Goal: Task Accomplishment & Management: Manage account settings

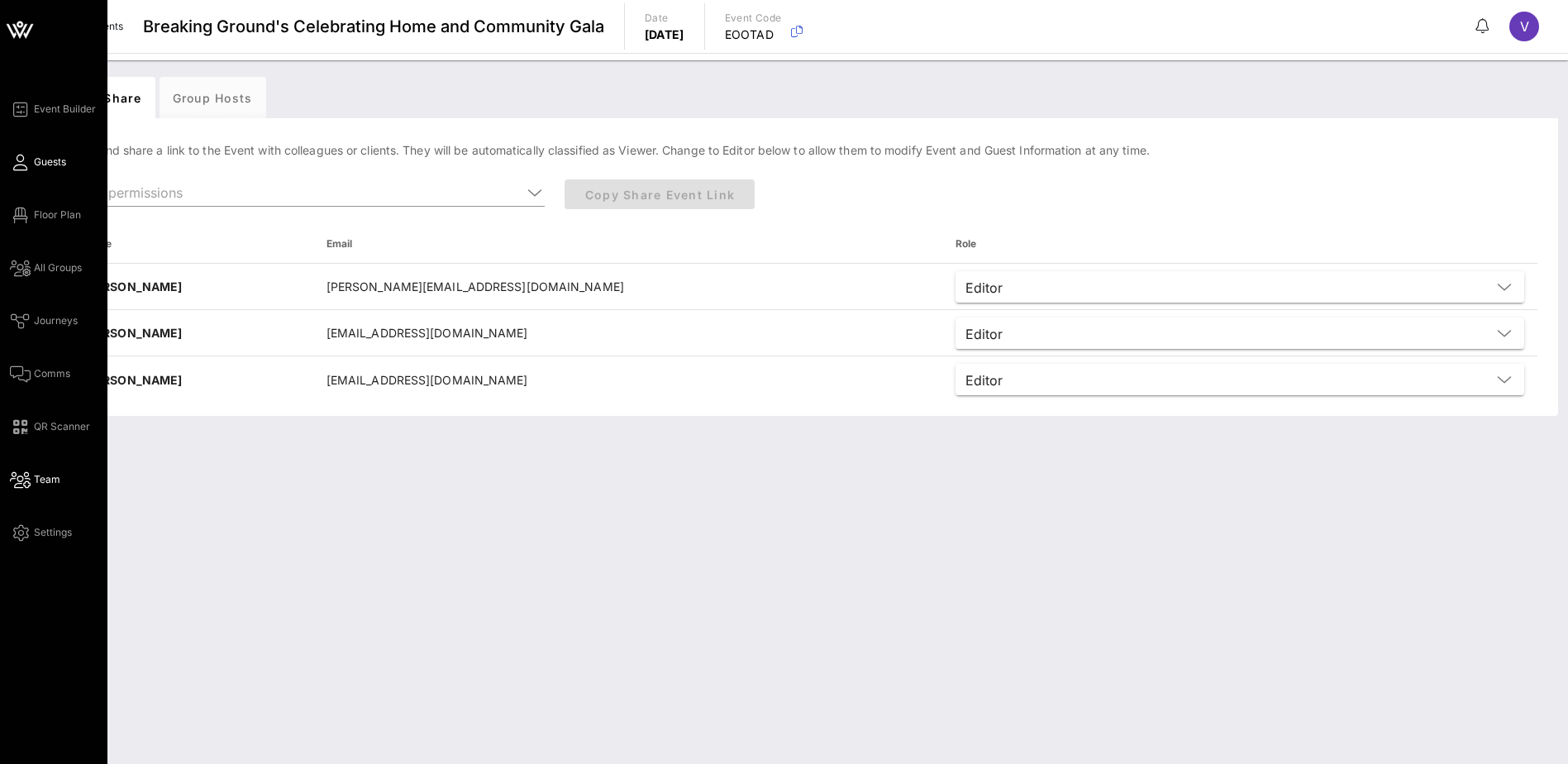
click at [55, 164] on span "Guests" at bounding box center [50, 163] width 32 height 15
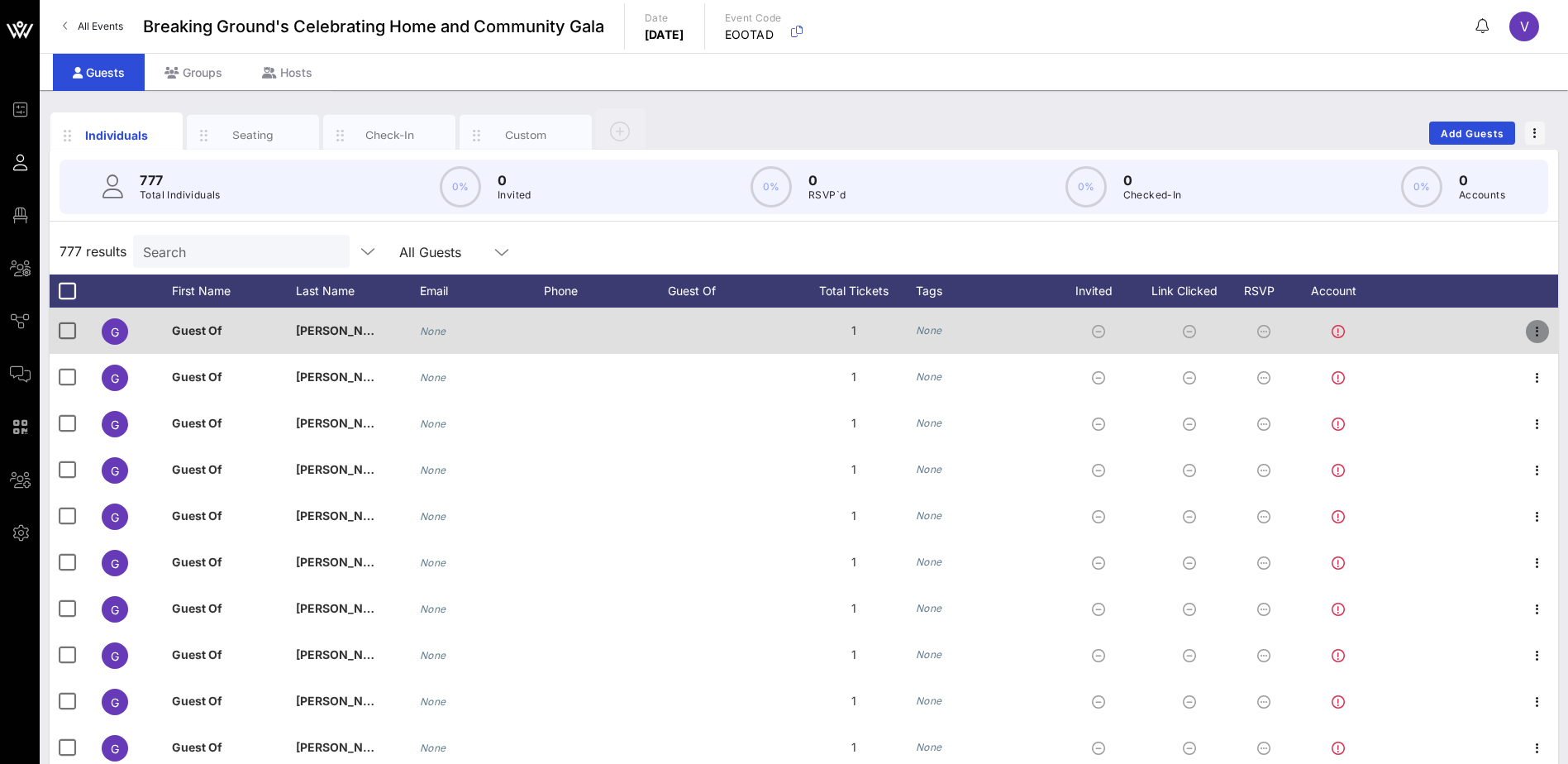
click at [1527, 333] on icon "button" at bounding box center [1537, 331] width 20 height 20
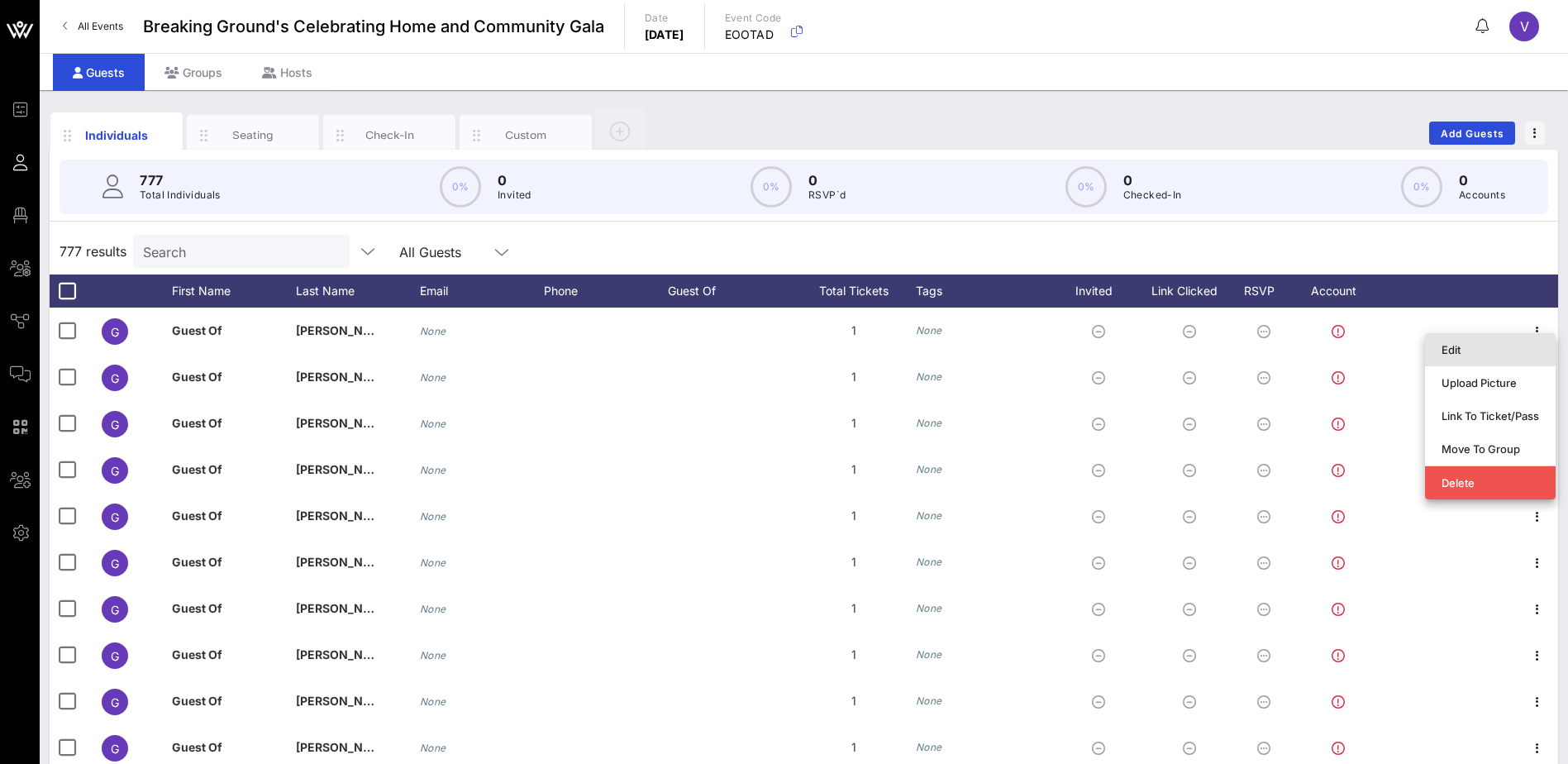
click at [1449, 347] on div "Edit" at bounding box center [1490, 350] width 97 height 13
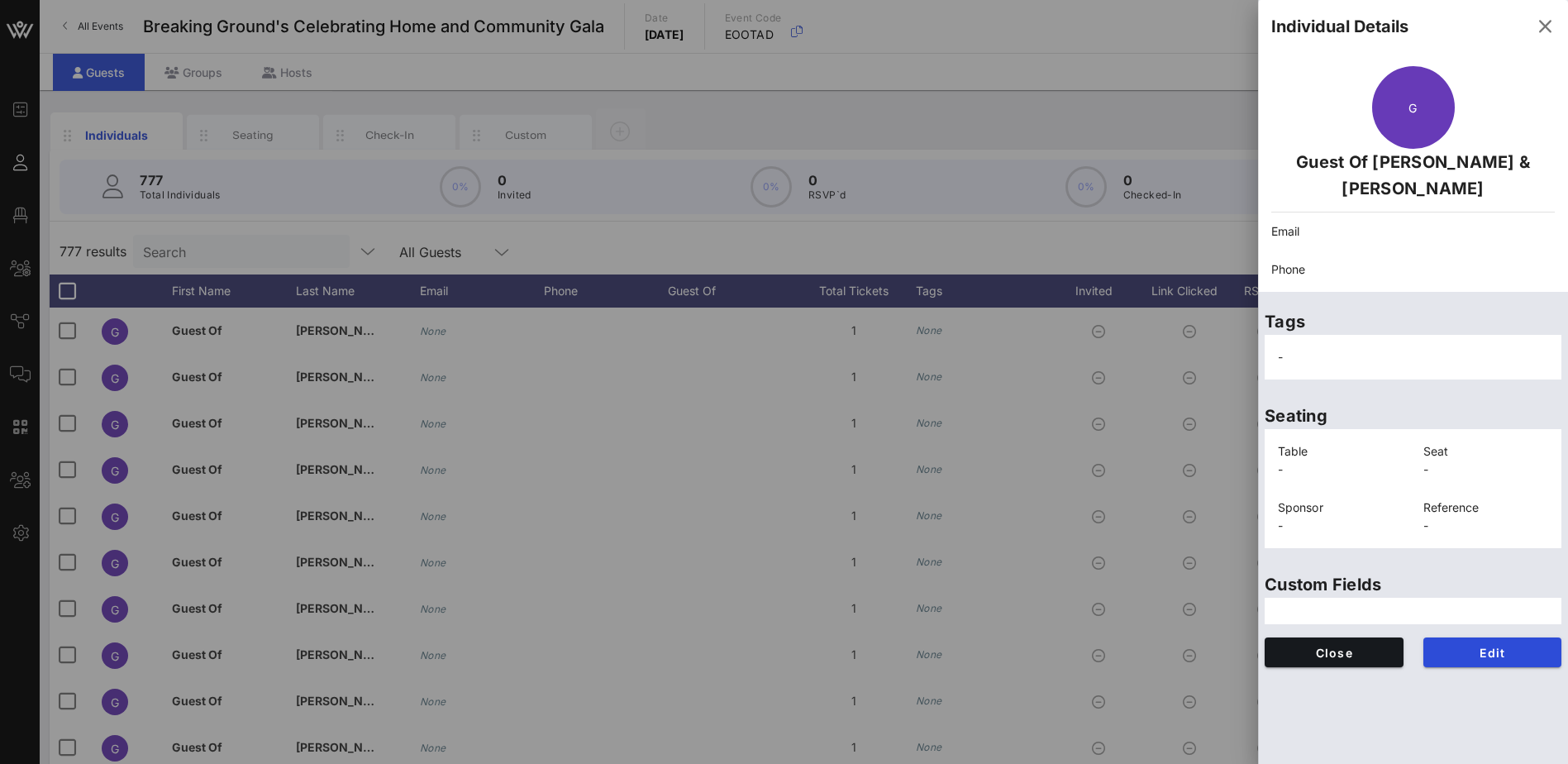
click at [1383, 169] on p "Guest Of [PERSON_NAME] & [PERSON_NAME]" at bounding box center [1413, 175] width 284 height 53
click at [1479, 650] on span "Edit" at bounding box center [1492, 652] width 112 height 14
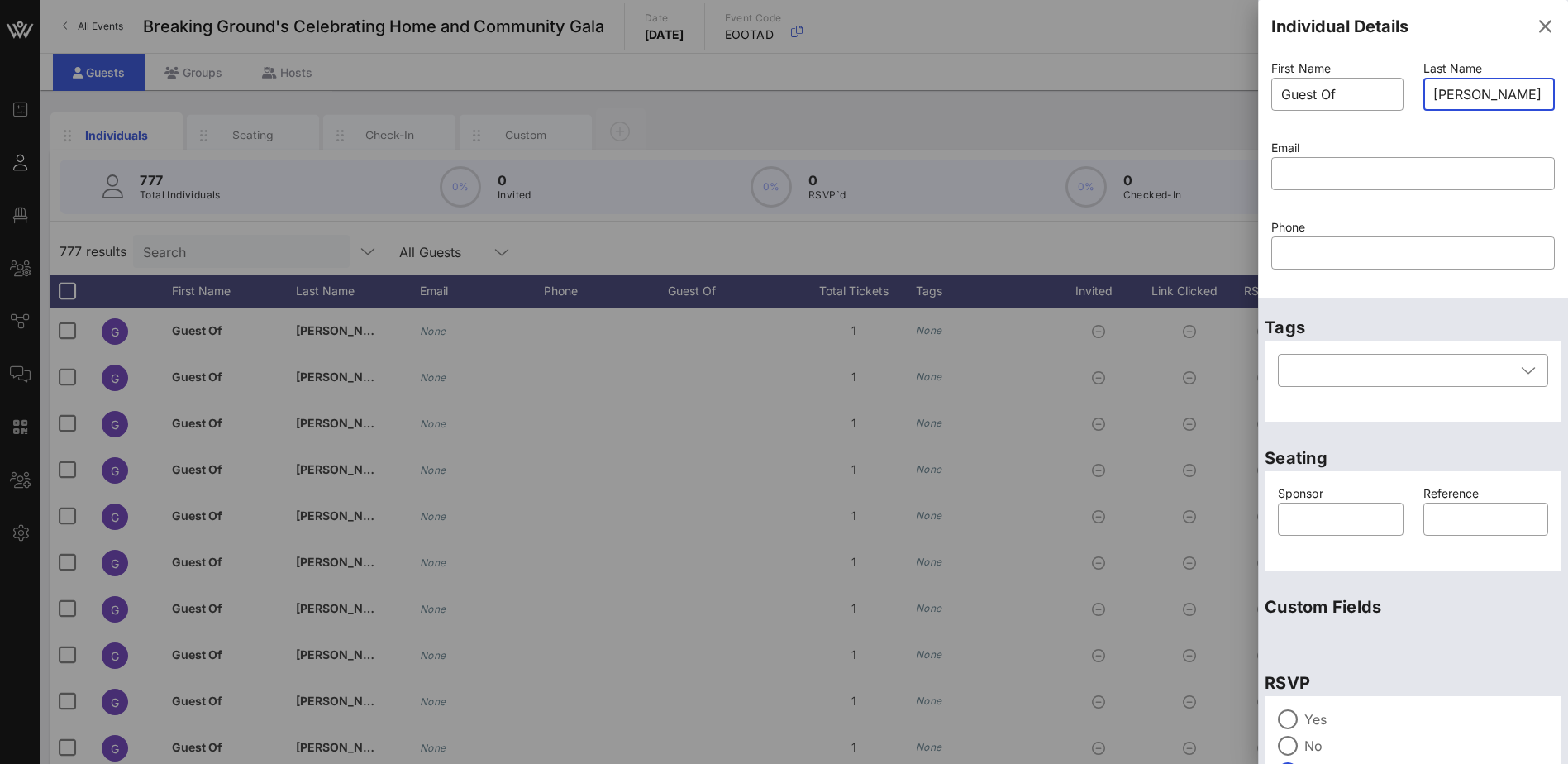
click at [1440, 94] on input "[PERSON_NAME] & [PERSON_NAME]" at bounding box center [1489, 95] width 112 height 26
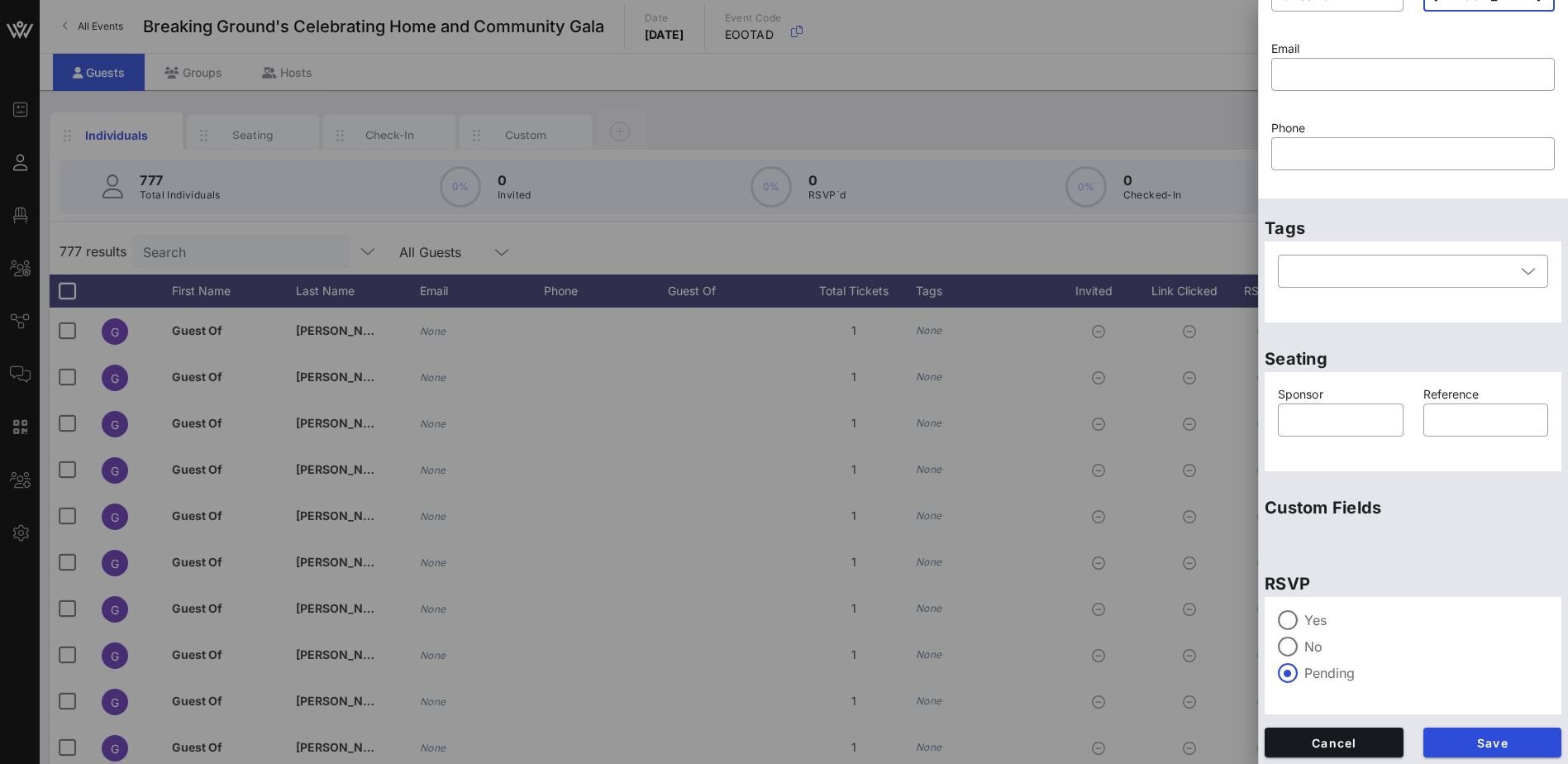
scroll to position [102, 0]
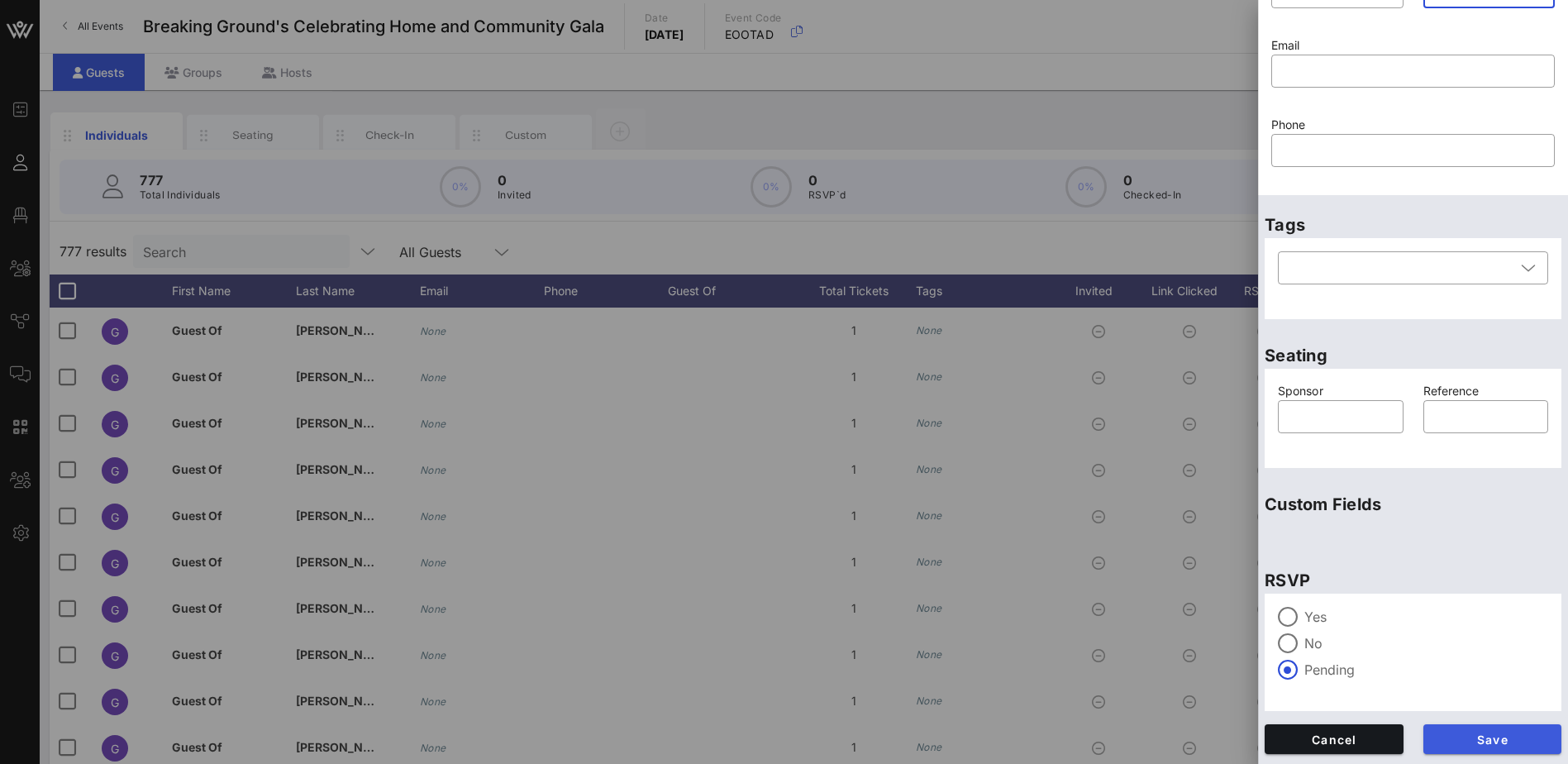
type input "[PERSON_NAME] & [PERSON_NAME]"
click at [1460, 735] on span "Save" at bounding box center [1492, 739] width 112 height 14
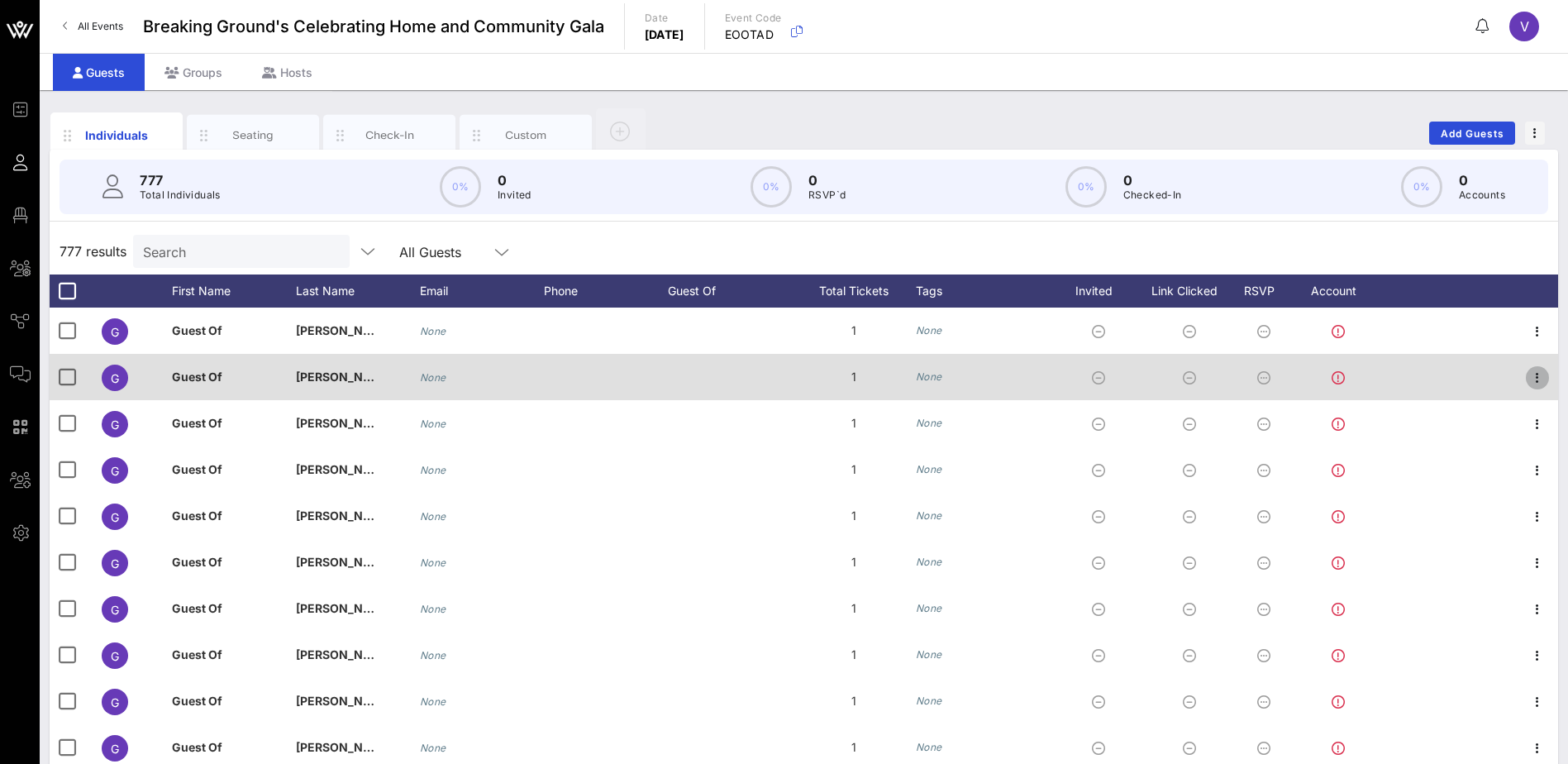
click at [1527, 374] on icon "button" at bounding box center [1537, 377] width 20 height 20
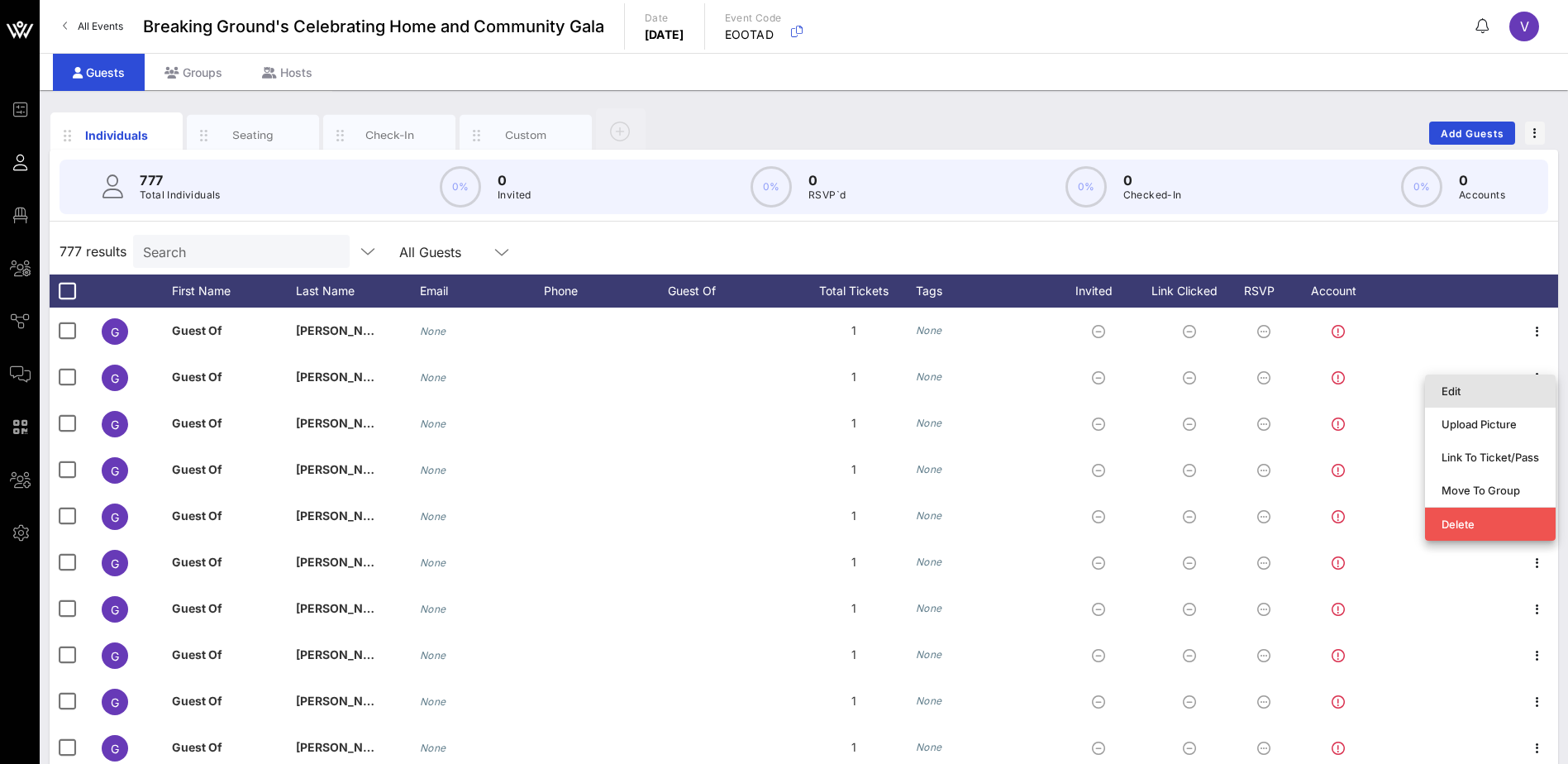
click at [1456, 385] on div "Edit" at bounding box center [1490, 391] width 97 height 13
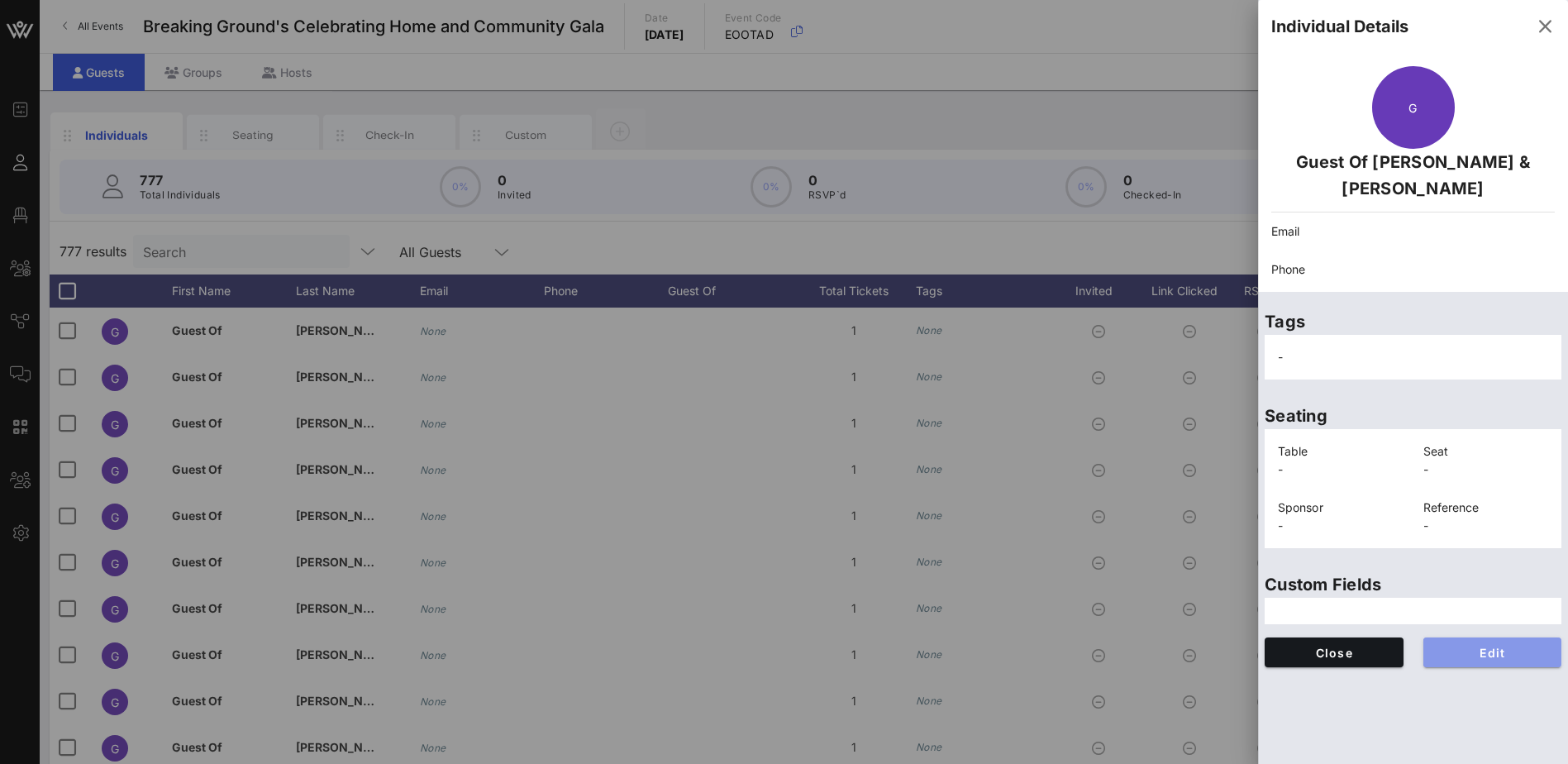
click at [1527, 649] on span "Edit" at bounding box center [1492, 652] width 112 height 14
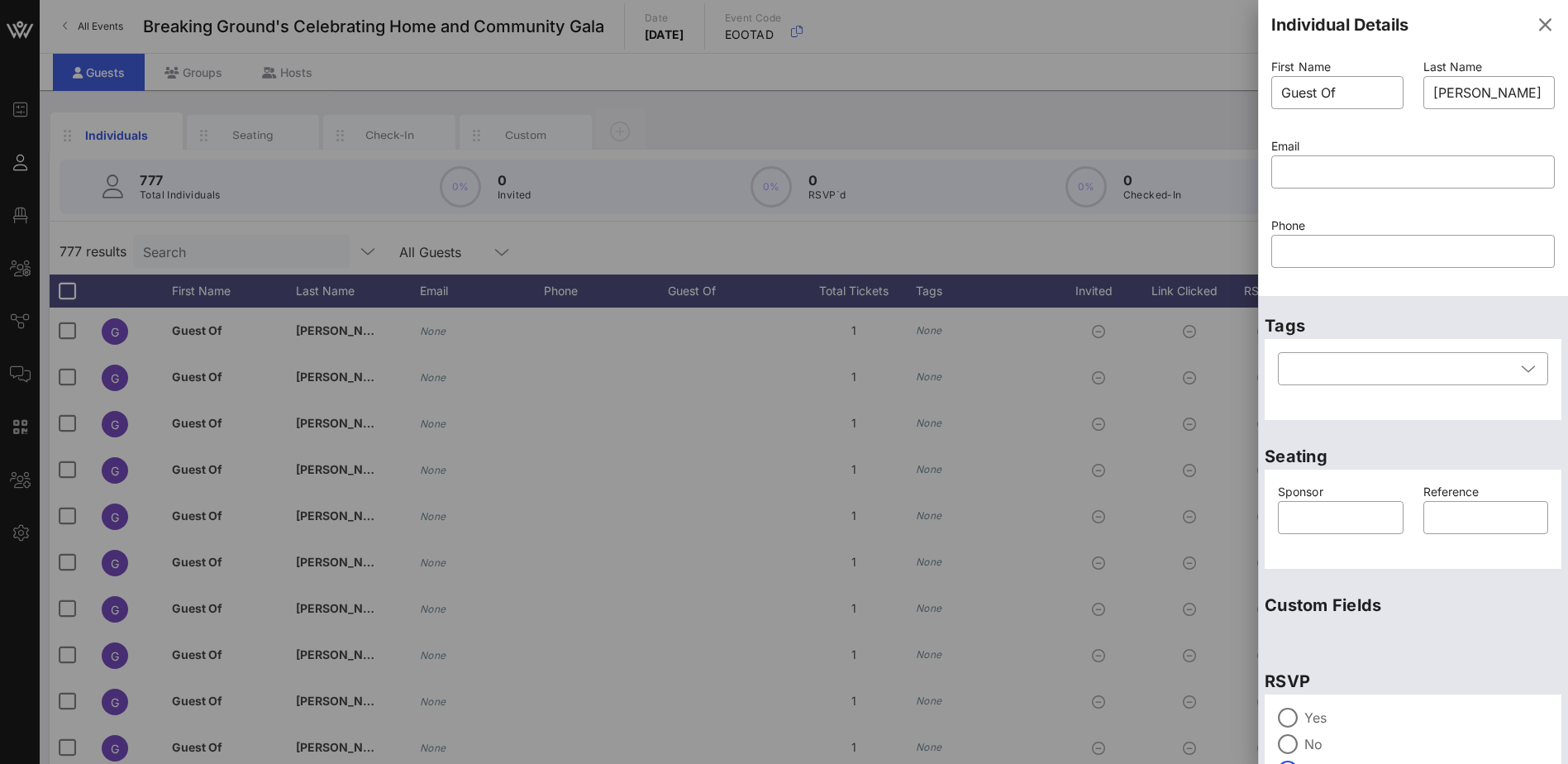
scroll to position [0, 0]
click at [1443, 92] on input "[PERSON_NAME] & [PERSON_NAME]" at bounding box center [1489, 95] width 112 height 26
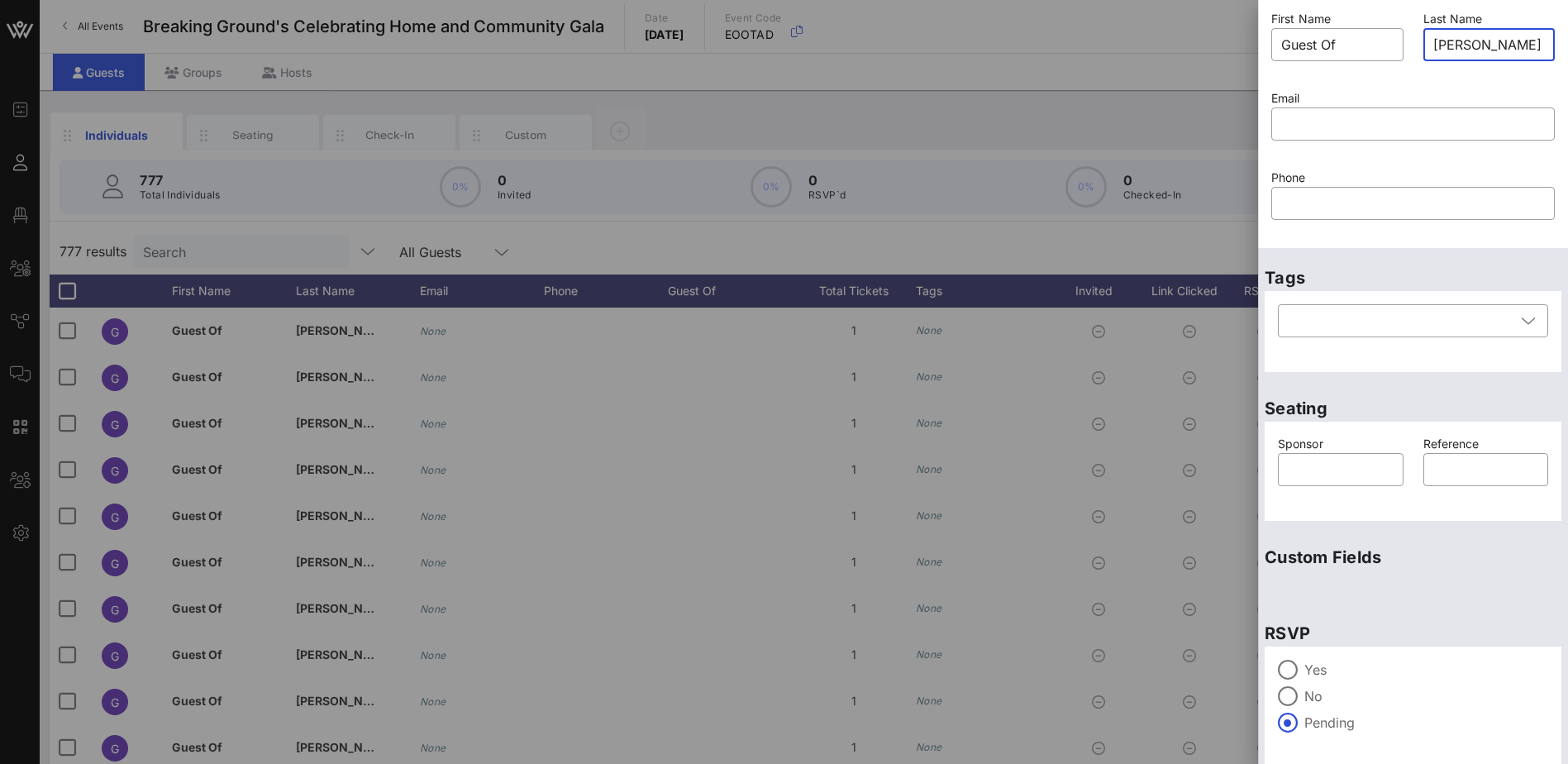
scroll to position [102, 0]
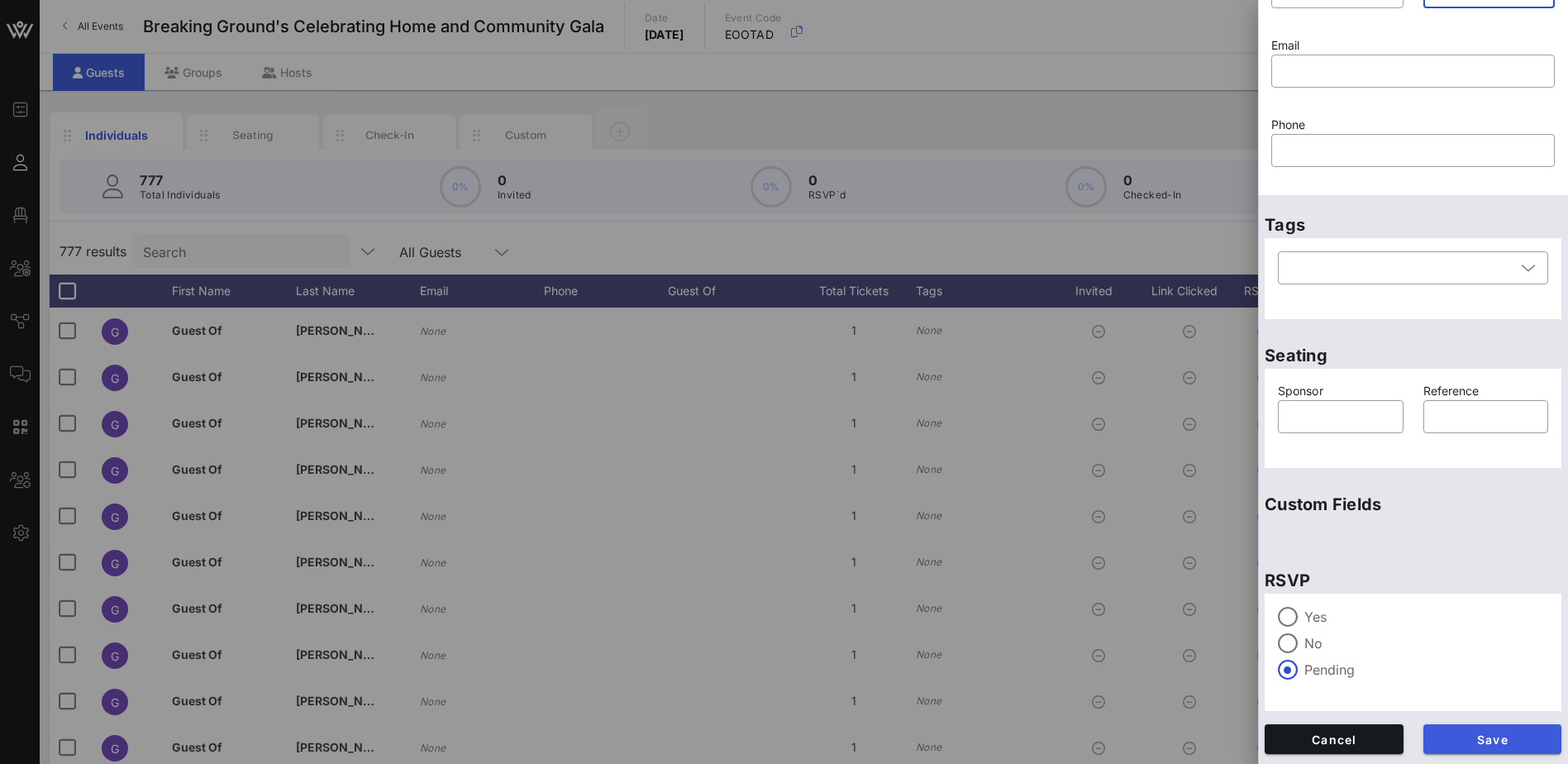
type input "[PERSON_NAME] & [PERSON_NAME]"
click at [1467, 741] on span "Save" at bounding box center [1492, 739] width 112 height 14
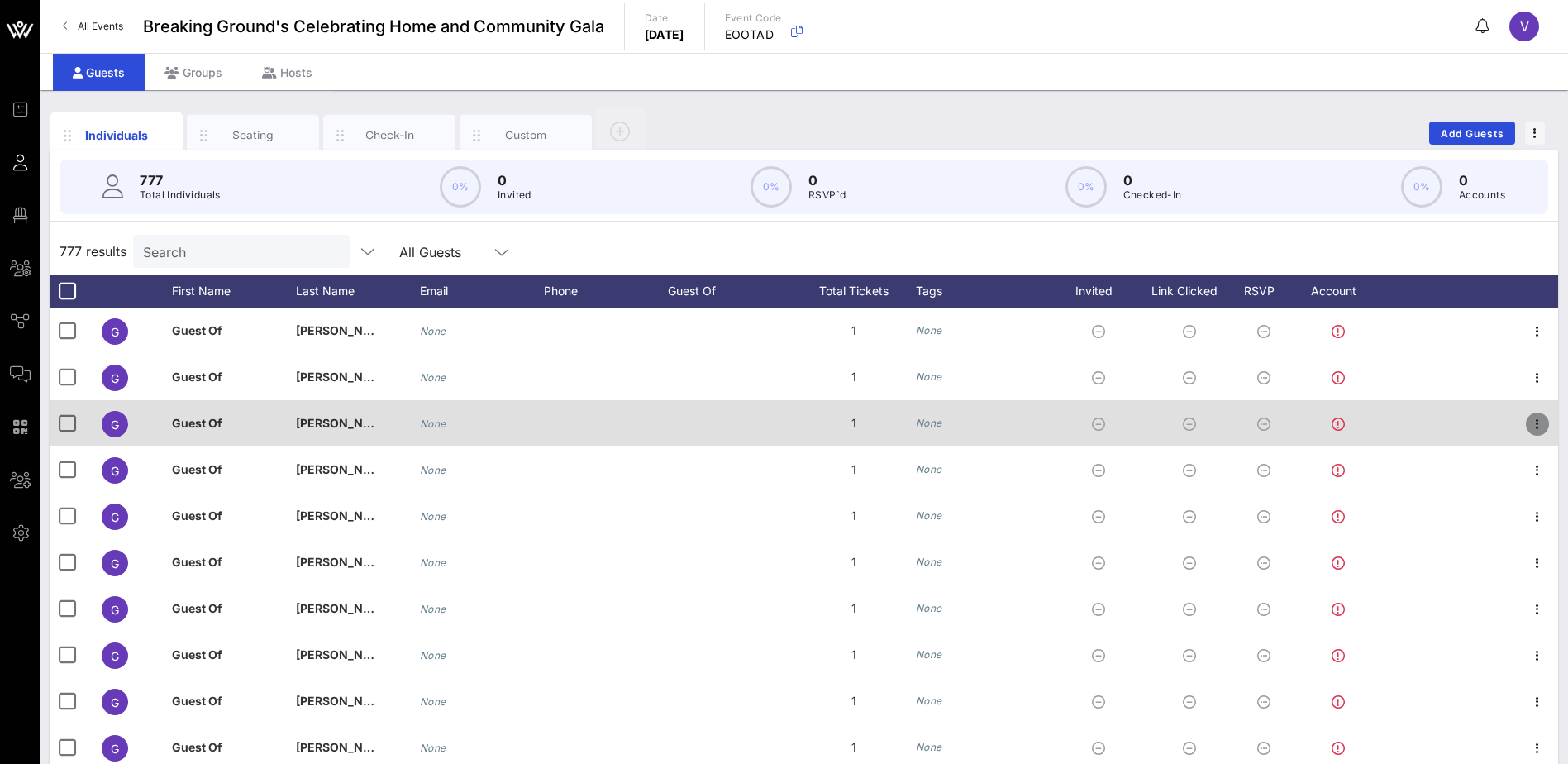
click at [1527, 425] on icon "button" at bounding box center [1537, 424] width 20 height 20
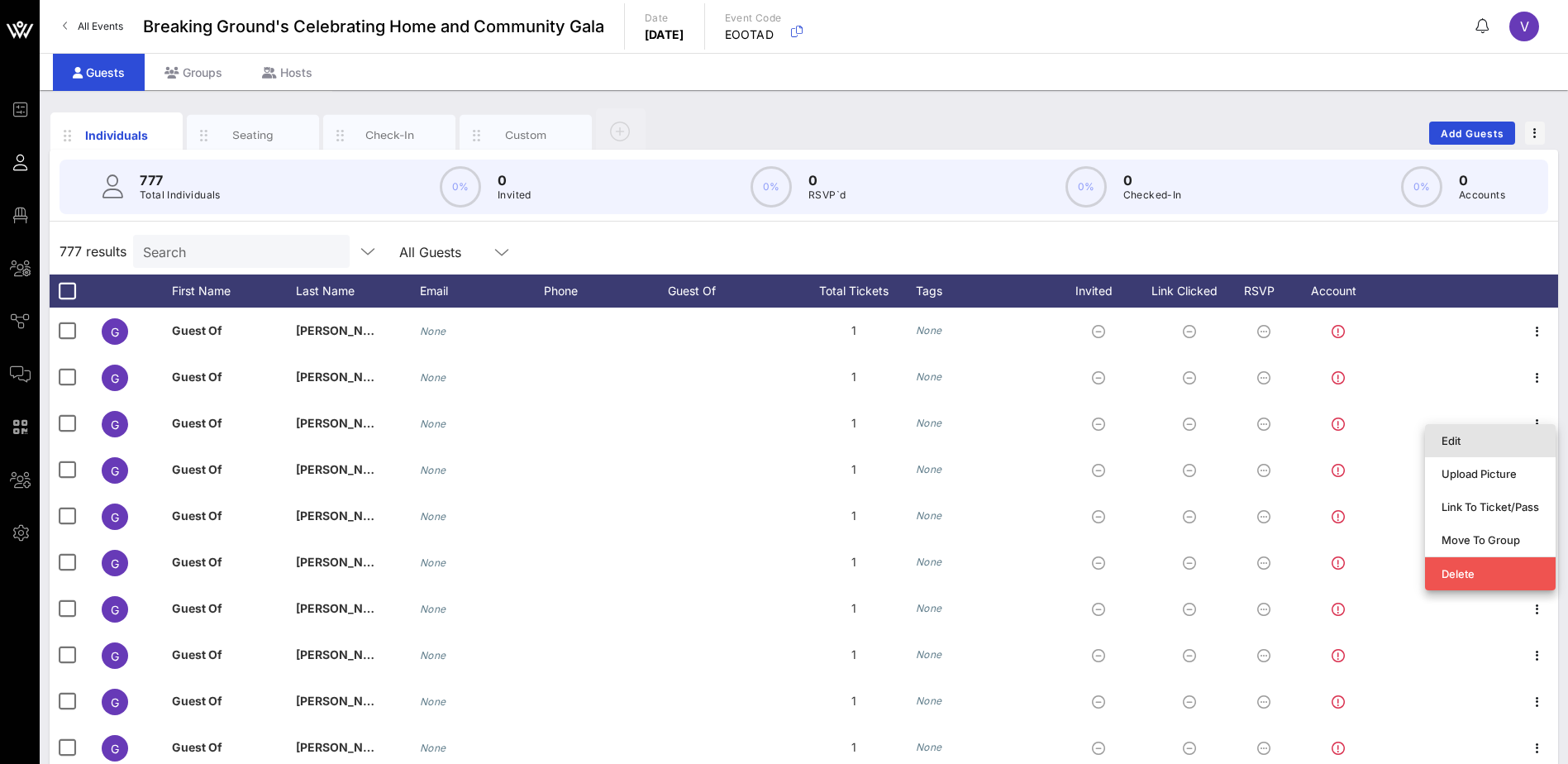
click at [1469, 438] on div "Edit" at bounding box center [1490, 441] width 97 height 13
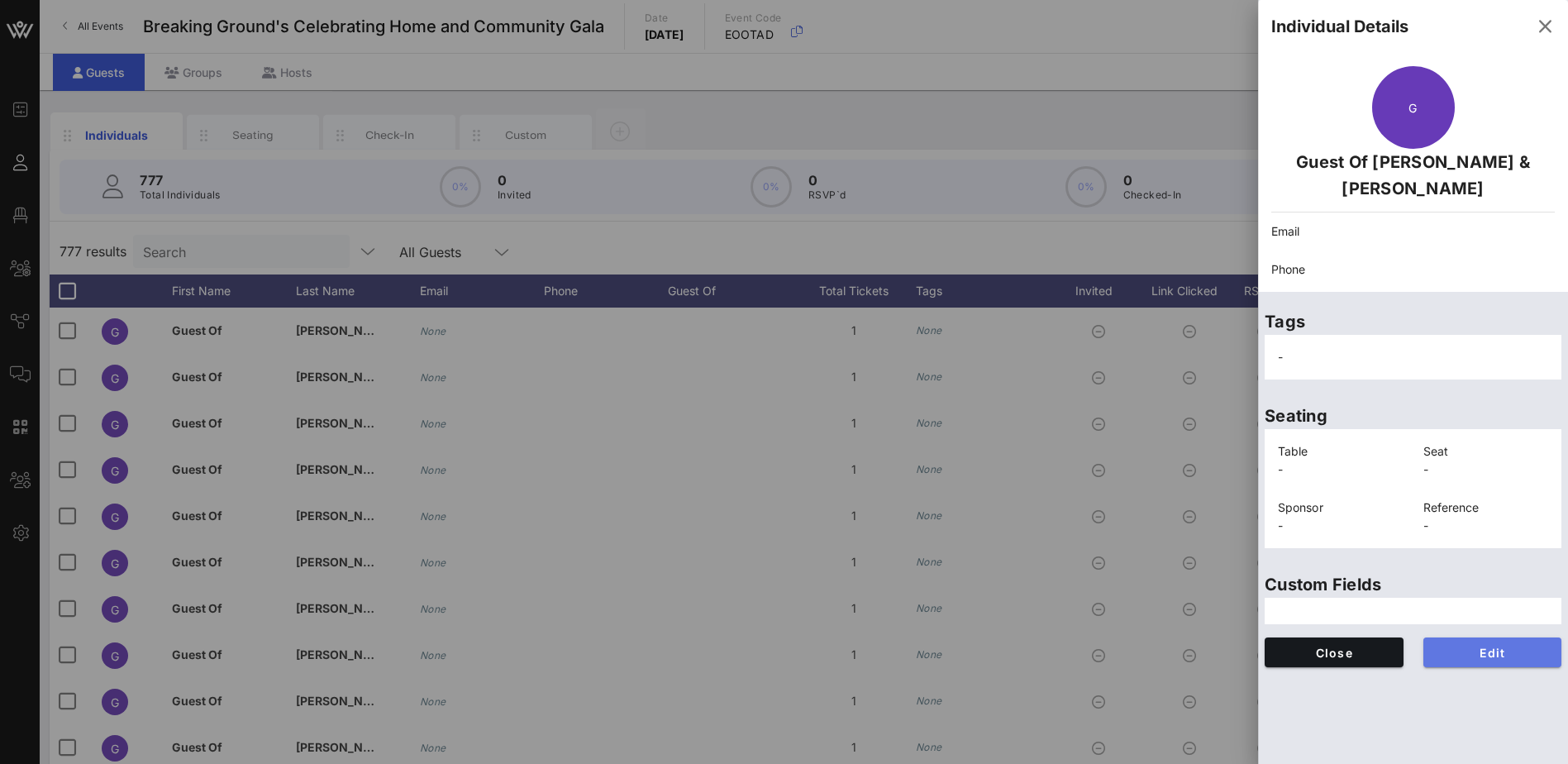
click at [1508, 651] on span "Edit" at bounding box center [1492, 652] width 112 height 14
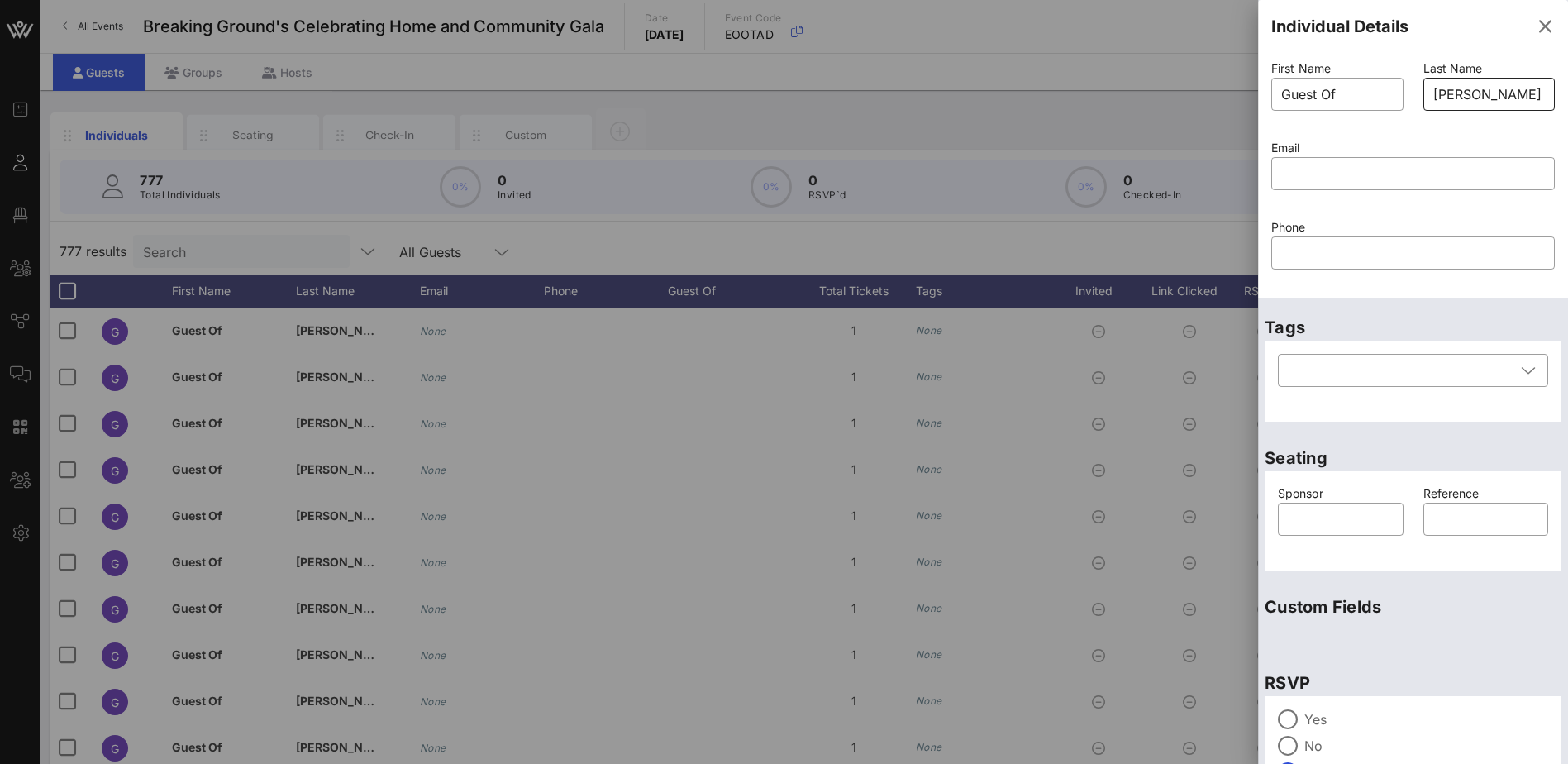
click at [1441, 96] on input "[PERSON_NAME] & [PERSON_NAME]" at bounding box center [1489, 95] width 112 height 26
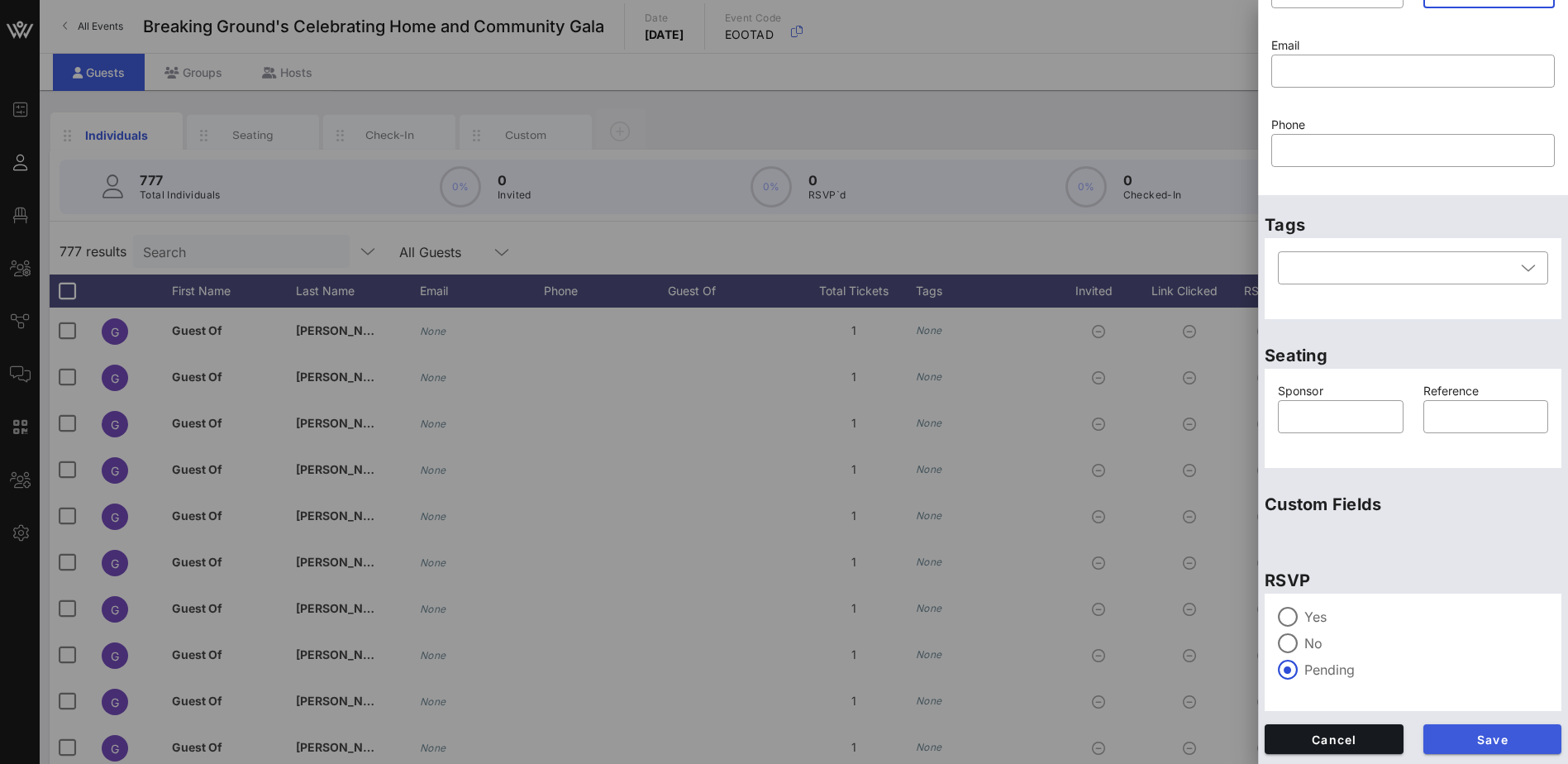
type input "[PERSON_NAME] & [PERSON_NAME]"
click at [1472, 735] on span "Save" at bounding box center [1492, 739] width 112 height 14
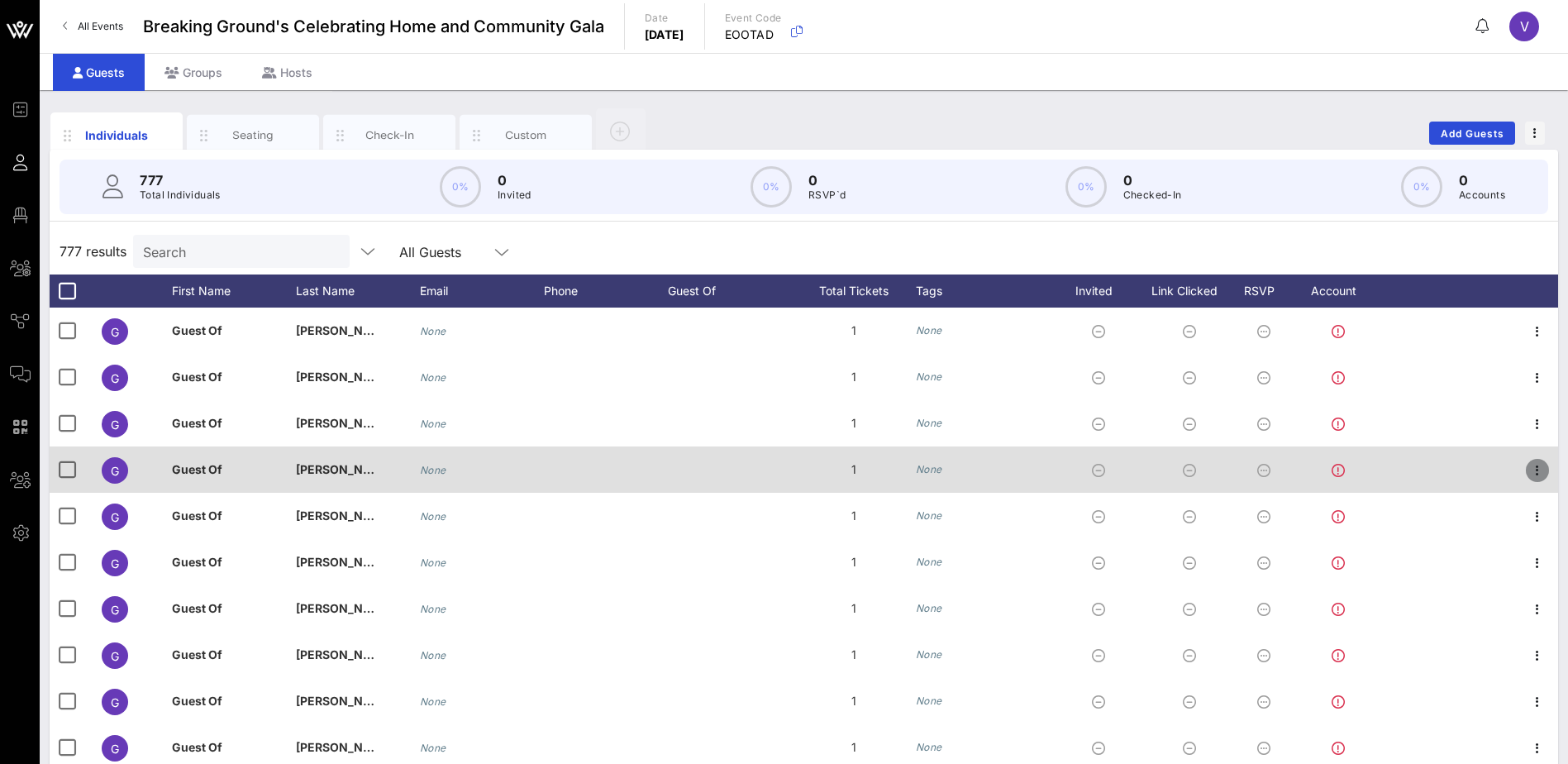
click at [1527, 468] on icon "button" at bounding box center [1537, 470] width 20 height 20
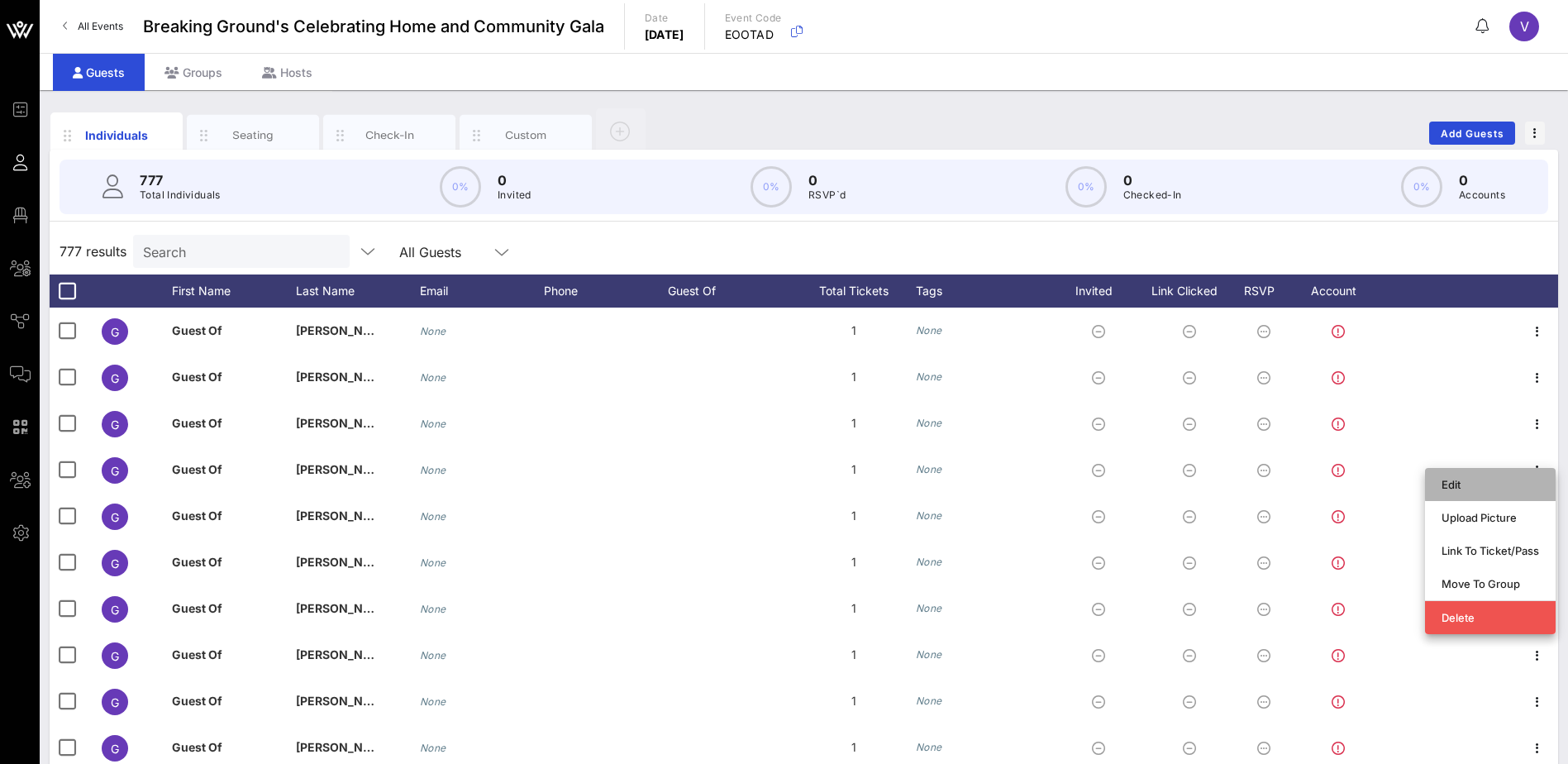
click at [1470, 475] on div "Edit" at bounding box center [1490, 484] width 97 height 26
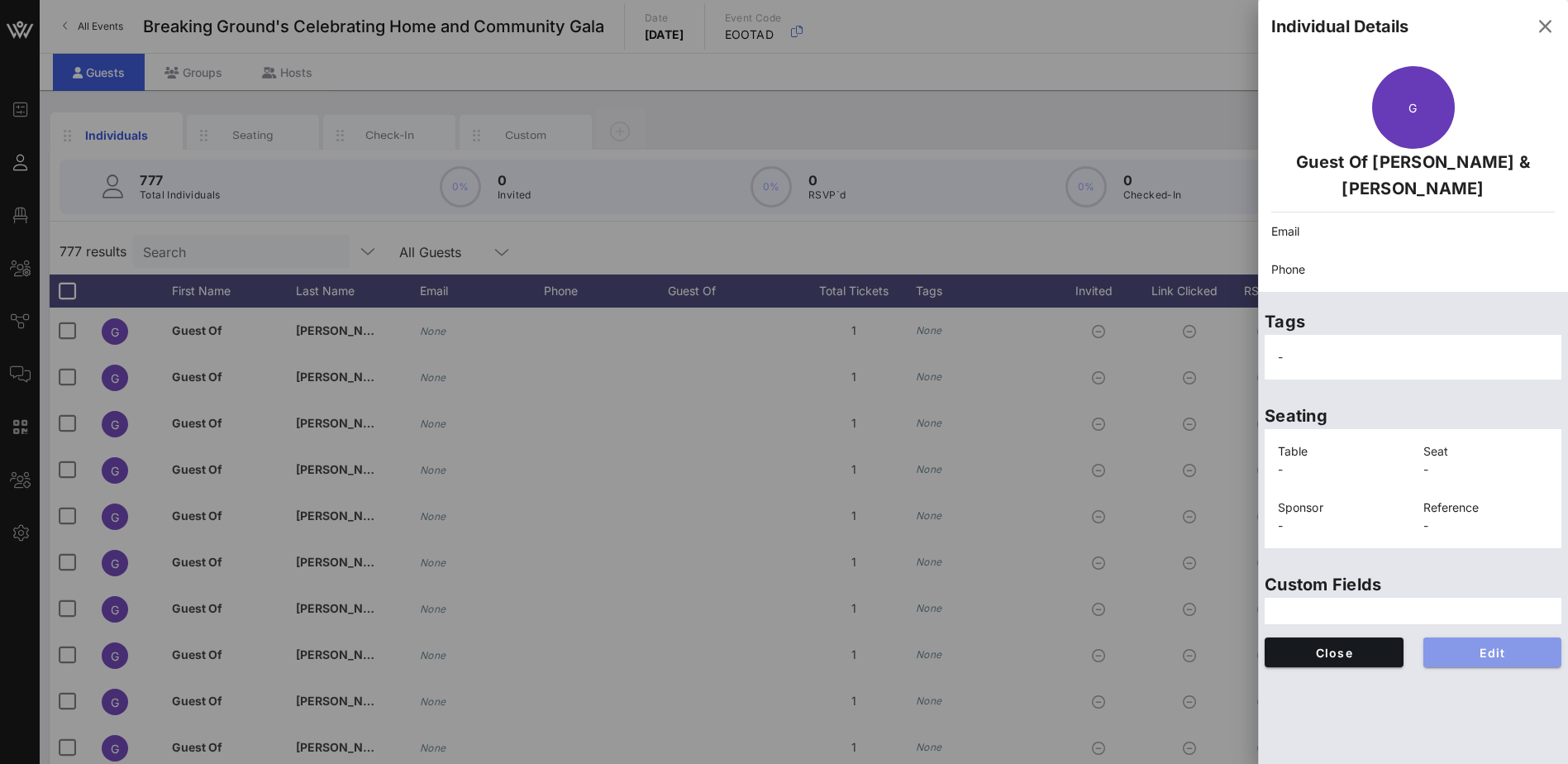
click at [1529, 650] on span "Edit" at bounding box center [1492, 652] width 112 height 14
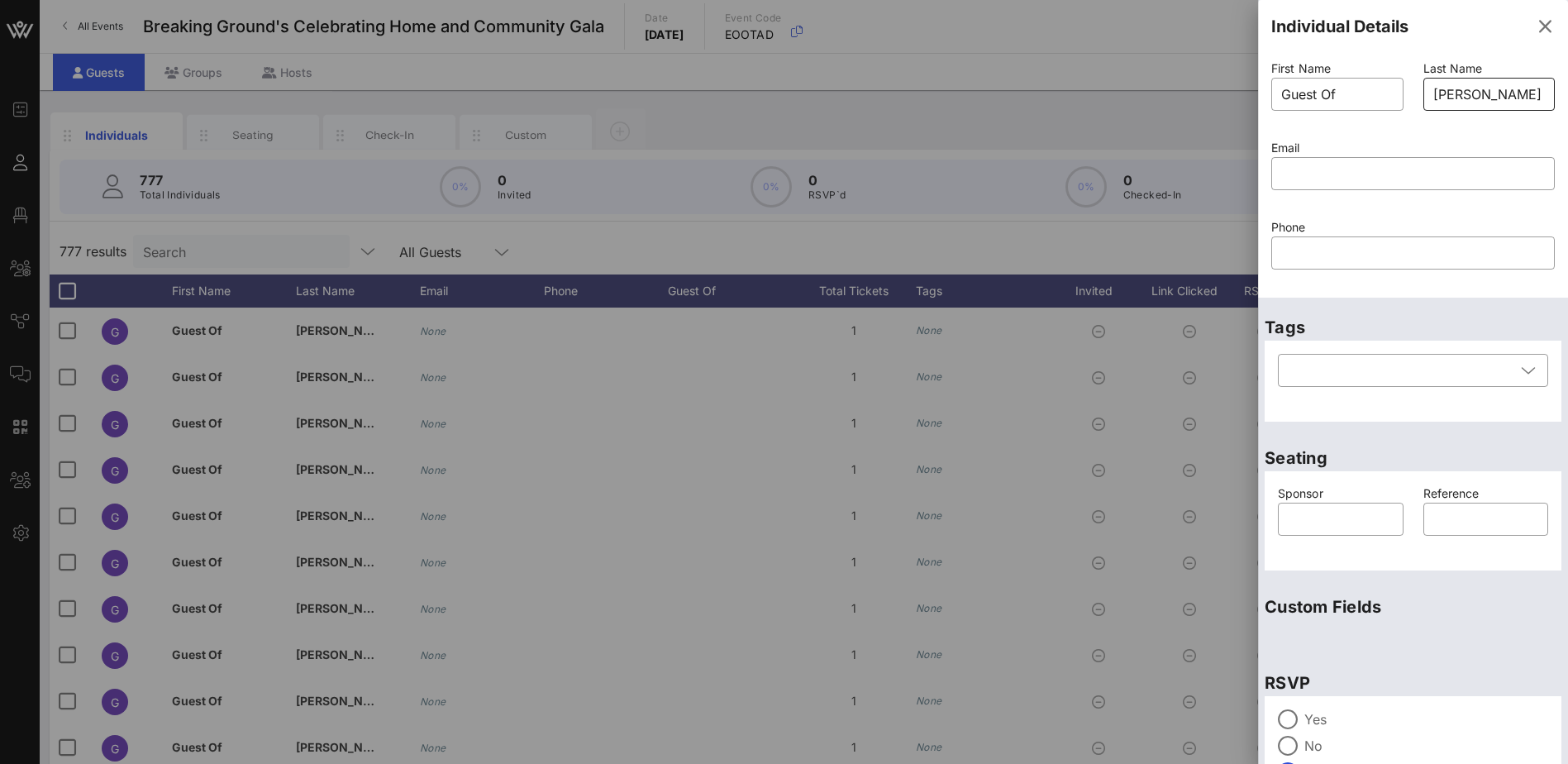
click at [1443, 93] on input "[PERSON_NAME] & [PERSON_NAME]" at bounding box center [1489, 95] width 112 height 26
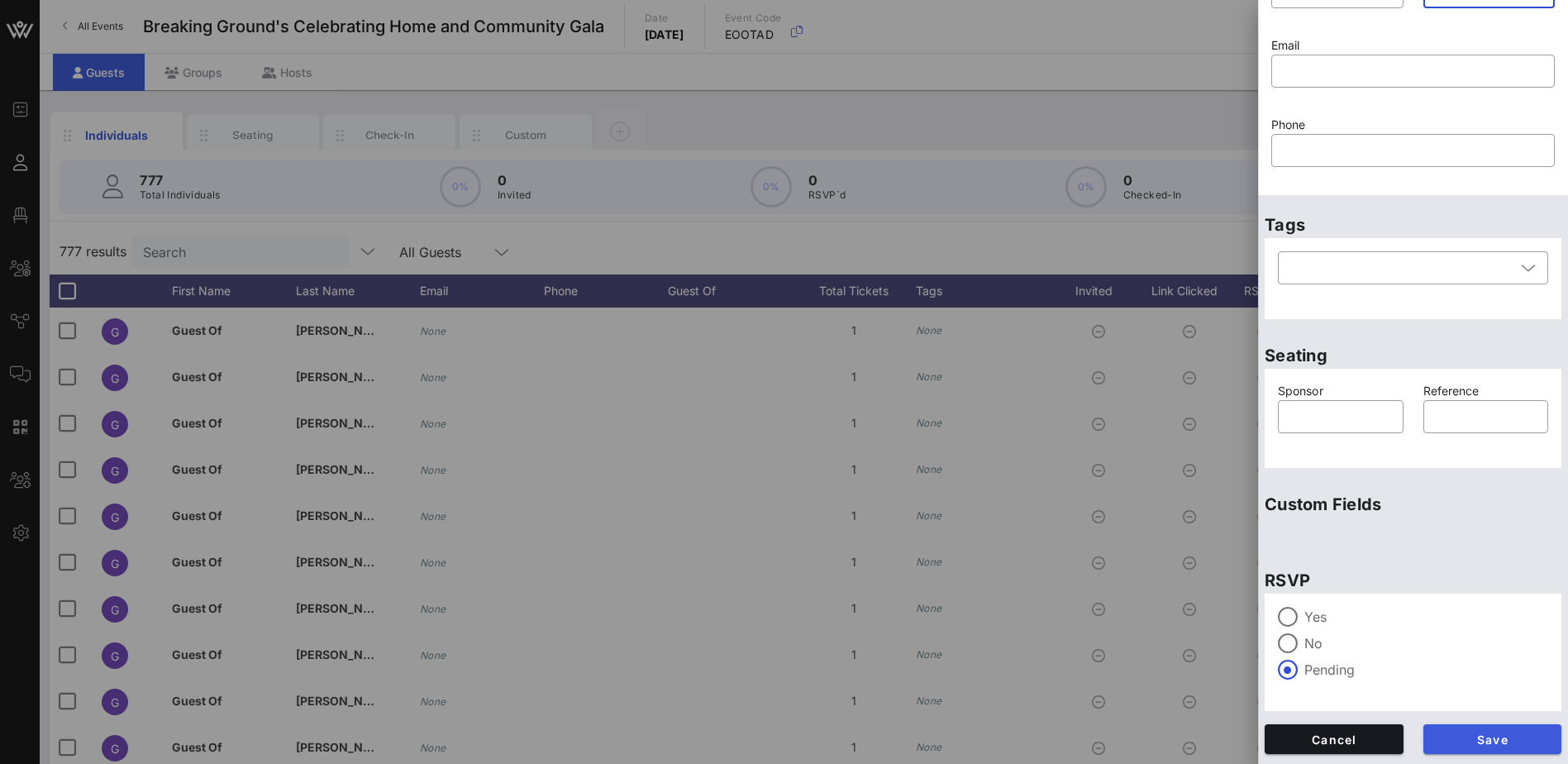
type input "[PERSON_NAME] & [PERSON_NAME]"
click at [1461, 740] on span "Save" at bounding box center [1492, 739] width 112 height 14
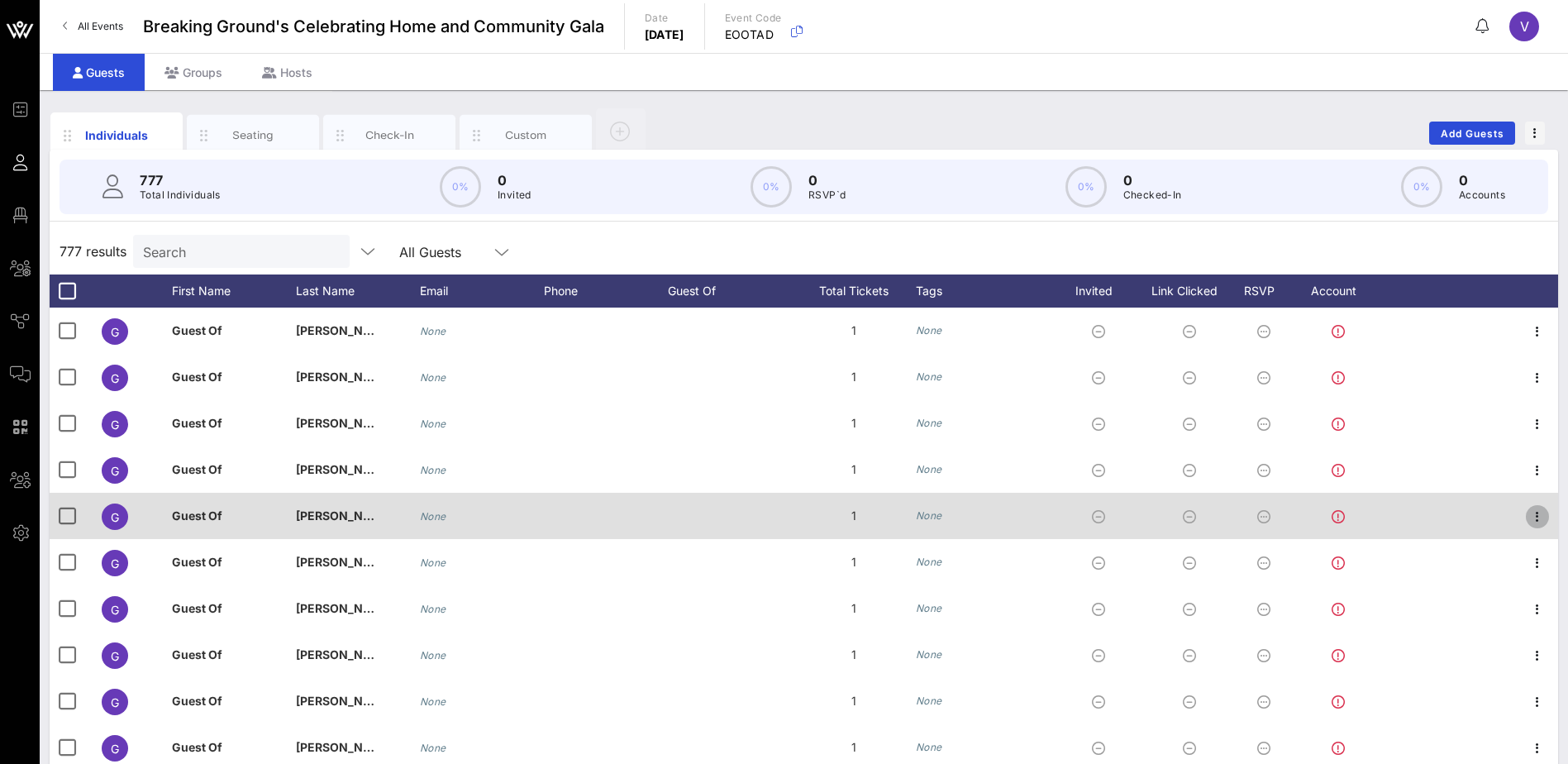
click at [1531, 513] on icon "button" at bounding box center [1537, 516] width 20 height 20
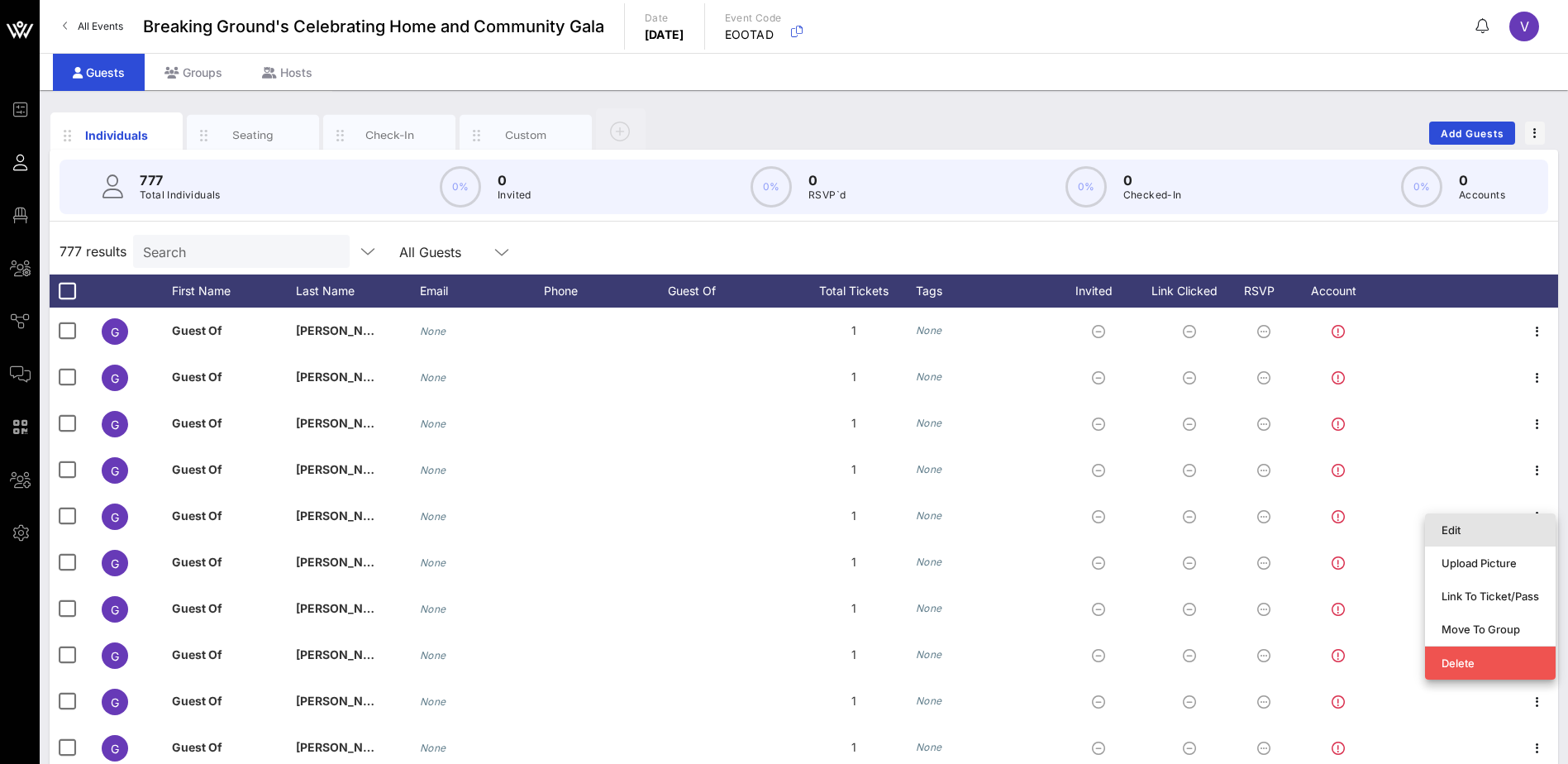
click at [1505, 522] on div "Edit" at bounding box center [1490, 530] width 97 height 26
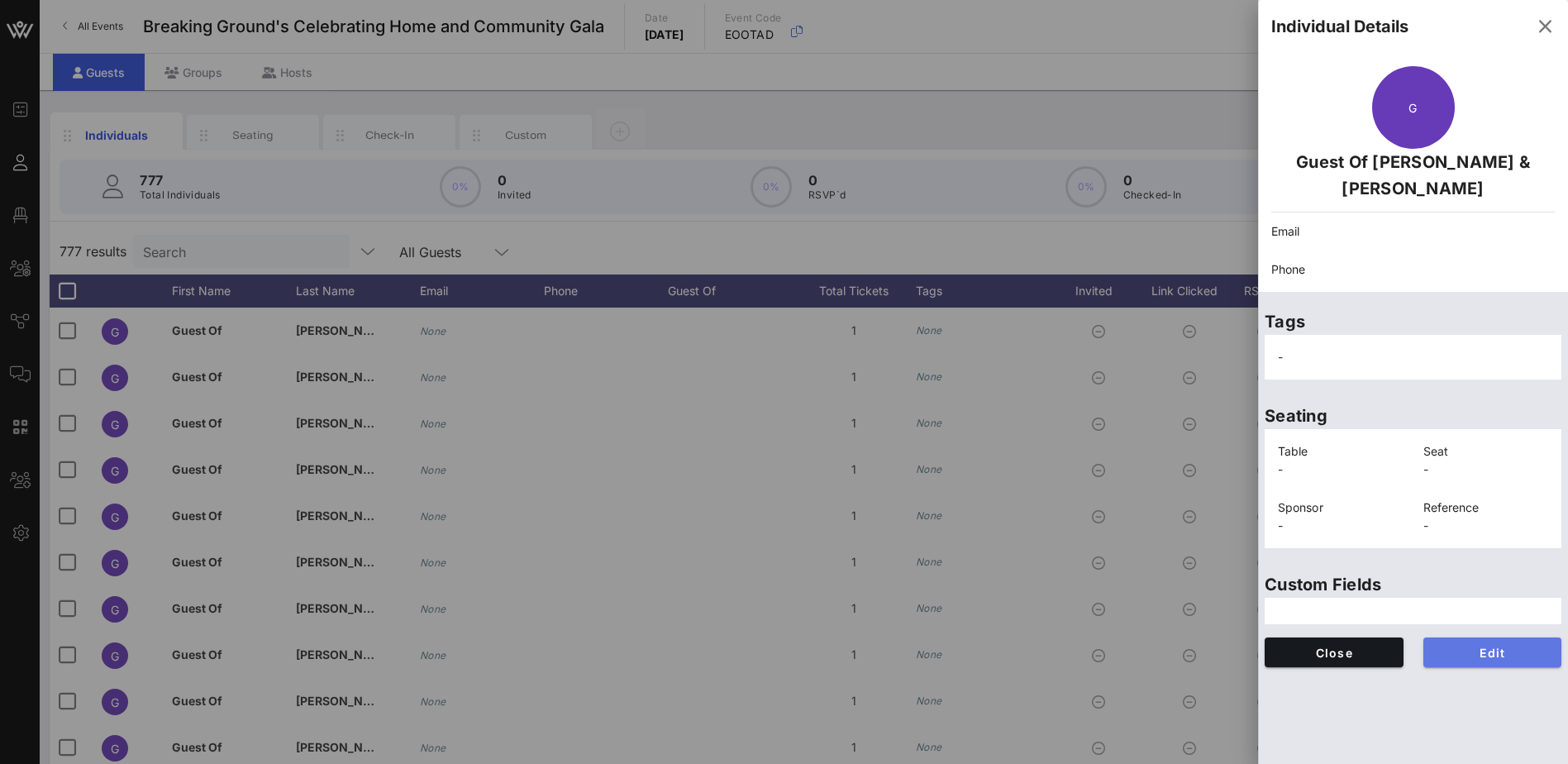
click at [1521, 656] on span "Edit" at bounding box center [1492, 652] width 112 height 14
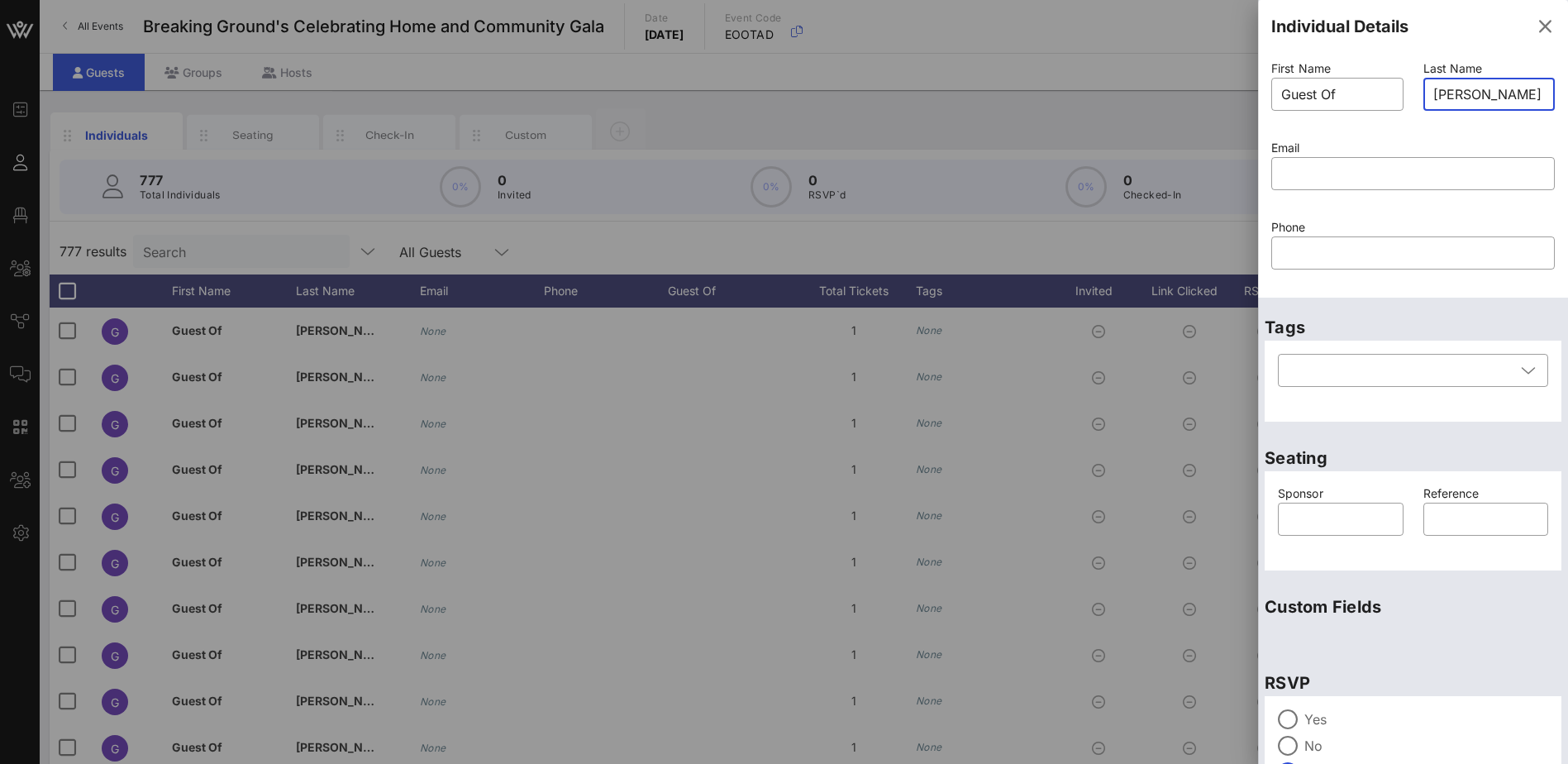
click at [1442, 92] on input "[PERSON_NAME] & [PERSON_NAME]" at bounding box center [1489, 95] width 112 height 26
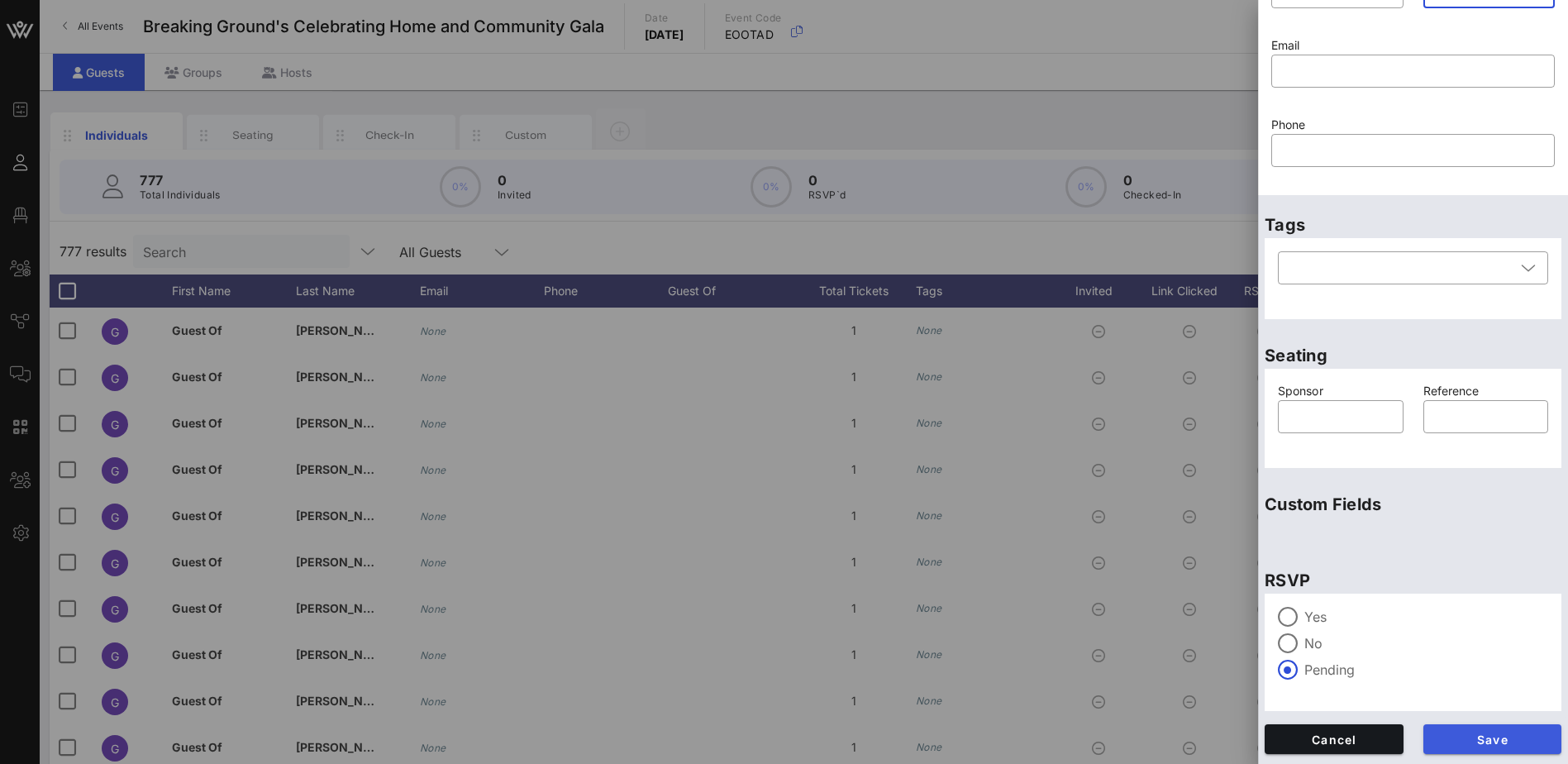
type input "[PERSON_NAME] & [PERSON_NAME]"
click at [1488, 742] on span "Save" at bounding box center [1492, 739] width 112 height 14
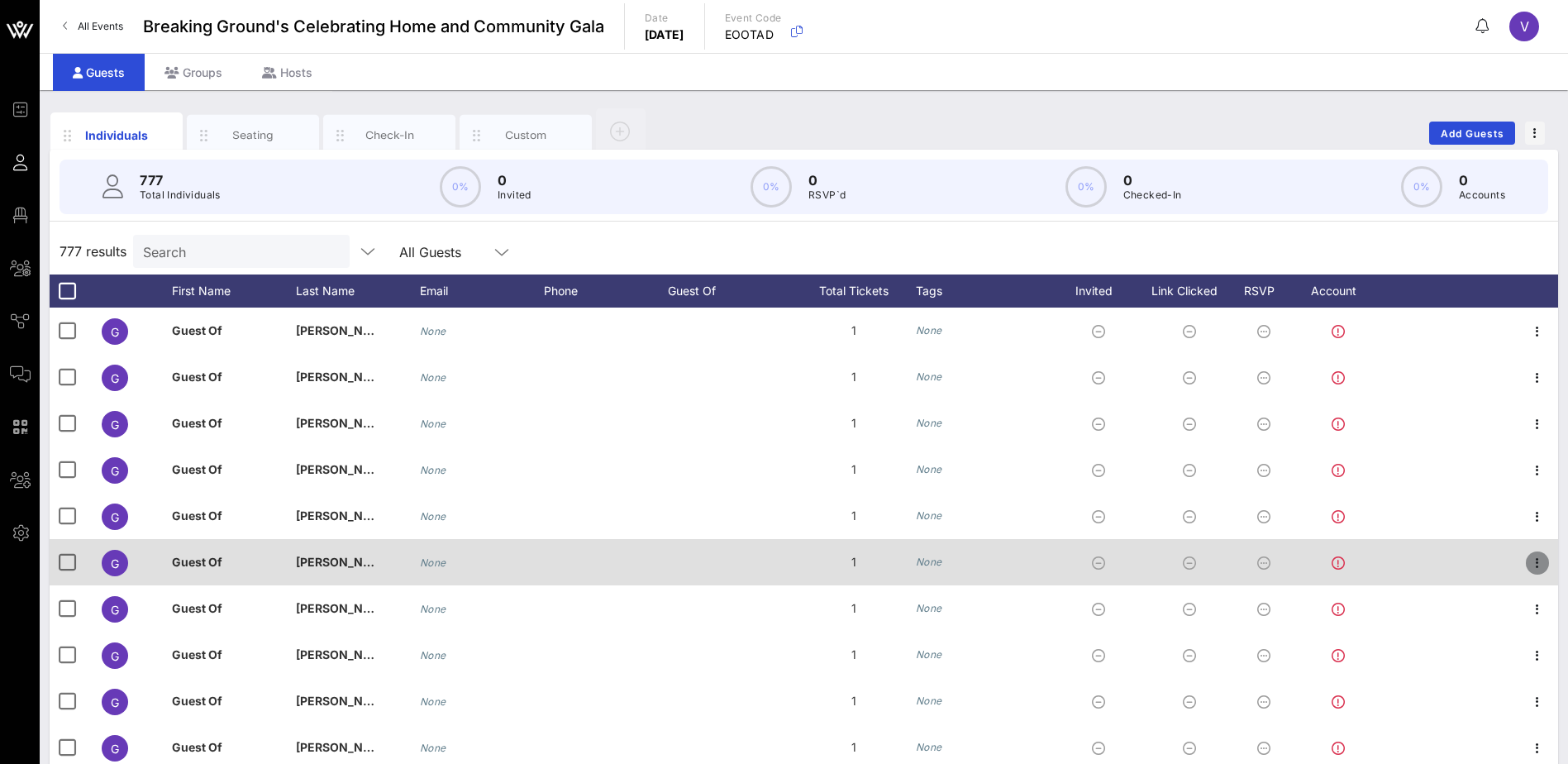
click at [1527, 564] on icon "button" at bounding box center [1537, 563] width 20 height 20
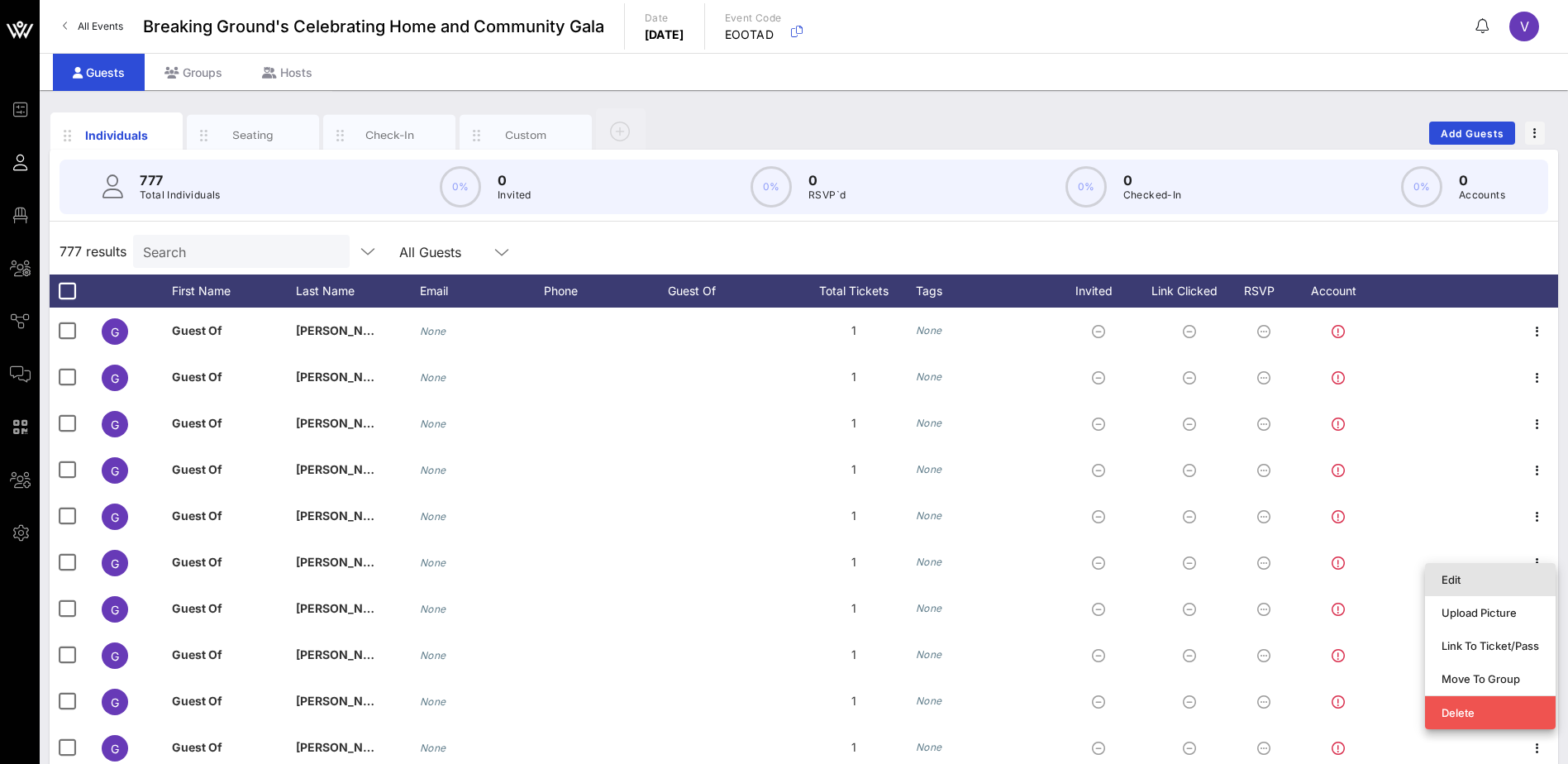
click at [1468, 578] on div "Edit" at bounding box center [1490, 580] width 97 height 13
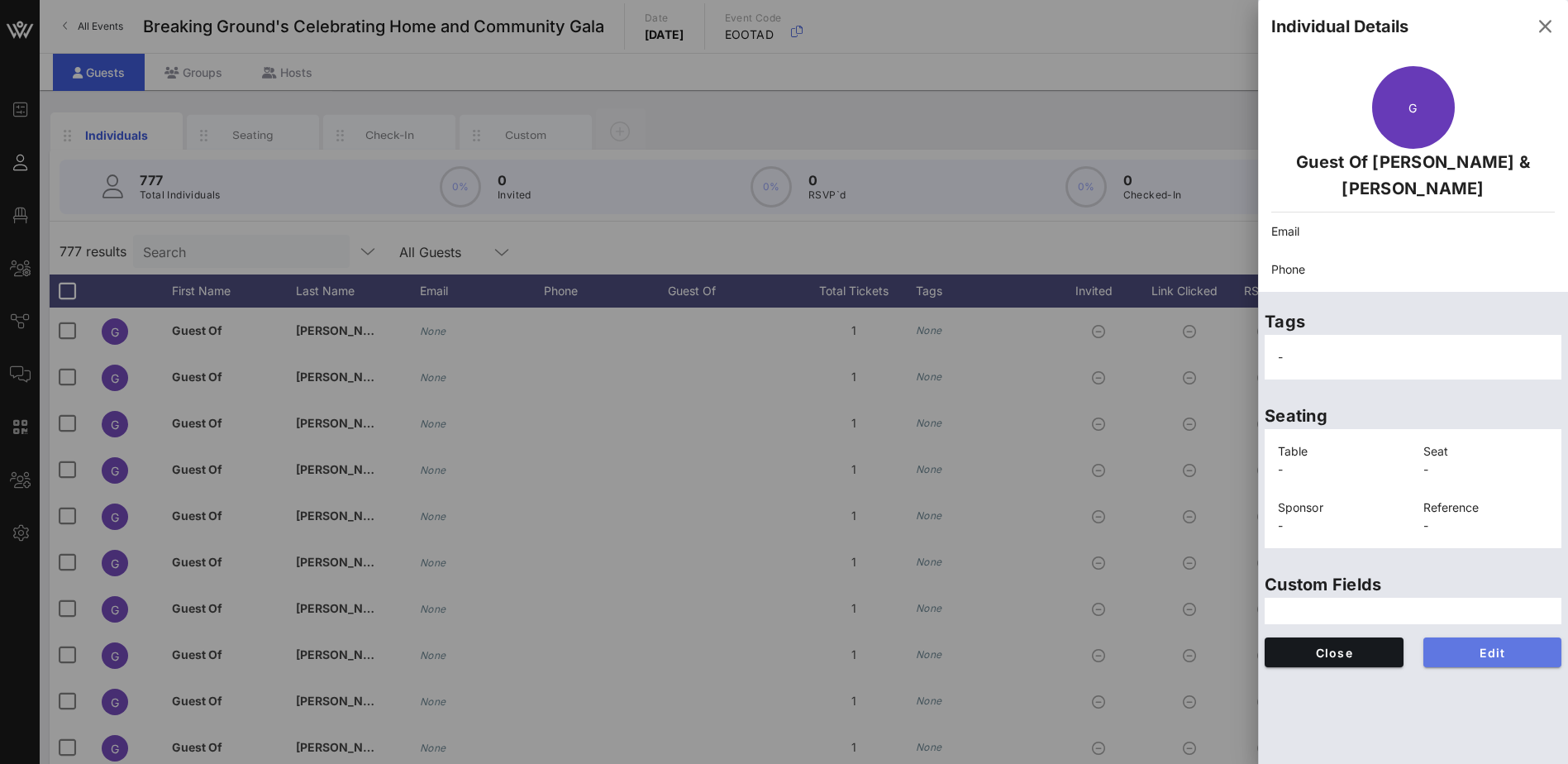
click at [1490, 651] on span "Edit" at bounding box center [1492, 652] width 112 height 14
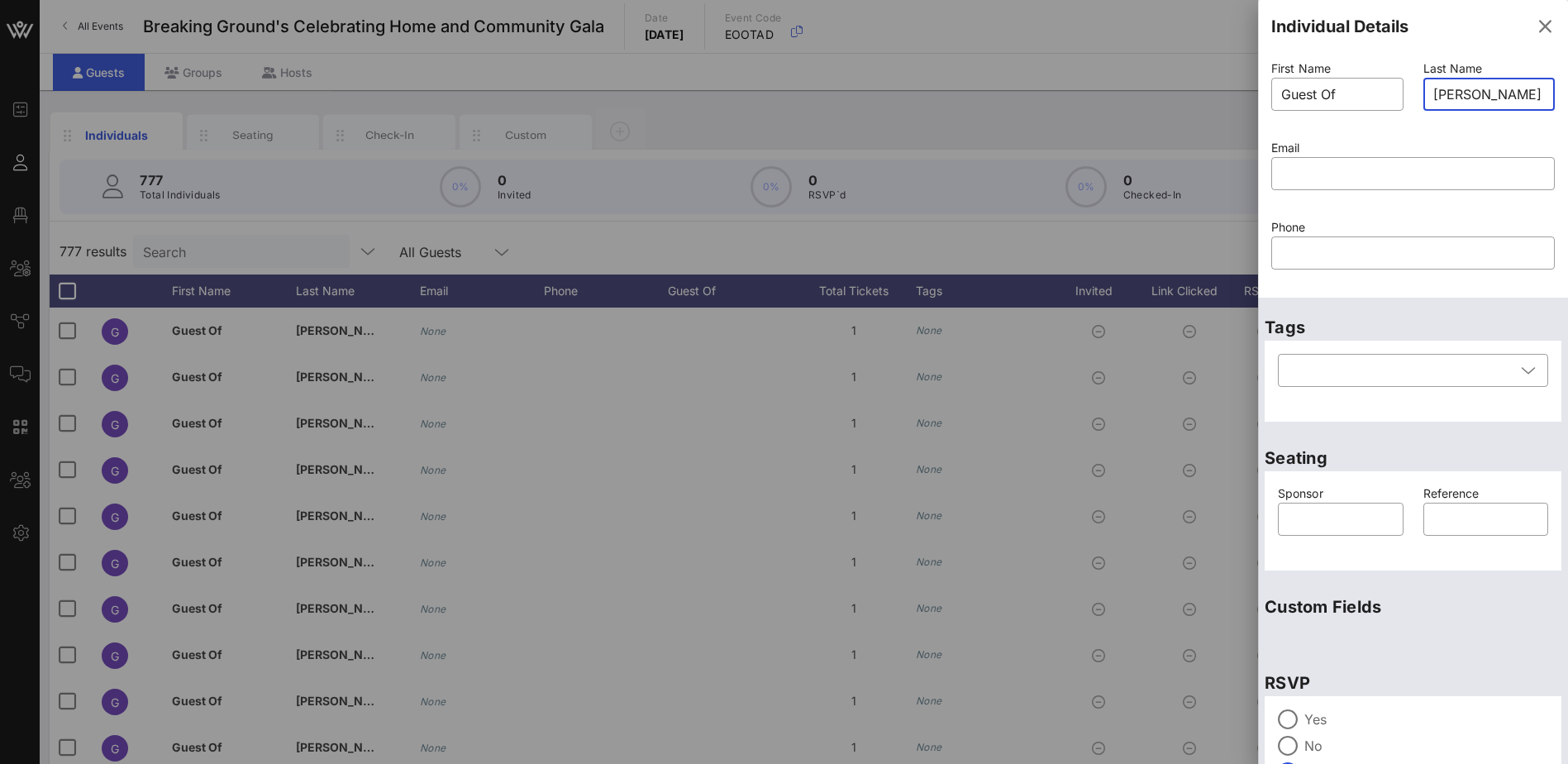
click at [1443, 93] on input "[PERSON_NAME] & [PERSON_NAME]" at bounding box center [1489, 95] width 112 height 26
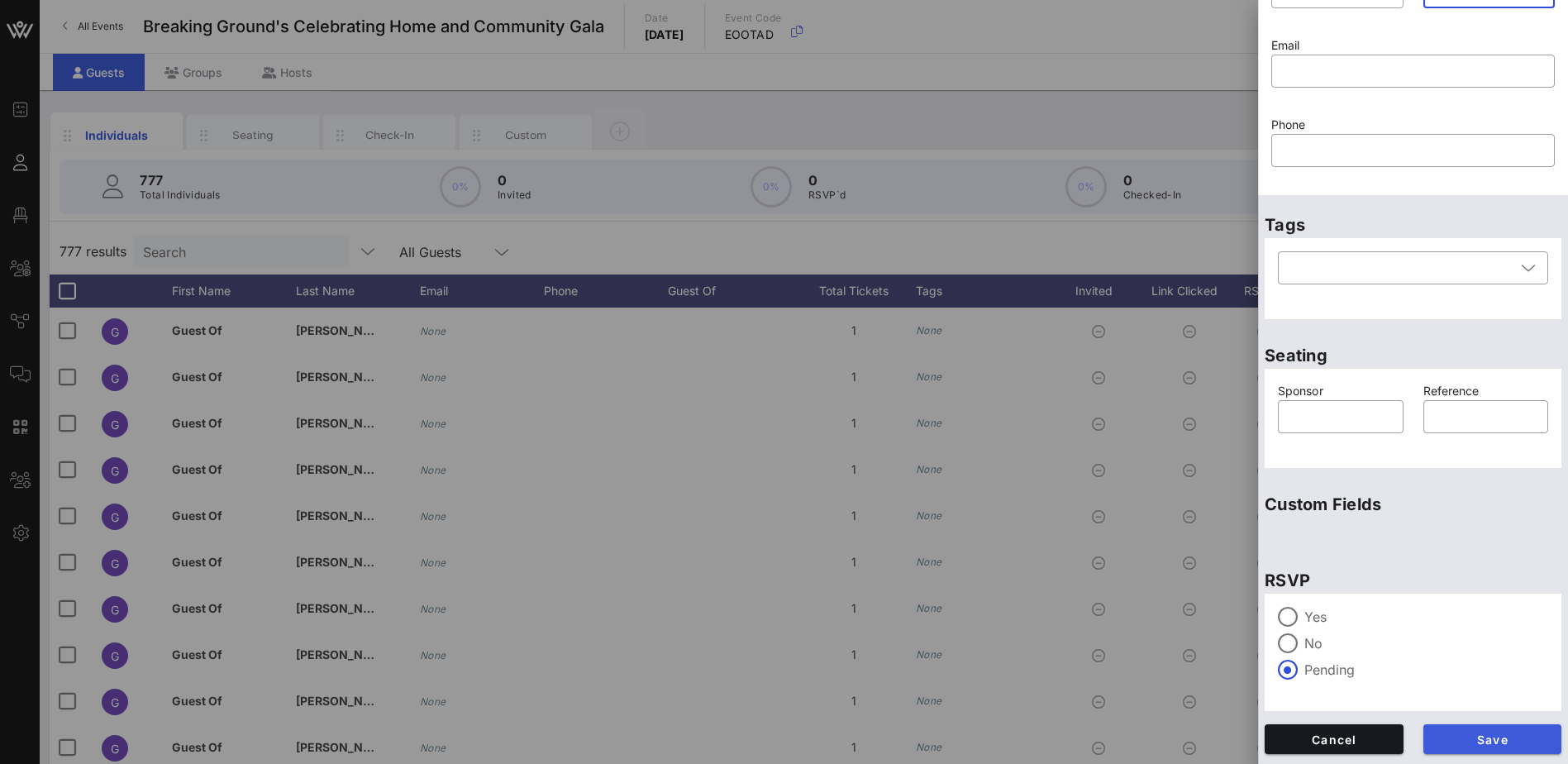
type input "[PERSON_NAME] & [PERSON_NAME]"
click at [1480, 730] on button "Save" at bounding box center [1492, 738] width 139 height 29
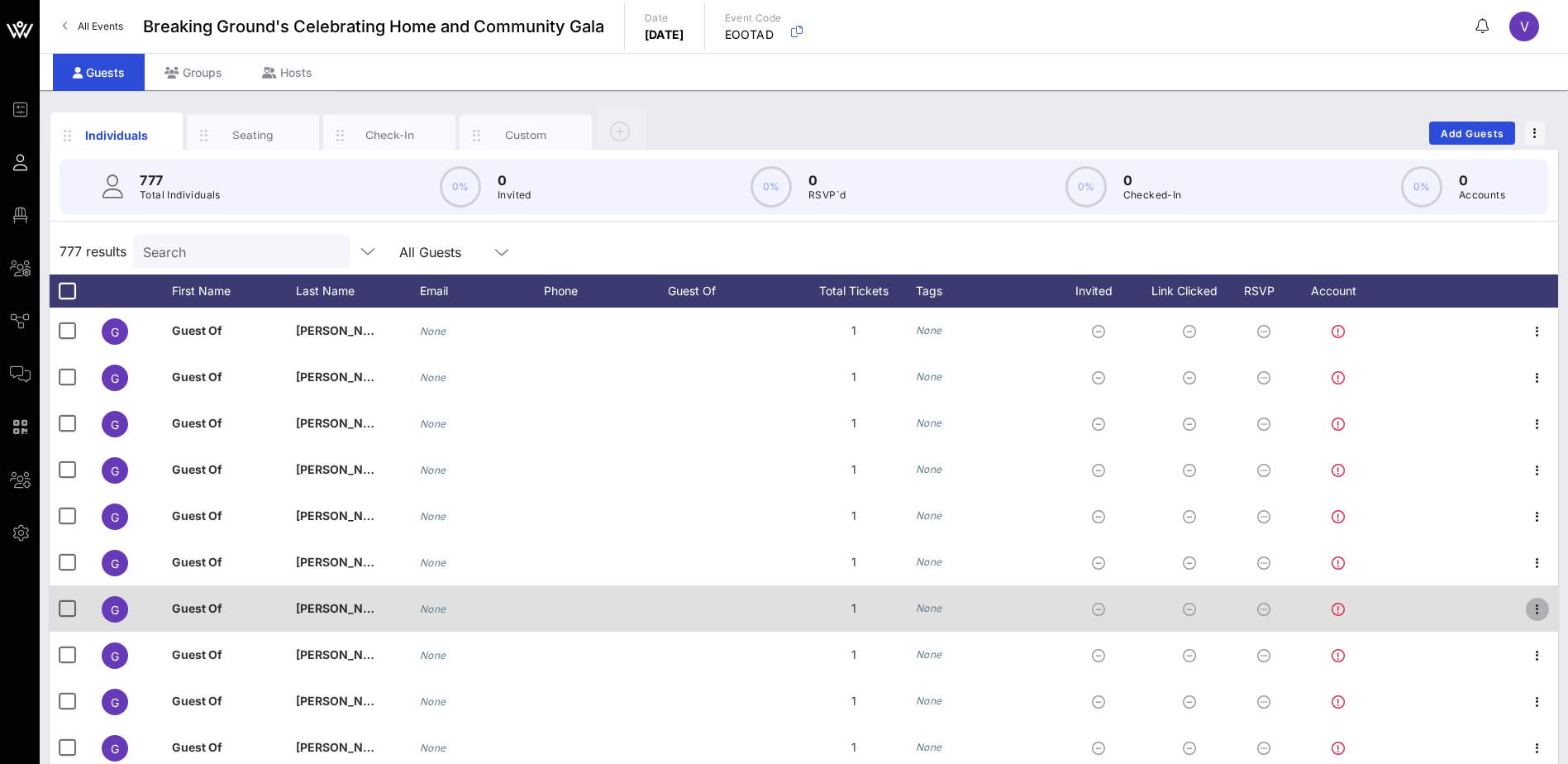
click at [1527, 603] on icon "button" at bounding box center [1537, 609] width 20 height 20
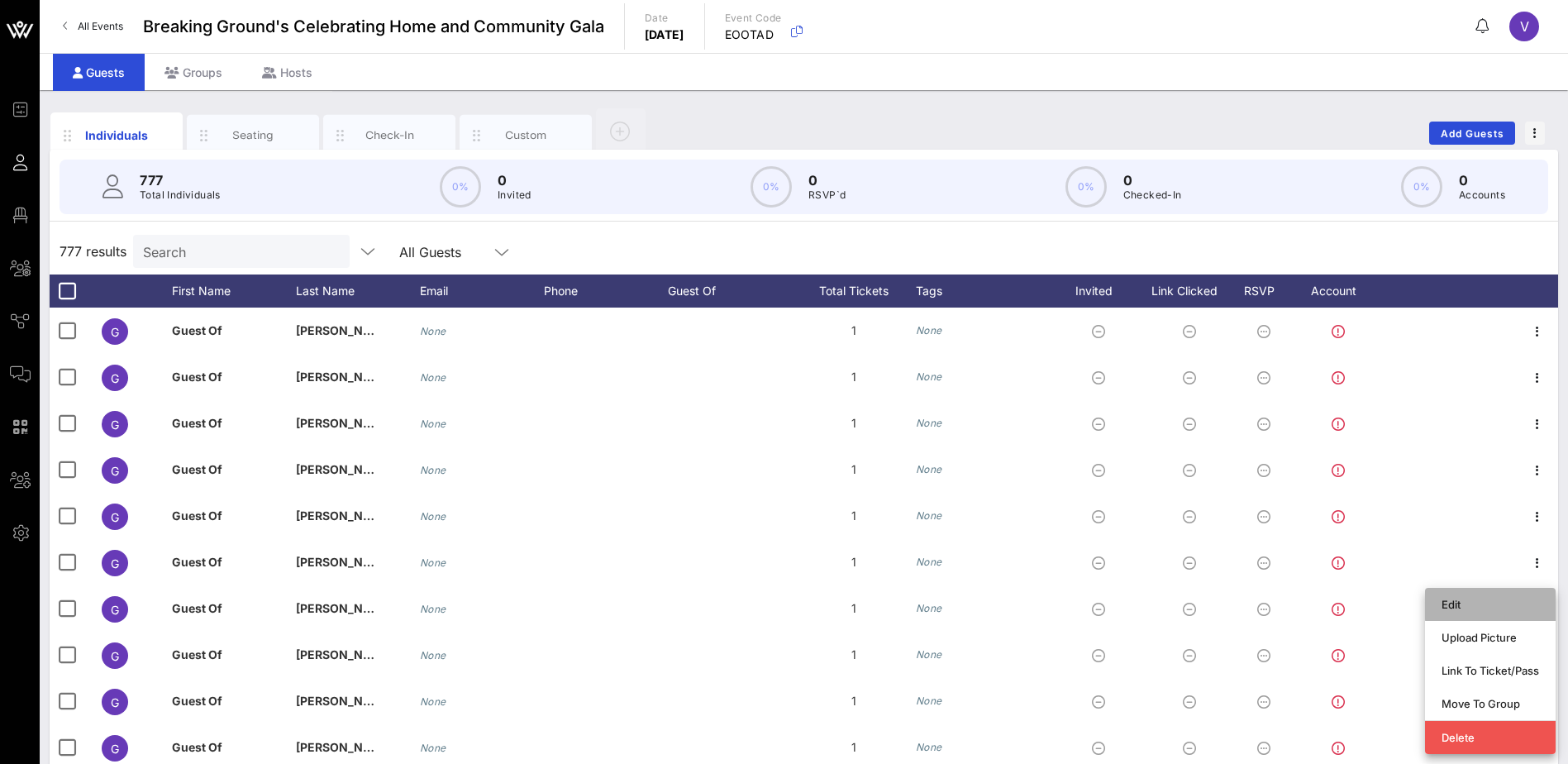
click at [1481, 601] on div "Edit" at bounding box center [1490, 604] width 97 height 13
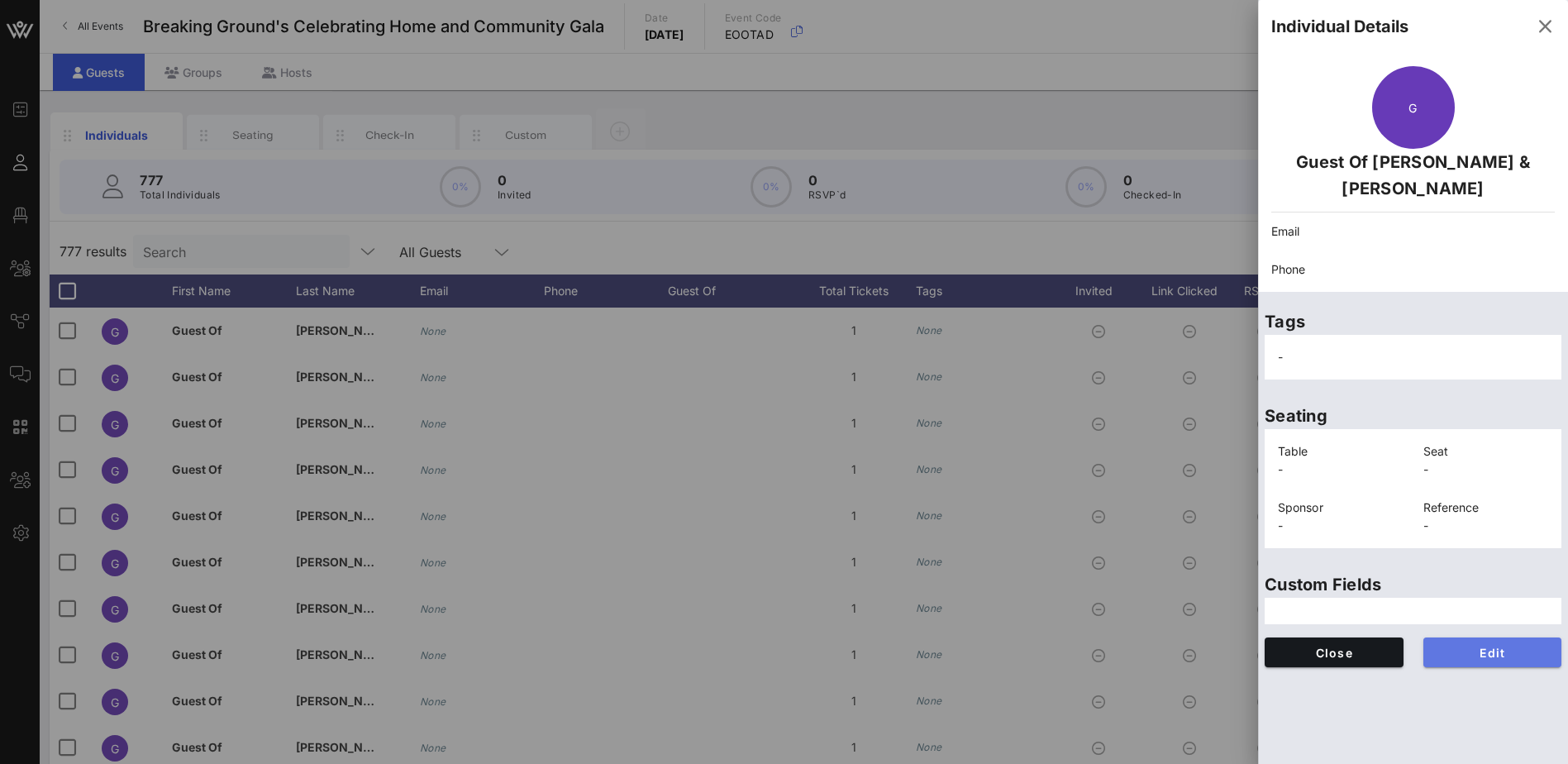
click at [1512, 656] on span "Edit" at bounding box center [1492, 652] width 112 height 14
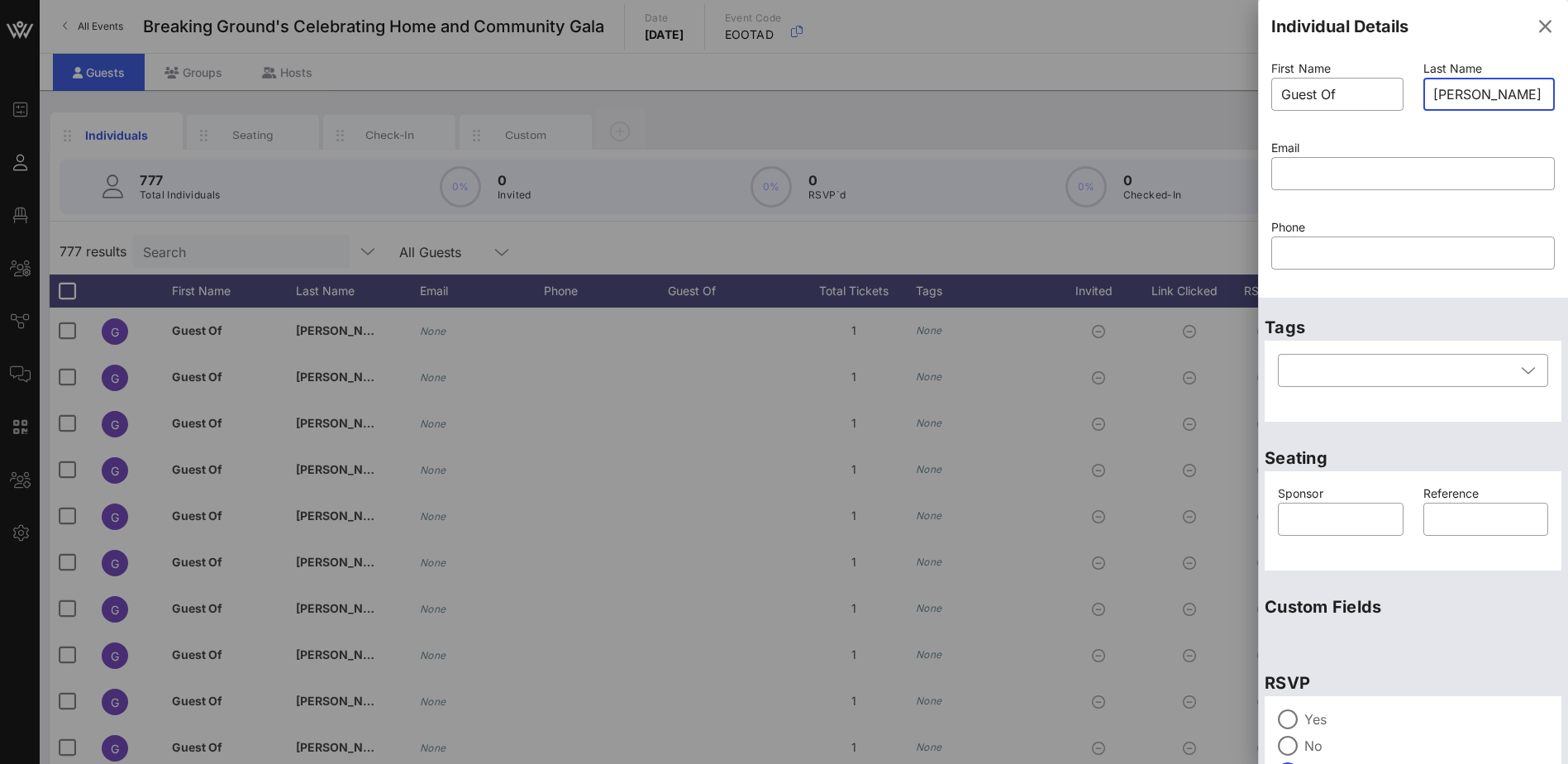
click at [1443, 92] on input "[PERSON_NAME] & [PERSON_NAME]" at bounding box center [1489, 95] width 112 height 26
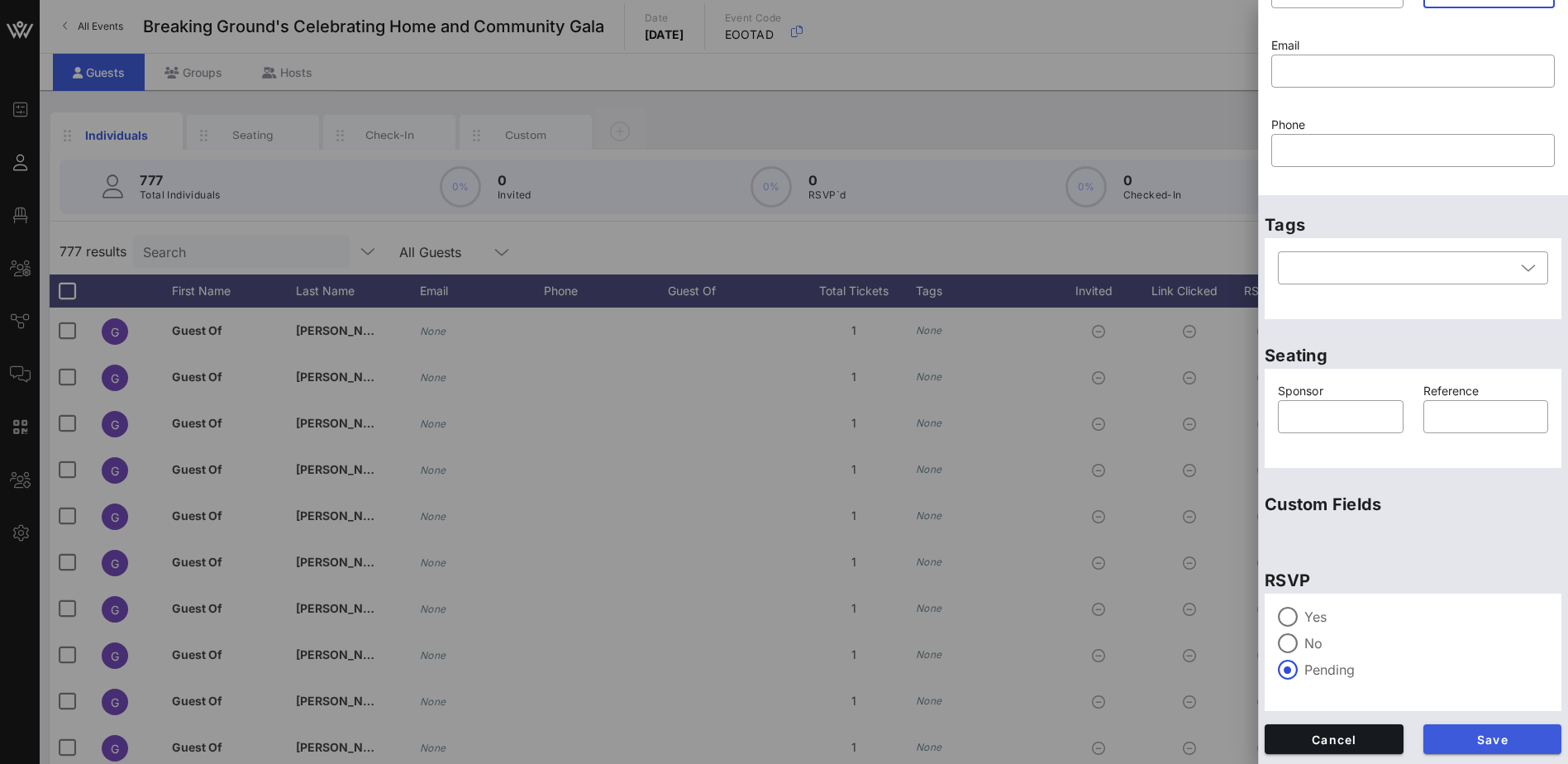
type input "[PERSON_NAME] & [PERSON_NAME]"
click at [1519, 735] on span "Save" at bounding box center [1492, 739] width 112 height 14
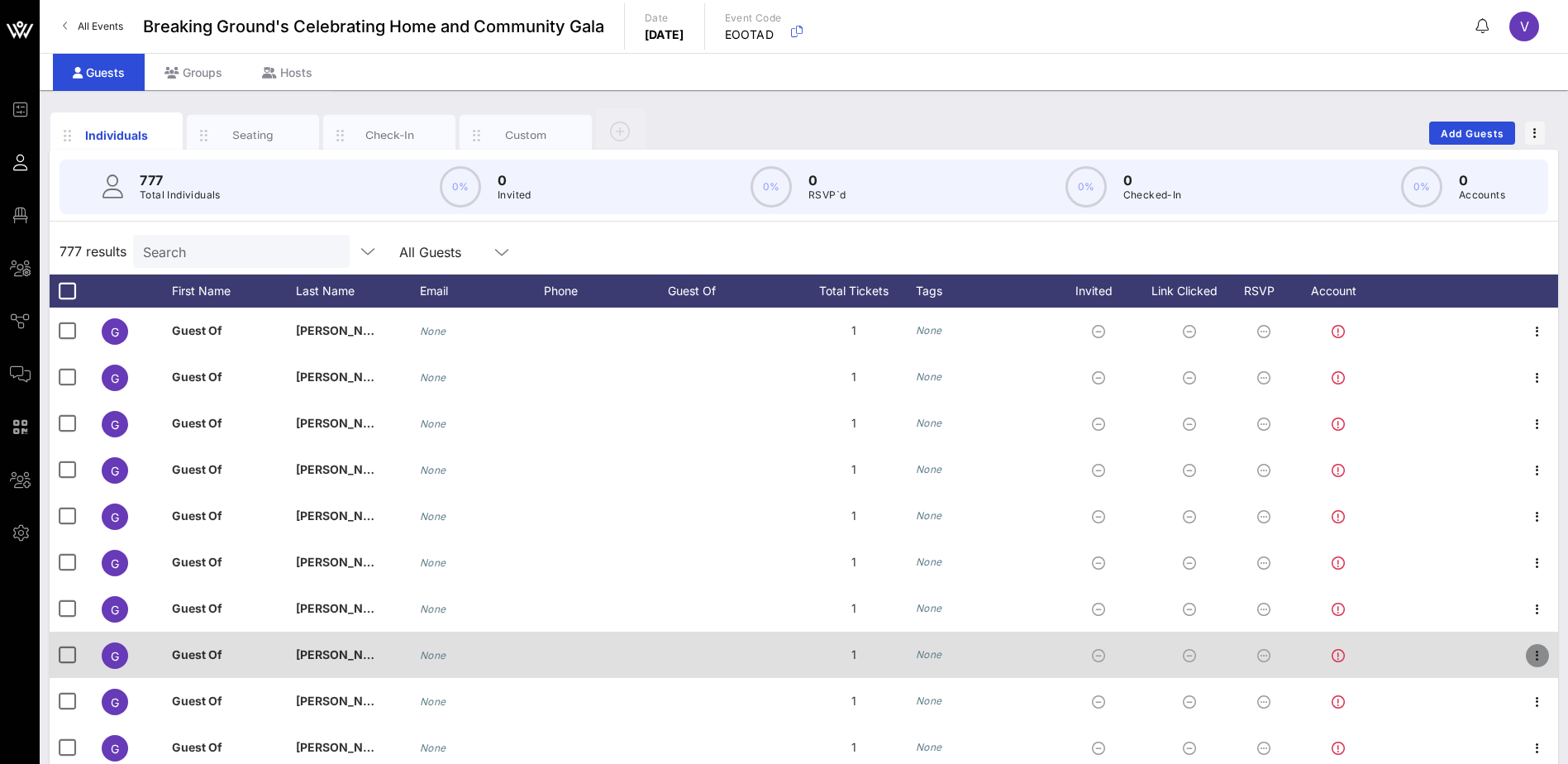
click at [1527, 655] on icon "button" at bounding box center [1537, 655] width 20 height 20
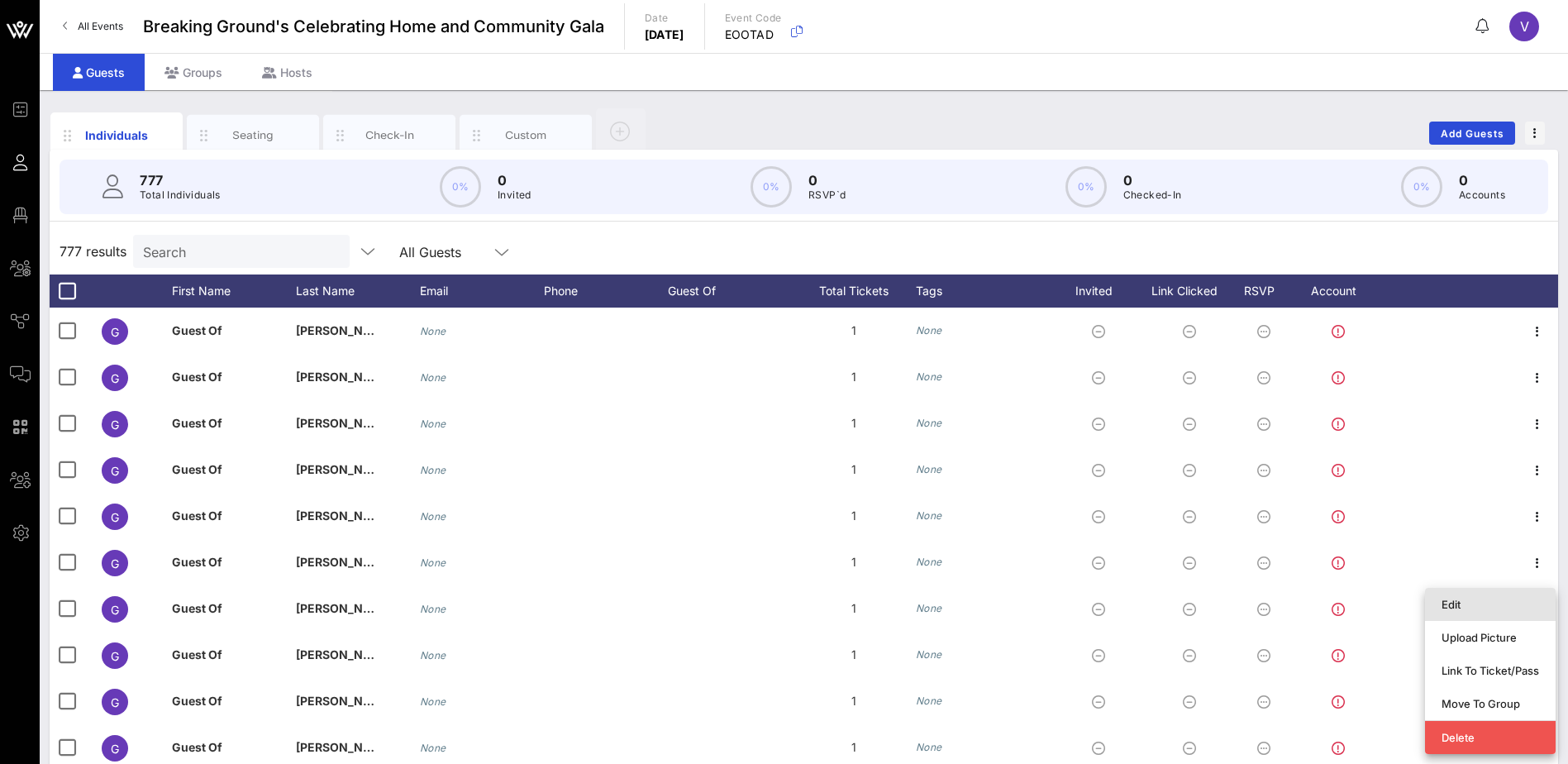
click at [1454, 604] on div "Edit" at bounding box center [1490, 604] width 97 height 13
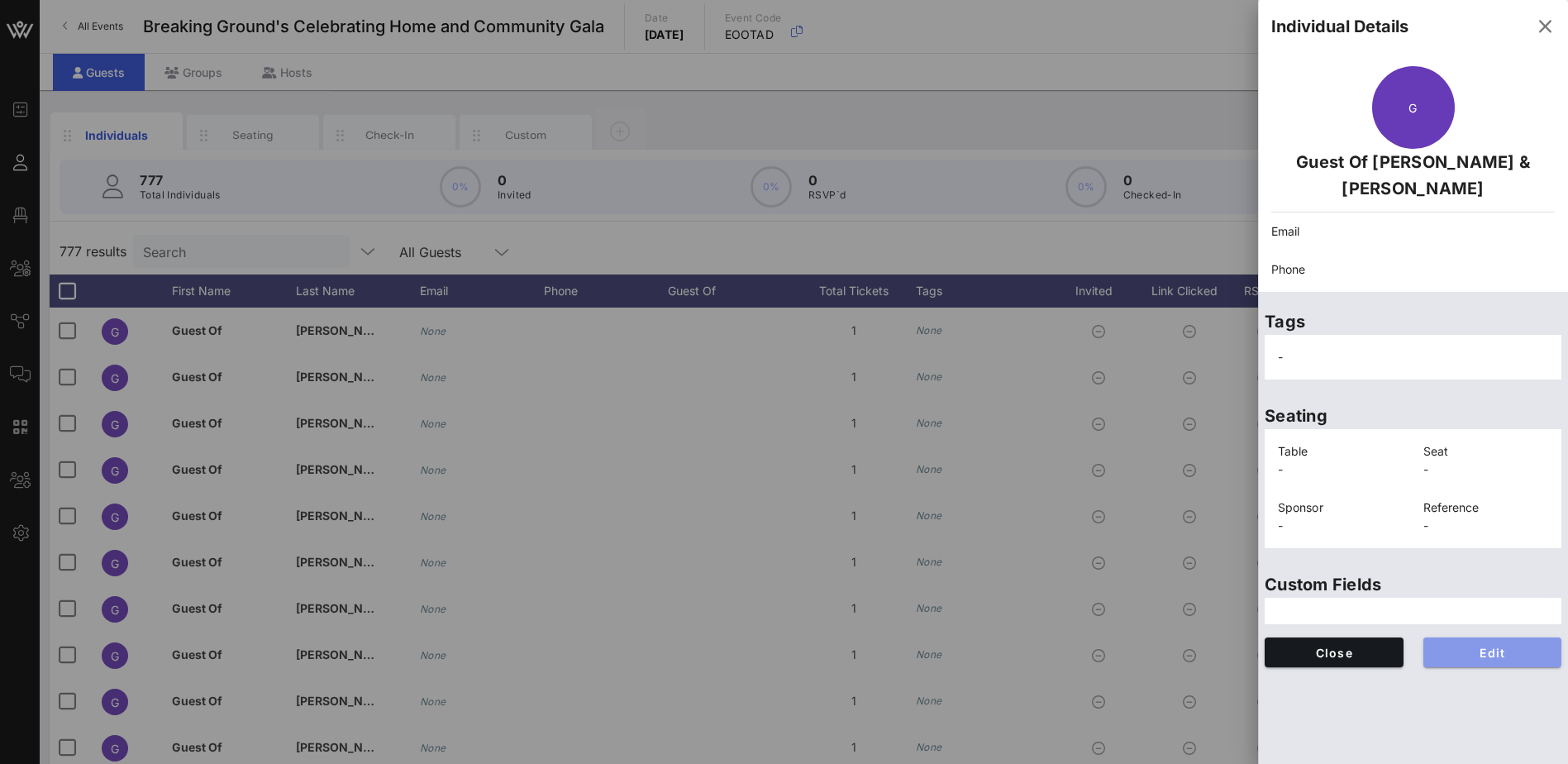
click at [1481, 653] on span "Edit" at bounding box center [1492, 652] width 112 height 14
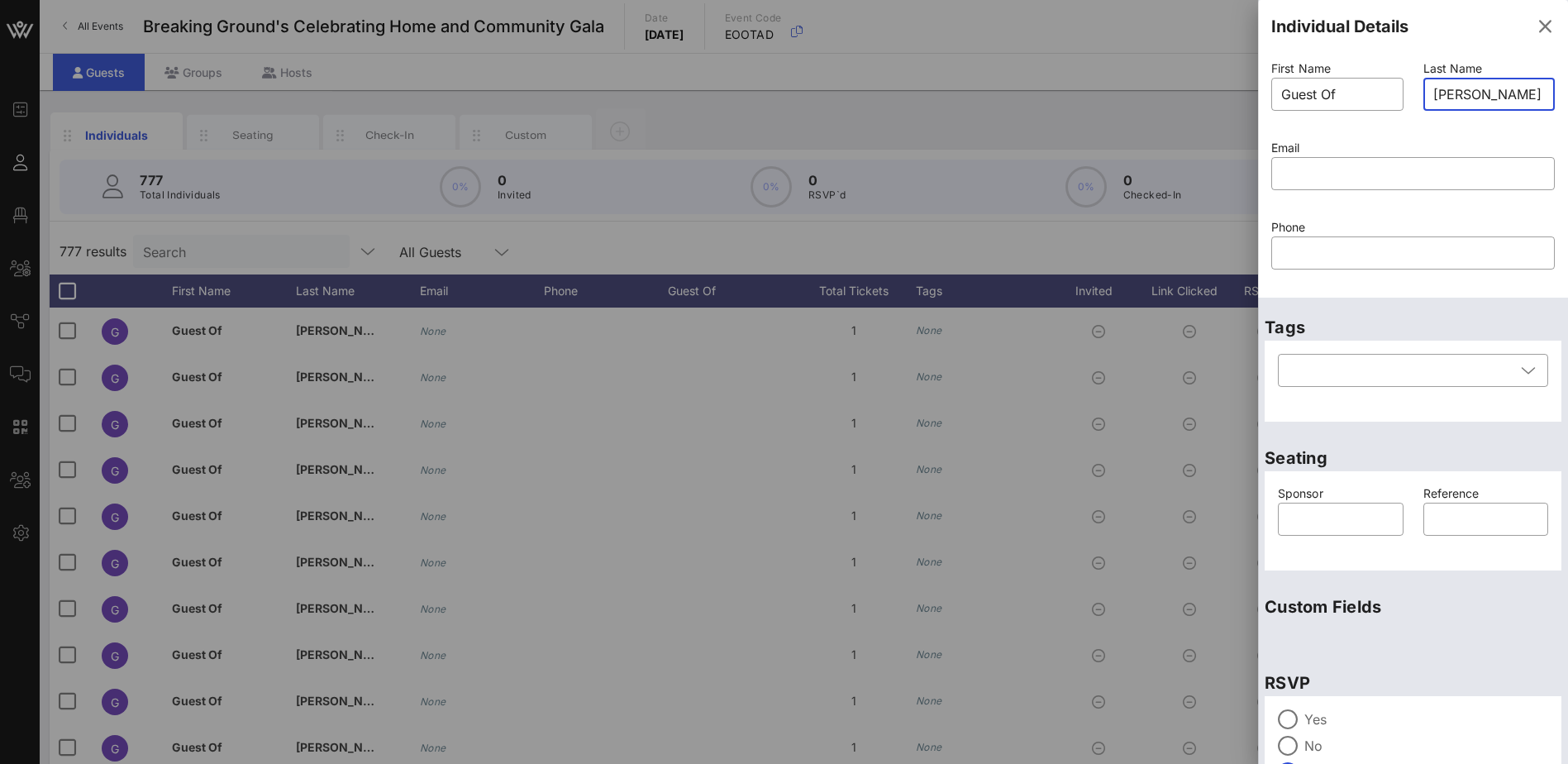
click at [1442, 92] on input "[PERSON_NAME] & [PERSON_NAME]" at bounding box center [1489, 95] width 112 height 26
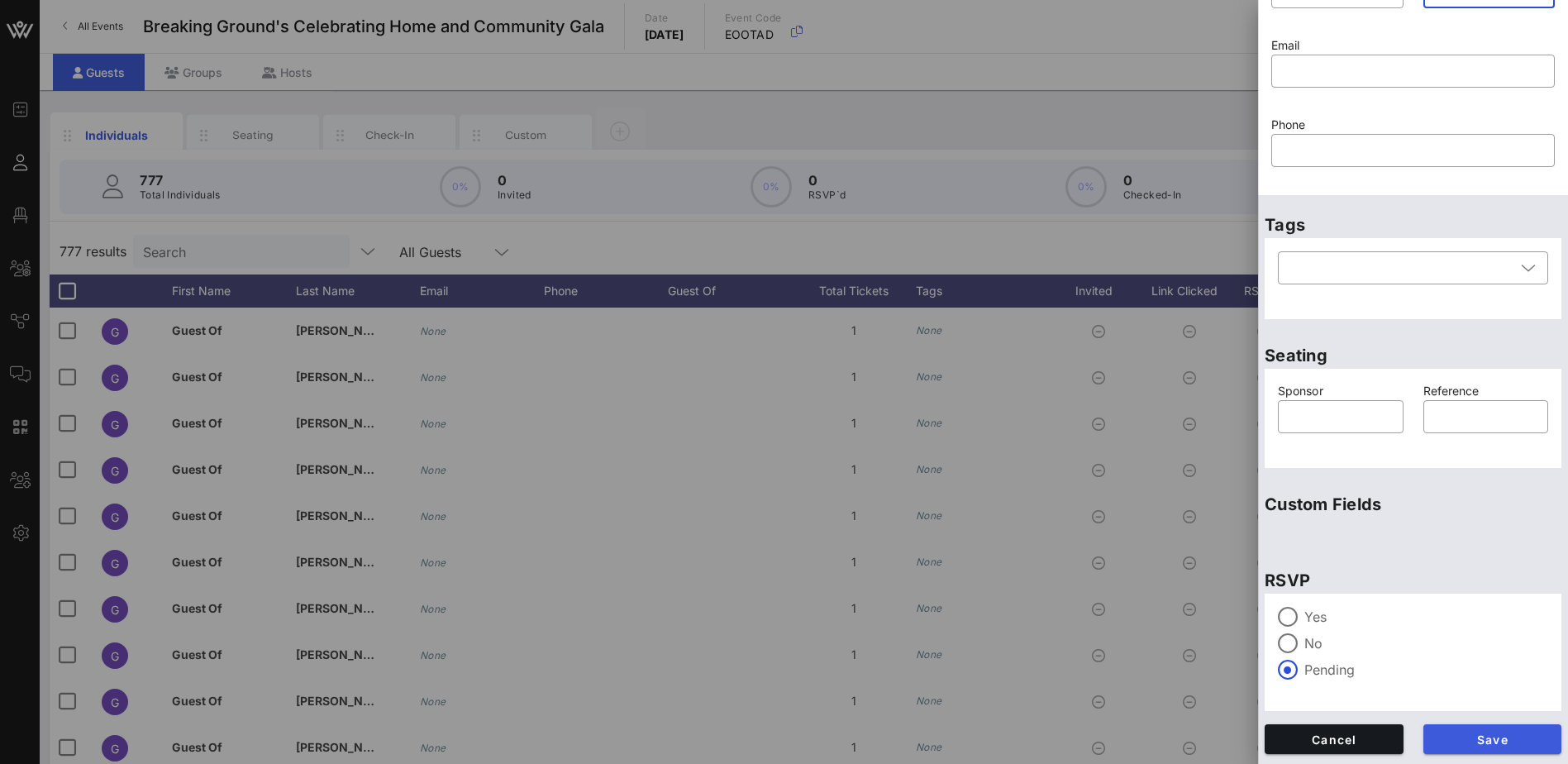
type input "[PERSON_NAME] & [PERSON_NAME]"
click at [1510, 738] on span "Save" at bounding box center [1492, 739] width 112 height 14
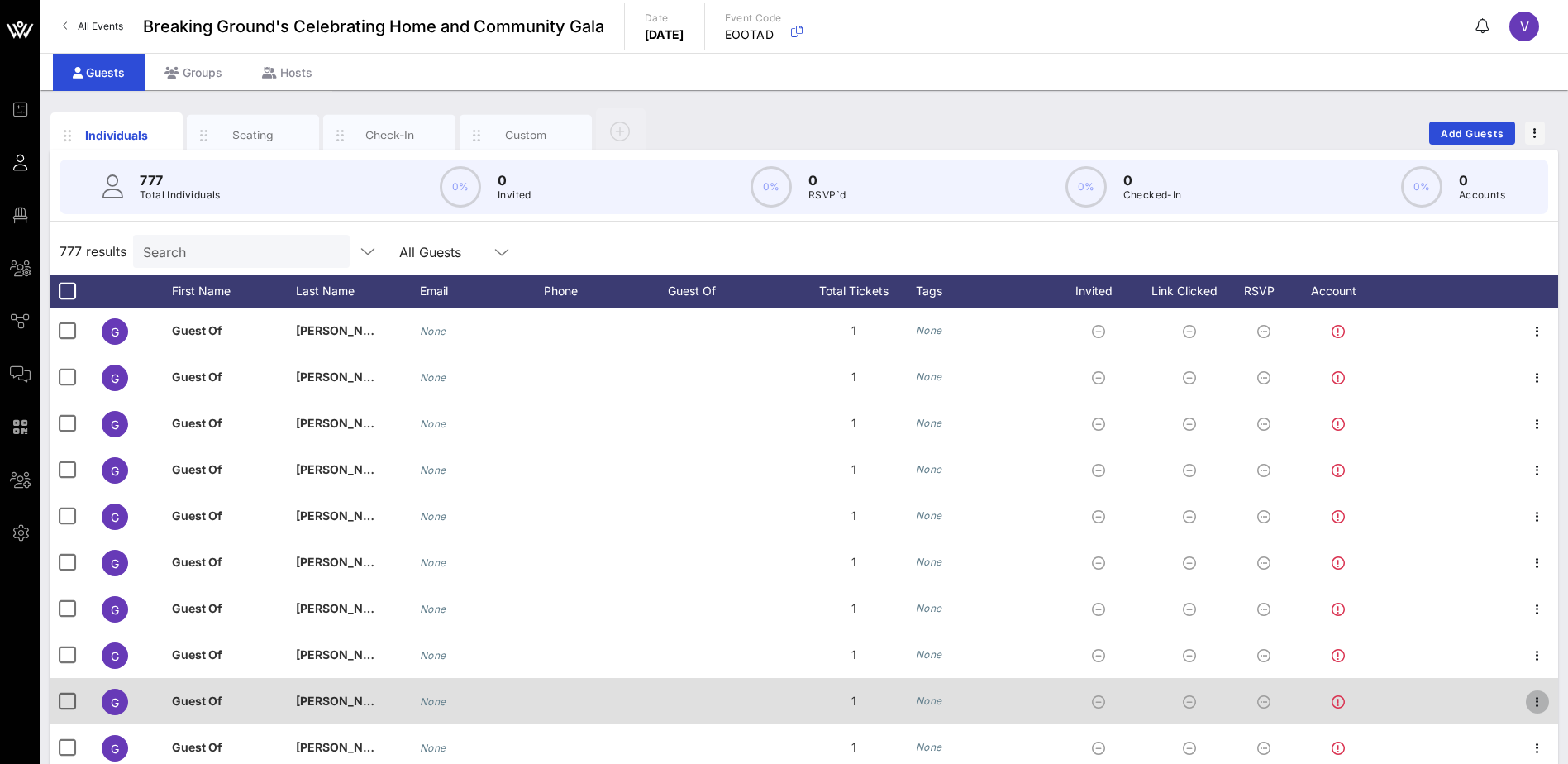
click at [1527, 699] on icon "button" at bounding box center [1537, 702] width 20 height 20
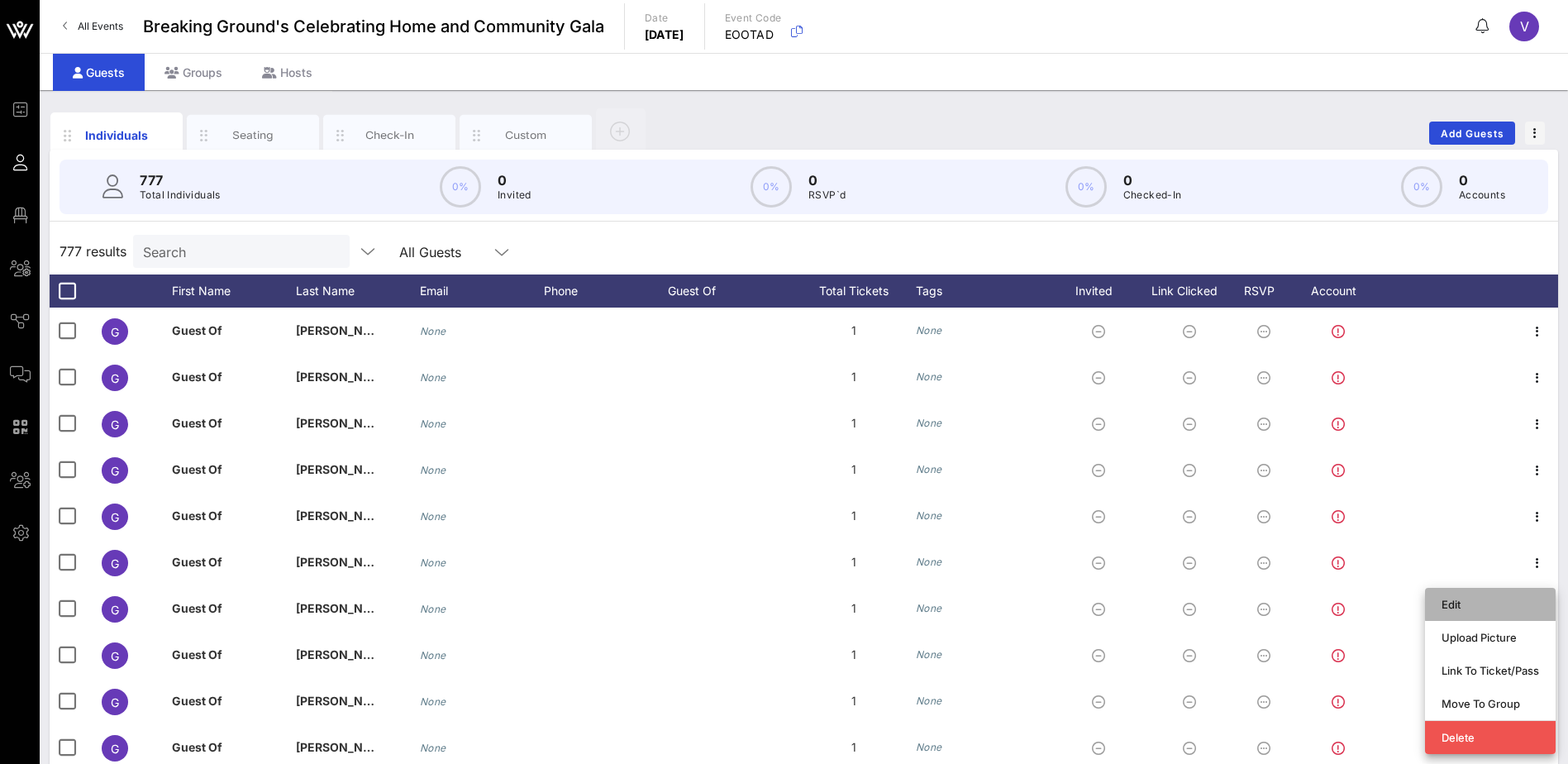
click at [1459, 610] on div "Edit" at bounding box center [1490, 604] width 97 height 13
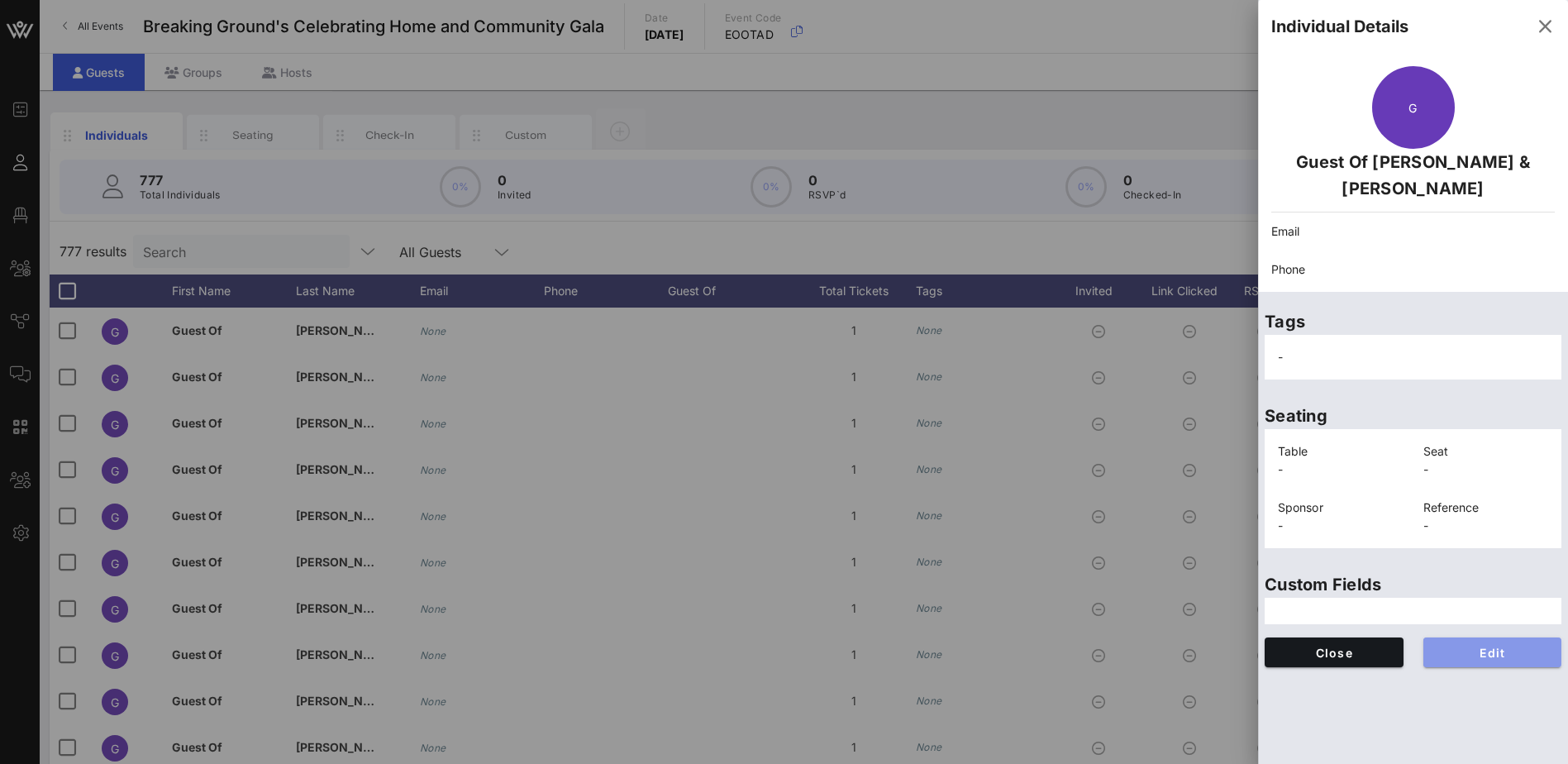
click at [1486, 651] on span "Edit" at bounding box center [1492, 652] width 112 height 14
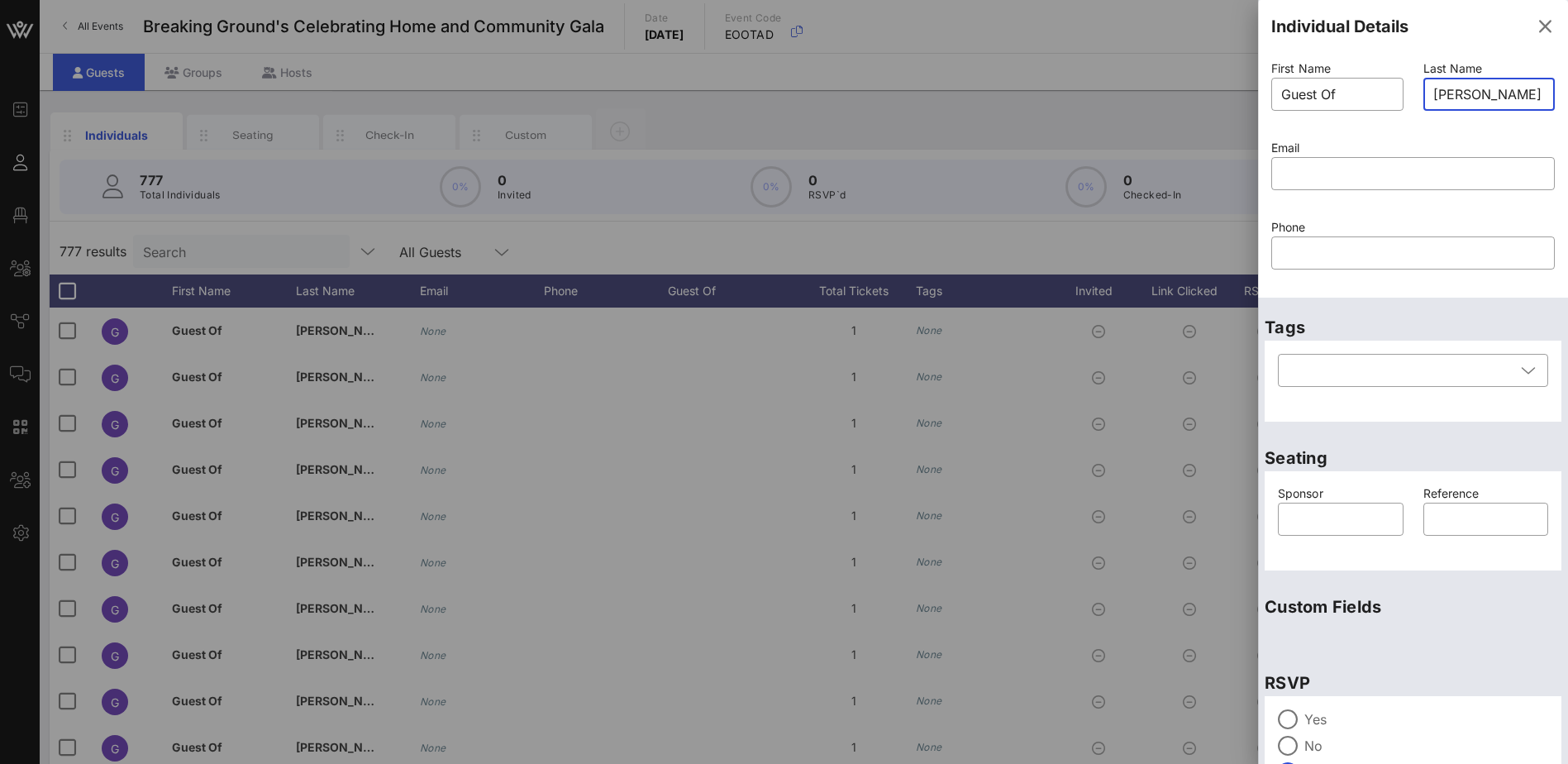
click at [1444, 96] on input "[PERSON_NAME] & [PERSON_NAME]" at bounding box center [1489, 95] width 112 height 26
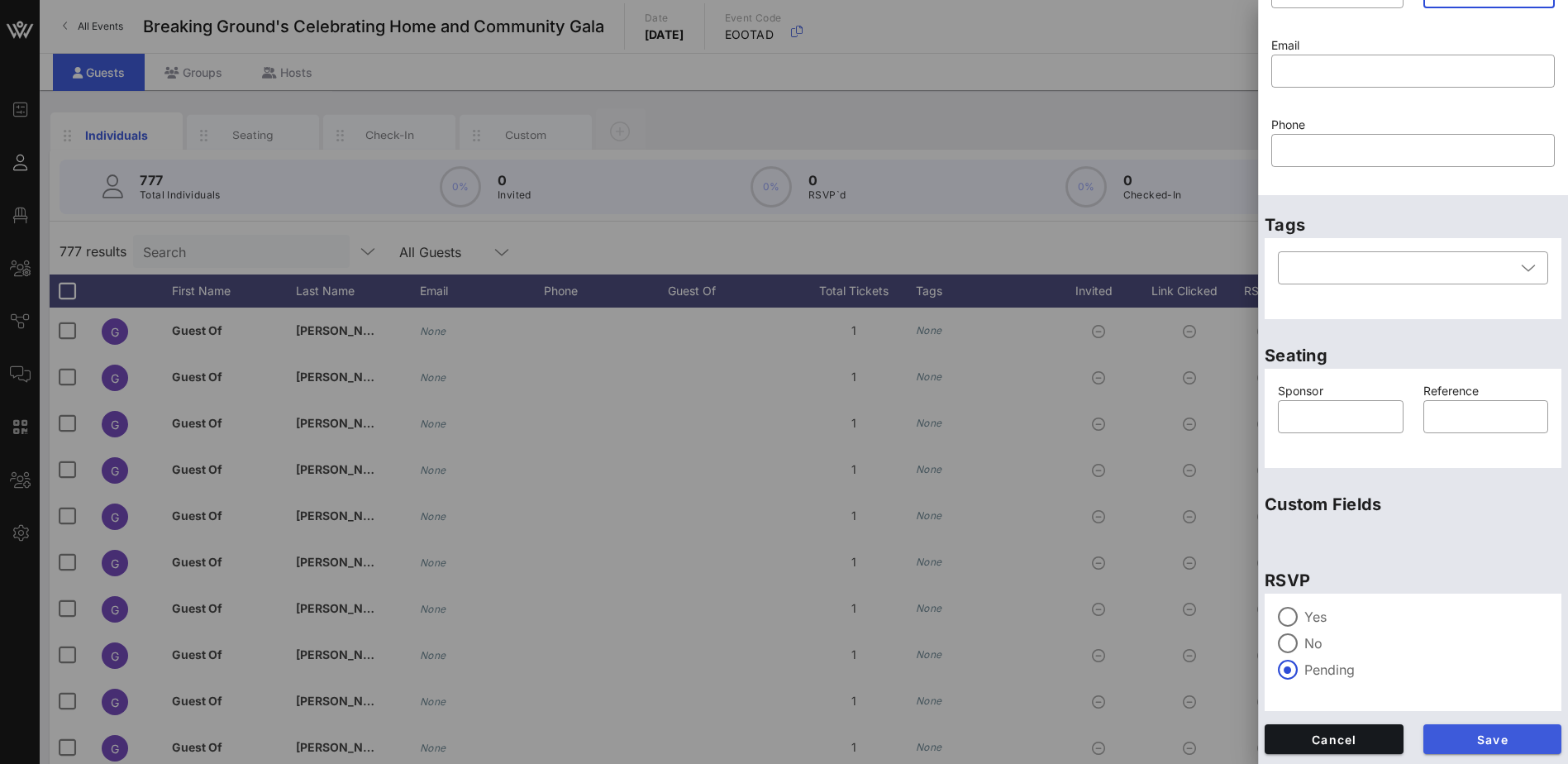
type input "[PERSON_NAME] & [PERSON_NAME]"
click at [1512, 742] on span "Save" at bounding box center [1492, 739] width 112 height 14
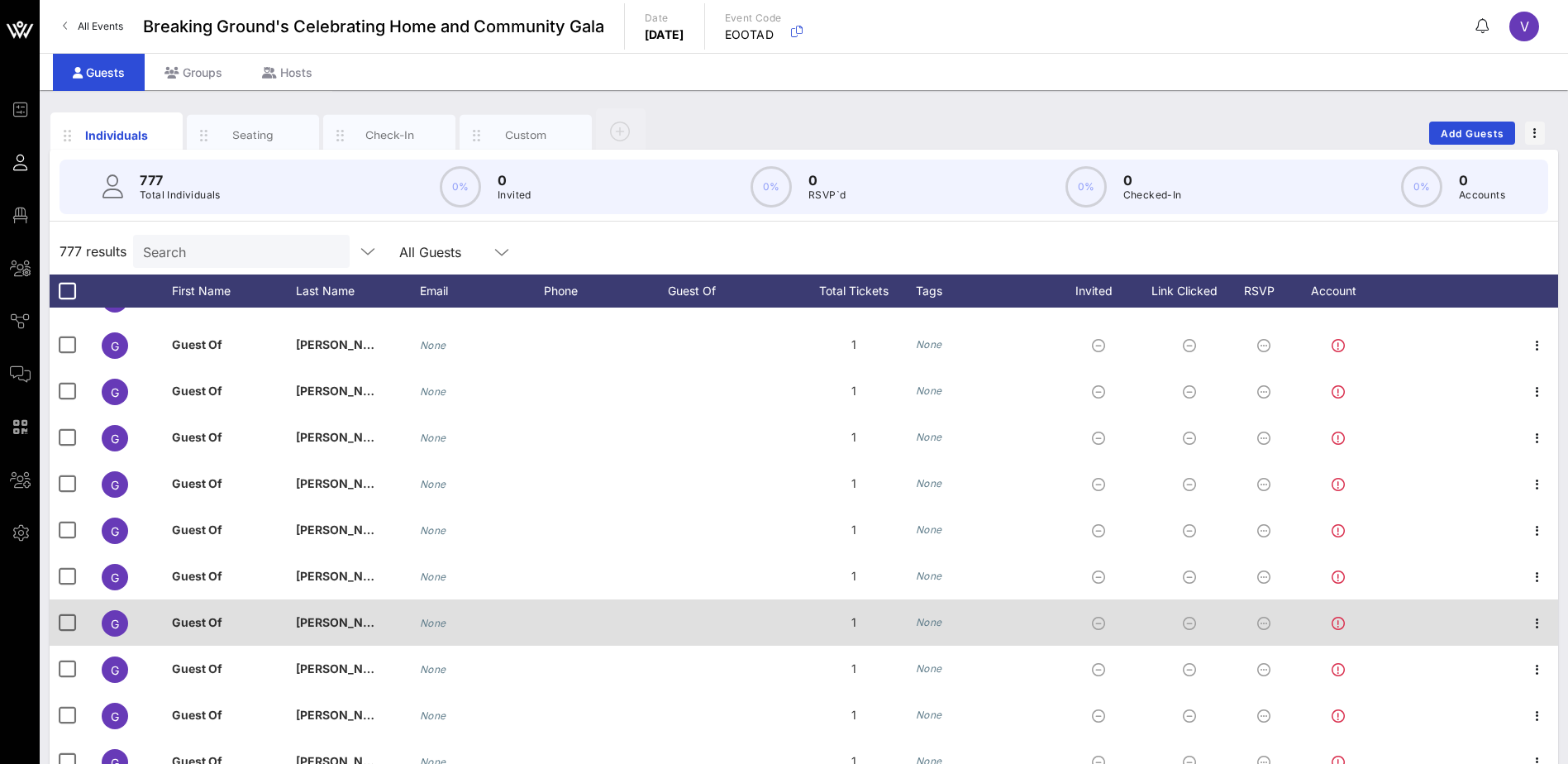
scroll to position [248, 0]
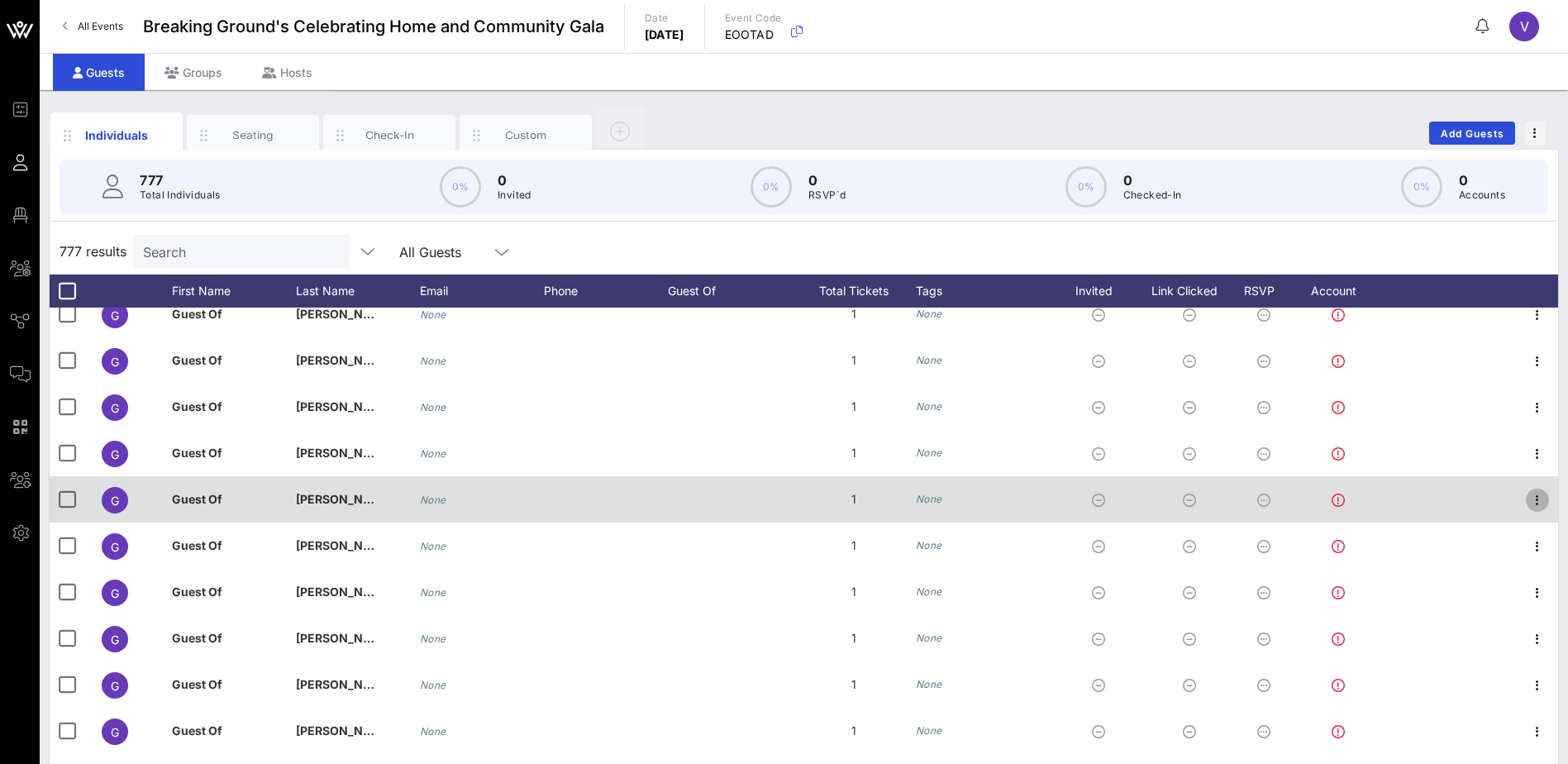
click at [1527, 502] on icon "button" at bounding box center [1537, 500] width 20 height 20
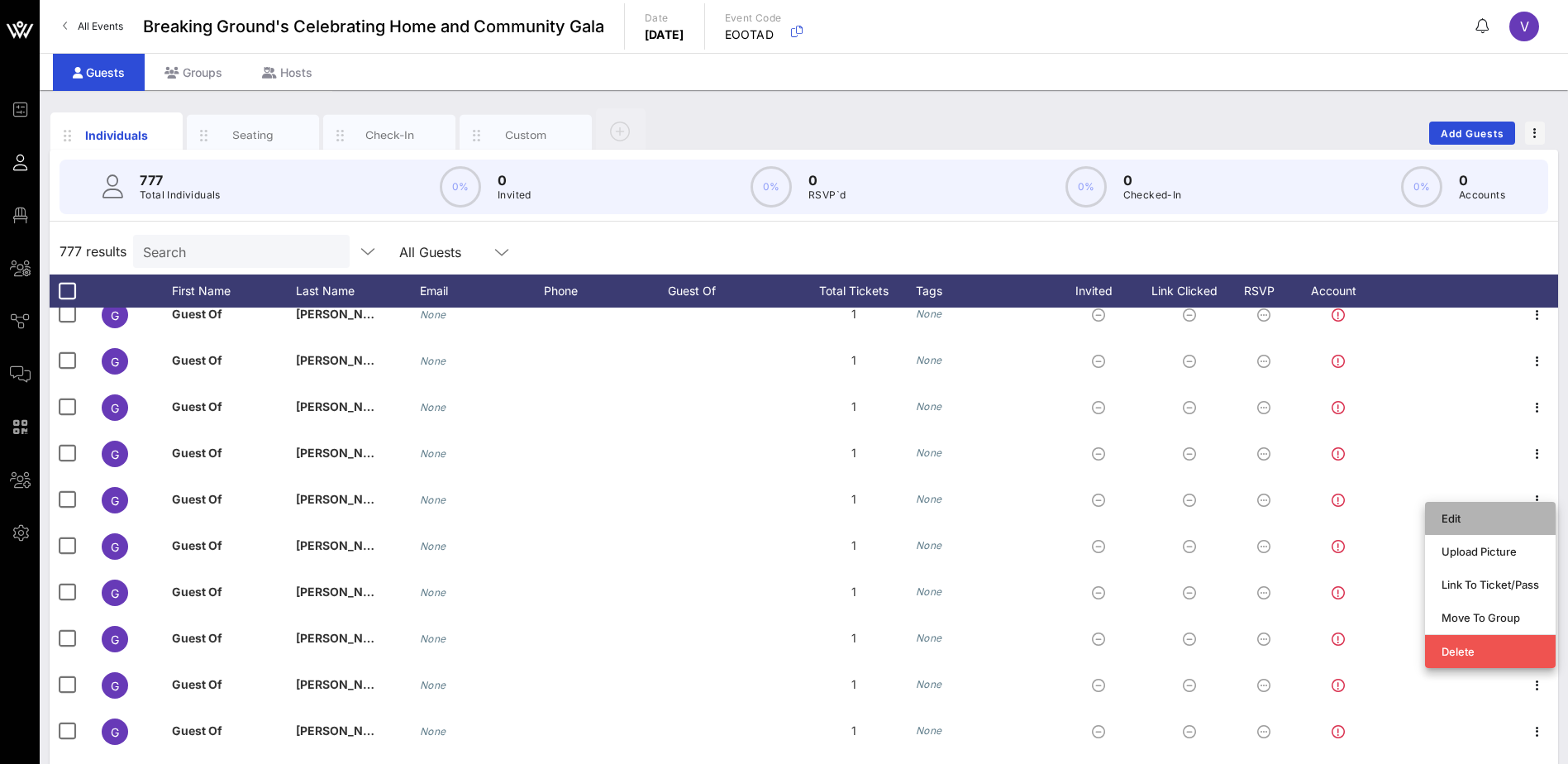
click at [1473, 517] on div "Edit" at bounding box center [1490, 518] width 97 height 13
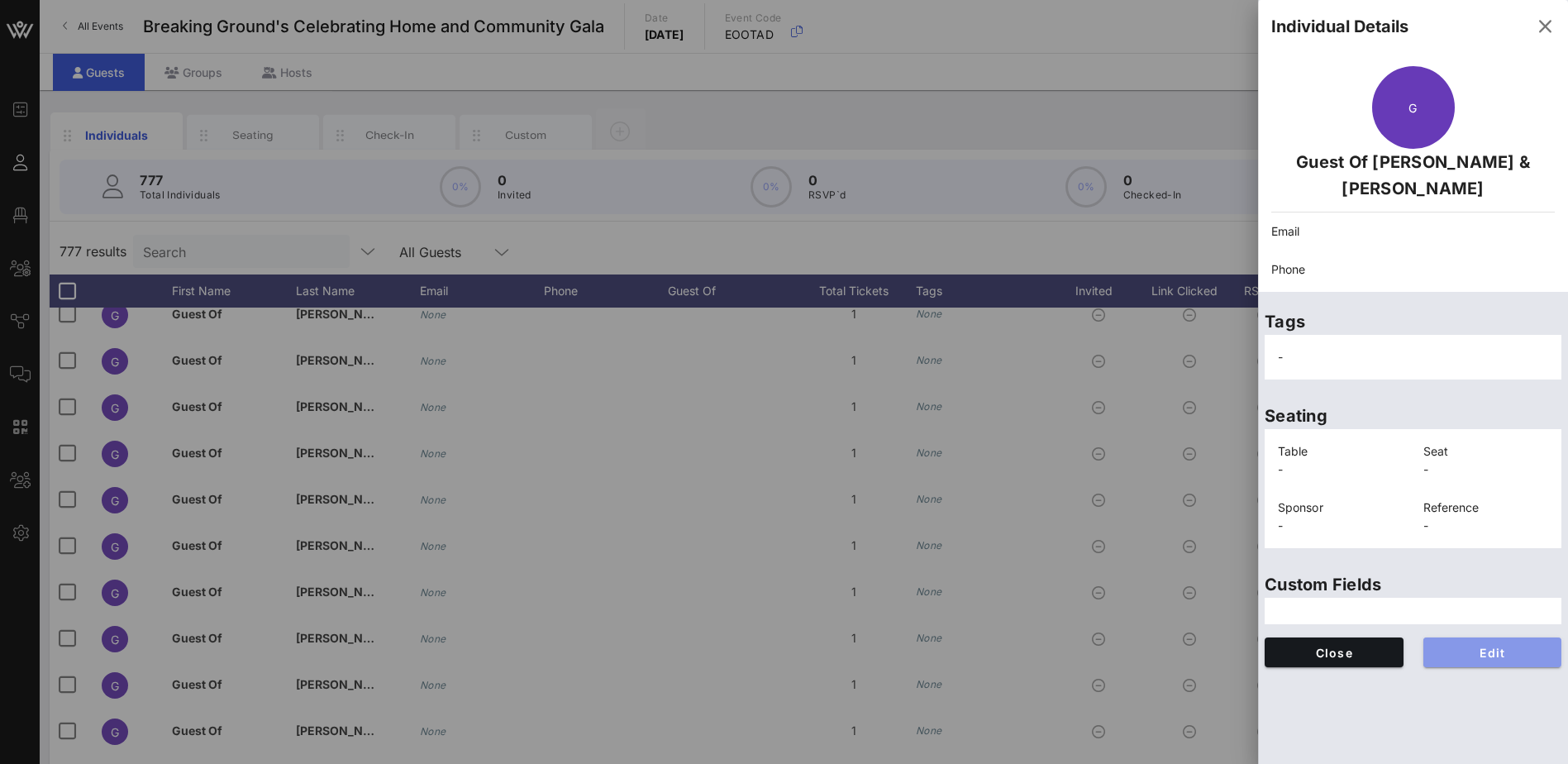
click at [1509, 655] on span "Edit" at bounding box center [1492, 652] width 112 height 14
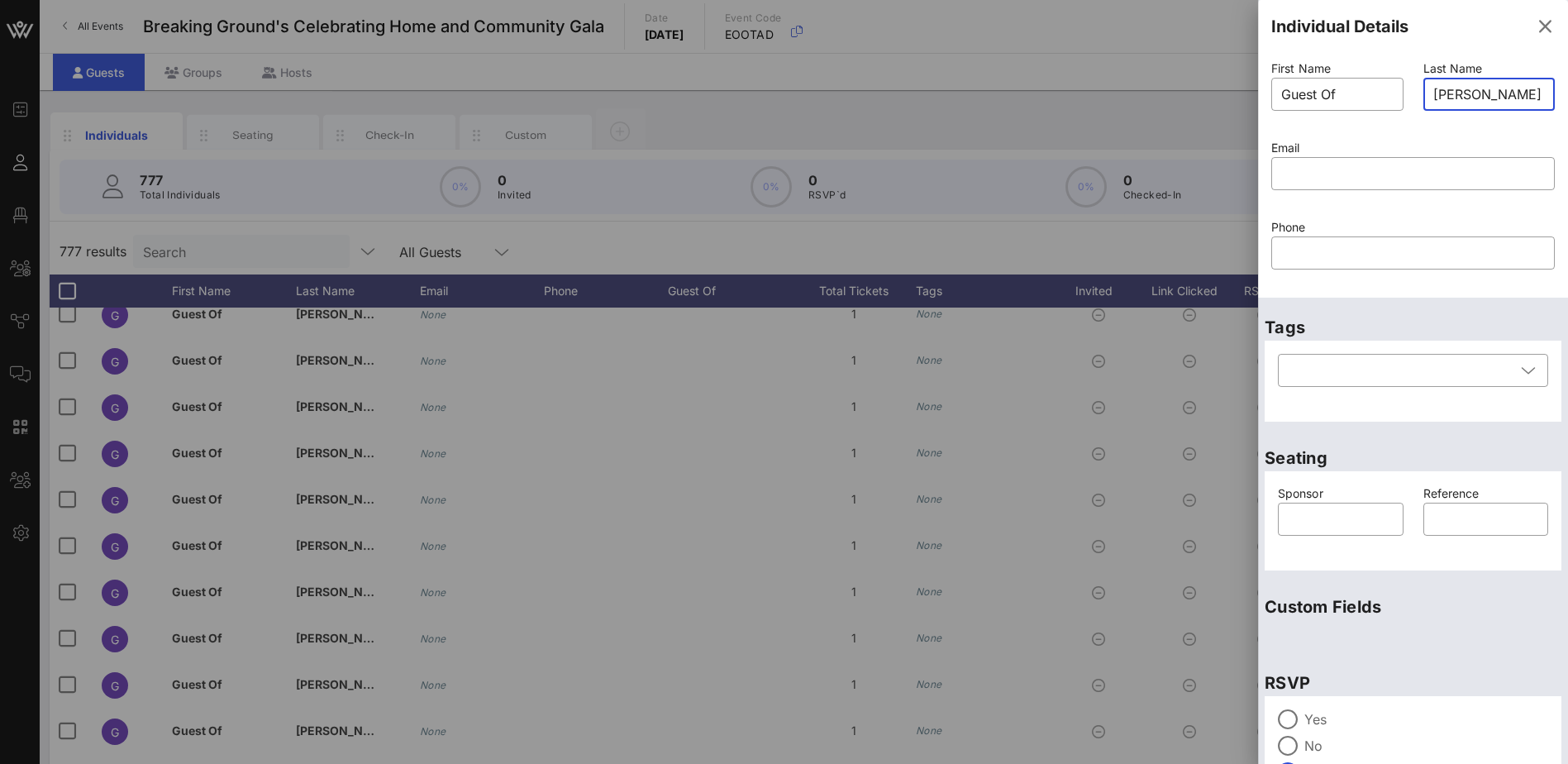
click at [1440, 94] on input "[PERSON_NAME] & [PERSON_NAME]" at bounding box center [1489, 95] width 112 height 26
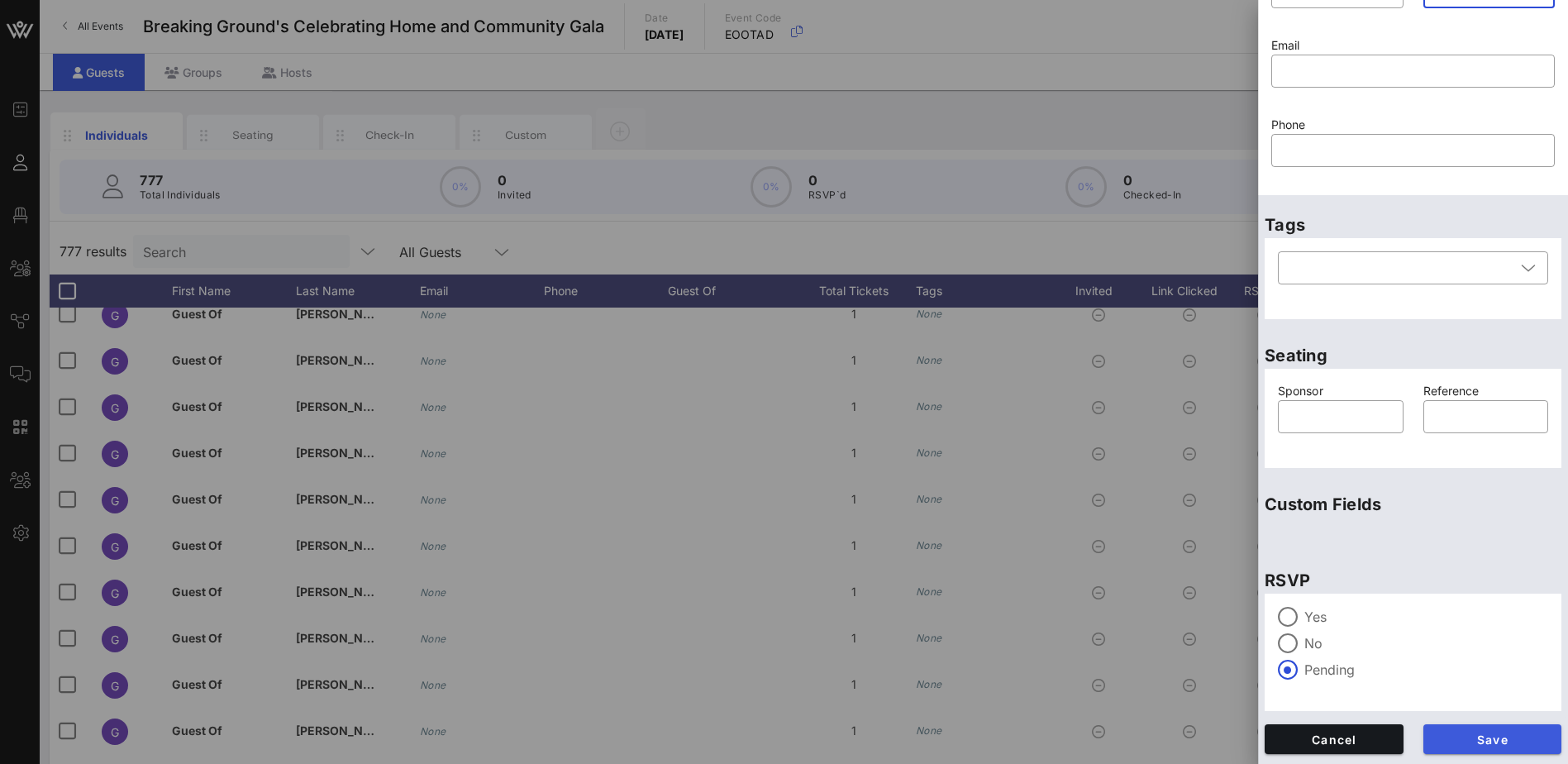
type input "[PERSON_NAME] & [PERSON_NAME]"
click at [1493, 735] on span "Save" at bounding box center [1492, 739] width 112 height 14
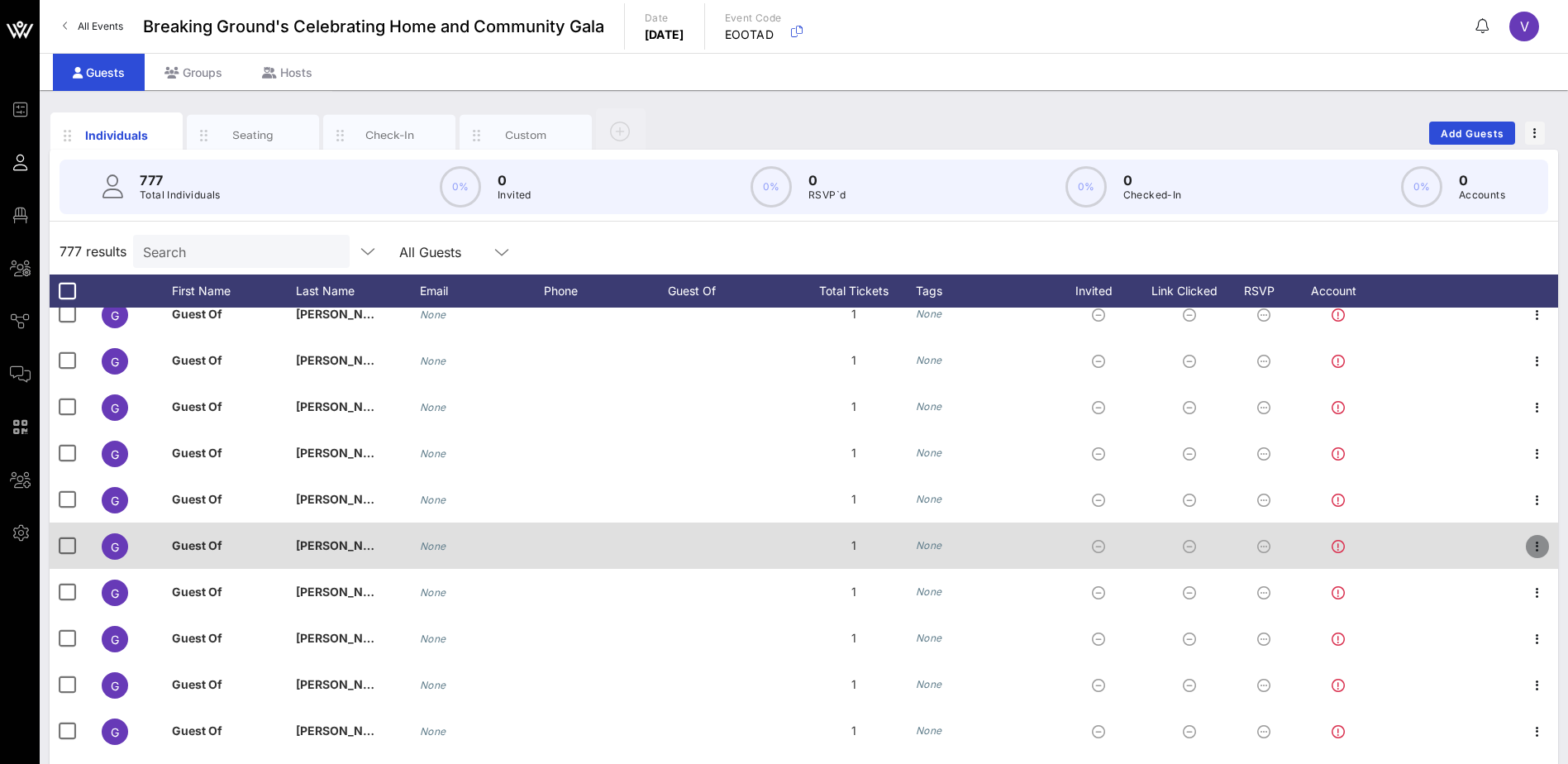
click at [1527, 546] on icon "button" at bounding box center [1537, 547] width 20 height 20
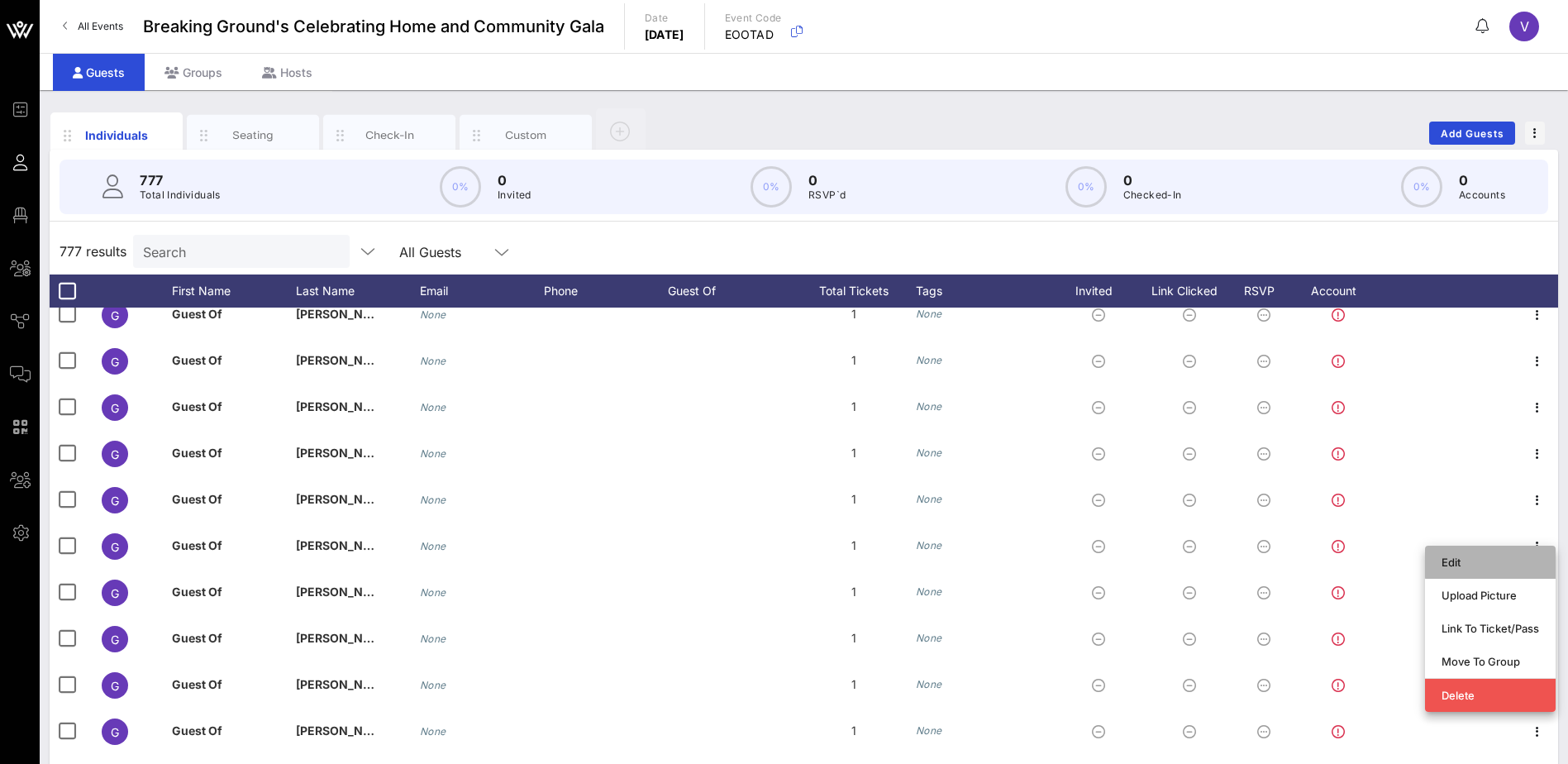
click at [1464, 563] on div "Edit" at bounding box center [1490, 563] width 97 height 13
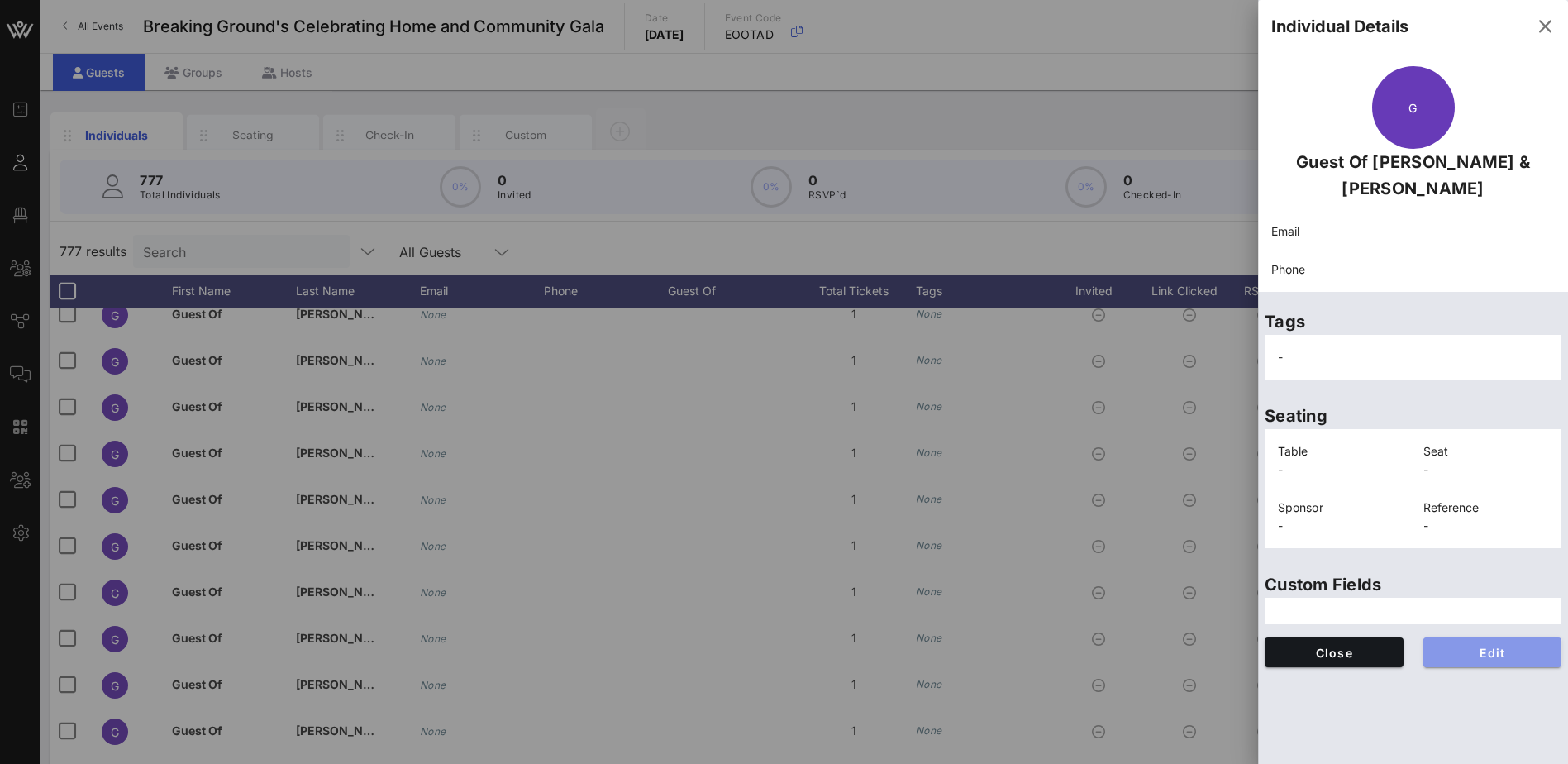
click at [1513, 646] on span "Edit" at bounding box center [1492, 652] width 112 height 14
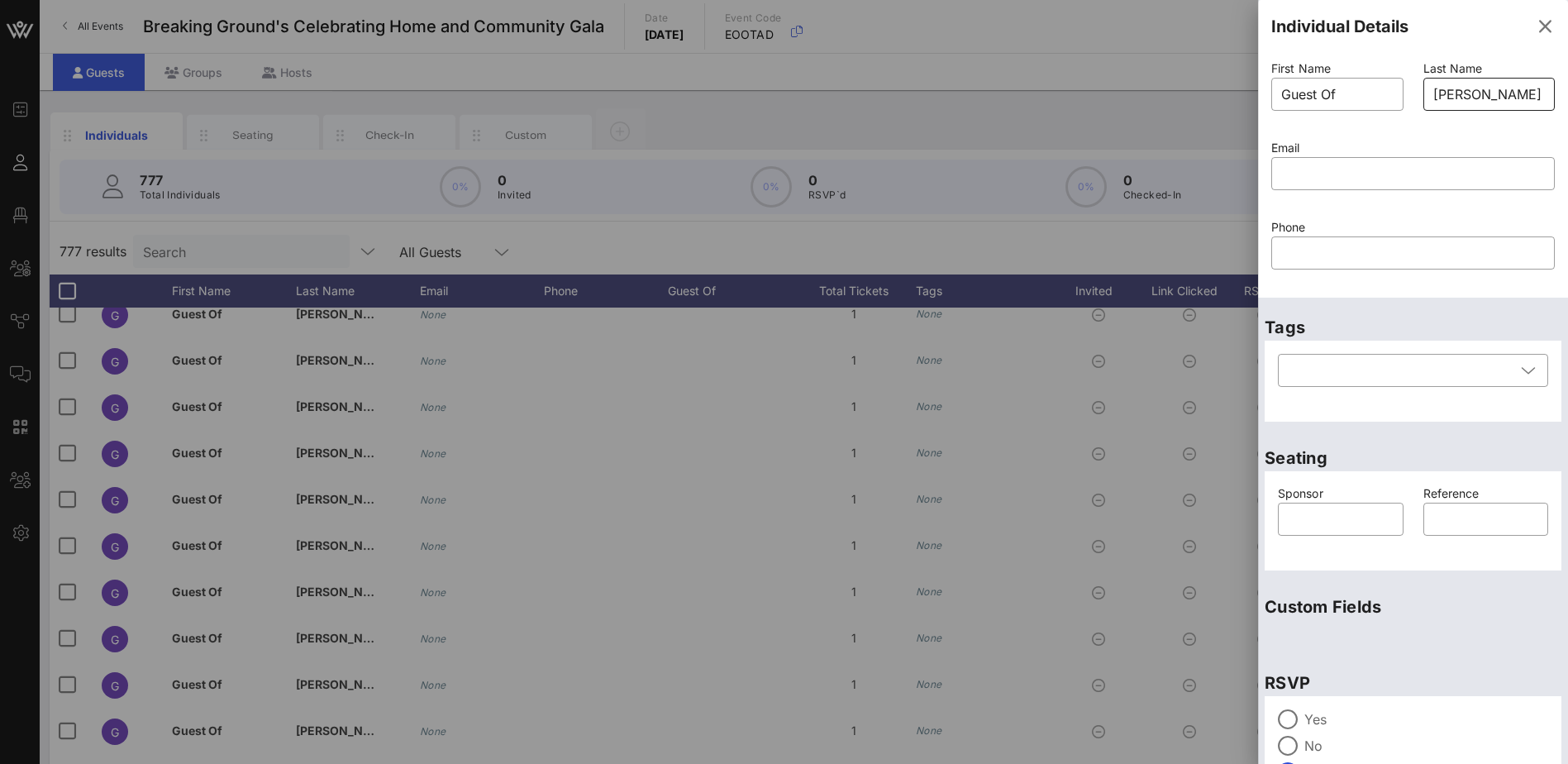
click at [1439, 94] on input "[PERSON_NAME] & [PERSON_NAME]" at bounding box center [1489, 95] width 112 height 26
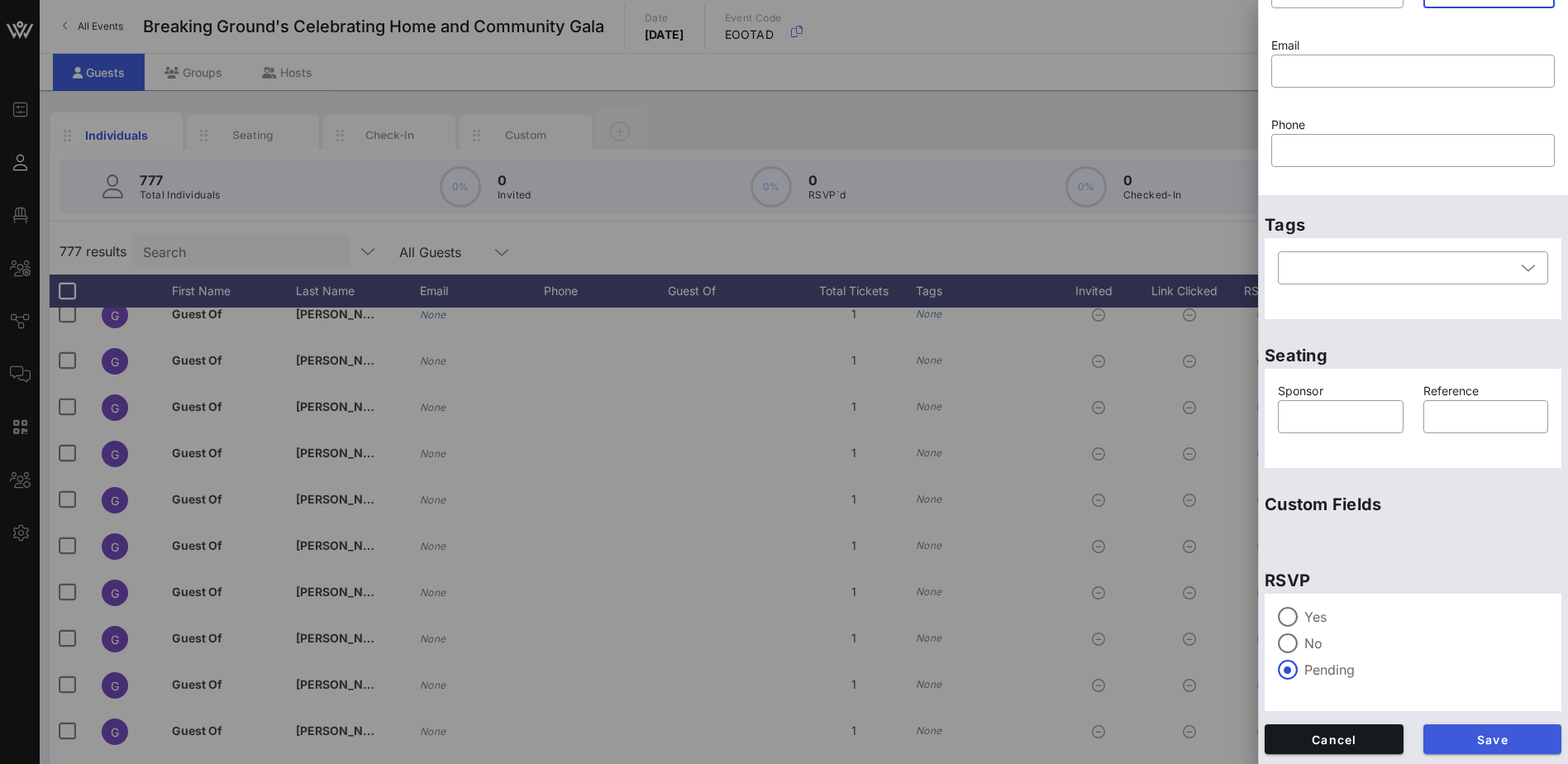
type input "[PERSON_NAME] & [PERSON_NAME]"
click at [1516, 742] on span "Save" at bounding box center [1492, 739] width 112 height 14
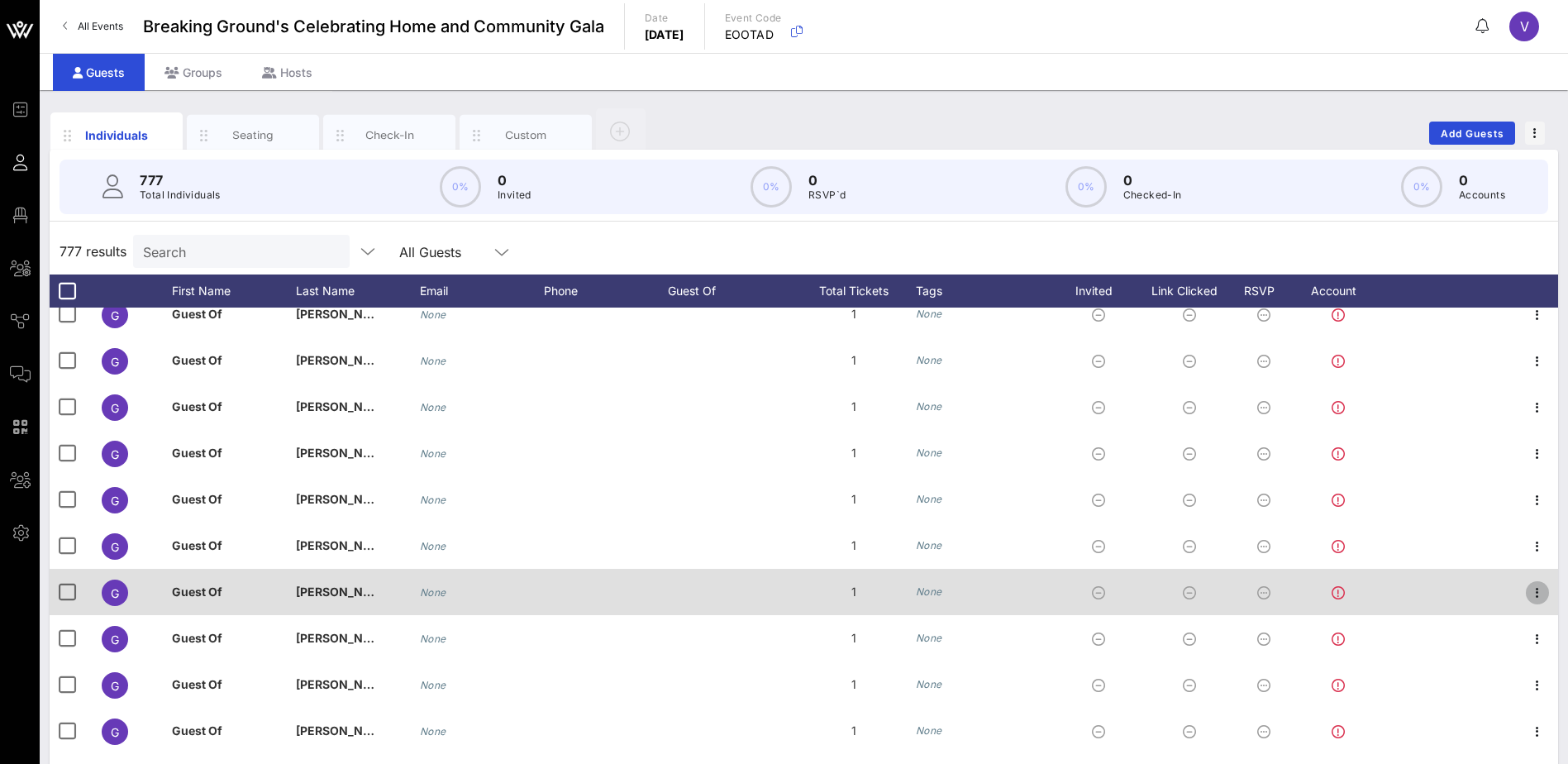
click at [1531, 591] on icon "button" at bounding box center [1537, 593] width 20 height 20
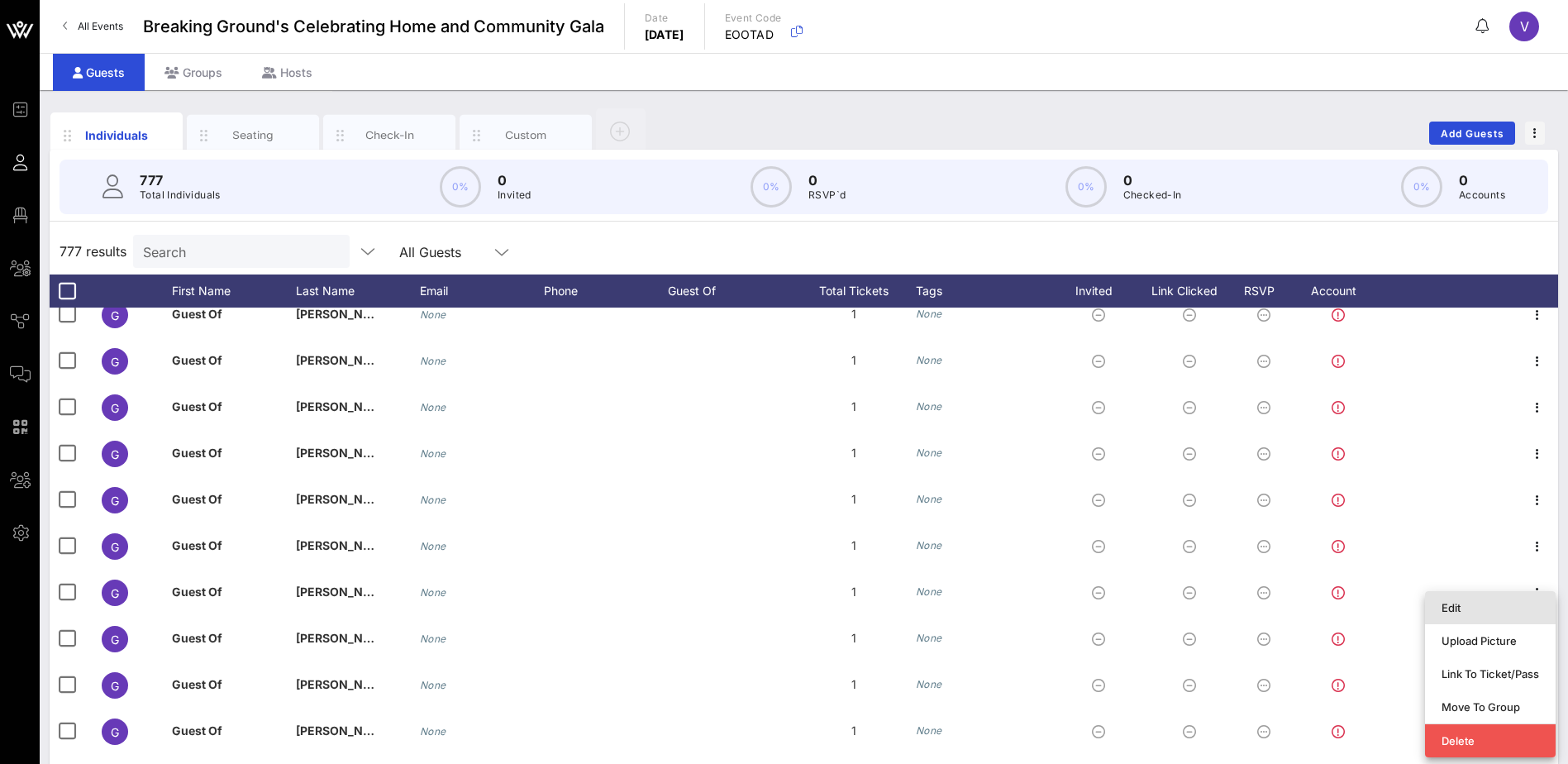
click at [1491, 603] on div "Edit" at bounding box center [1490, 608] width 97 height 13
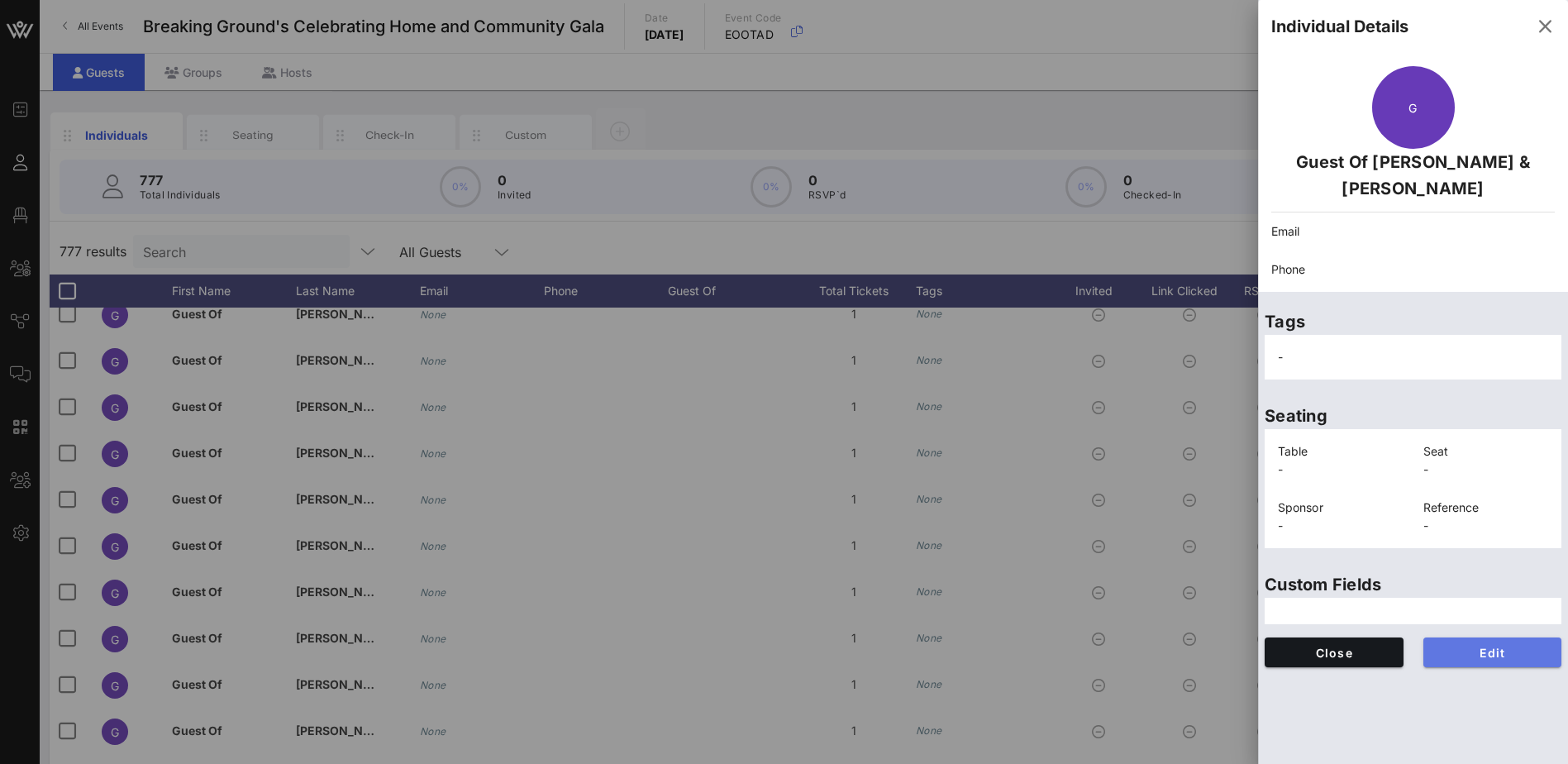
click at [1508, 646] on span "Edit" at bounding box center [1492, 652] width 112 height 14
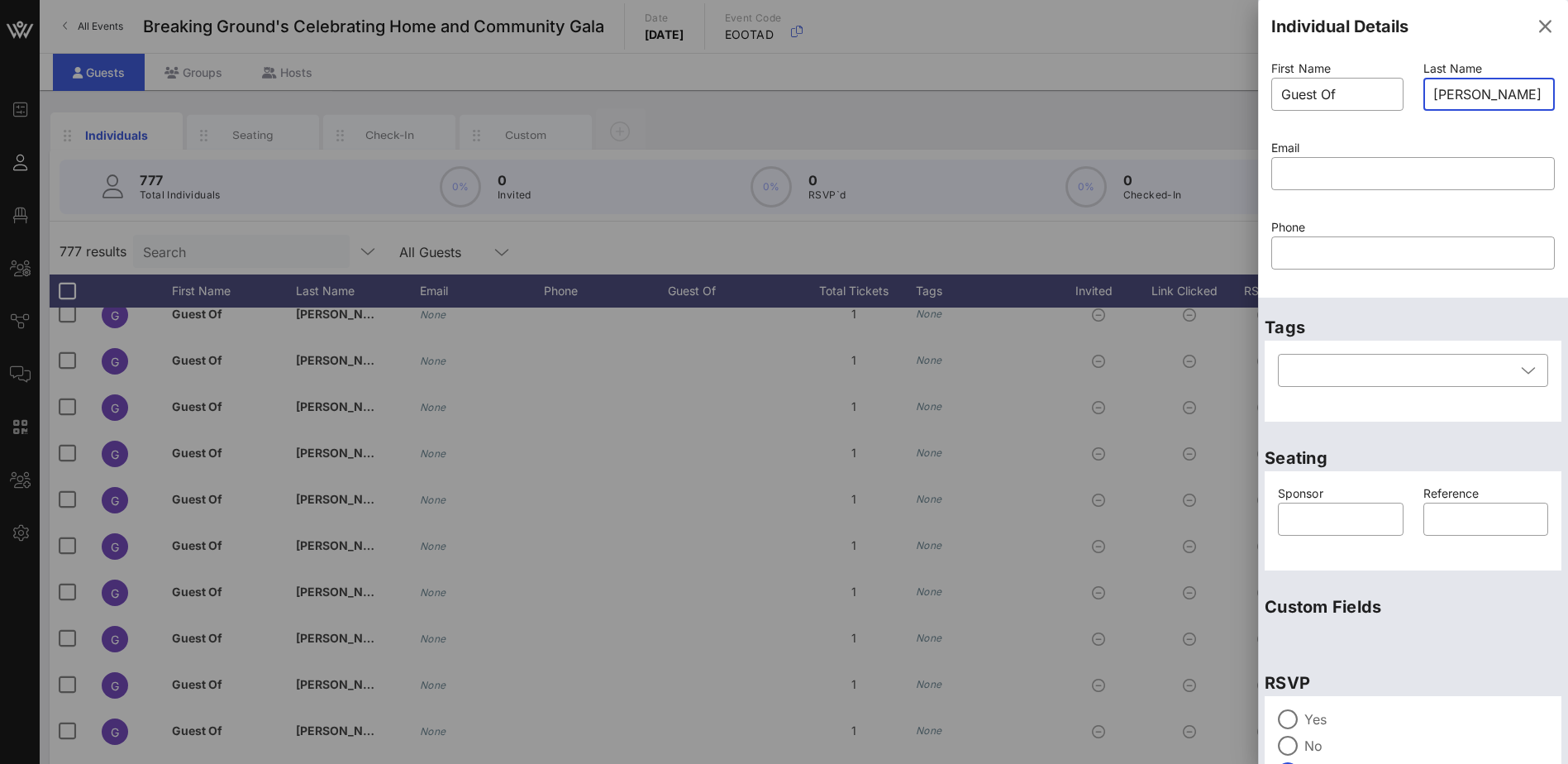
click at [1446, 91] on input "[PERSON_NAME] & [PERSON_NAME]" at bounding box center [1489, 95] width 112 height 26
click at [1442, 89] on input "[PERSON_NAME] & [PERSON_NAME]" at bounding box center [1489, 95] width 112 height 26
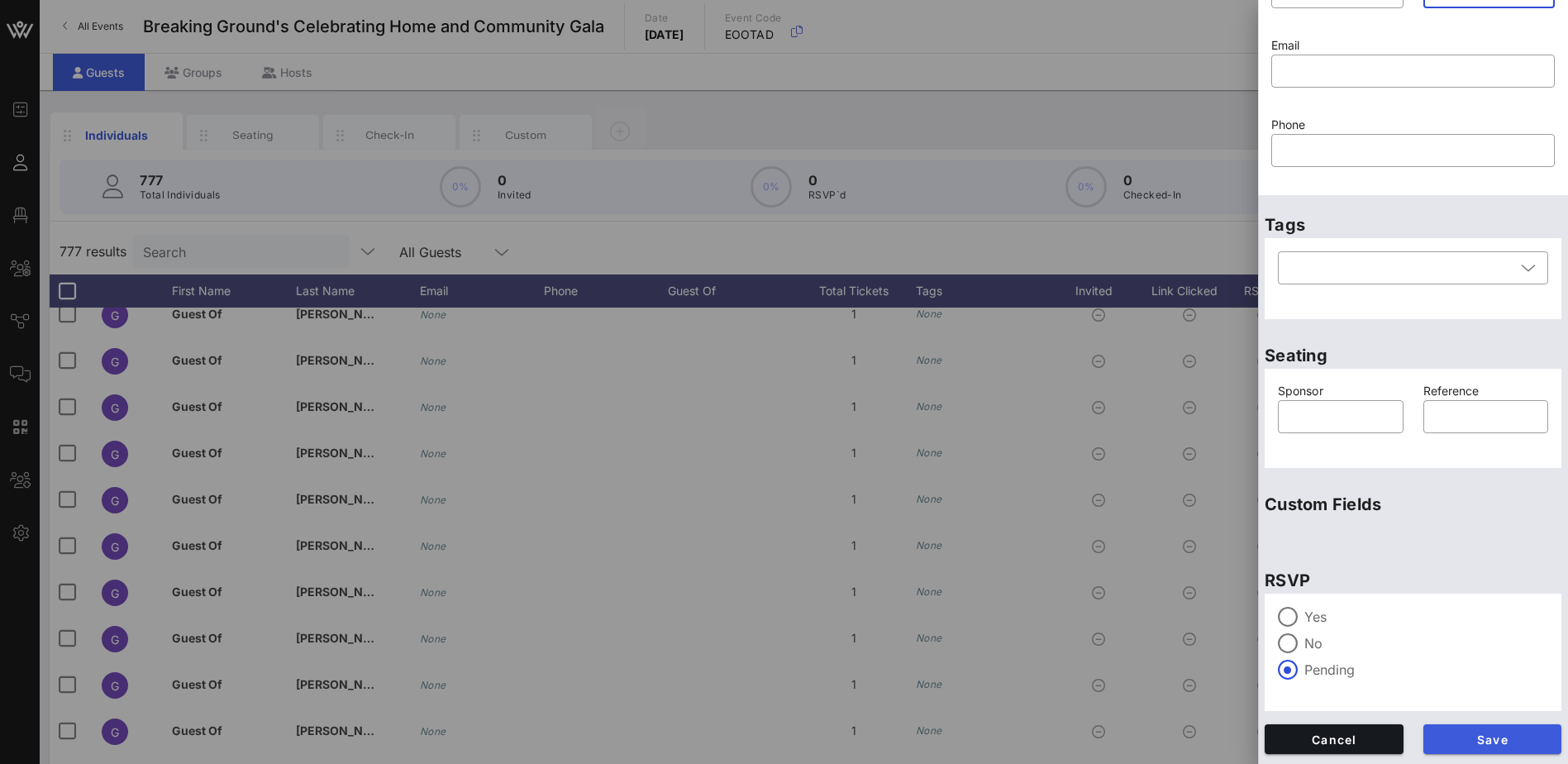
type input "[PERSON_NAME] & [PERSON_NAME]"
click at [1498, 733] on span "Save" at bounding box center [1492, 739] width 112 height 14
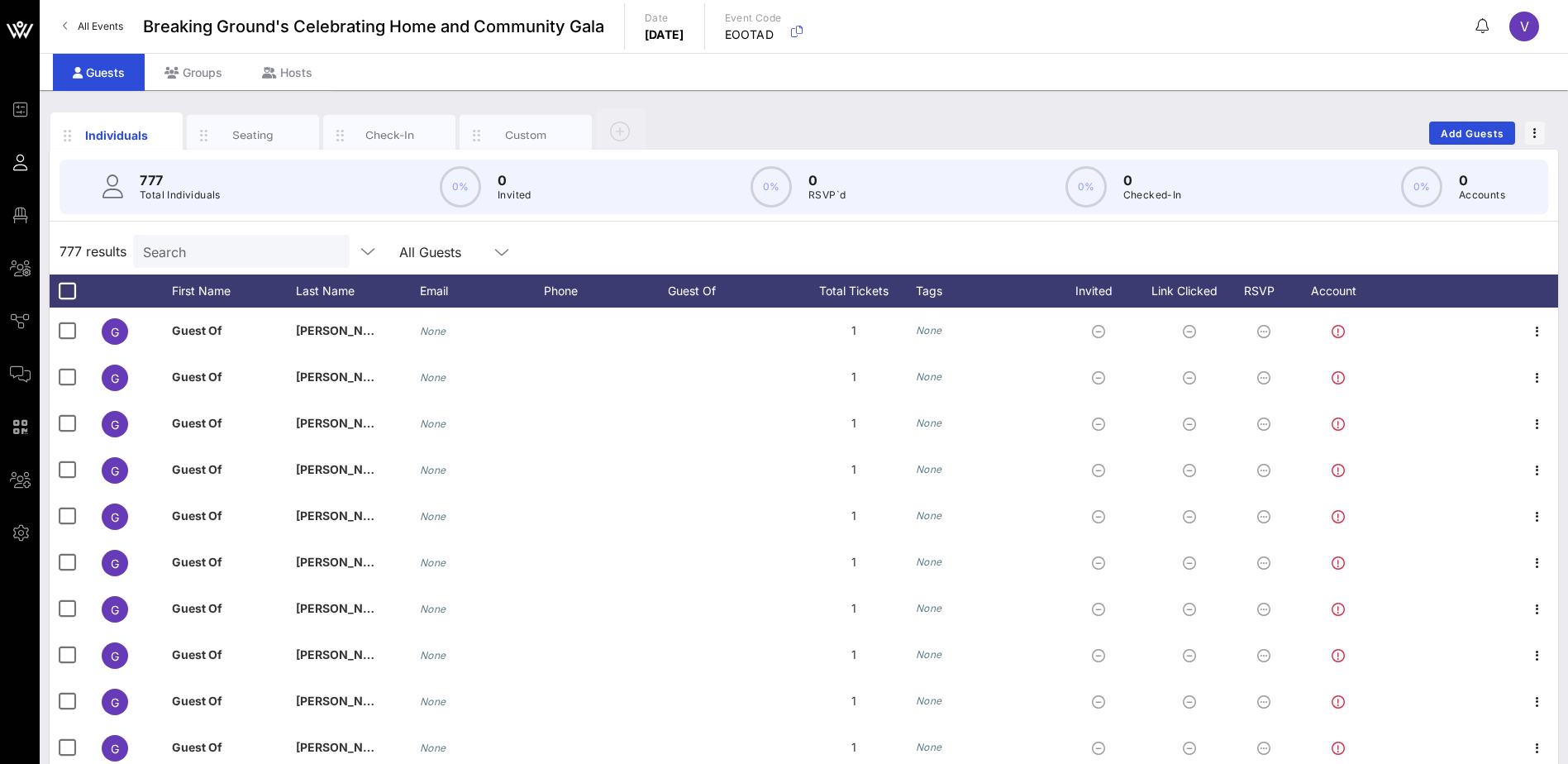
scroll to position [0, 0]
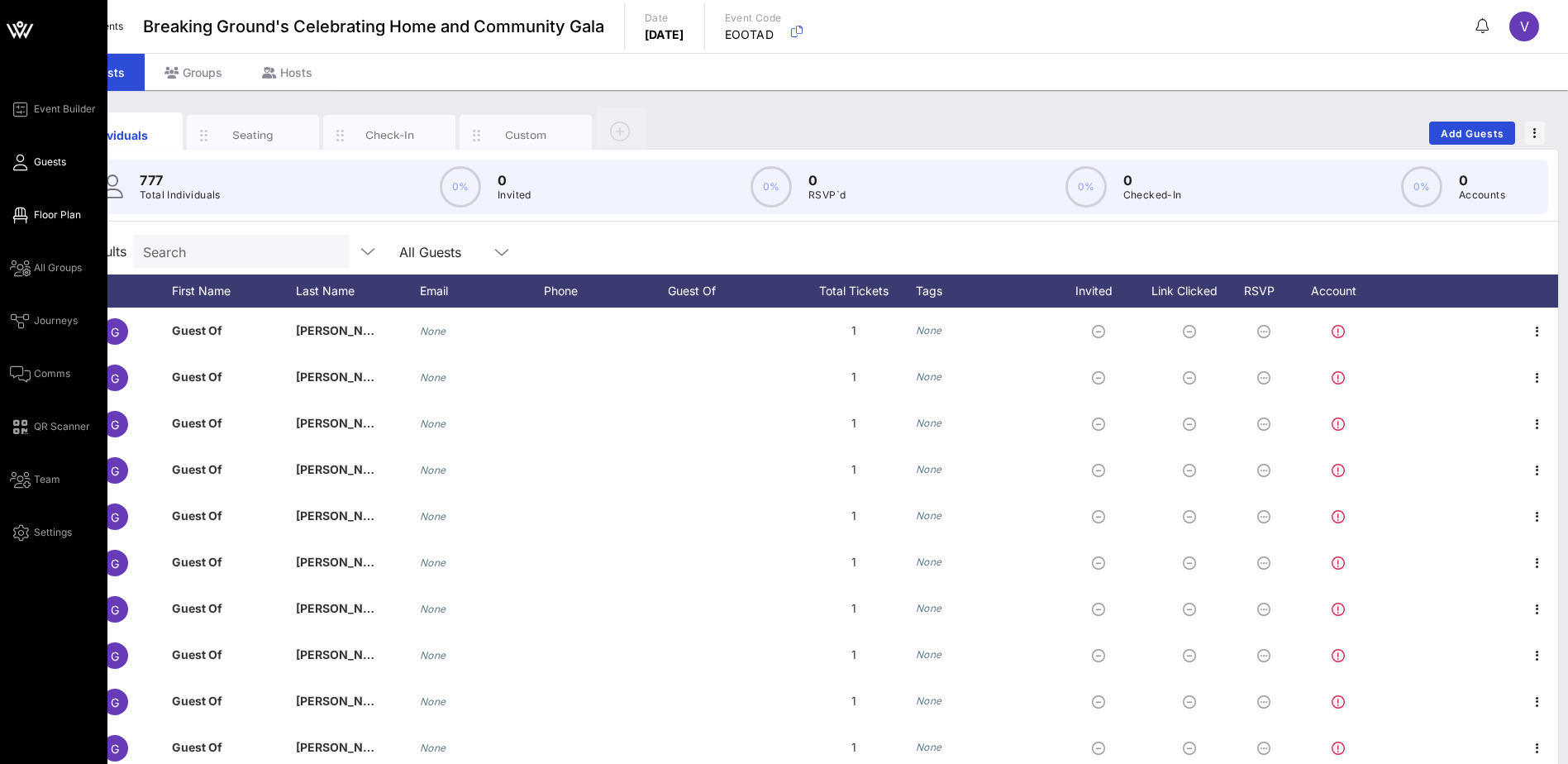
click at [76, 217] on span "Floor Plan" at bounding box center [58, 216] width 47 height 15
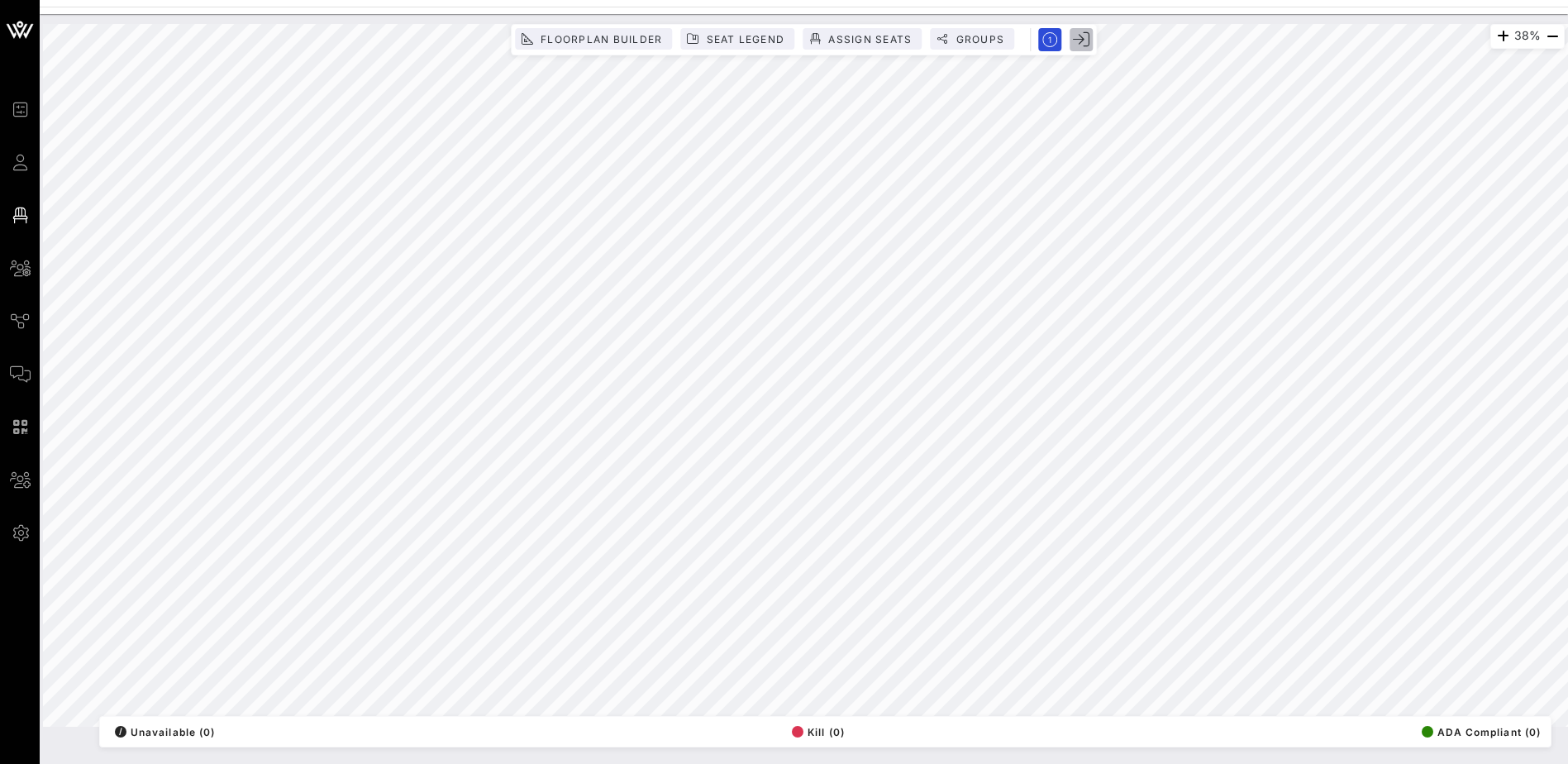
click at [1083, 38] on icon "button" at bounding box center [1080, 39] width 16 height 16
click at [1077, 38] on icon "button" at bounding box center [1080, 39] width 16 height 16
click at [971, 38] on span "Groups" at bounding box center [979, 39] width 49 height 12
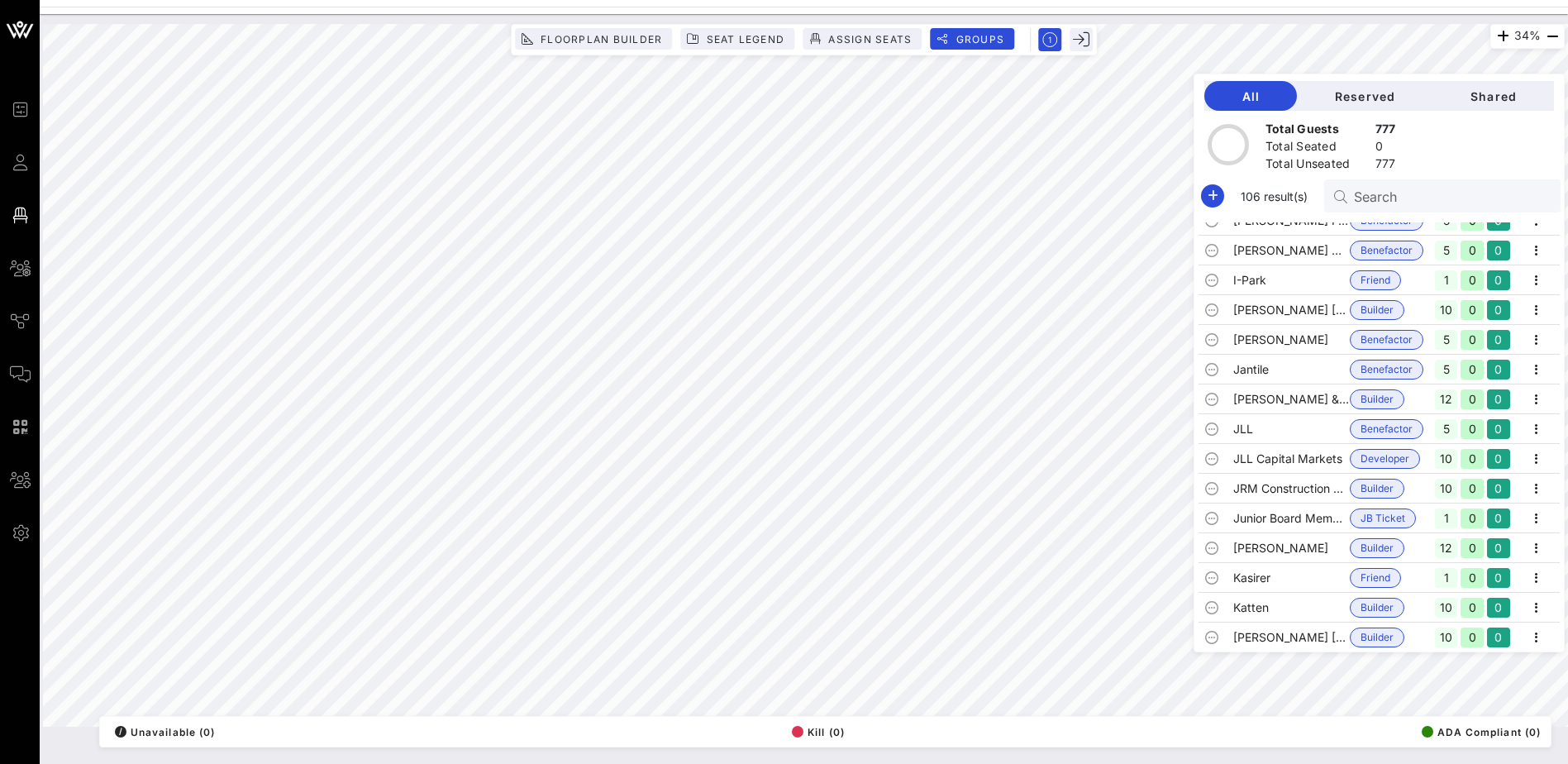
scroll to position [1406, 0]
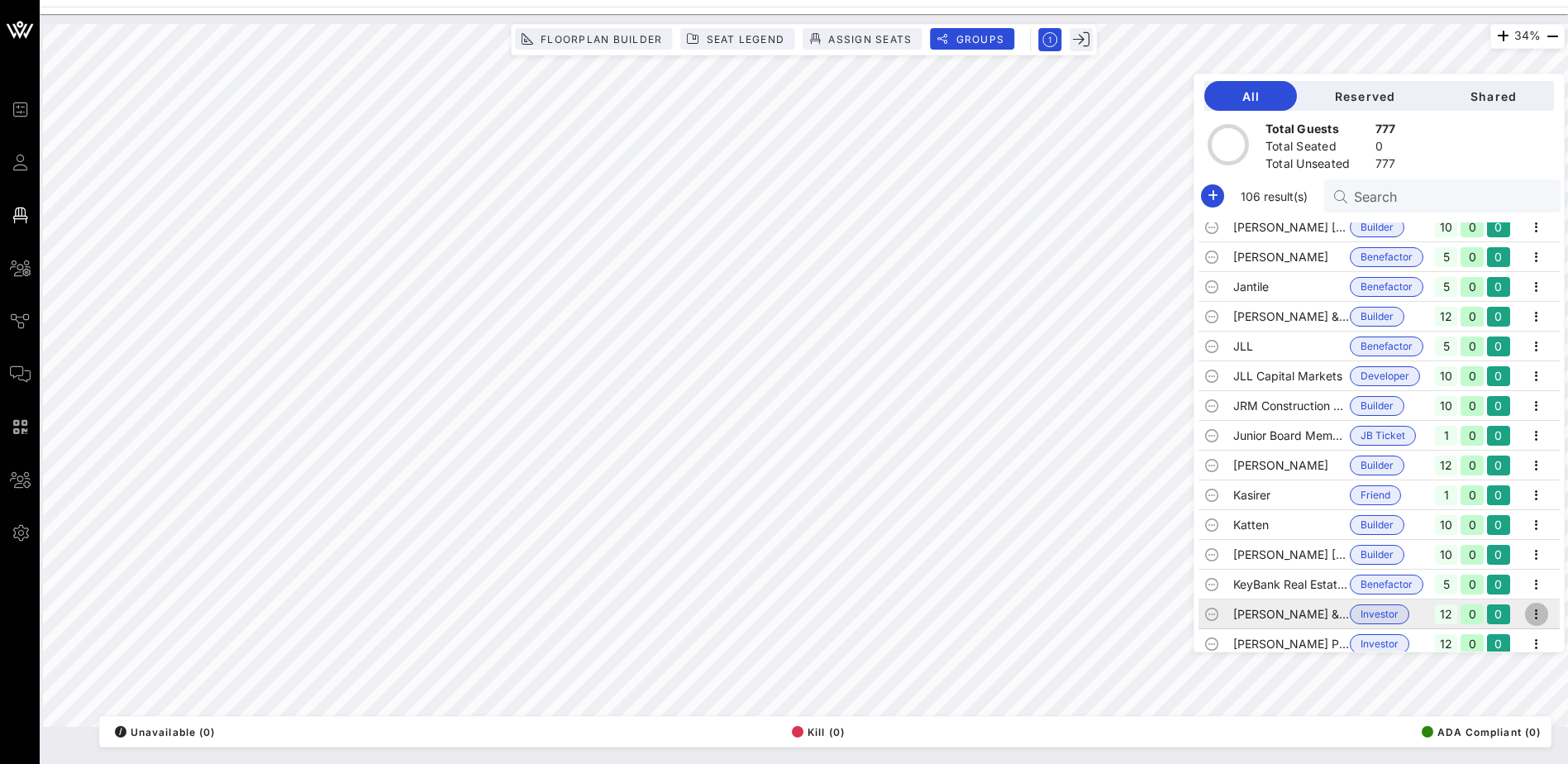
click at [1534, 615] on icon "button" at bounding box center [1536, 614] width 20 height 20
click at [1501, 640] on div "Edit" at bounding box center [1515, 642] width 51 height 13
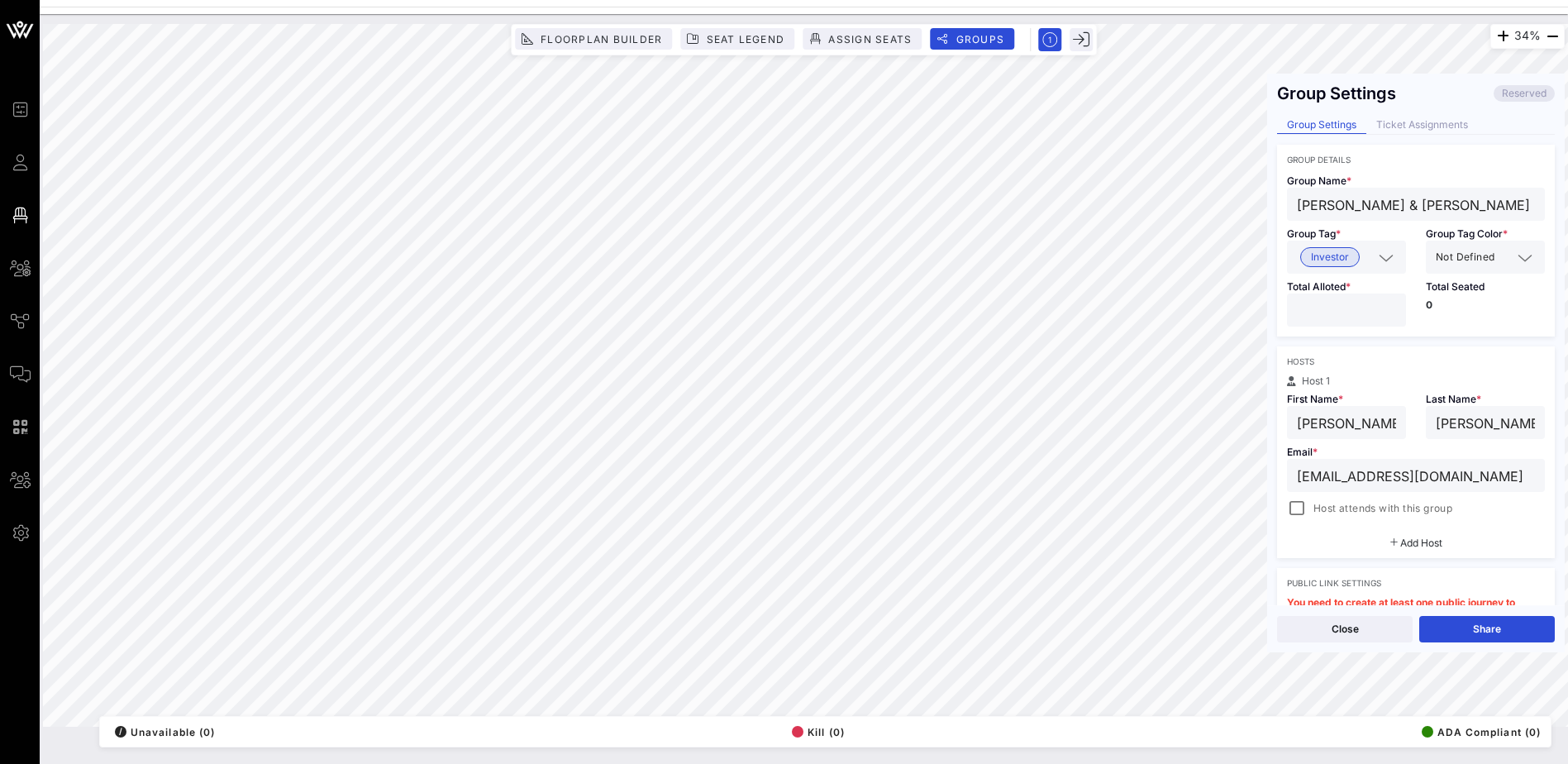
scroll to position [0, 0]
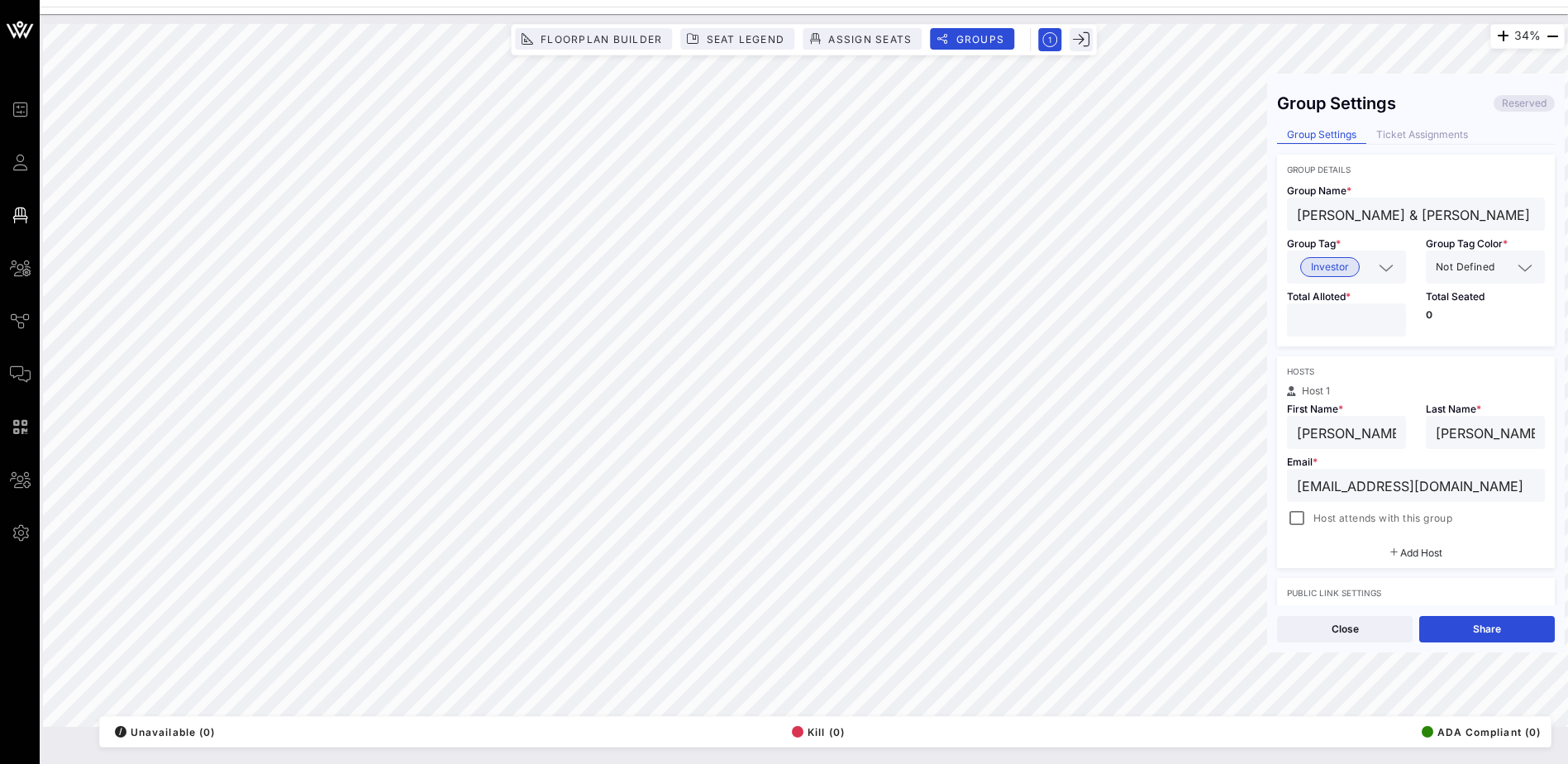
click at [1315, 214] on input "[PERSON_NAME] & [PERSON_NAME]" at bounding box center [1416, 214] width 238 height 22
type input "[PERSON_NAME] & [PERSON_NAME]"
click at [1512, 624] on button "Save" at bounding box center [1487, 630] width 135 height 26
click at [1338, 626] on button "Close" at bounding box center [1344, 630] width 135 height 26
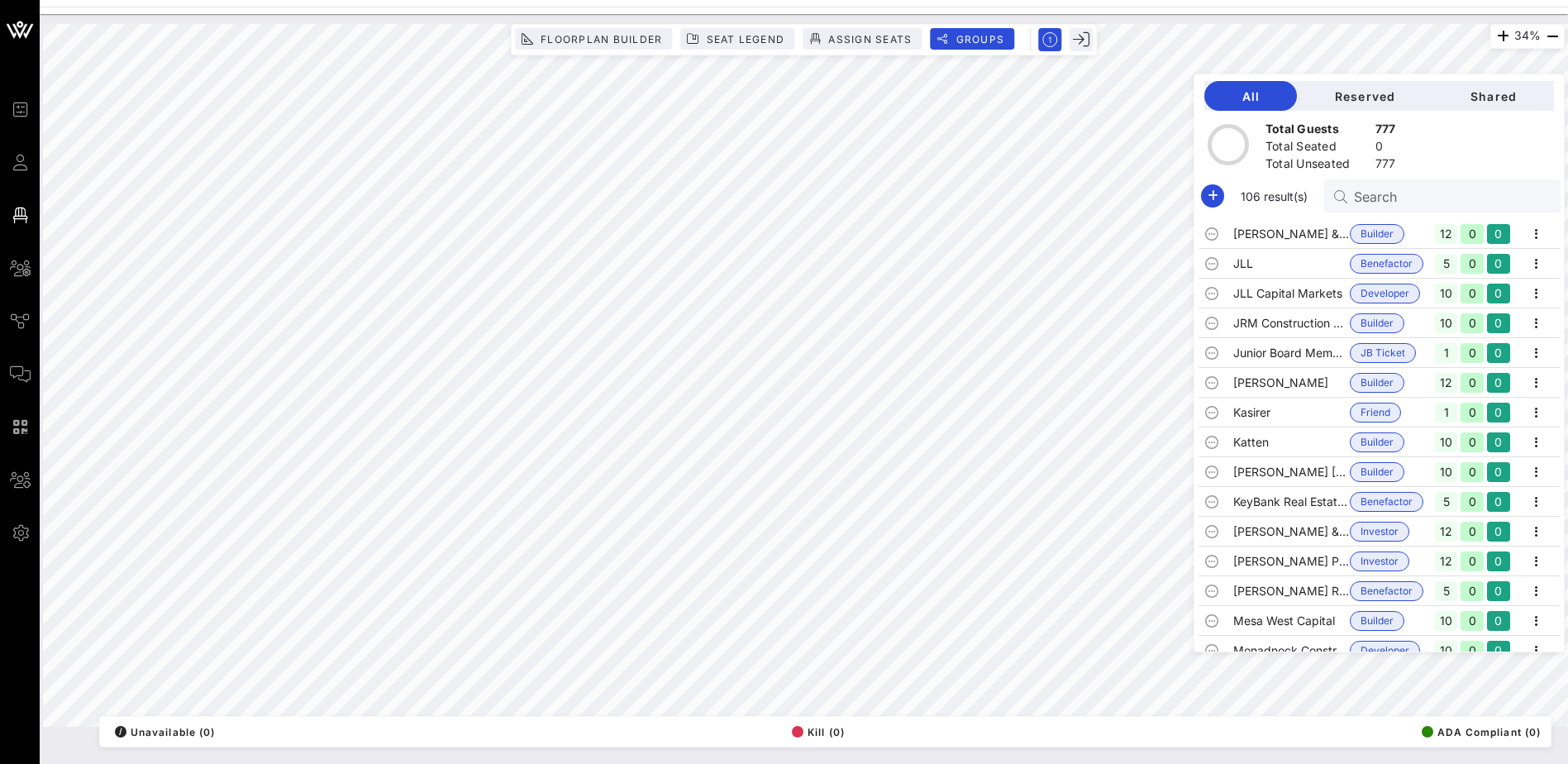
scroll to position [1571, 0]
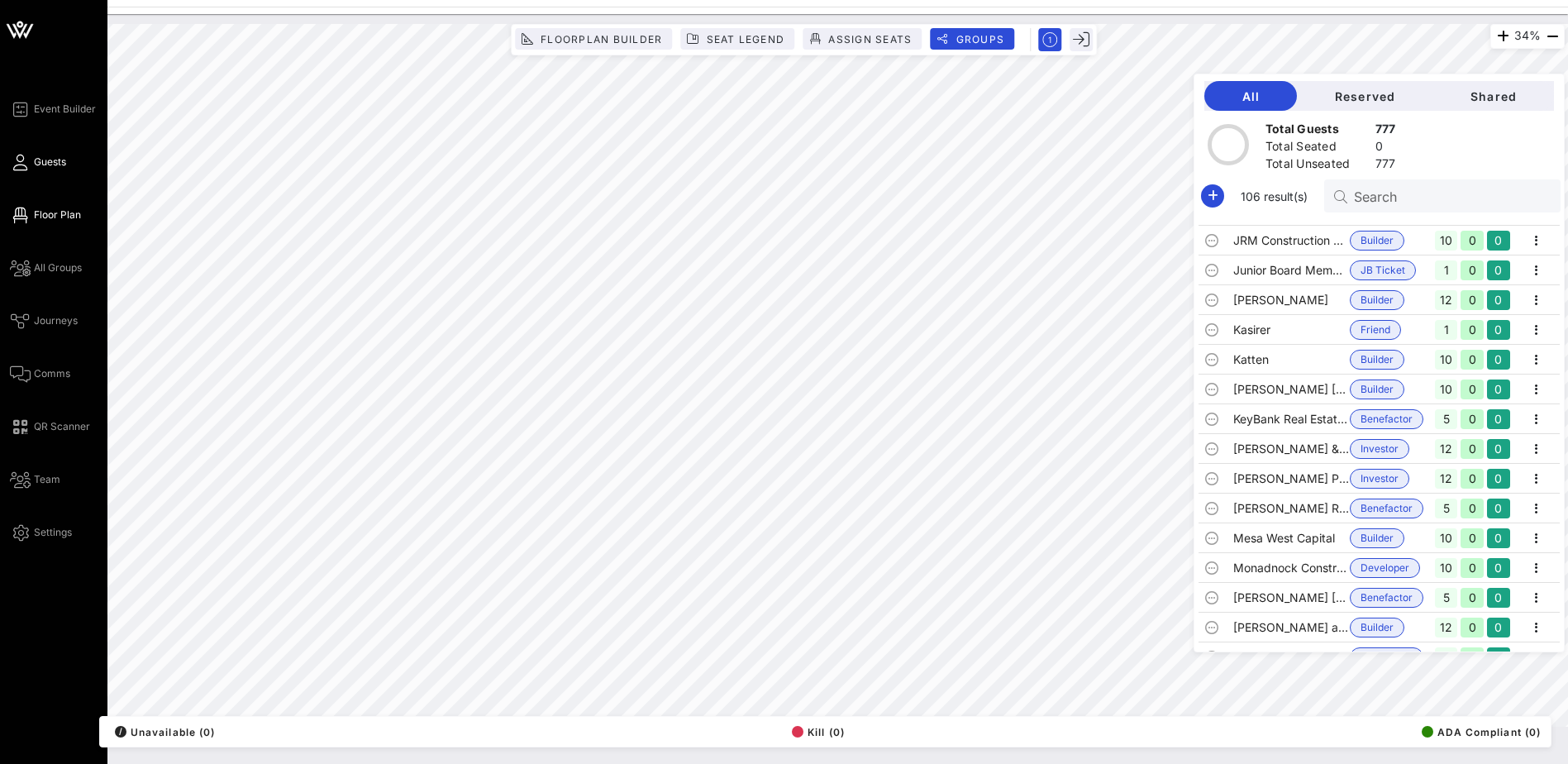
click at [43, 167] on span "Guests" at bounding box center [50, 163] width 32 height 15
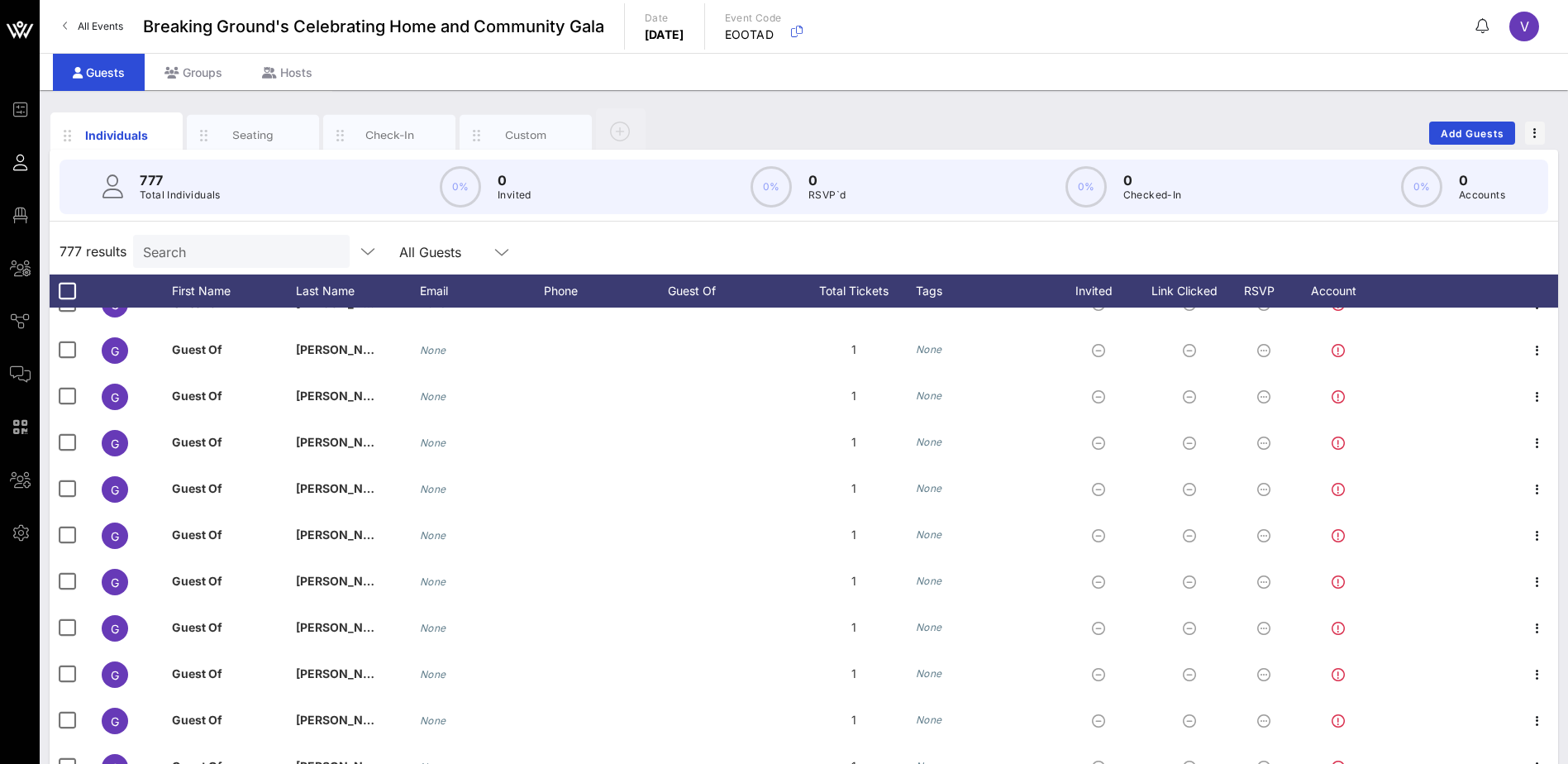
scroll to position [496, 0]
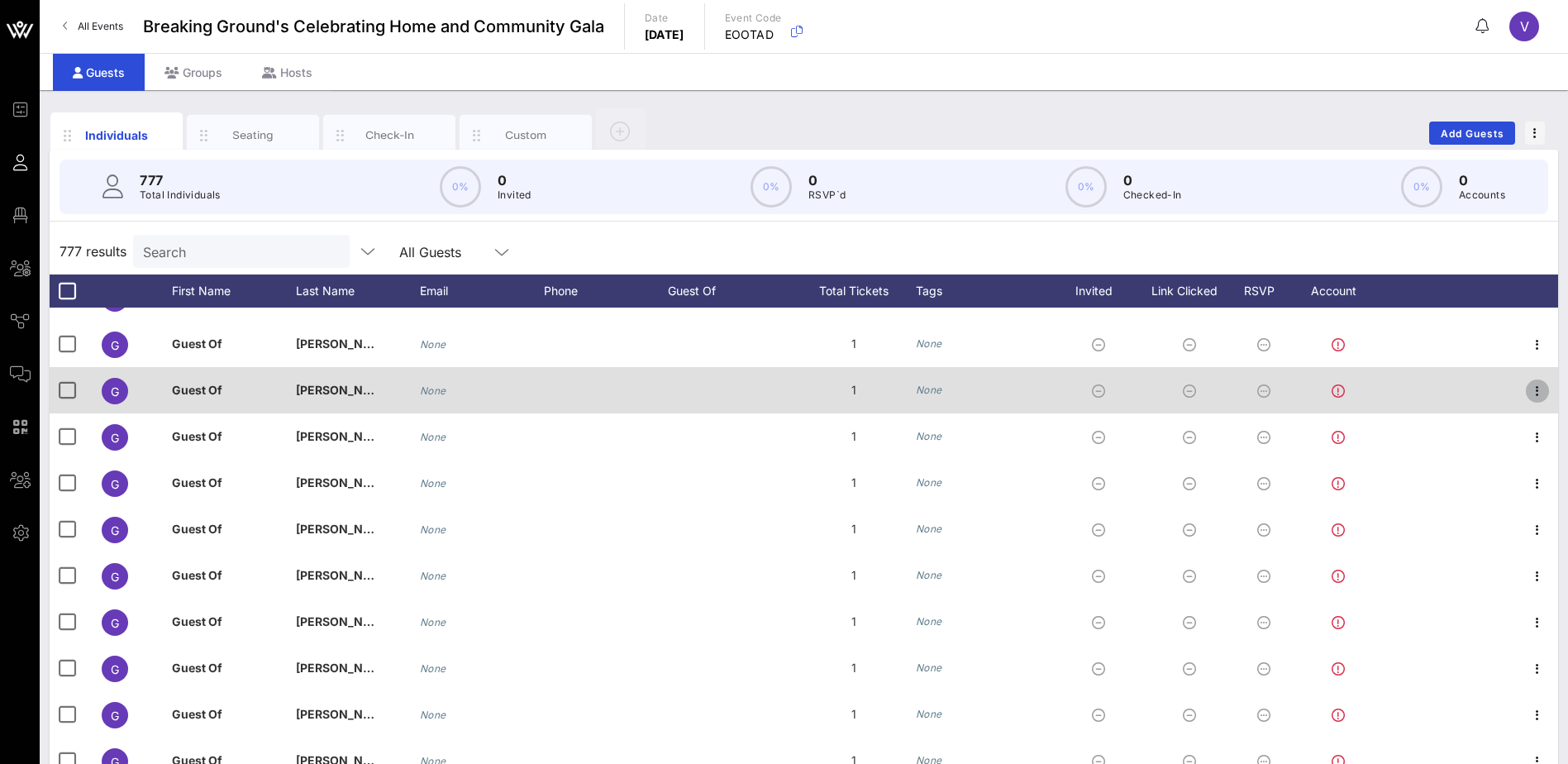
click at [1527, 387] on icon "button" at bounding box center [1537, 391] width 20 height 20
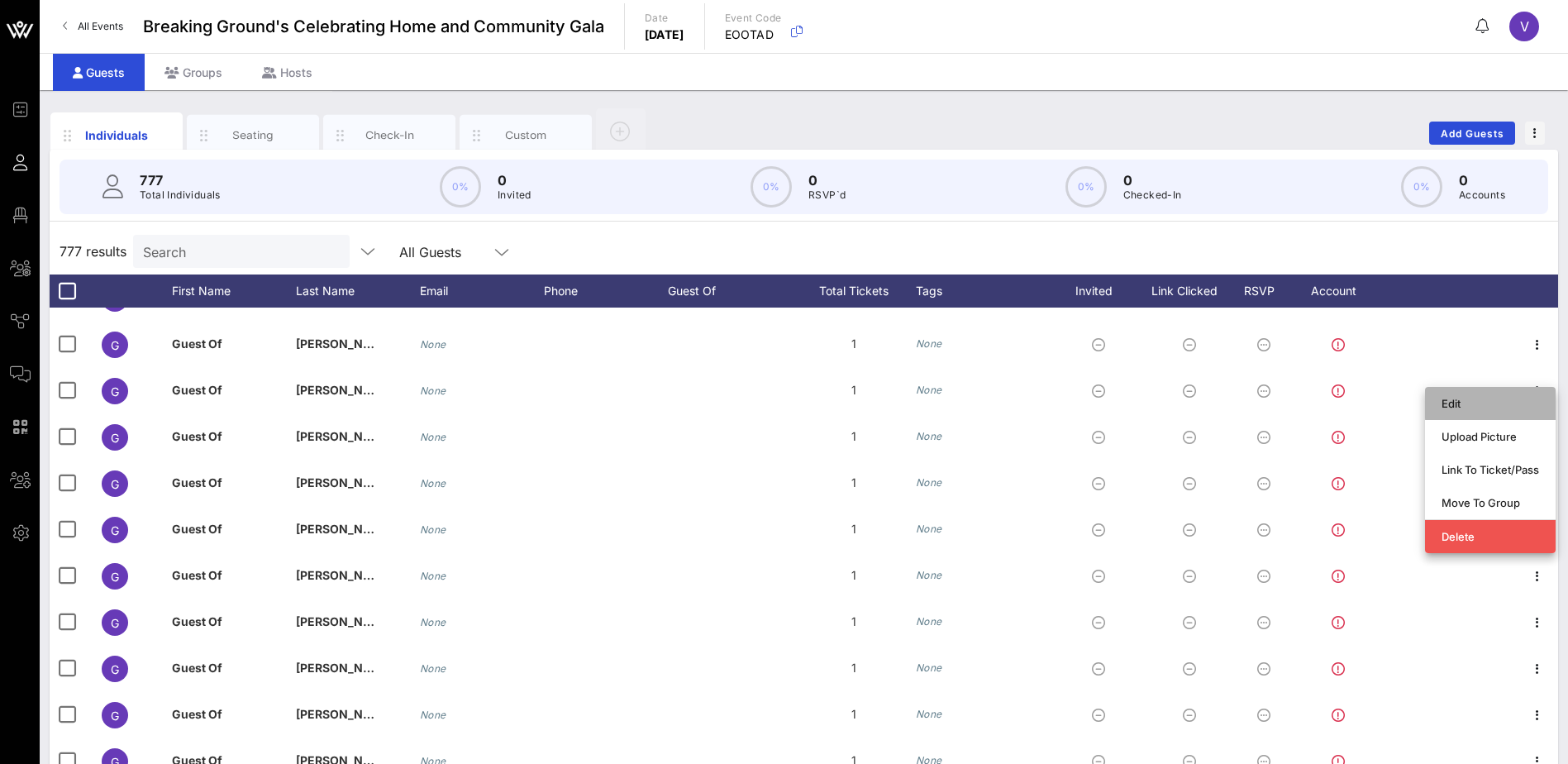
click at [1446, 398] on div "Edit" at bounding box center [1490, 404] width 97 height 13
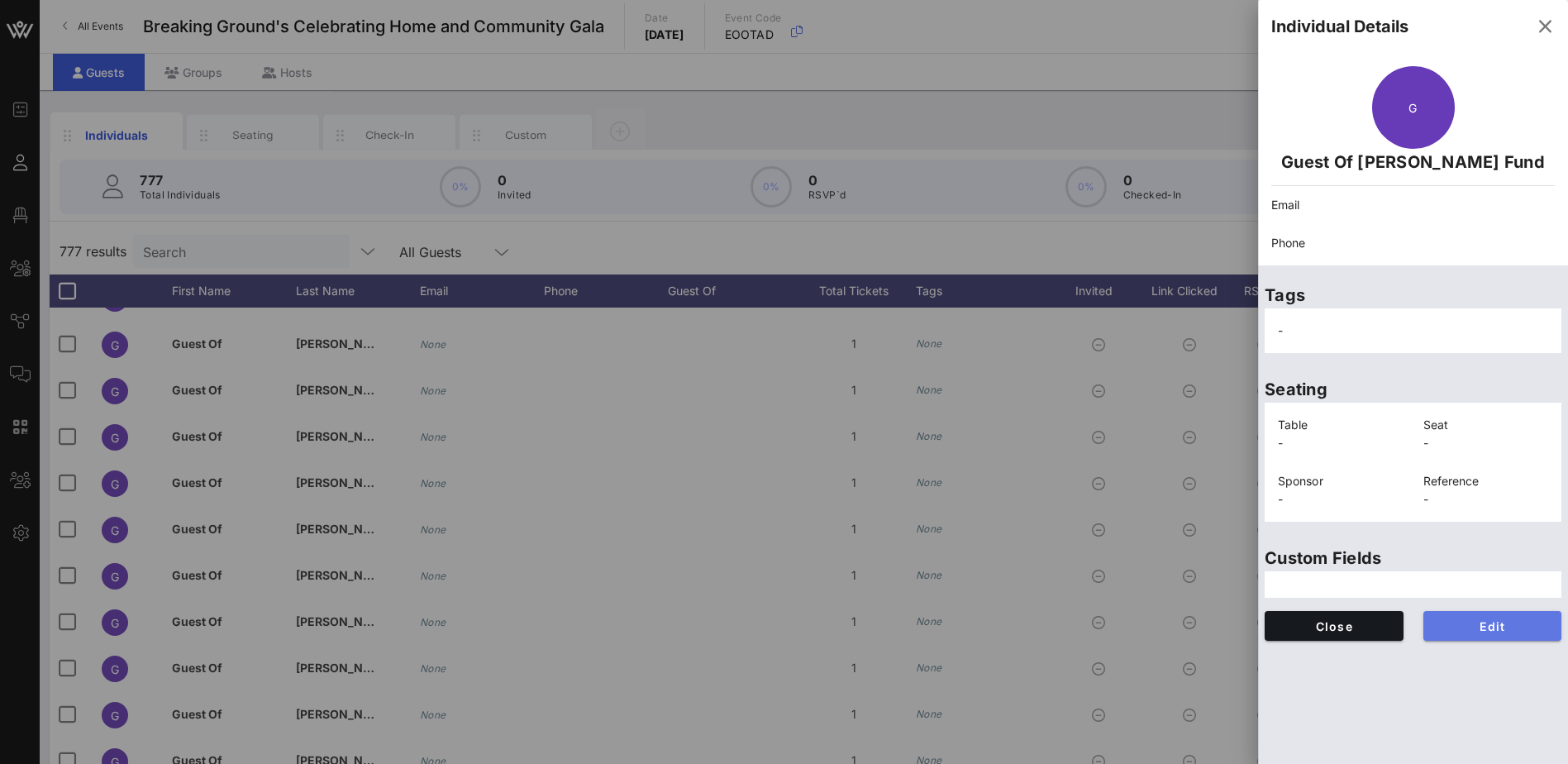
click at [1506, 634] on span "Edit" at bounding box center [1492, 626] width 112 height 14
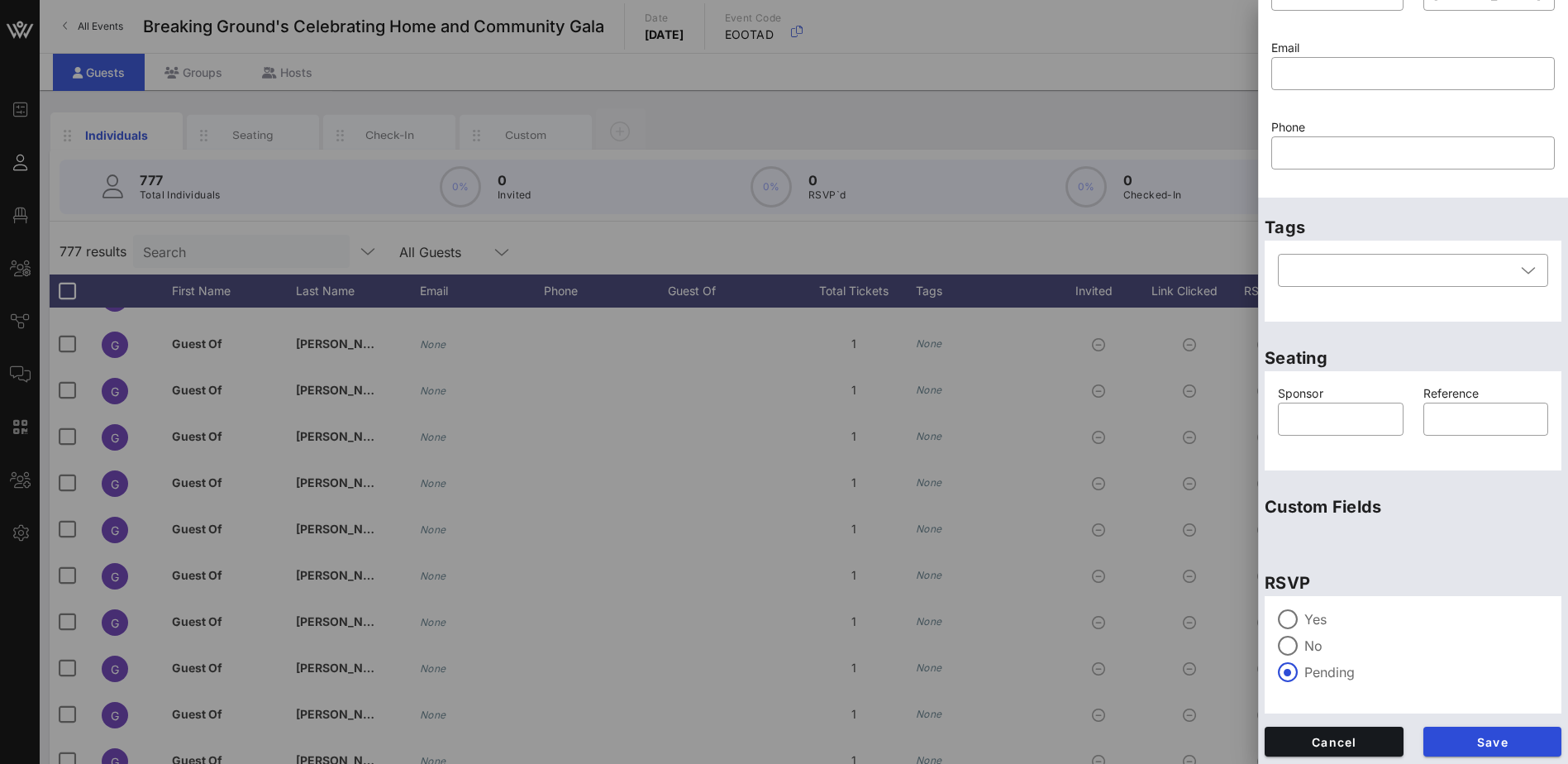
scroll to position [102, 0]
click at [1471, 741] on span "Save" at bounding box center [1492, 739] width 112 height 14
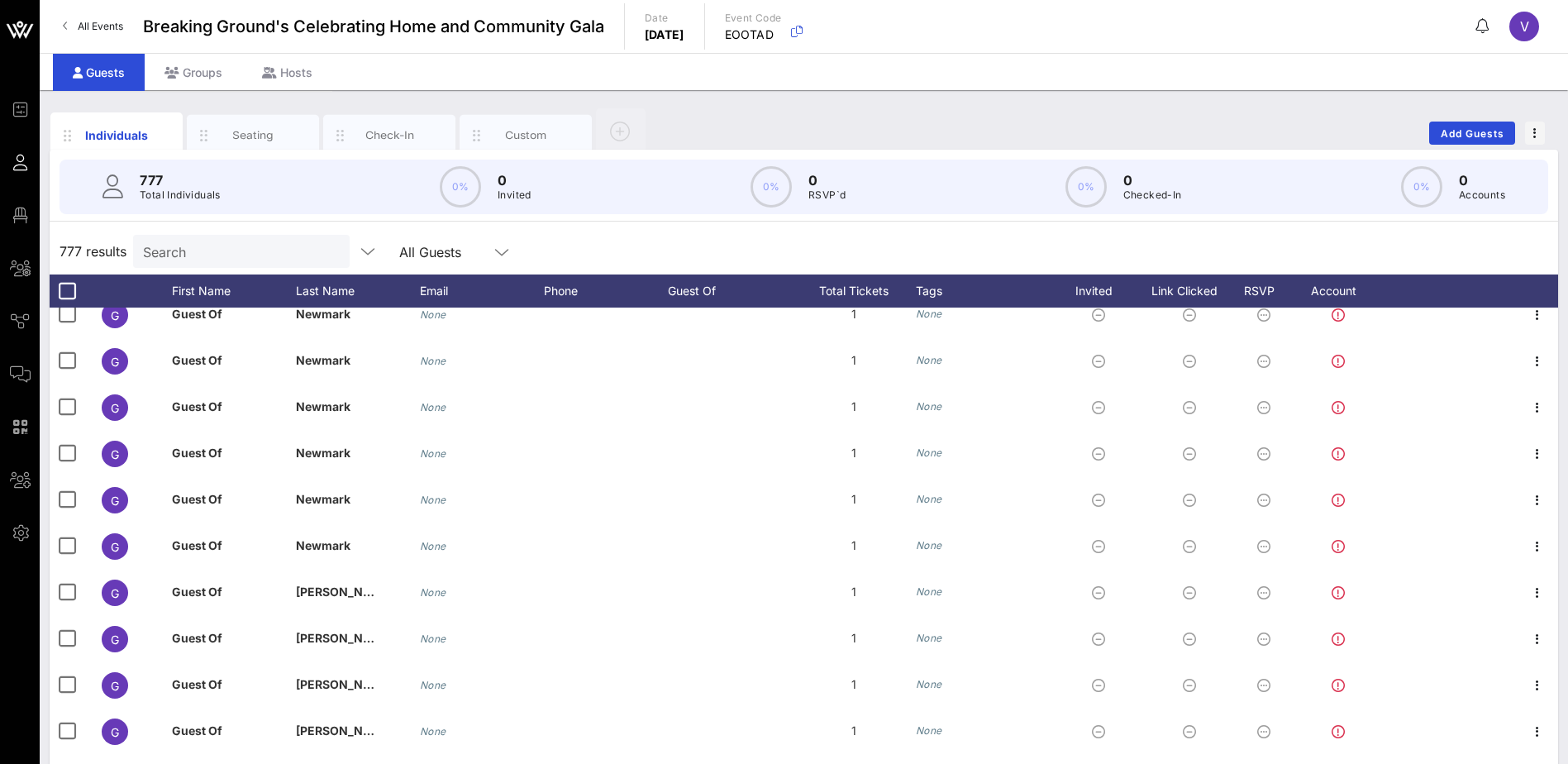
scroll to position [1654, 0]
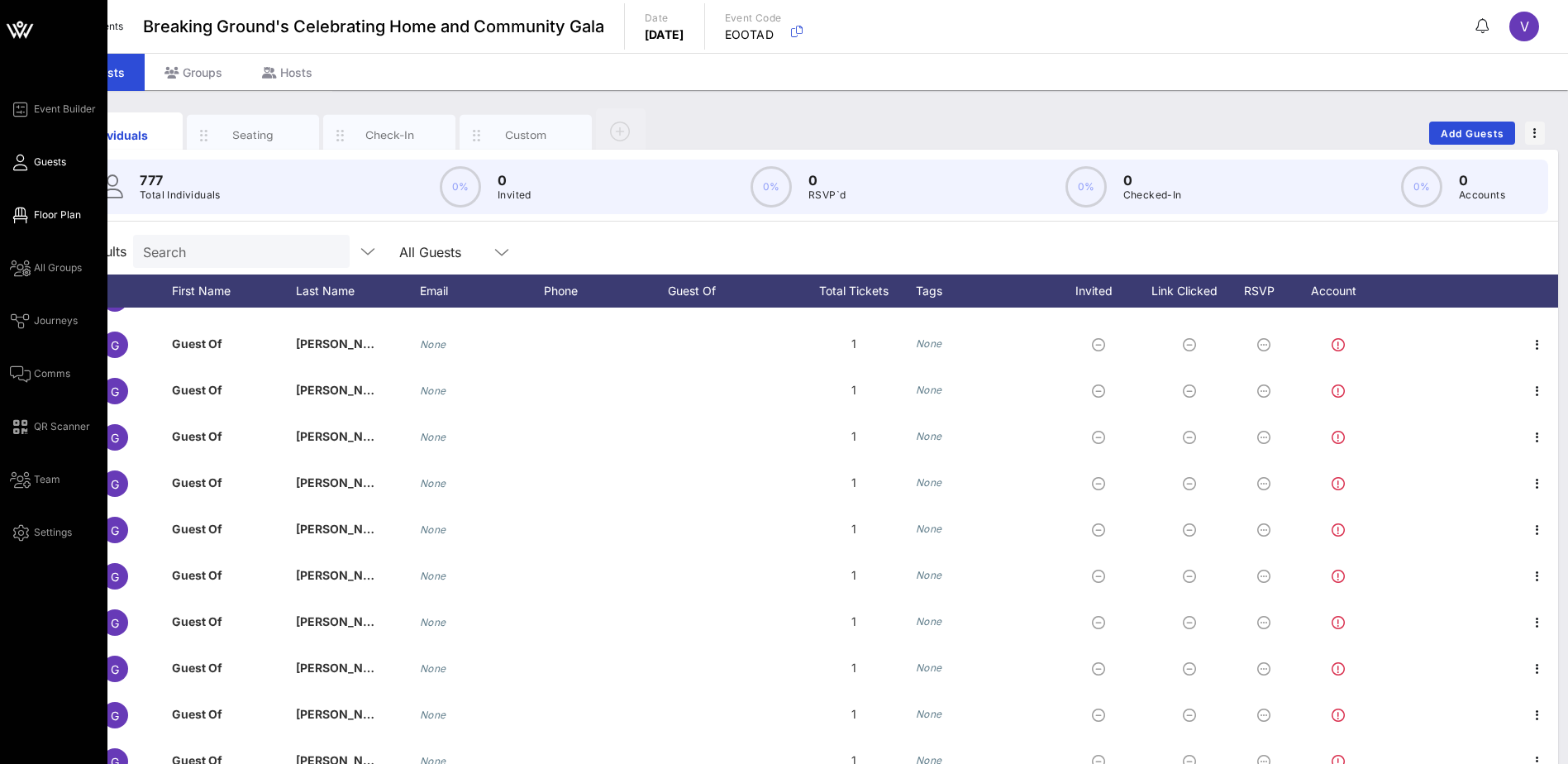
click at [58, 210] on span "Floor Plan" at bounding box center [58, 216] width 47 height 15
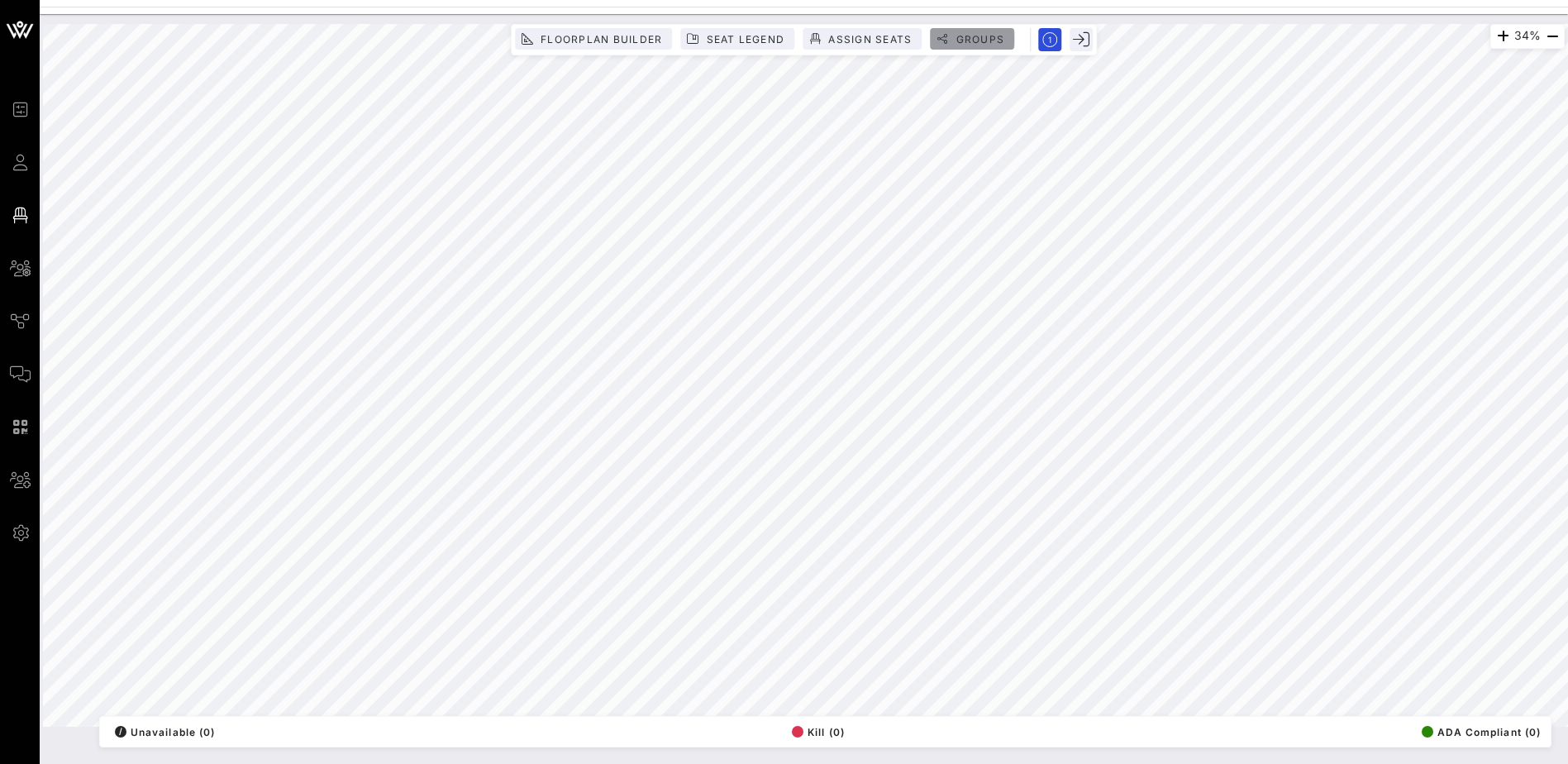
click at [974, 38] on span "Groups" at bounding box center [979, 39] width 49 height 12
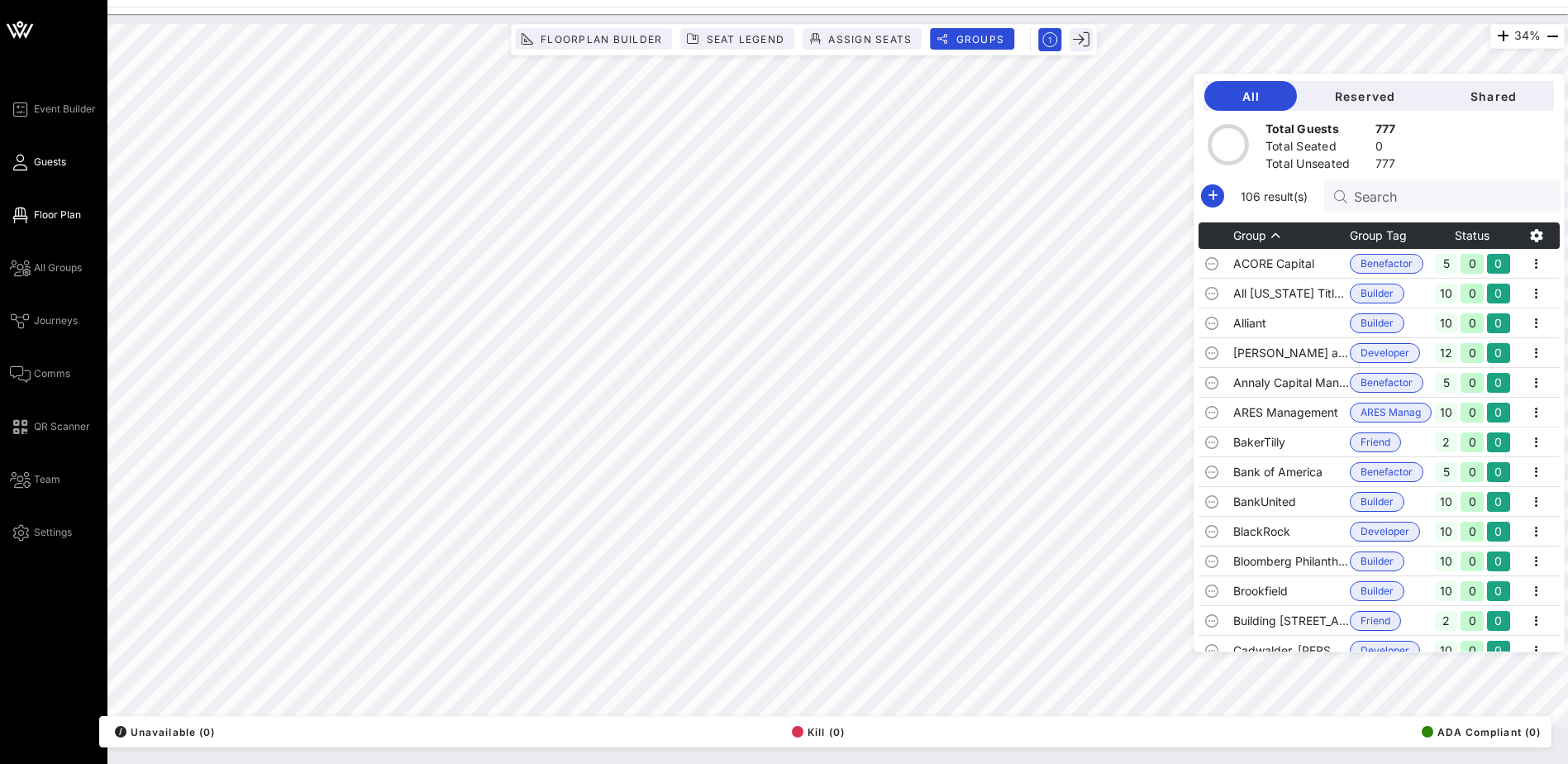
click at [62, 162] on span "Guests" at bounding box center [50, 163] width 32 height 15
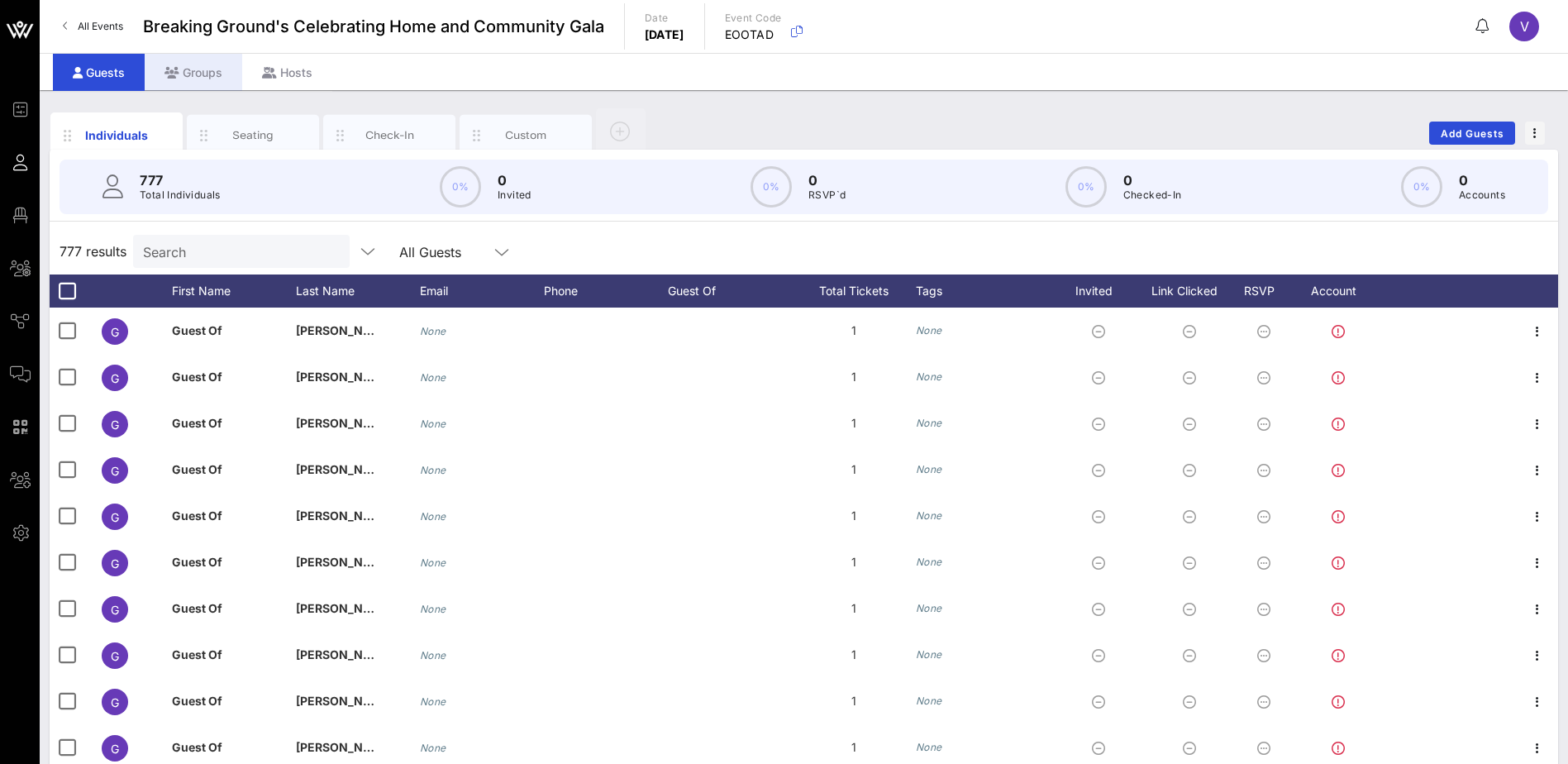
click at [191, 72] on div "Groups" at bounding box center [193, 72] width 97 height 37
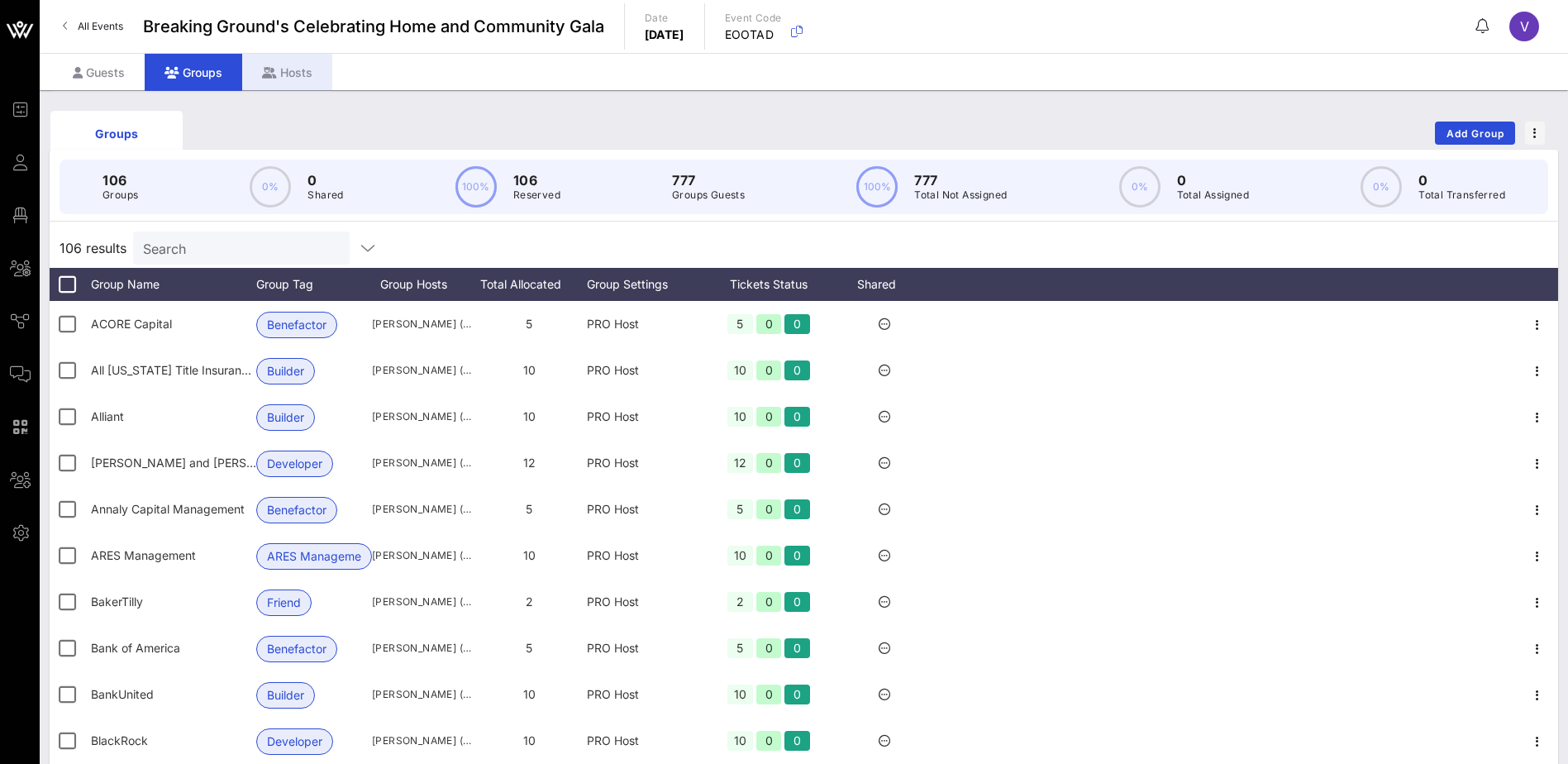
click at [319, 69] on div "Hosts" at bounding box center [286, 72] width 90 height 37
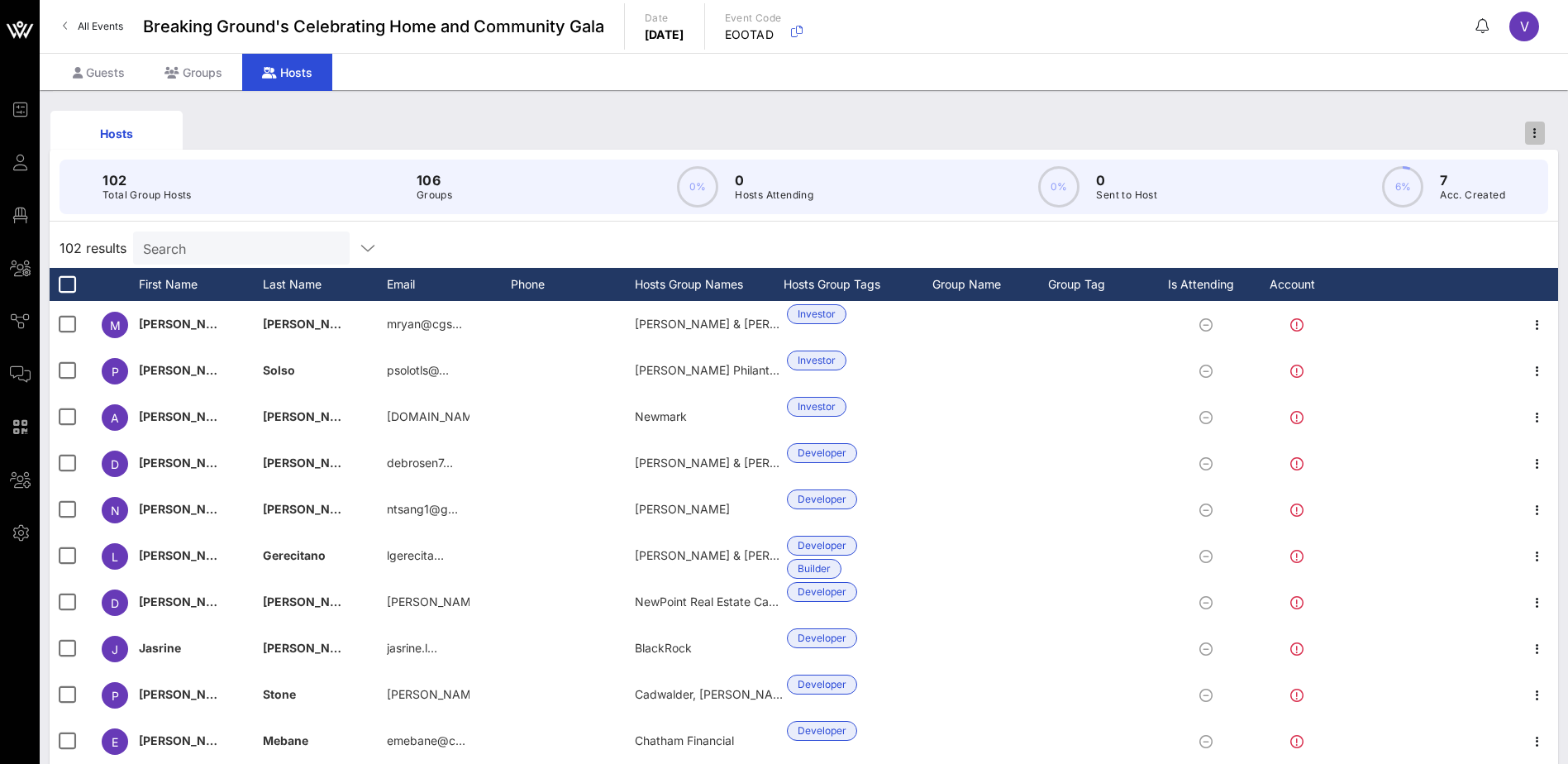
click at [1539, 129] on span "button" at bounding box center [1534, 133] width 20 height 11
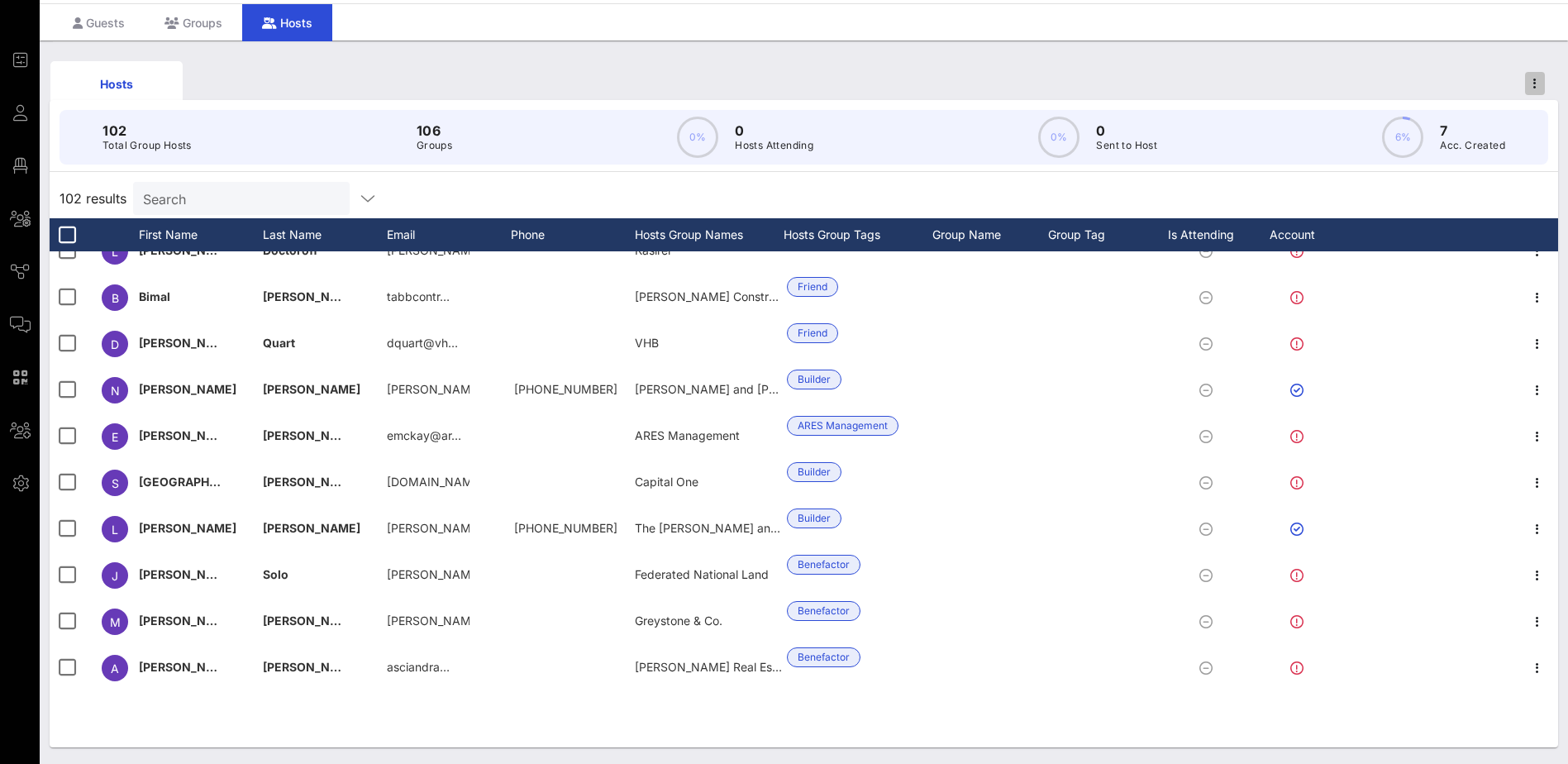
scroll to position [4227, 0]
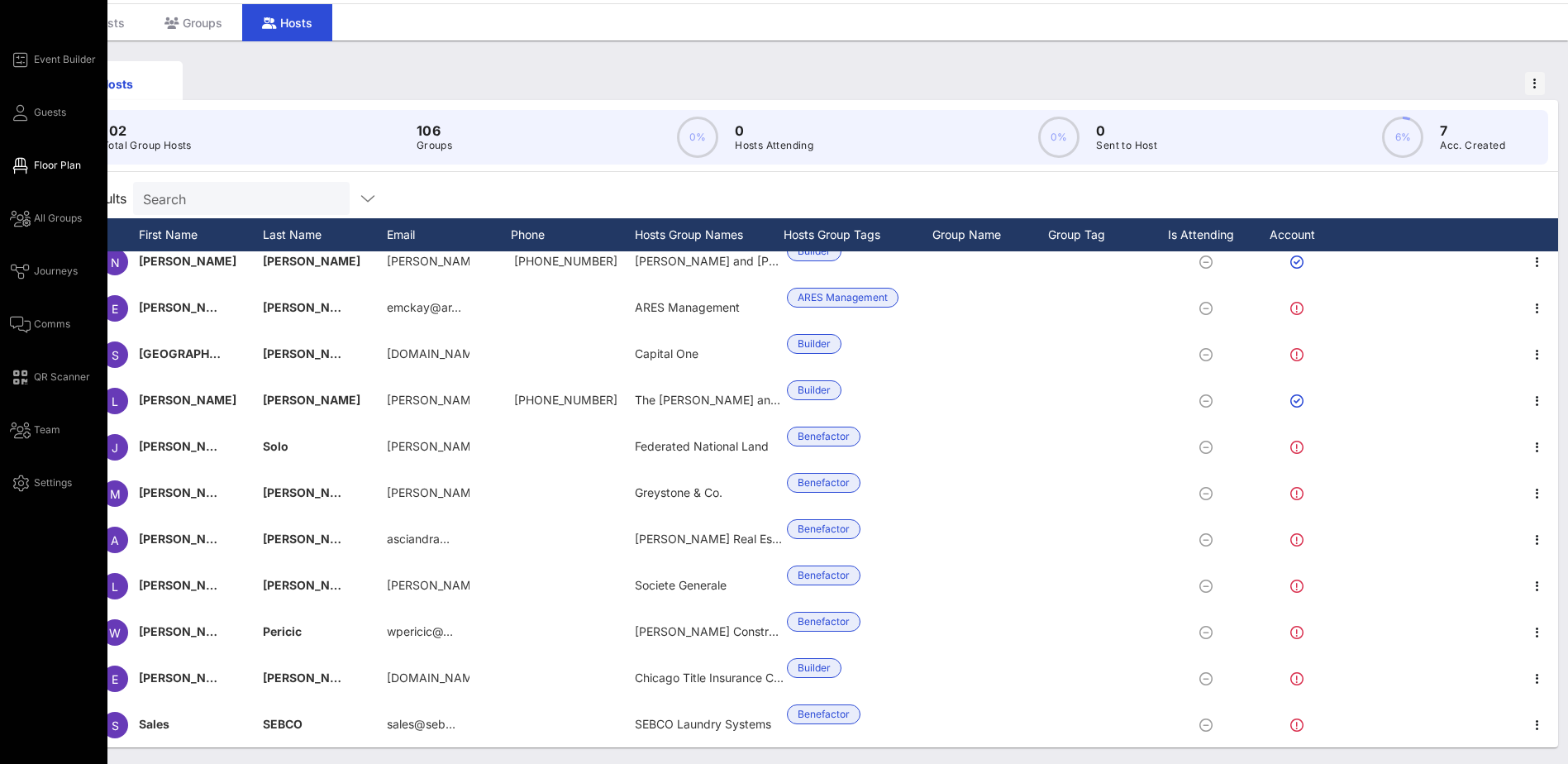
click at [42, 157] on link "Floor Plan" at bounding box center [44, 165] width 71 height 20
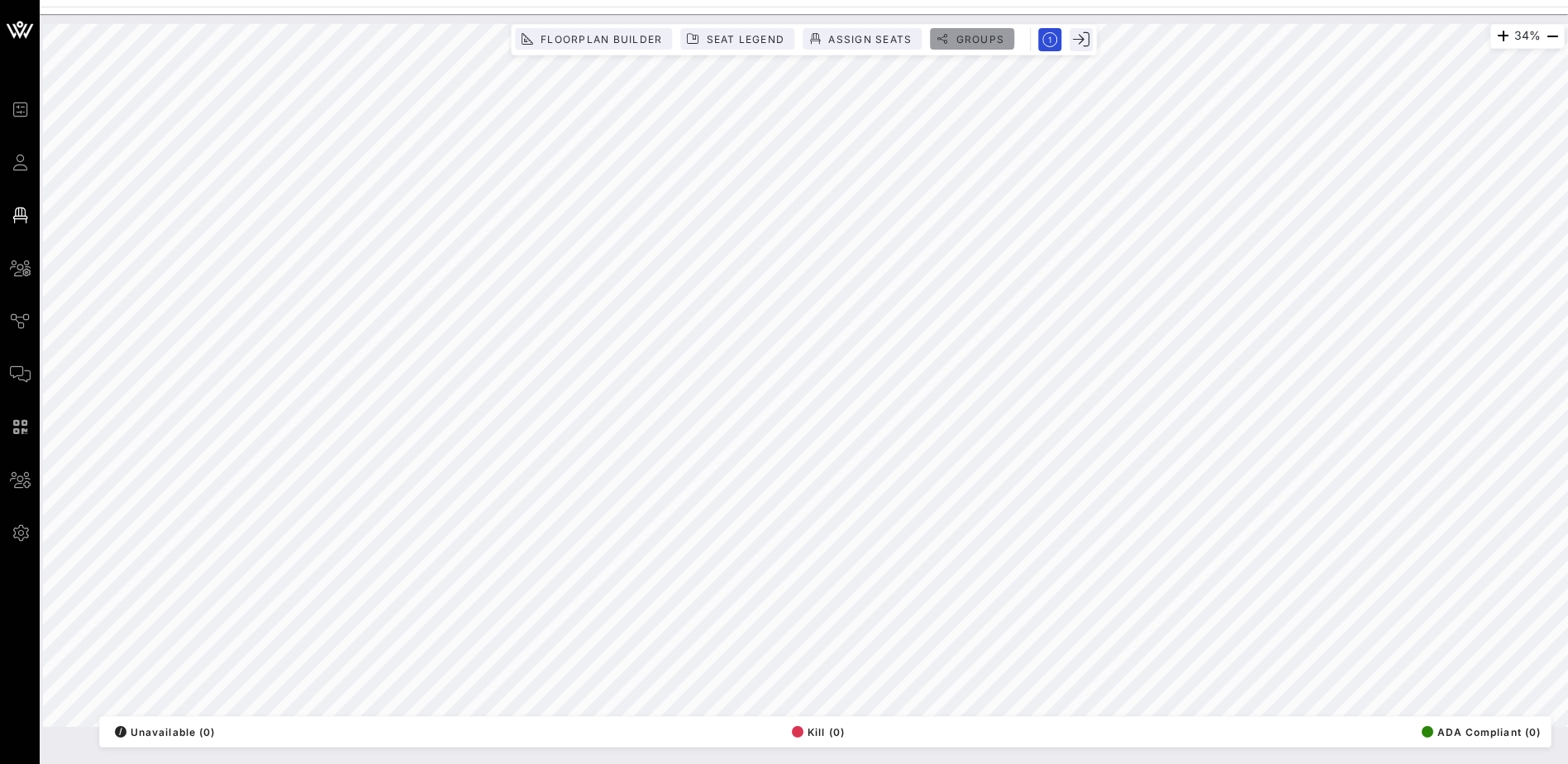
click at [979, 40] on span "Groups" at bounding box center [979, 39] width 49 height 12
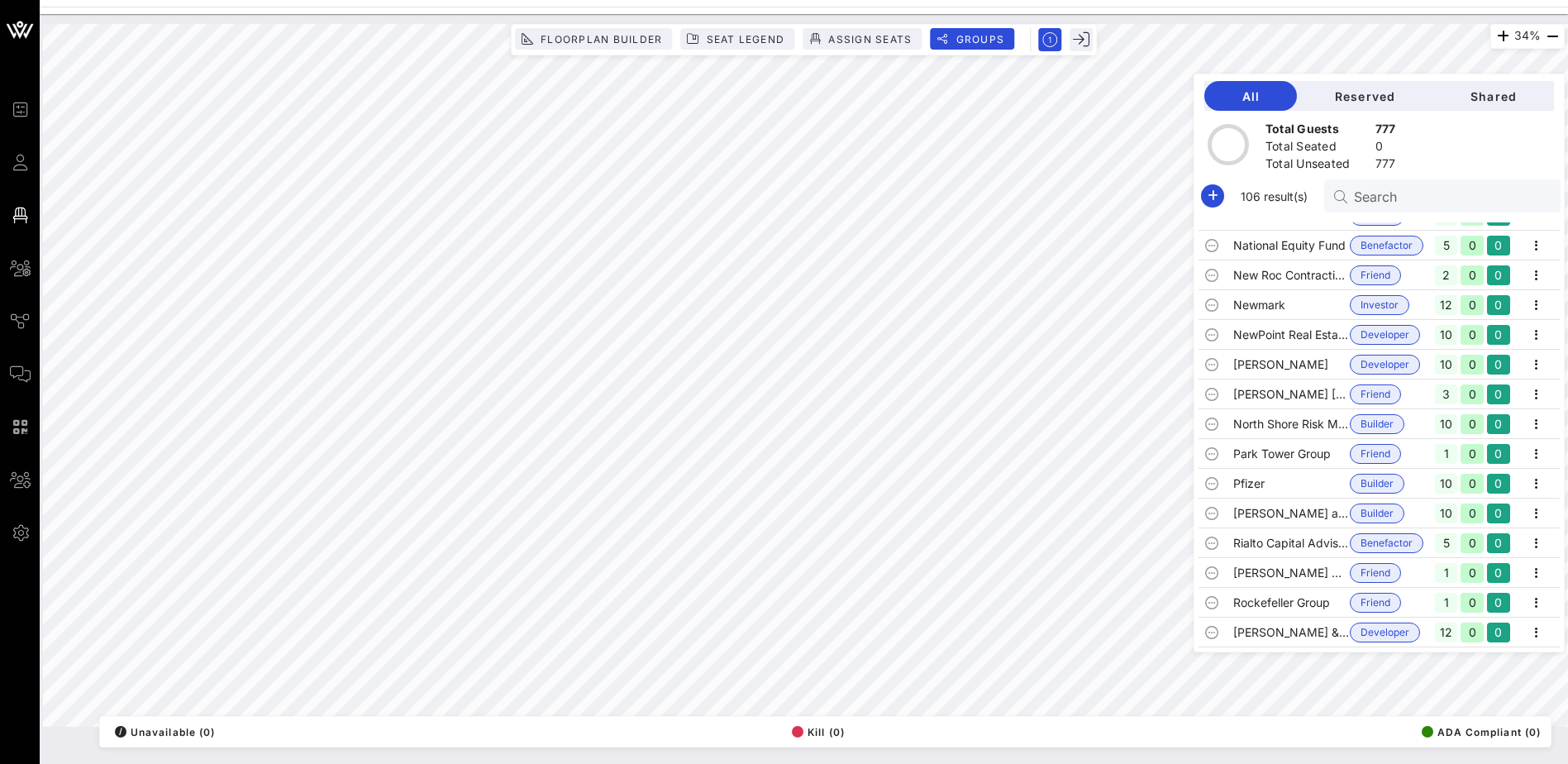
scroll to position [1985, 0]
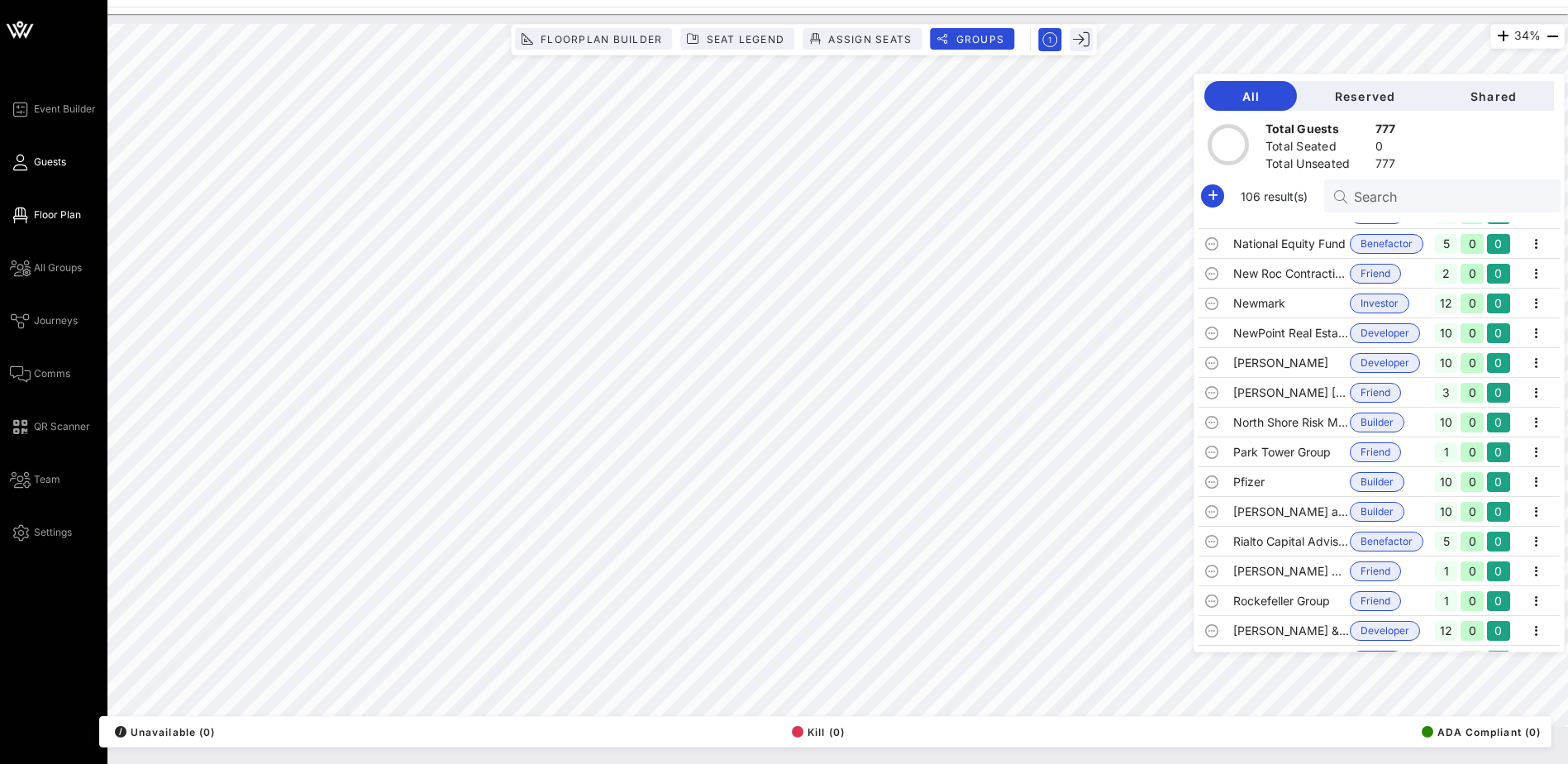
click at [58, 162] on span "Guests" at bounding box center [50, 163] width 32 height 15
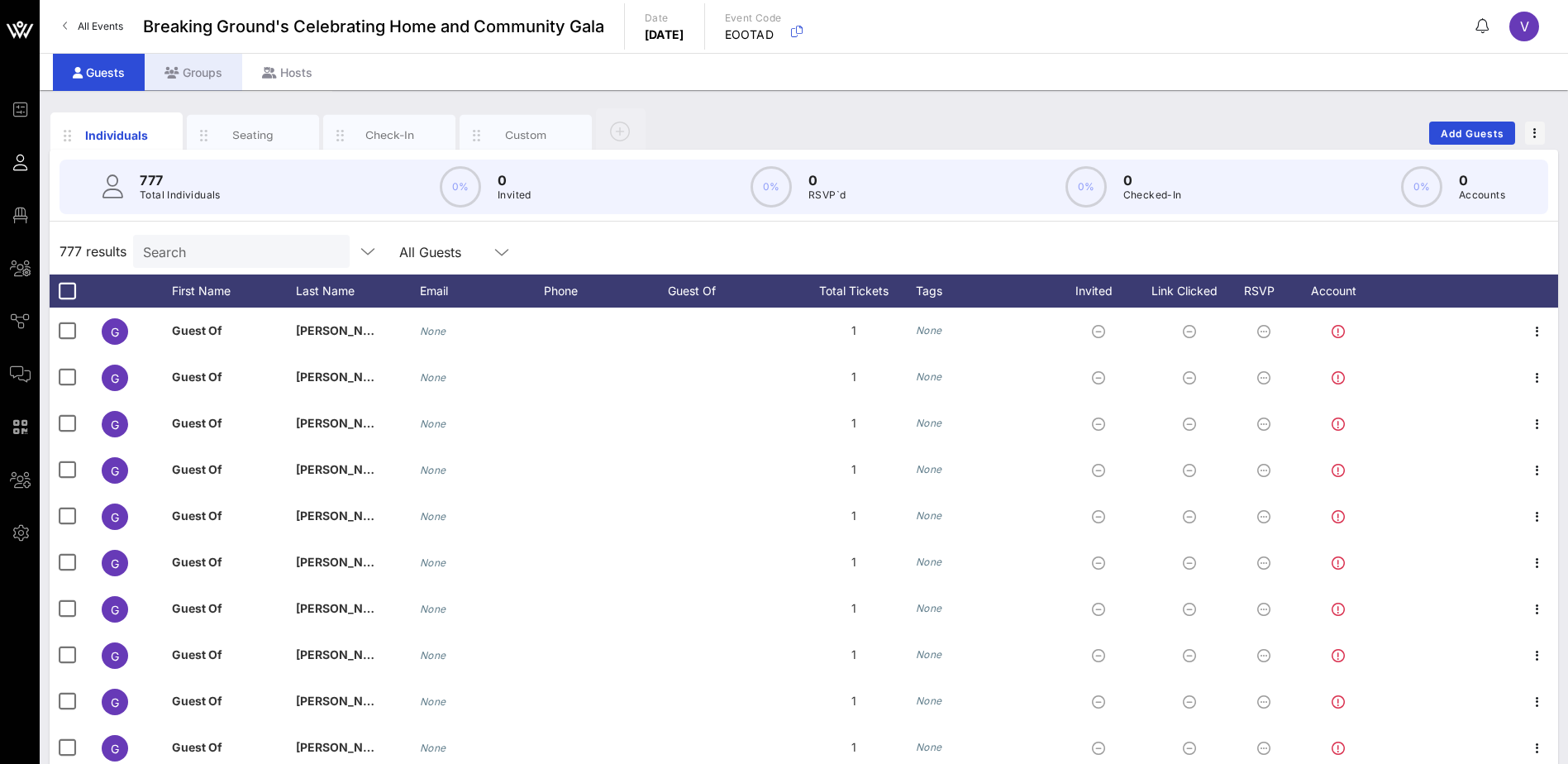
click at [186, 64] on div "Groups" at bounding box center [193, 72] width 97 height 37
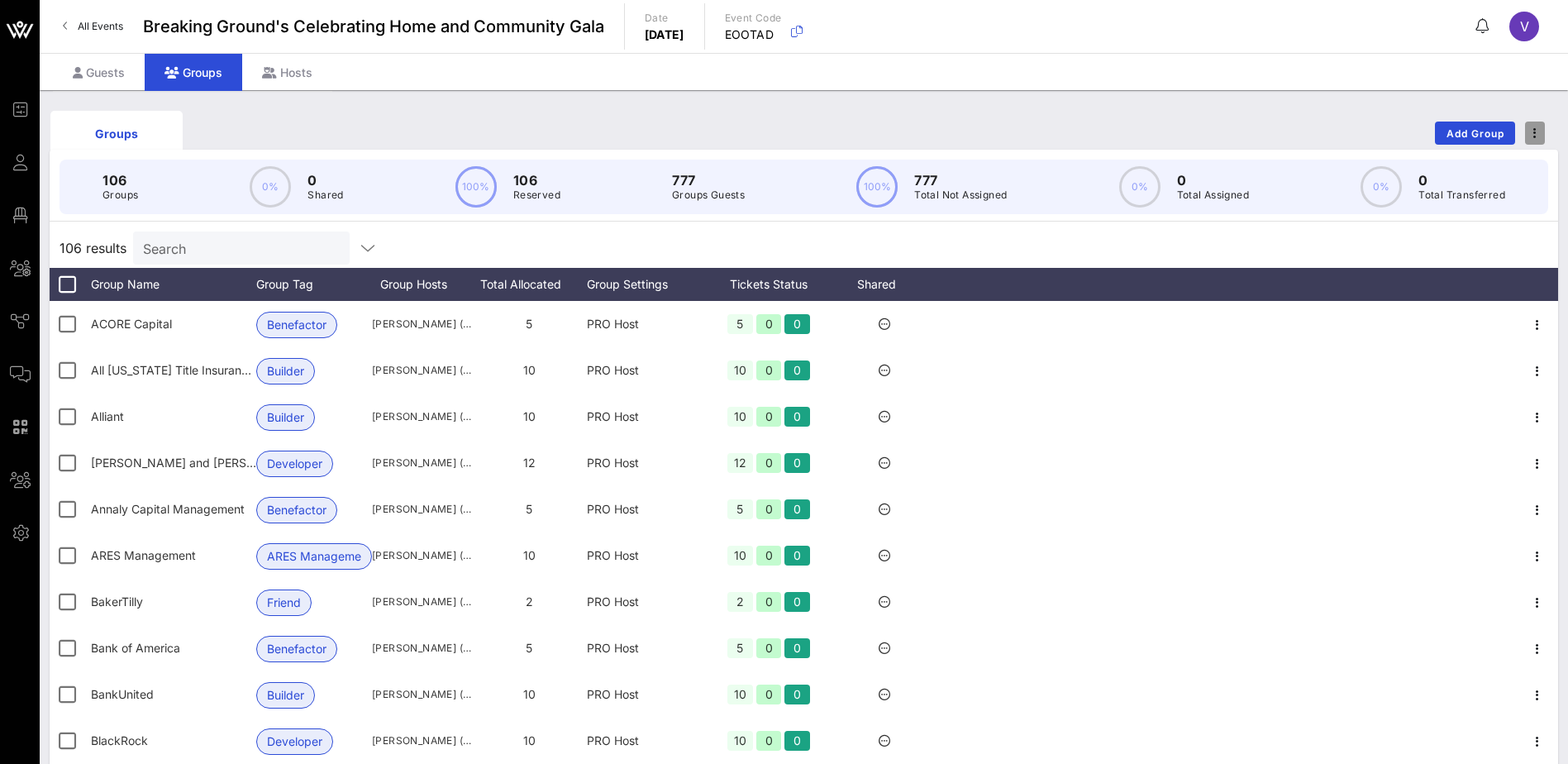
click at [1538, 136] on span "button" at bounding box center [1534, 133] width 20 height 11
click at [1460, 130] on span "Add Group" at bounding box center [1475, 133] width 60 height 12
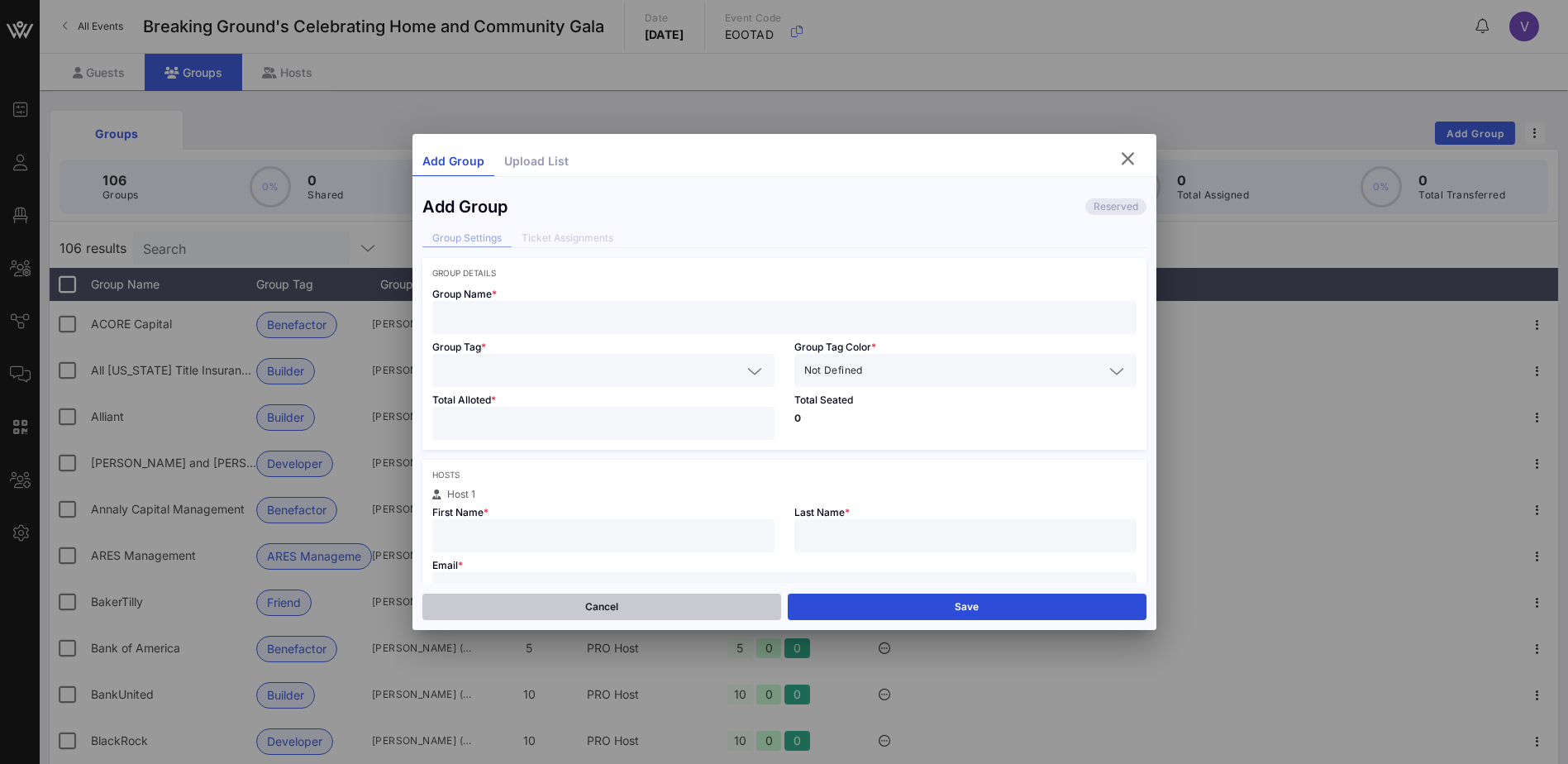
click at [568, 596] on button "Cancel" at bounding box center [602, 607] width 359 height 26
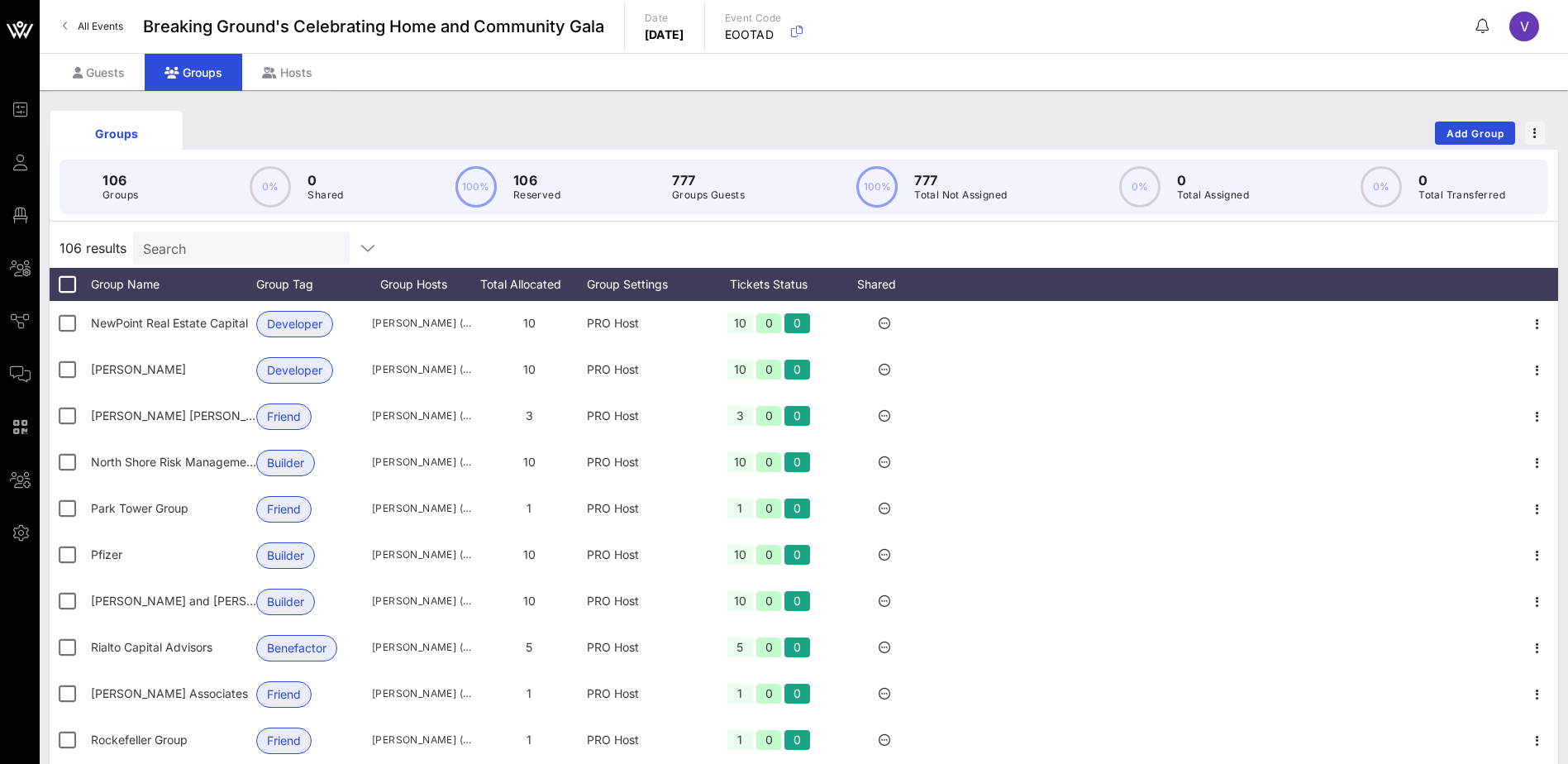
scroll to position [3225, 0]
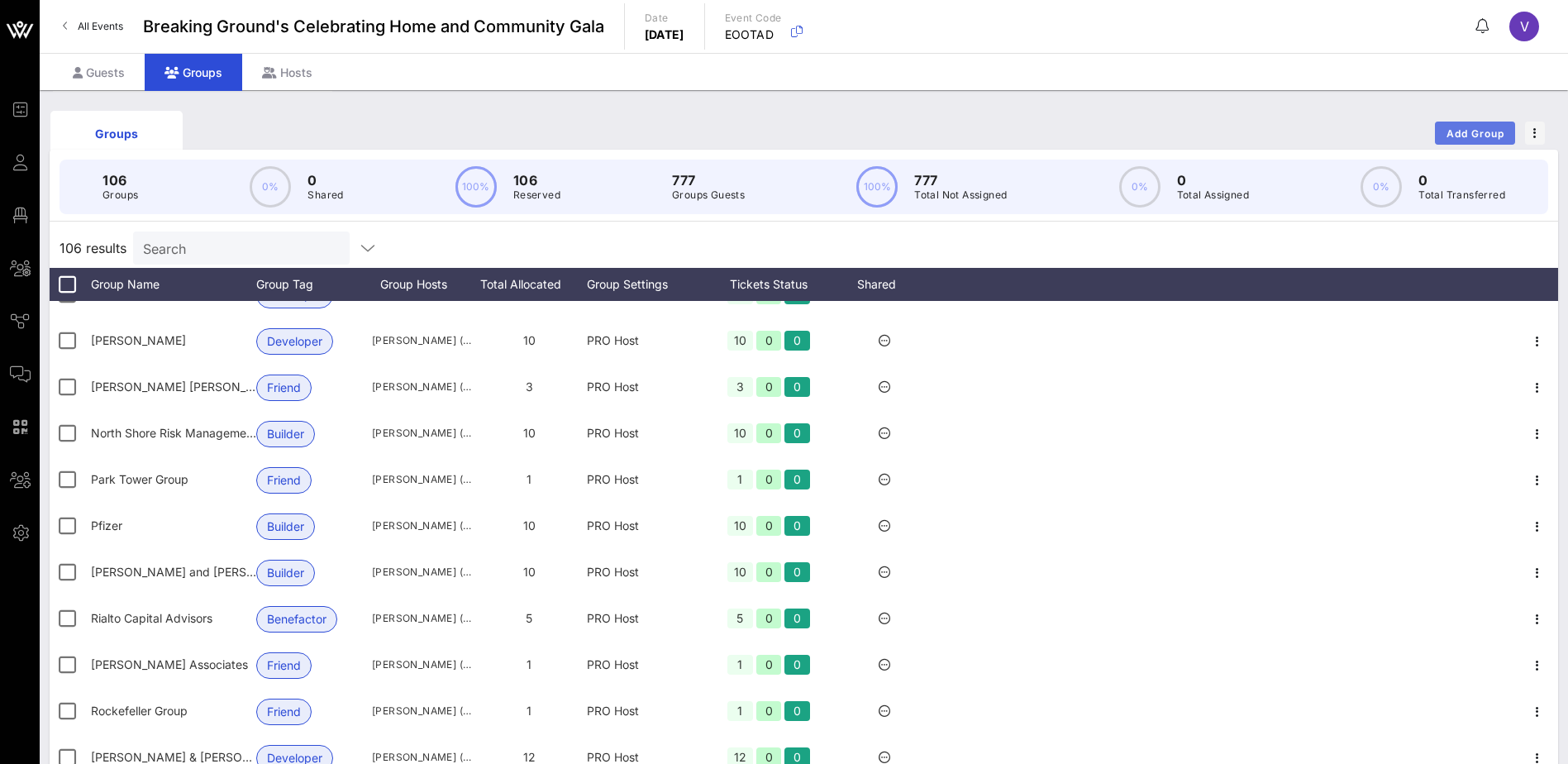
click at [1454, 130] on span "Add Group" at bounding box center [1475, 133] width 60 height 12
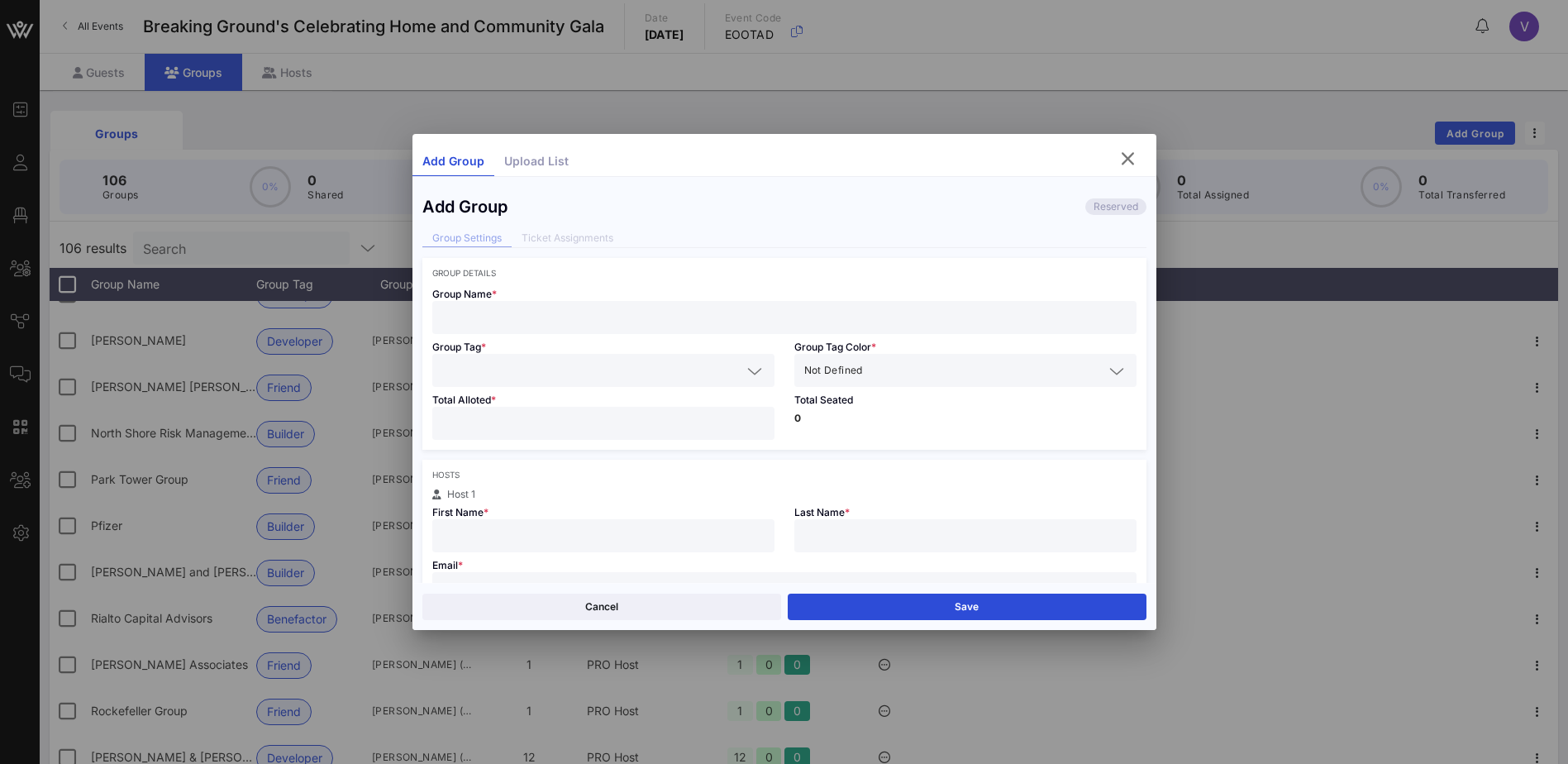
click at [513, 320] on input "text" at bounding box center [784, 317] width 684 height 22
type input "Anthem Blue Cross and Blue Shield"
drag, startPoint x: 769, startPoint y: 148, endPoint x: 1622, endPoint y: 375, distance: 882.7
click at [1567, 375] on html "Event Builder Guests Floor Plan All Groups Journeys Comms QR Scanner Team Setti…" at bounding box center [784, 382] width 1568 height 764
click at [754, 369] on icon at bounding box center [755, 371] width 15 height 20
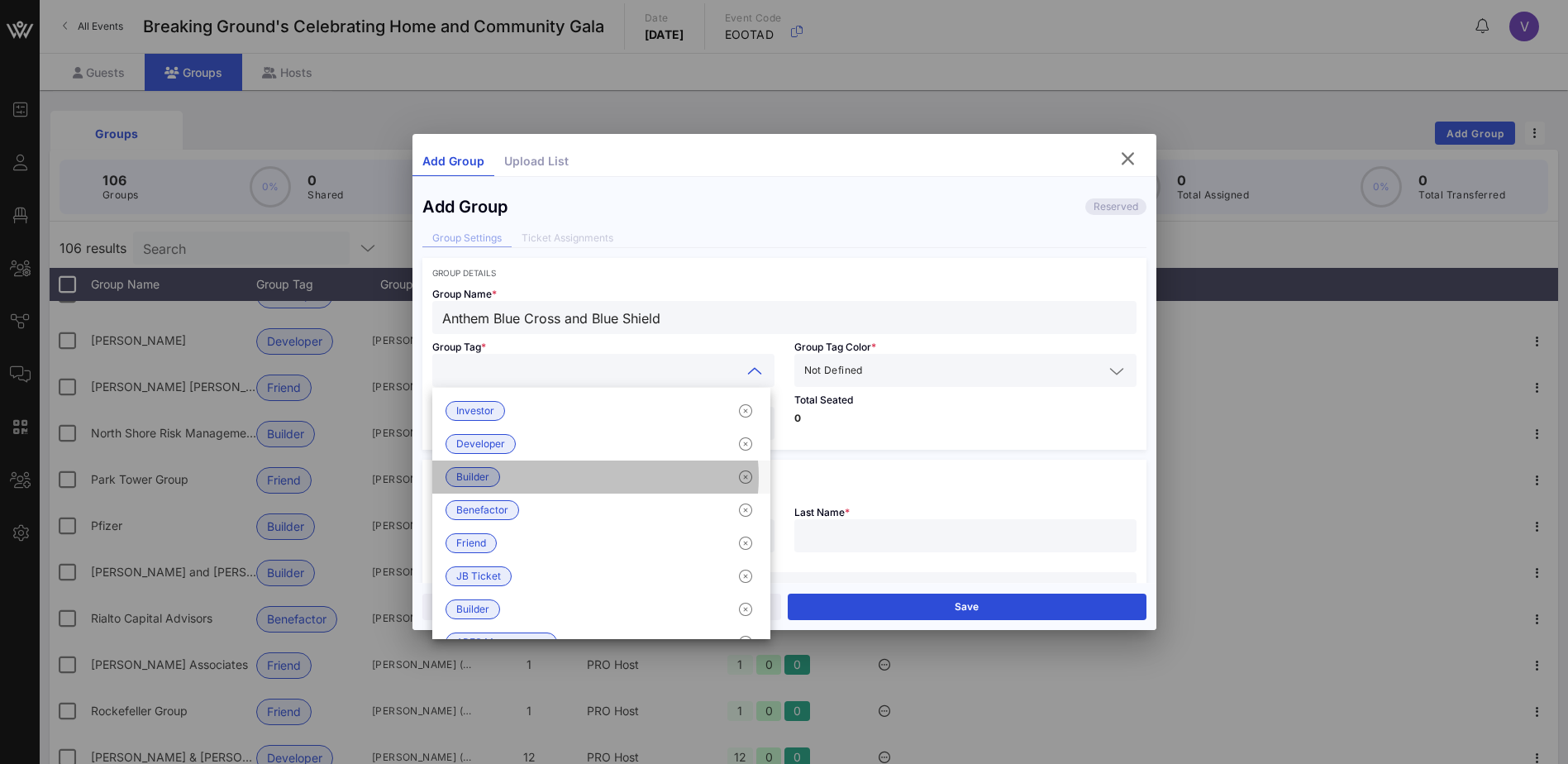
click at [472, 474] on span "Builder" at bounding box center [473, 477] width 33 height 18
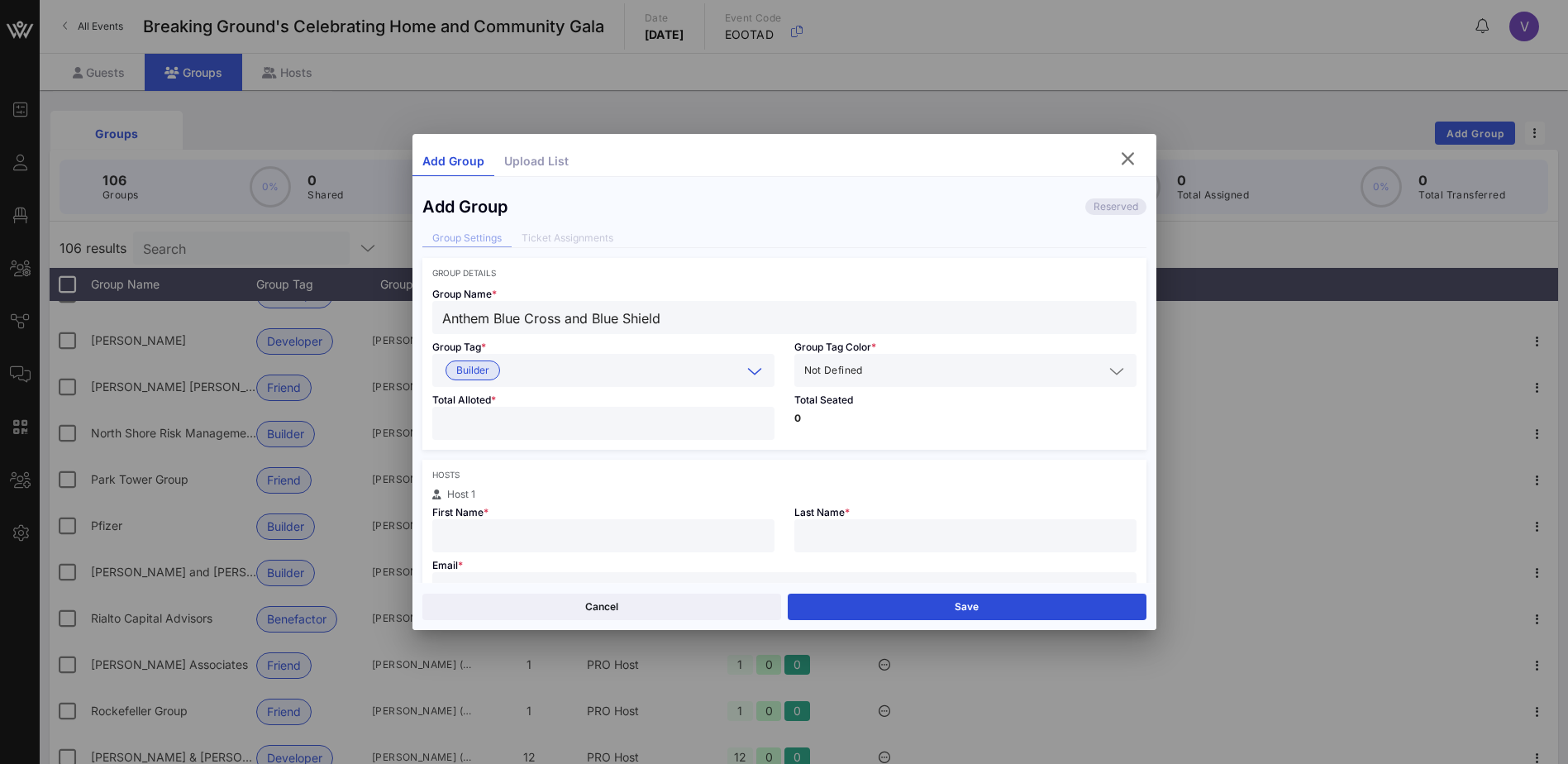
click at [508, 422] on input "number" at bounding box center [603, 423] width 322 height 22
type input "**"
click at [469, 536] on input "text" at bounding box center [603, 535] width 322 height 22
type input "[PERSON_NAME]"
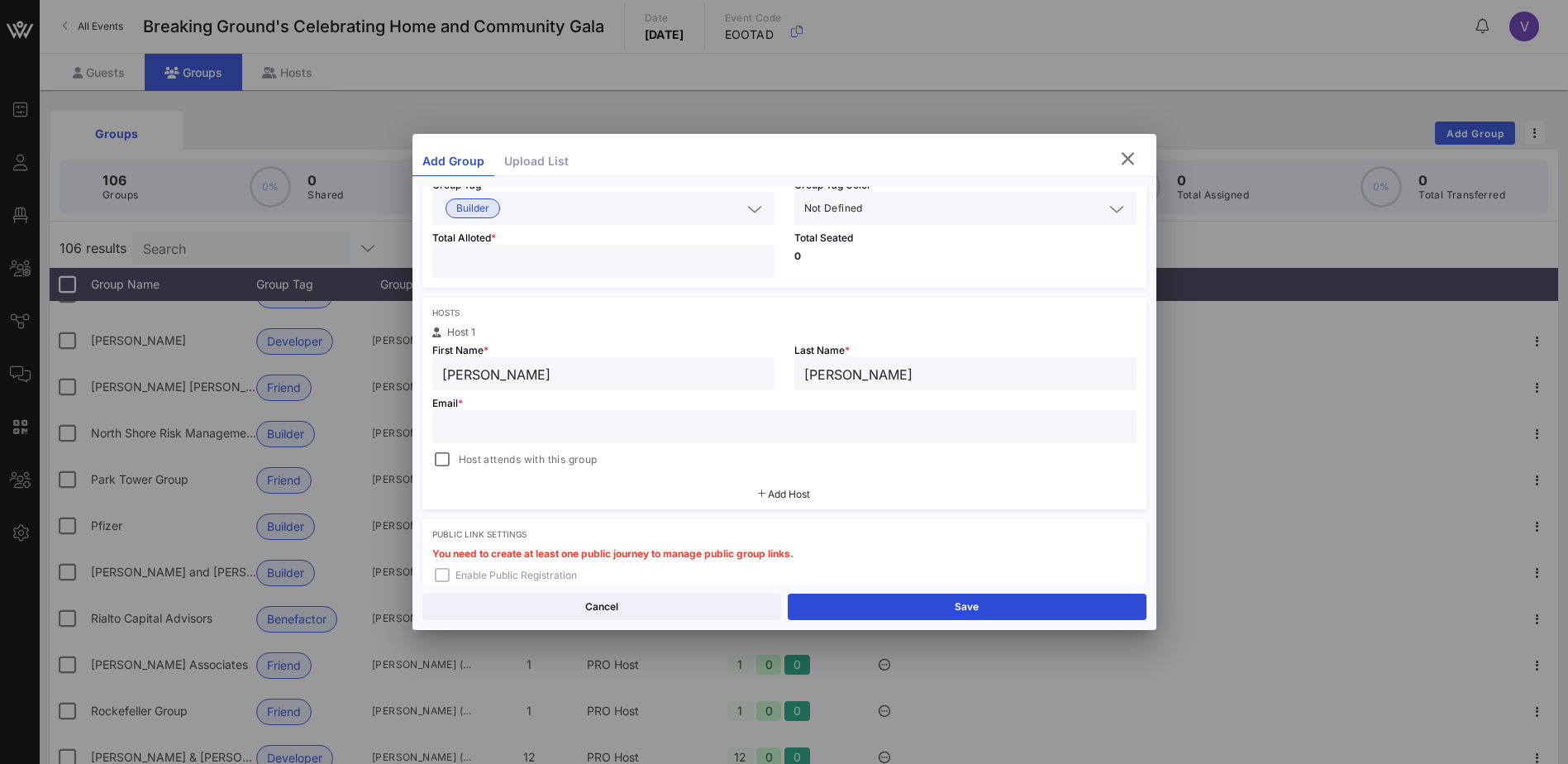
scroll to position [165, 0]
type input "[PERSON_NAME]"
click at [492, 420] on input "text" at bounding box center [784, 423] width 684 height 22
click at [491, 427] on input "text" at bounding box center [784, 423] width 684 height 22
paste input "[PERSON_NAME][EMAIL_ADDRESS][PERSON_NAME][DOMAIN_NAME]"
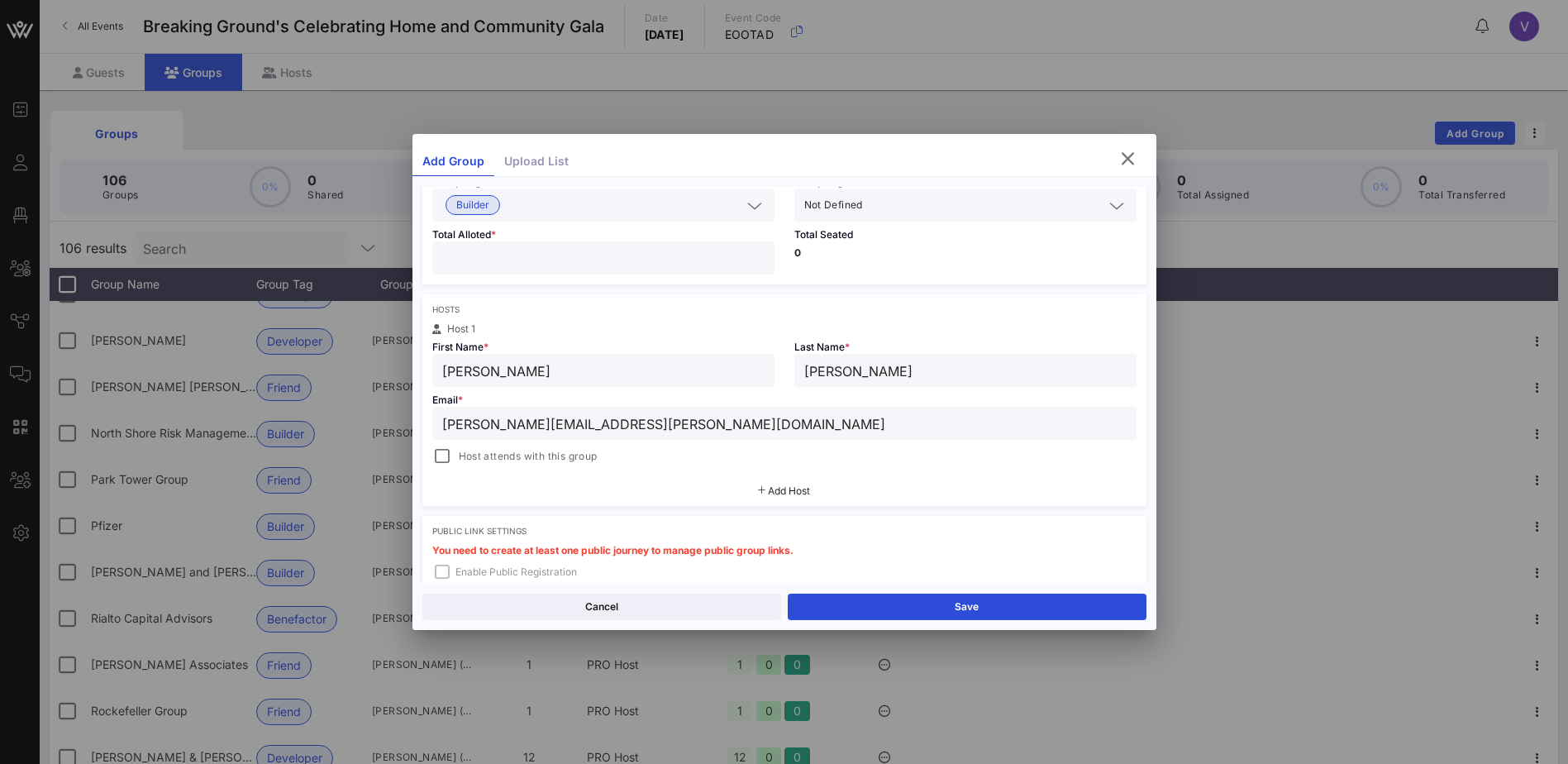
type input "[PERSON_NAME][EMAIL_ADDRESS][PERSON_NAME][DOMAIN_NAME]"
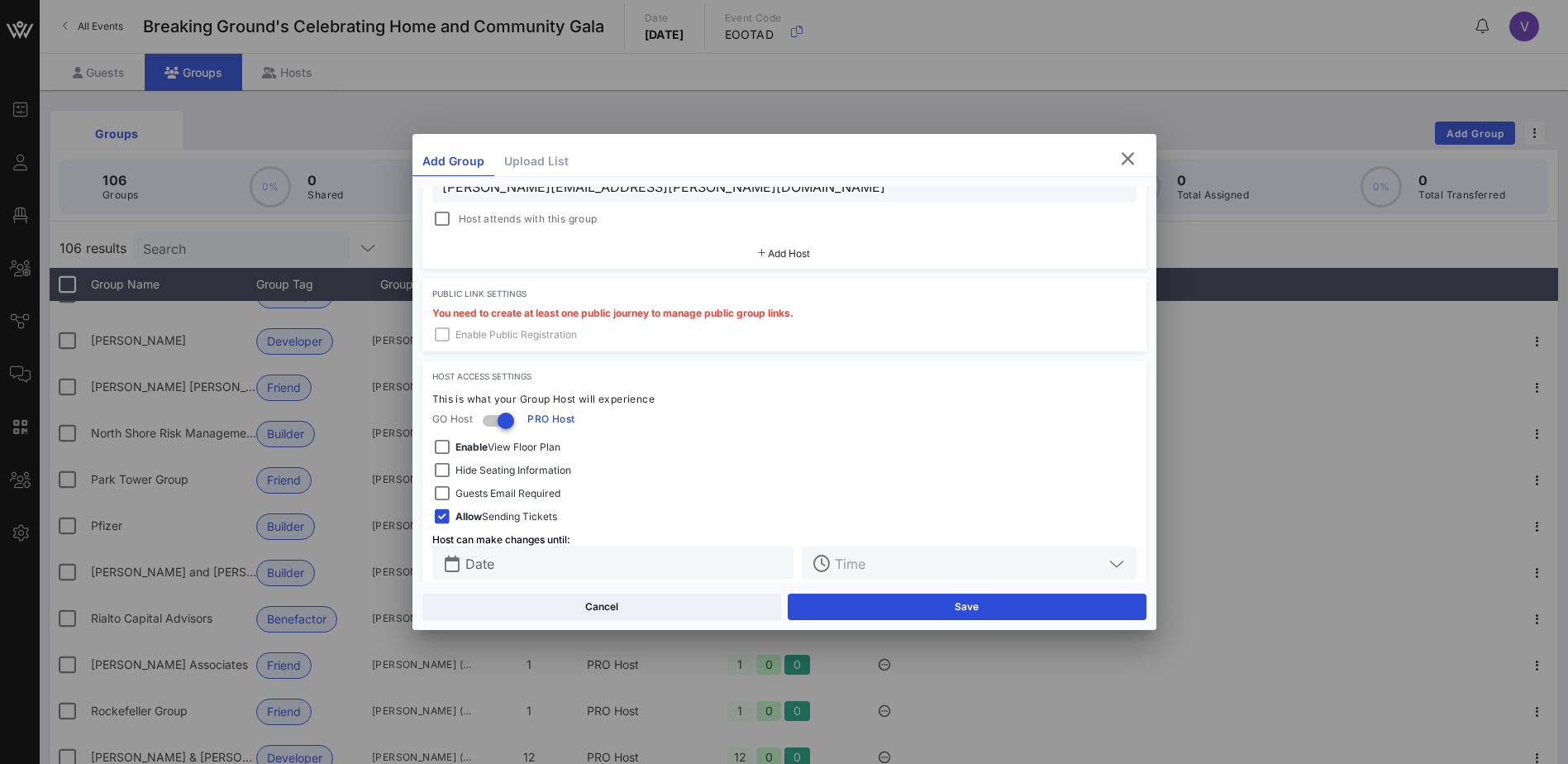
scroll to position [406, 0]
click at [915, 601] on button "Save" at bounding box center [967, 607] width 359 height 26
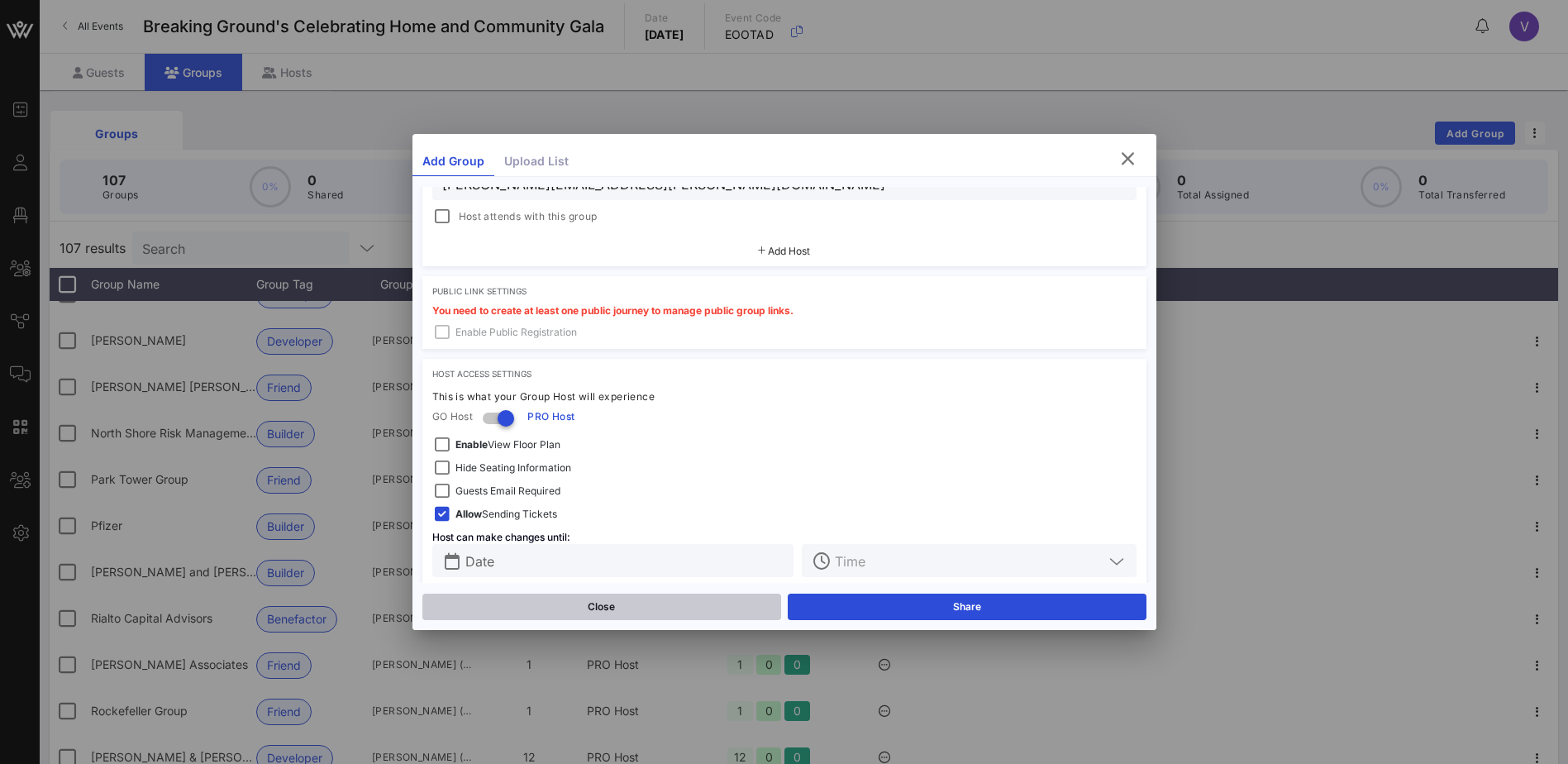
click at [701, 601] on button "Close" at bounding box center [602, 607] width 359 height 26
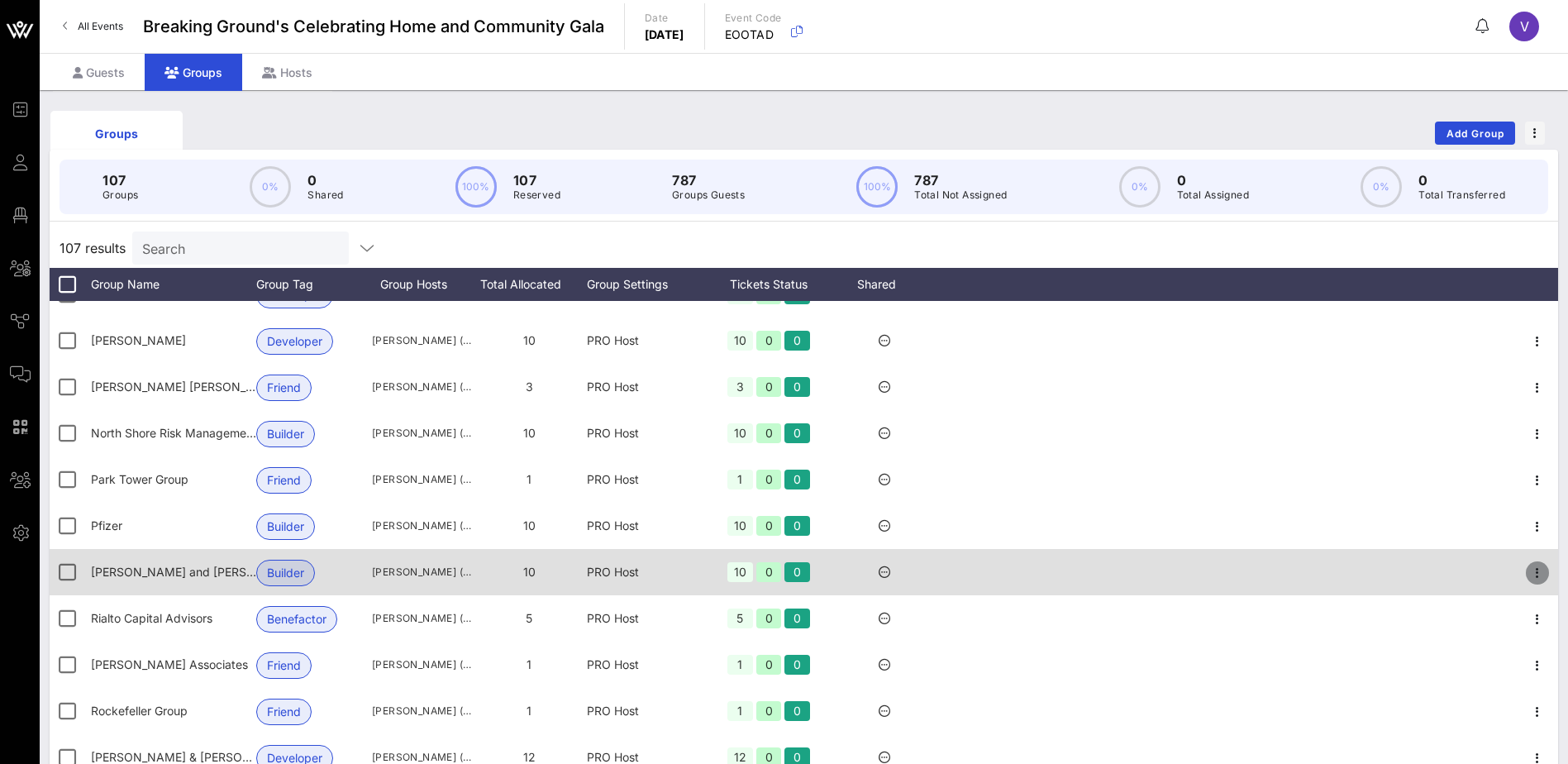
click at [1530, 569] on icon "button" at bounding box center [1537, 573] width 20 height 20
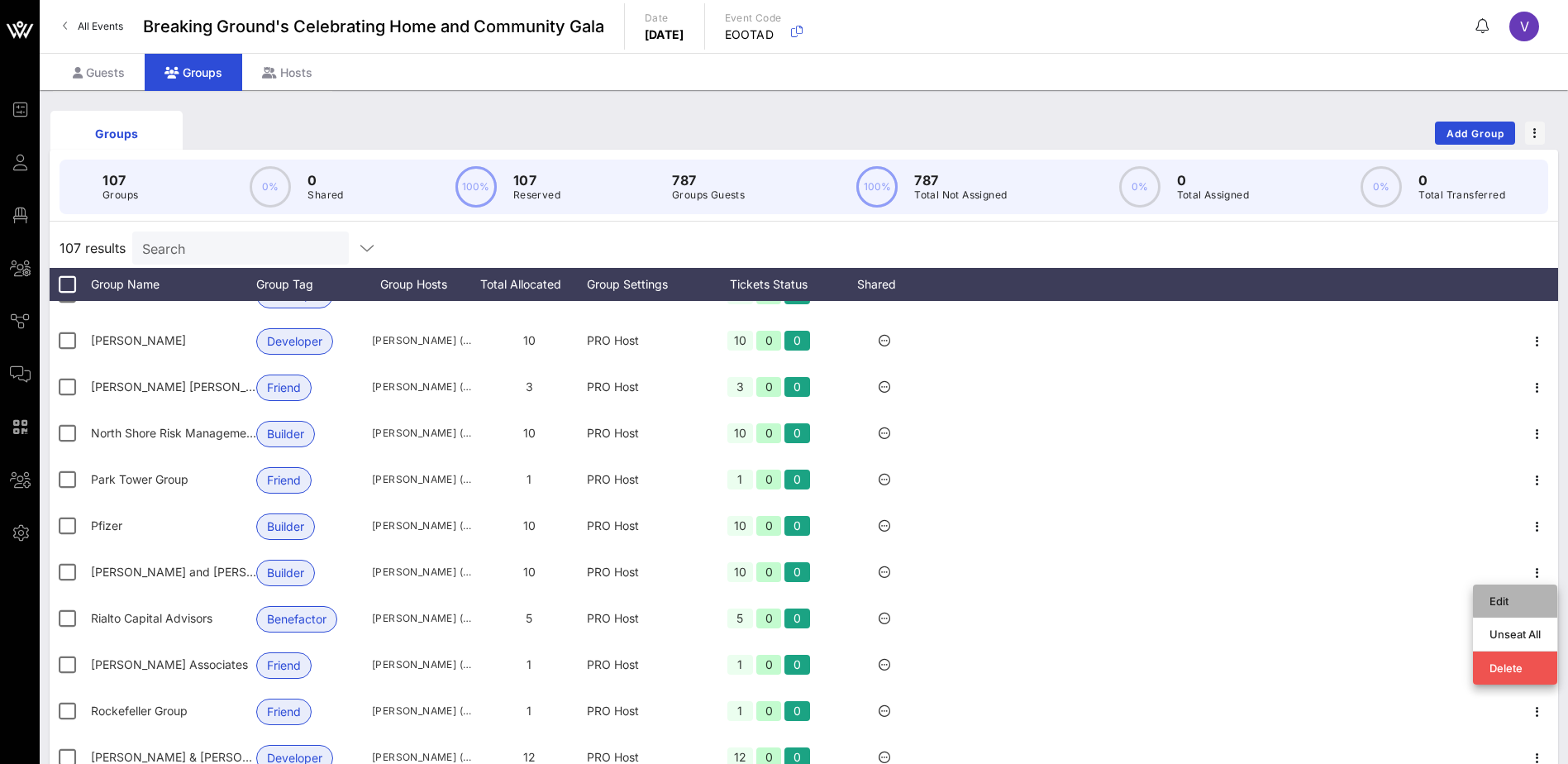
click at [1512, 595] on div "Edit" at bounding box center [1515, 601] width 51 height 13
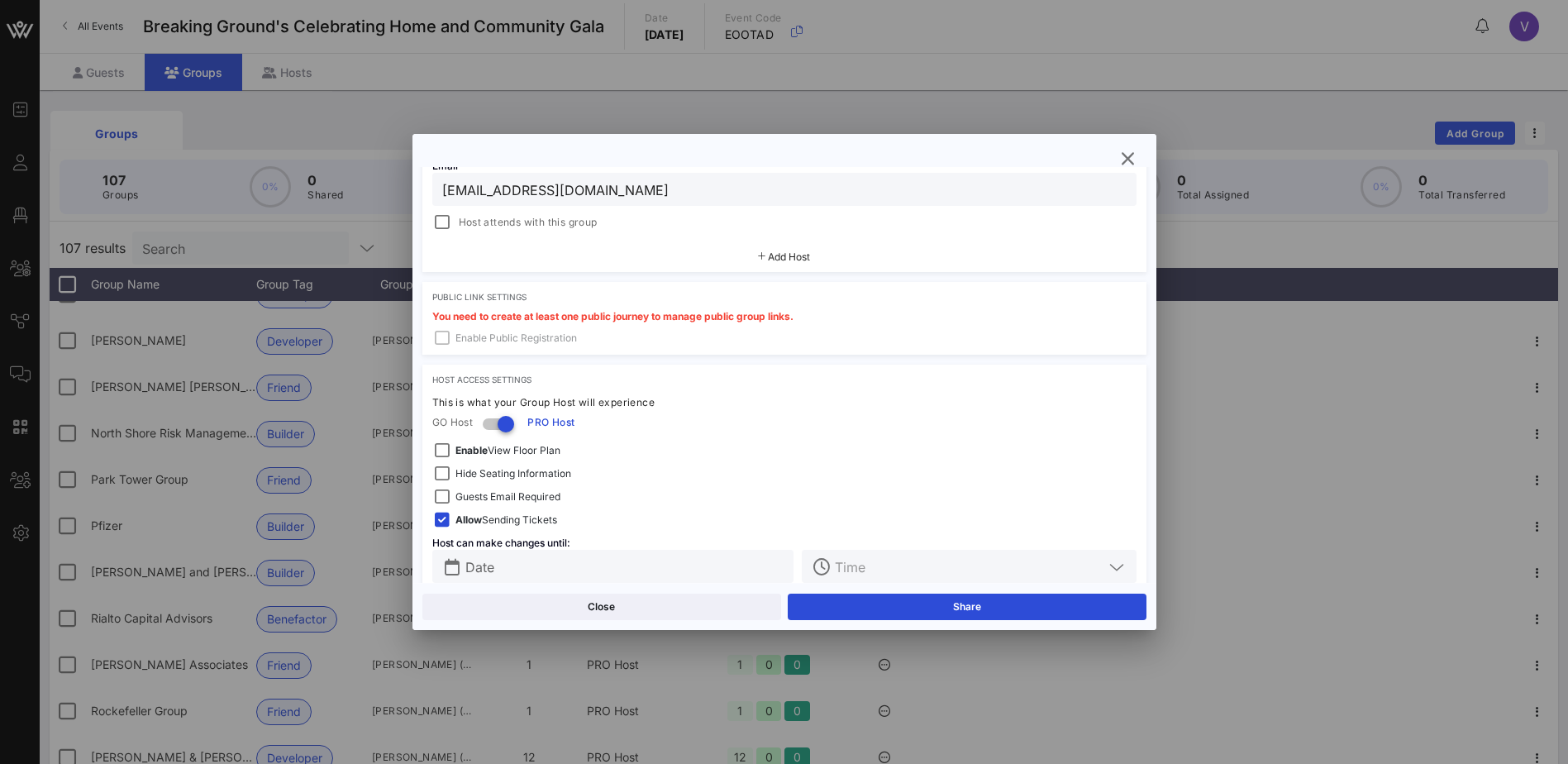
scroll to position [406, 0]
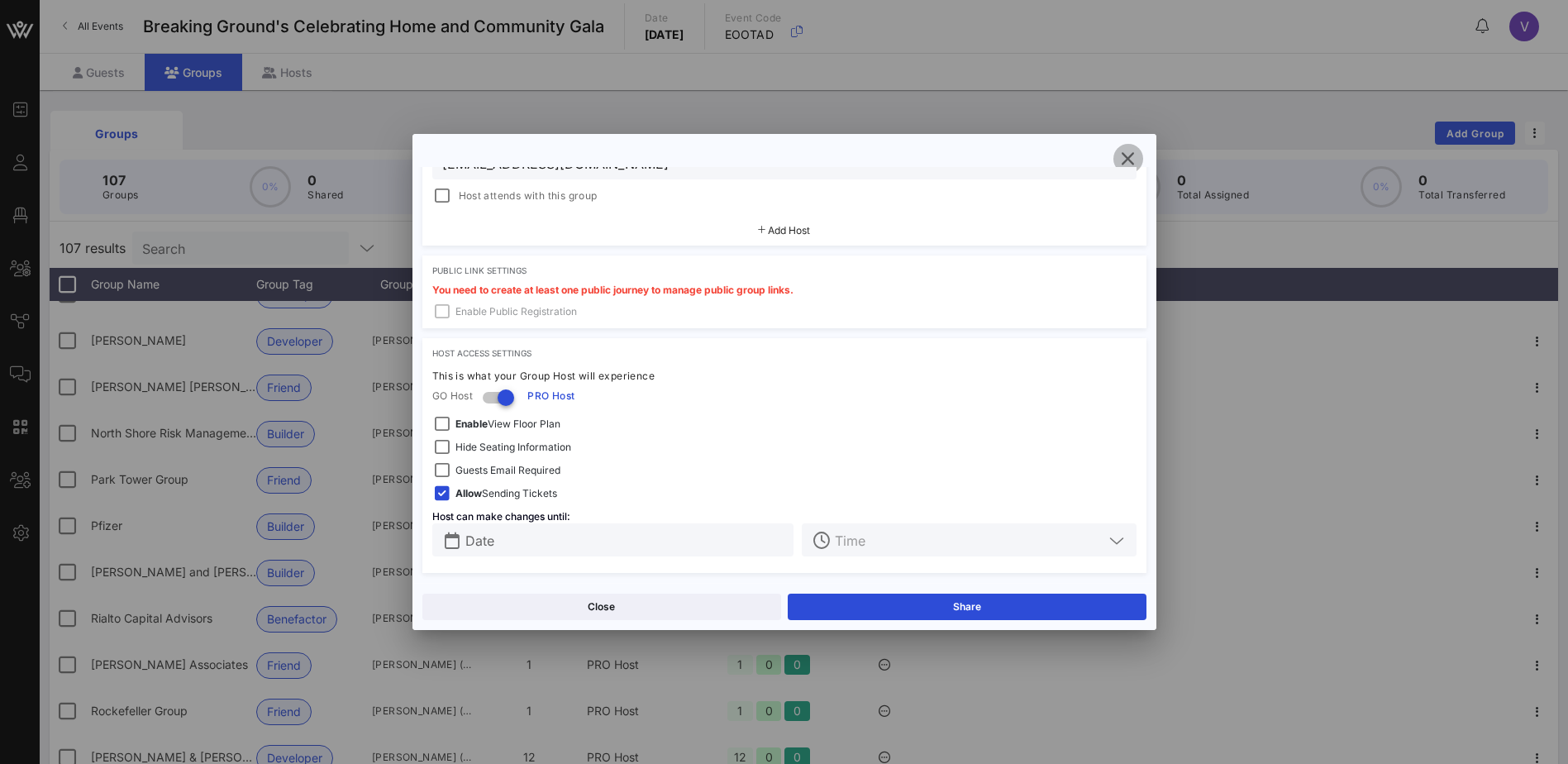
click at [1131, 153] on icon "button" at bounding box center [1128, 158] width 20 height 20
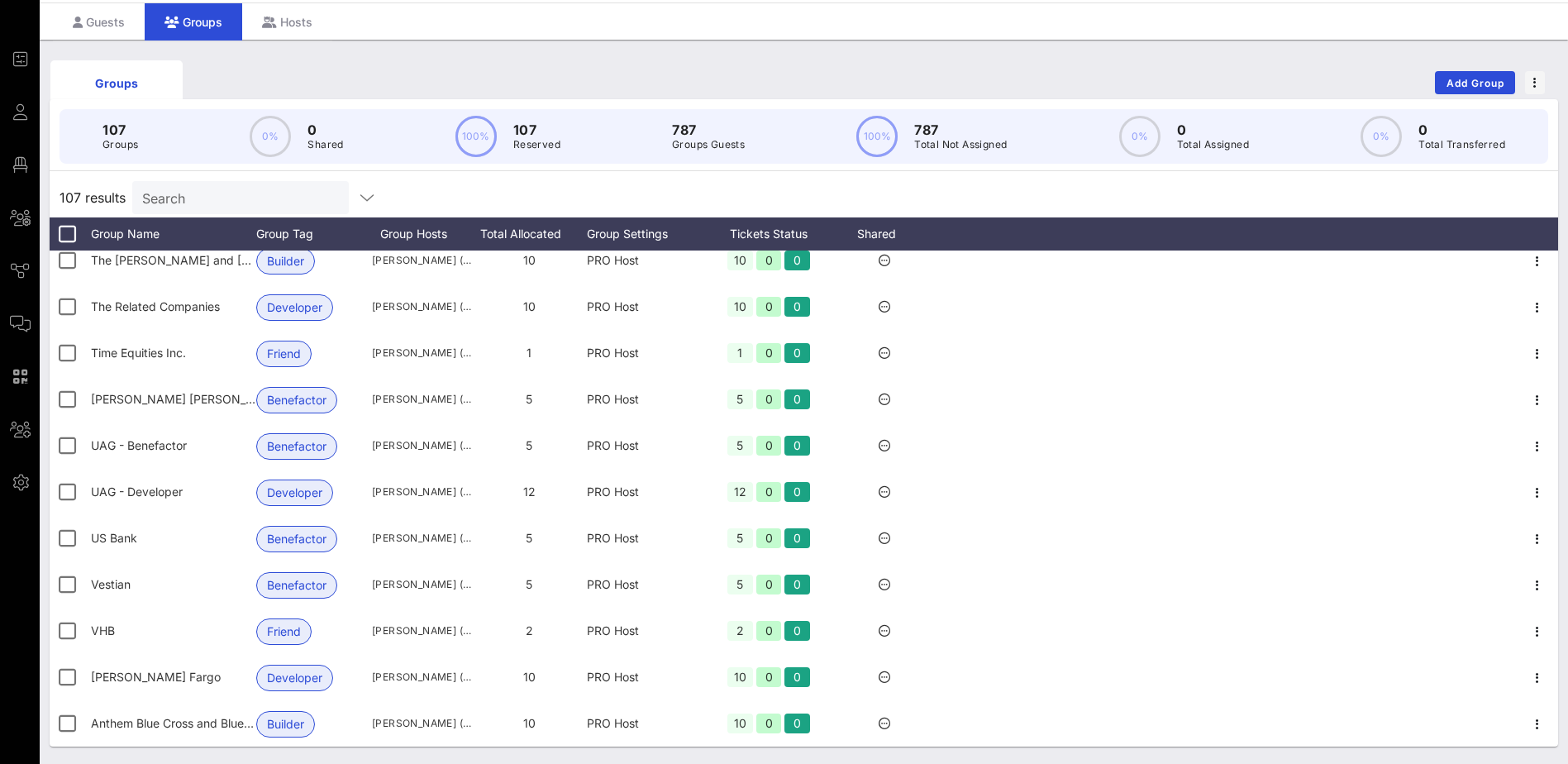
scroll to position [102, 0]
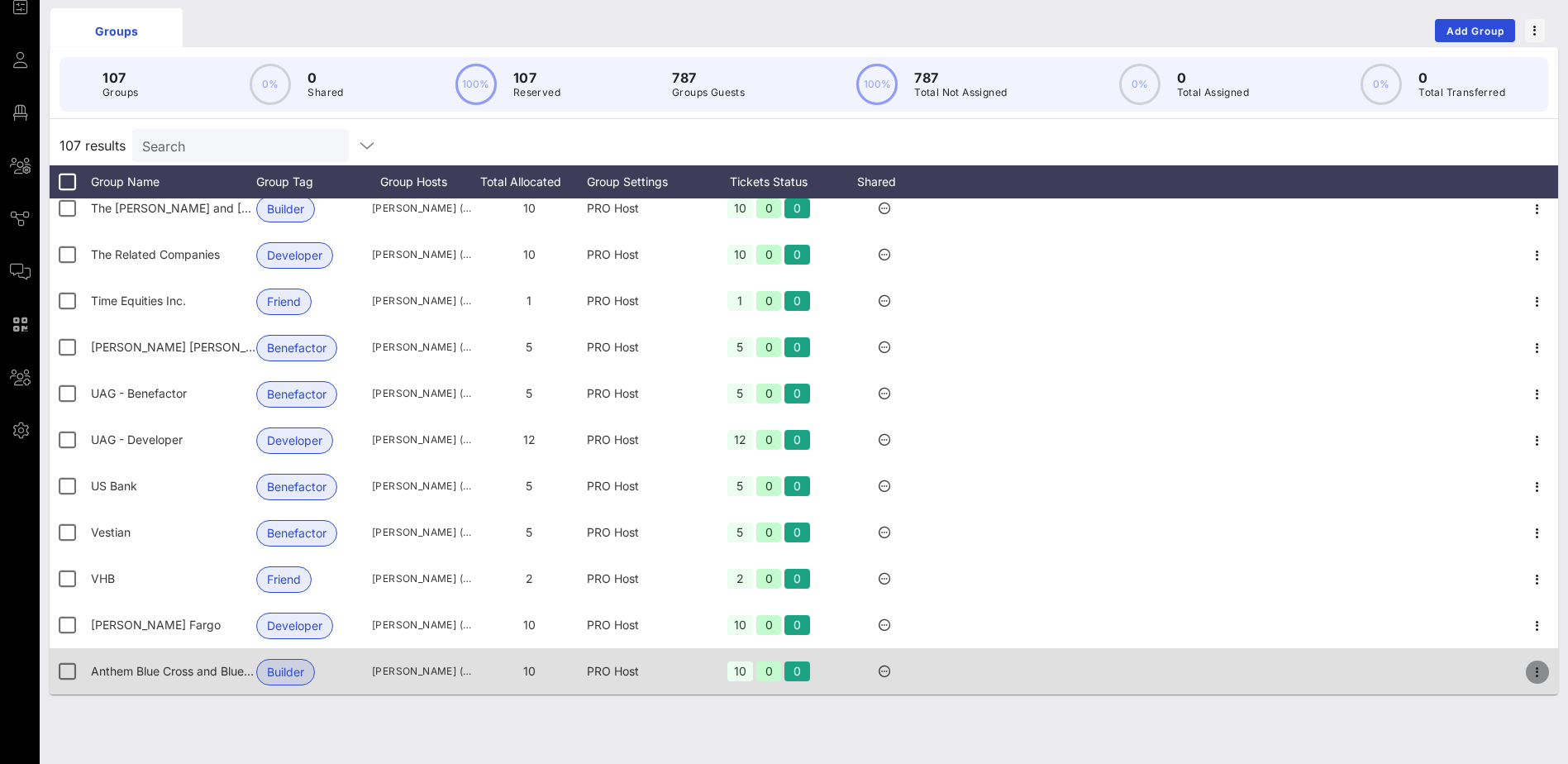
click at [1527, 669] on icon "button" at bounding box center [1537, 671] width 20 height 20
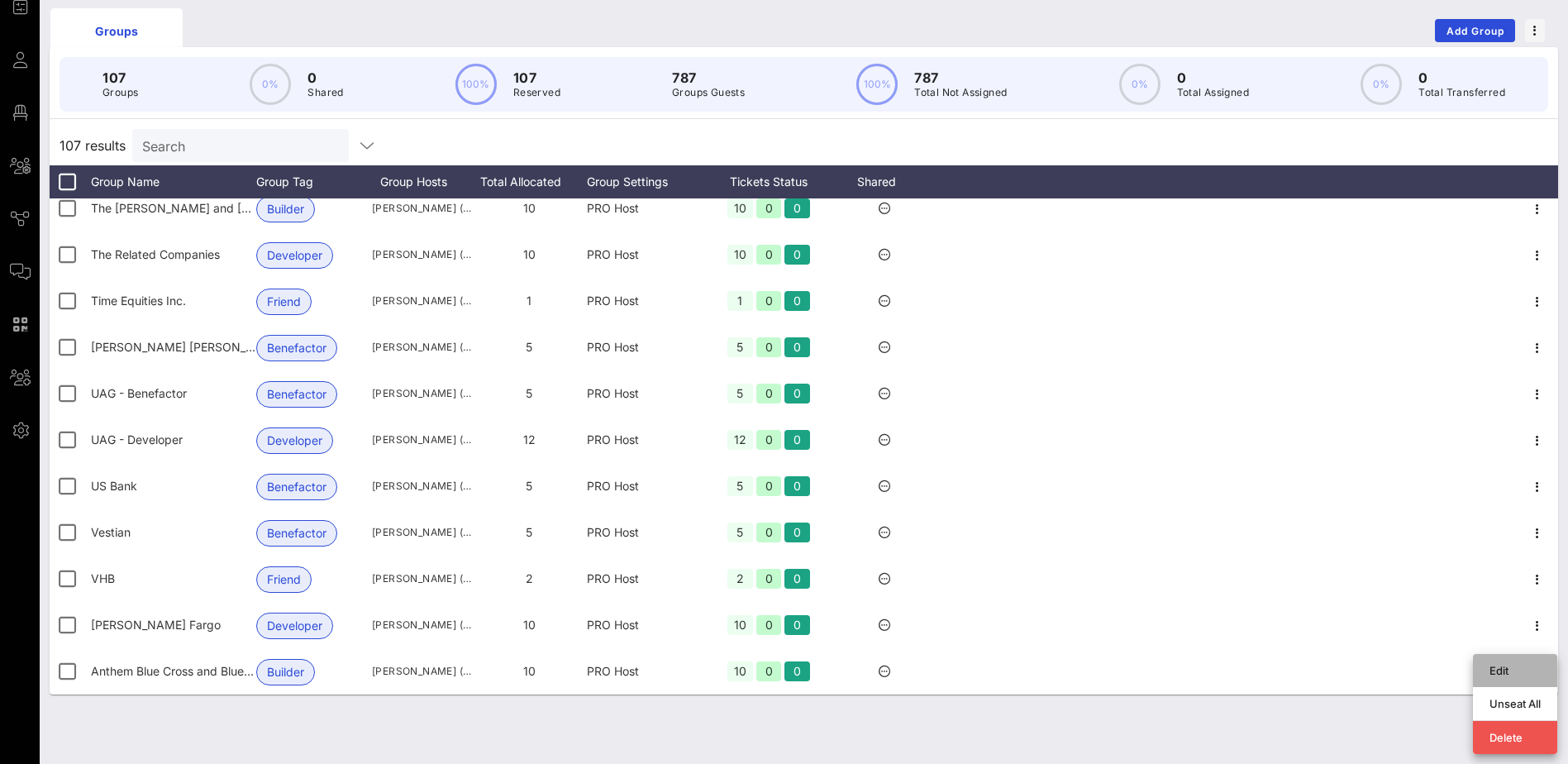
click at [1505, 672] on div "Edit" at bounding box center [1515, 670] width 51 height 13
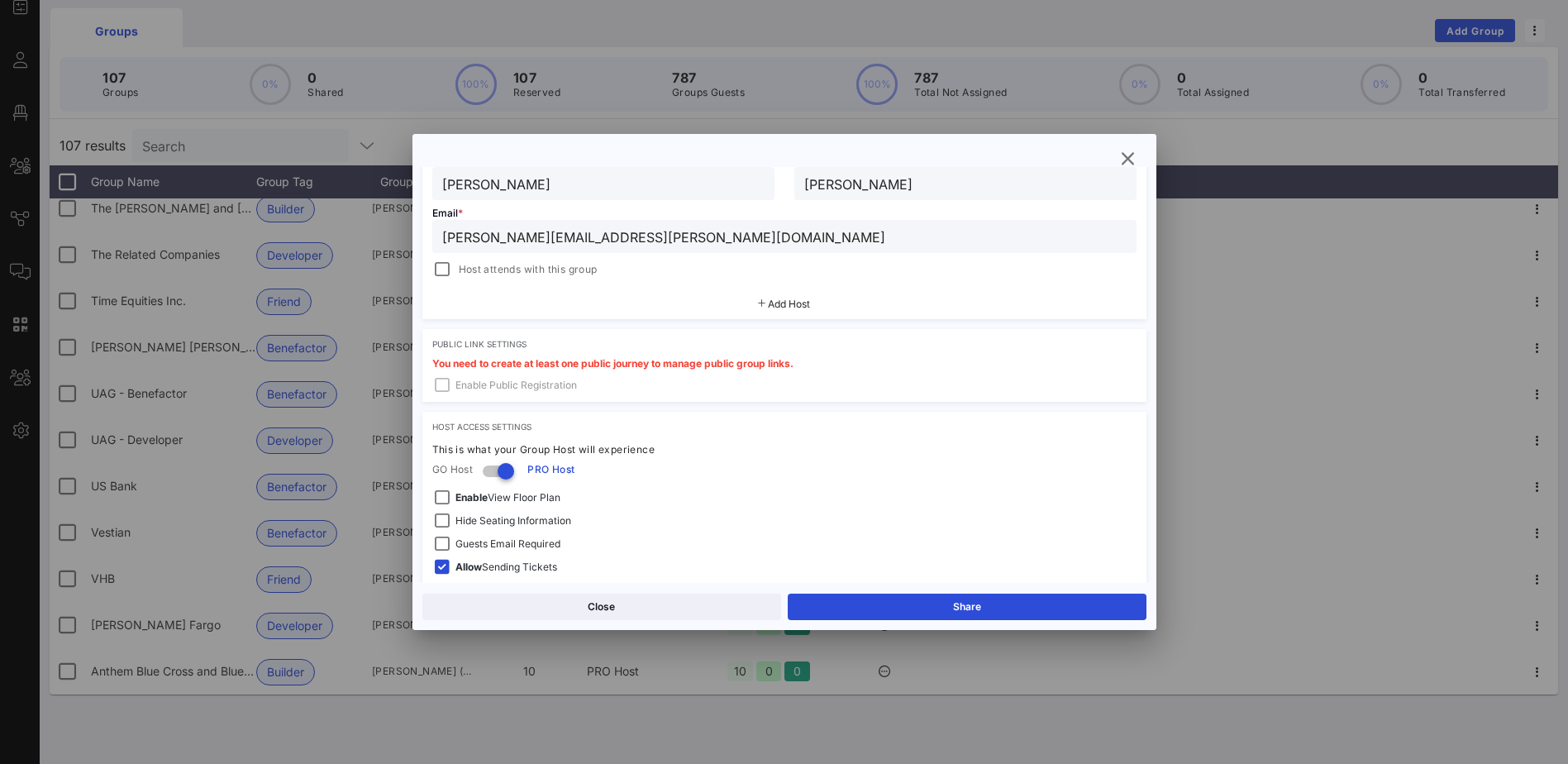
scroll to position [406, 0]
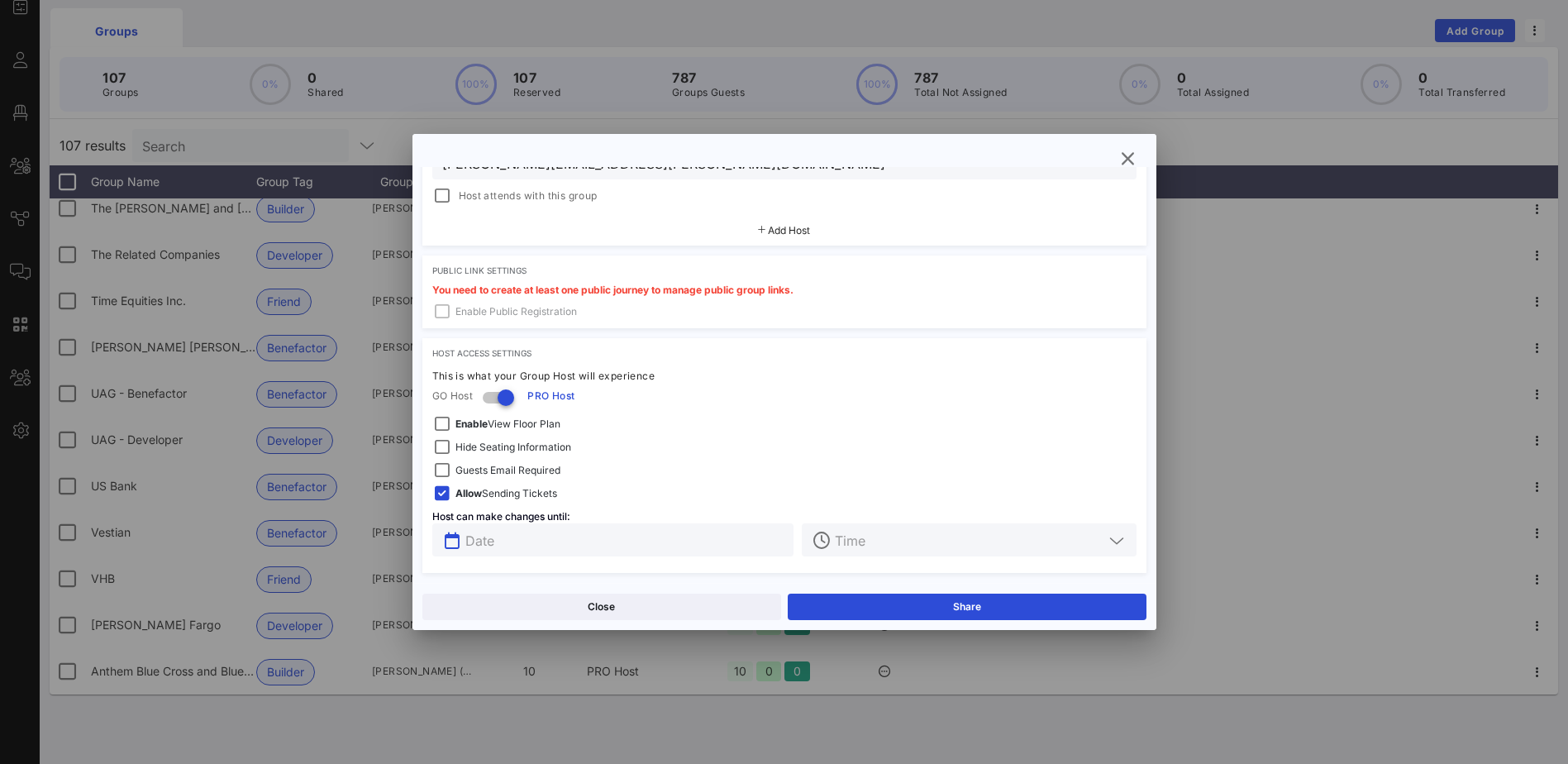
click at [737, 546] on input "text" at bounding box center [625, 540] width 319 height 22
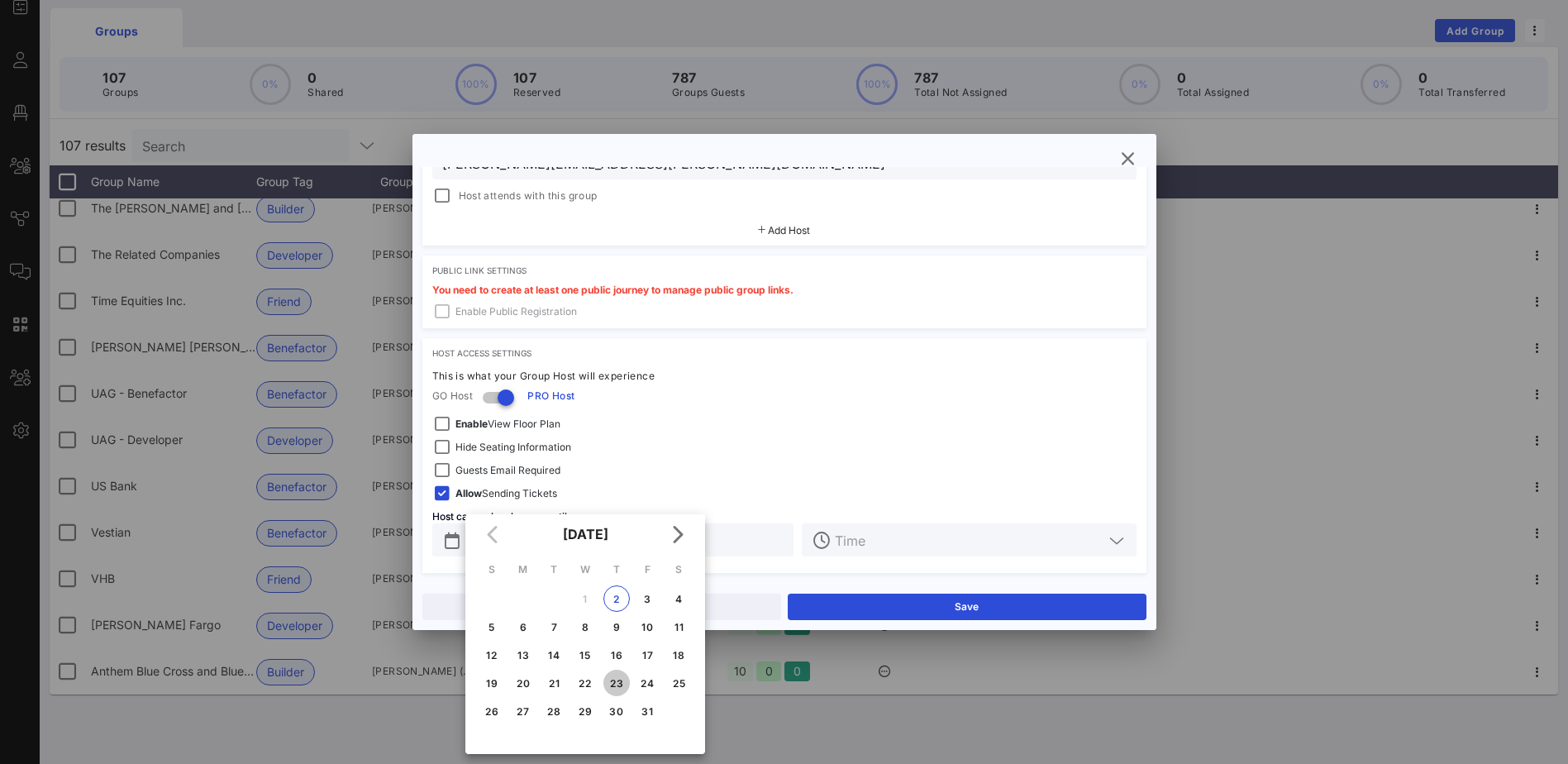
click at [620, 681] on div "23" at bounding box center [616, 683] width 26 height 12
type input "[DATE]"
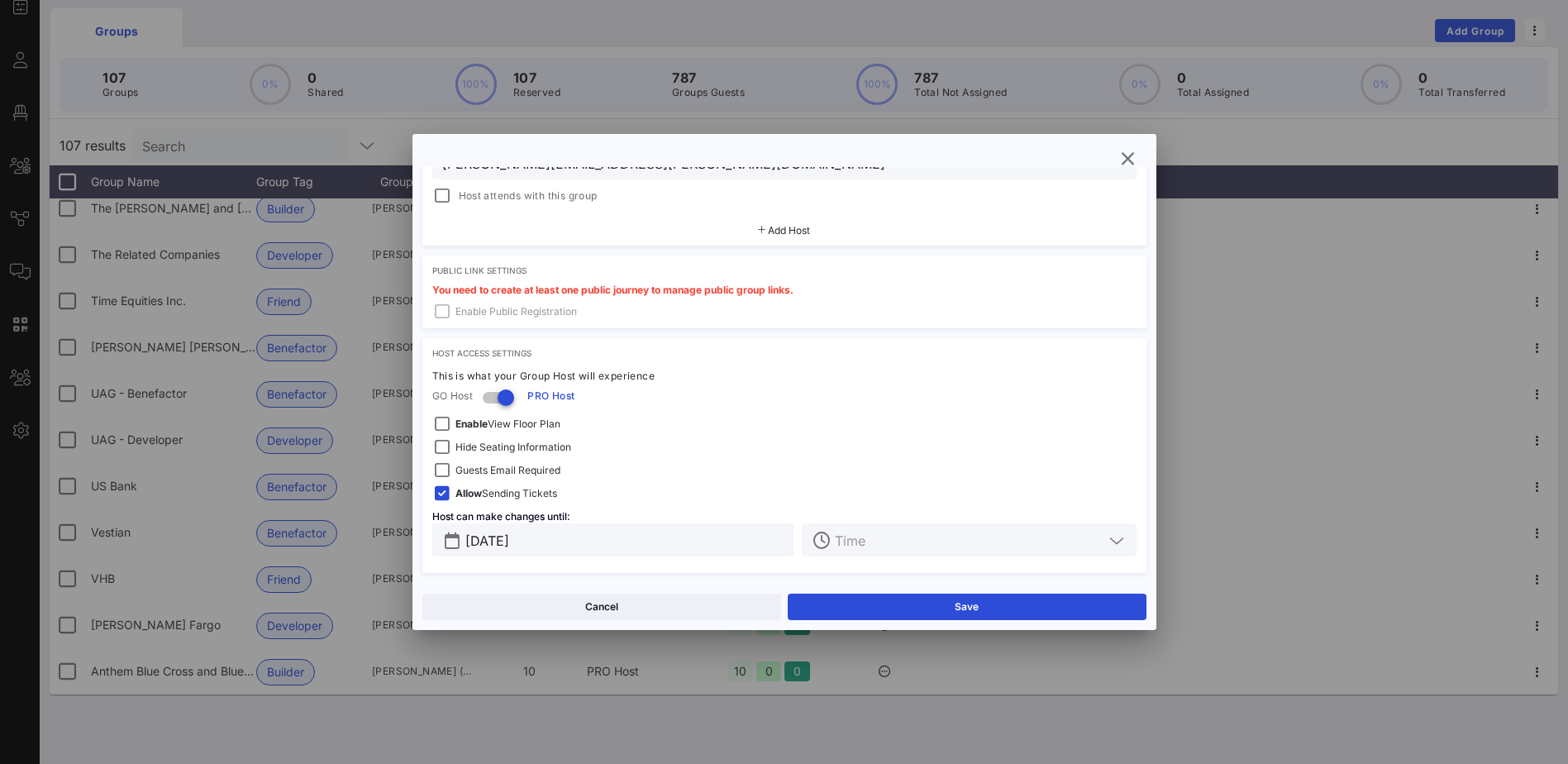
click at [1110, 542] on icon at bounding box center [1117, 540] width 15 height 20
click at [973, 613] on button "Save" at bounding box center [967, 607] width 359 height 26
click at [681, 605] on button "Close" at bounding box center [602, 607] width 359 height 26
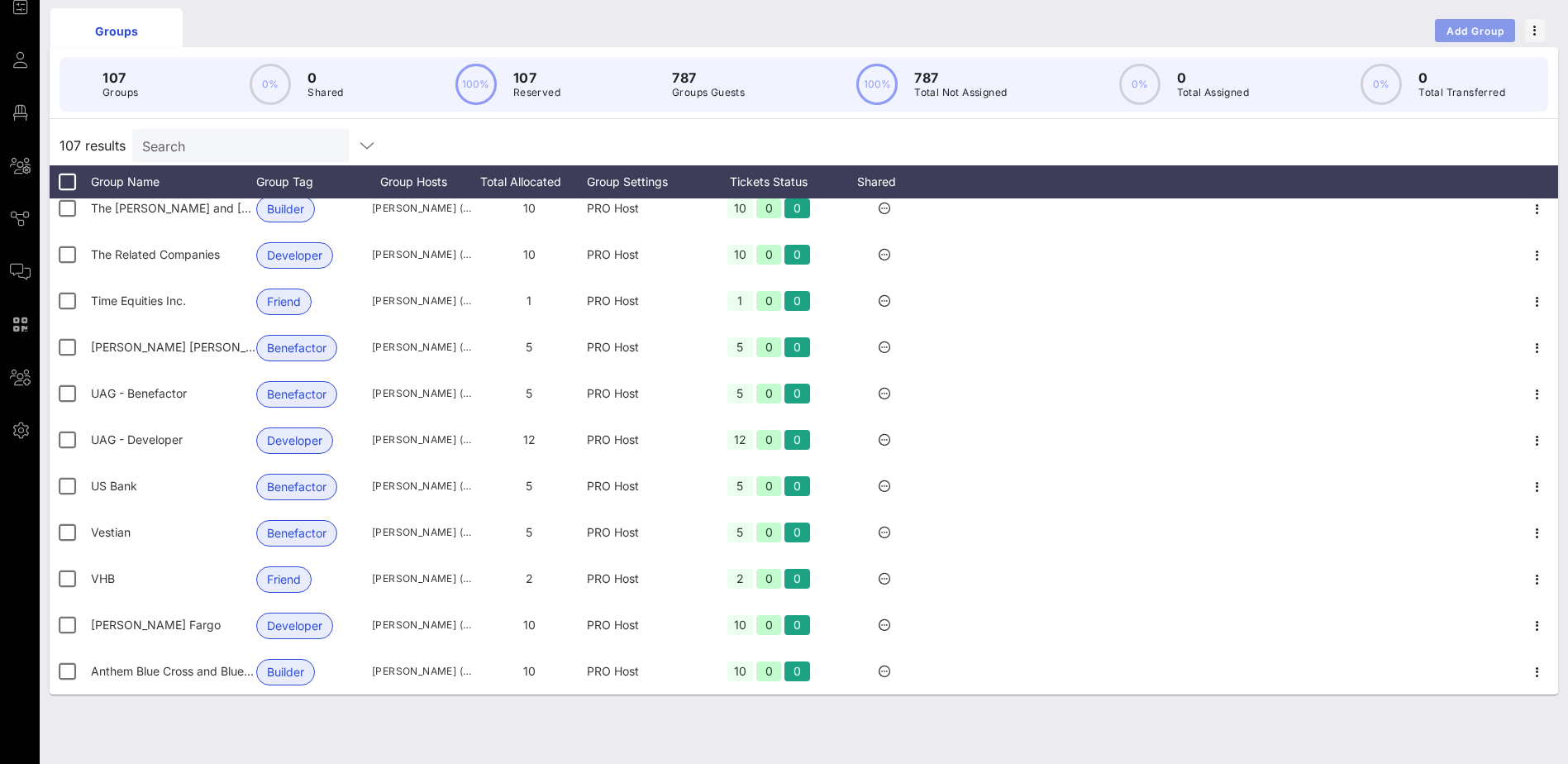
click at [1461, 28] on span "Add Group" at bounding box center [1475, 30] width 60 height 12
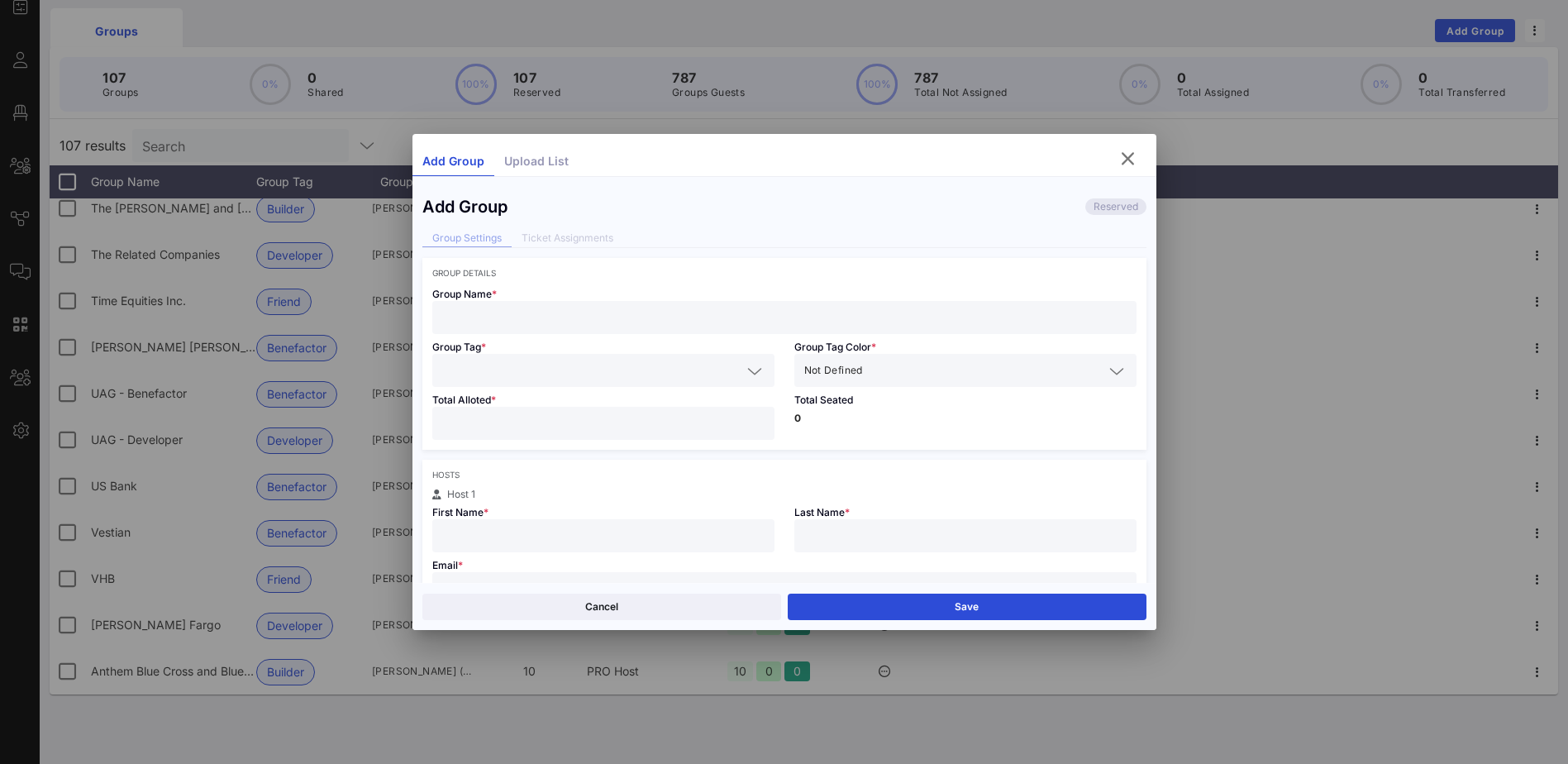
click at [477, 320] on input "text" at bounding box center [784, 317] width 684 height 22
type input "BFC Development"
click at [755, 370] on icon at bounding box center [755, 371] width 15 height 20
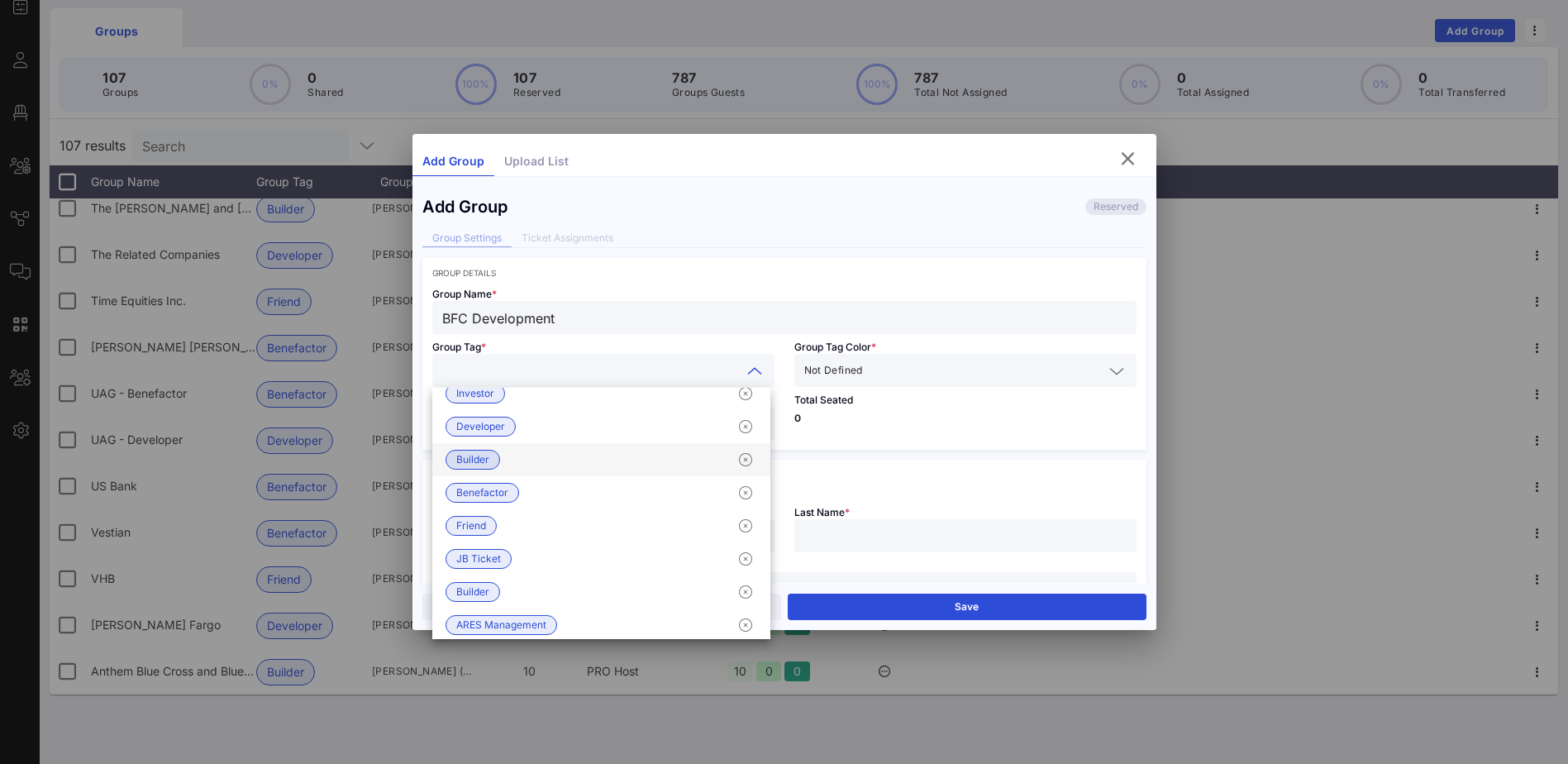
scroll to position [0, 0]
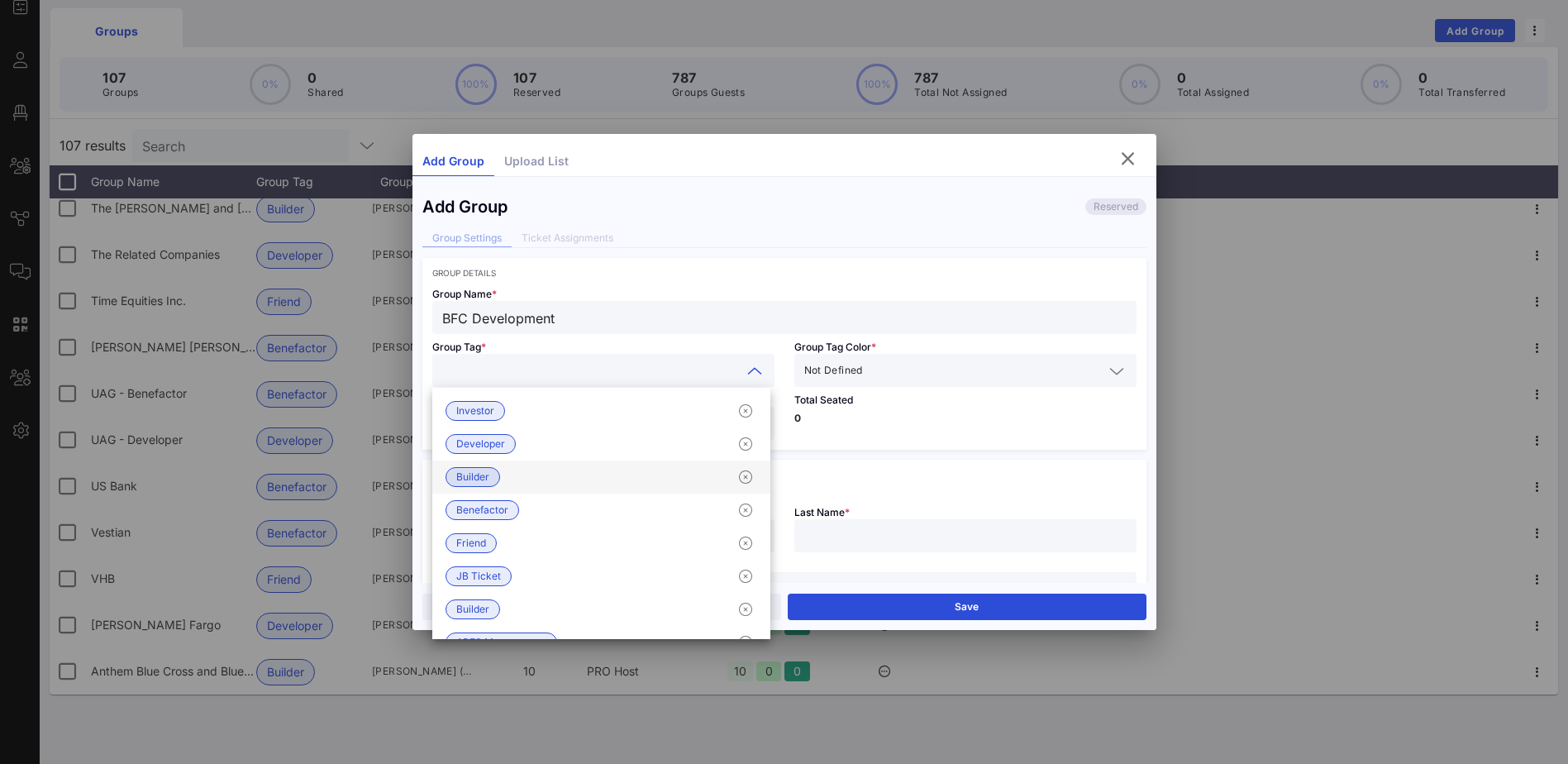
click at [484, 478] on span "Builder" at bounding box center [473, 477] width 33 height 18
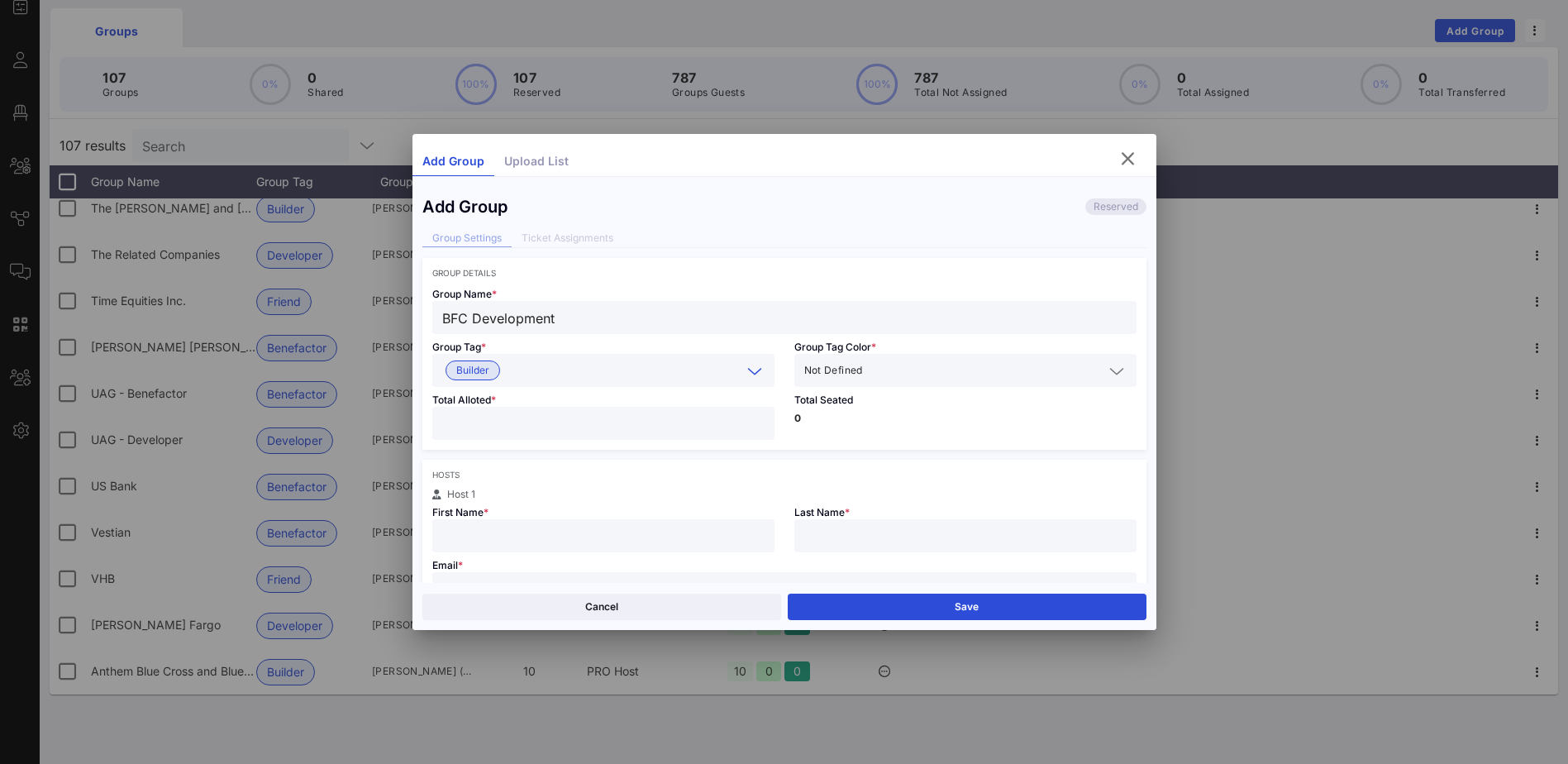
click at [500, 415] on input "number" at bounding box center [603, 423] width 322 height 22
type input "**"
click at [569, 526] on input "text" at bounding box center [603, 535] width 322 height 22
type input "Vallaico"
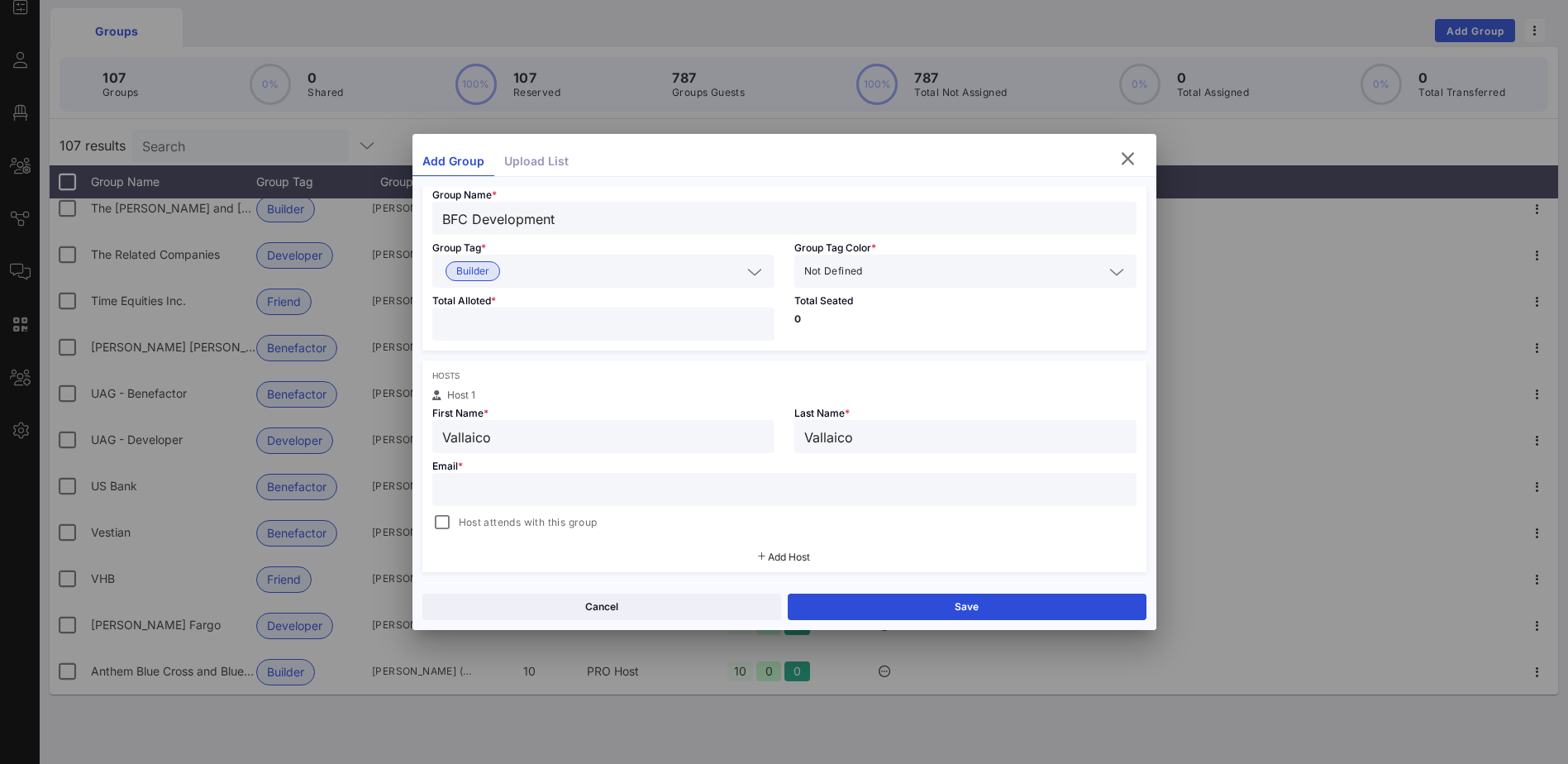
scroll to position [165, 0]
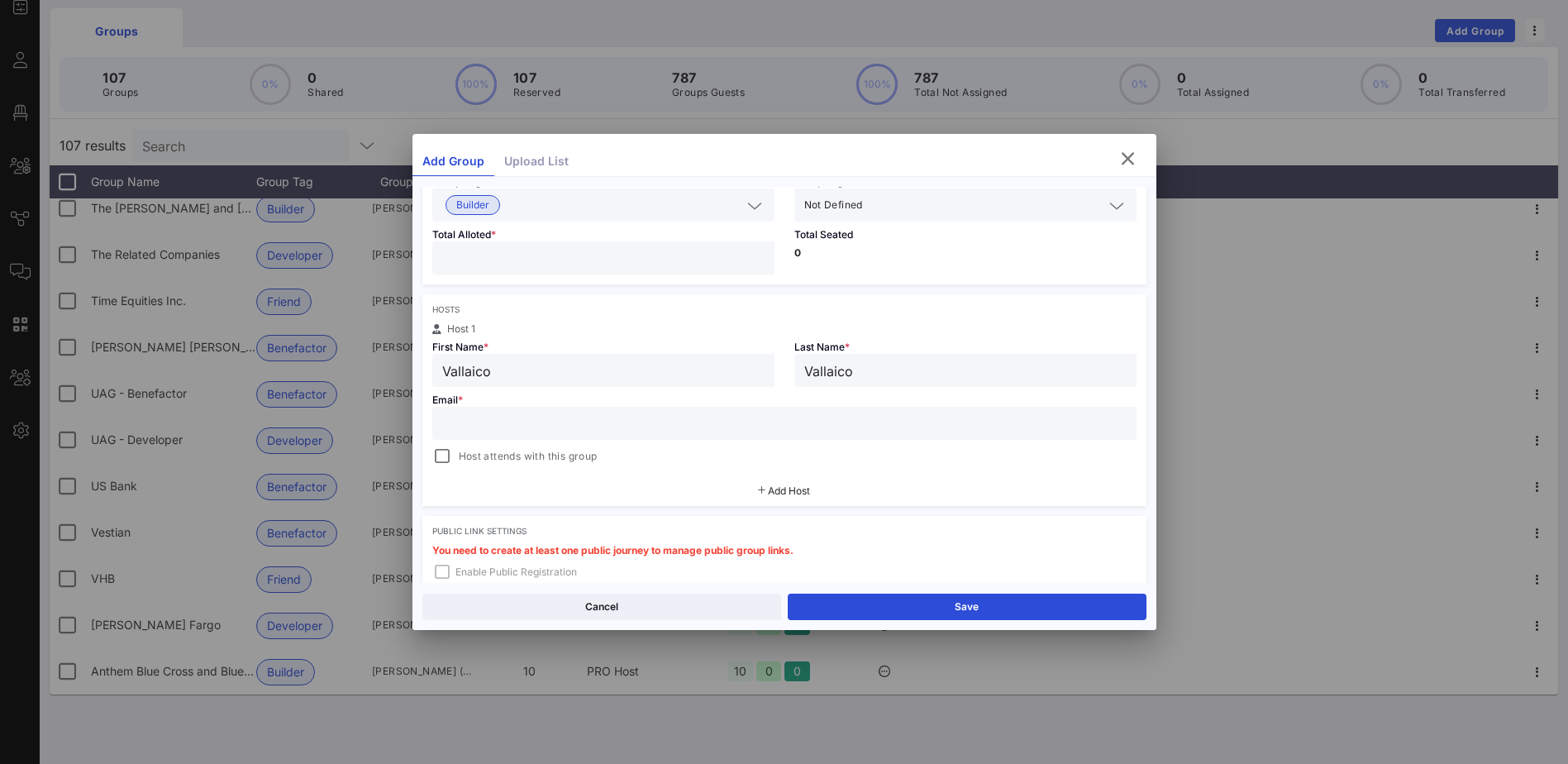
type input "Vallaico"
click at [498, 423] on input "text" at bounding box center [784, 423] width 684 height 22
click at [465, 429] on input "text" at bounding box center [784, 423] width 684 height 22
paste input "[EMAIL_ADDRESS][DOMAIN_NAME]"
type input "[EMAIL_ADDRESS][DOMAIN_NAME]"
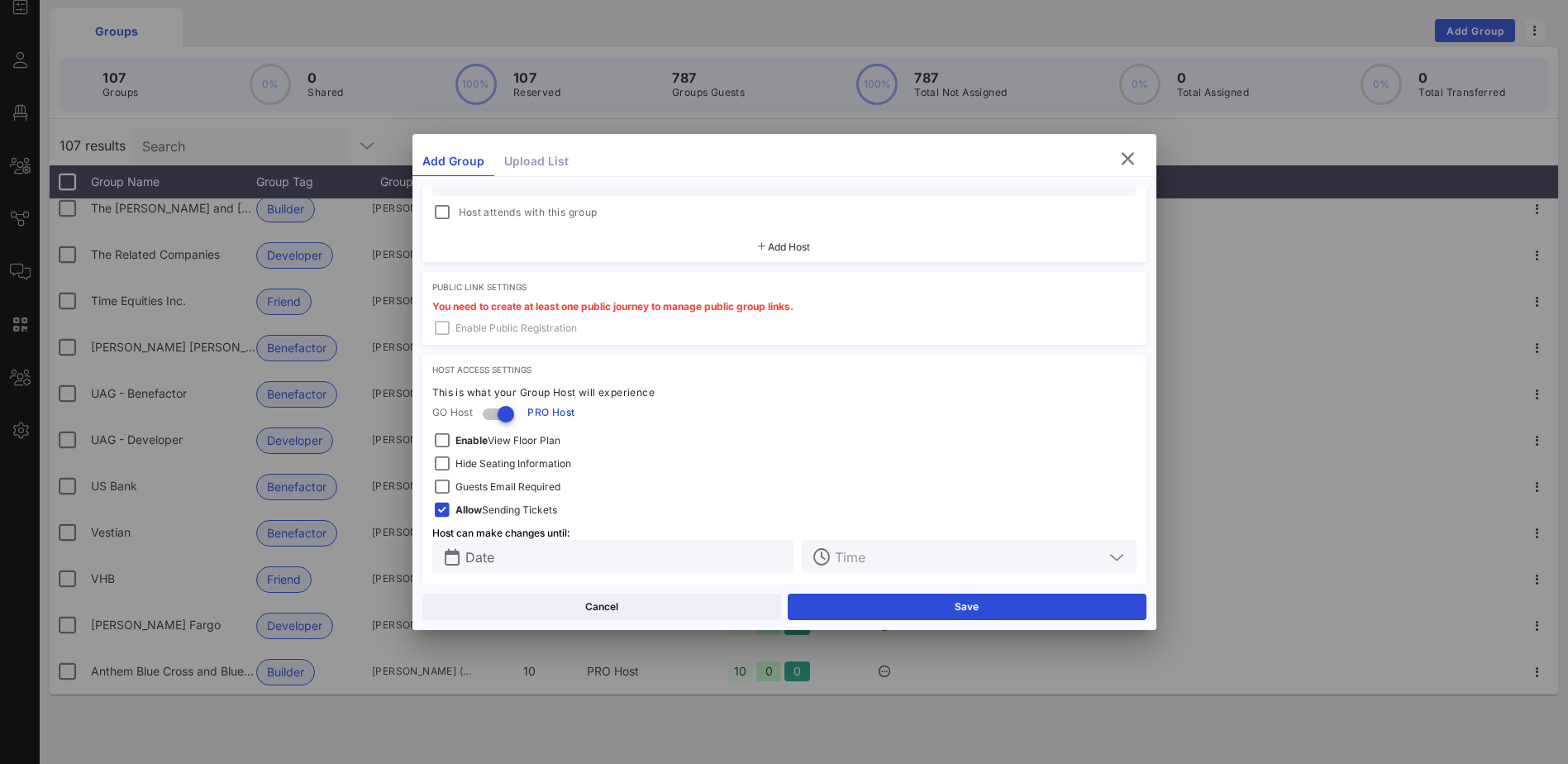
scroll to position [425, 0]
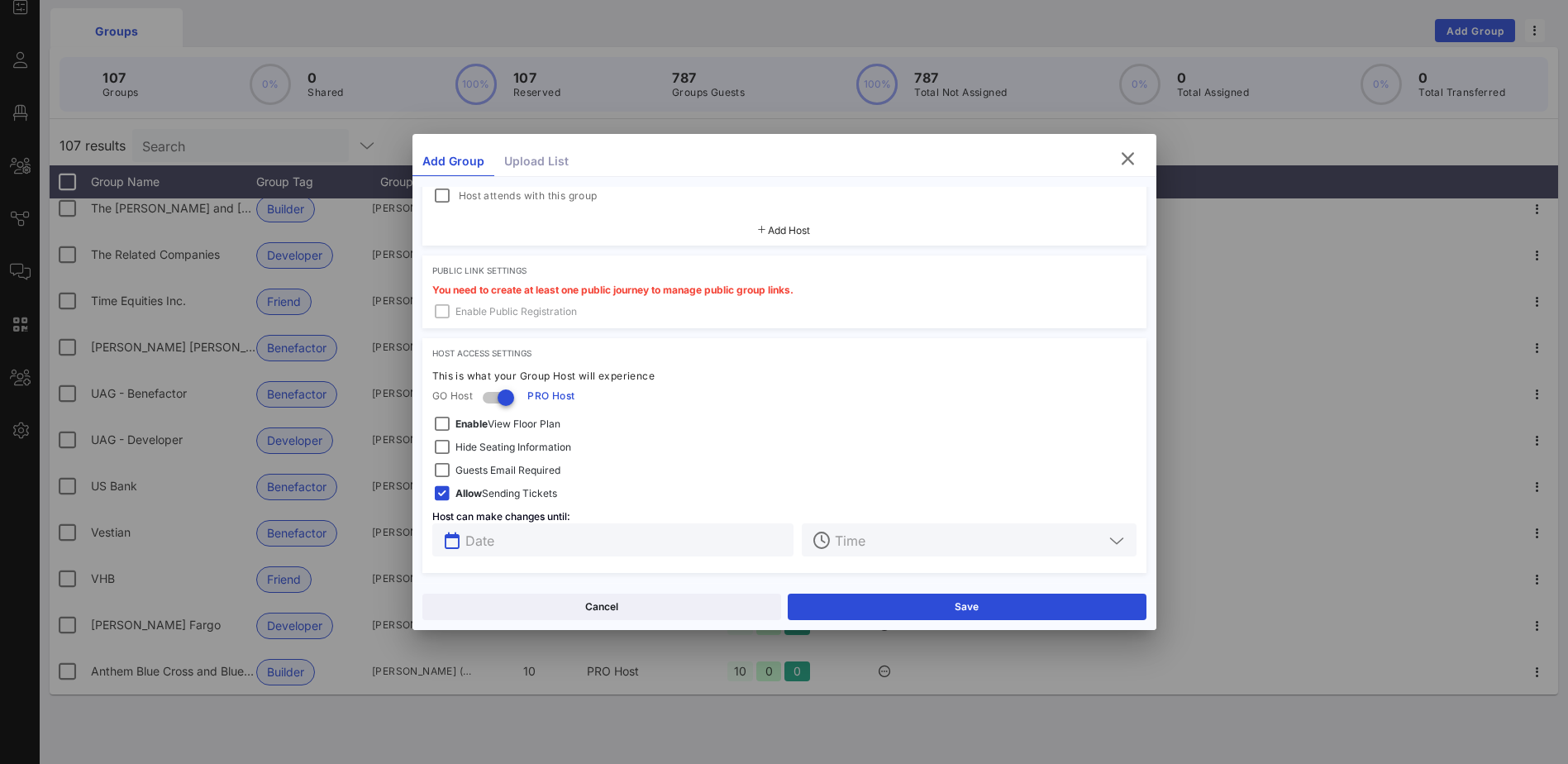
click at [734, 544] on input "text" at bounding box center [625, 540] width 319 height 22
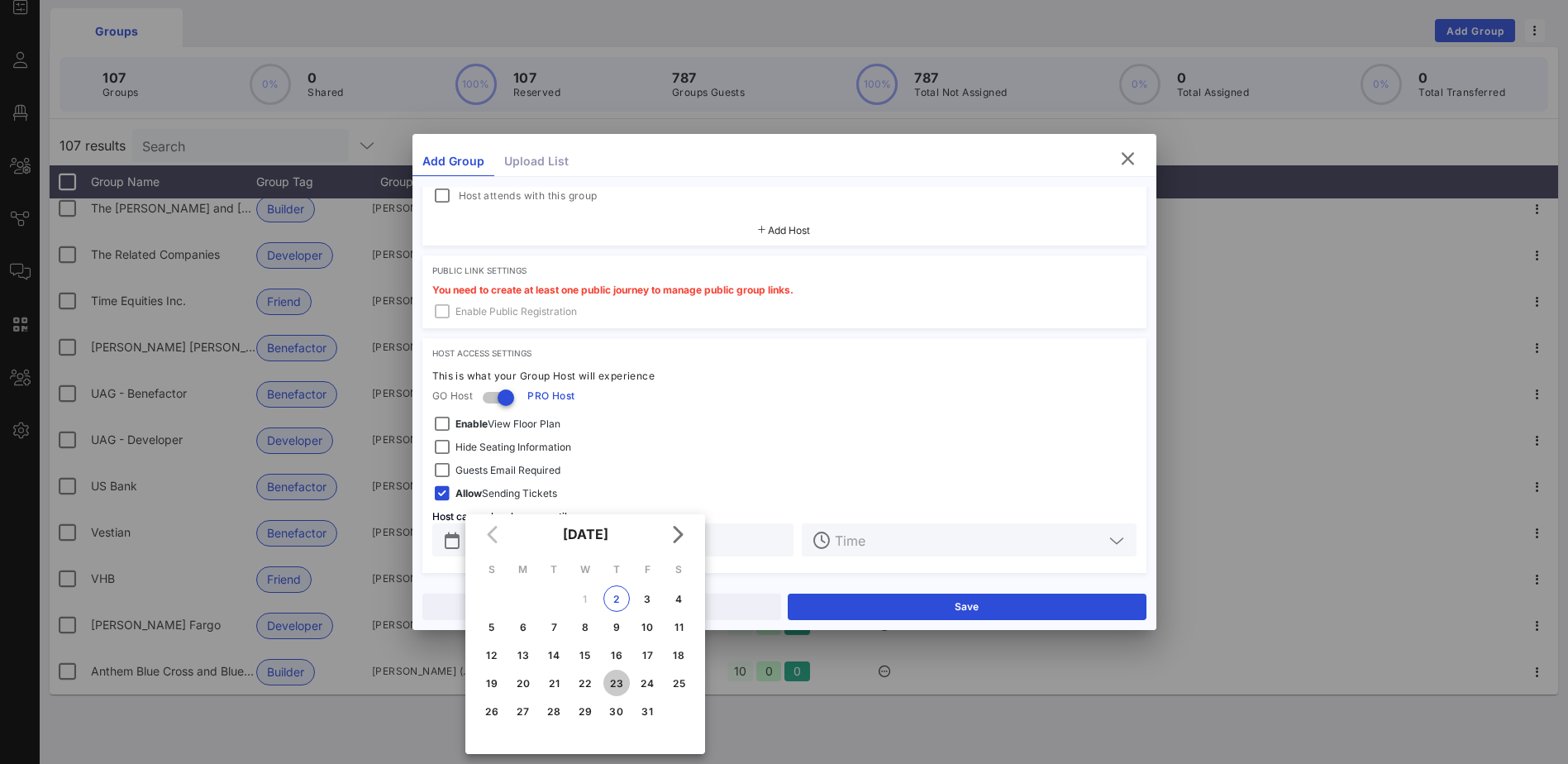
click at [612, 690] on button "23" at bounding box center [616, 683] width 26 height 26
type input "[DATE]"
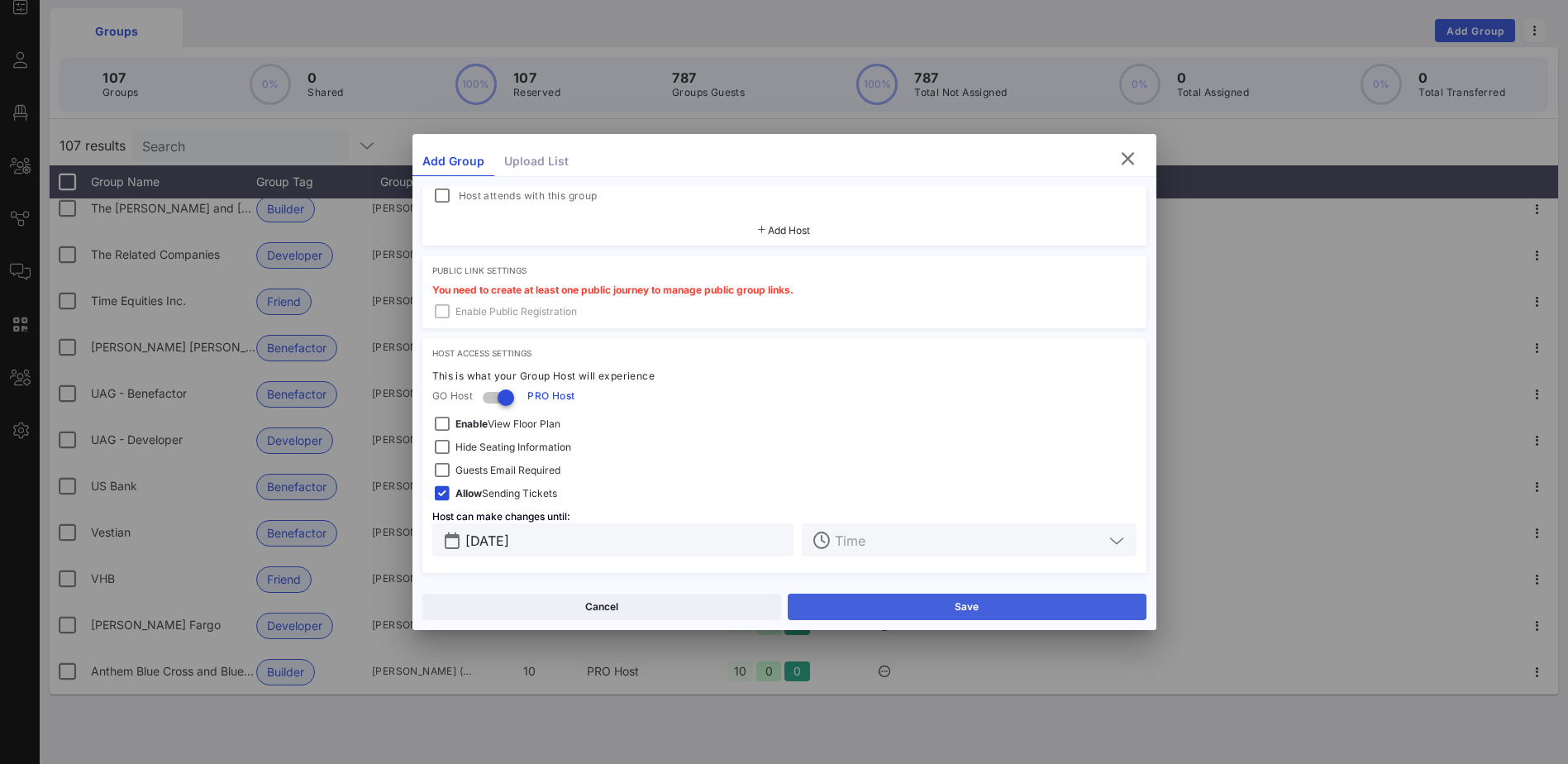
click at [984, 606] on button "Save" at bounding box center [967, 607] width 359 height 26
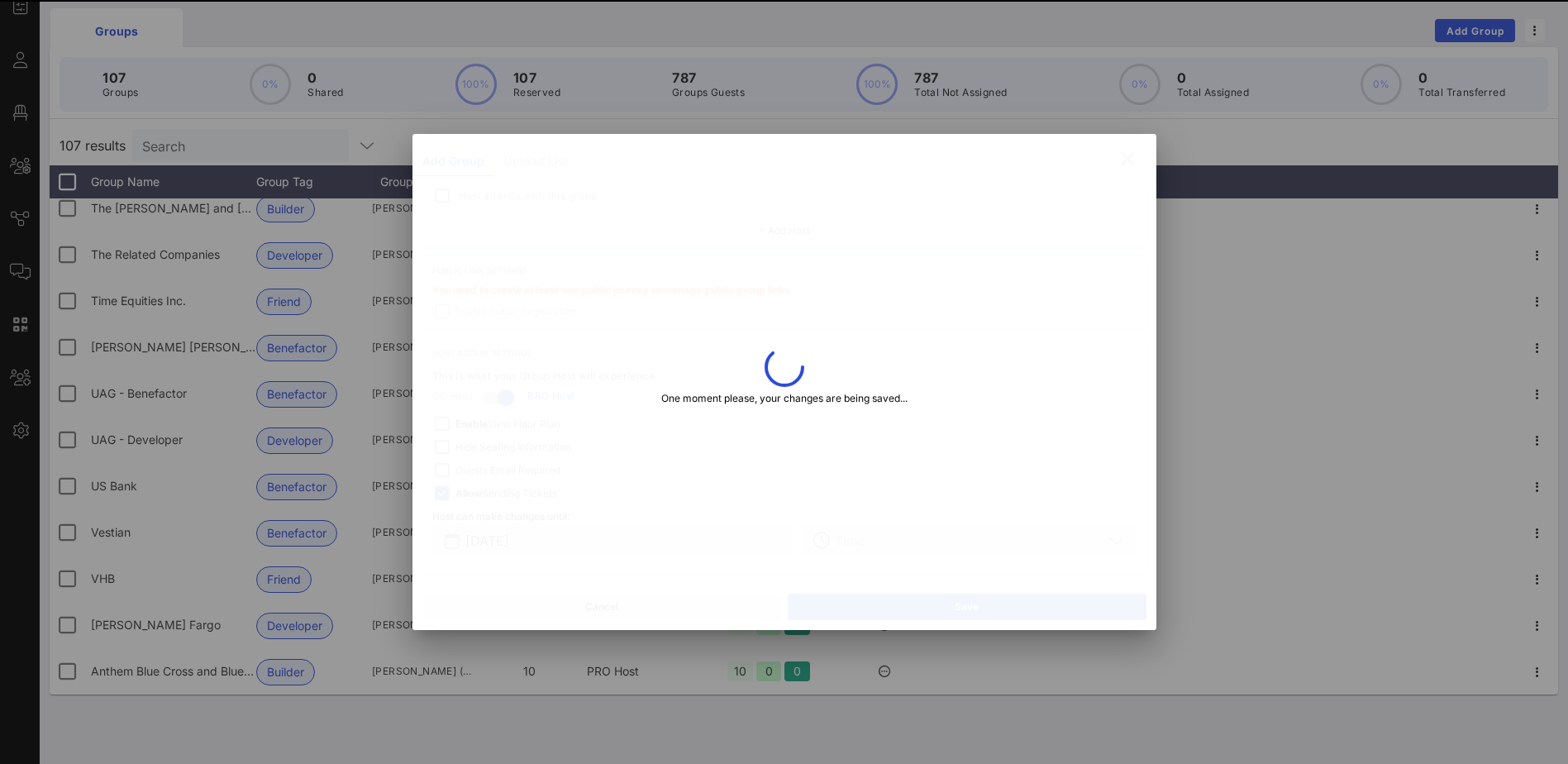
type input "[EMAIL_ADDRESS][DOMAIN_NAME]"
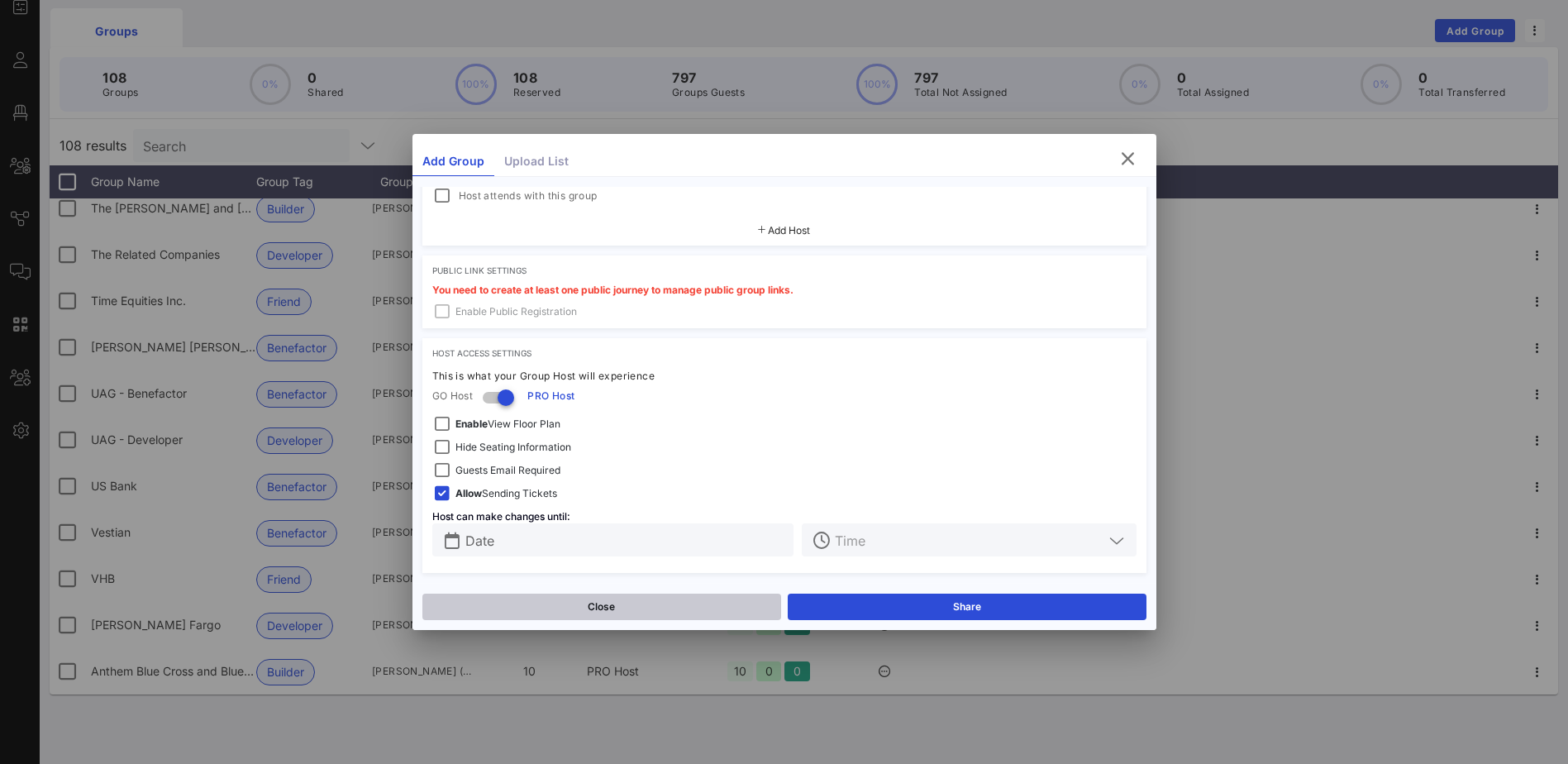
click at [620, 603] on button "Close" at bounding box center [602, 607] width 359 height 26
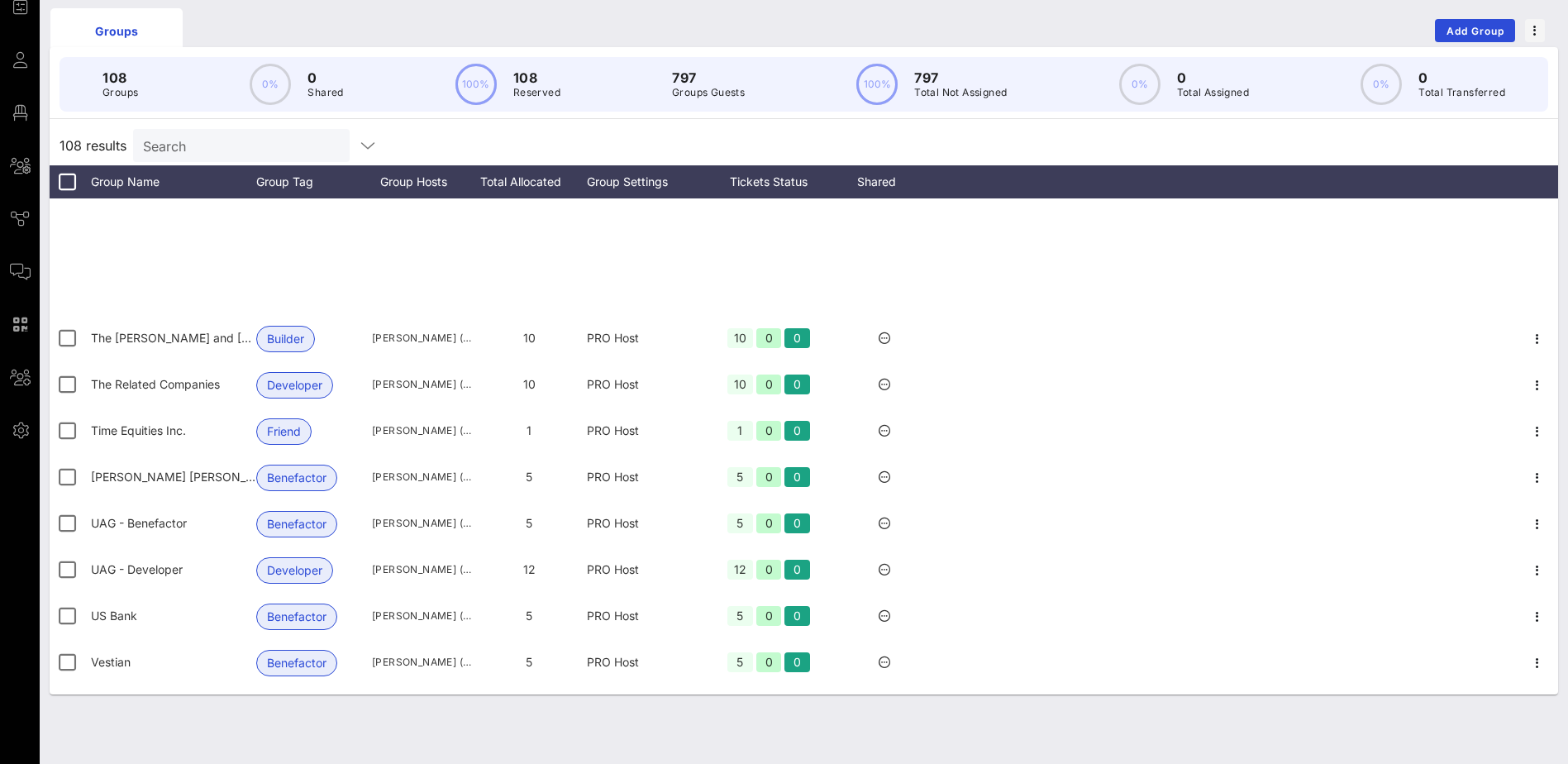
scroll to position [4505, 0]
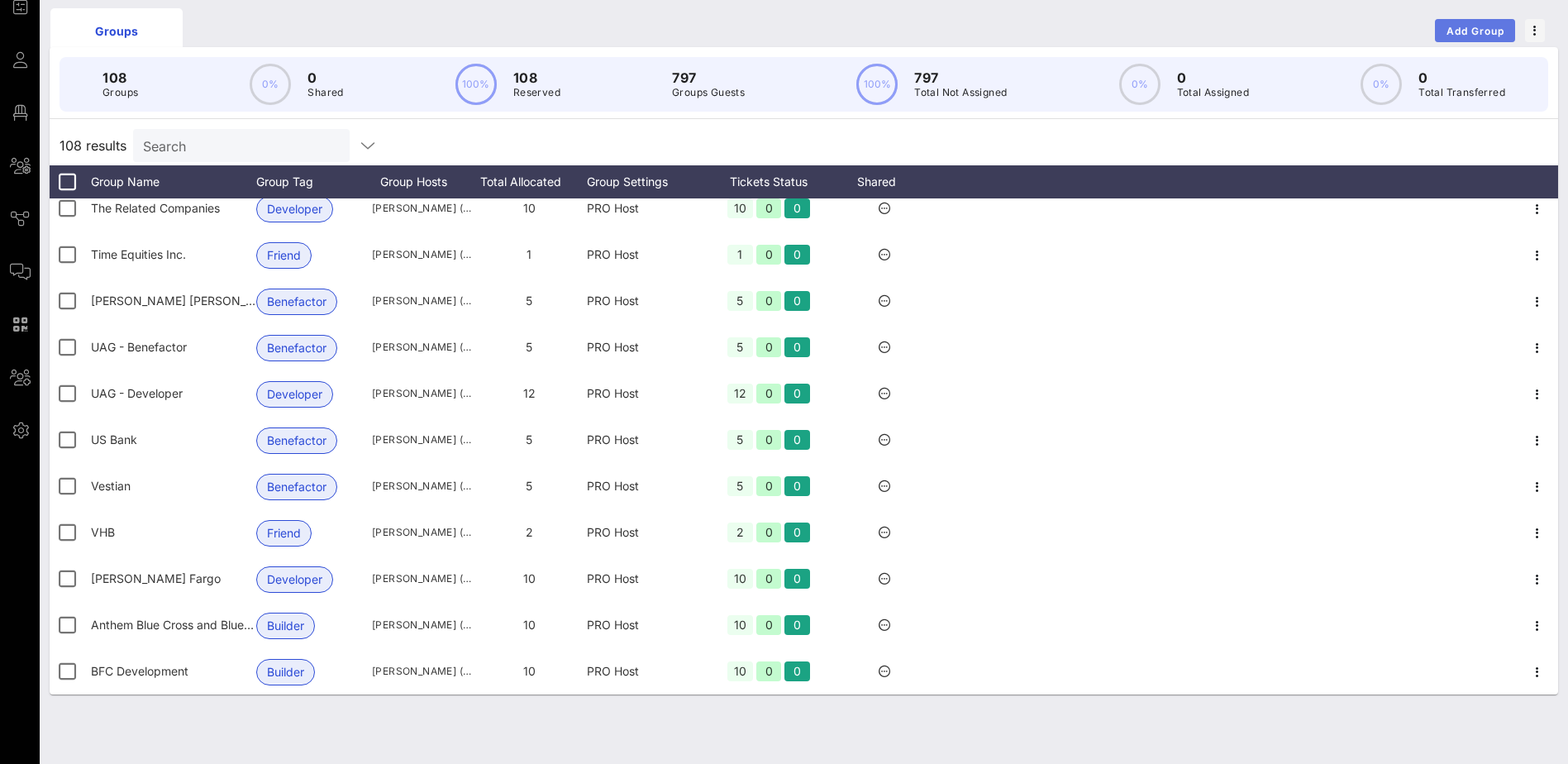
click at [1455, 27] on span "Add Group" at bounding box center [1475, 30] width 60 height 12
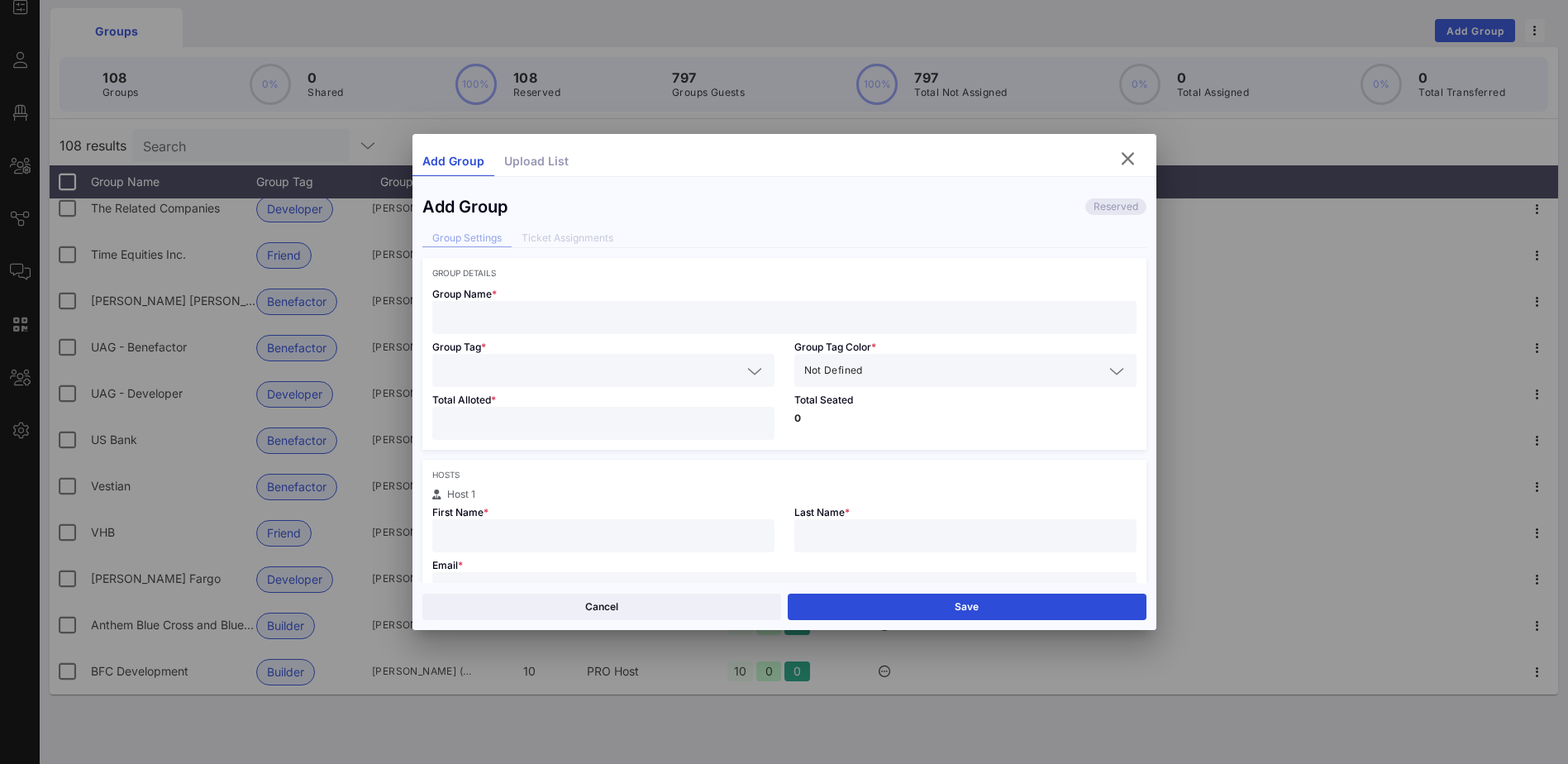
click at [435, 316] on div at bounding box center [784, 317] width 704 height 33
type input "Cumming Group"
click at [748, 376] on icon at bounding box center [755, 371] width 15 height 20
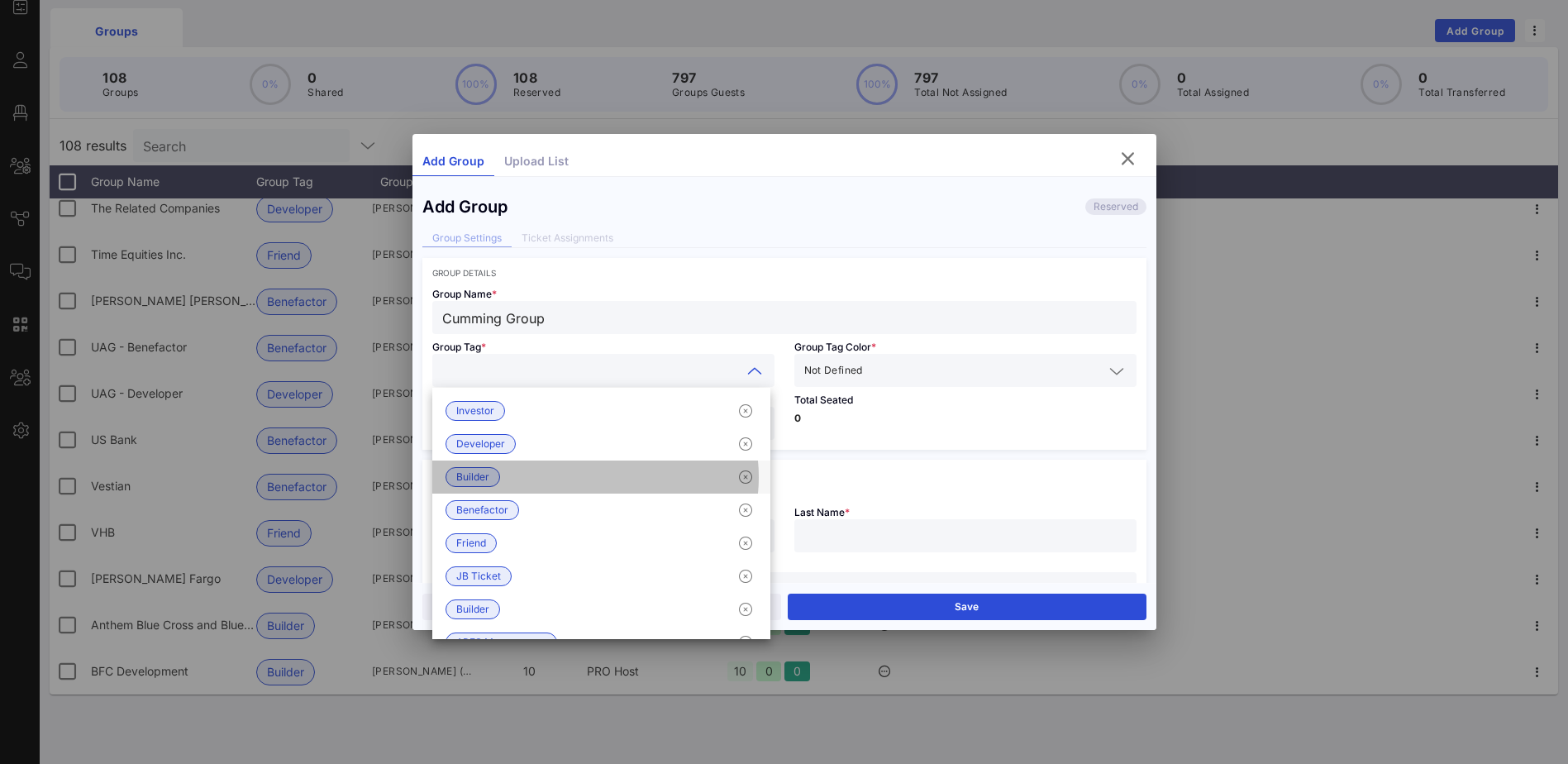
click at [492, 471] on span "Builder" at bounding box center [473, 477] width 55 height 20
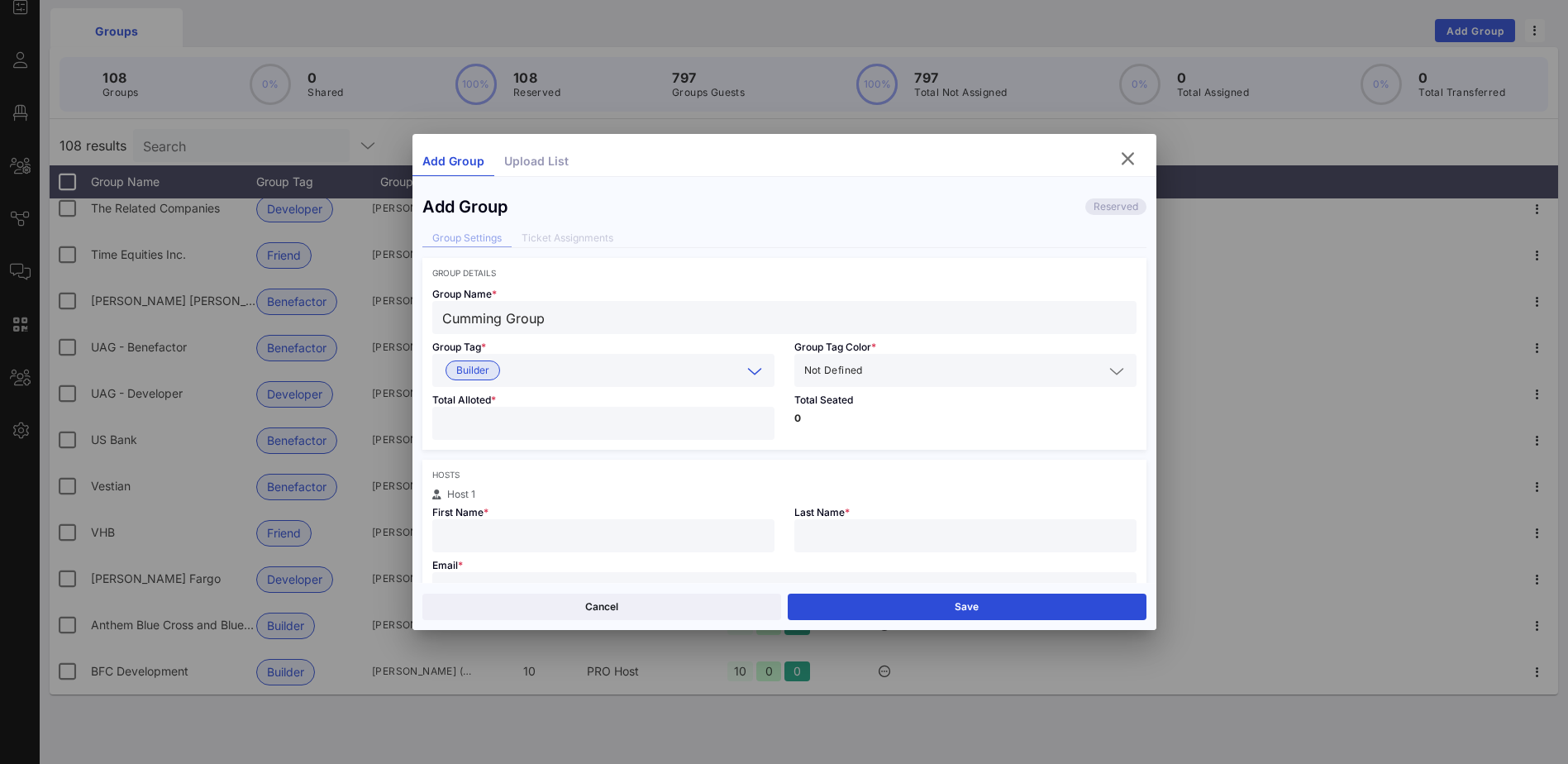
click at [495, 425] on input "number" at bounding box center [603, 423] width 322 height 22
drag, startPoint x: 471, startPoint y: 524, endPoint x: 1232, endPoint y: 459, distance: 763.8
type input "**"
click at [471, 524] on div at bounding box center [603, 535] width 322 height 33
type input "[PERSON_NAME]"
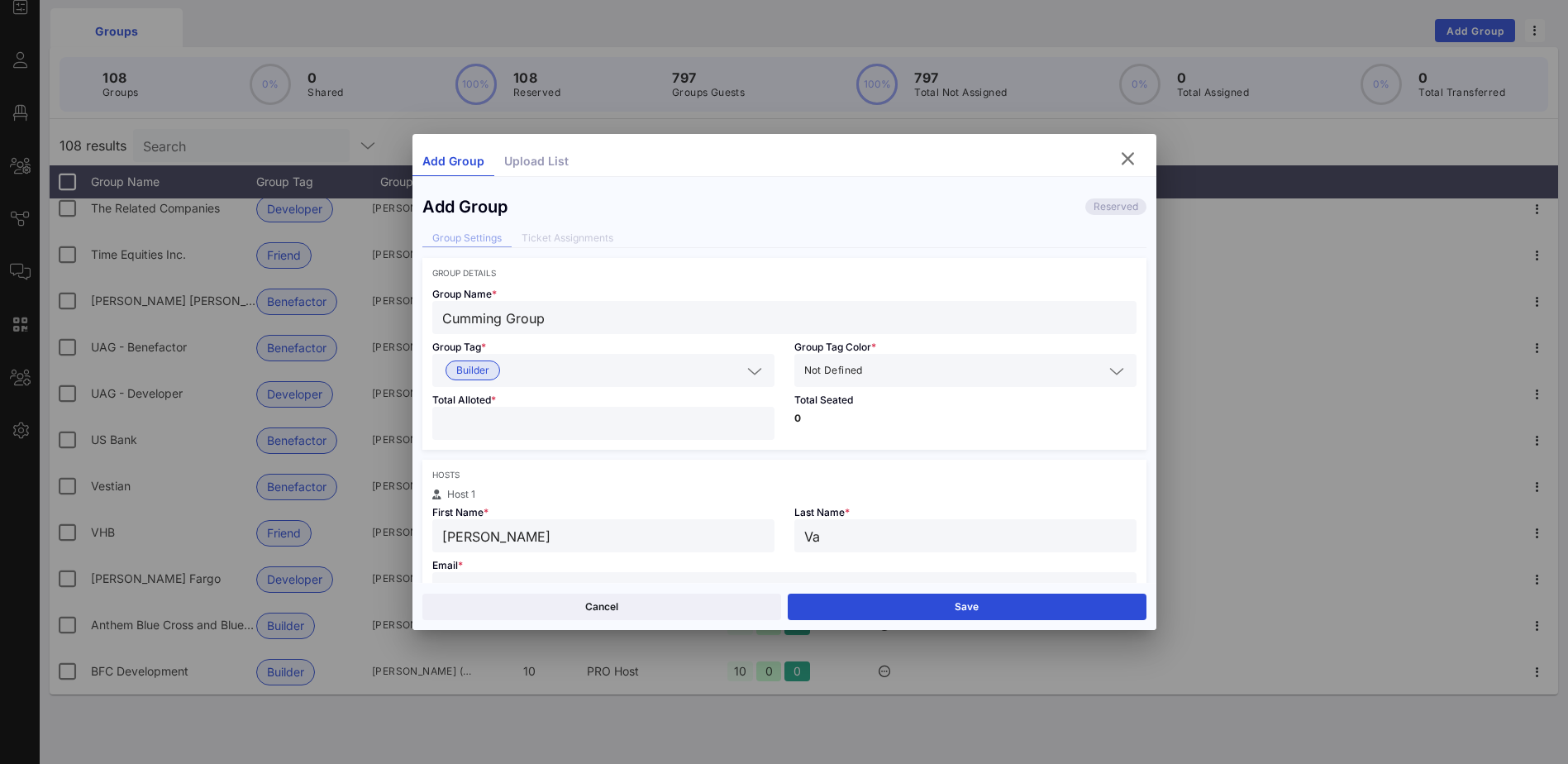
type input "V"
type input "[PERSON_NAME]"
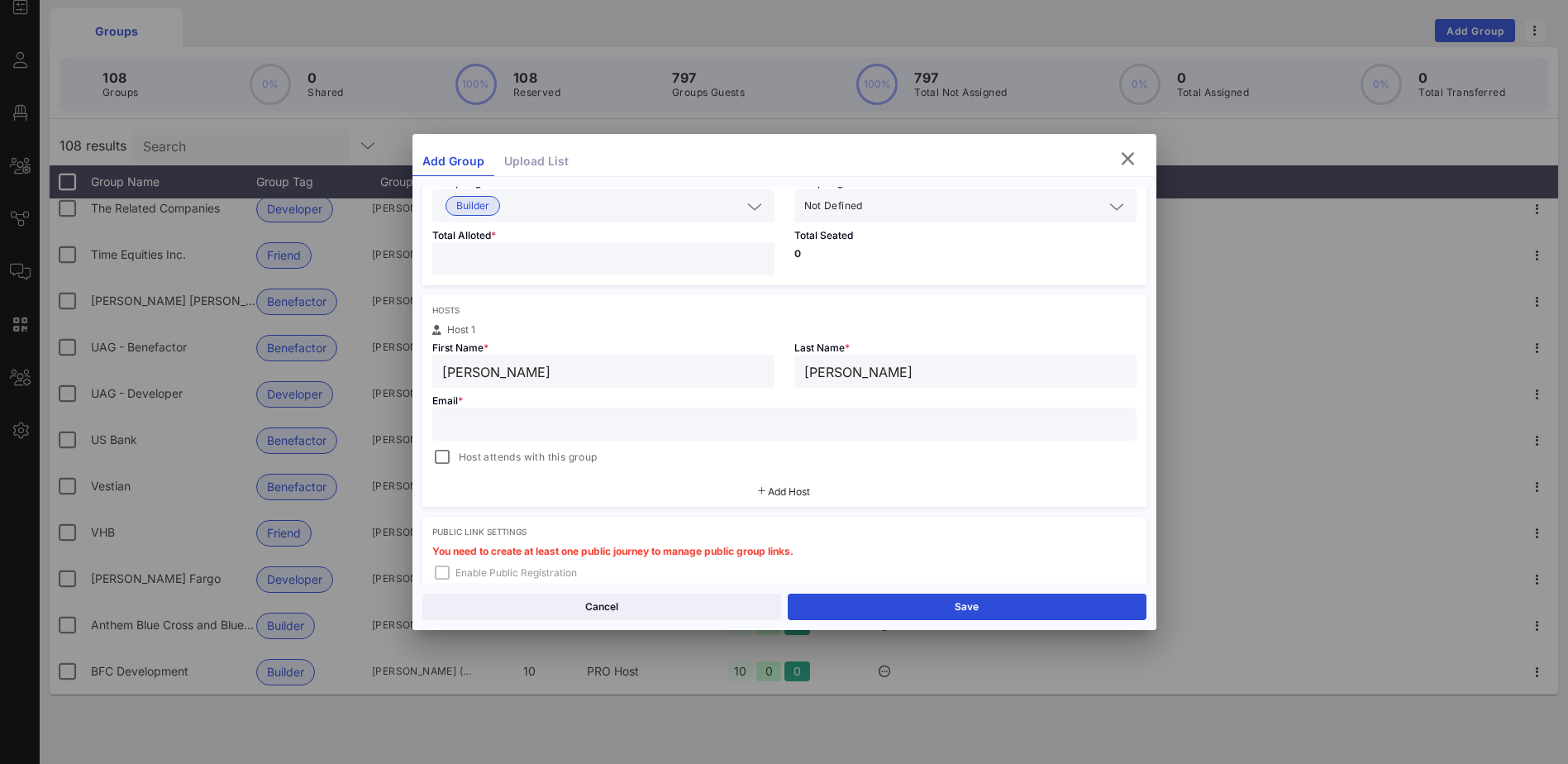
scroll to position [165, 0]
click at [492, 425] on input "text" at bounding box center [784, 423] width 684 height 22
paste input "[PERSON_NAME][EMAIL_ADDRESS][PERSON_NAME][DOMAIN_NAME]"
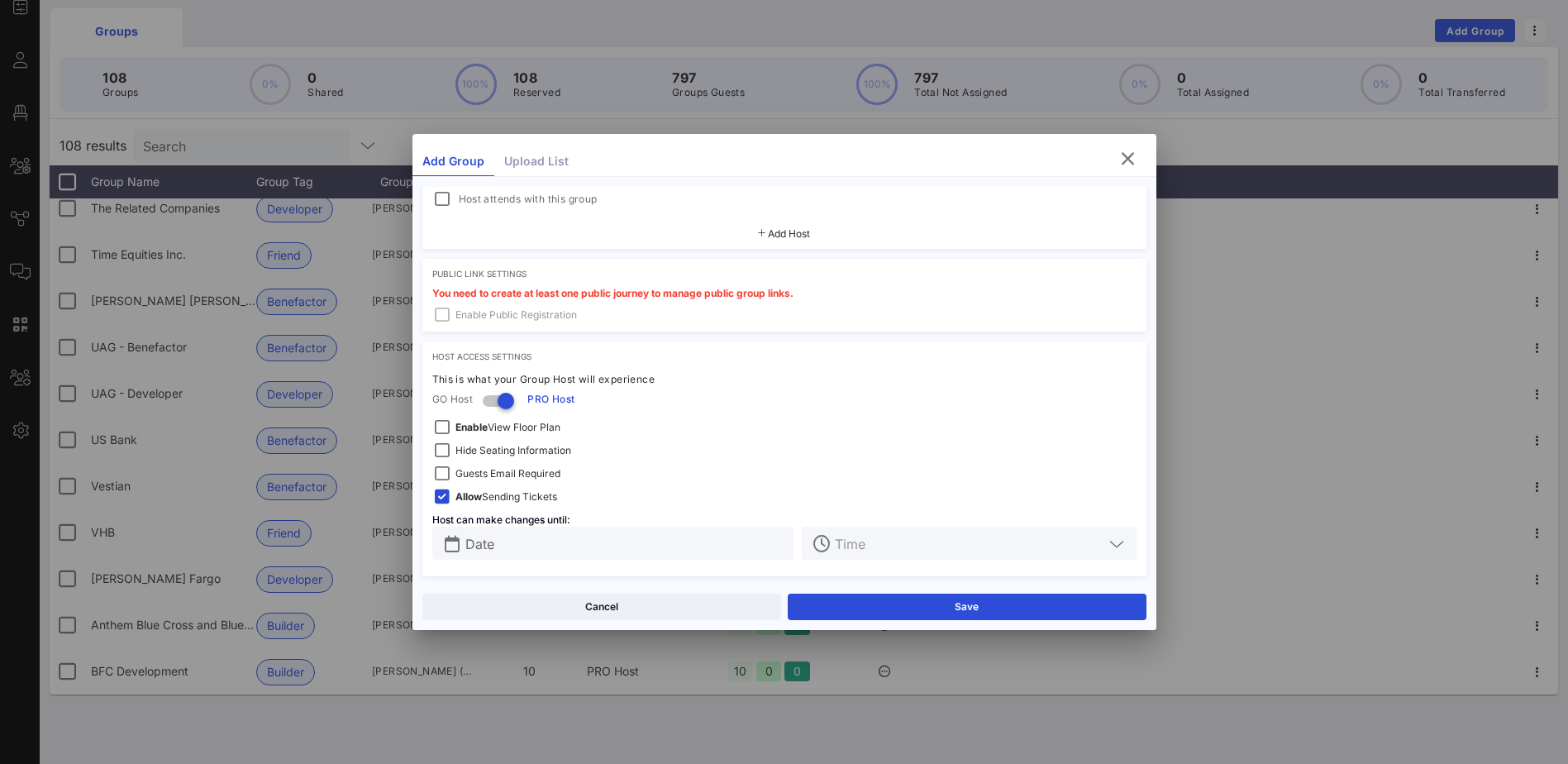
scroll to position [425, 0]
type input "[PERSON_NAME][EMAIL_ADDRESS][PERSON_NAME][DOMAIN_NAME]"
click at [594, 546] on input "text" at bounding box center [625, 540] width 319 height 22
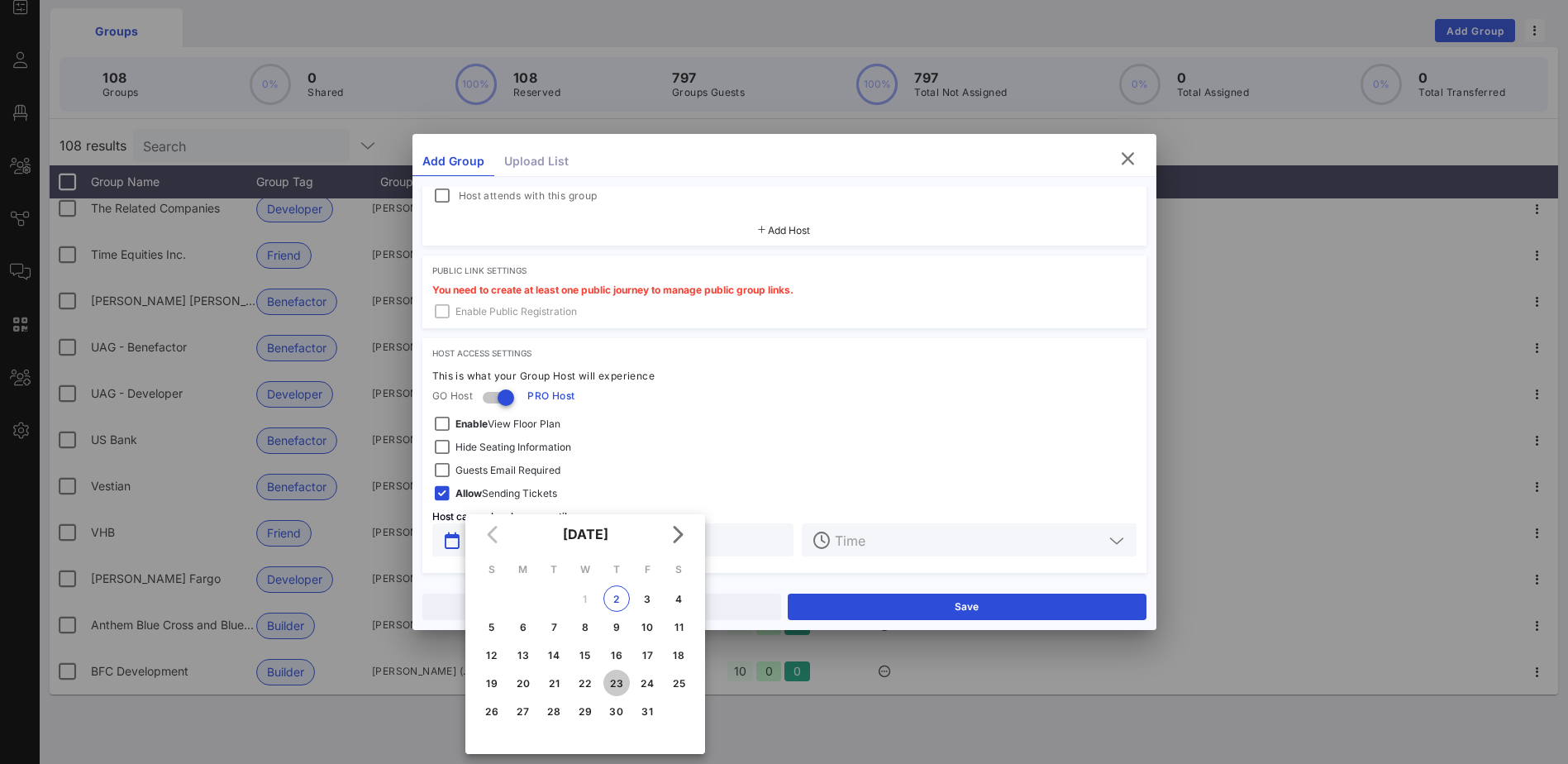
click at [614, 680] on div "23" at bounding box center [616, 683] width 26 height 12
type input "[DATE]"
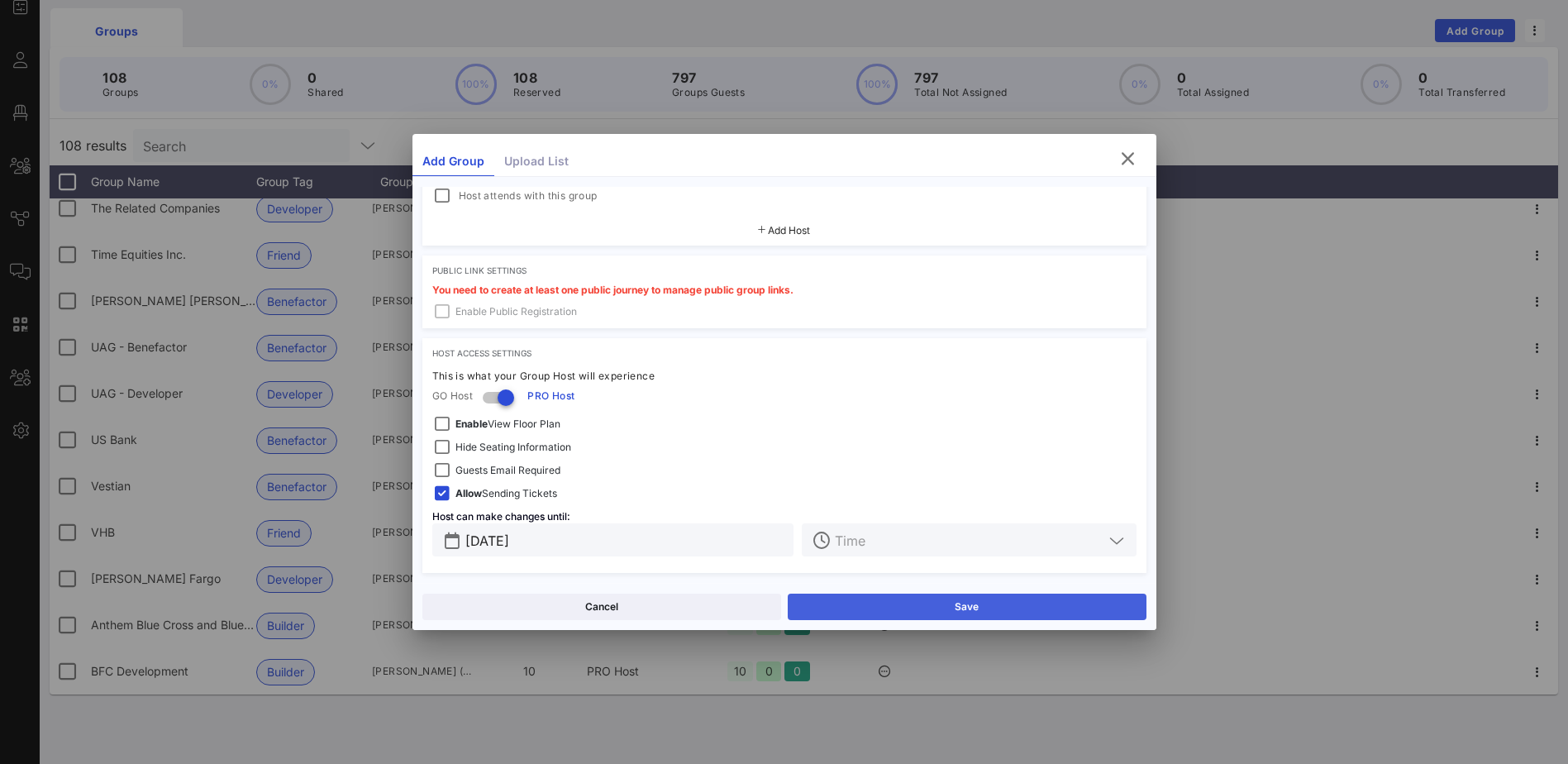
click at [993, 599] on button "Save" at bounding box center [967, 607] width 359 height 26
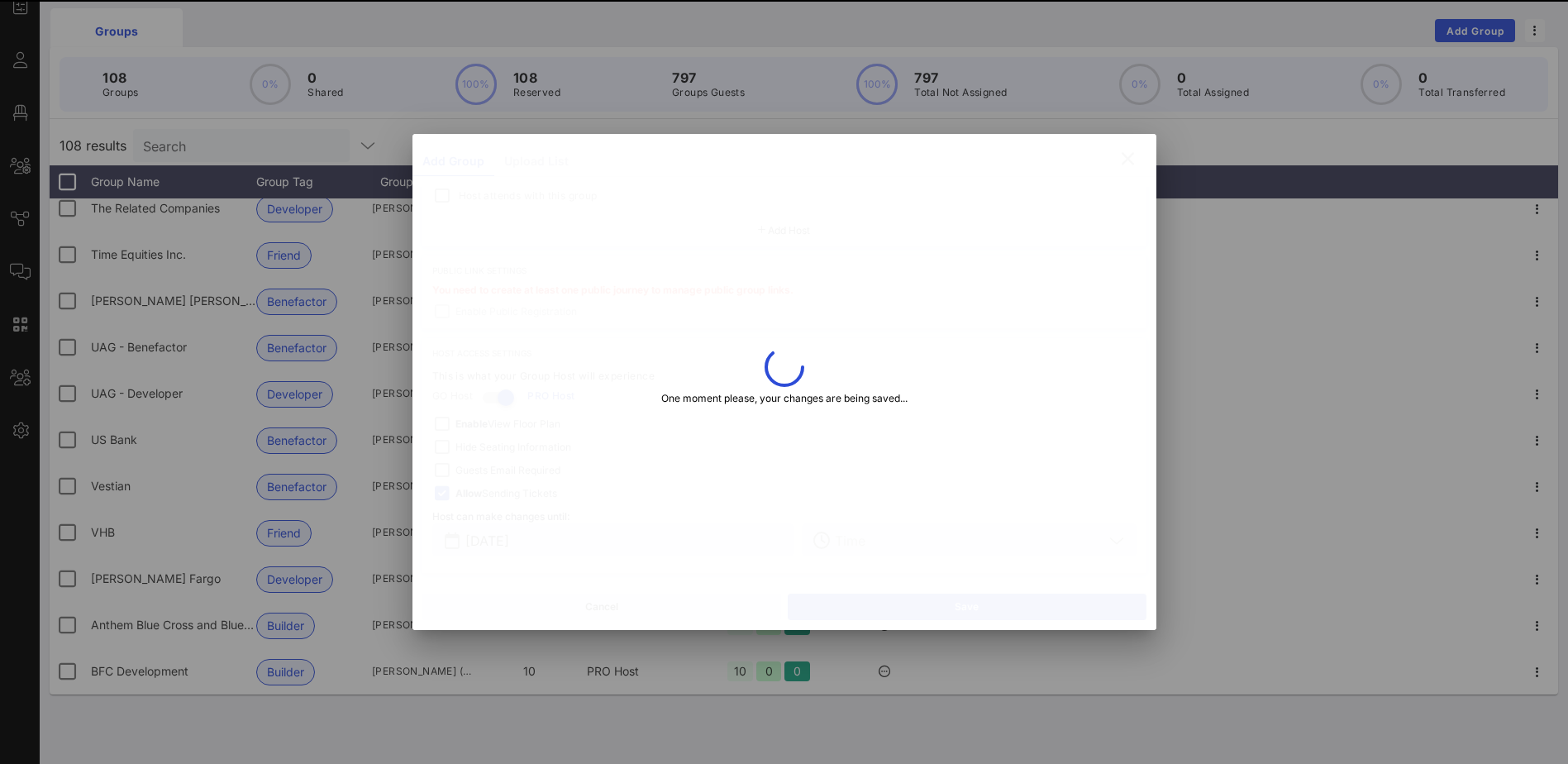
type input "[EMAIL_ADDRESS][PERSON_NAME][DOMAIN_NAME]"
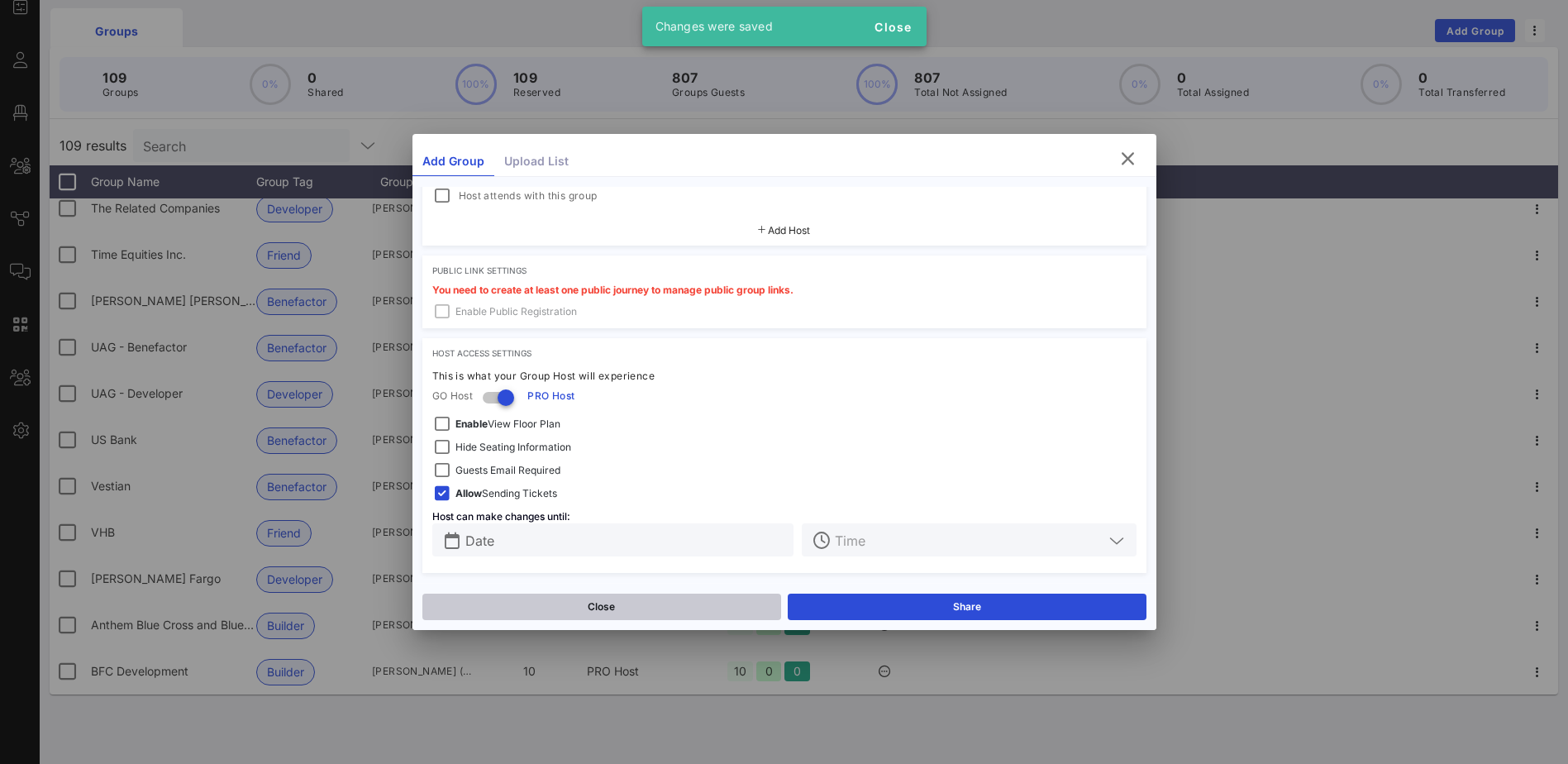
click at [708, 601] on button "Close" at bounding box center [602, 607] width 359 height 26
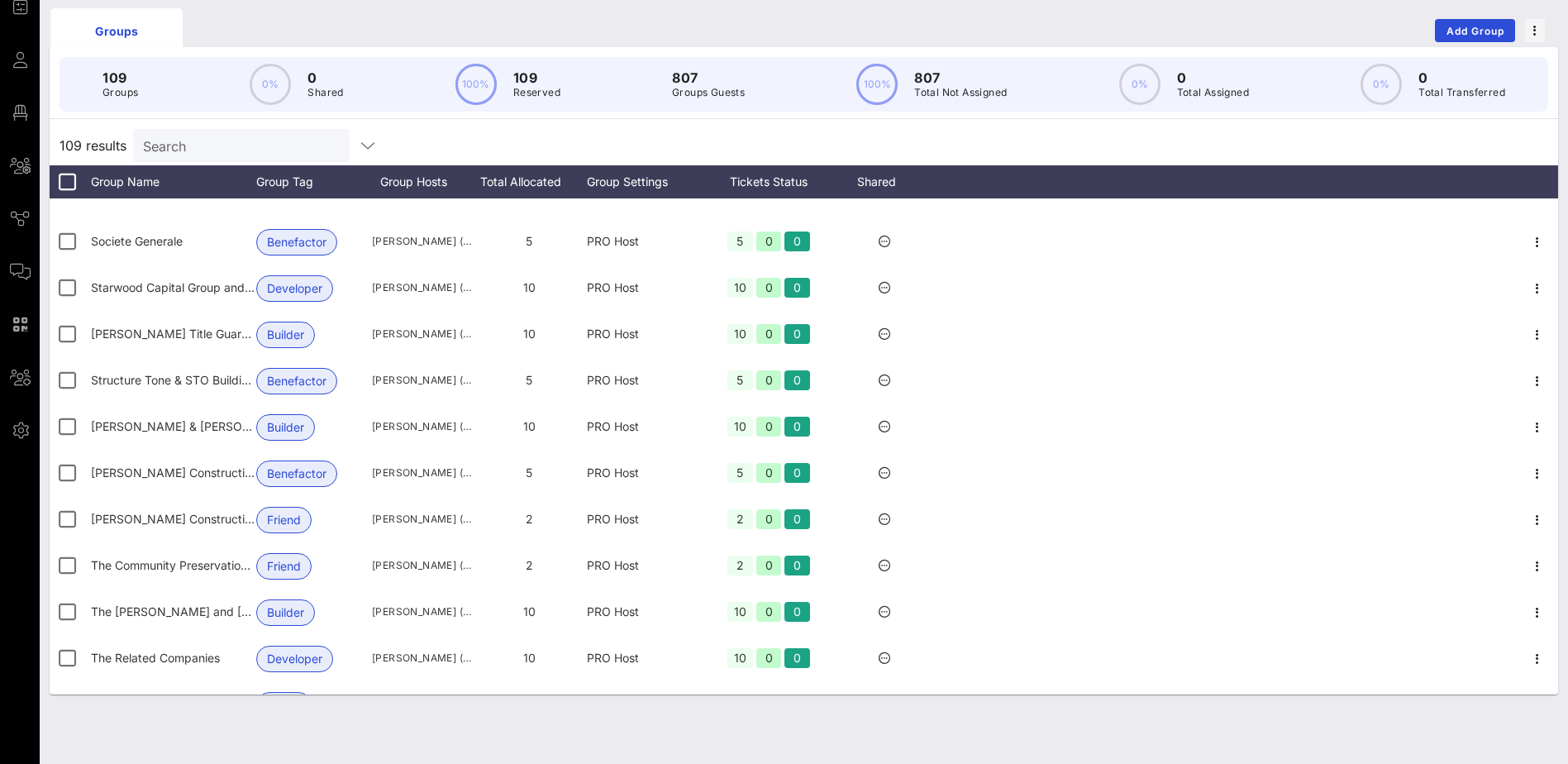
scroll to position [4138, 0]
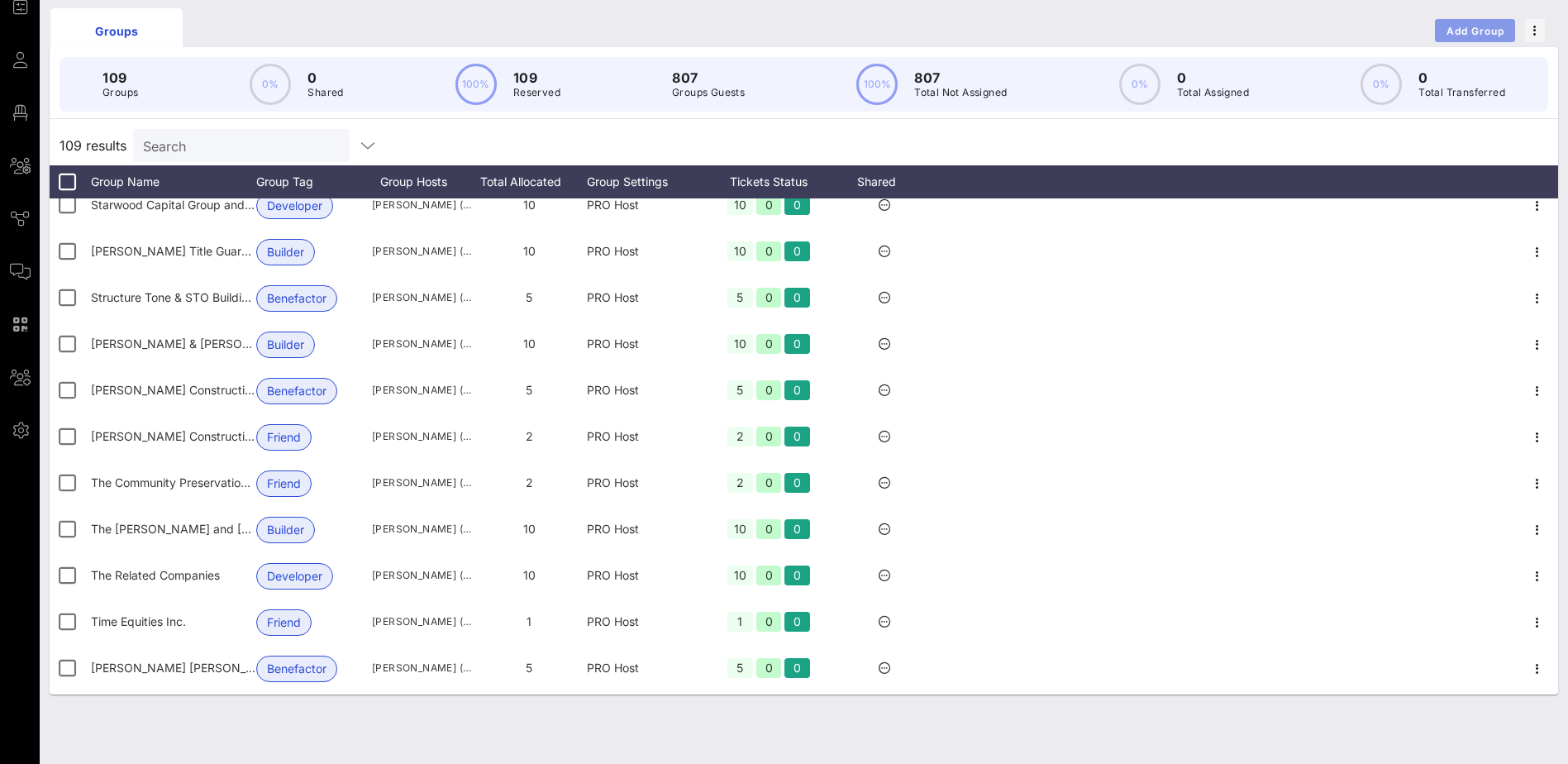
click at [1459, 25] on span "Add Group" at bounding box center [1475, 30] width 60 height 12
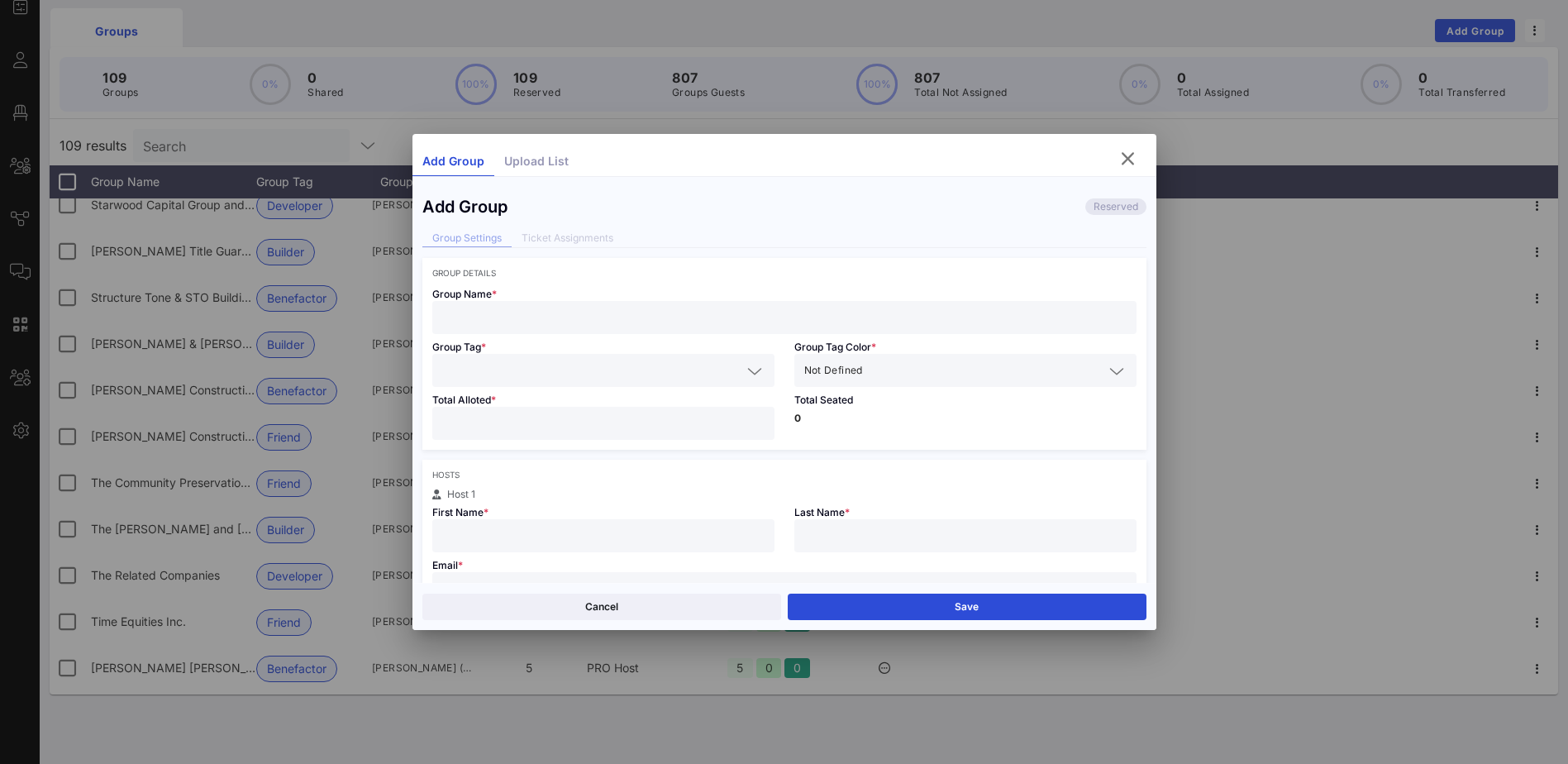
click at [479, 315] on input "text" at bounding box center [784, 317] width 684 height 22
type input "Travelers"
click at [748, 373] on icon at bounding box center [755, 371] width 15 height 20
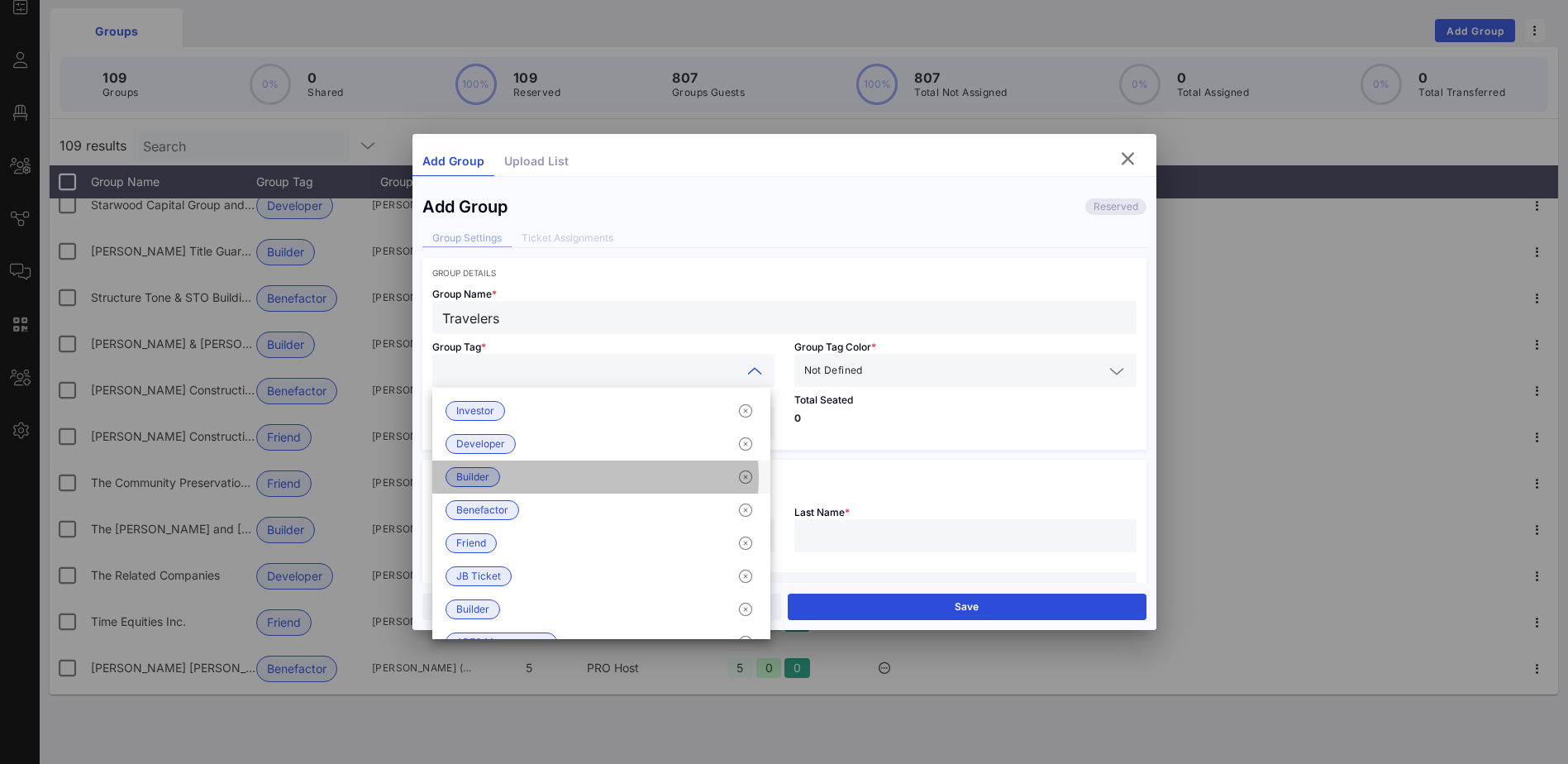
click at [461, 475] on span "Builder" at bounding box center [473, 477] width 33 height 18
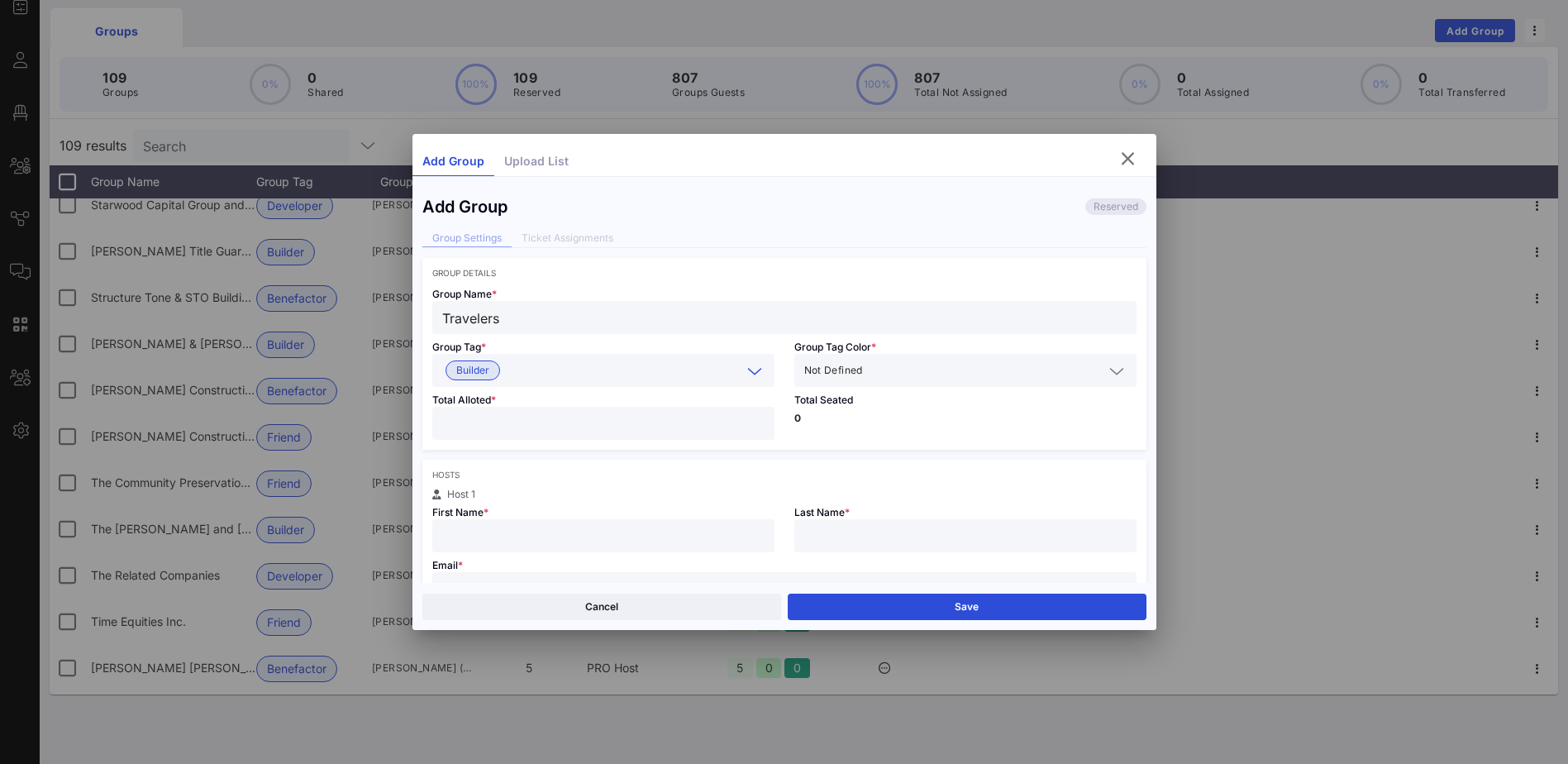
click at [550, 419] on input "number" at bounding box center [603, 423] width 322 height 22
type input "**"
click at [524, 530] on input "text" at bounding box center [603, 535] width 322 height 22
type input "[PERSON_NAME]"
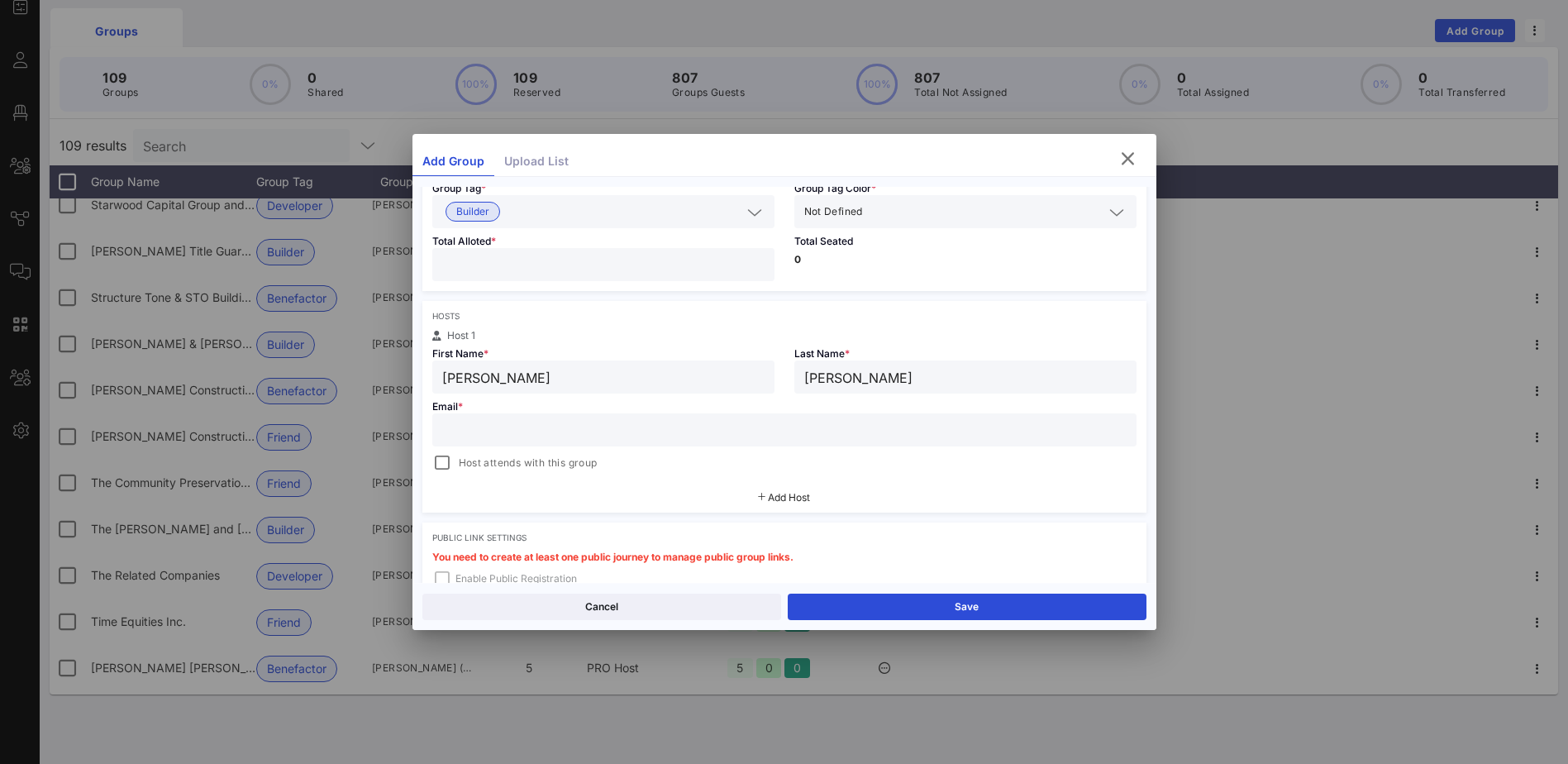
scroll to position [165, 0]
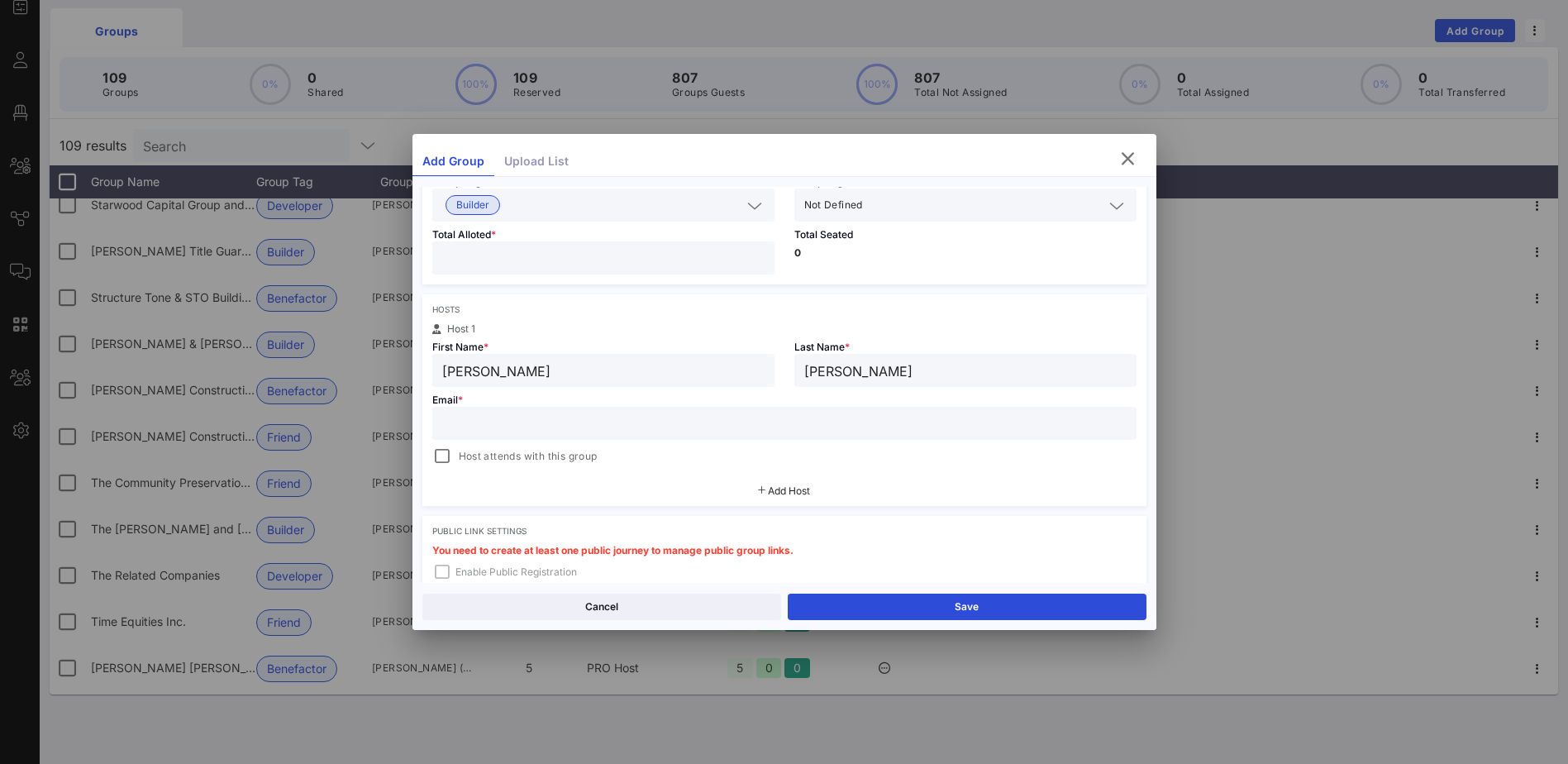
type input "[PERSON_NAME]"
drag, startPoint x: 492, startPoint y: 420, endPoint x: 531, endPoint y: 412, distance: 39.8
click at [497, 420] on input "text" at bounding box center [784, 423] width 684 height 22
paste input "[EMAIL_ADDRESS][DOMAIN_NAME]"
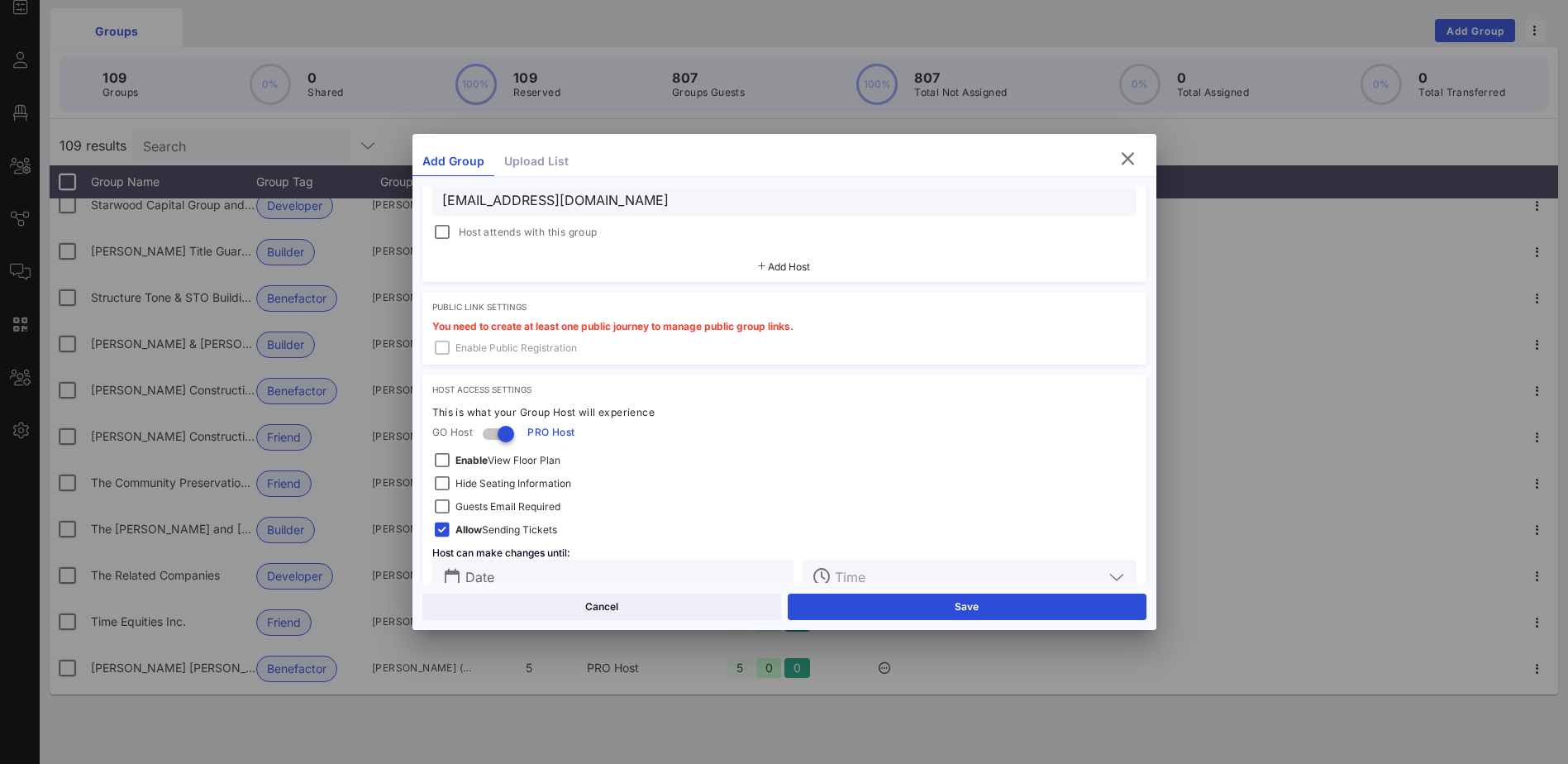
scroll to position [413, 0]
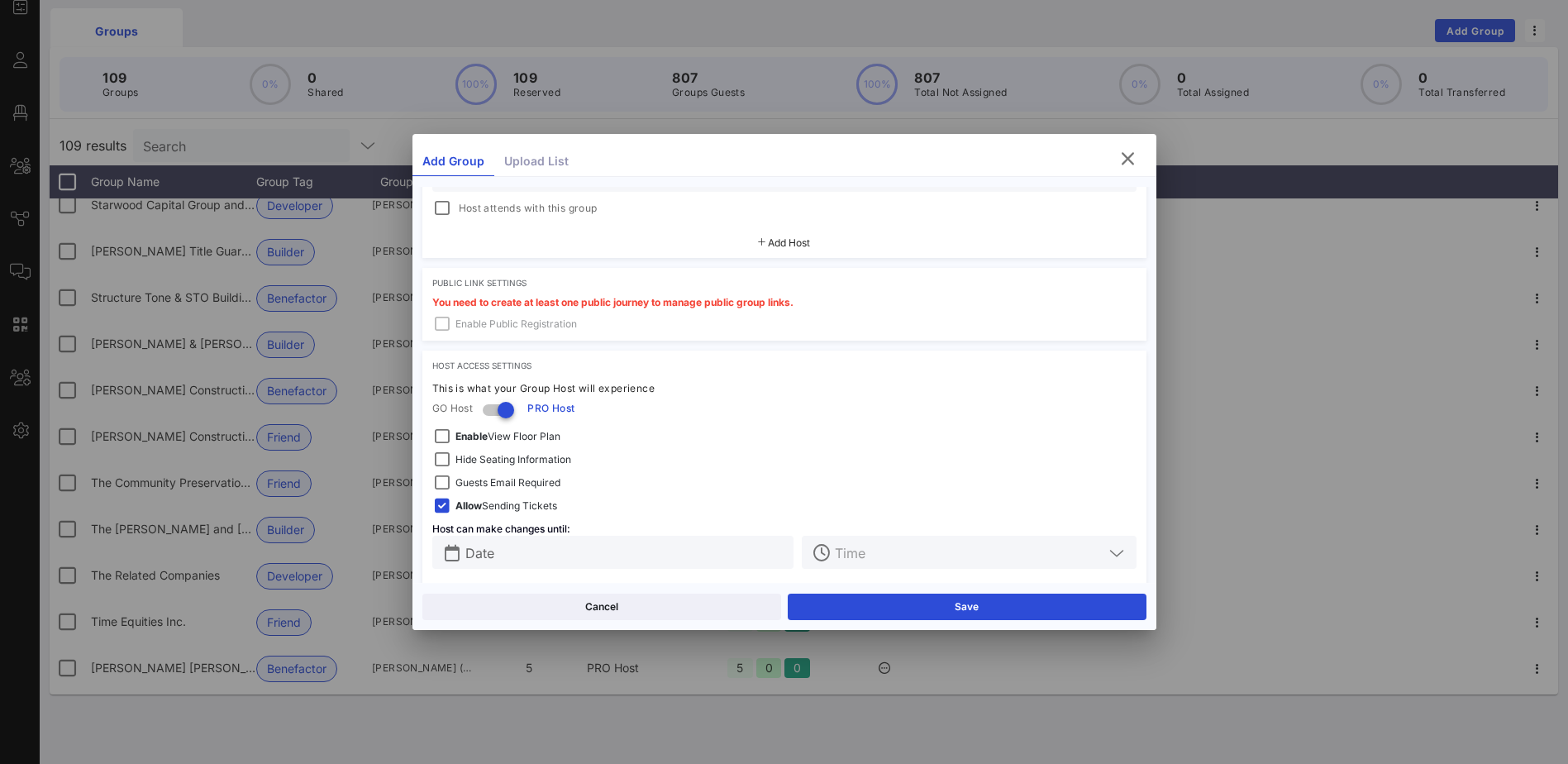
type input "[EMAIL_ADDRESS][DOMAIN_NAME]"
click at [605, 555] on input "text" at bounding box center [625, 552] width 319 height 22
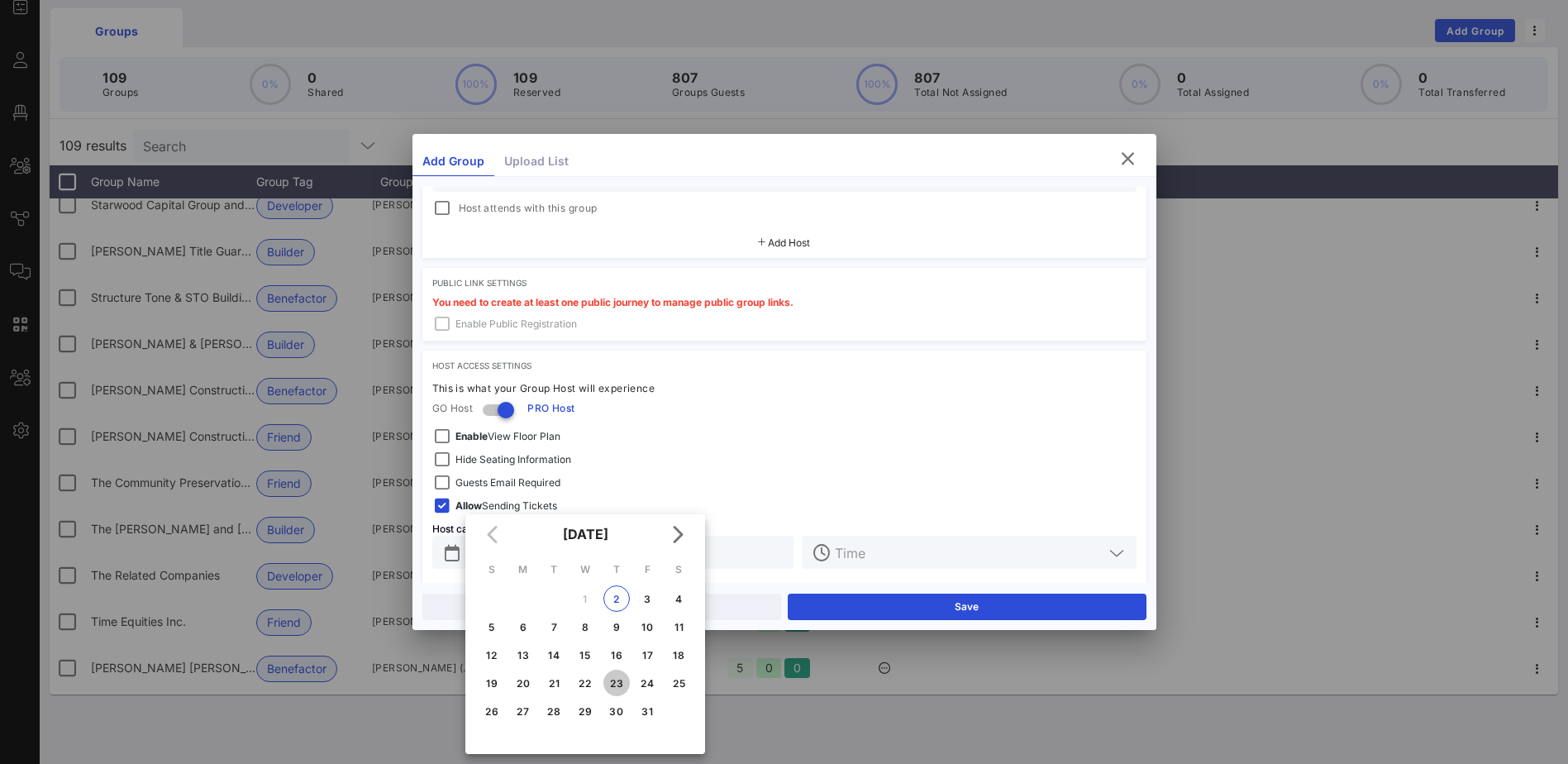
click at [616, 682] on div "23" at bounding box center [616, 683] width 26 height 12
type input "[DATE]"
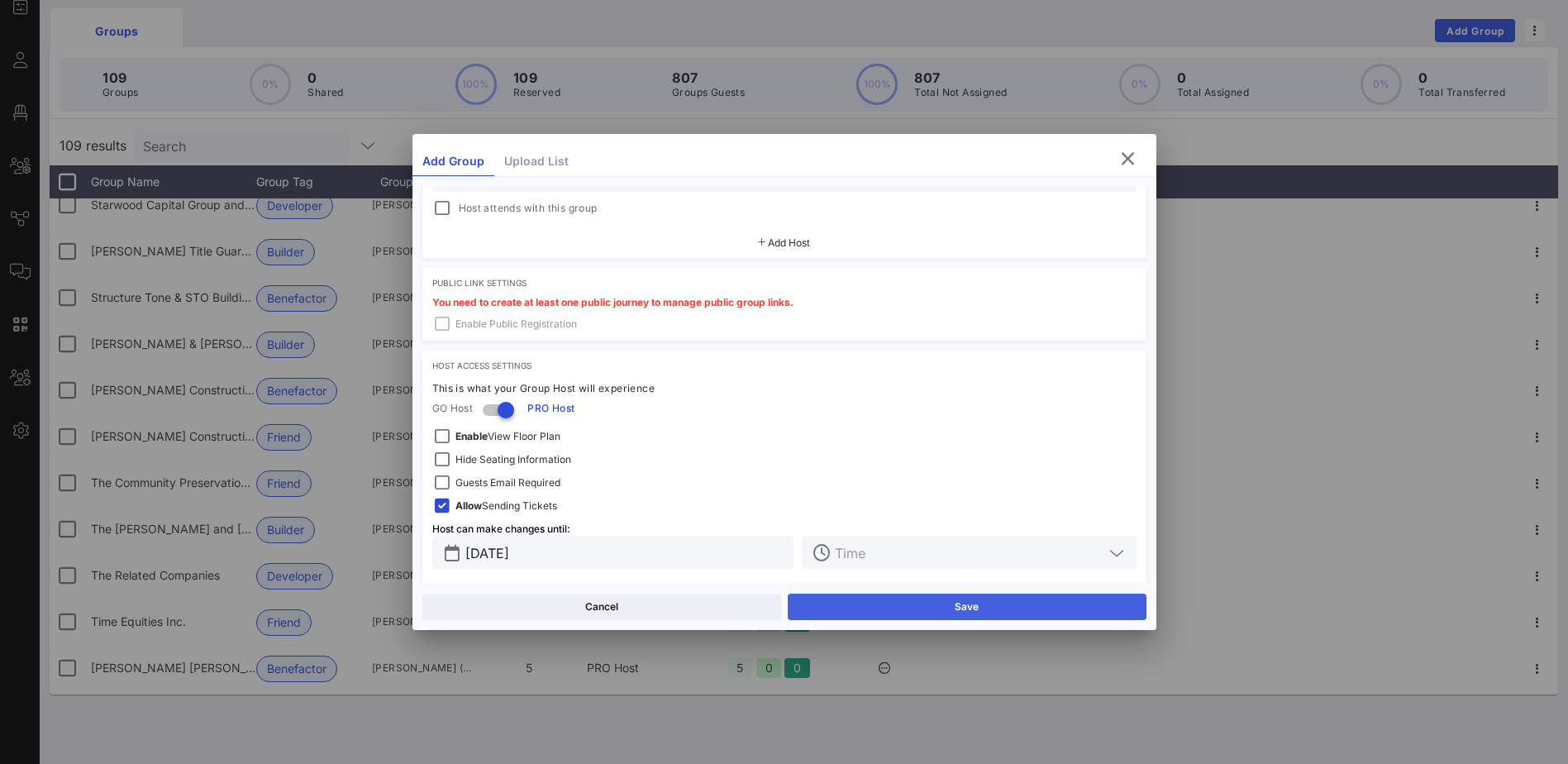
click at [869, 601] on button "Save" at bounding box center [967, 607] width 359 height 26
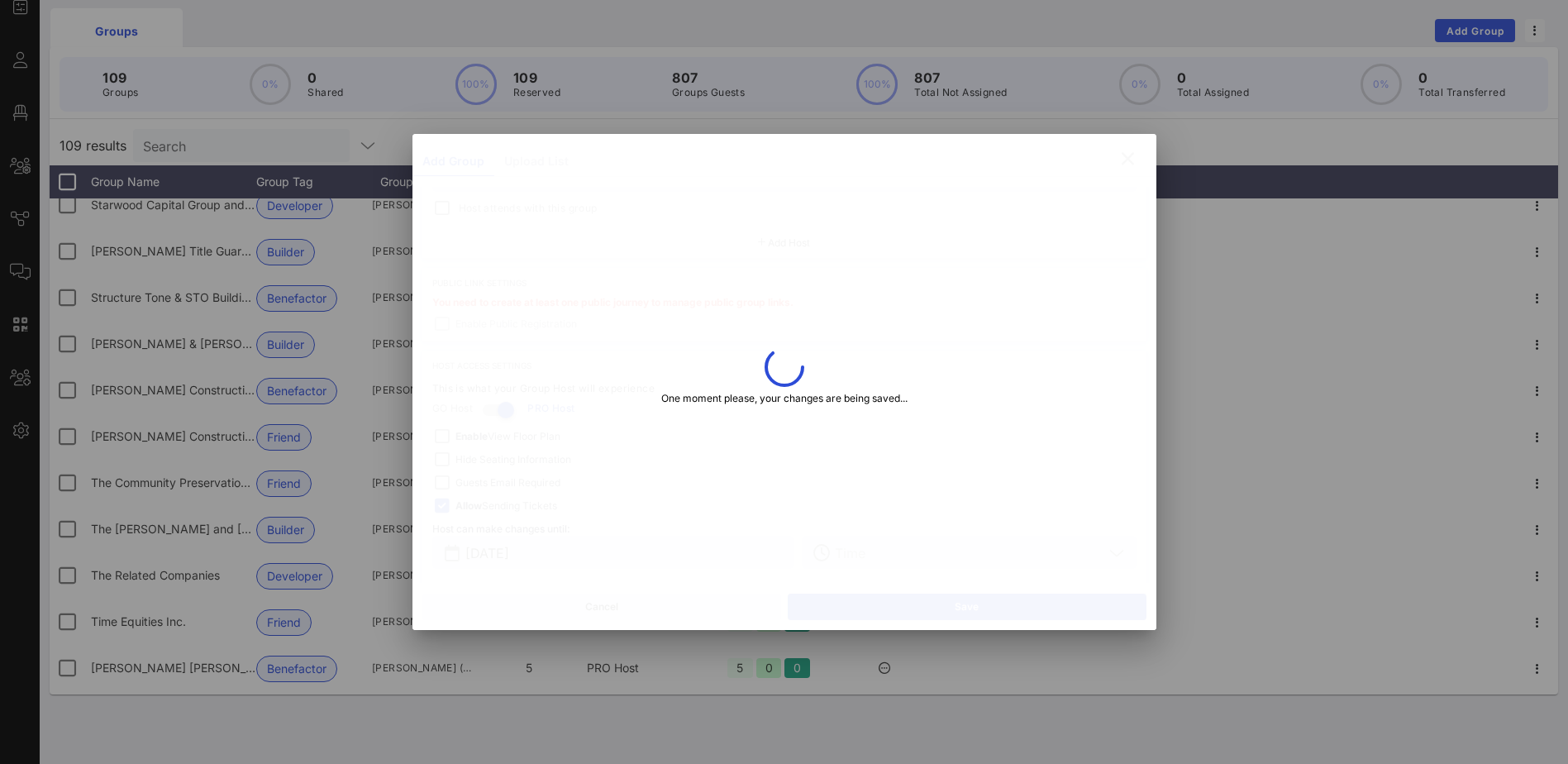
type input "[EMAIL_ADDRESS][DOMAIN_NAME]"
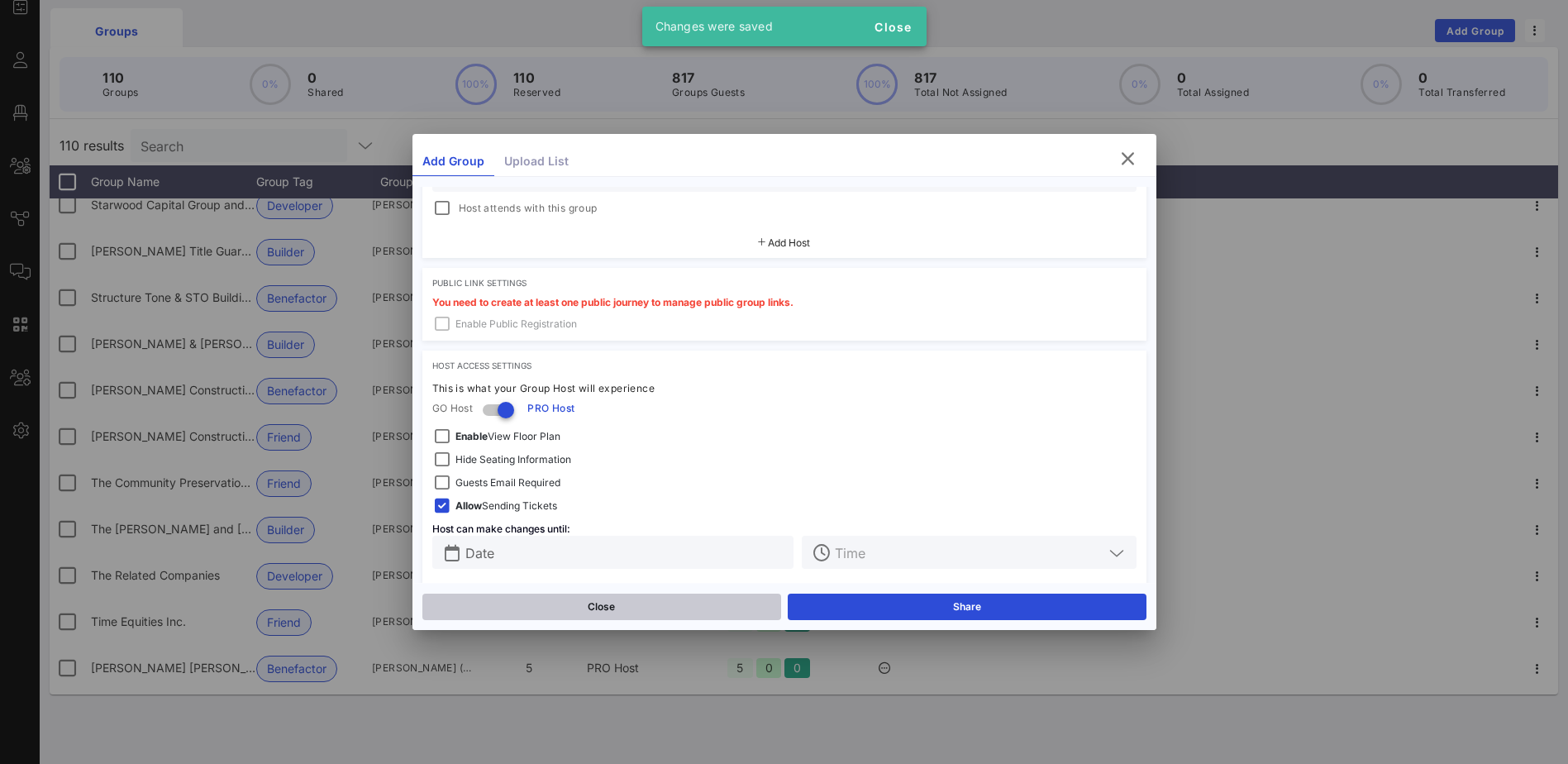
click at [652, 602] on button "Close" at bounding box center [602, 607] width 359 height 26
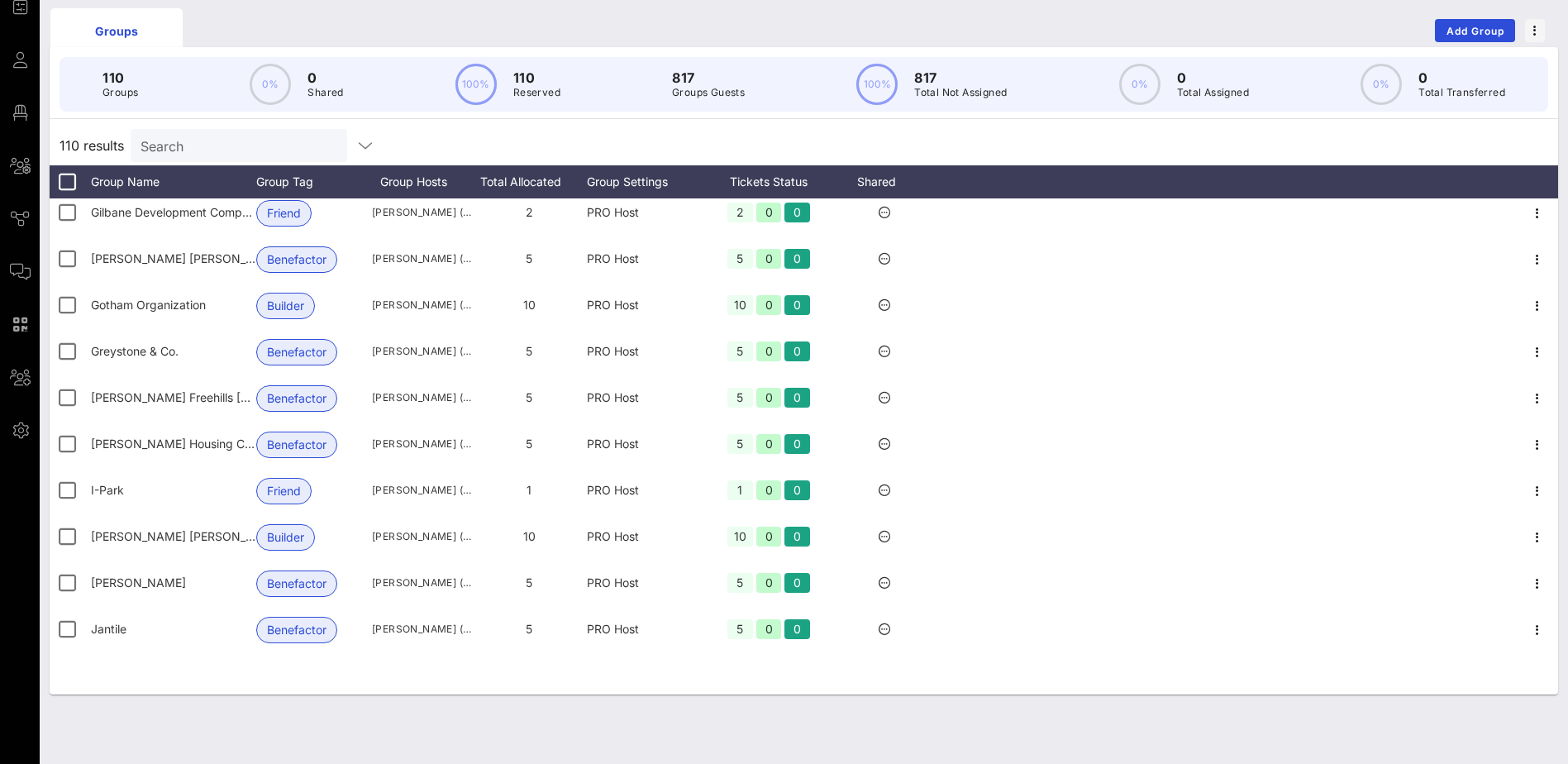
scroll to position [1786, 0]
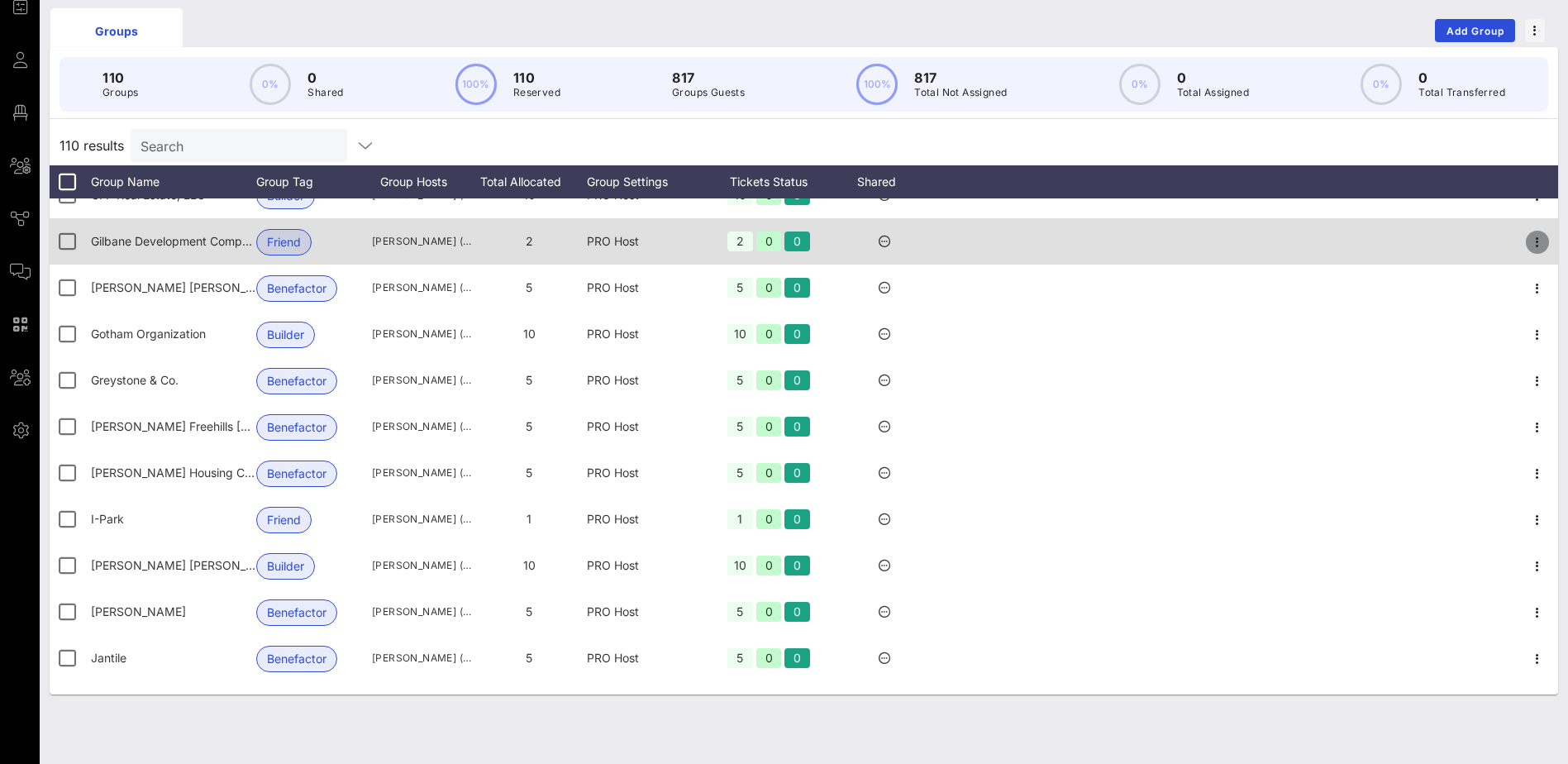
click at [1534, 237] on icon "button" at bounding box center [1537, 242] width 20 height 20
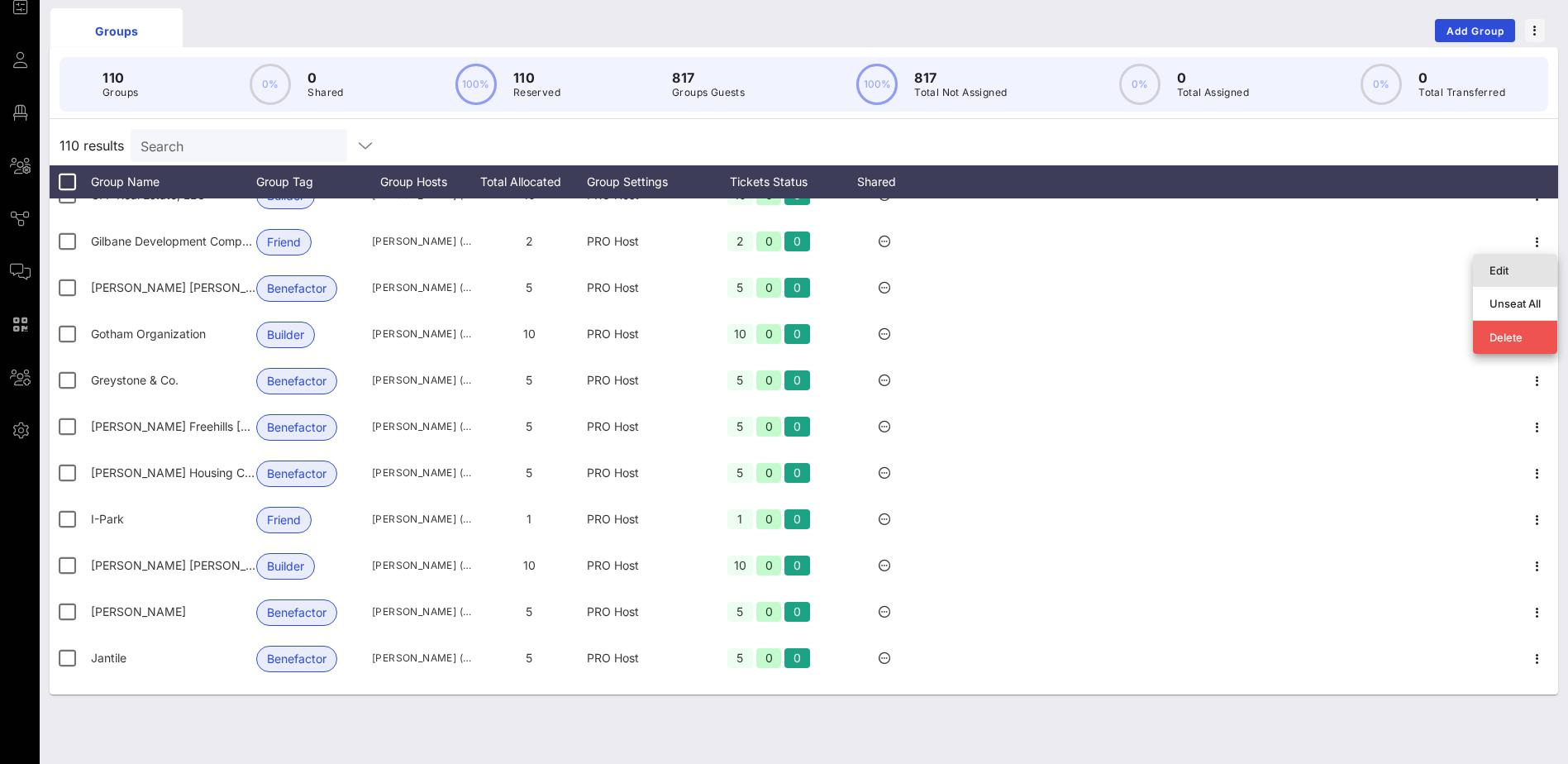
click at [1522, 265] on div "Edit" at bounding box center [1515, 270] width 51 height 13
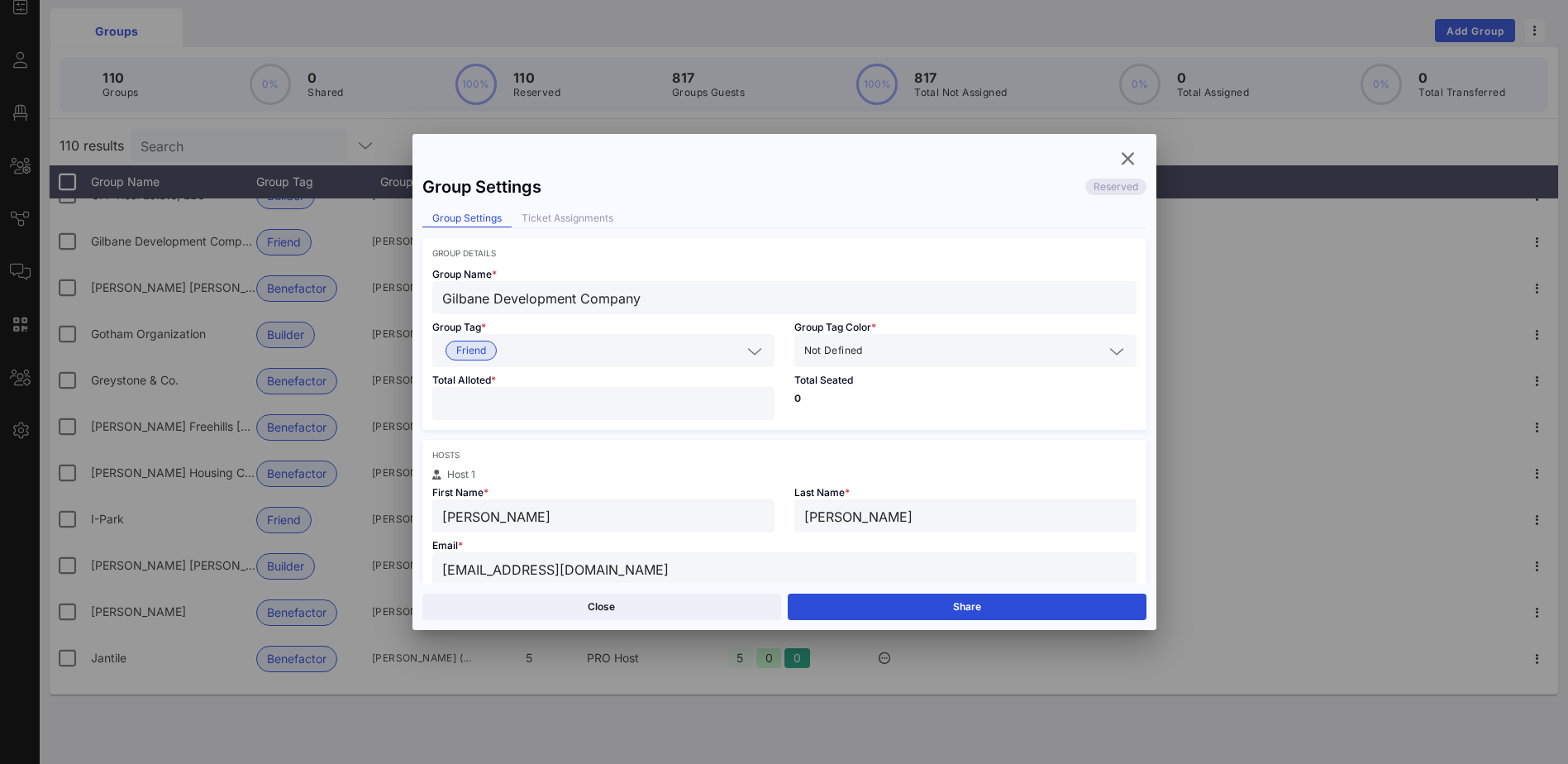
click at [748, 353] on icon at bounding box center [755, 351] width 15 height 20
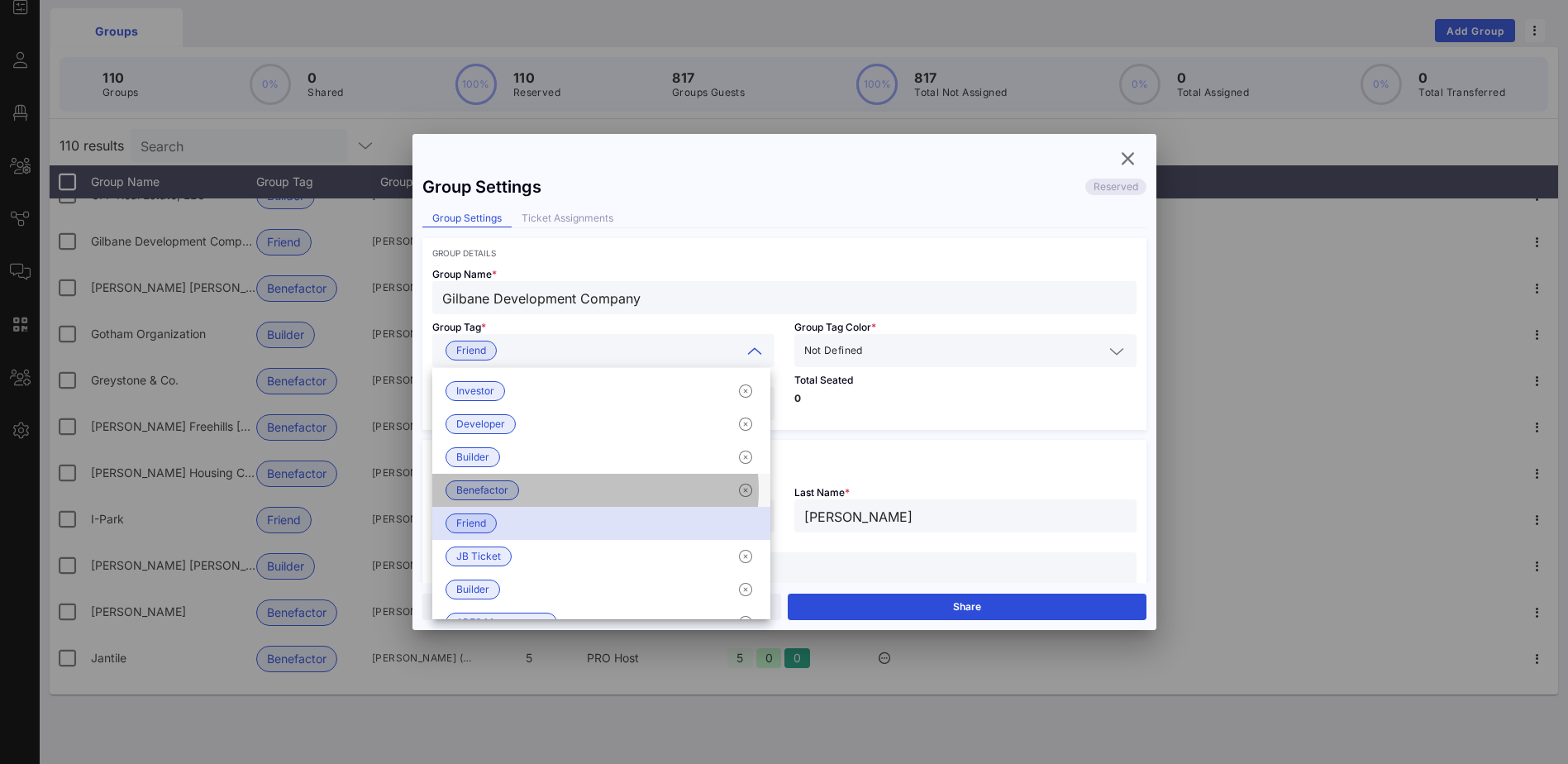
click at [485, 489] on span "Benefactor" at bounding box center [482, 490] width 52 height 18
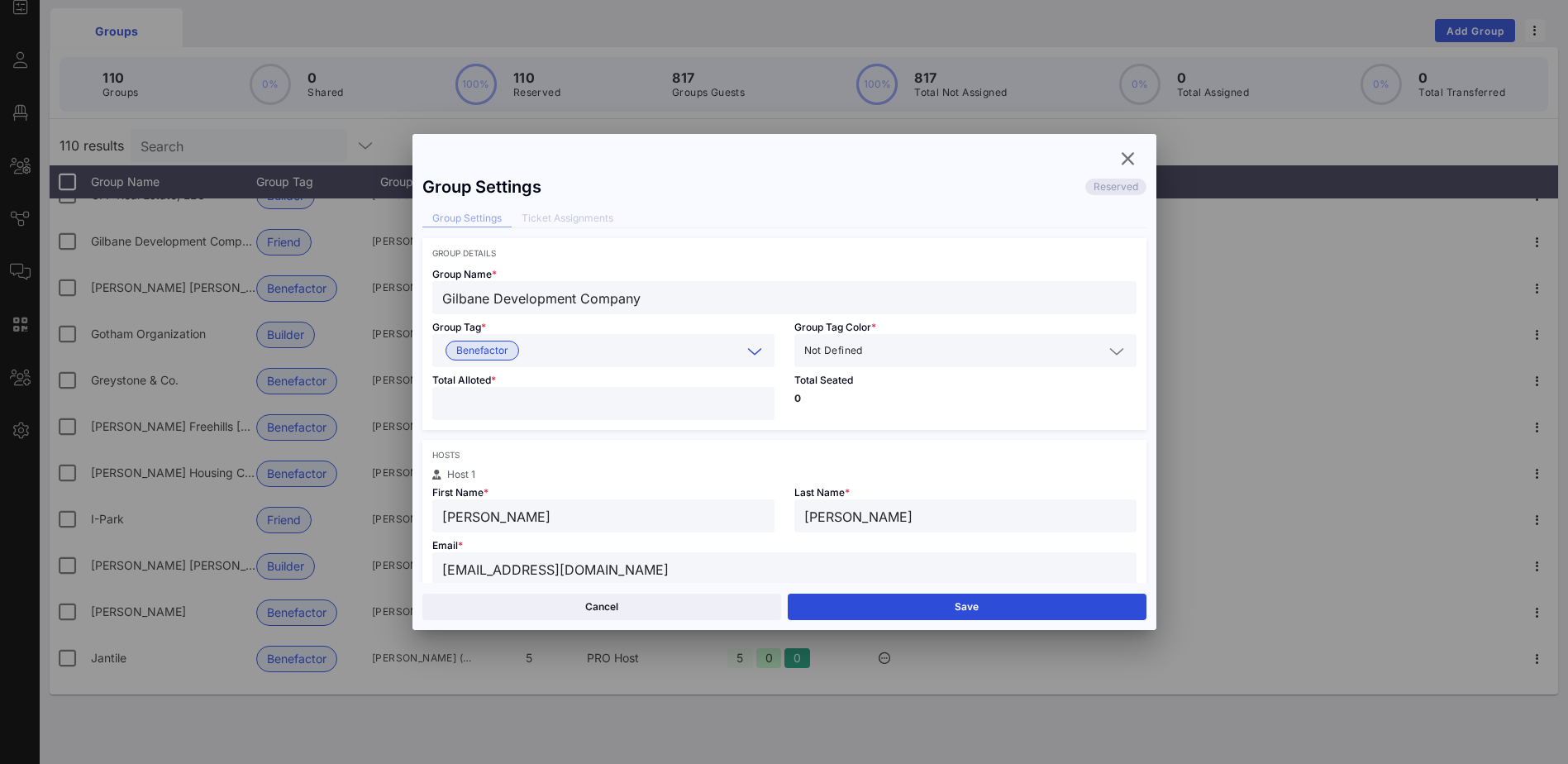
click at [464, 398] on input "*" at bounding box center [603, 403] width 322 height 22
type input "*"
click at [550, 516] on input "[PERSON_NAME]" at bounding box center [603, 515] width 322 height 22
drag, startPoint x: 579, startPoint y: 512, endPoint x: 425, endPoint y: 511, distance: 154.0
click at [425, 511] on div "First Name * [PERSON_NAME]" at bounding box center [603, 506] width 362 height 53
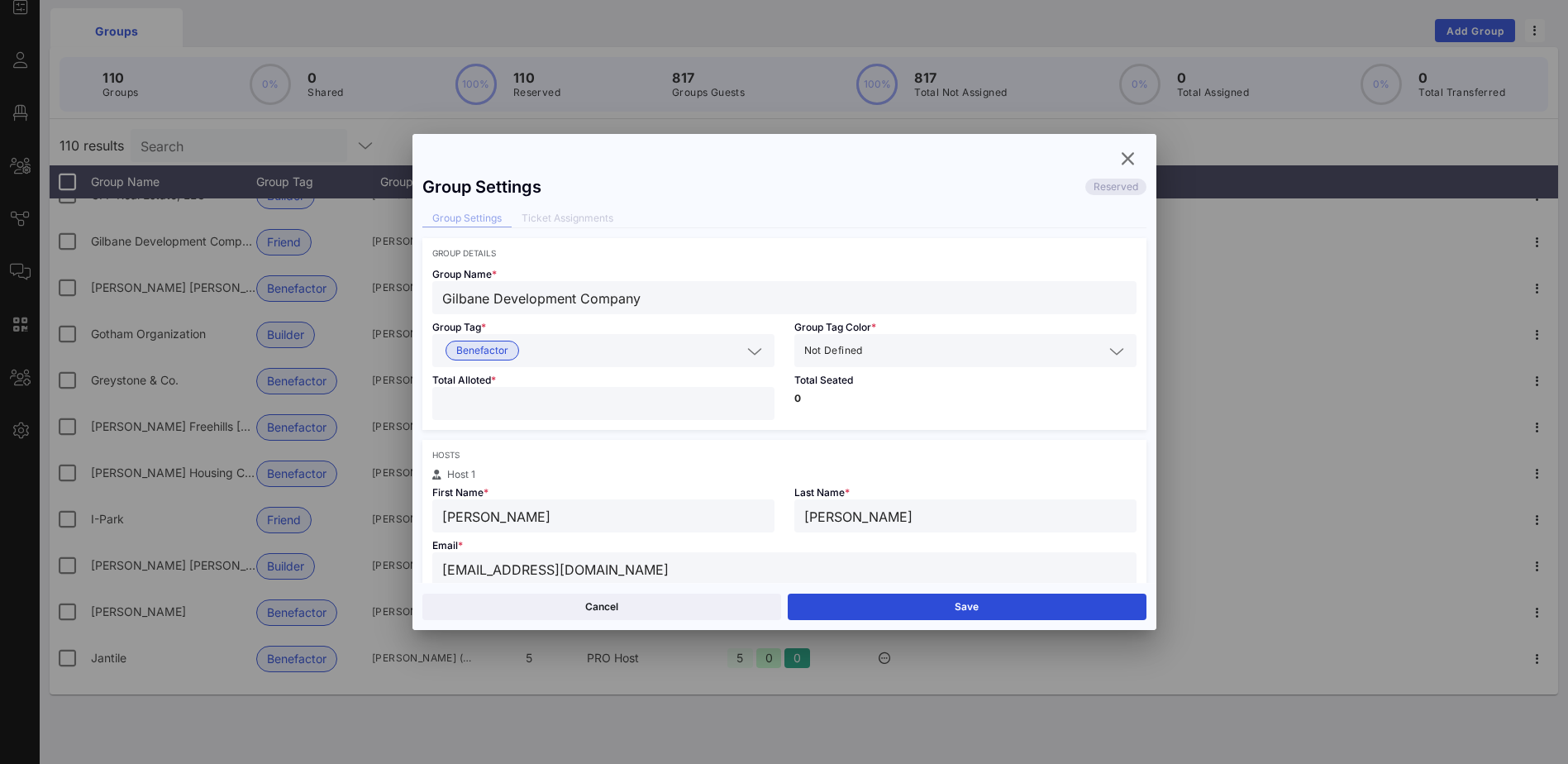
type input "[PERSON_NAME]"
click at [638, 571] on input "[EMAIL_ADDRESS][DOMAIN_NAME]" at bounding box center [784, 568] width 684 height 22
drag, startPoint x: 655, startPoint y: 564, endPoint x: 431, endPoint y: 564, distance: 224.0
click at [432, 564] on div "[EMAIL_ADDRESS][DOMAIN_NAME]" at bounding box center [784, 568] width 704 height 33
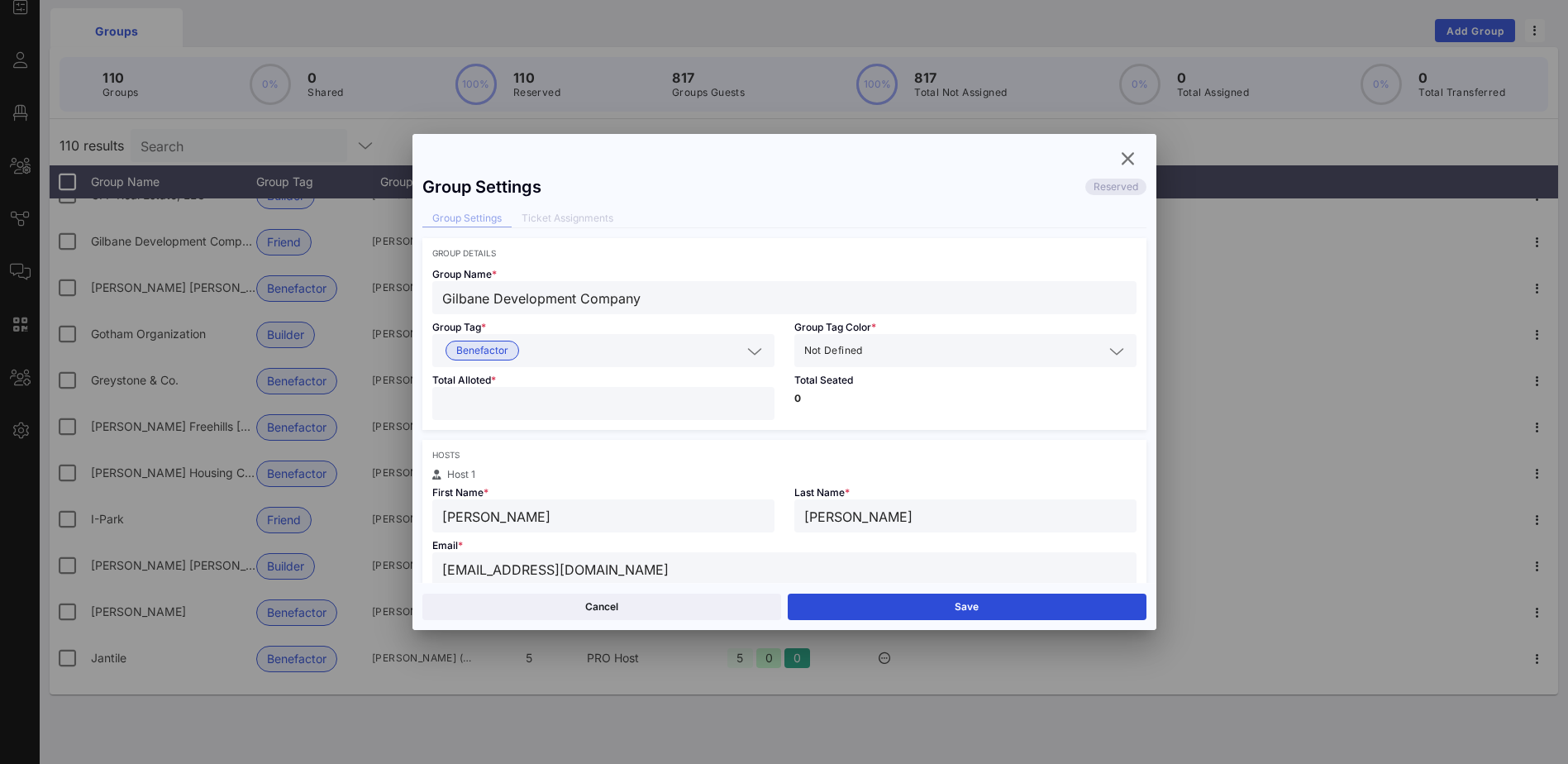
paste input "scont"
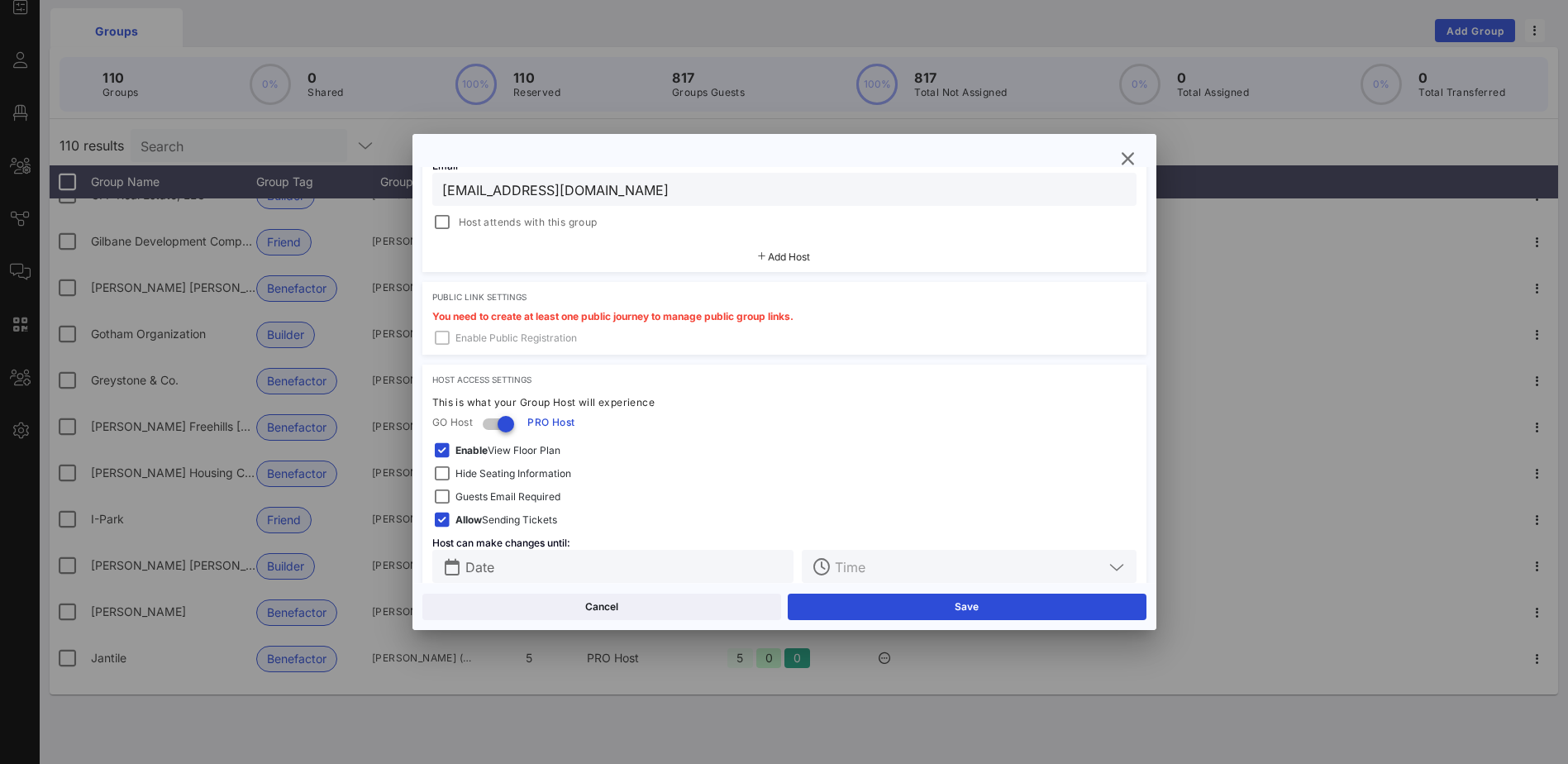
scroll to position [406, 0]
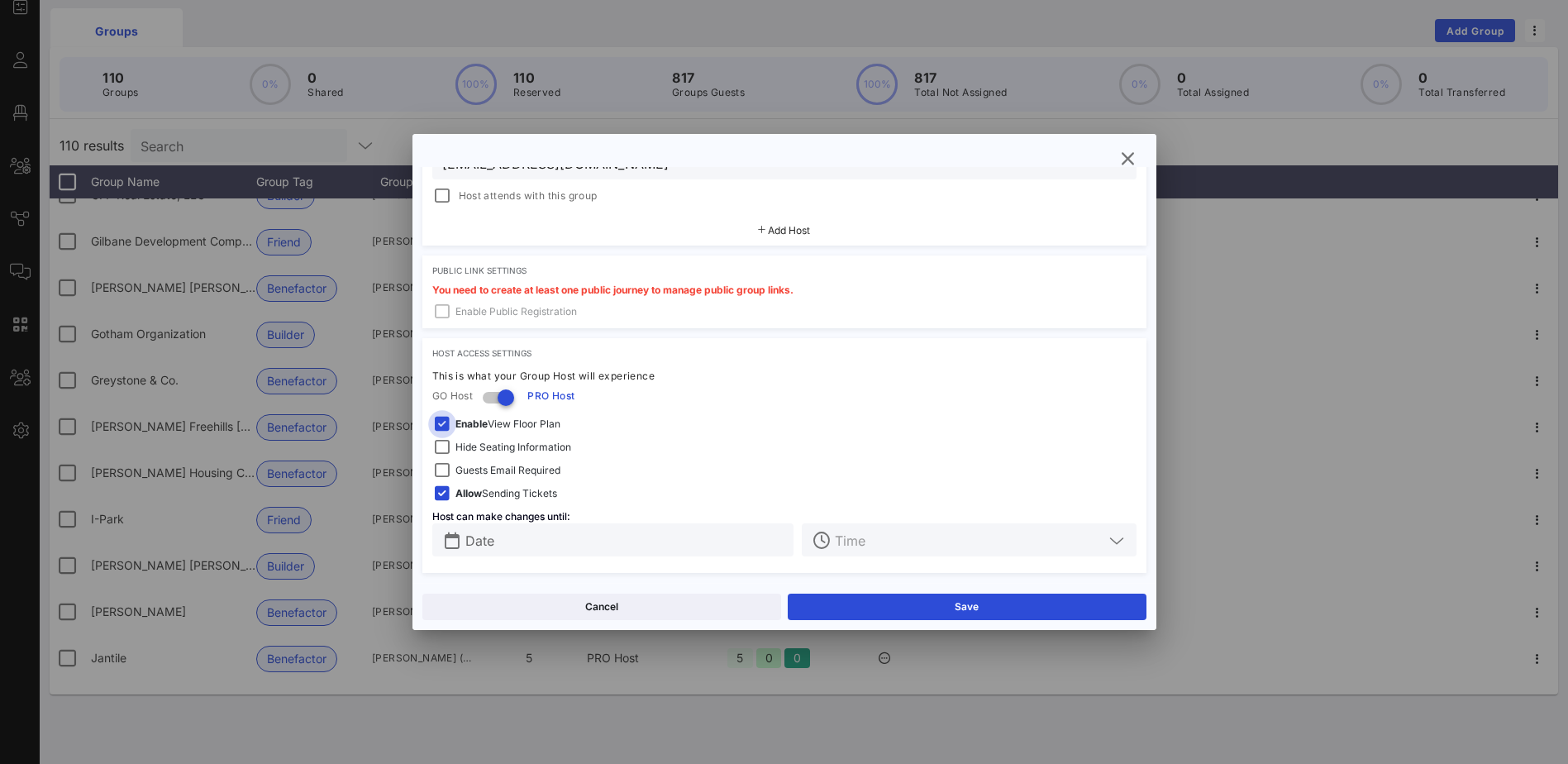
type input "[EMAIL_ADDRESS][DOMAIN_NAME]"
click at [443, 420] on div at bounding box center [442, 424] width 23 height 23
click at [596, 540] on input "text" at bounding box center [625, 540] width 319 height 22
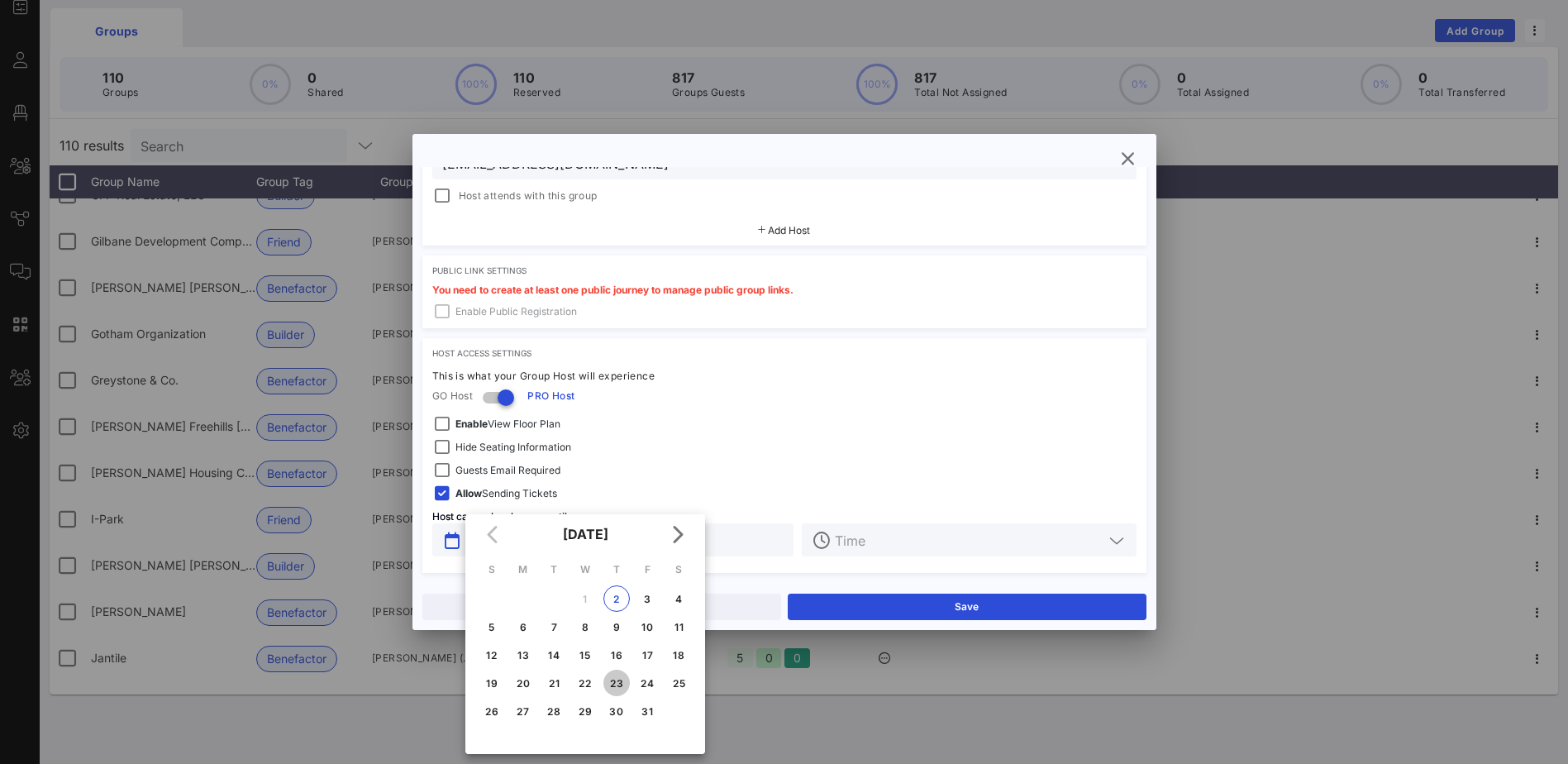
click at [610, 678] on div "23" at bounding box center [616, 683] width 26 height 12
type input "[DATE]"
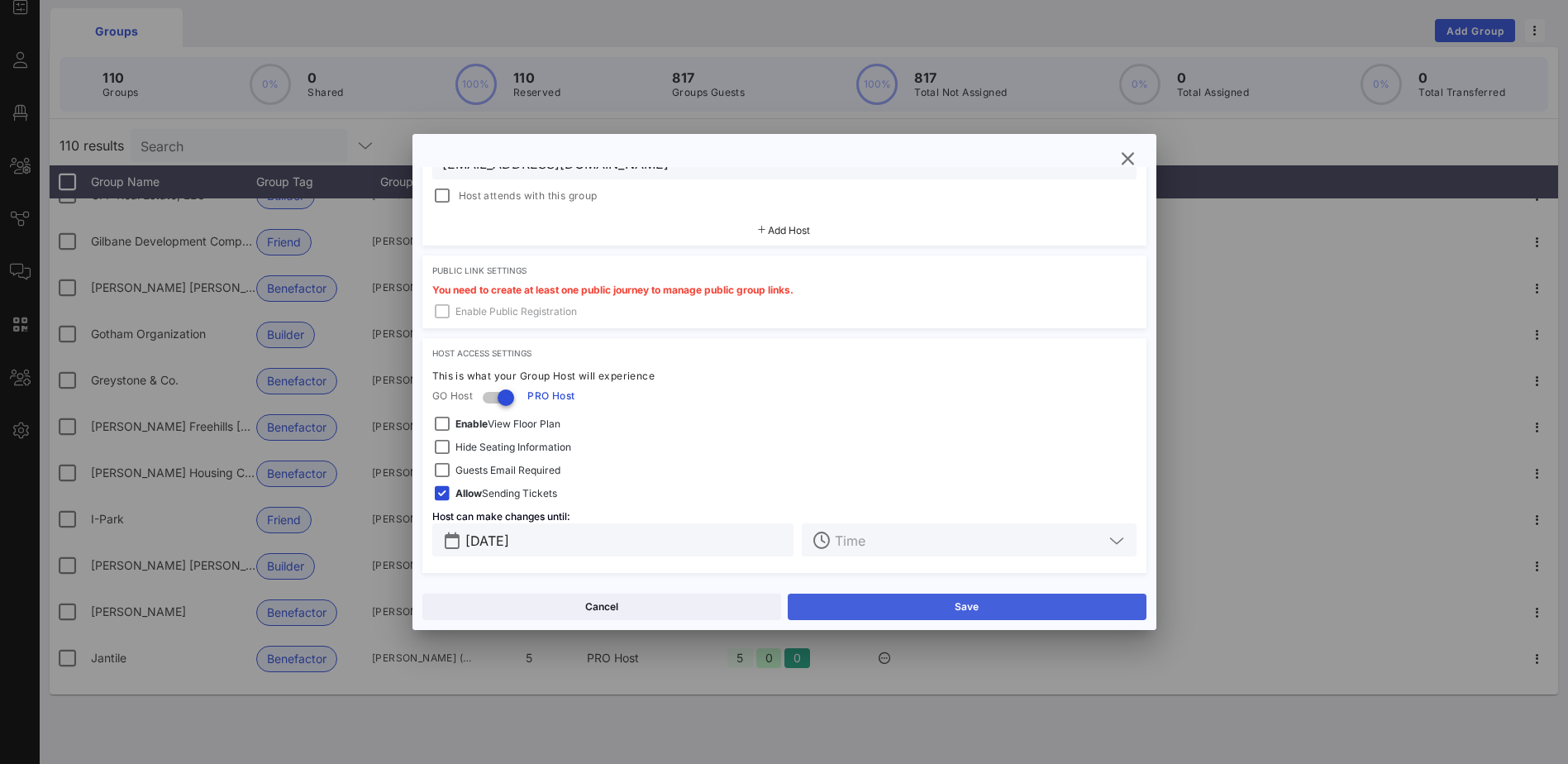
click at [905, 599] on button "Save" at bounding box center [967, 607] width 359 height 26
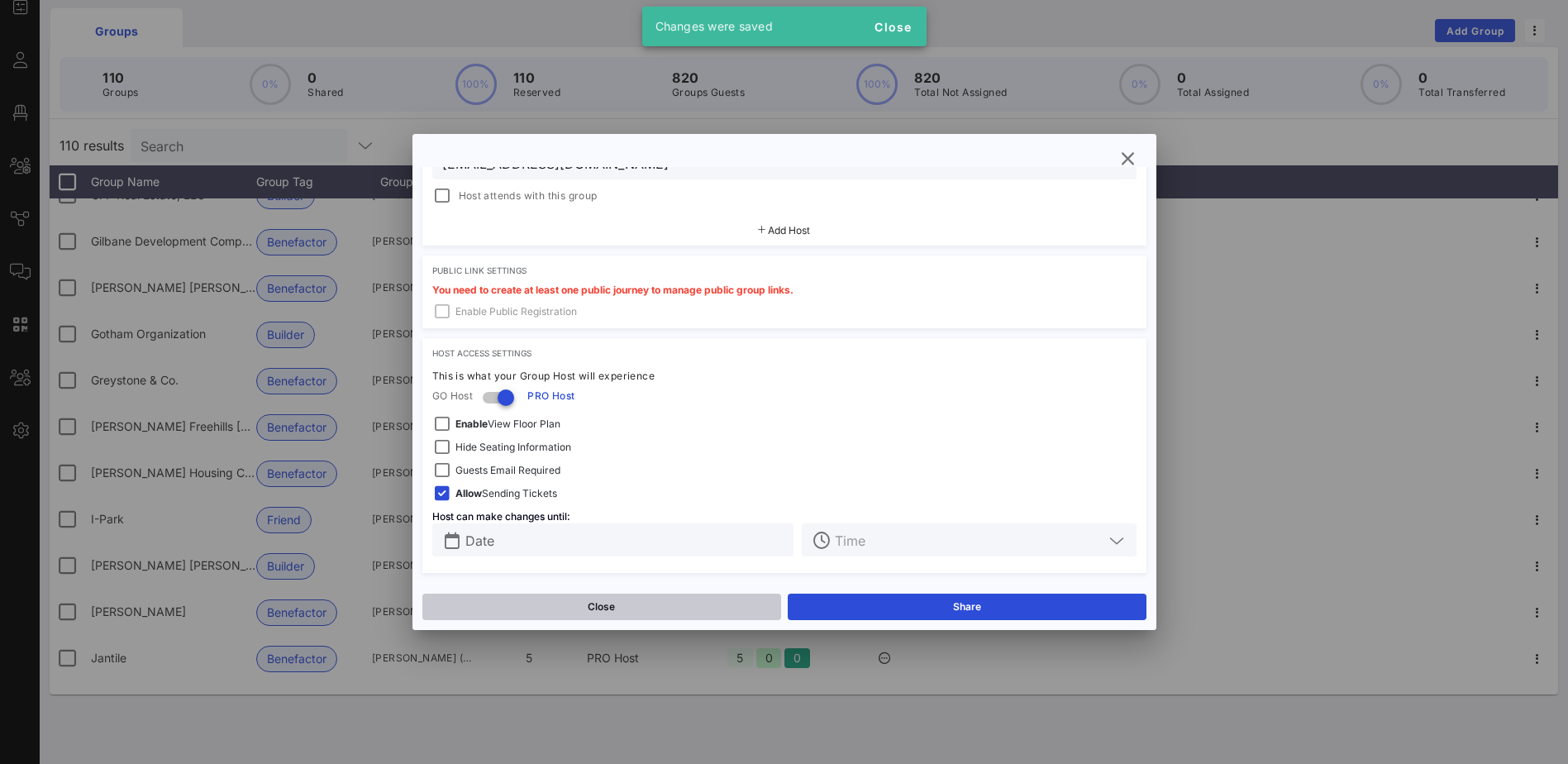
click at [673, 605] on button "Close" at bounding box center [602, 607] width 359 height 26
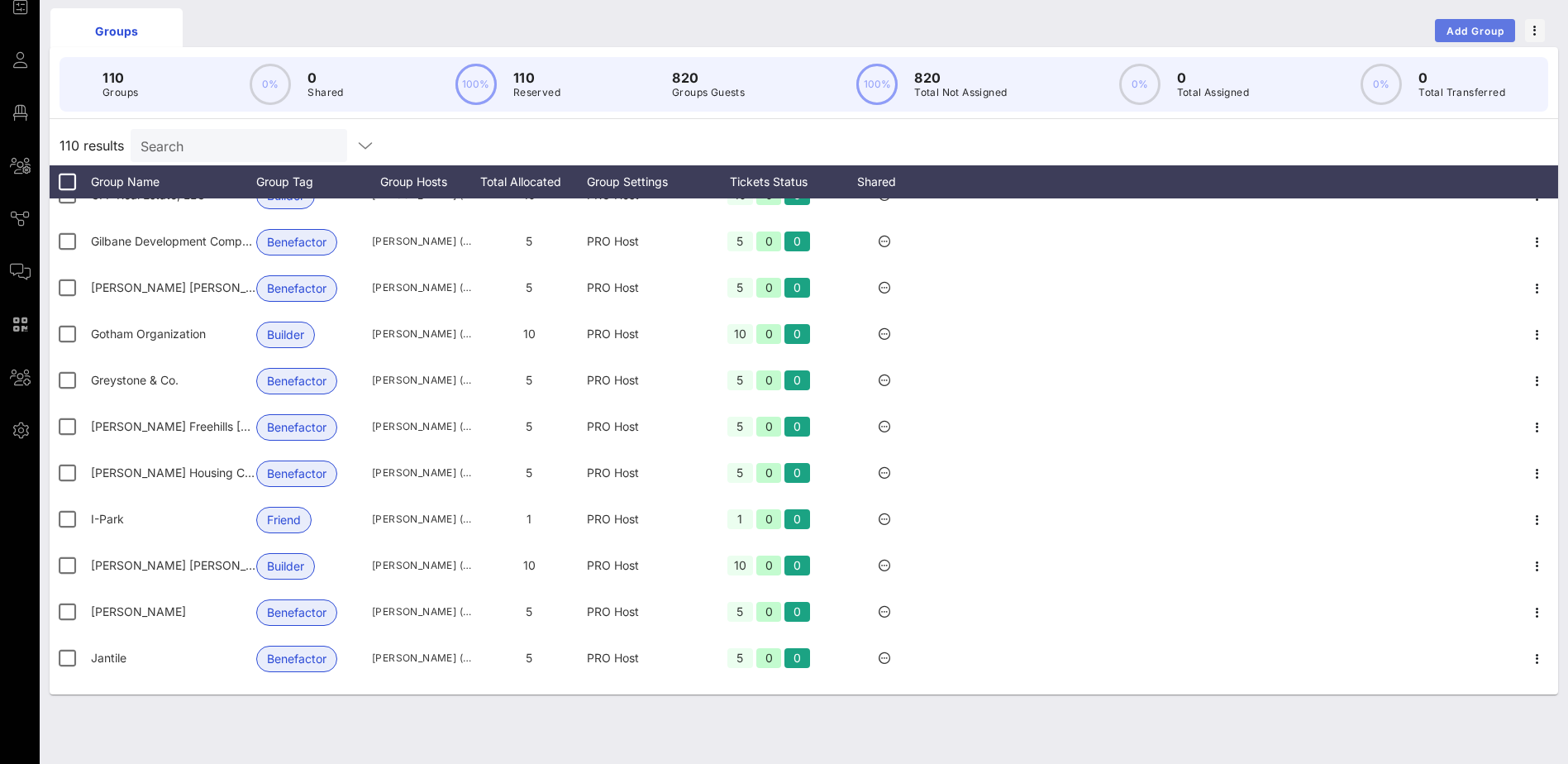
click at [1481, 27] on span "Add Group" at bounding box center [1475, 30] width 60 height 12
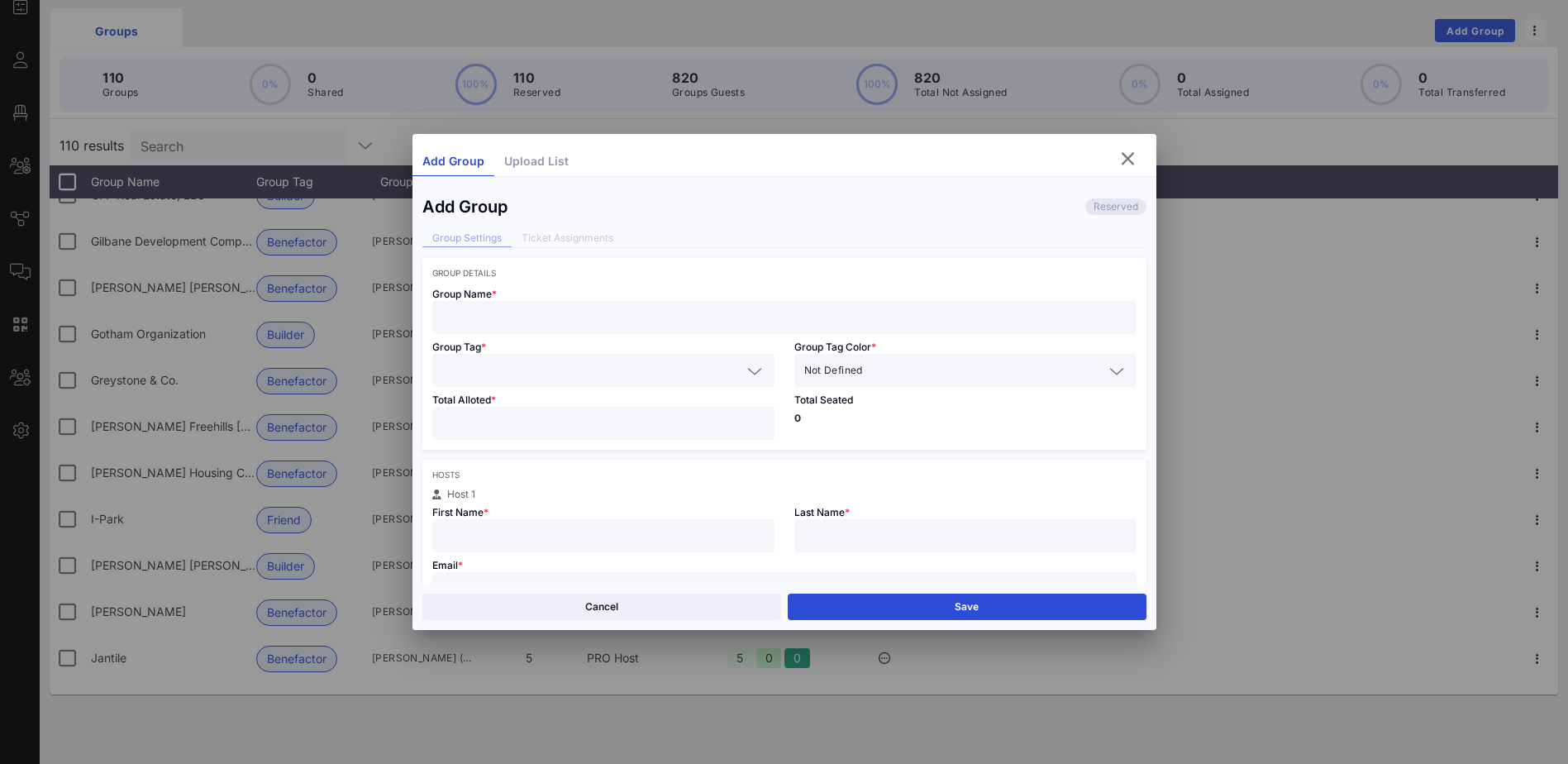
click at [540, 314] on input "text" at bounding box center [784, 317] width 684 height 22
type input "Pursuit"
click at [754, 369] on icon at bounding box center [755, 371] width 15 height 20
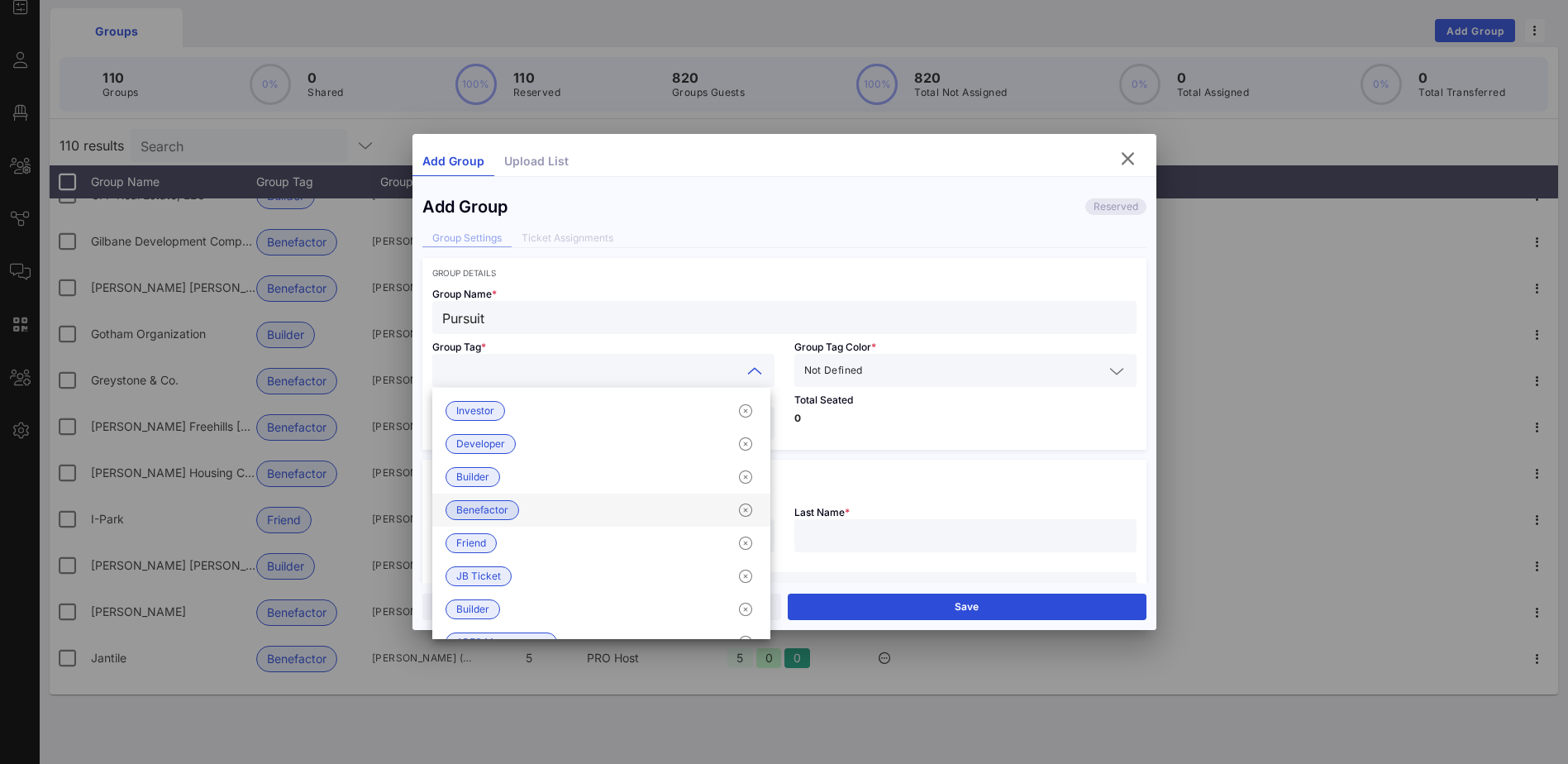
click at [480, 507] on span "Benefactor" at bounding box center [482, 510] width 52 height 18
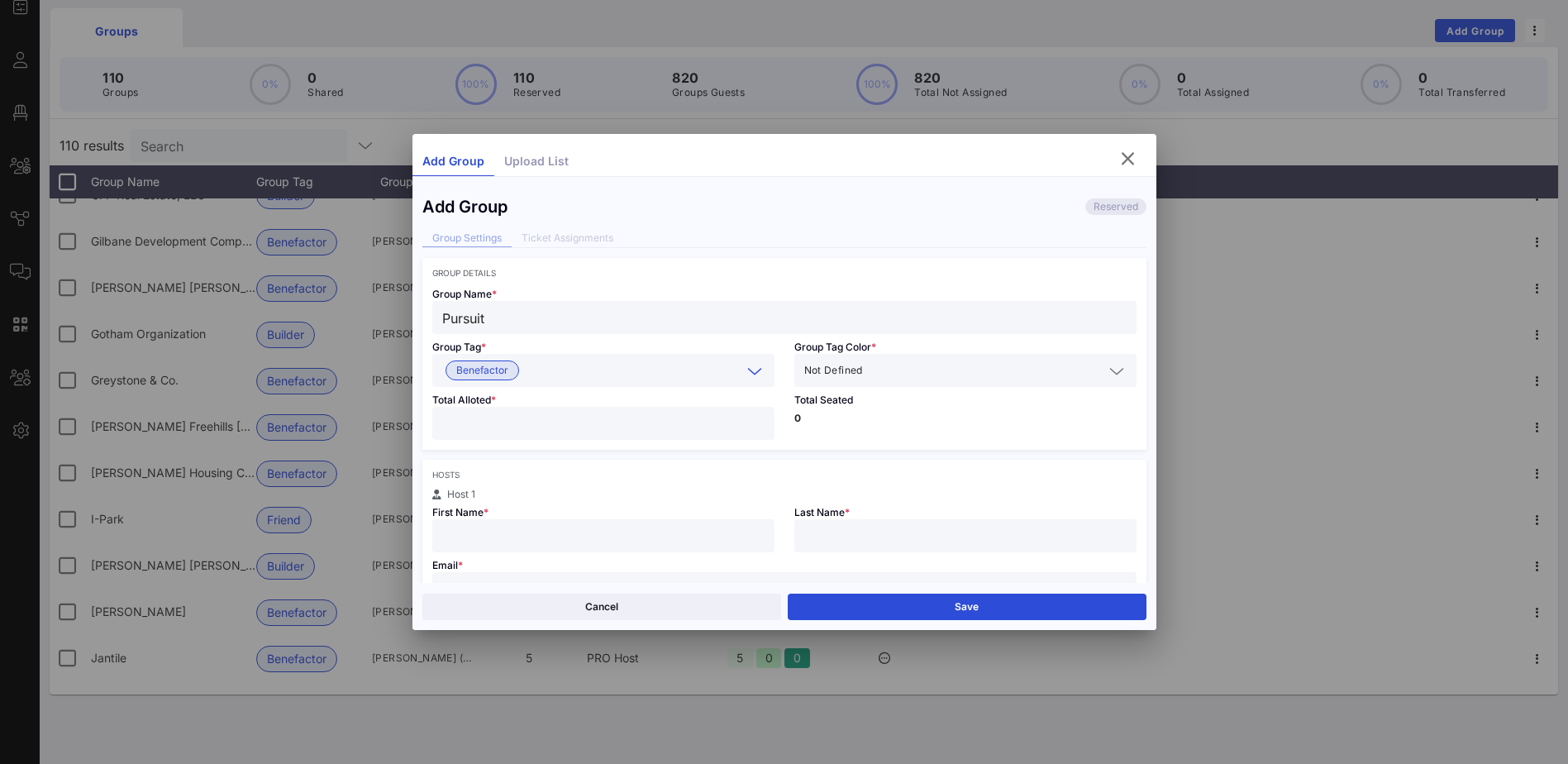
drag, startPoint x: 524, startPoint y: 418, endPoint x: 1195, endPoint y: 374, distance: 672.4
click at [526, 418] on input "number" at bounding box center [603, 423] width 322 height 22
type input "*"
click at [481, 537] on input "text" at bounding box center [603, 535] width 322 height 22
type input "[PERSON_NAME]"
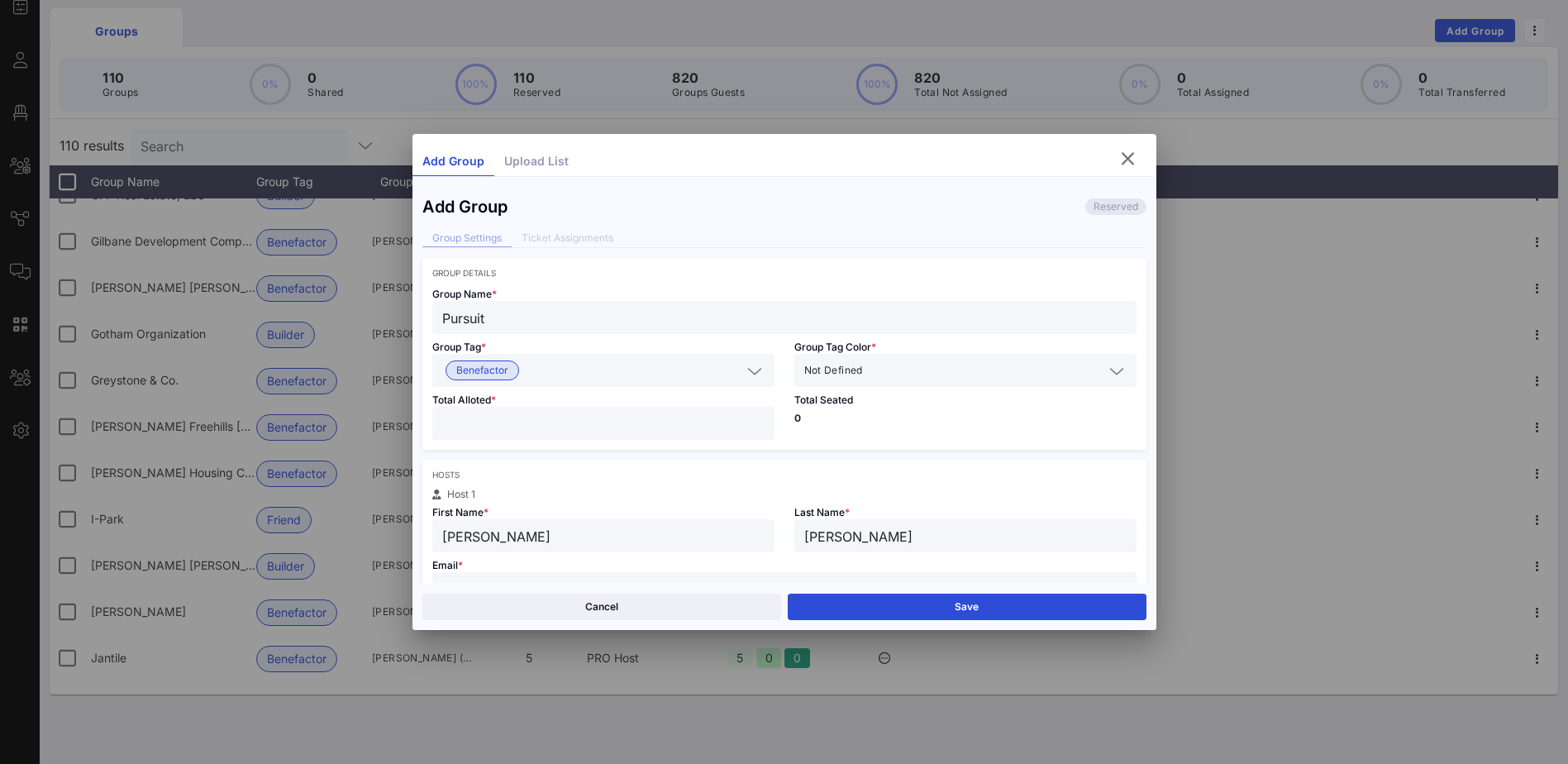
type input "[PERSON_NAME]"
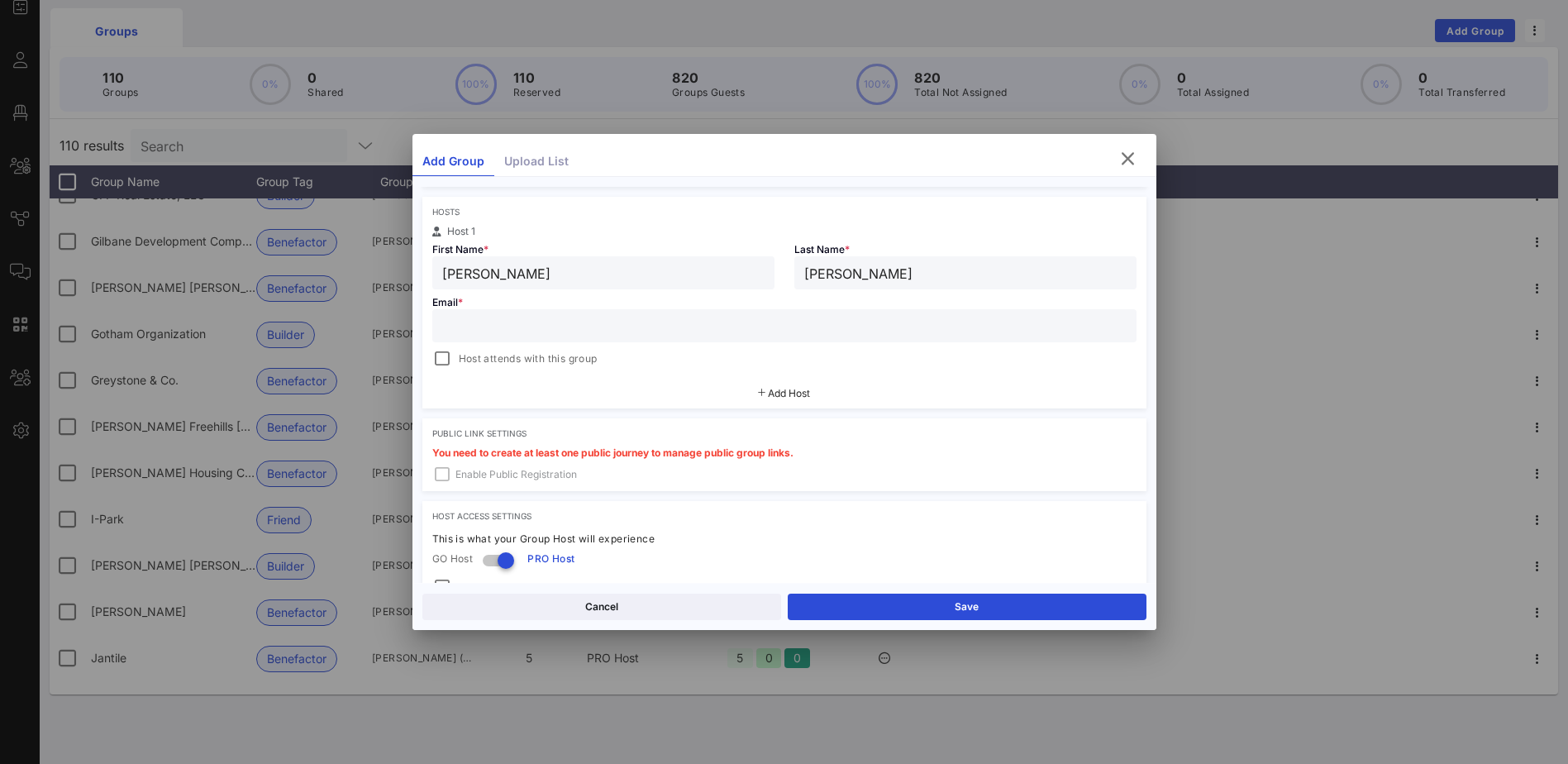
scroll to position [266, 0]
click at [456, 326] on input "text" at bounding box center [784, 323] width 684 height 22
paste input "[PERSON_NAME][EMAIL_ADDRESS][DOMAIN_NAME]"
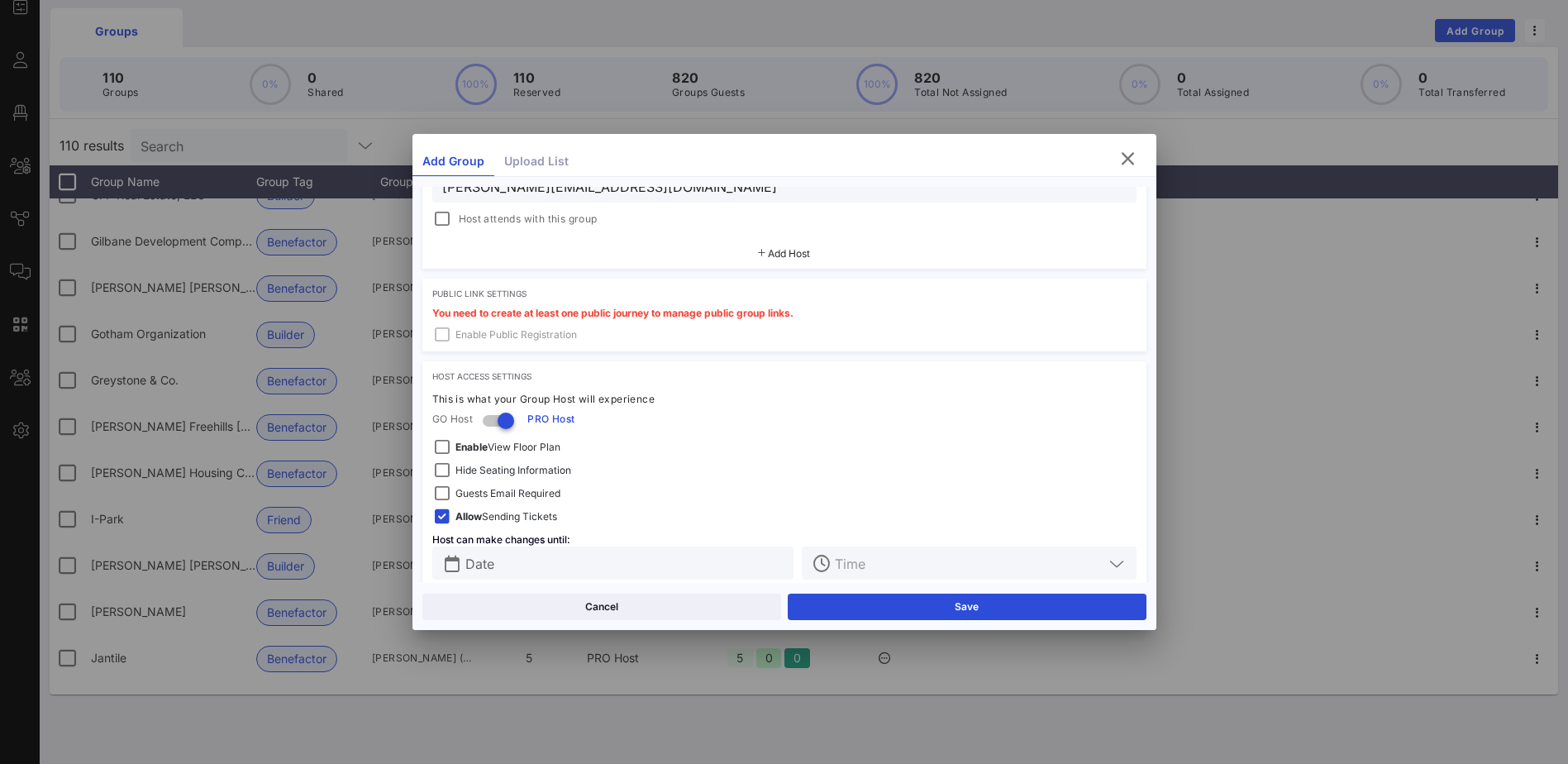
scroll to position [425, 0]
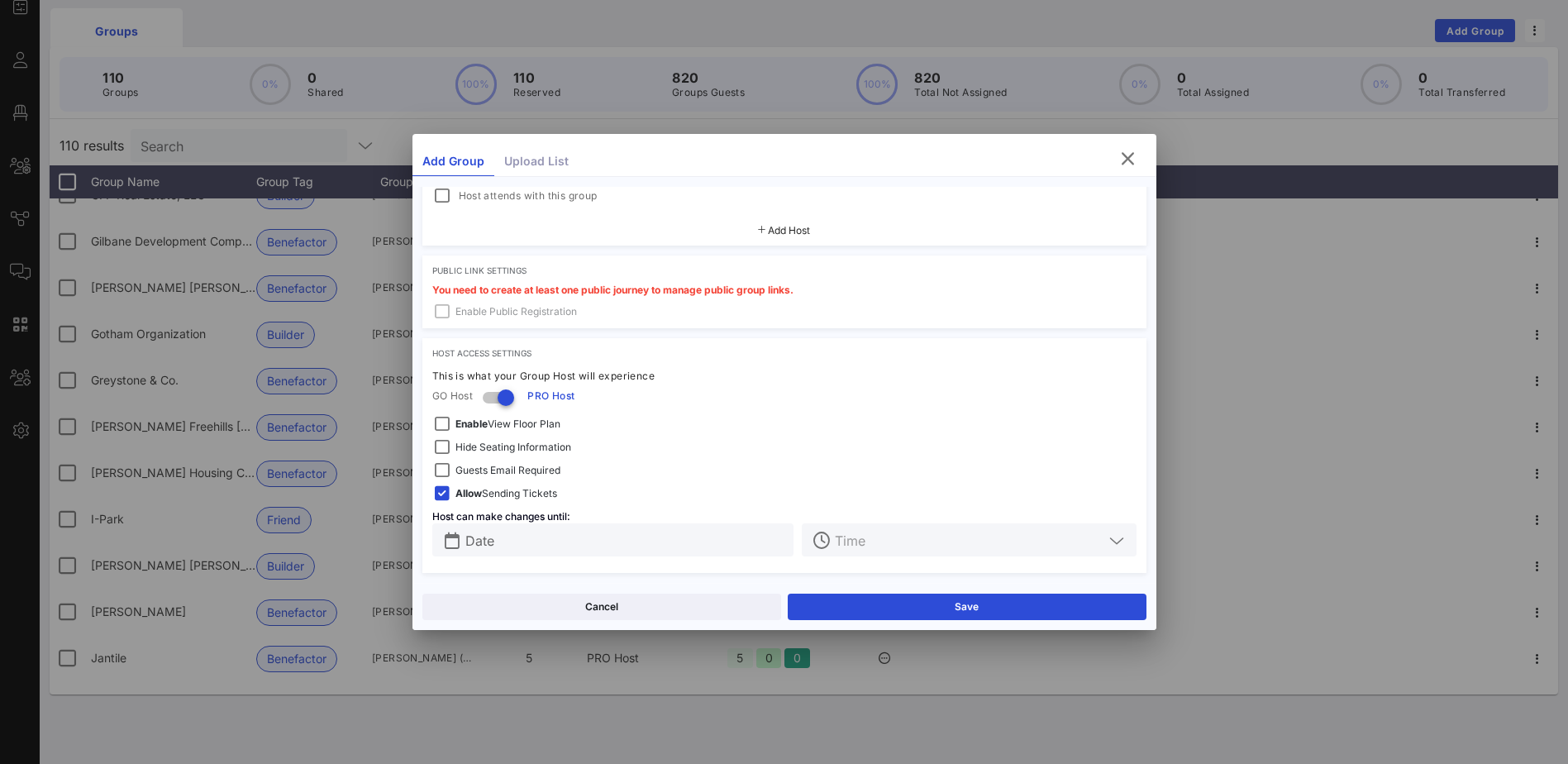
type input "[PERSON_NAME][EMAIL_ADDRESS][DOMAIN_NAME]"
click at [709, 541] on input "Date" at bounding box center [625, 540] width 319 height 22
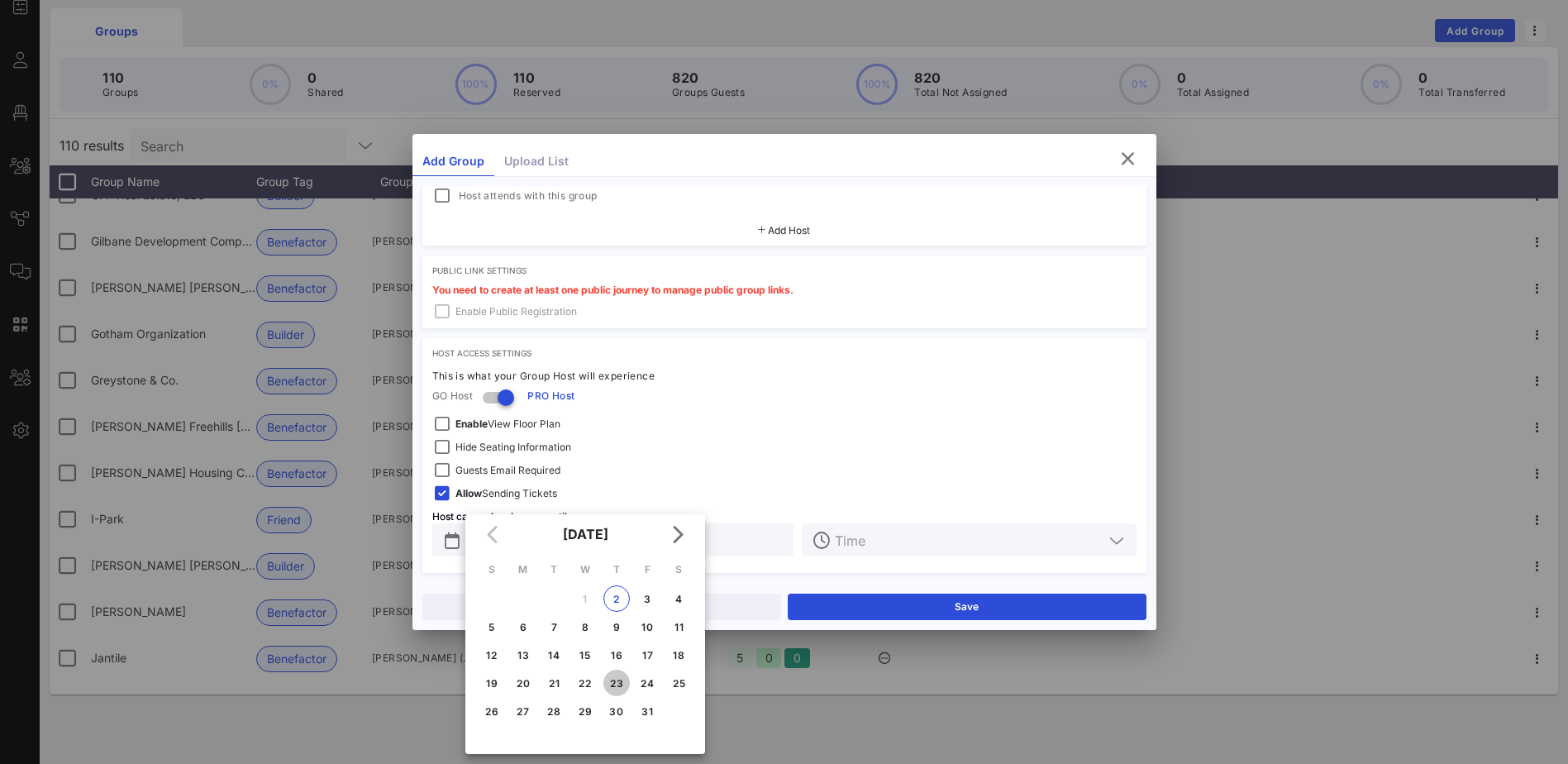
click at [620, 683] on div "23" at bounding box center [616, 683] width 26 height 12
type input "[DATE]"
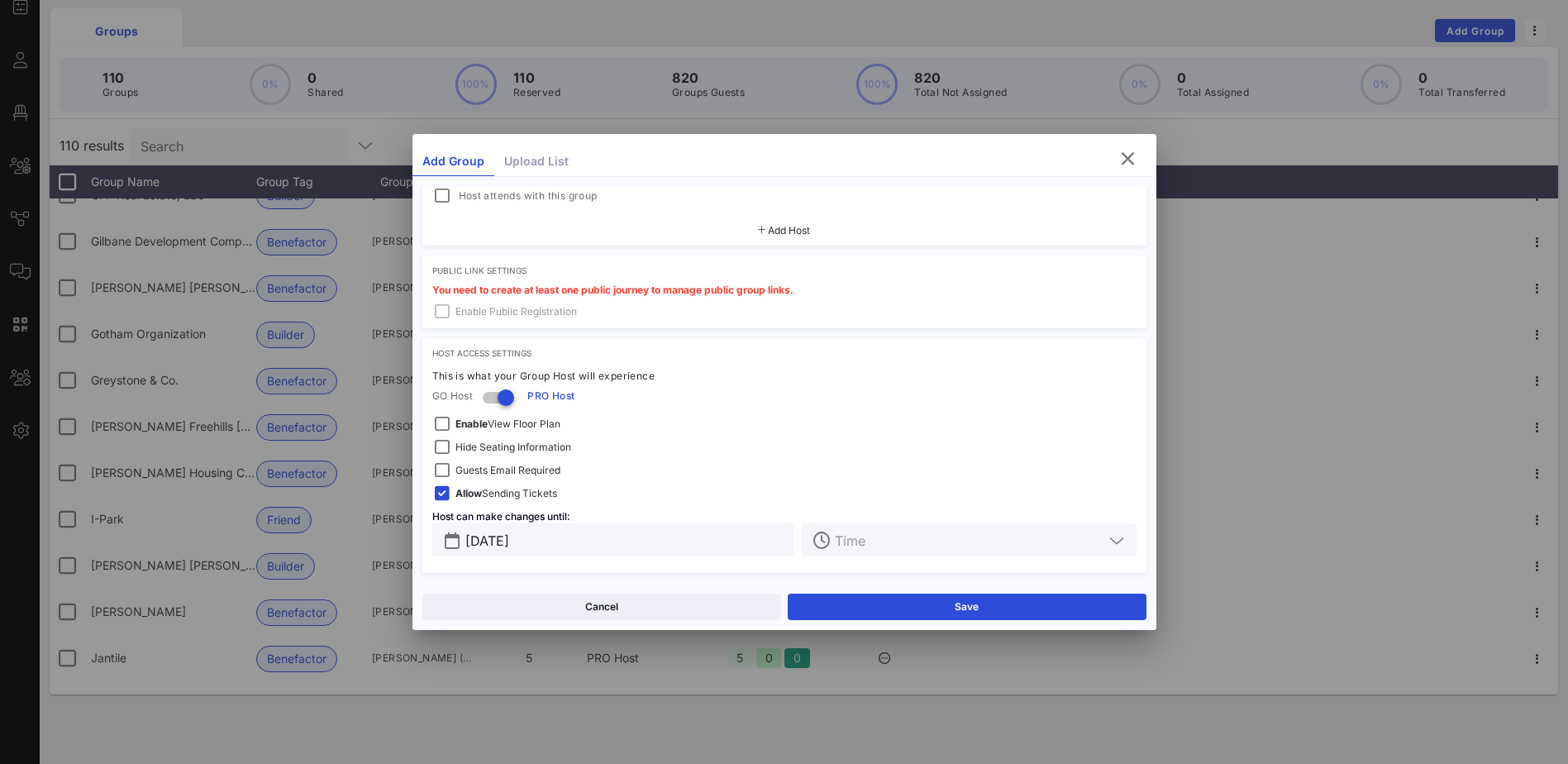
click at [907, 604] on button "Save" at bounding box center [967, 607] width 359 height 26
click at [590, 607] on button "Close" at bounding box center [602, 607] width 359 height 26
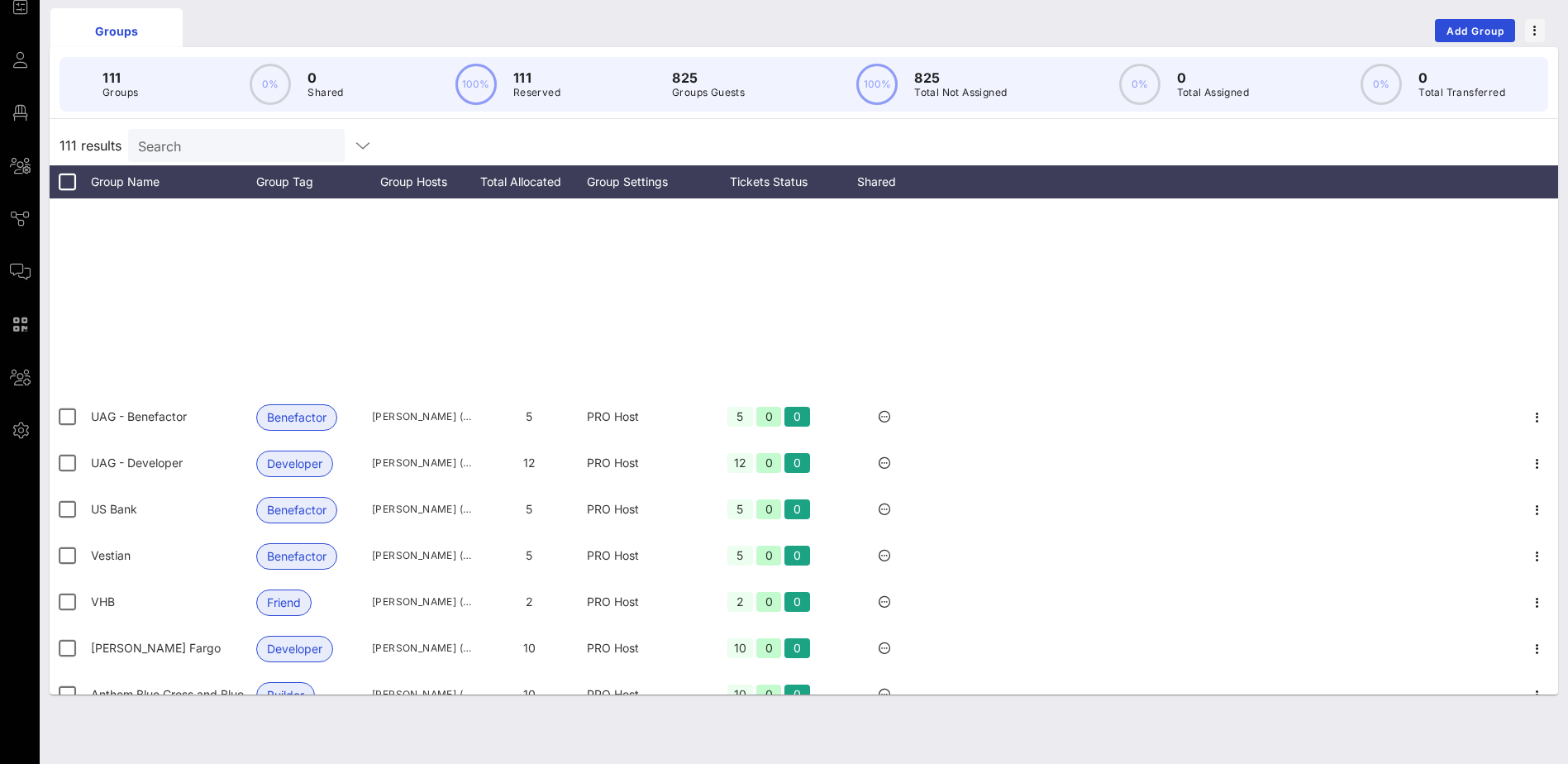
scroll to position [4644, 0]
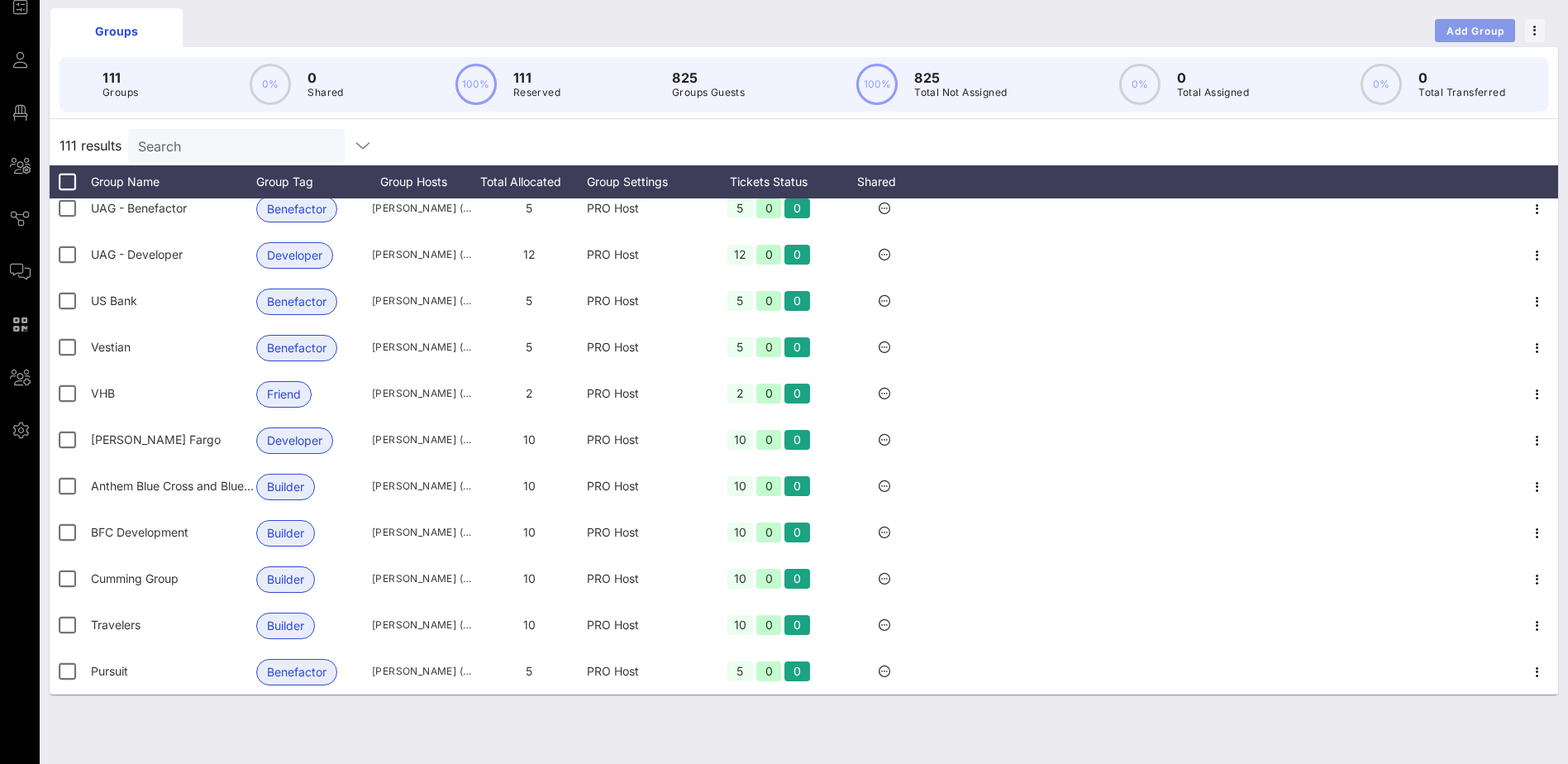
click at [1491, 31] on span "Add Group" at bounding box center [1475, 30] width 60 height 12
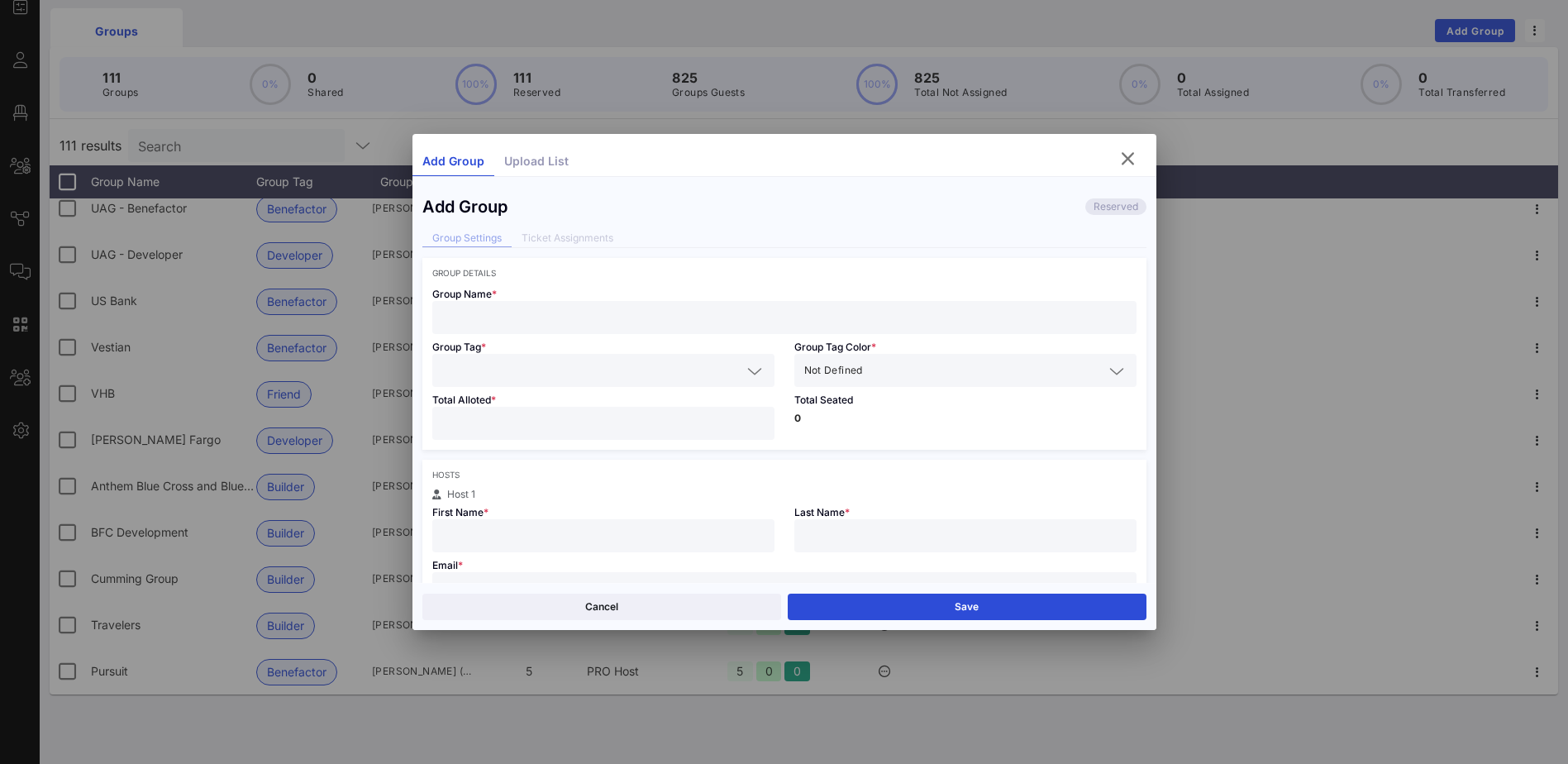
click at [518, 313] on input "text" at bounding box center [784, 317] width 684 height 22
type input "Red Stone Equity Partners"
click at [748, 376] on icon at bounding box center [755, 371] width 15 height 20
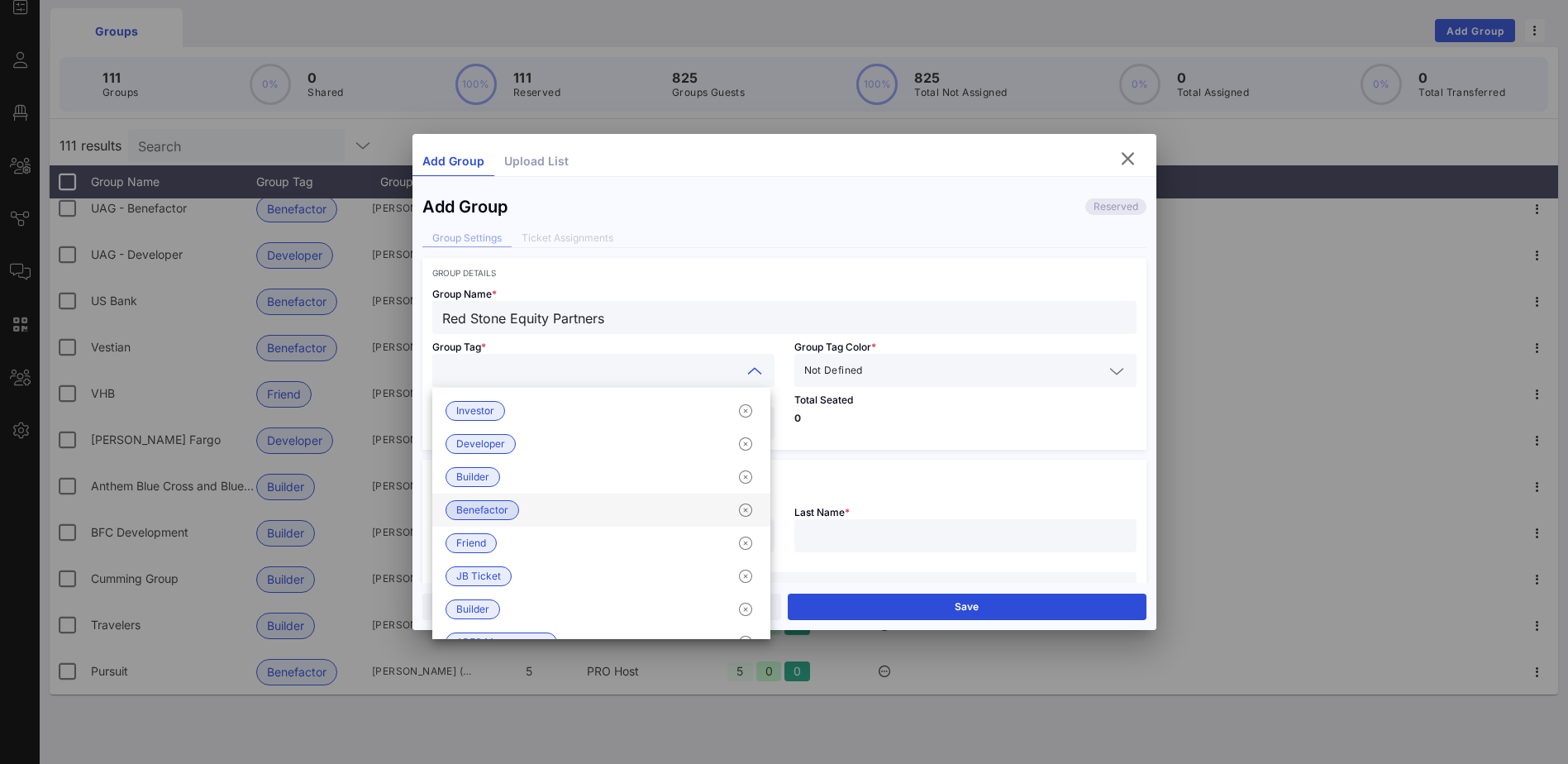
click at [504, 512] on span "Benefactor" at bounding box center [482, 510] width 52 height 18
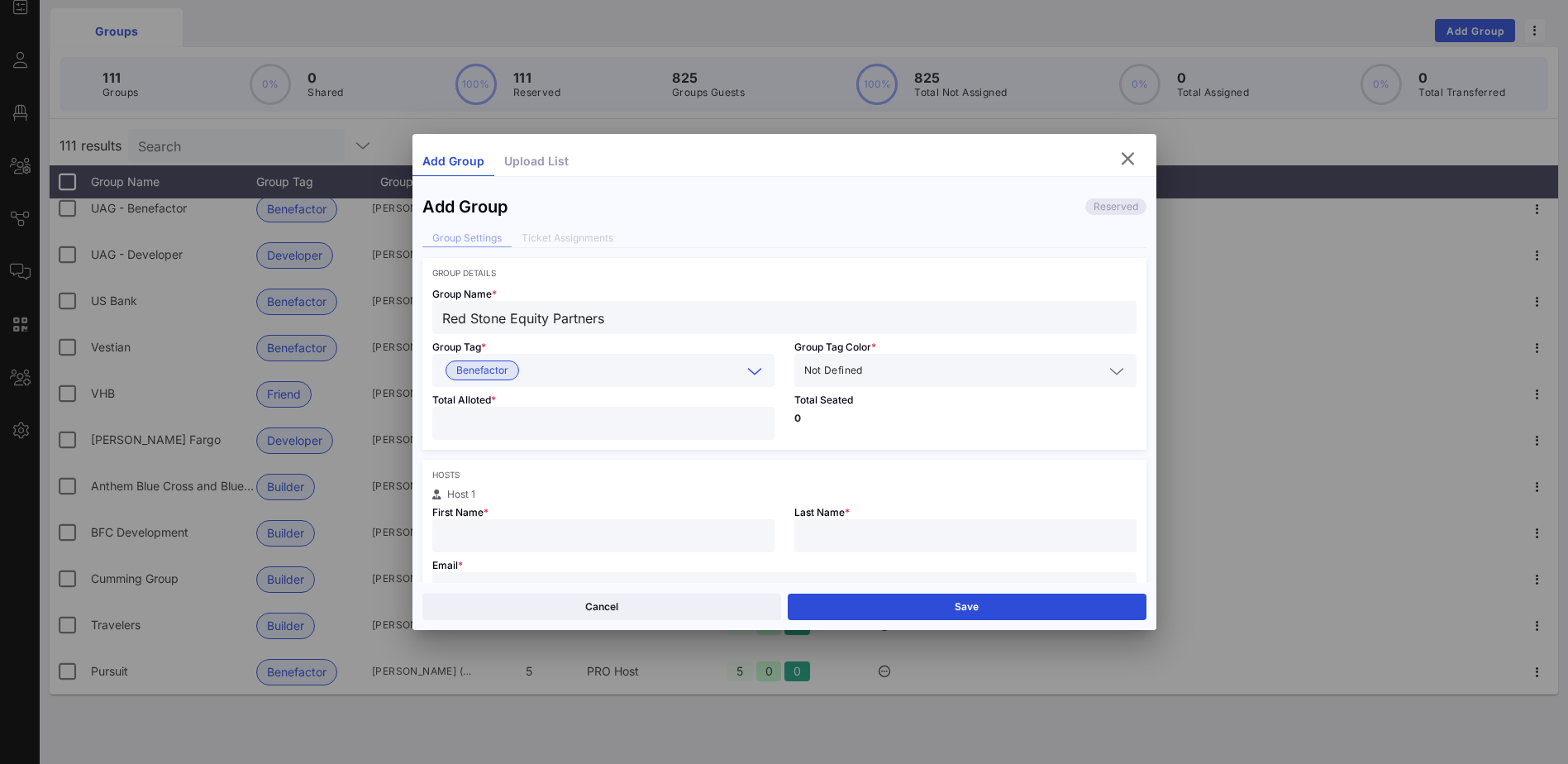
click at [525, 426] on input "number" at bounding box center [603, 423] width 322 height 22
type input "*"
drag, startPoint x: 530, startPoint y: 531, endPoint x: 542, endPoint y: 531, distance: 12.0
click at [530, 531] on input "text" at bounding box center [603, 535] width 322 height 22
type input "[PERSON_NAME]"
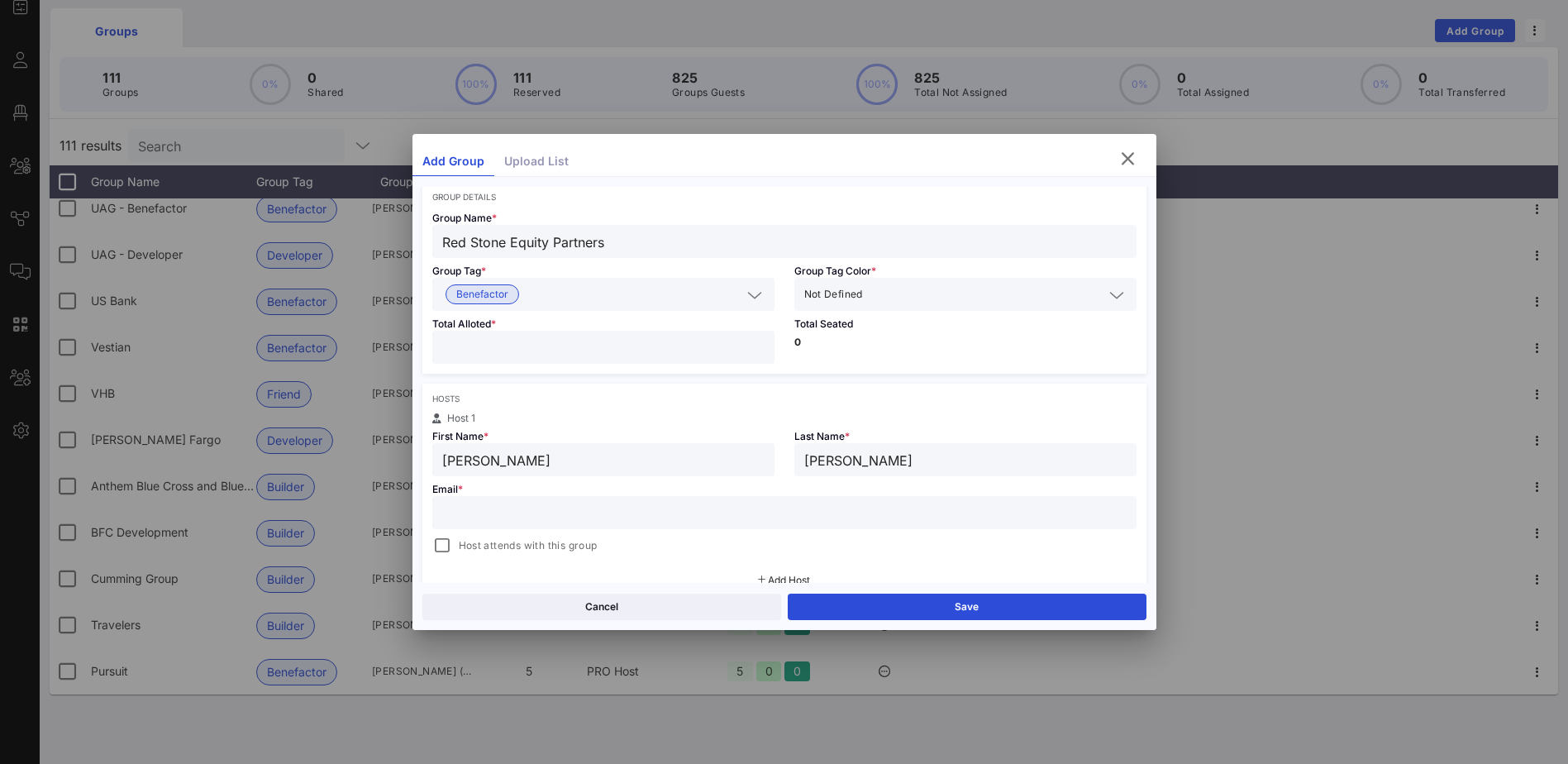
scroll to position [165, 0]
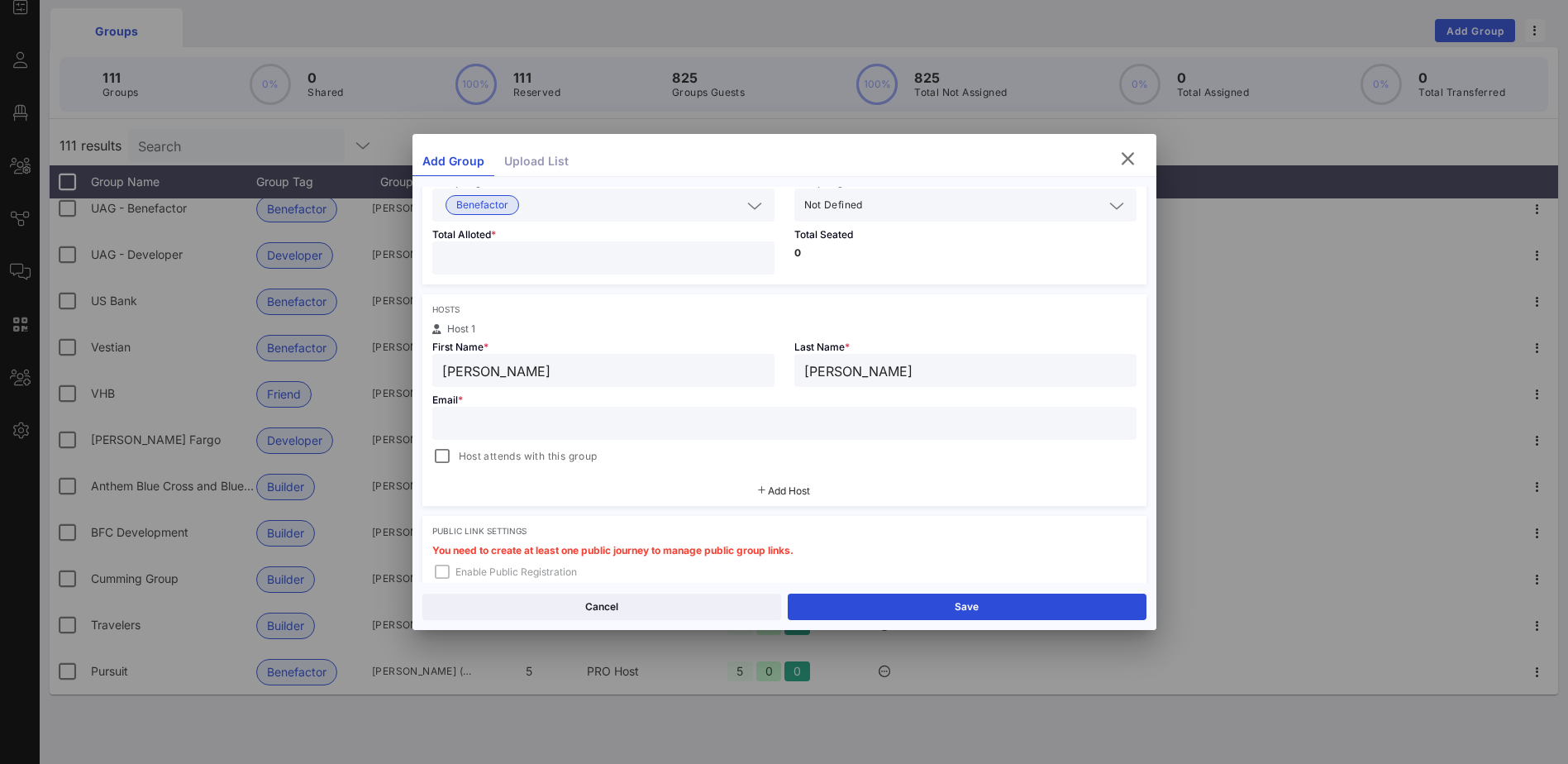
type input "[PERSON_NAME]"
click at [475, 418] on input "text" at bounding box center [784, 423] width 684 height 22
paste input "[PERSON_NAME][EMAIL_ADDRESS][PERSON_NAME][DOMAIN_NAME]"
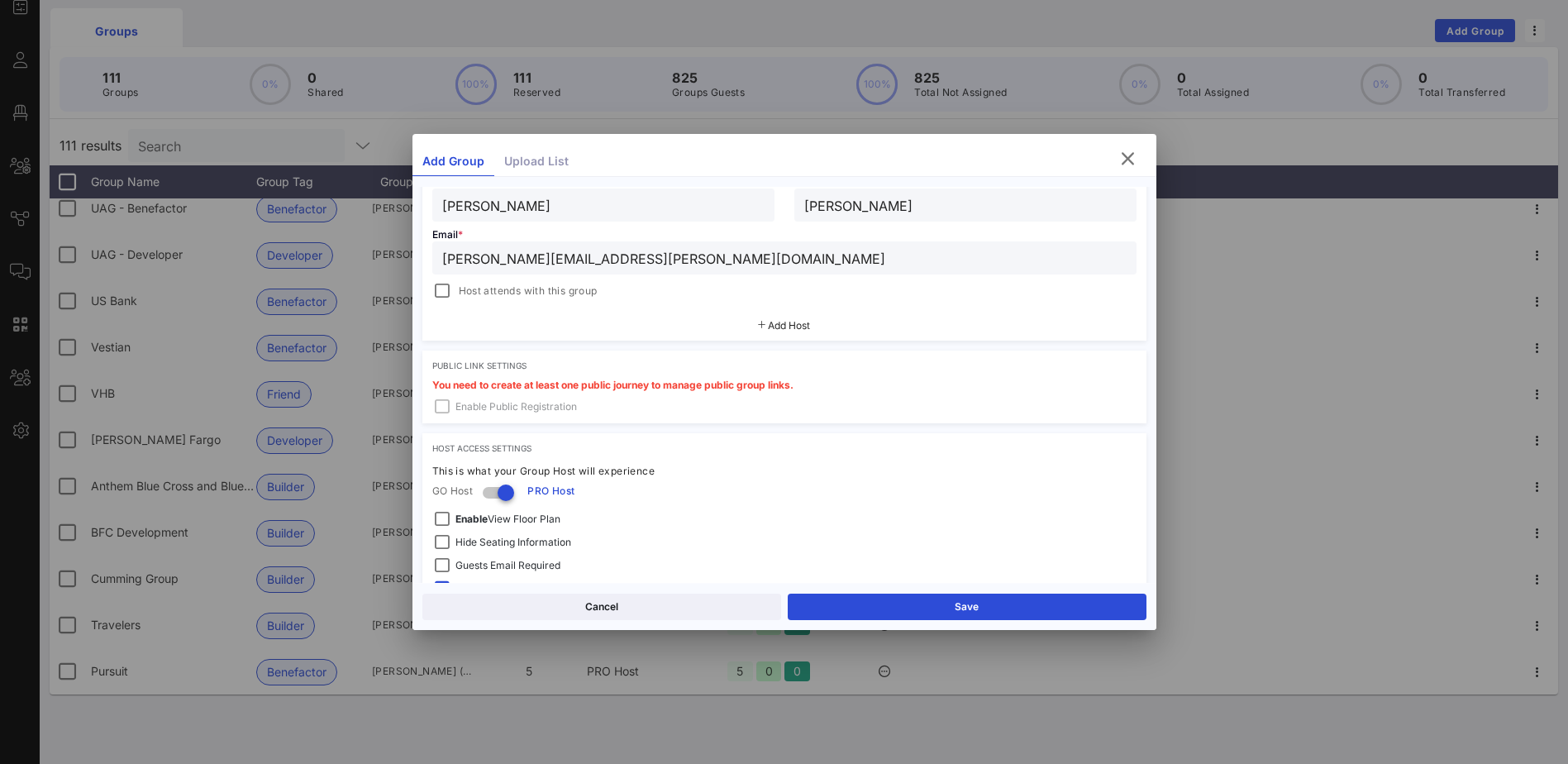
scroll to position [425, 0]
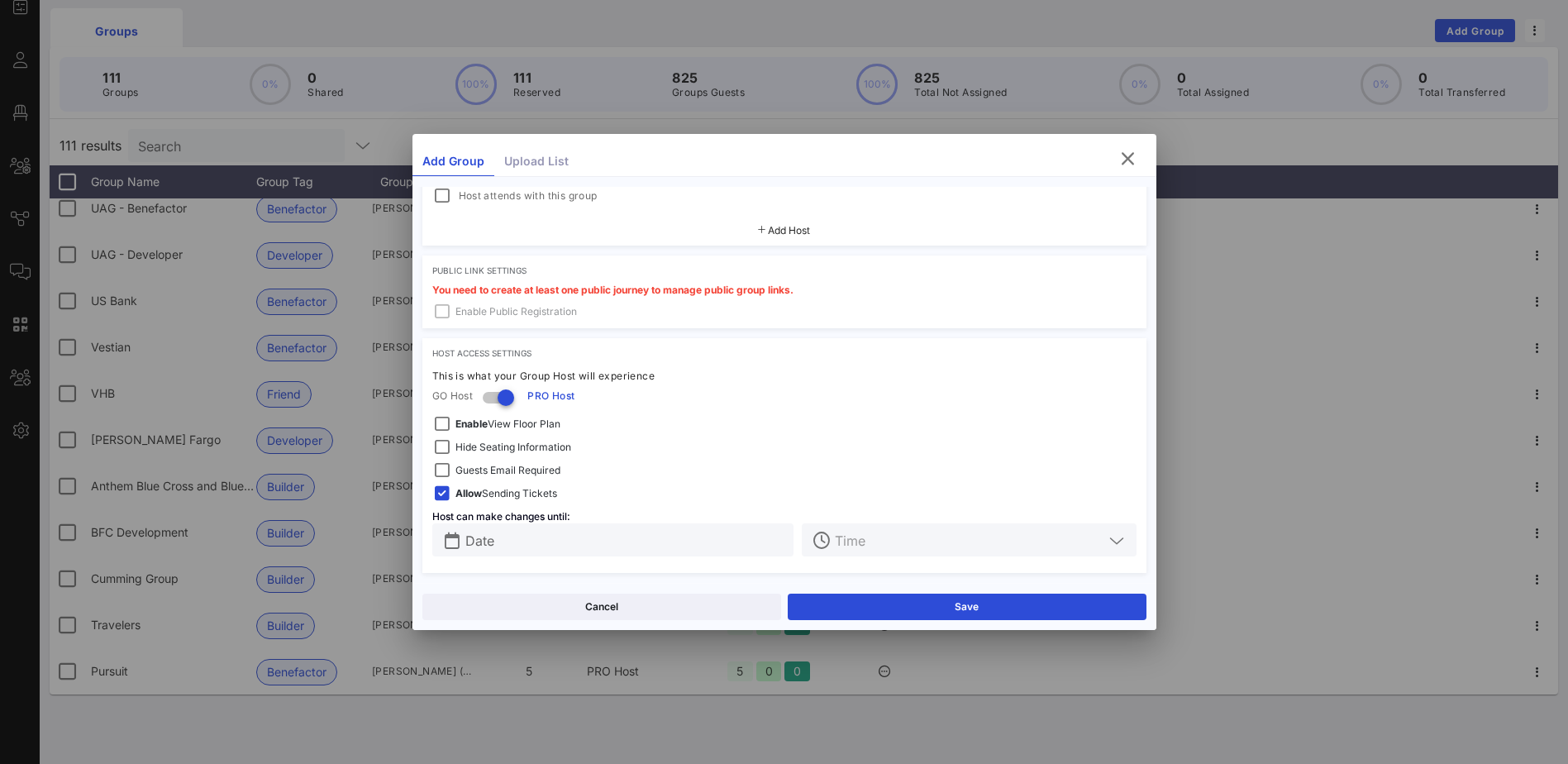
type input "[PERSON_NAME][EMAIL_ADDRESS][PERSON_NAME][DOMAIN_NAME]"
click at [519, 544] on input "text" at bounding box center [625, 540] width 319 height 22
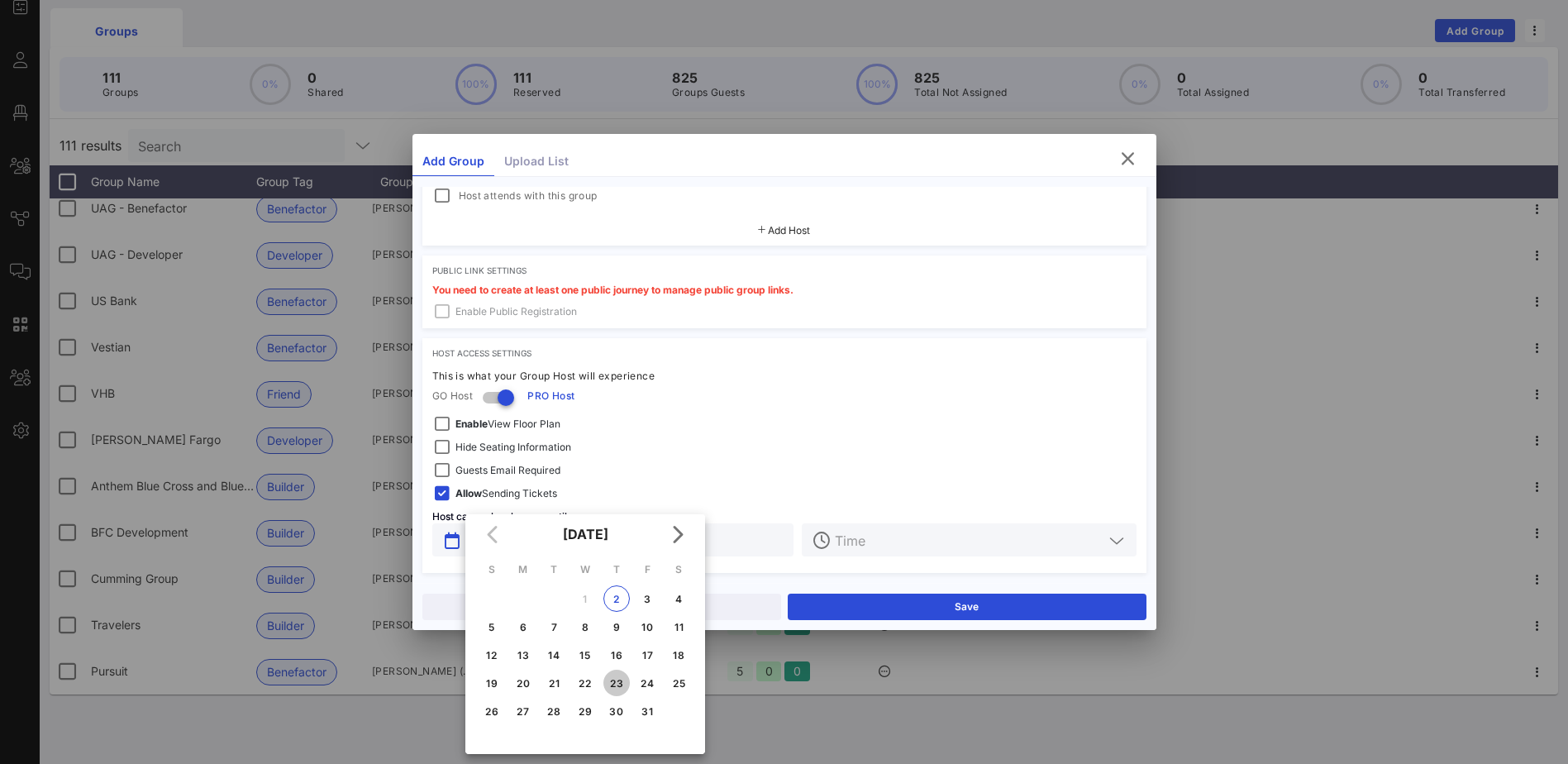
click at [616, 686] on div "23" at bounding box center [616, 683] width 26 height 12
type input "[DATE]"
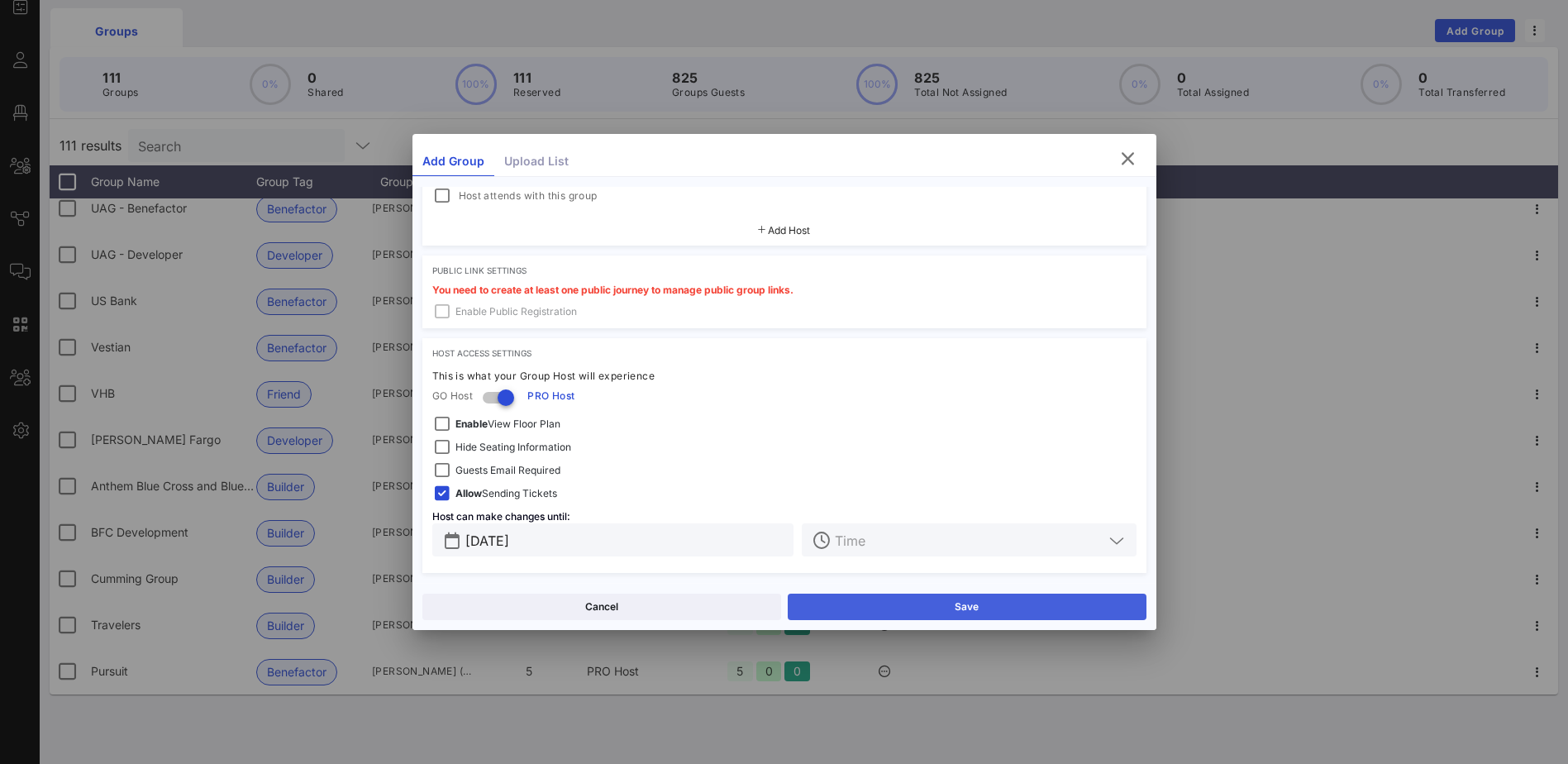
click at [1025, 603] on button "Save" at bounding box center [967, 607] width 359 height 26
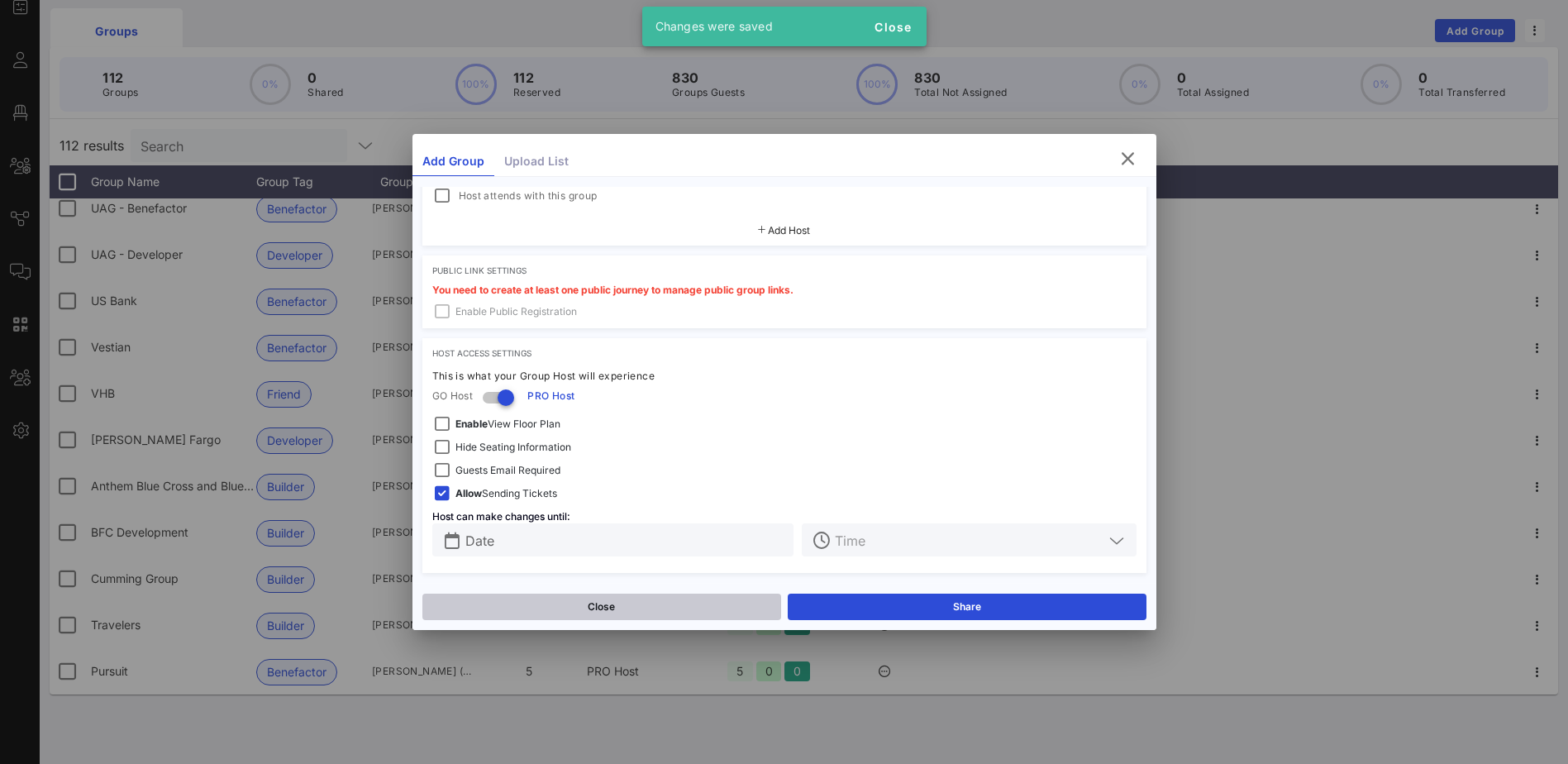
click at [645, 603] on button "Close" at bounding box center [602, 607] width 359 height 26
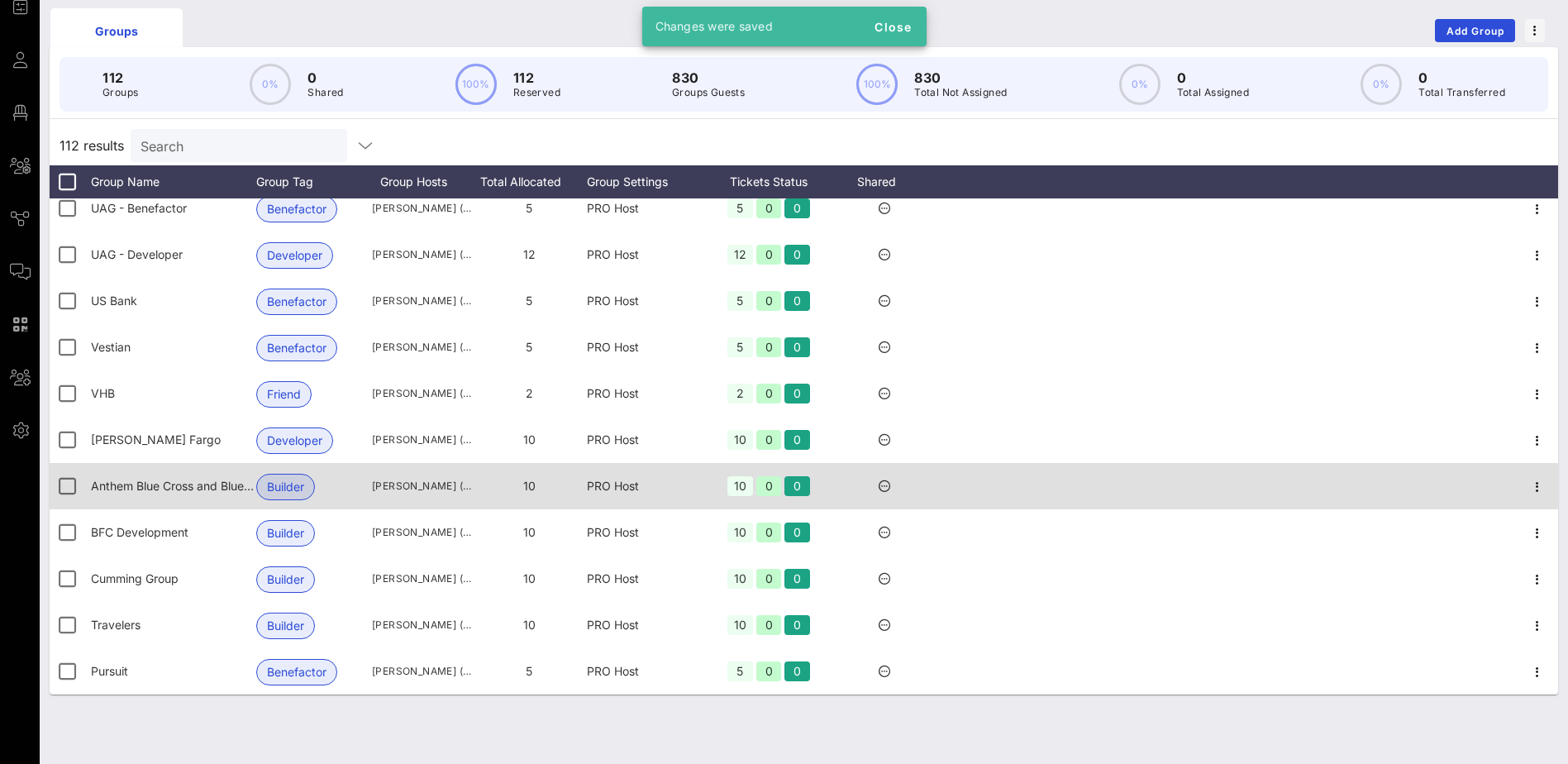
scroll to position [4690, 0]
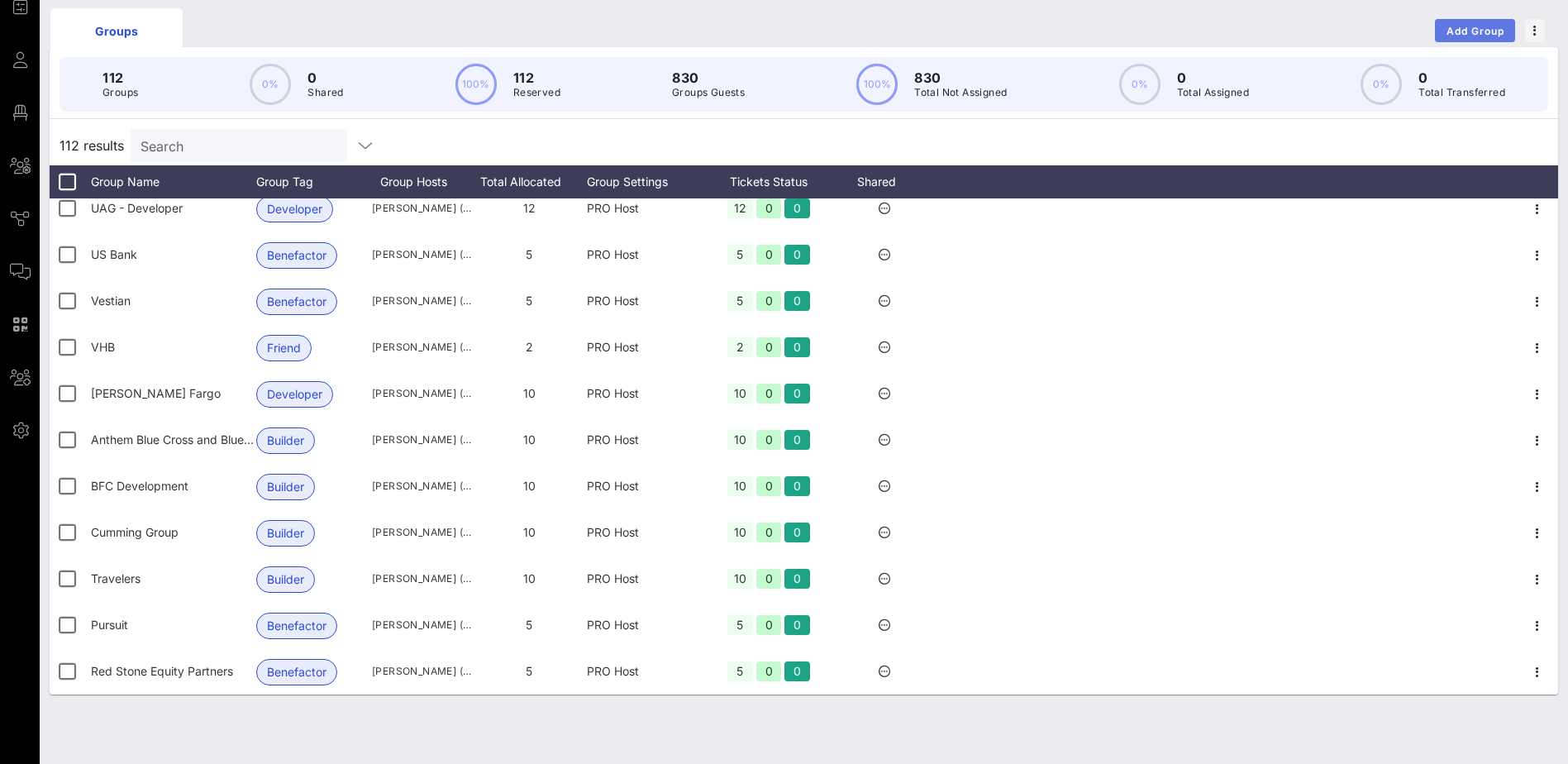
click at [1456, 29] on span "Add Group" at bounding box center [1475, 30] width 60 height 12
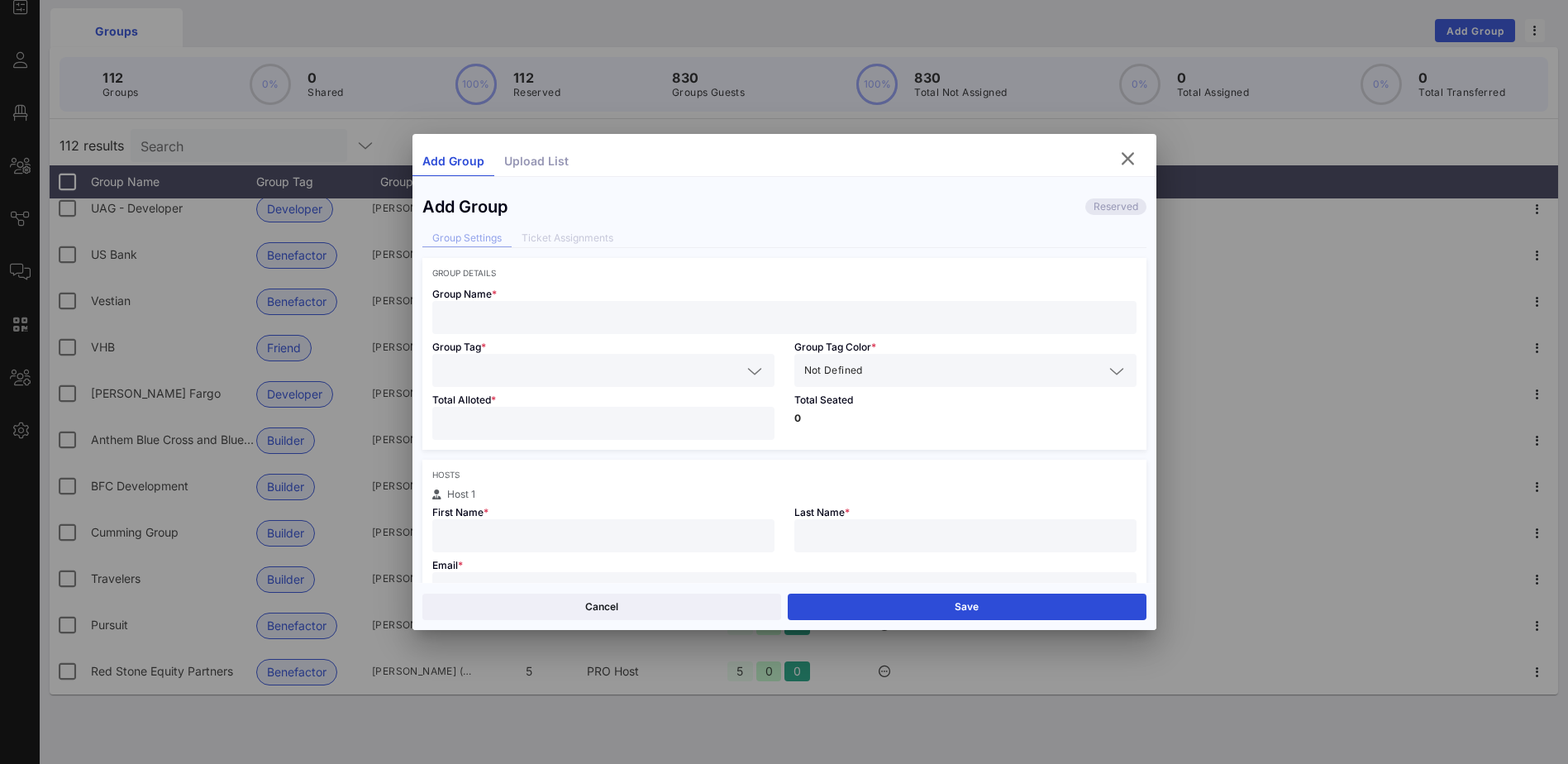
click at [504, 322] on input "text" at bounding box center [784, 317] width 684 height 22
type input "Penzer"
click at [750, 371] on icon at bounding box center [755, 371] width 15 height 20
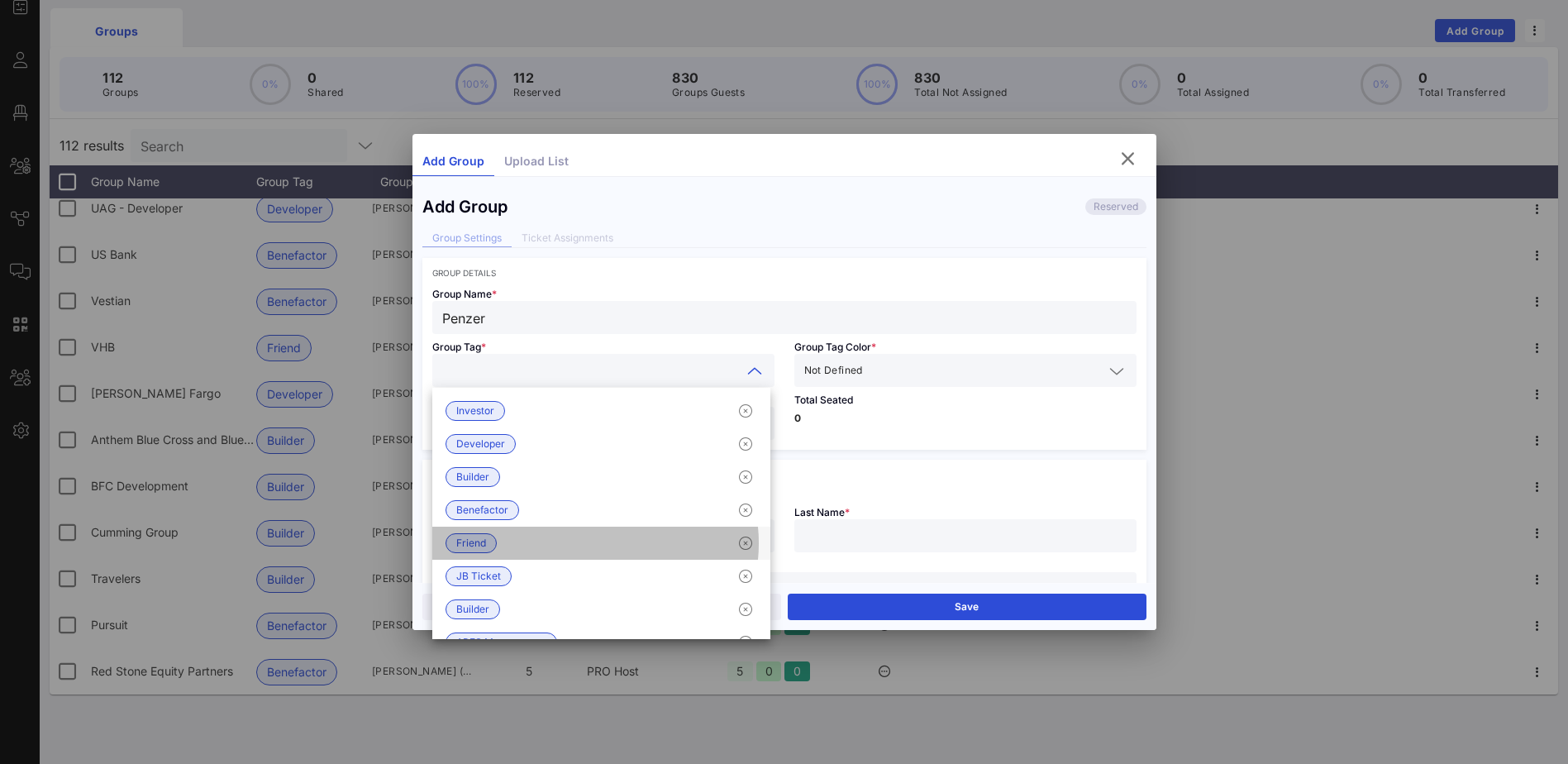
click at [465, 541] on span "Friend" at bounding box center [471, 543] width 29 height 18
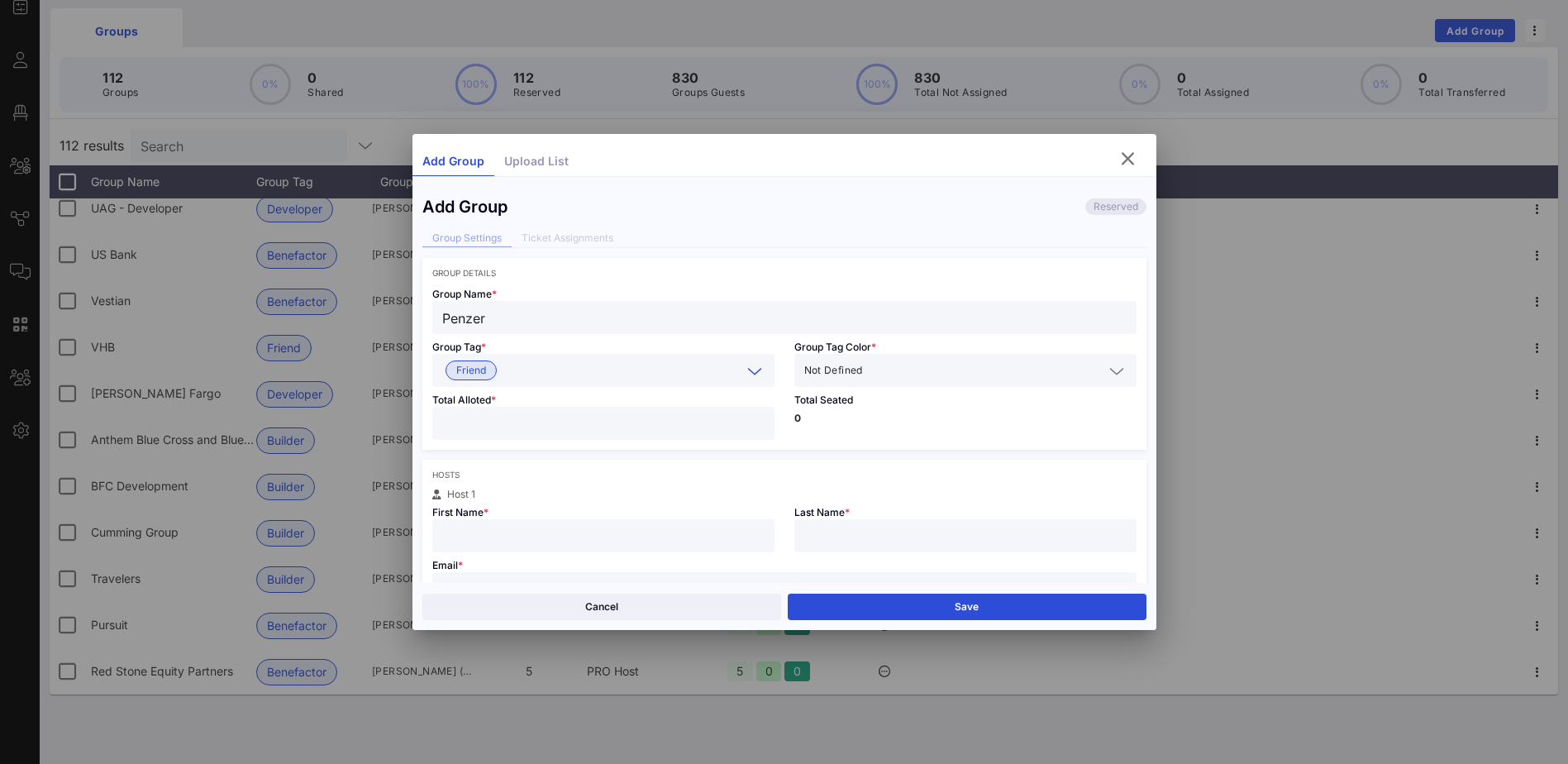
click at [511, 423] on input "number" at bounding box center [603, 423] width 322 height 22
type input "*"
click at [621, 539] on input "text" at bounding box center [603, 535] width 322 height 22
type input "[PERSON_NAME]"
type input "Penzer"
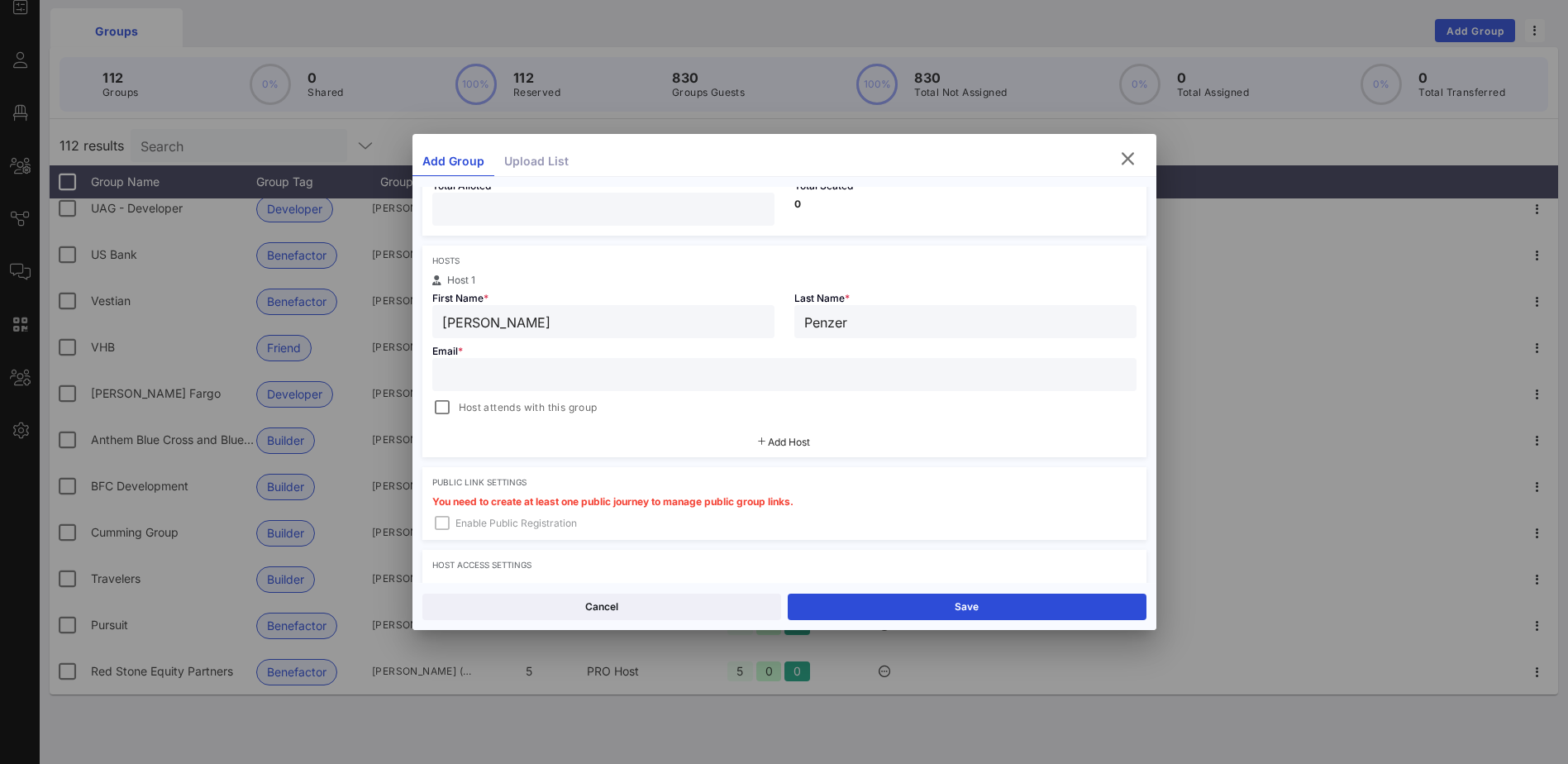
scroll to position [248, 0]
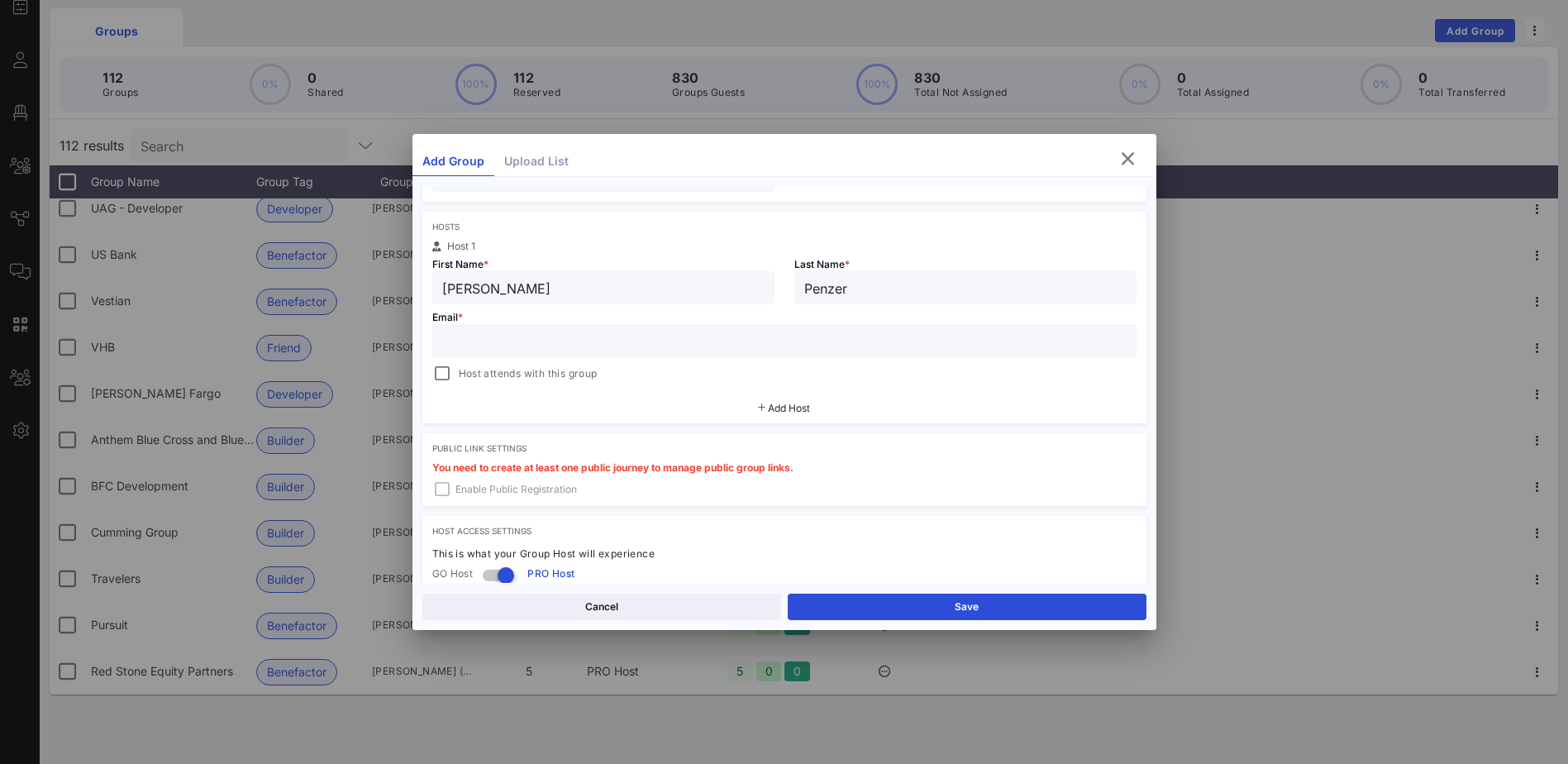
drag, startPoint x: 532, startPoint y: 338, endPoint x: 548, endPoint y: 337, distance: 16.0
click at [532, 338] on input "text" at bounding box center [784, 340] width 684 height 22
paste input "[EMAIL_ADDRESS][DOMAIN_NAME]"
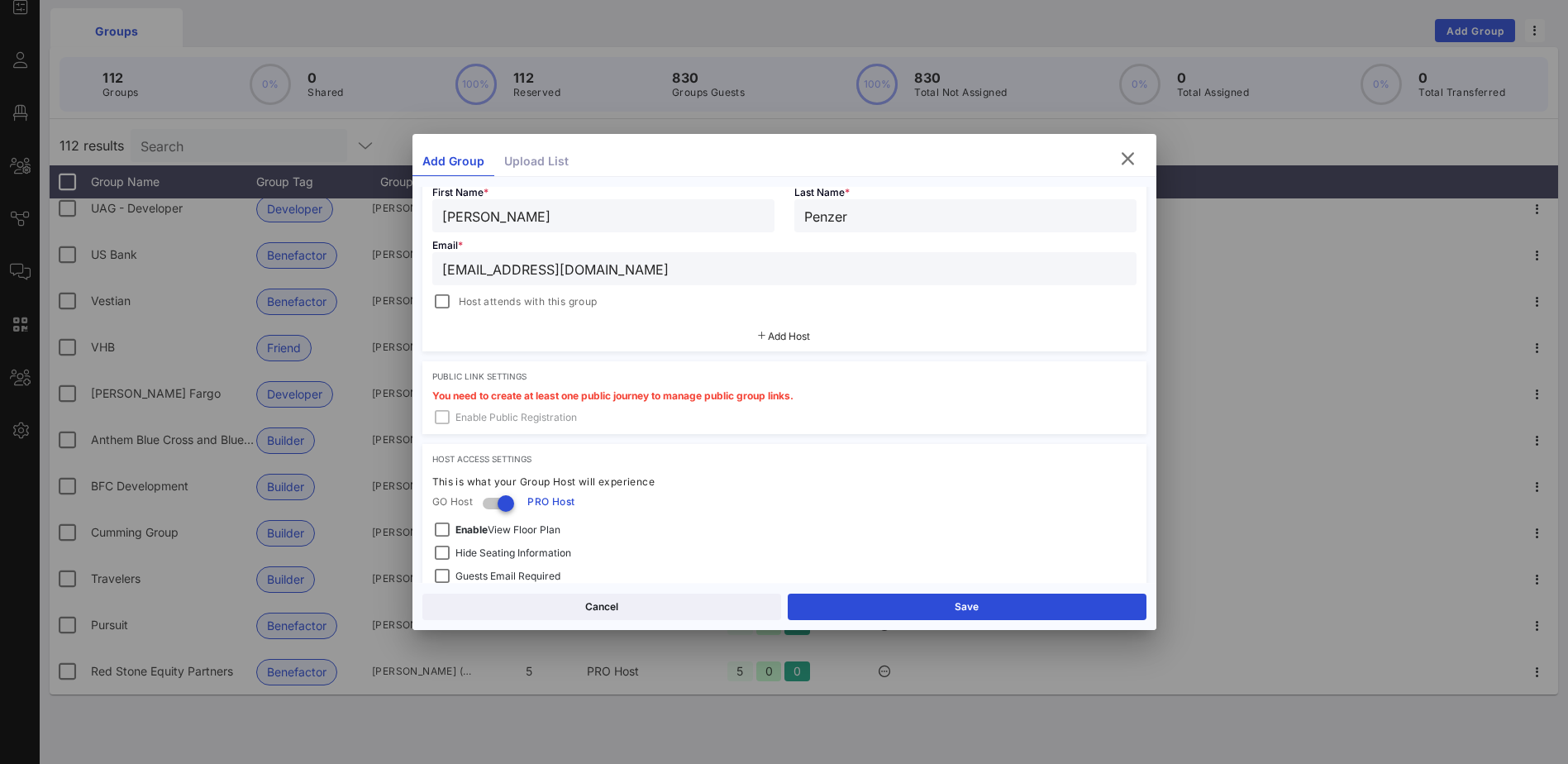
scroll to position [425, 0]
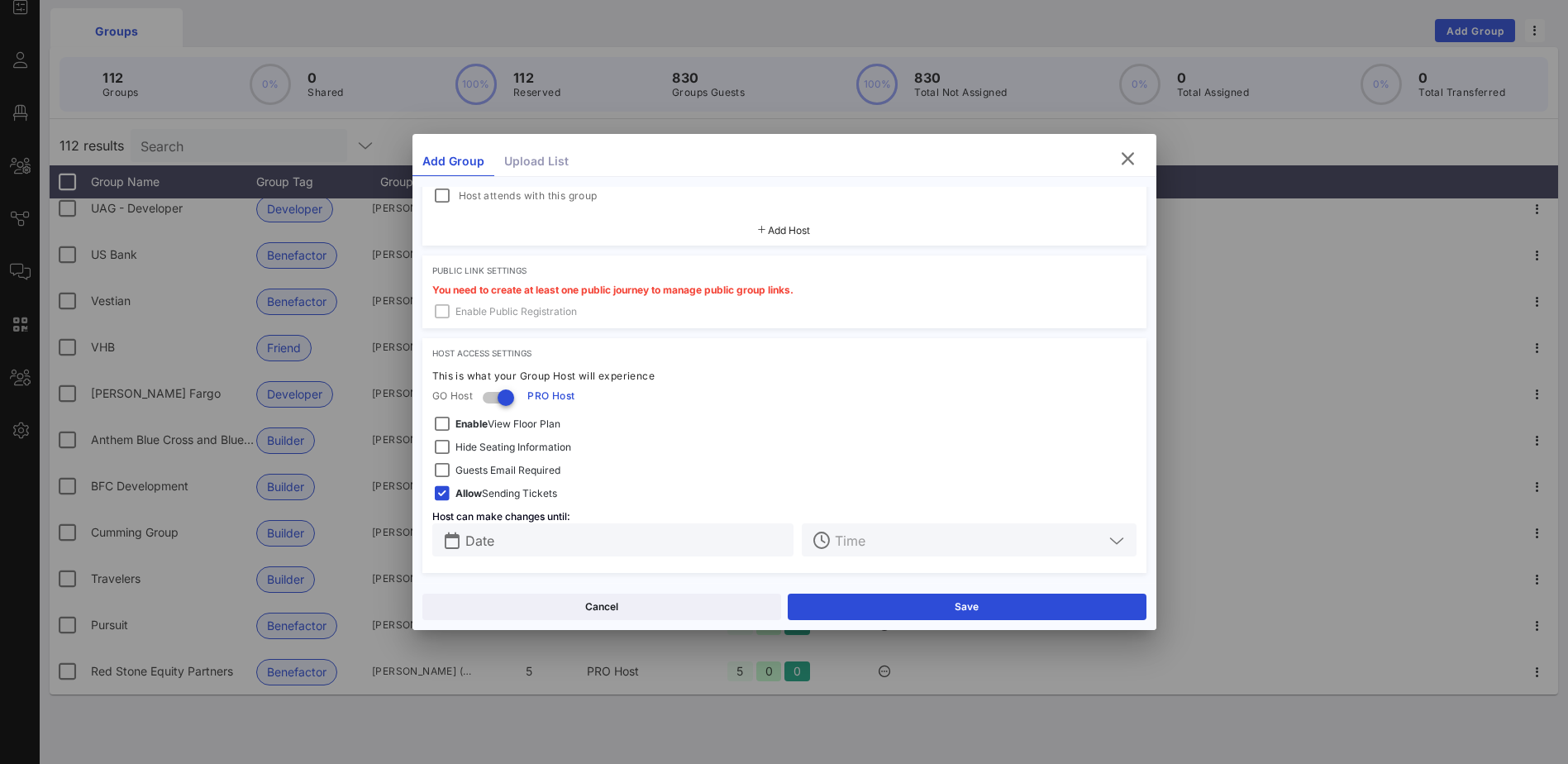
type input "[EMAIL_ADDRESS][DOMAIN_NAME]"
click at [636, 538] on input "text" at bounding box center [625, 540] width 319 height 22
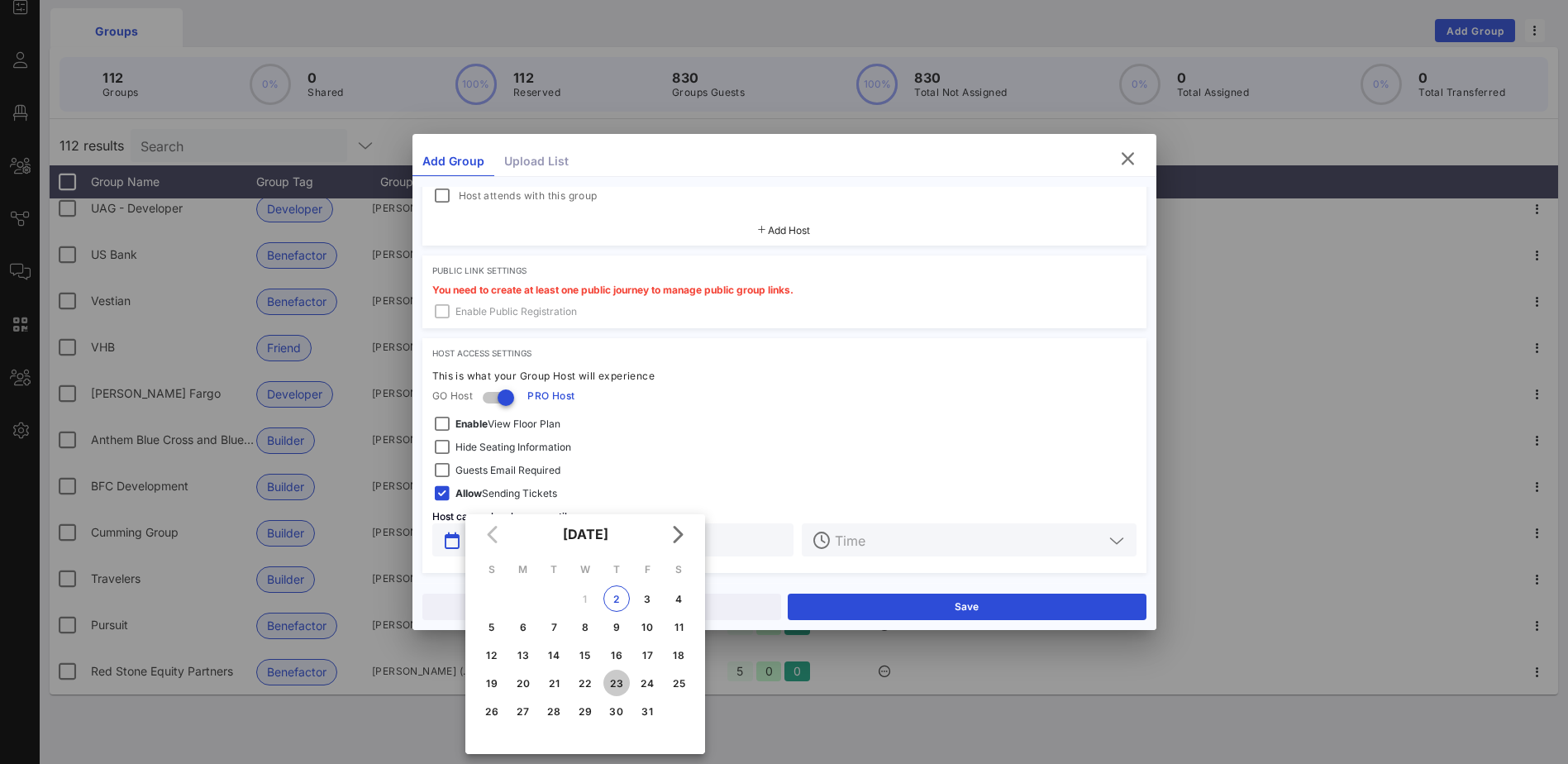
click at [622, 689] on button "23" at bounding box center [616, 683] width 26 height 26
type input "[DATE]"
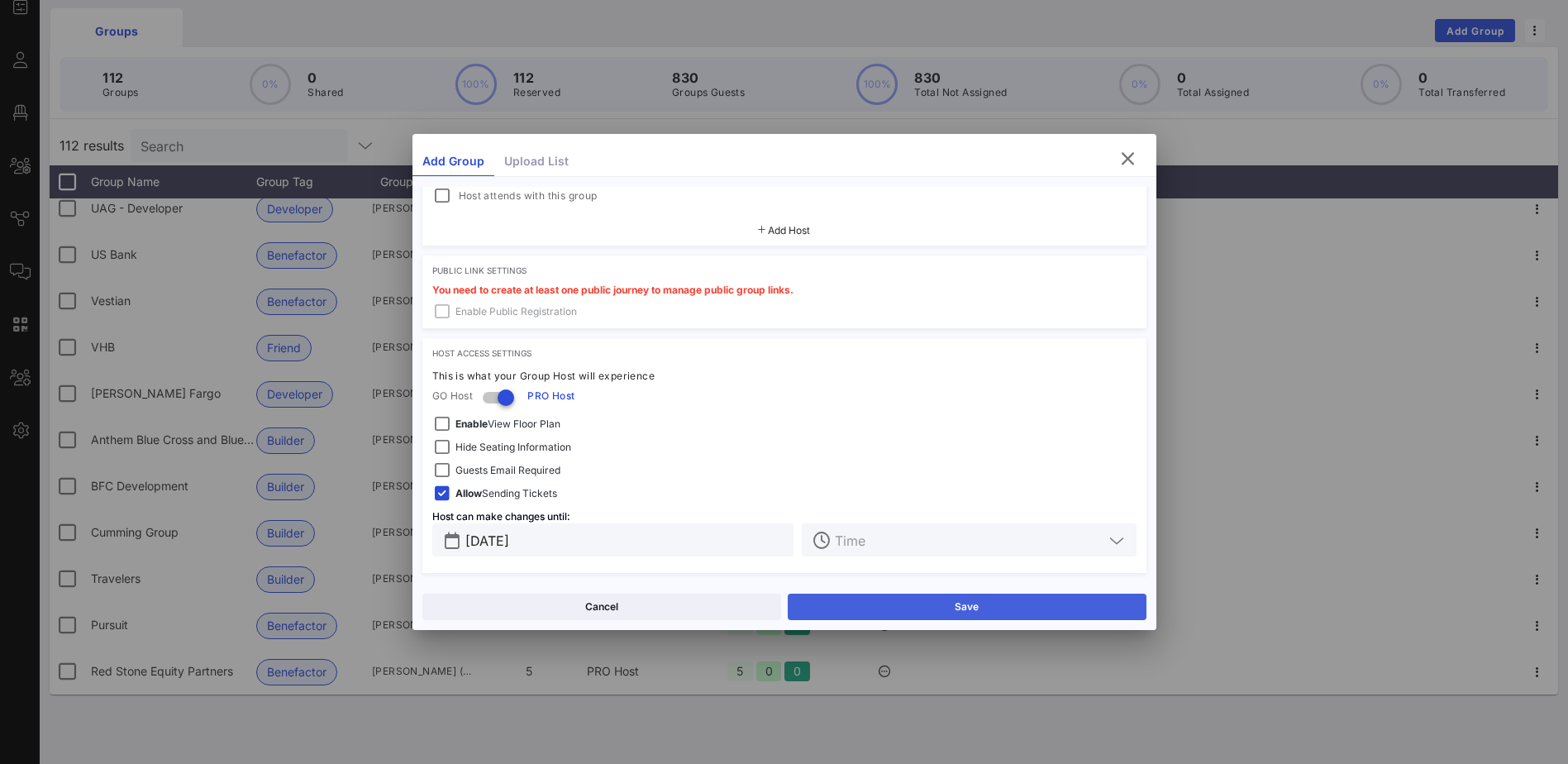
click at [972, 603] on button "Save" at bounding box center [967, 607] width 359 height 26
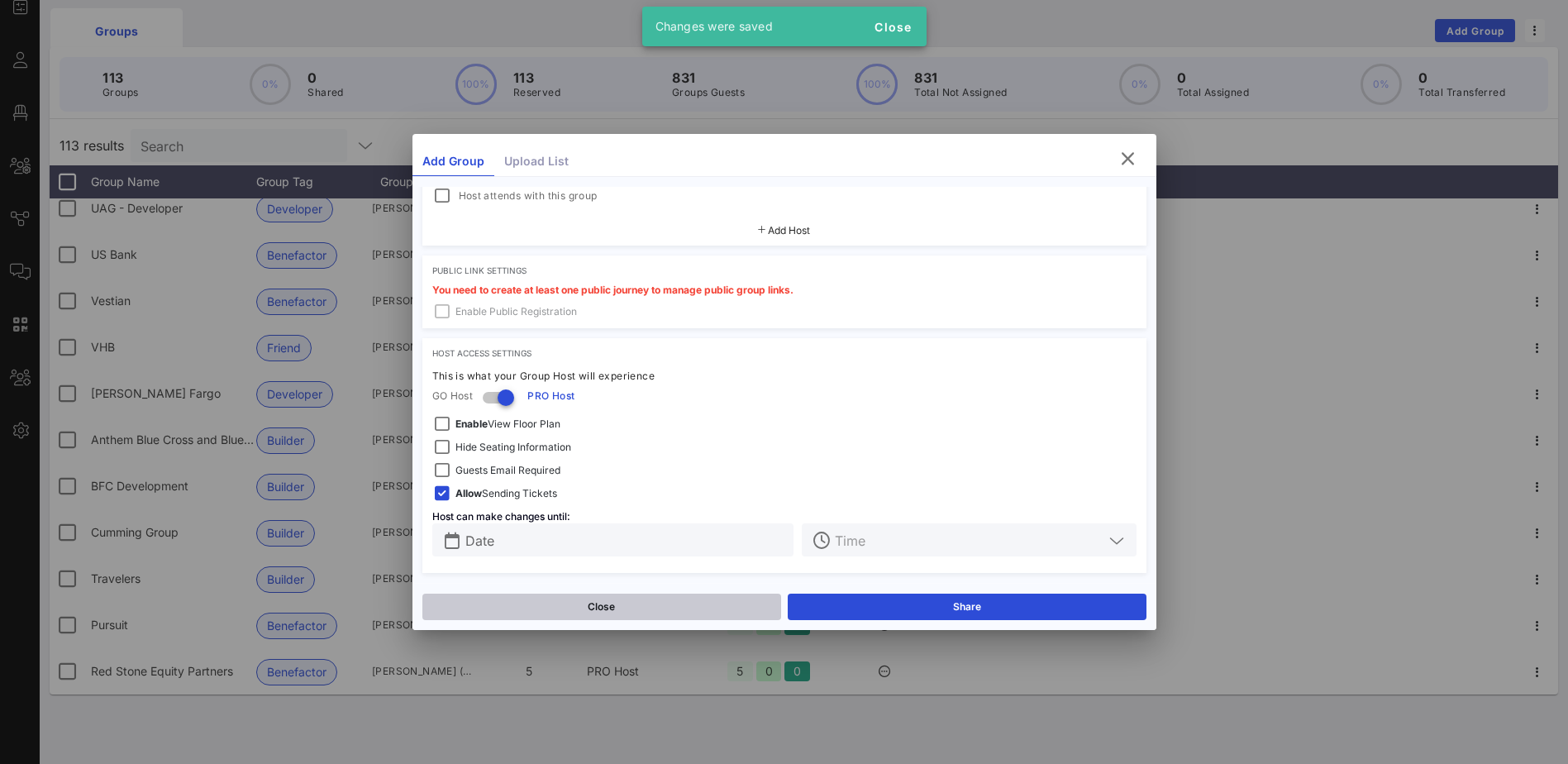
click at [645, 610] on button "Close" at bounding box center [602, 607] width 359 height 26
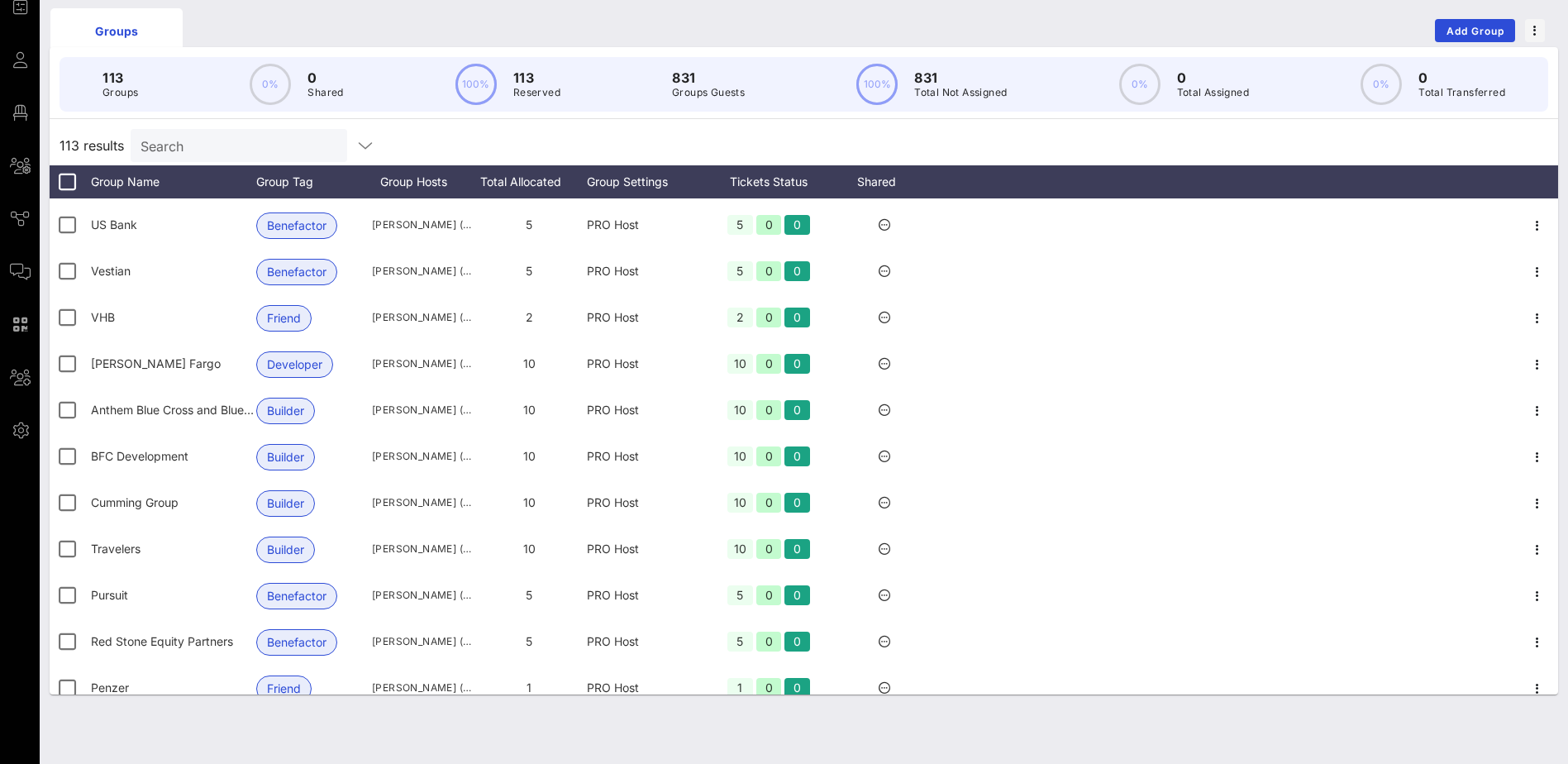
scroll to position [4736, 0]
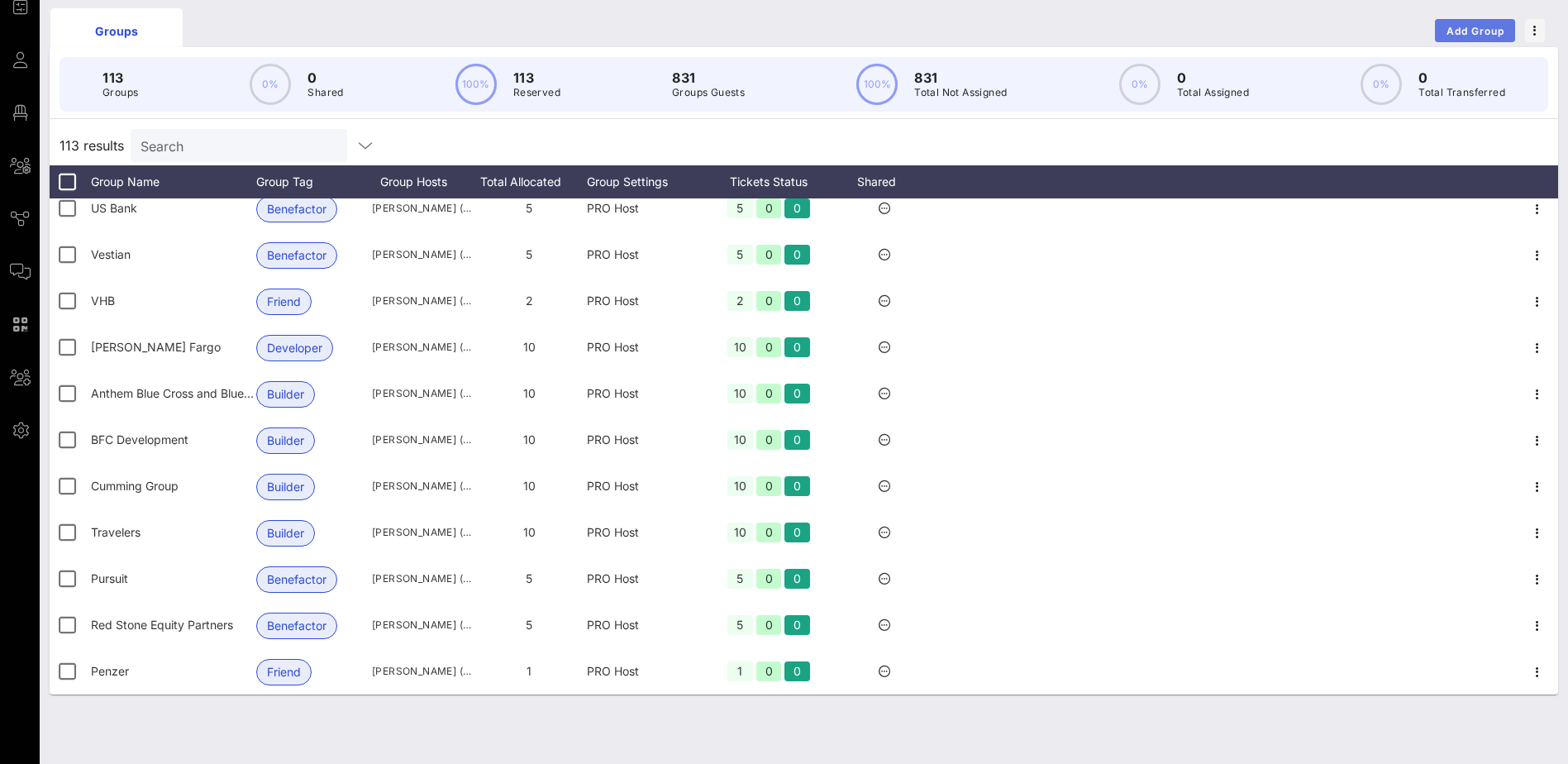
click at [1482, 32] on span "Add Group" at bounding box center [1475, 30] width 60 height 12
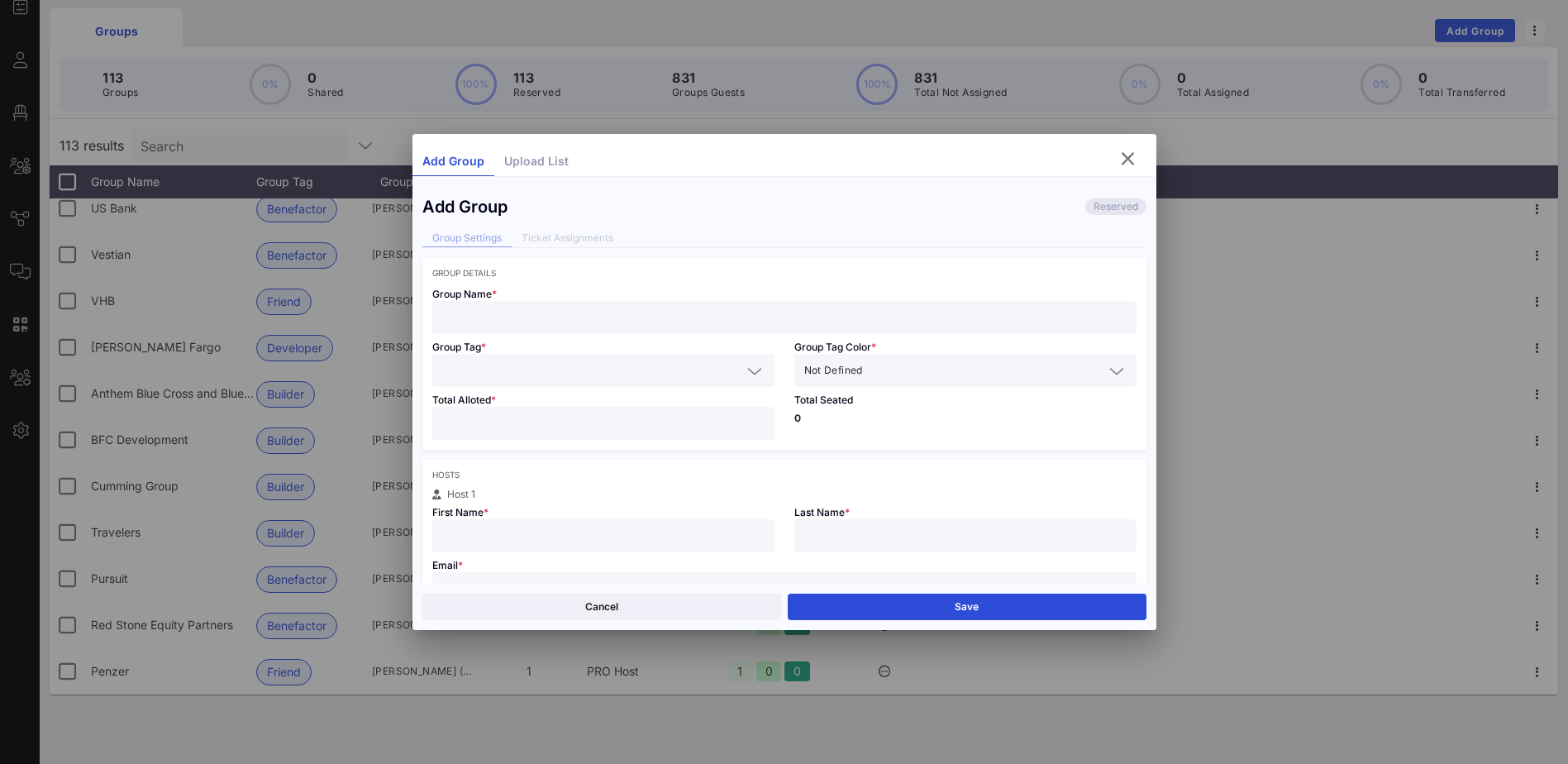
click at [487, 314] on input "text" at bounding box center [784, 317] width 684 height 22
type input "CohnReznick"
click at [749, 378] on icon at bounding box center [755, 371] width 15 height 20
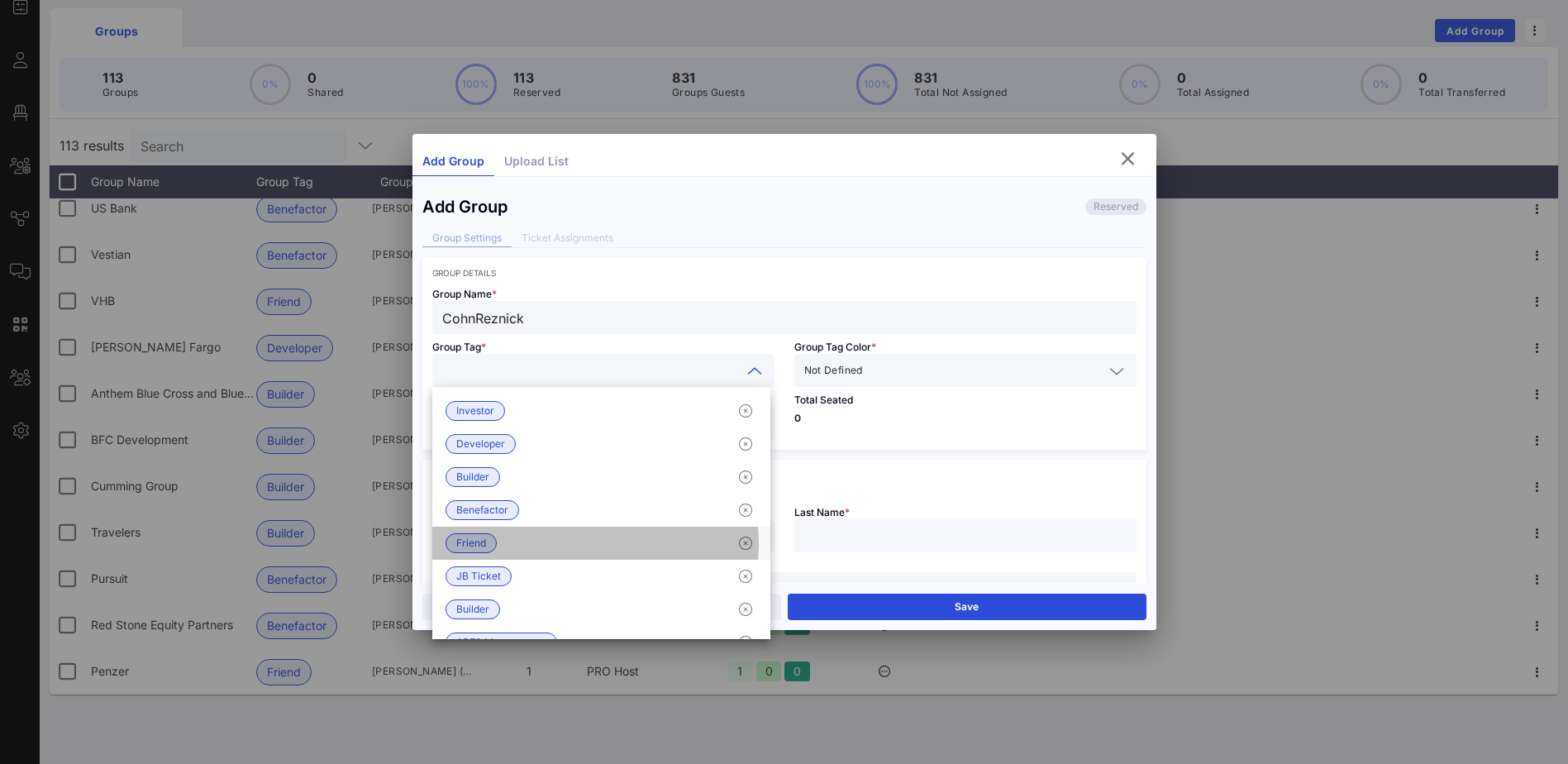
click at [483, 542] on span "Friend" at bounding box center [471, 543] width 29 height 18
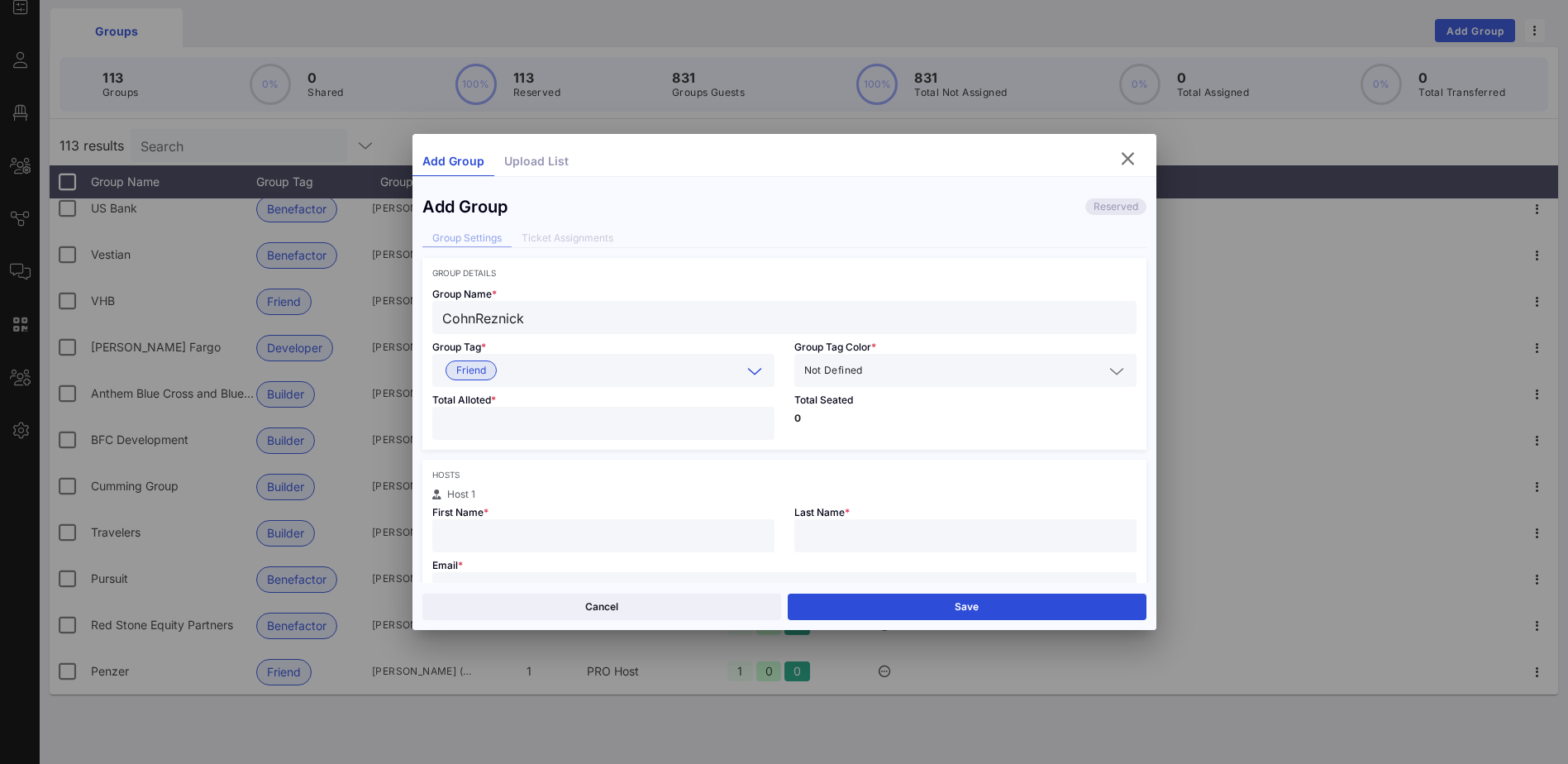
click at [508, 421] on input "number" at bounding box center [603, 423] width 322 height 22
type input "*"
click at [493, 534] on input "text" at bounding box center [603, 535] width 322 height 22
type input "[PERSON_NAME]"
type input "Rocker"
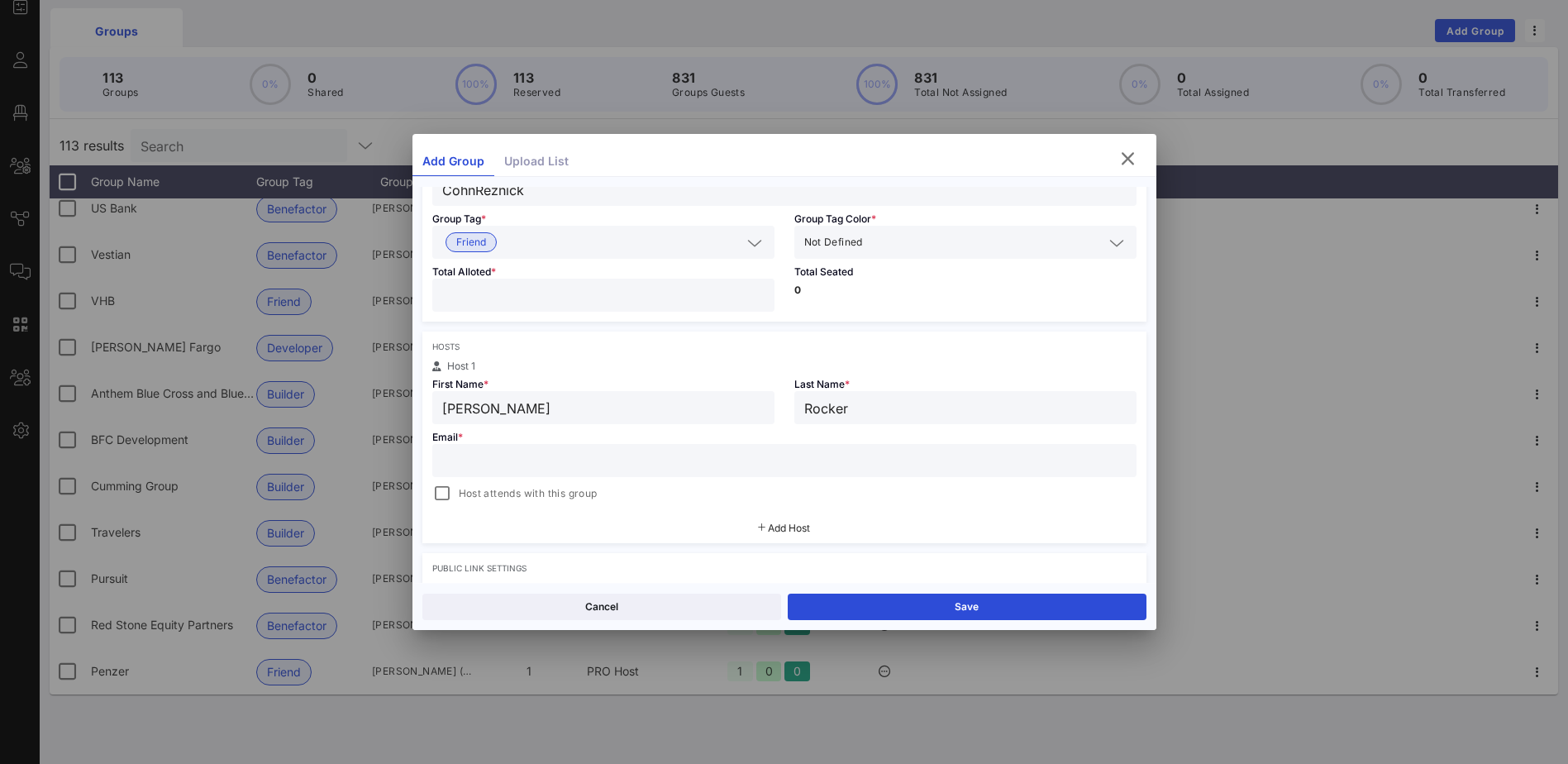
scroll to position [248, 0]
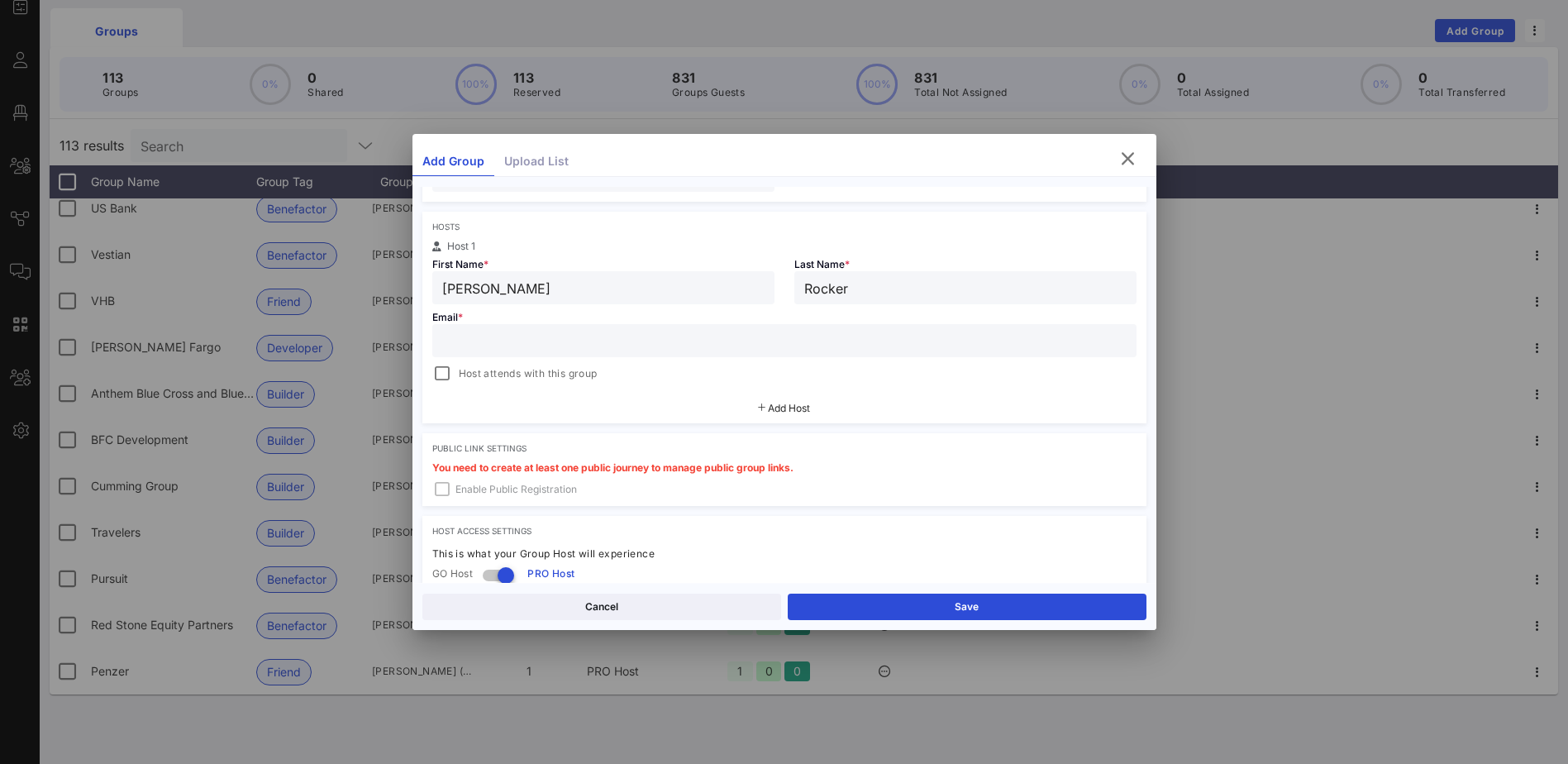
click at [512, 326] on div at bounding box center [784, 340] width 684 height 33
paste input "[PERSON_NAME][EMAIL_ADDRESS][DOMAIN_NAME]"
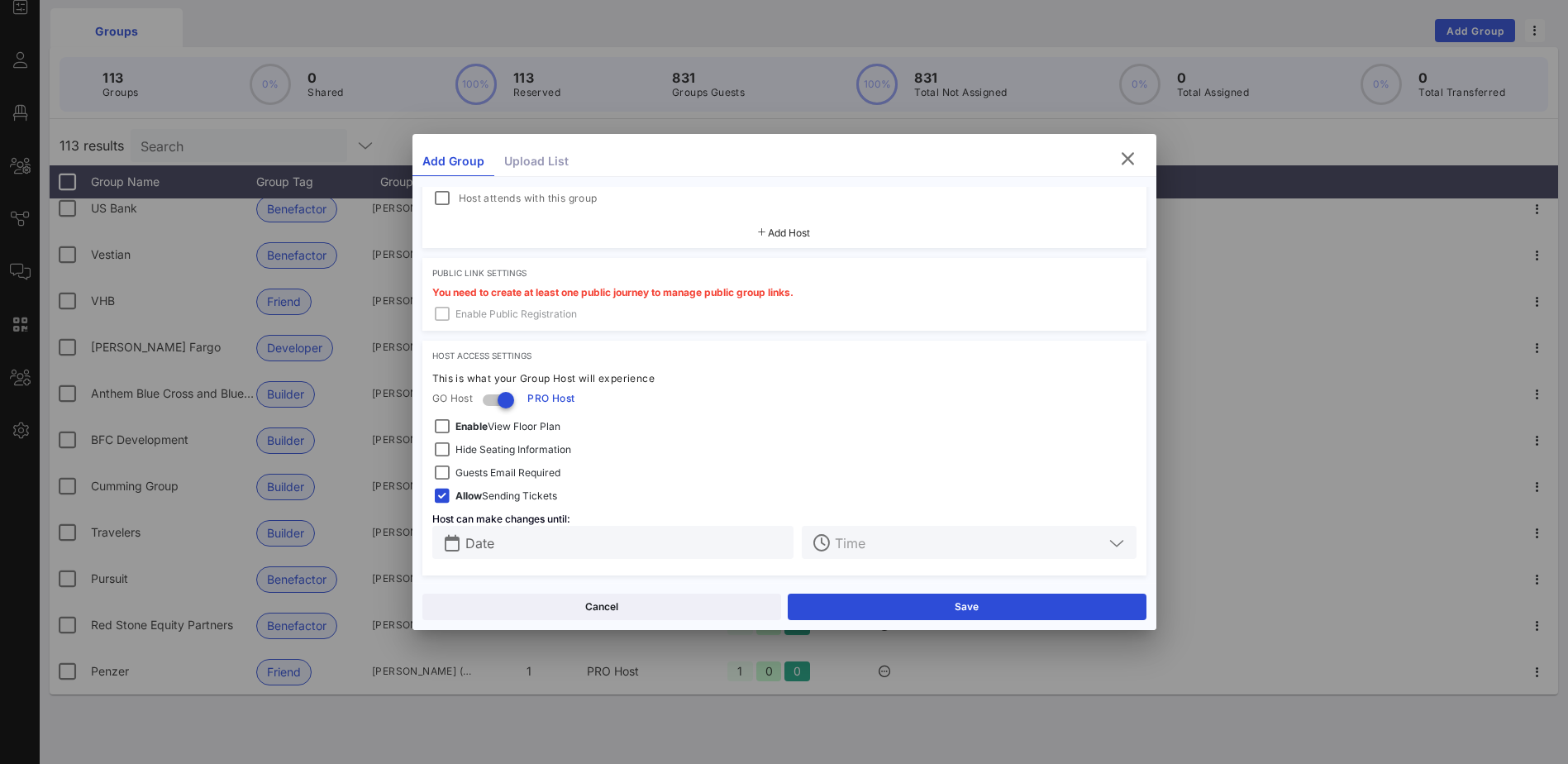
scroll to position [425, 0]
type input "[PERSON_NAME][EMAIL_ADDRESS][DOMAIN_NAME]"
click at [671, 532] on input "text" at bounding box center [625, 540] width 319 height 22
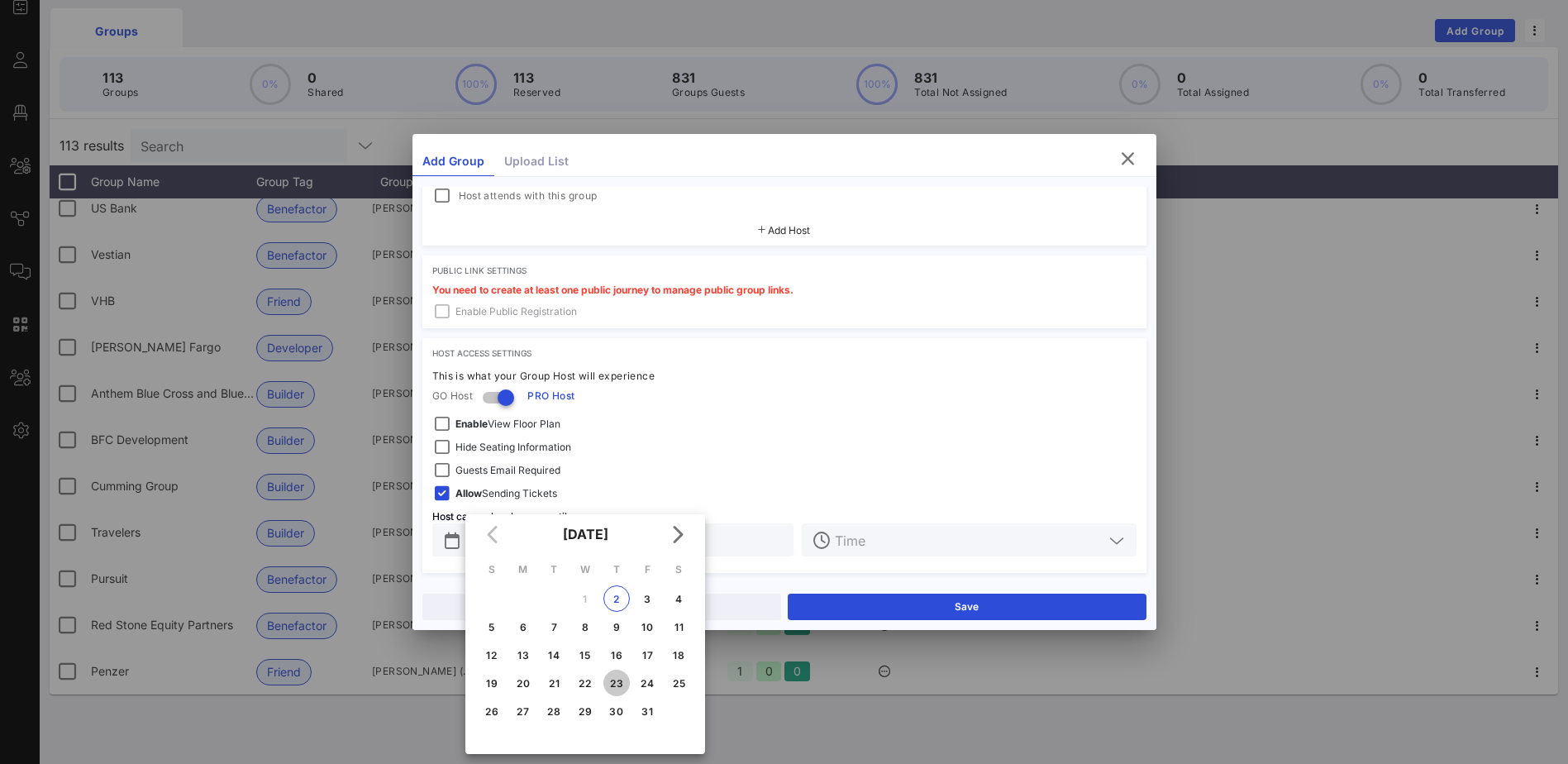
click at [613, 688] on div "23" at bounding box center [616, 683] width 26 height 12
type input "[DATE]"
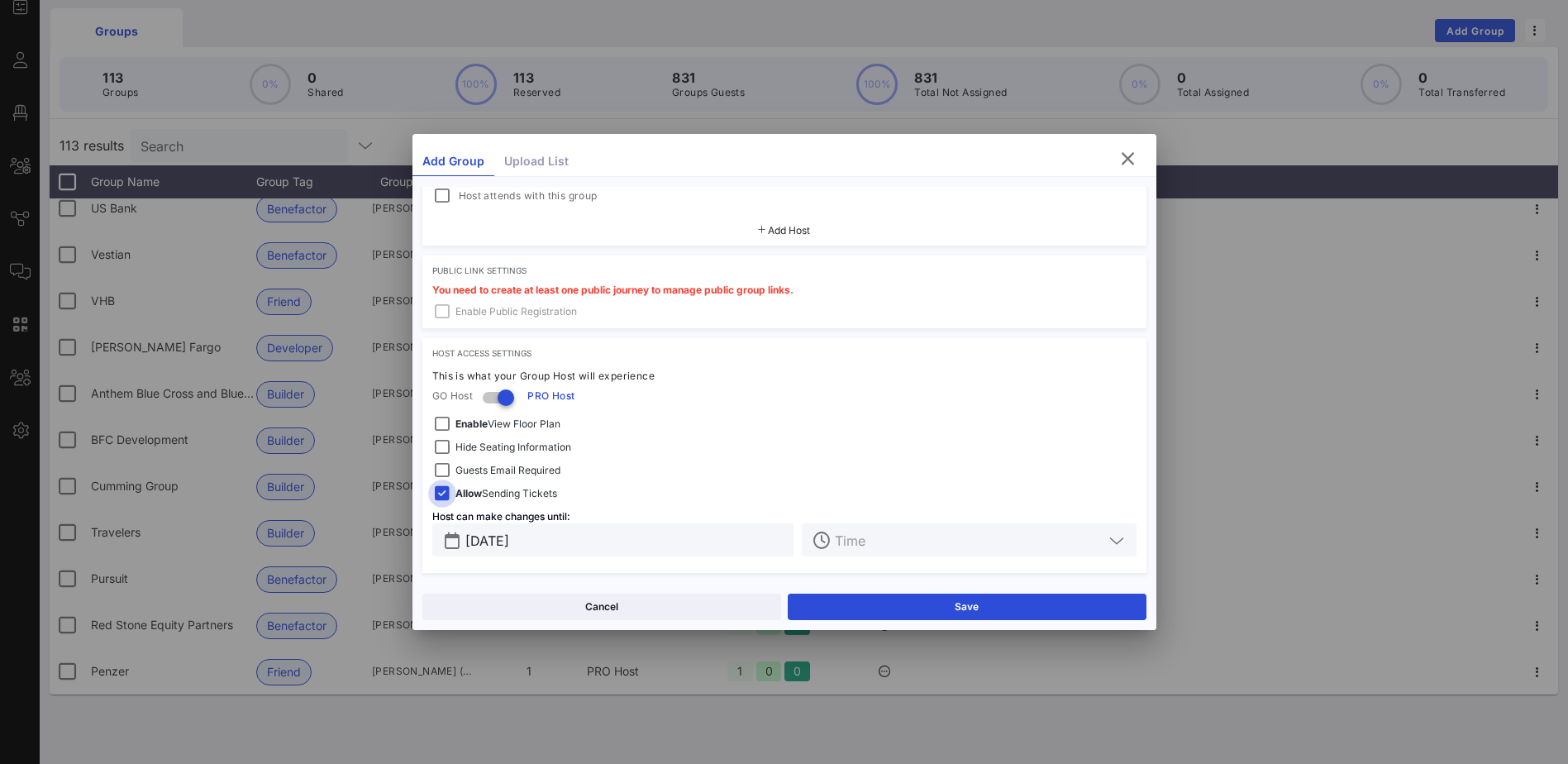
click at [438, 496] on div at bounding box center [442, 494] width 23 height 23
click at [898, 602] on button "Save" at bounding box center [967, 607] width 359 height 26
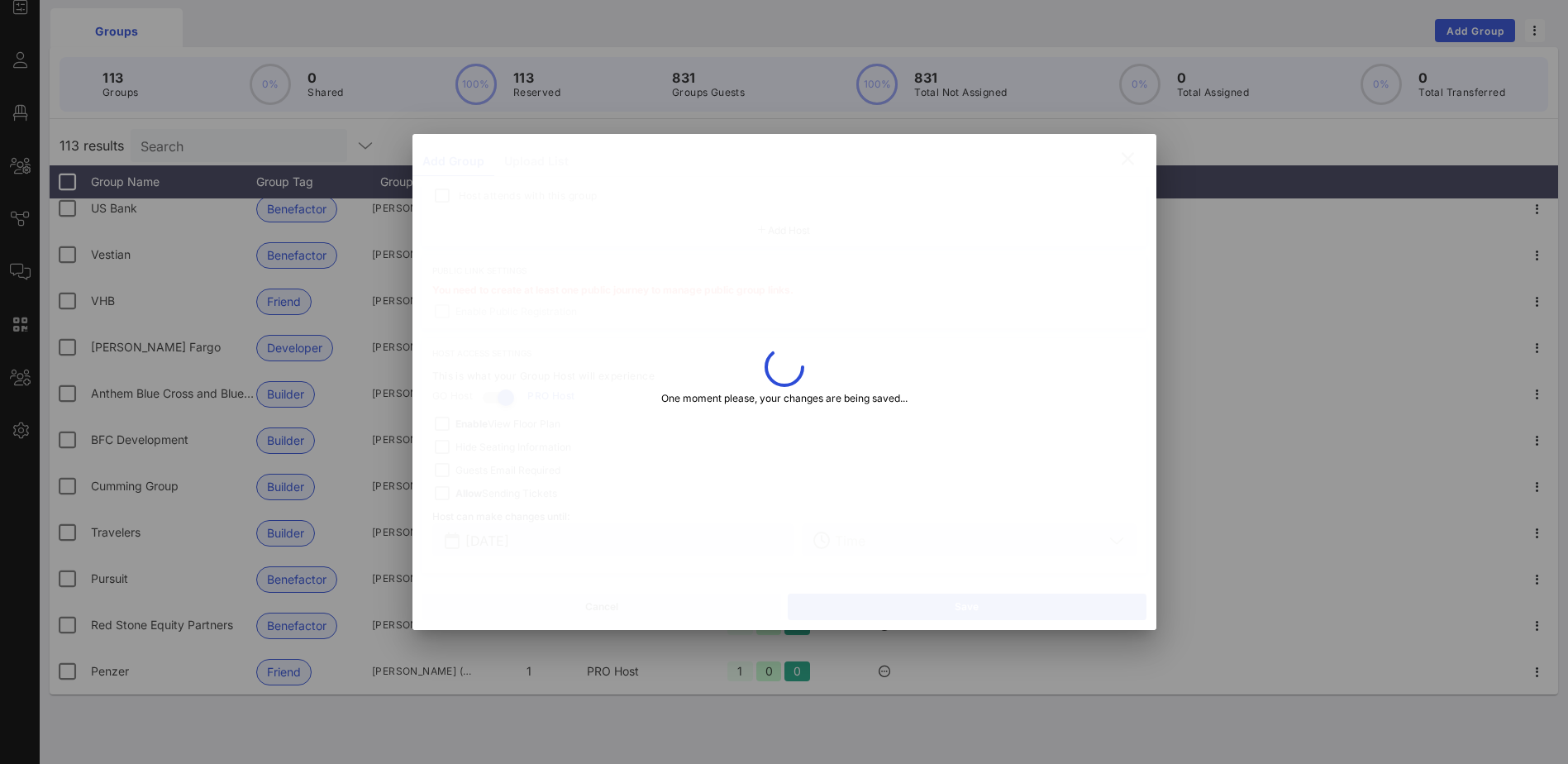
type input "[PERSON_NAME][EMAIL_ADDRESS][DOMAIN_NAME]"
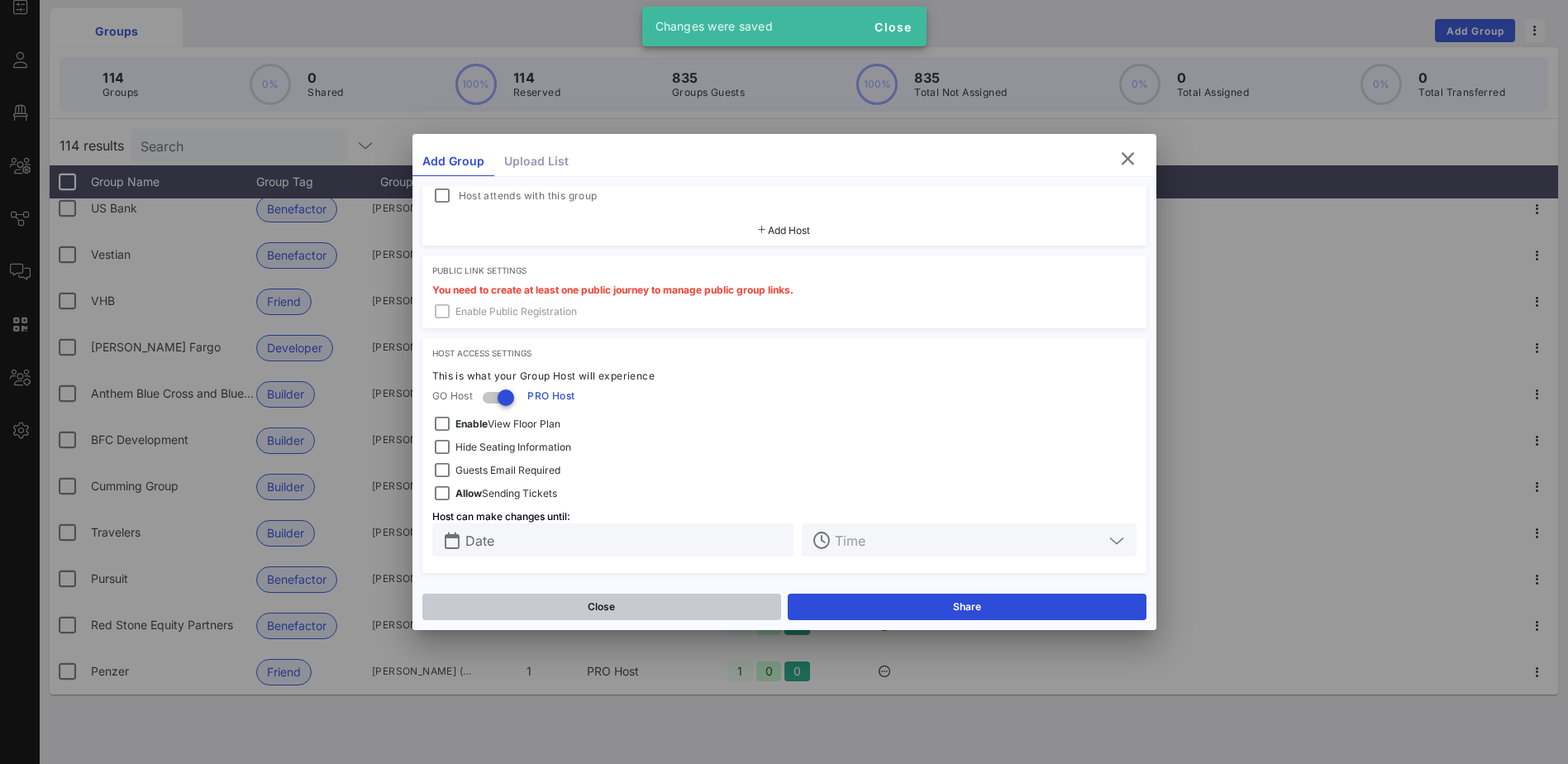
click at [603, 600] on button "Close" at bounding box center [602, 607] width 359 height 26
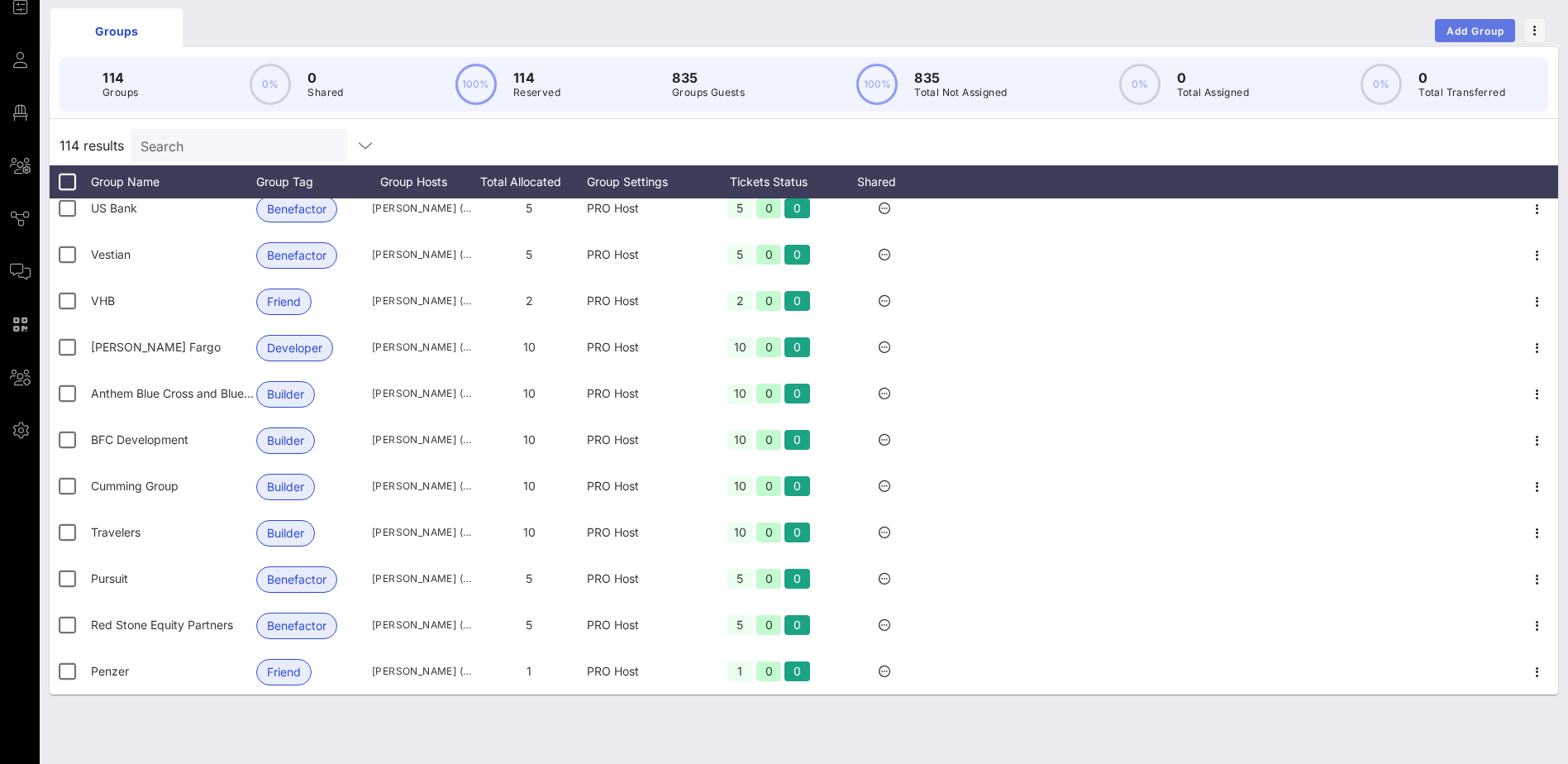
click at [1468, 26] on span "Add Group" at bounding box center [1475, 30] width 60 height 12
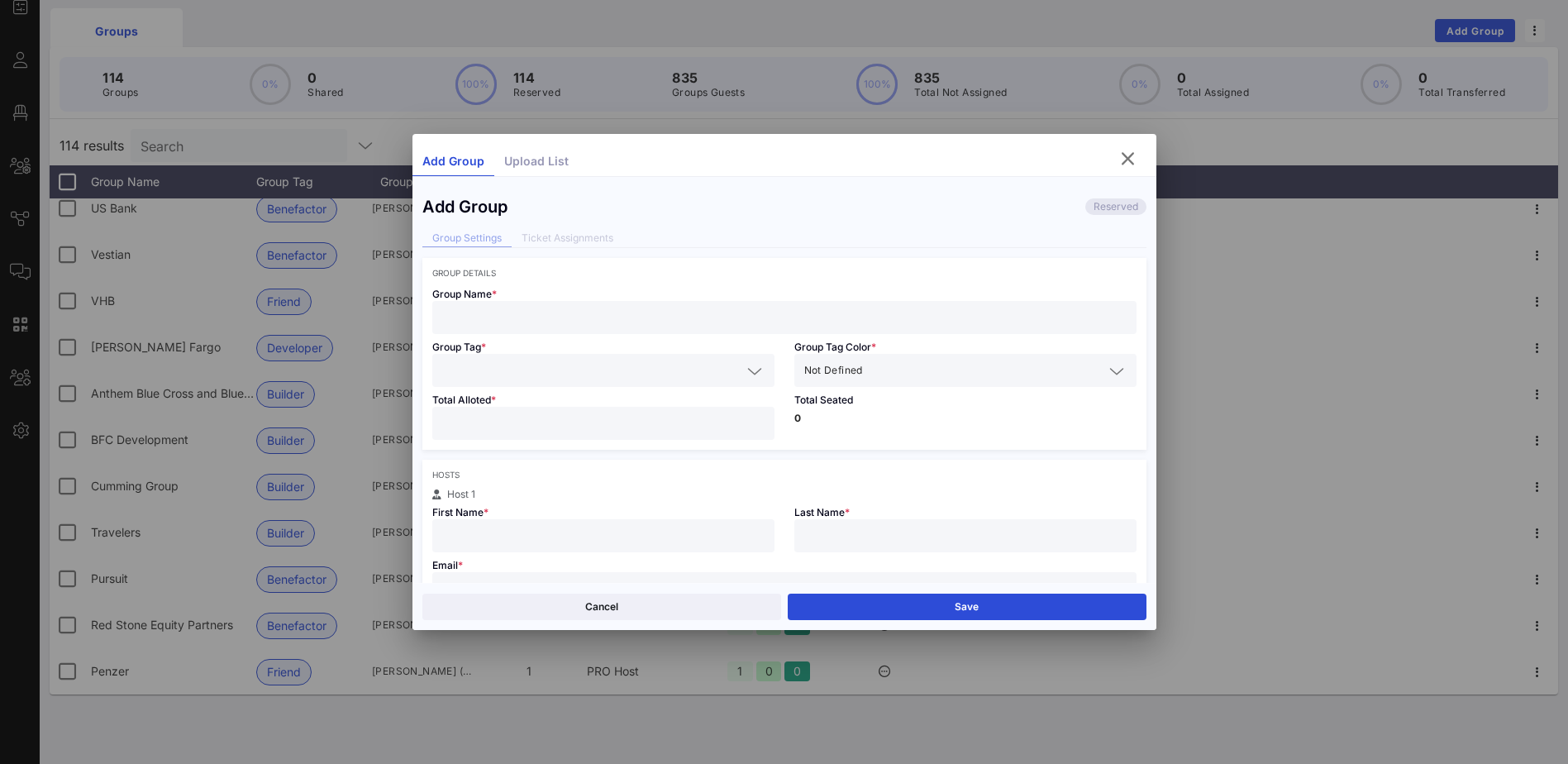
click at [455, 319] on input "text" at bounding box center [784, 317] width 684 height 22
drag, startPoint x: 484, startPoint y: 323, endPoint x: 841, endPoint y: 252, distance: 364.0
click at [484, 321] on input "Crown Products" at bounding box center [784, 317] width 684 height 22
type input "Crown Janitorial Products"
click at [754, 373] on icon at bounding box center [755, 371] width 15 height 20
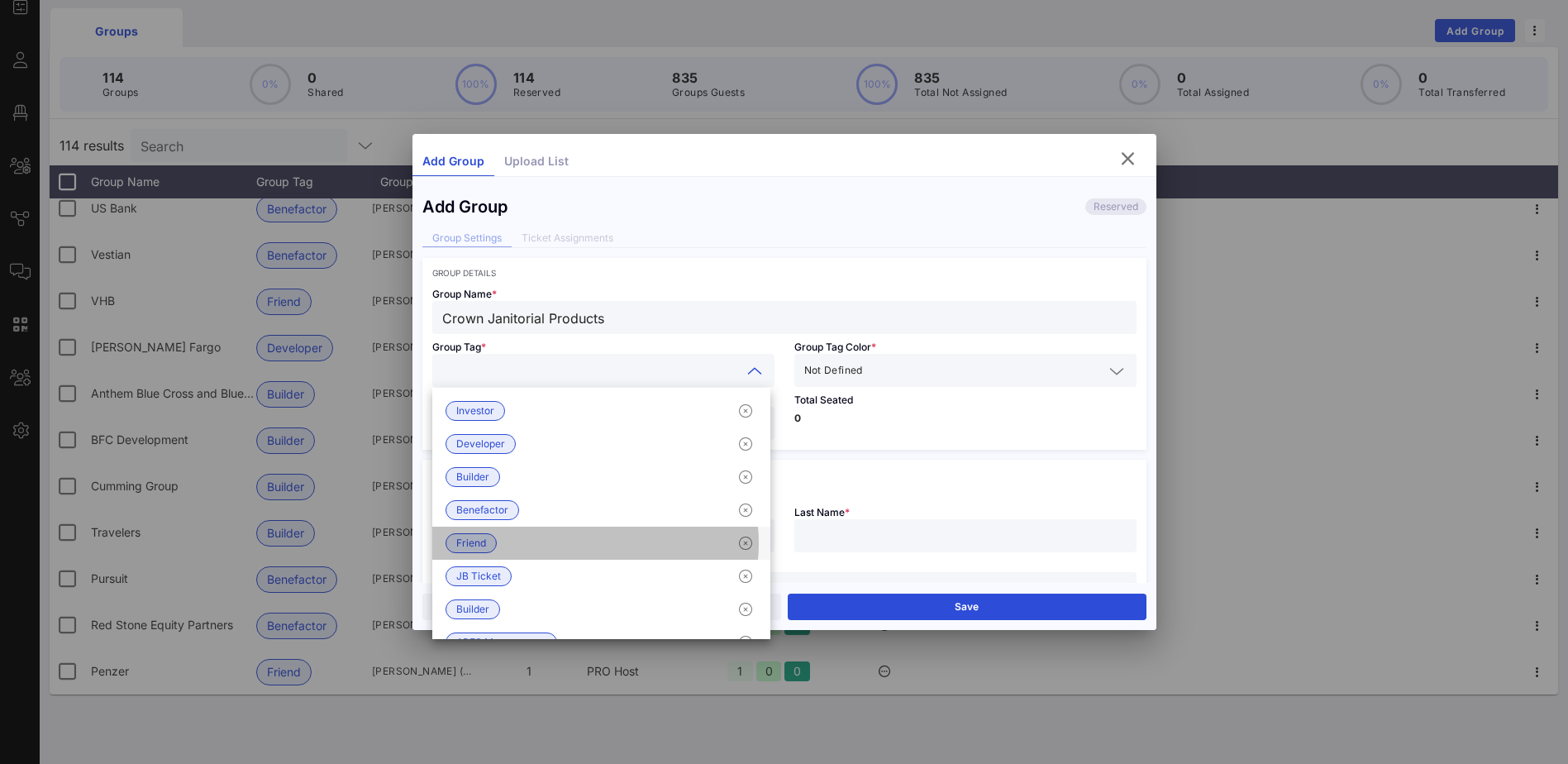
click at [472, 547] on span "Friend" at bounding box center [471, 543] width 29 height 18
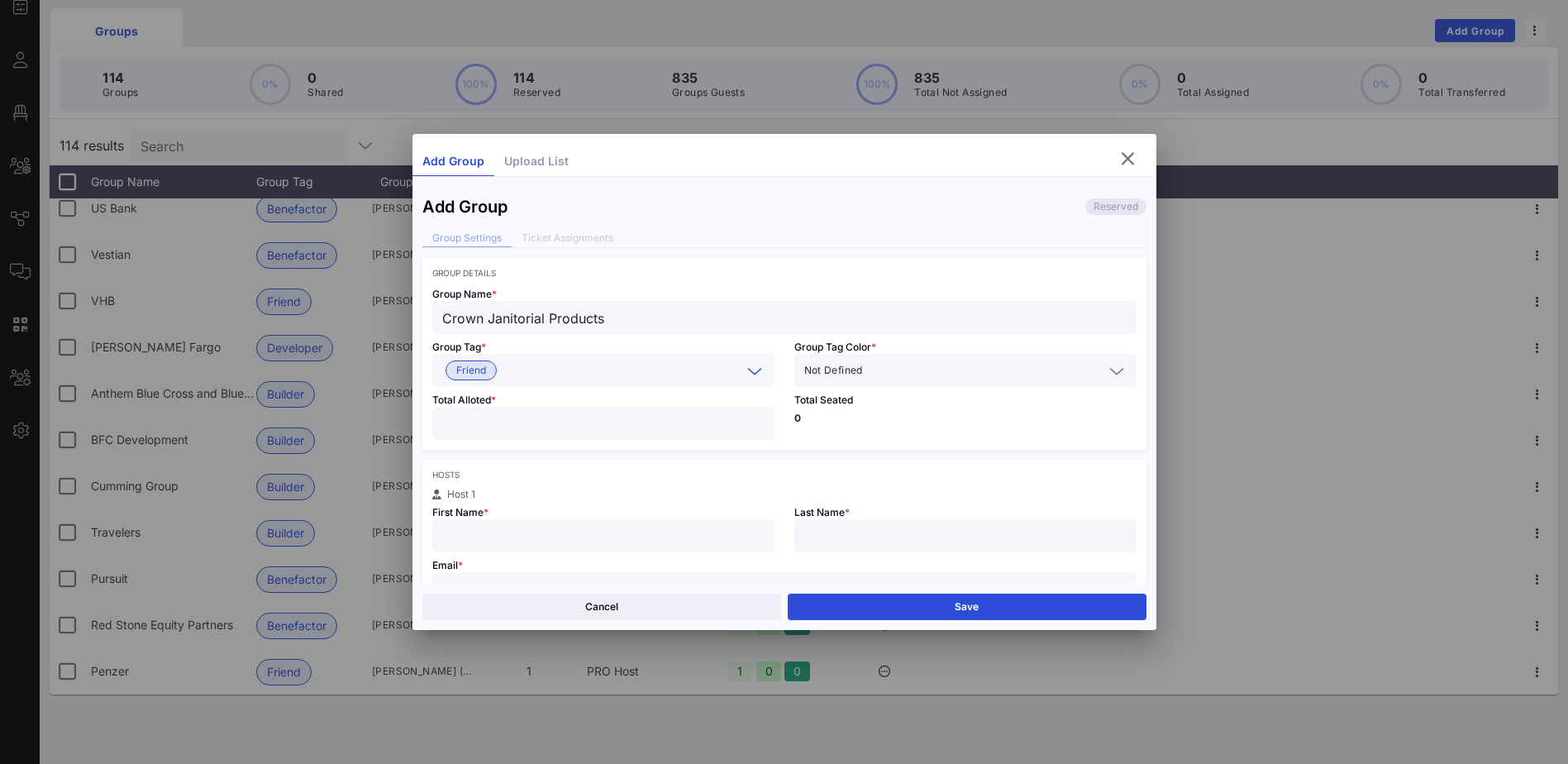
click at [516, 422] on input "number" at bounding box center [603, 423] width 322 height 22
type input "*"
drag, startPoint x: 572, startPoint y: 536, endPoint x: 584, endPoint y: 534, distance: 12.2
click at [572, 536] on input "text" at bounding box center [603, 535] width 322 height 22
type input "[PERSON_NAME]"
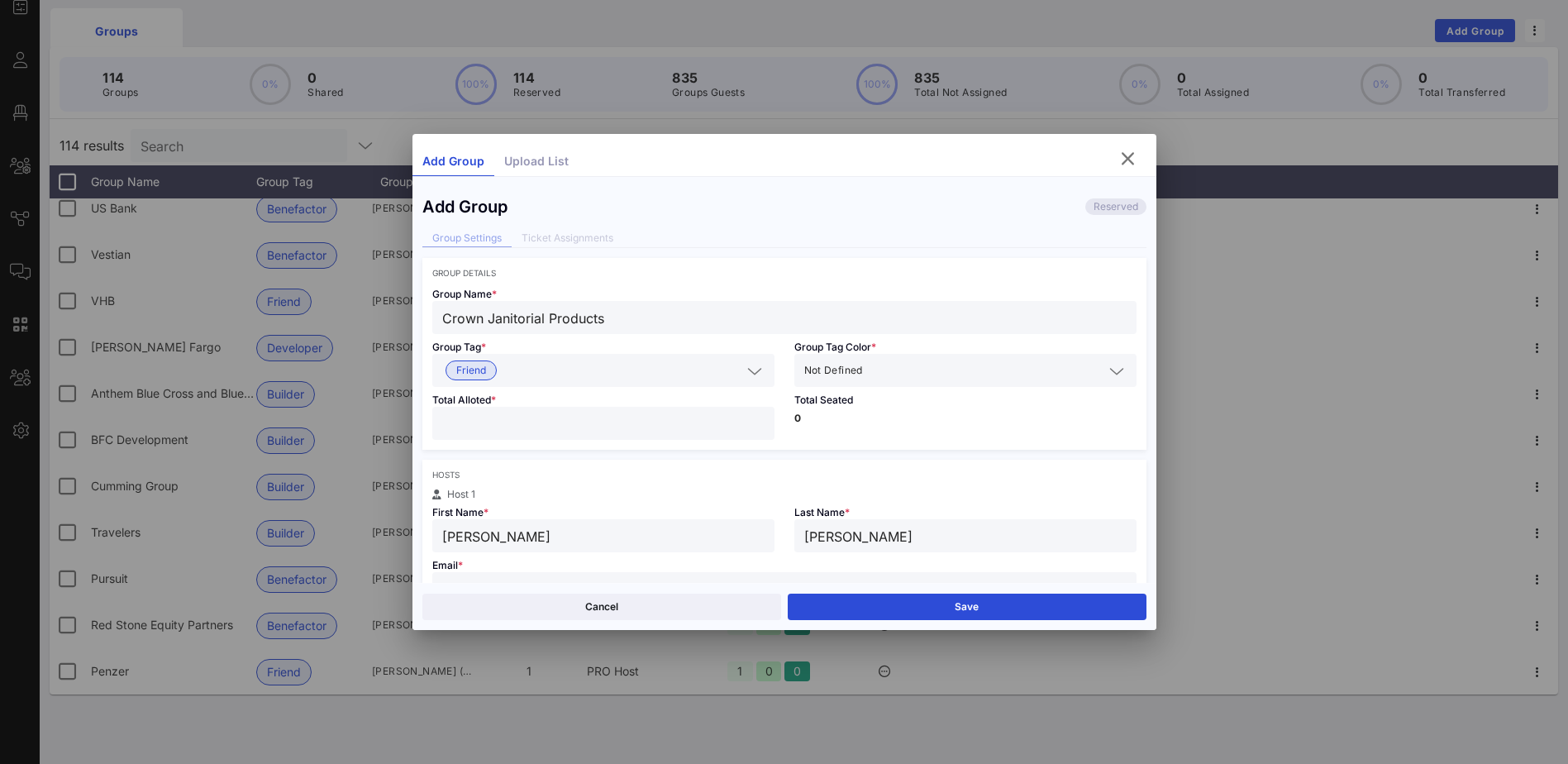
type input "[PERSON_NAME]"
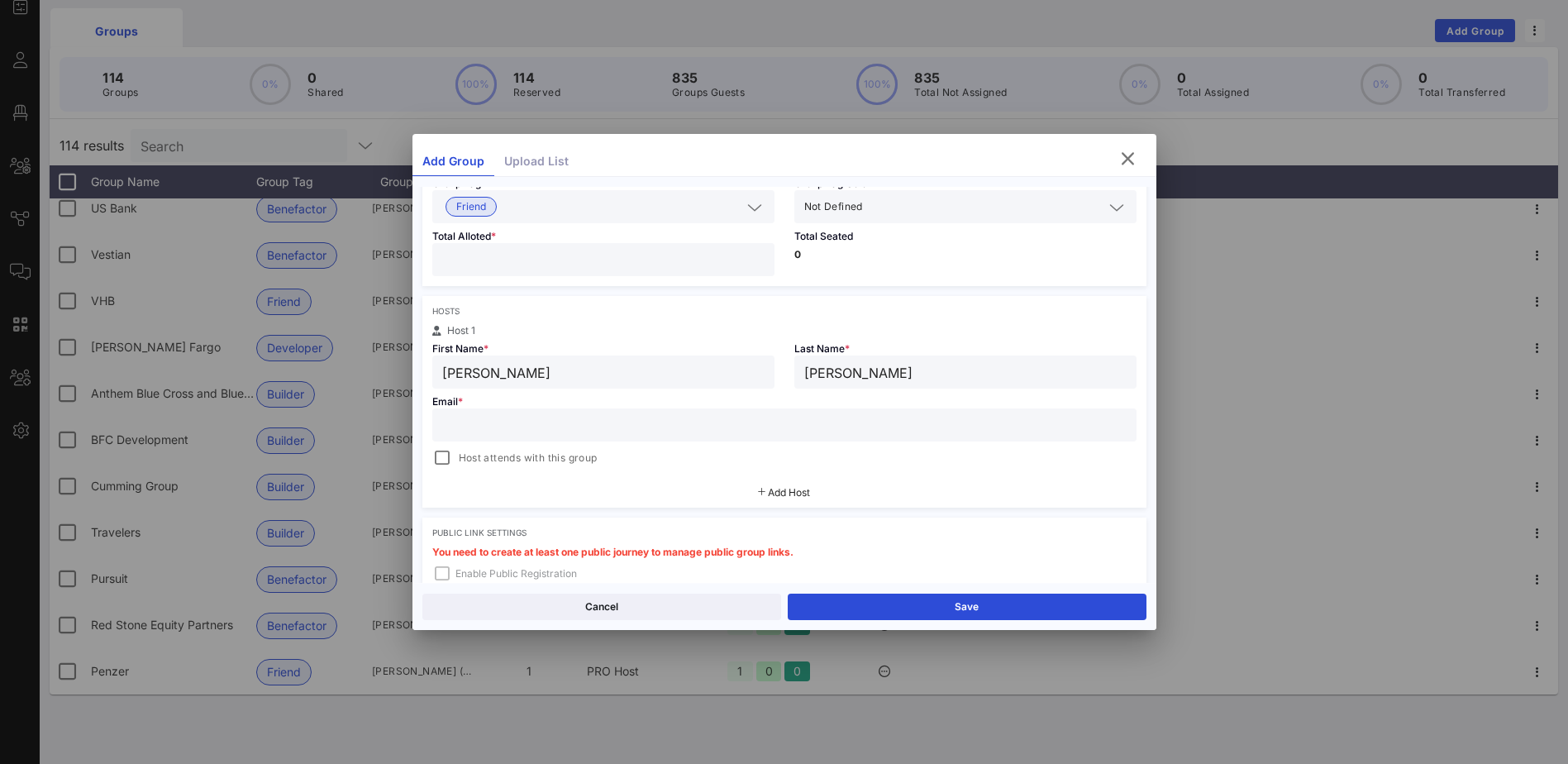
scroll to position [165, 0]
click at [477, 418] on input "text" at bounding box center [784, 423] width 684 height 22
paste input "[EMAIL_ADDRESS][DOMAIN_NAME]"
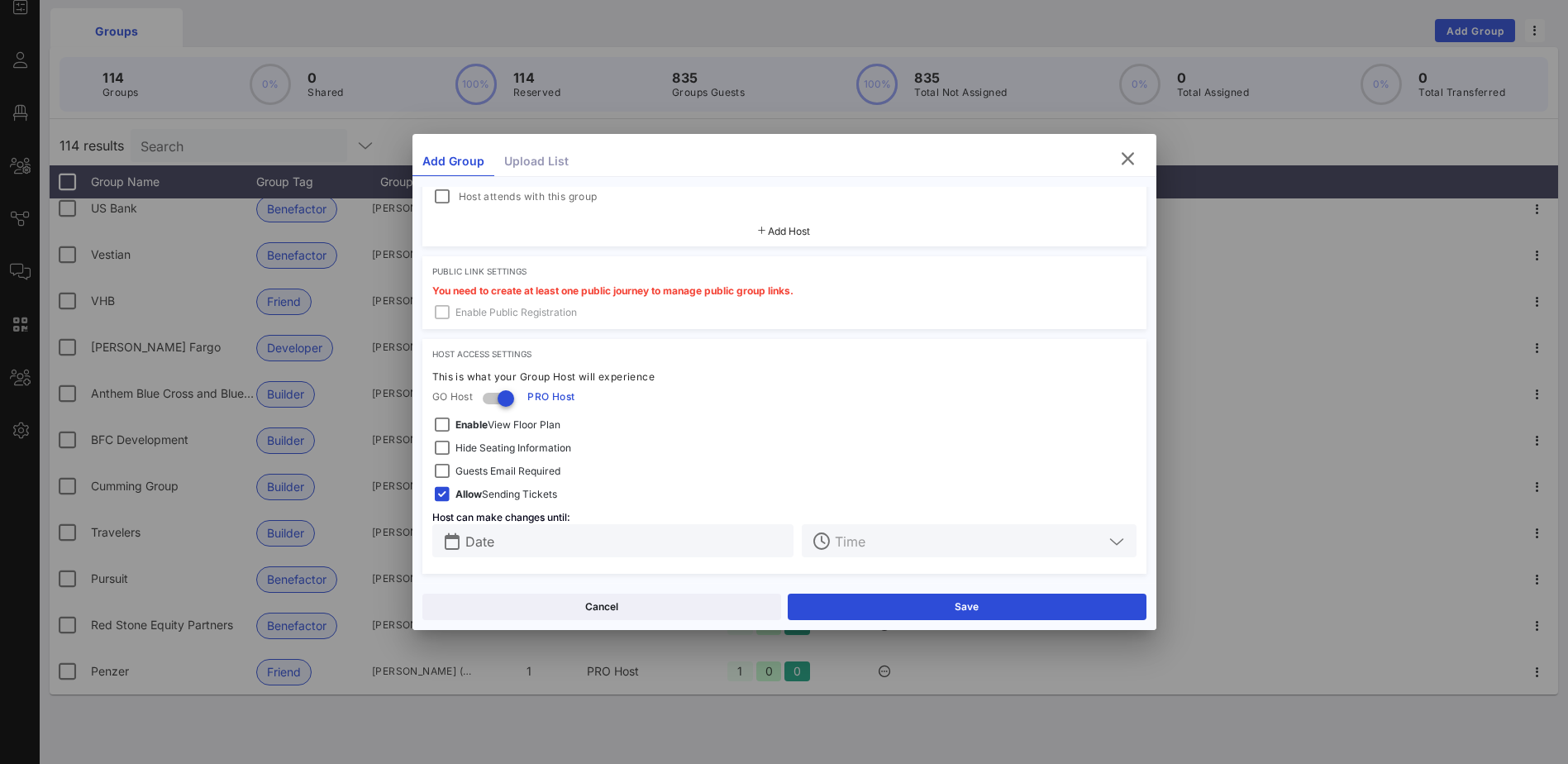
scroll to position [425, 0]
type input "[EMAIL_ADDRESS][DOMAIN_NAME]"
click at [442, 494] on div at bounding box center [442, 494] width 23 height 23
click at [537, 535] on input "text" at bounding box center [625, 540] width 319 height 22
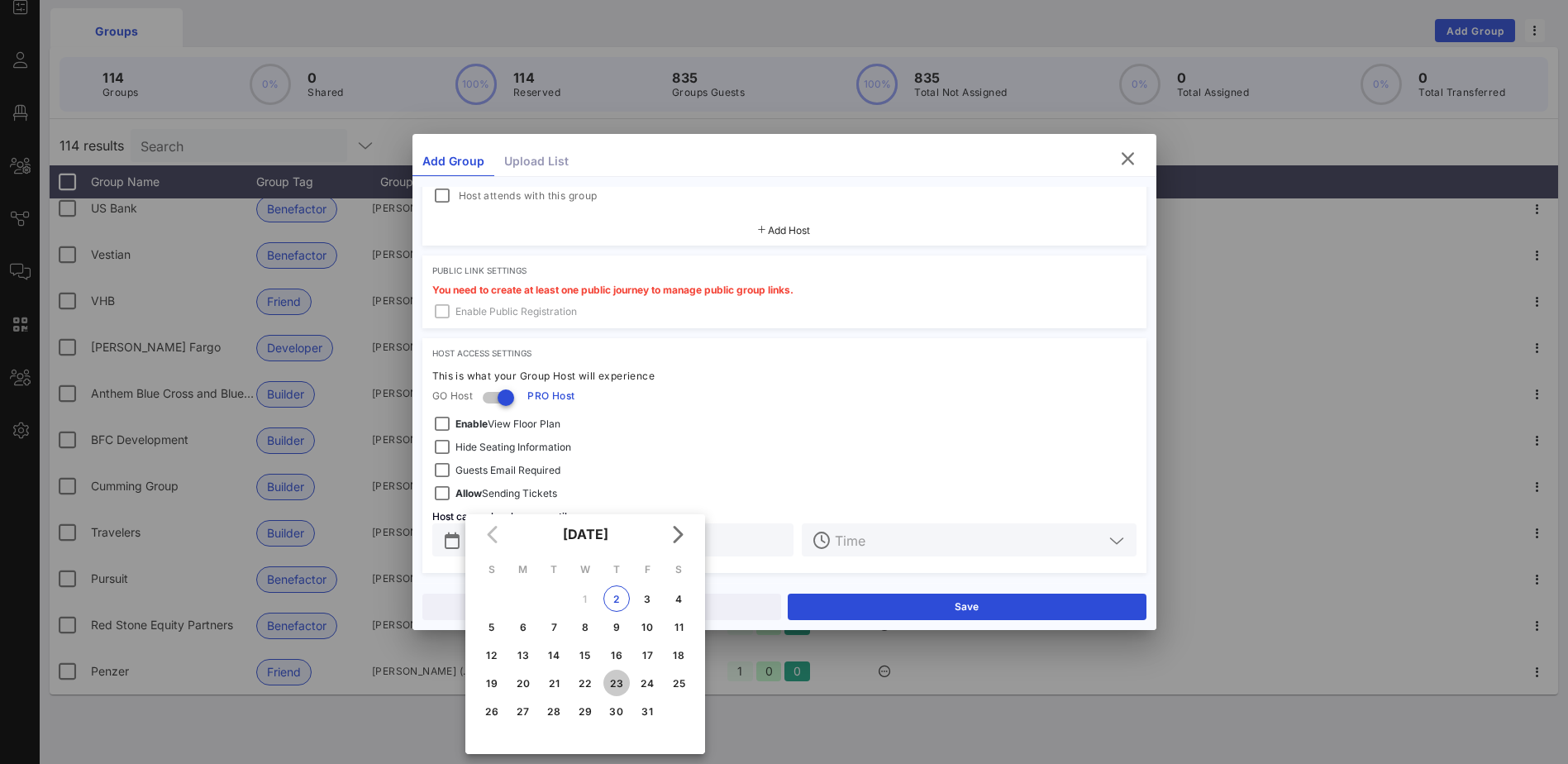
click at [622, 686] on div "23" at bounding box center [616, 683] width 26 height 12
type input "[DATE]"
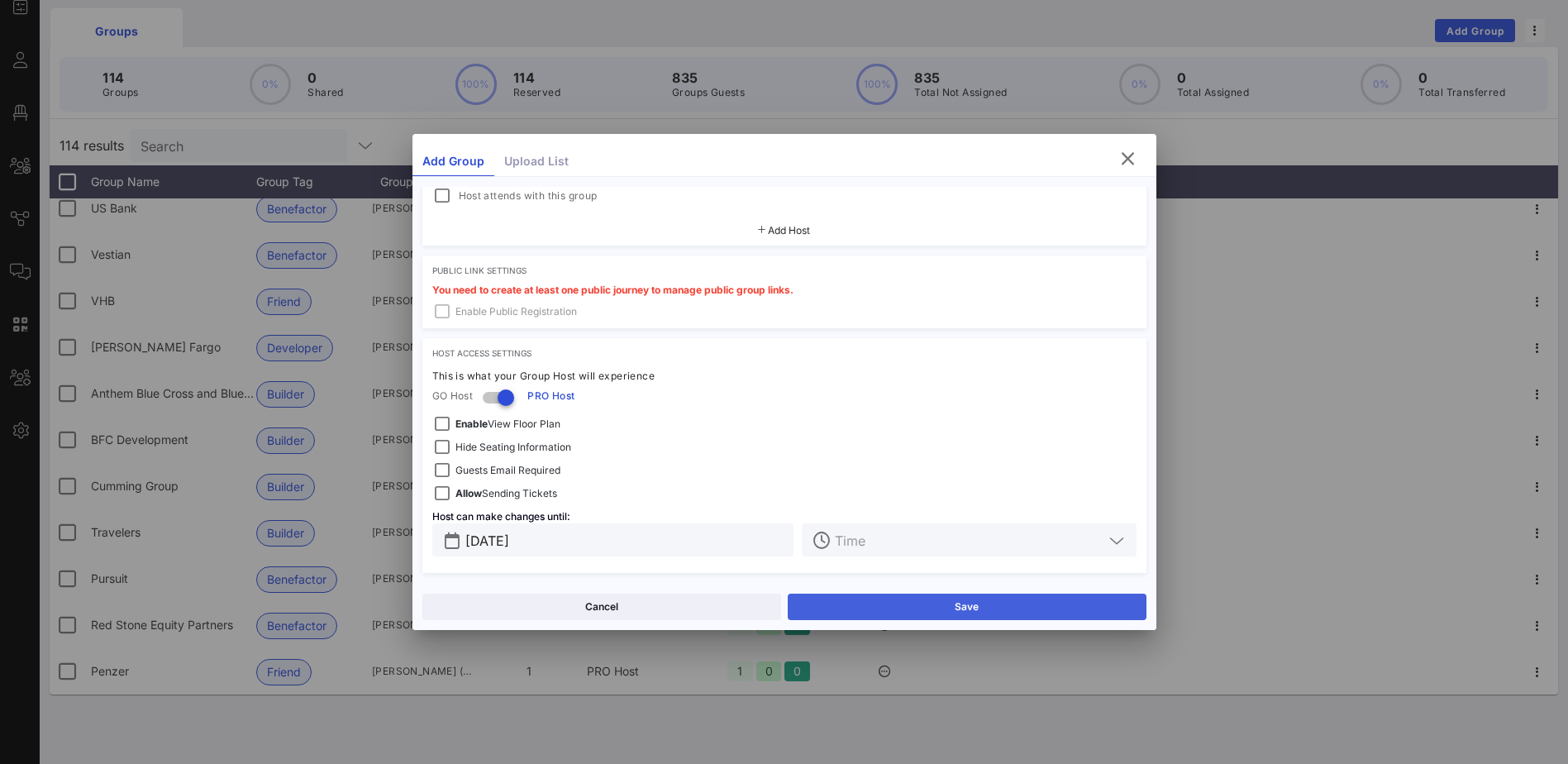
click at [992, 600] on button "Save" at bounding box center [967, 607] width 359 height 26
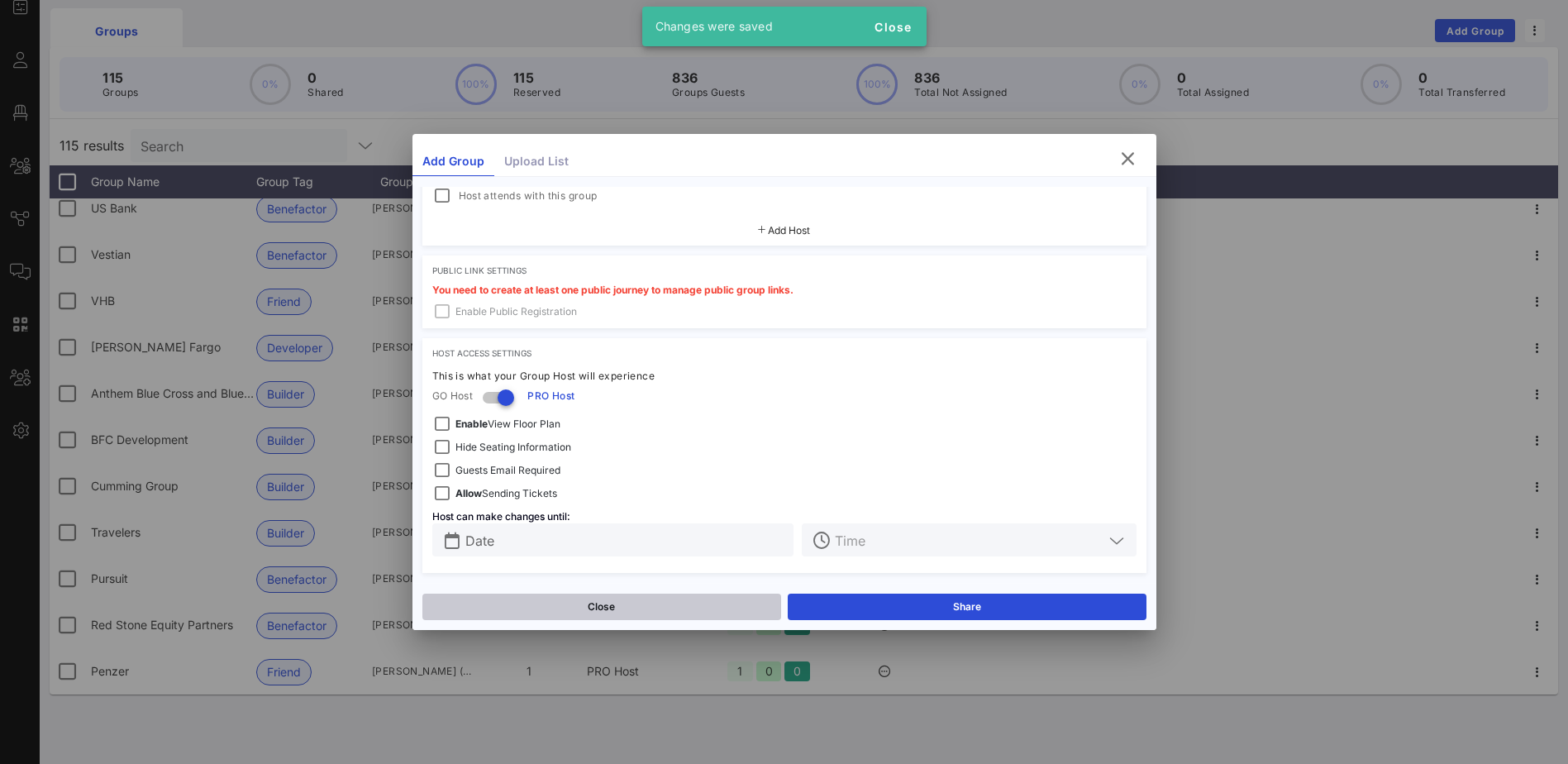
click at [659, 599] on button "Close" at bounding box center [602, 607] width 359 height 26
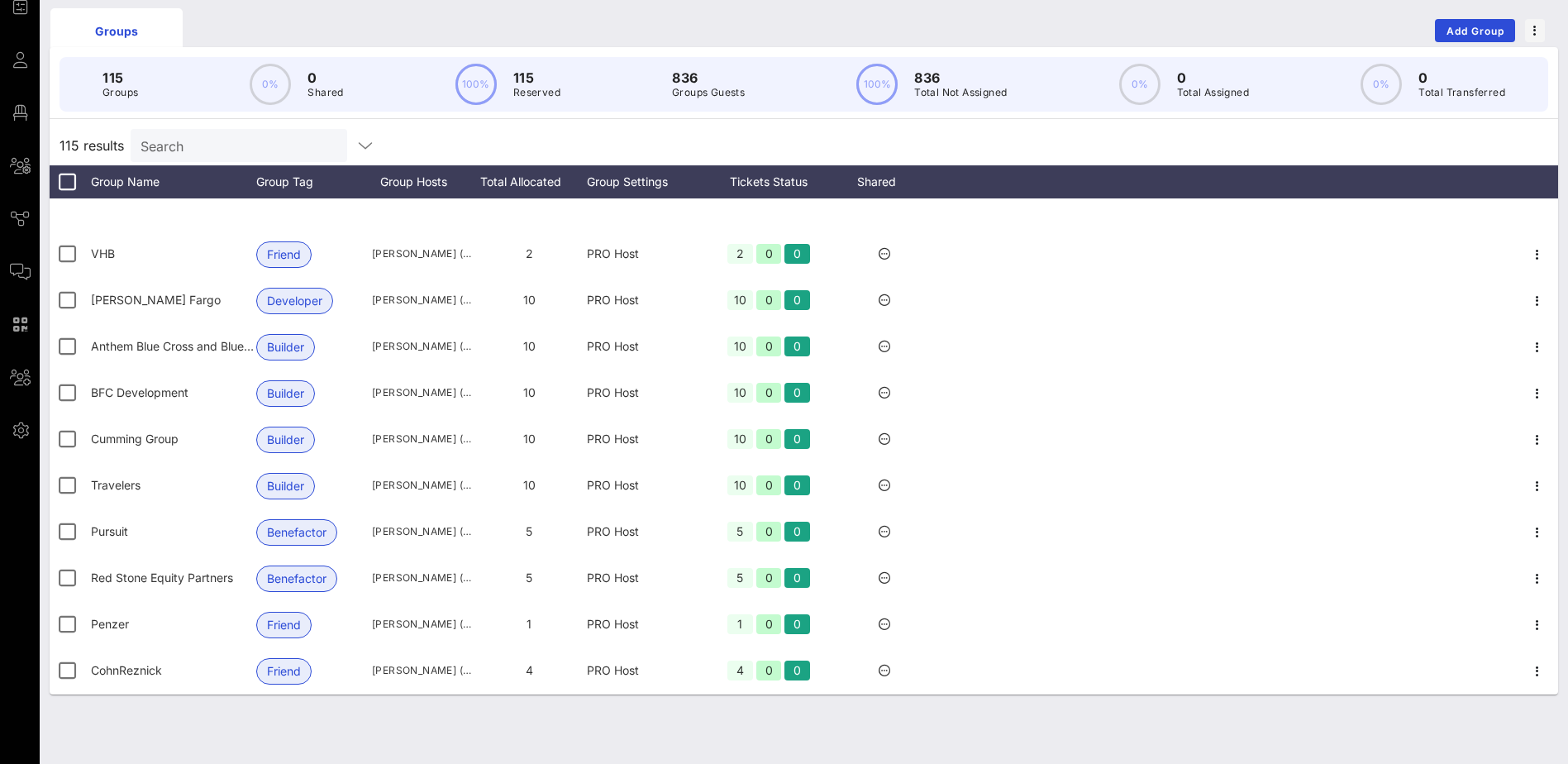
scroll to position [4829, 0]
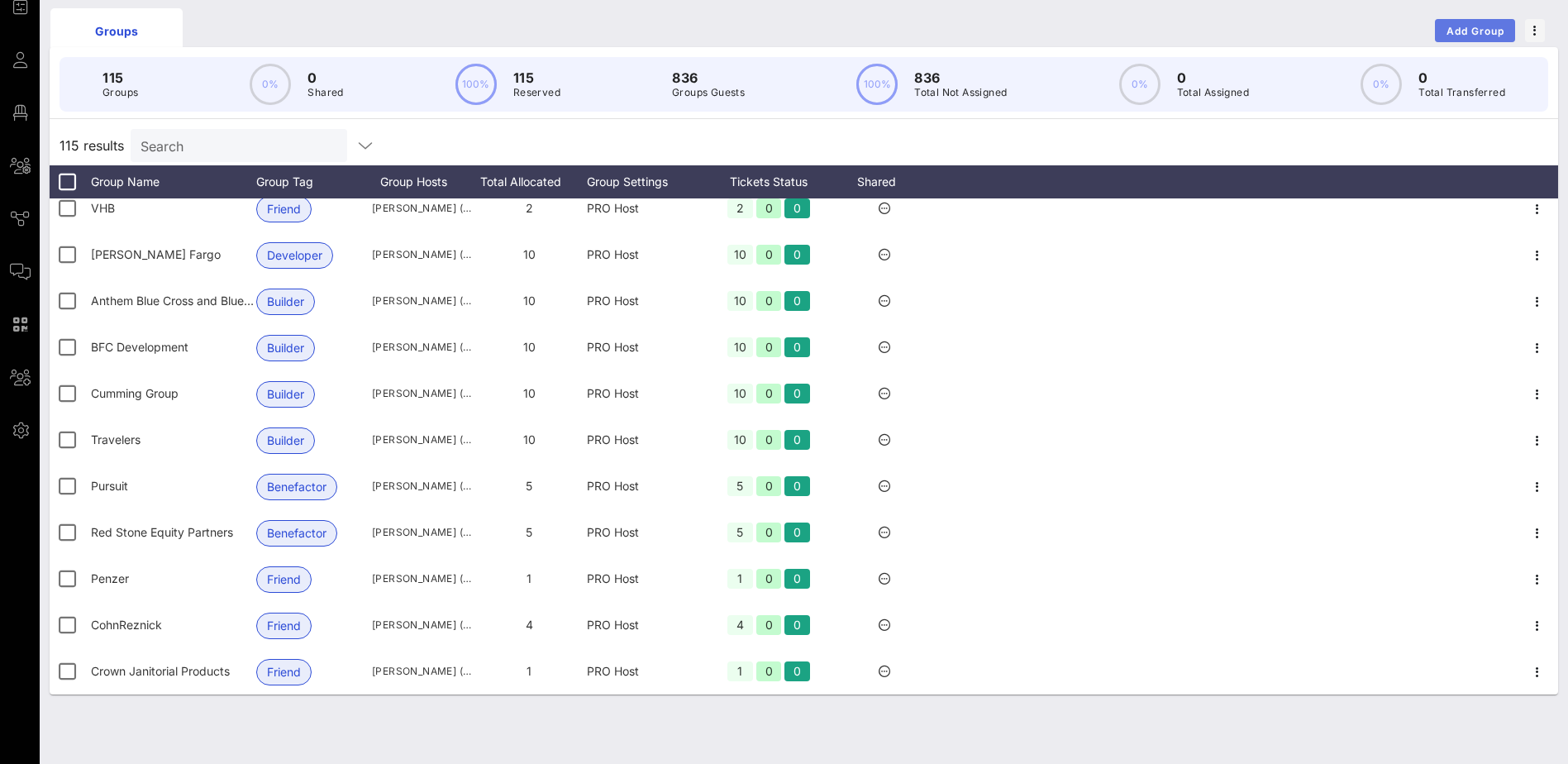
click at [1453, 23] on button "Add Group" at bounding box center [1474, 30] width 80 height 23
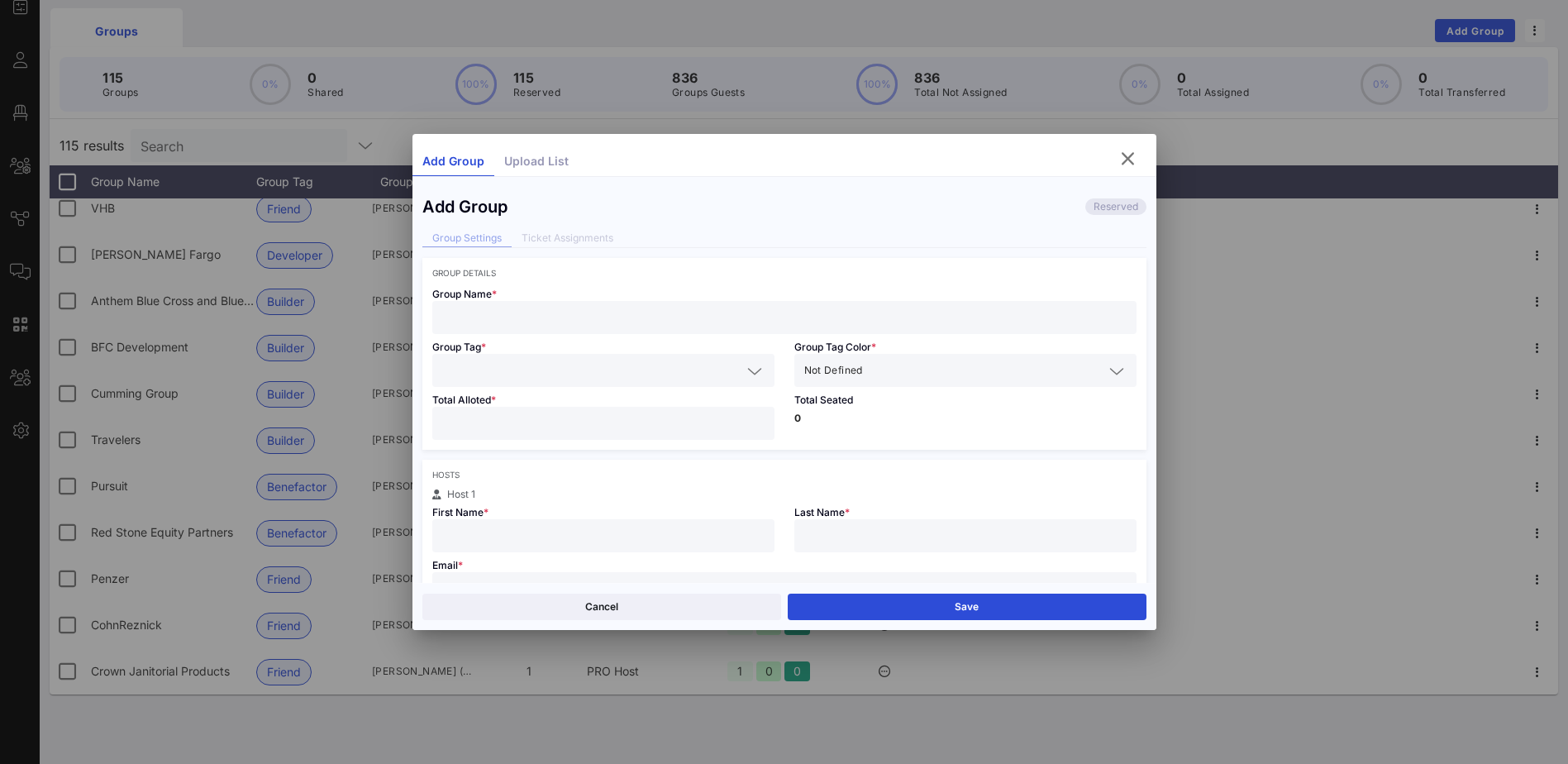
click at [547, 314] on input "text" at bounding box center [784, 317] width 684 height 22
type input "Mega Contracting Group"
click at [550, 360] on input "text" at bounding box center [592, 370] width 300 height 22
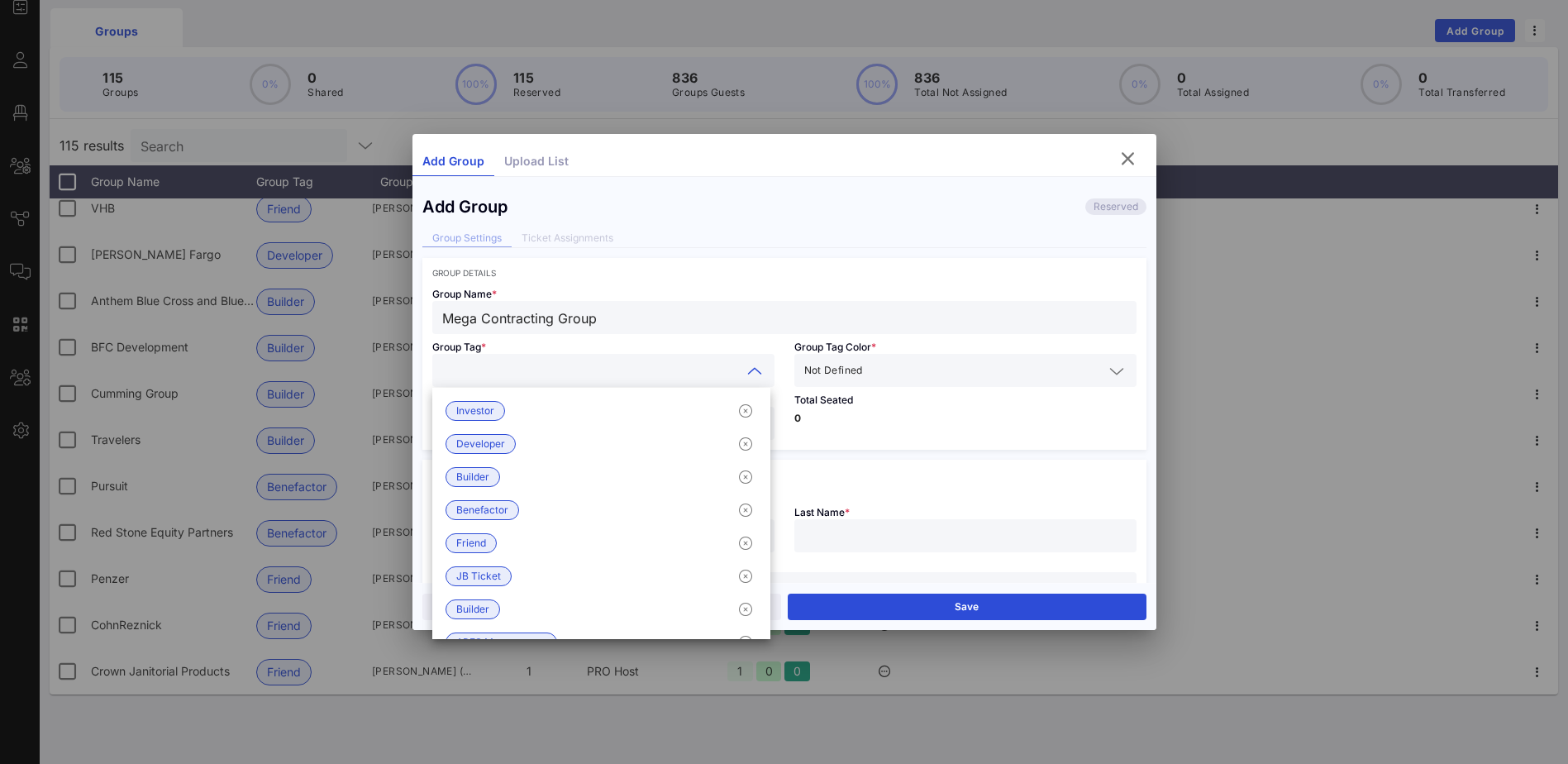
click at [482, 544] on span "Friend" at bounding box center [471, 543] width 29 height 18
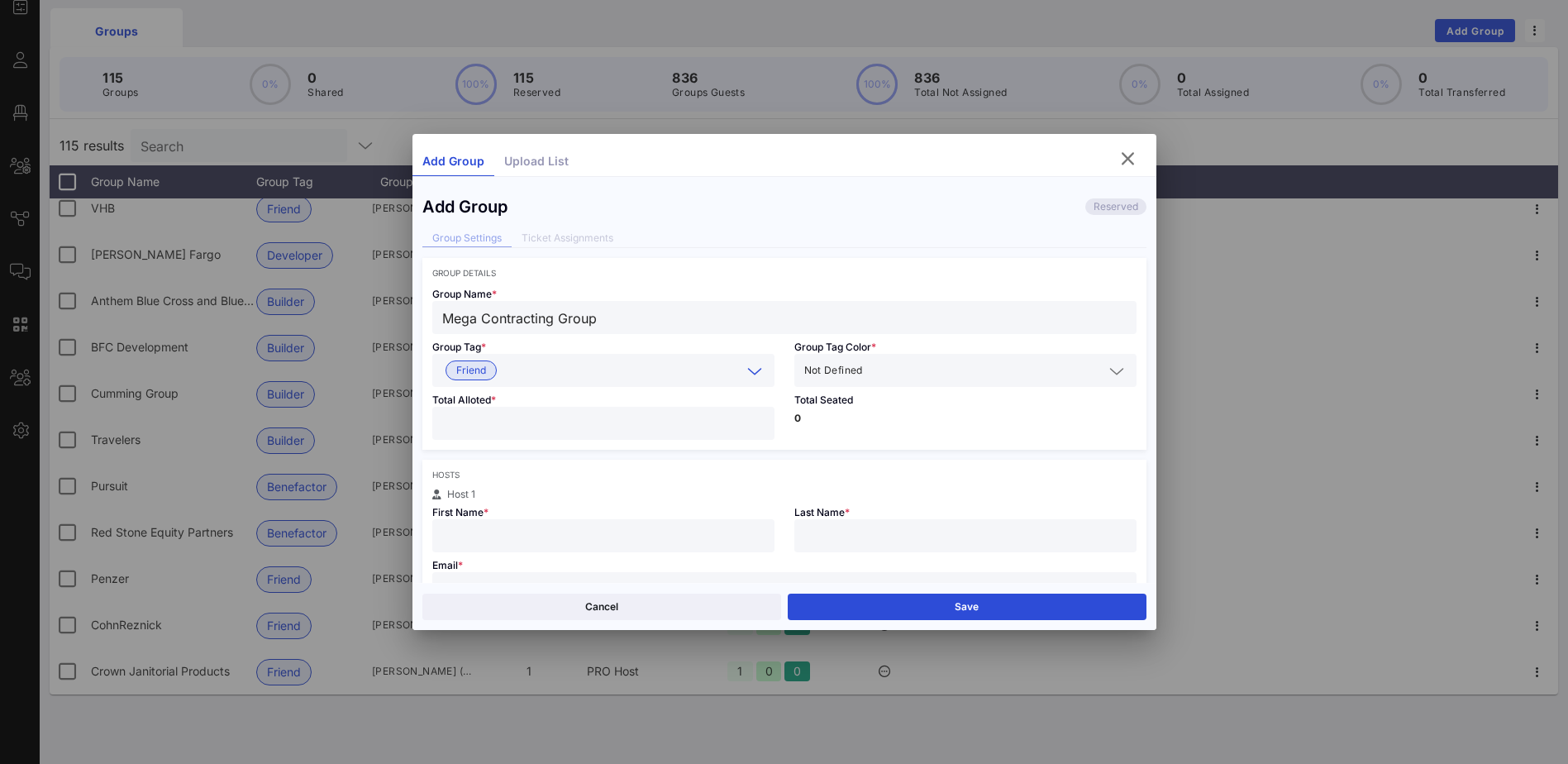
click at [518, 420] on input "number" at bounding box center [603, 423] width 322 height 22
type input "*"
click at [565, 522] on div at bounding box center [603, 535] width 322 height 33
type input "[PERSON_NAME]"
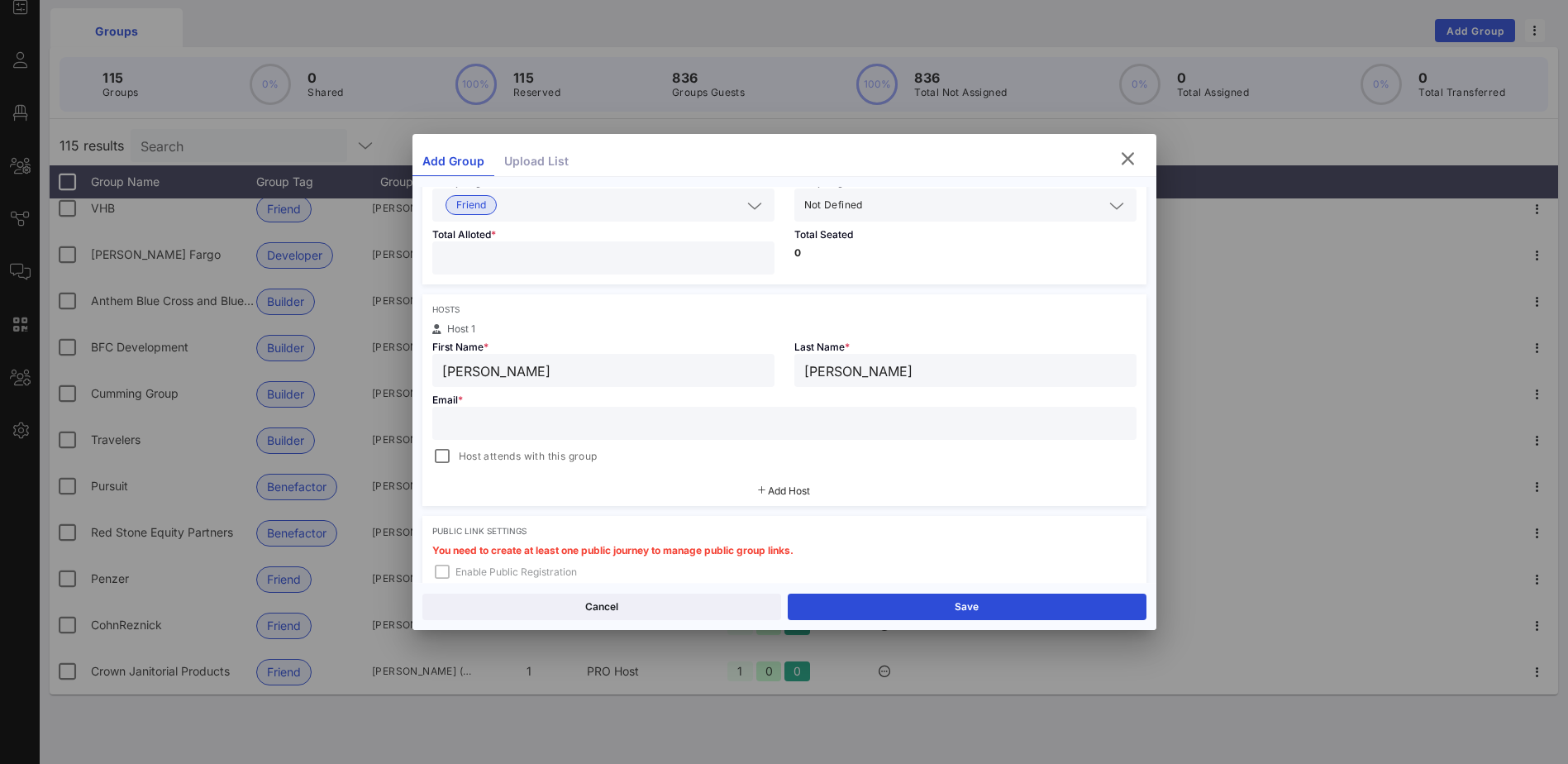
type input "[PERSON_NAME]"
drag, startPoint x: 497, startPoint y: 414, endPoint x: 646, endPoint y: 404, distance: 149.3
click at [498, 414] on input "text" at bounding box center [784, 423] width 684 height 22
paste input "[EMAIL_ADDRESS][DOMAIN_NAME]"
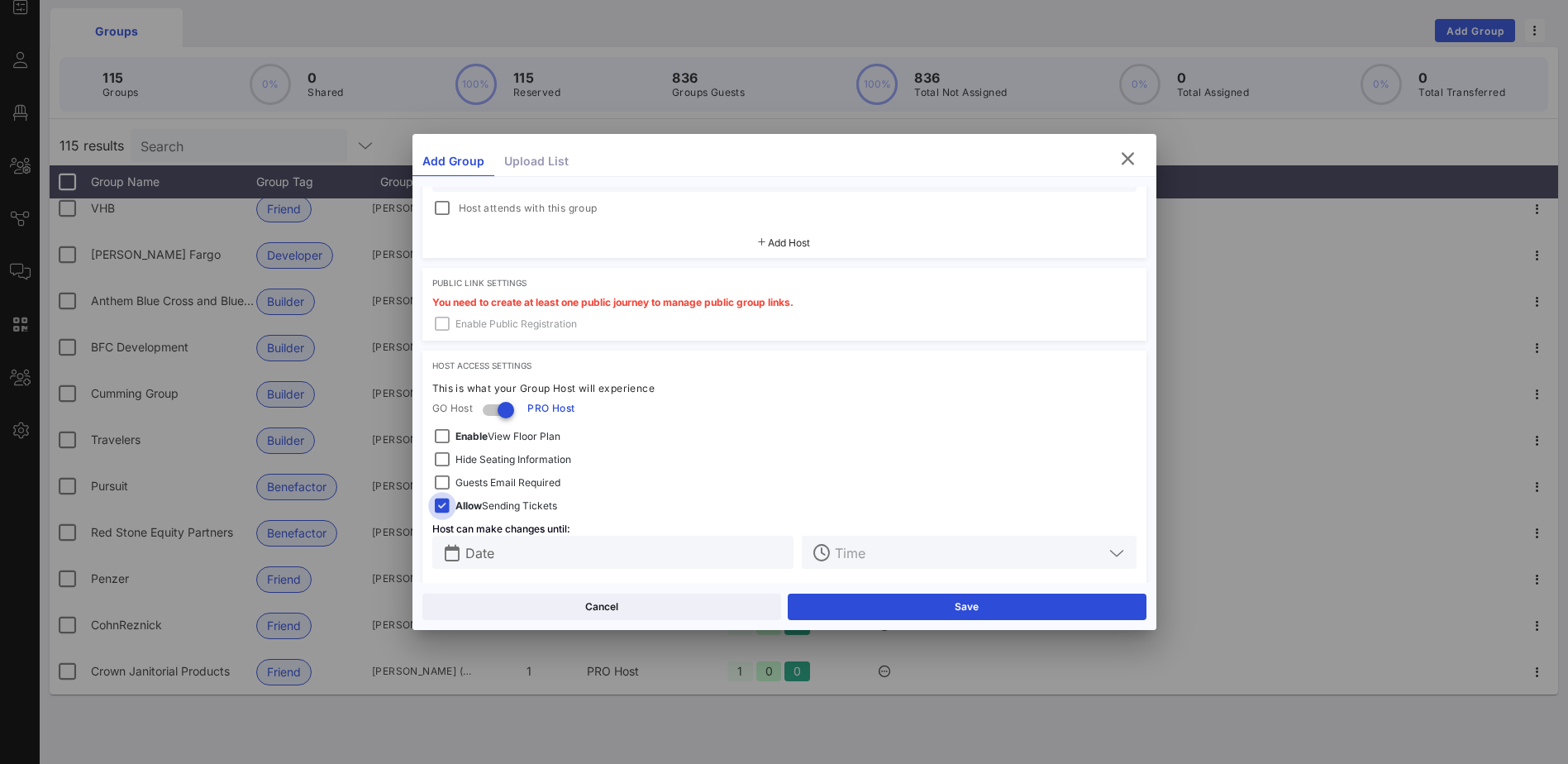
type input "[EMAIL_ADDRESS][DOMAIN_NAME]"
click at [443, 505] on div at bounding box center [442, 506] width 23 height 23
click at [513, 551] on input "text" at bounding box center [625, 552] width 319 height 22
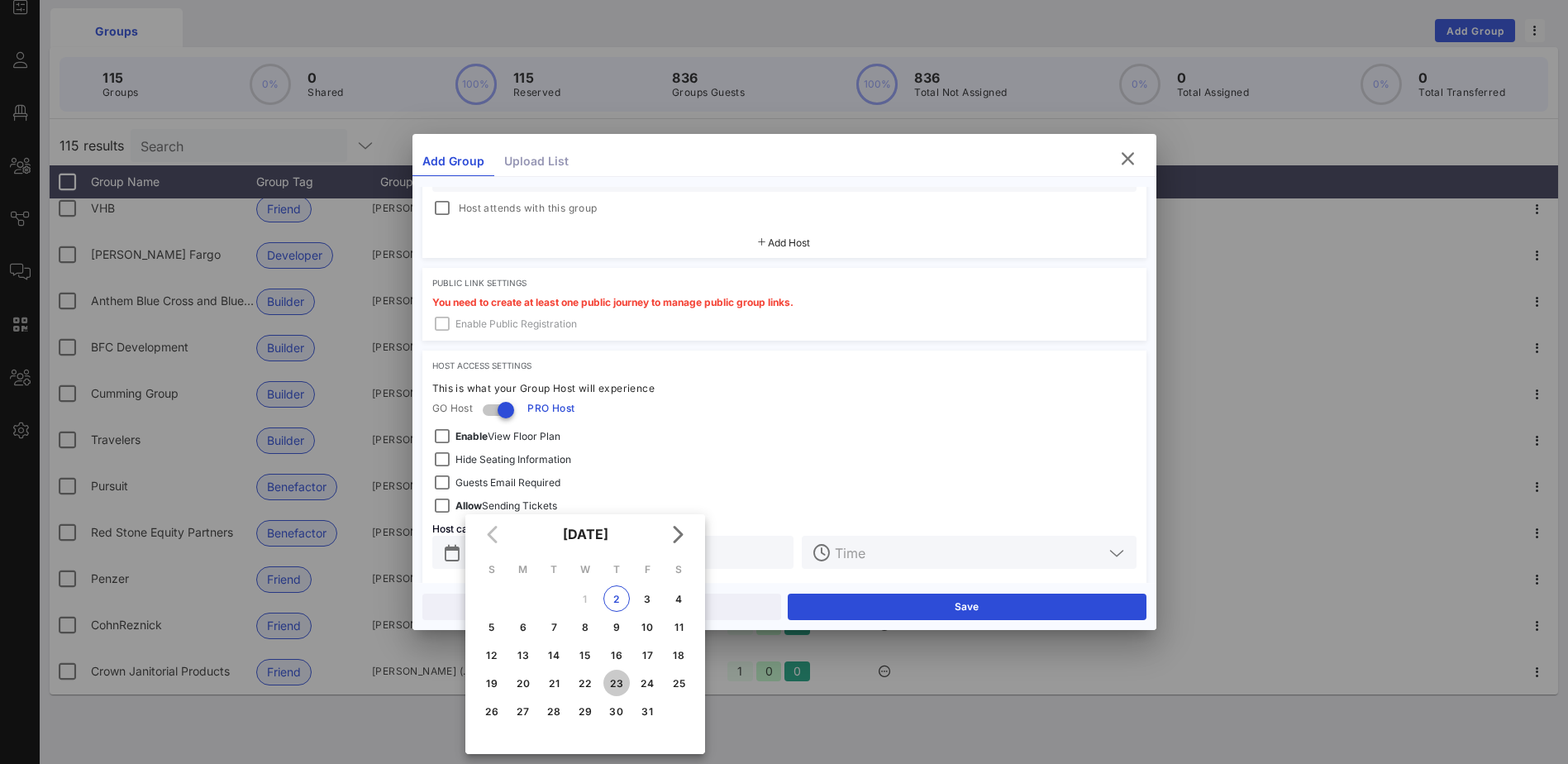
click at [611, 679] on div "23" at bounding box center [616, 683] width 26 height 12
type input "[DATE]"
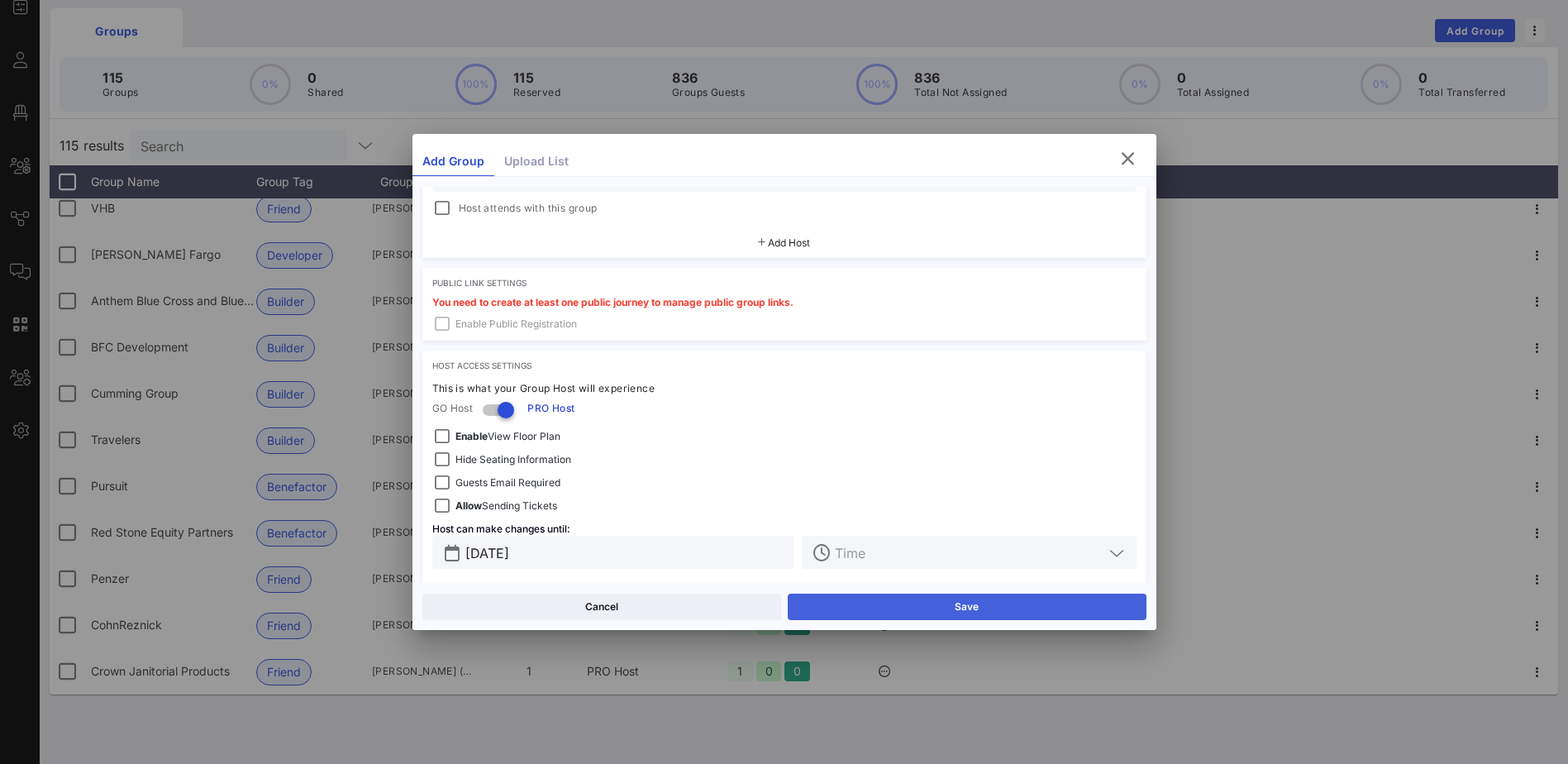
click at [955, 599] on button "Save" at bounding box center [967, 607] width 359 height 26
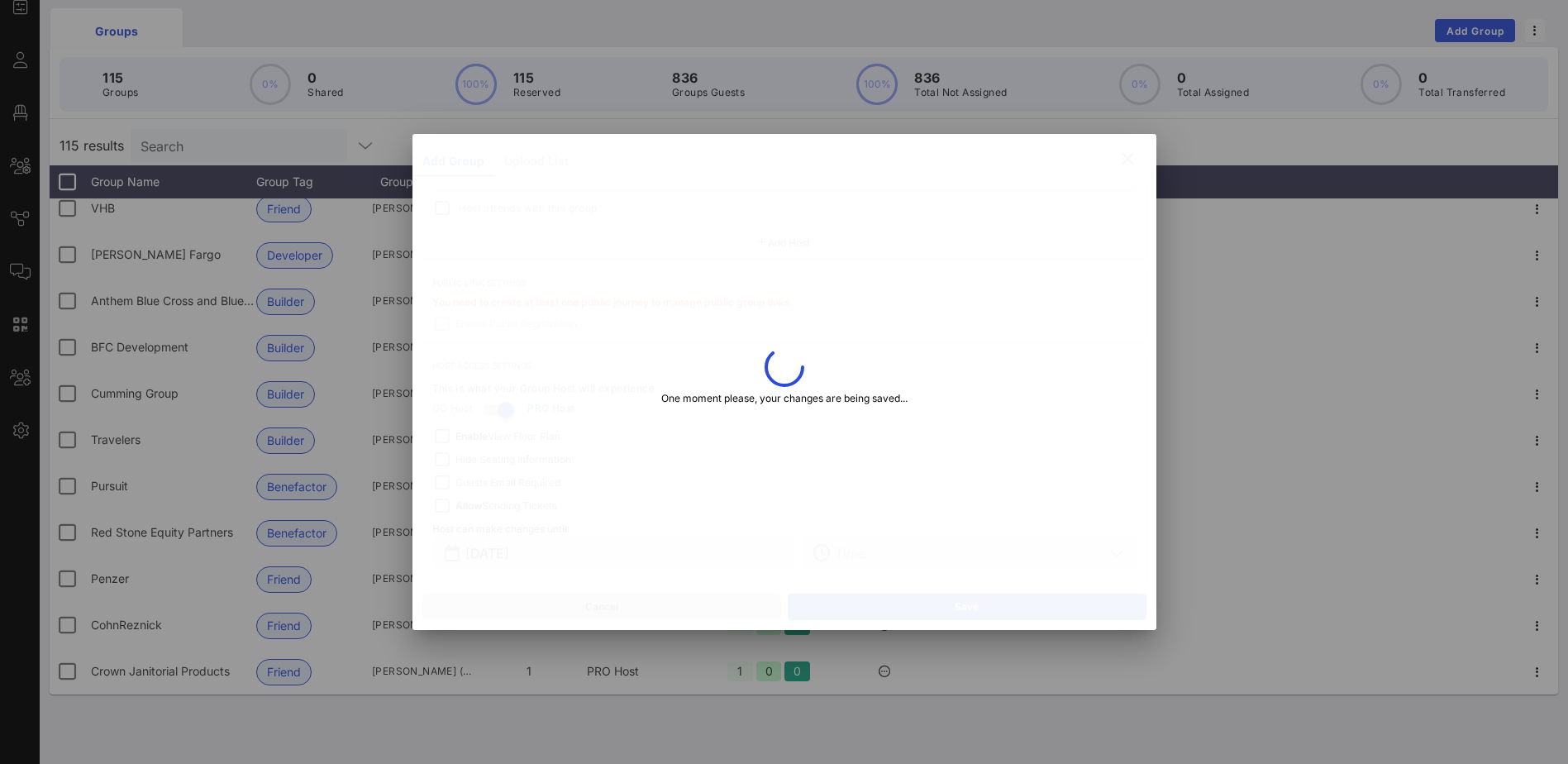
type input "[EMAIL_ADDRESS][DOMAIN_NAME]"
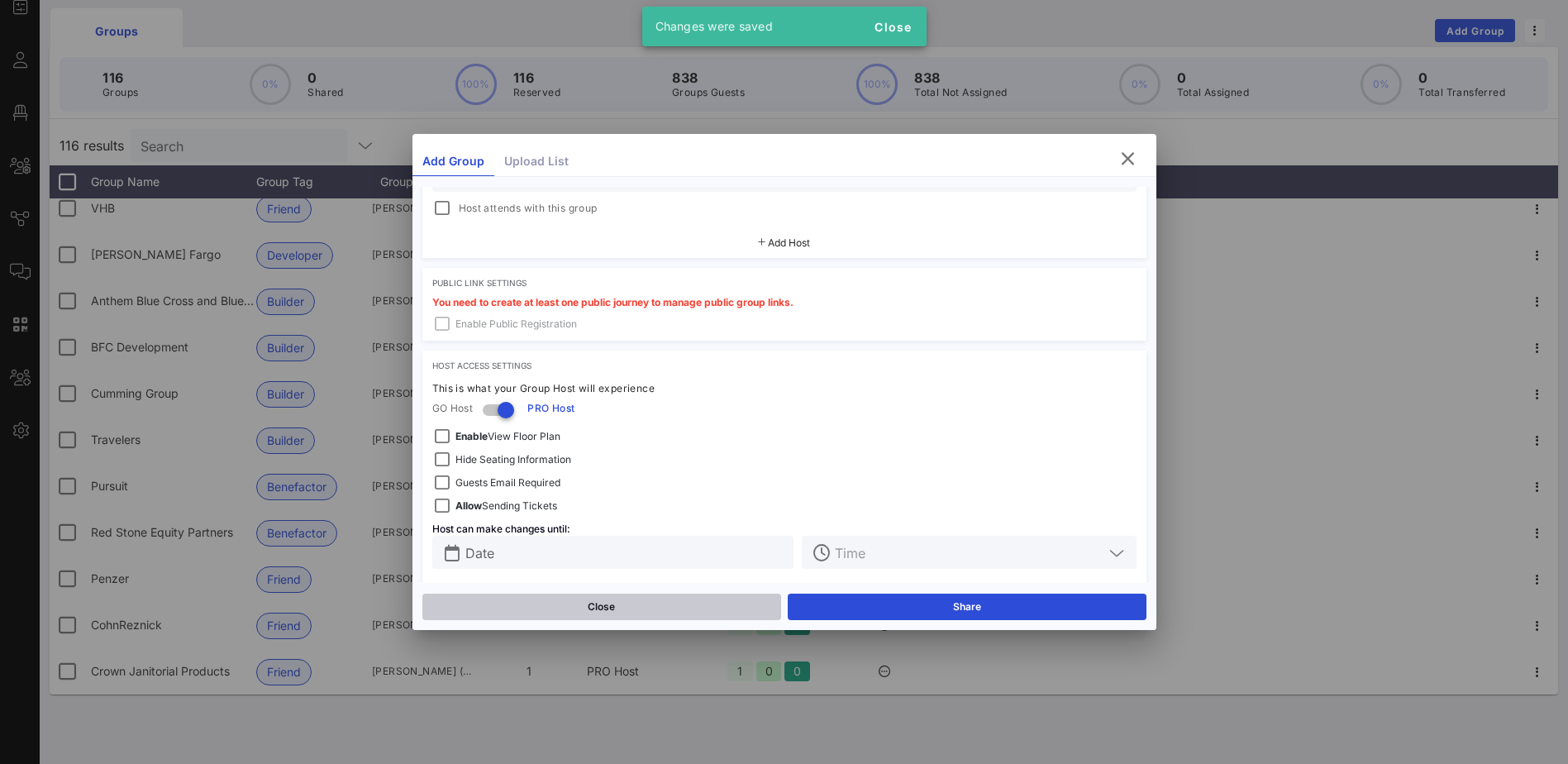
click at [536, 599] on button "Close" at bounding box center [602, 607] width 359 height 26
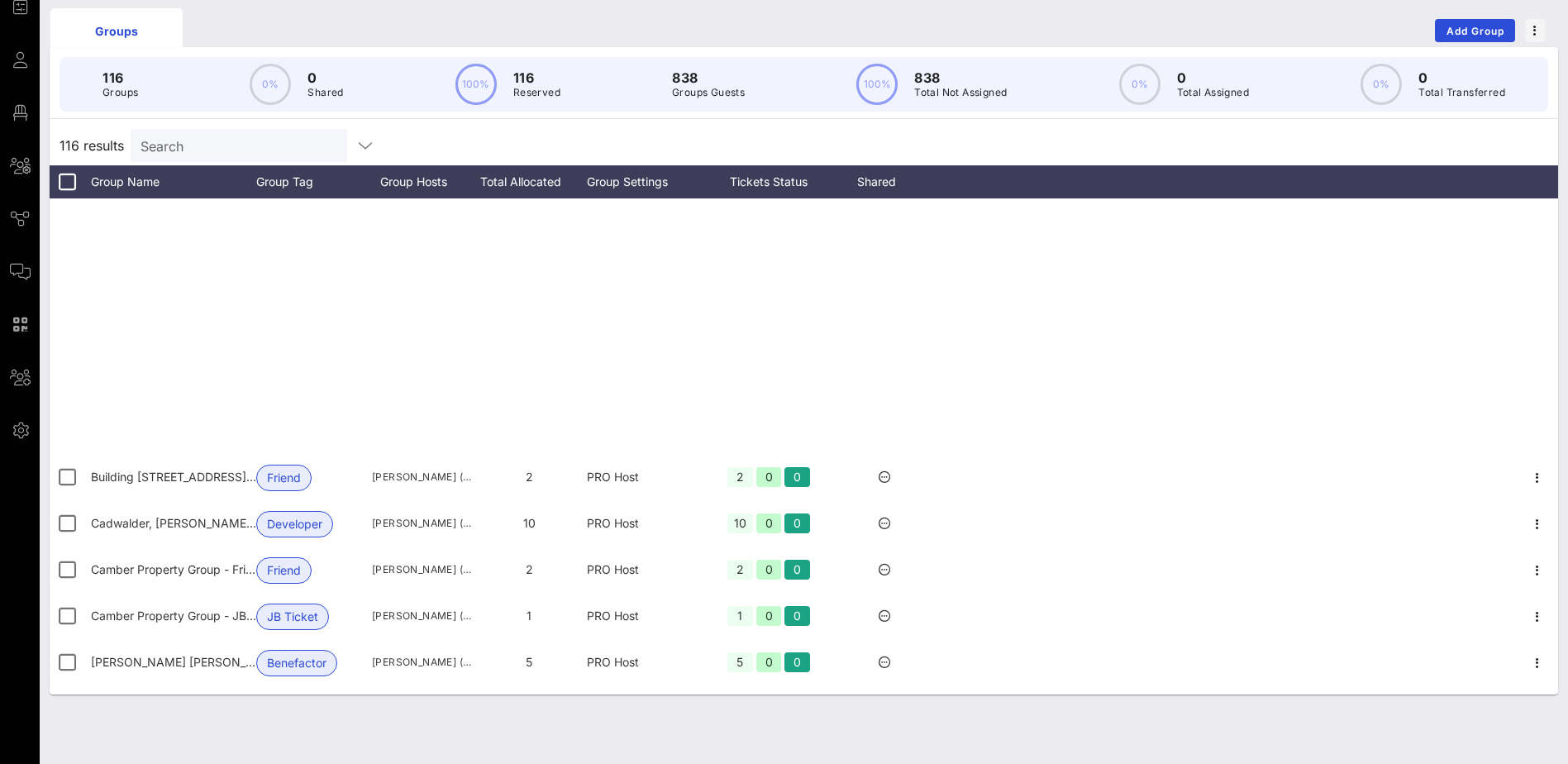
scroll to position [0, 0]
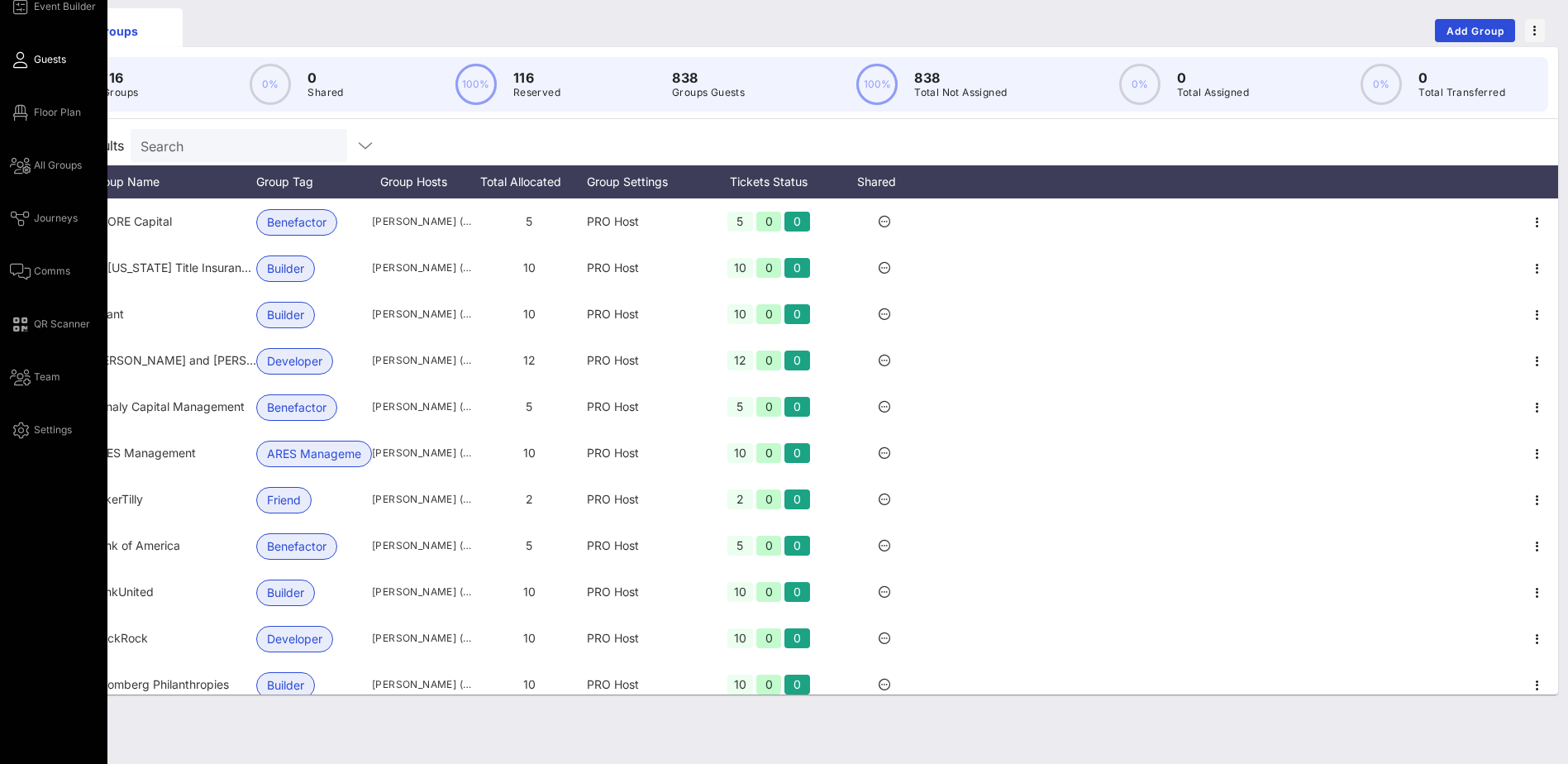
click at [31, 61] on link "Guests" at bounding box center [37, 59] width 56 height 20
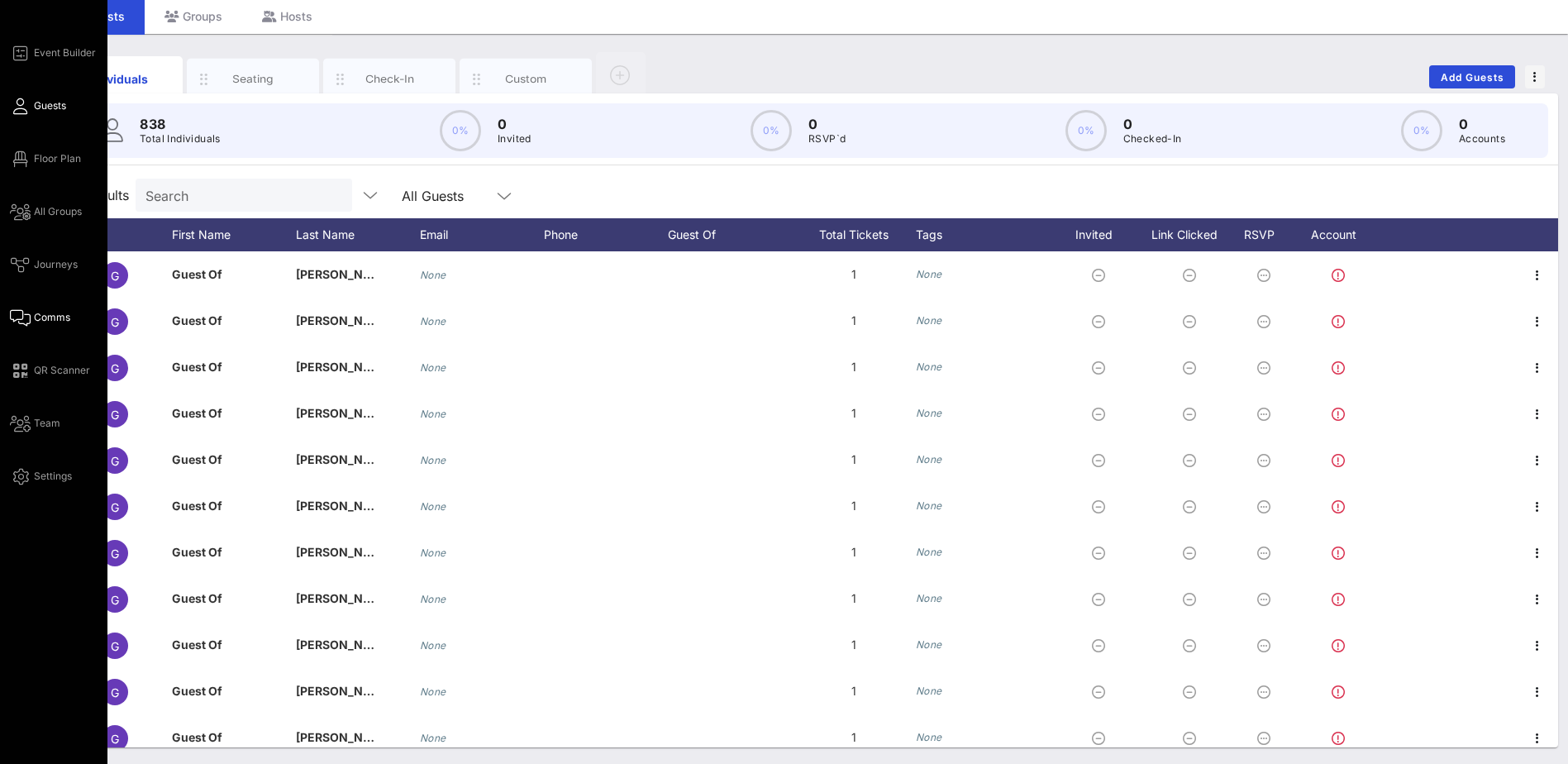
click at [59, 316] on span "Comms" at bounding box center [52, 318] width 36 height 15
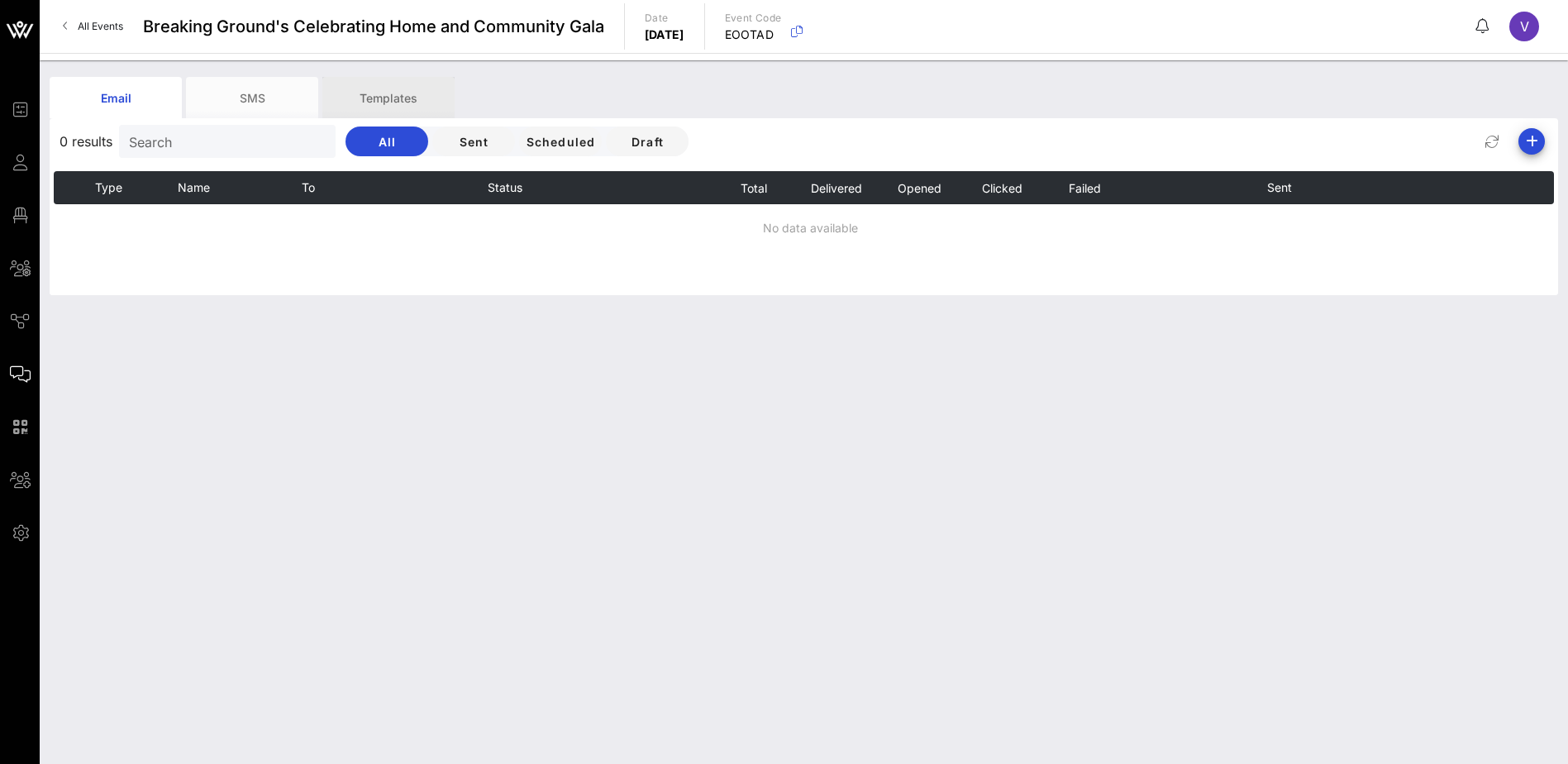
click at [364, 94] on div "Templates" at bounding box center [388, 97] width 132 height 42
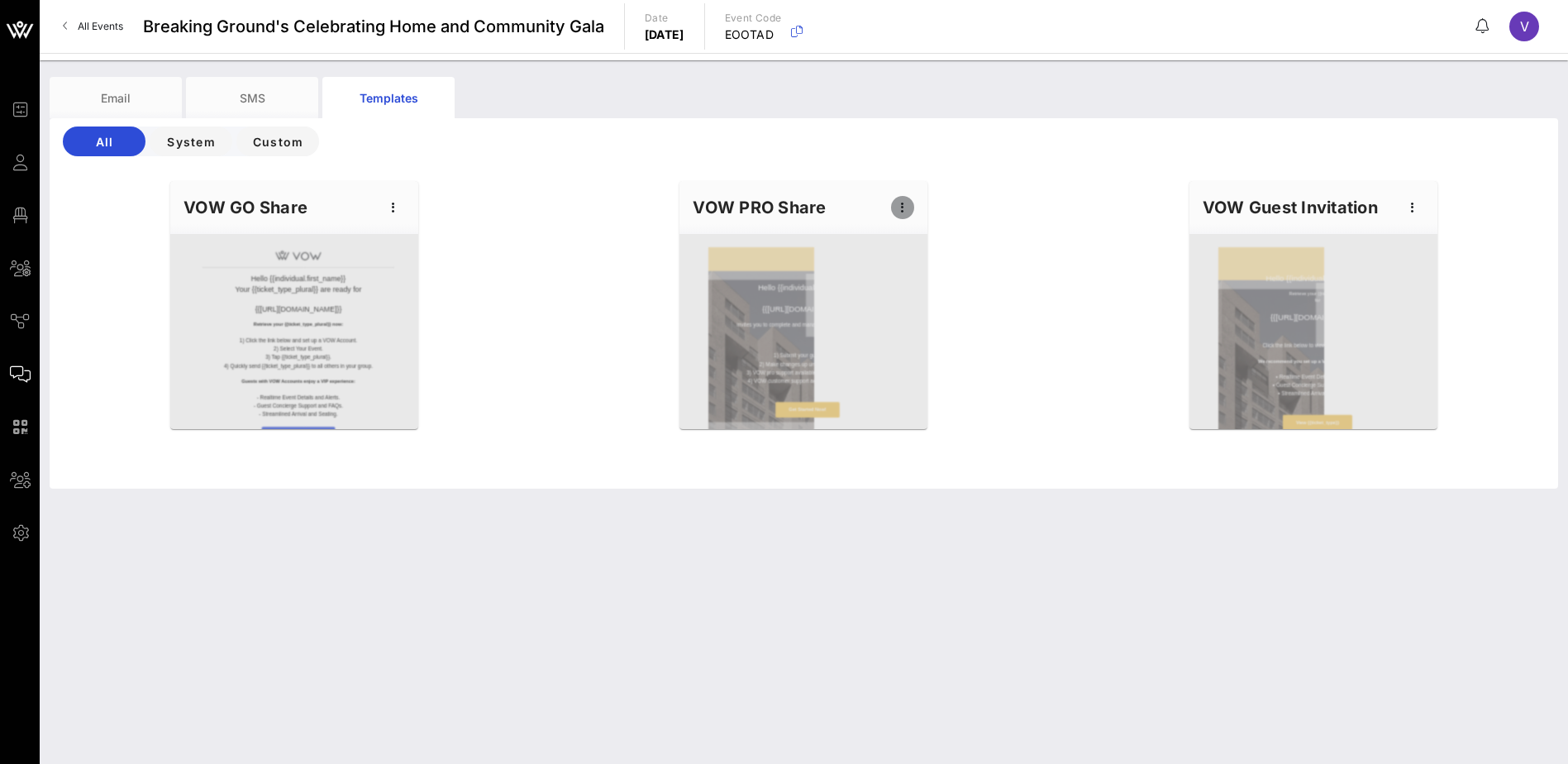
click at [903, 206] on icon "button" at bounding box center [902, 207] width 20 height 20
click at [921, 228] on div "Edit" at bounding box center [928, 235] width 42 height 26
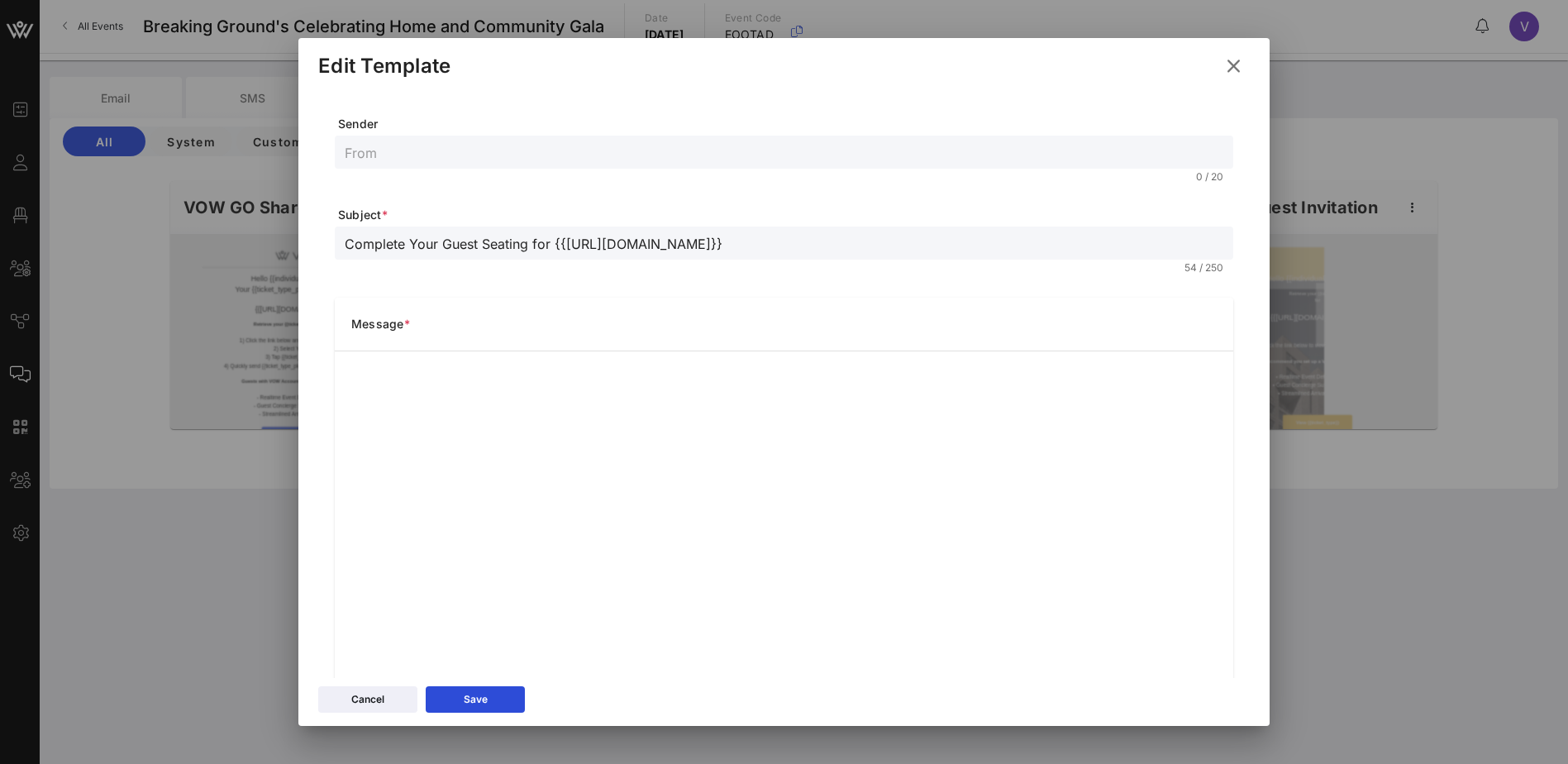
click at [1234, 63] on icon at bounding box center [1233, 66] width 25 height 23
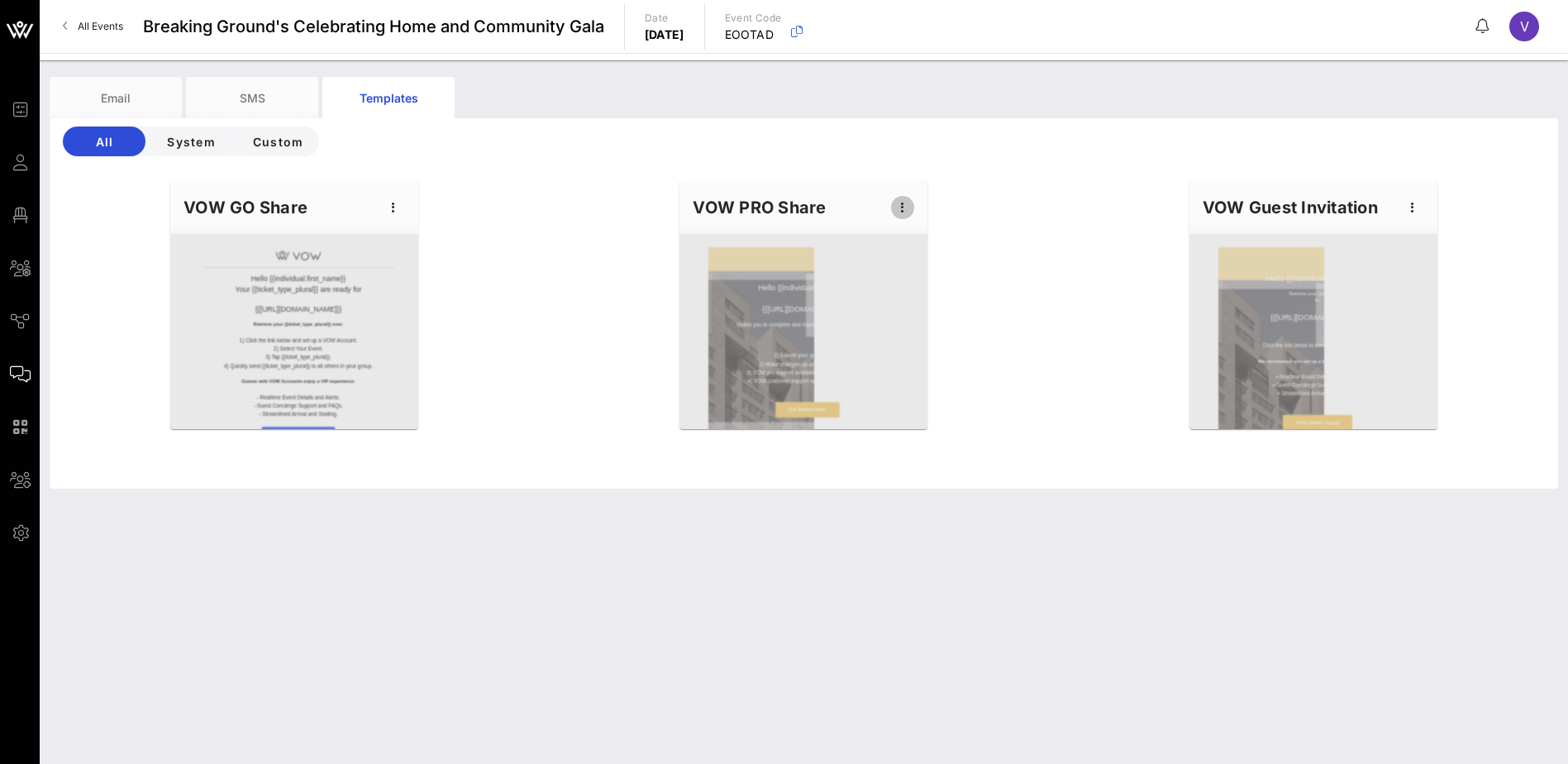
click at [902, 203] on icon "button" at bounding box center [902, 207] width 20 height 20
click at [931, 234] on div "Edit" at bounding box center [928, 235] width 42 height 13
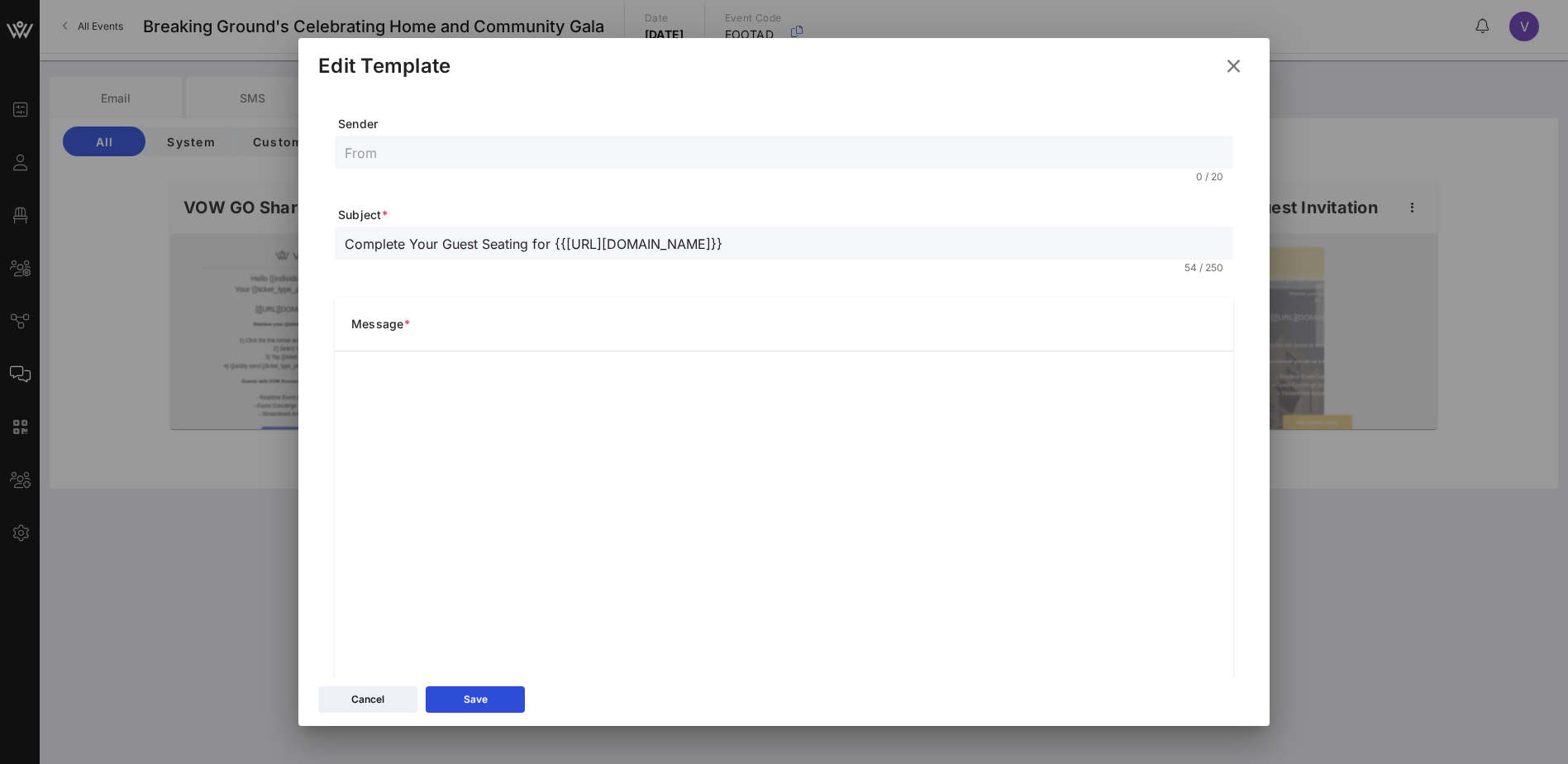
drag, startPoint x: 737, startPoint y: 247, endPoint x: 343, endPoint y: 239, distance: 394.1
click at [343, 239] on div "Complete Your Guest Seating for {{[URL][DOMAIN_NAME]}}" at bounding box center [784, 243] width 899 height 33
type input "Register Your Breaking Ground Gala Guests [DATE] on VOW!"
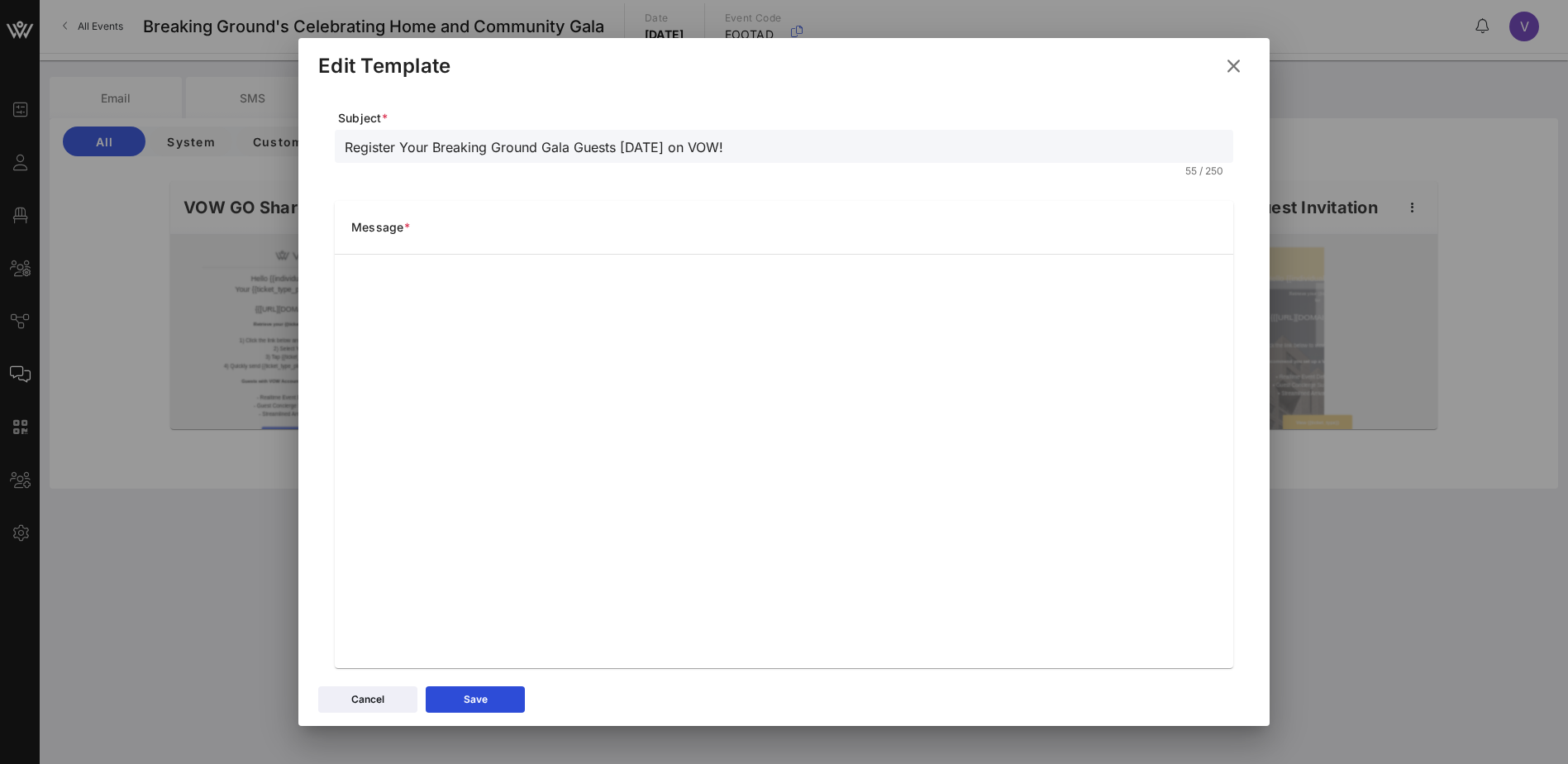
scroll to position [120, 0]
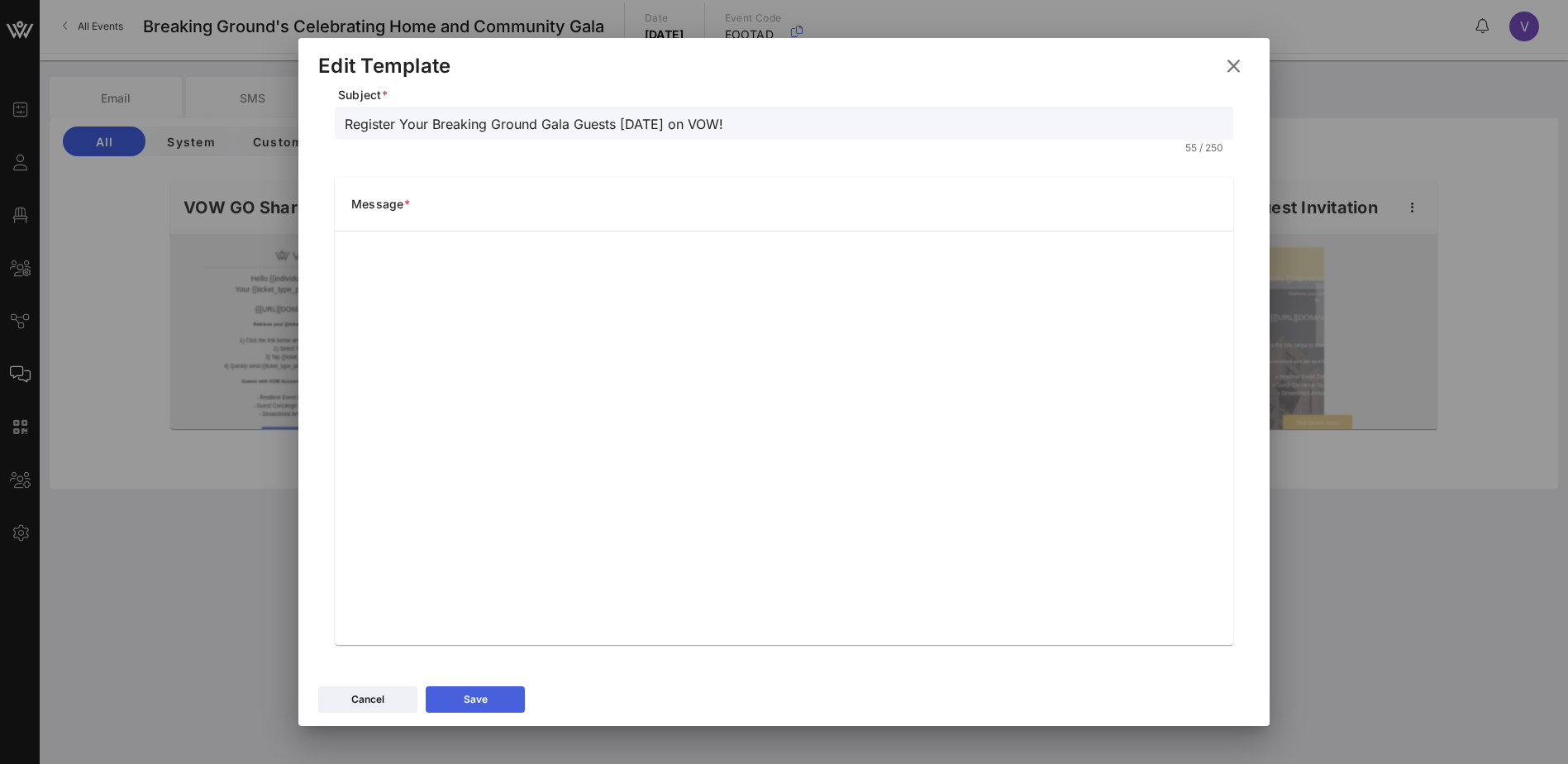
click at [477, 689] on button "Save" at bounding box center [474, 700] width 99 height 26
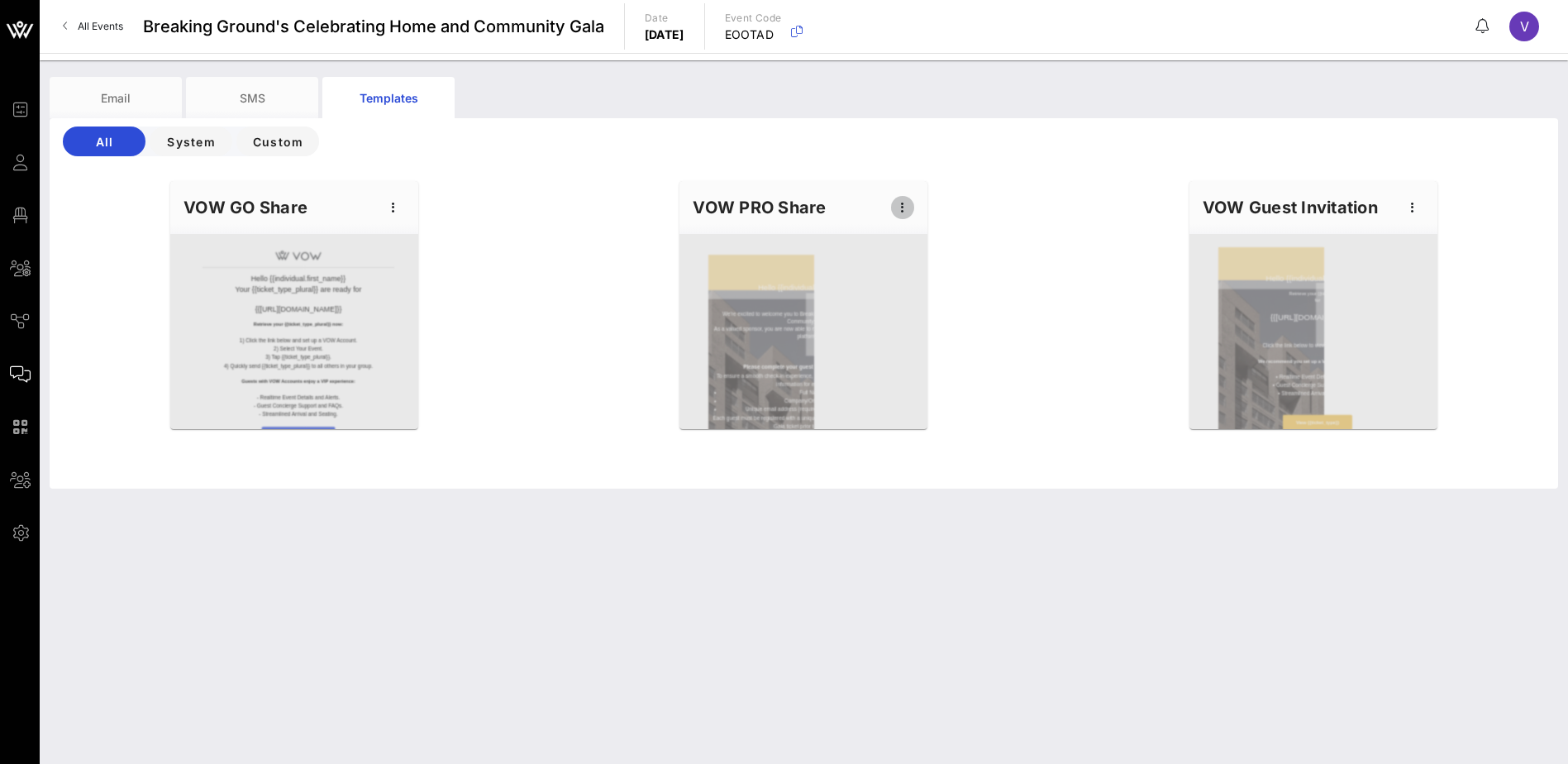
click at [907, 208] on icon "button" at bounding box center [902, 207] width 20 height 20
click at [953, 267] on div "Preview" at bounding box center [928, 269] width 75 height 33
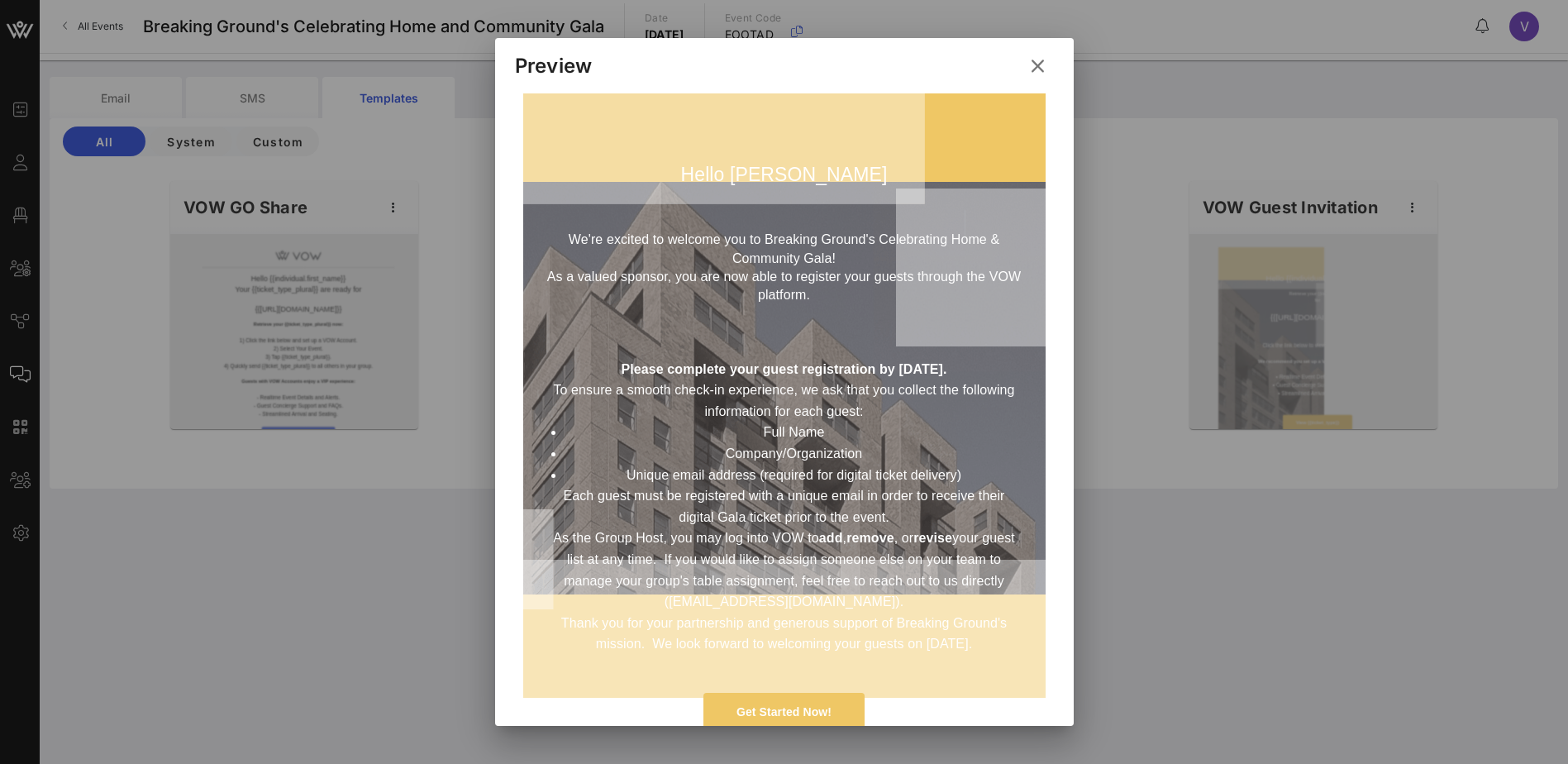
scroll to position [0, 0]
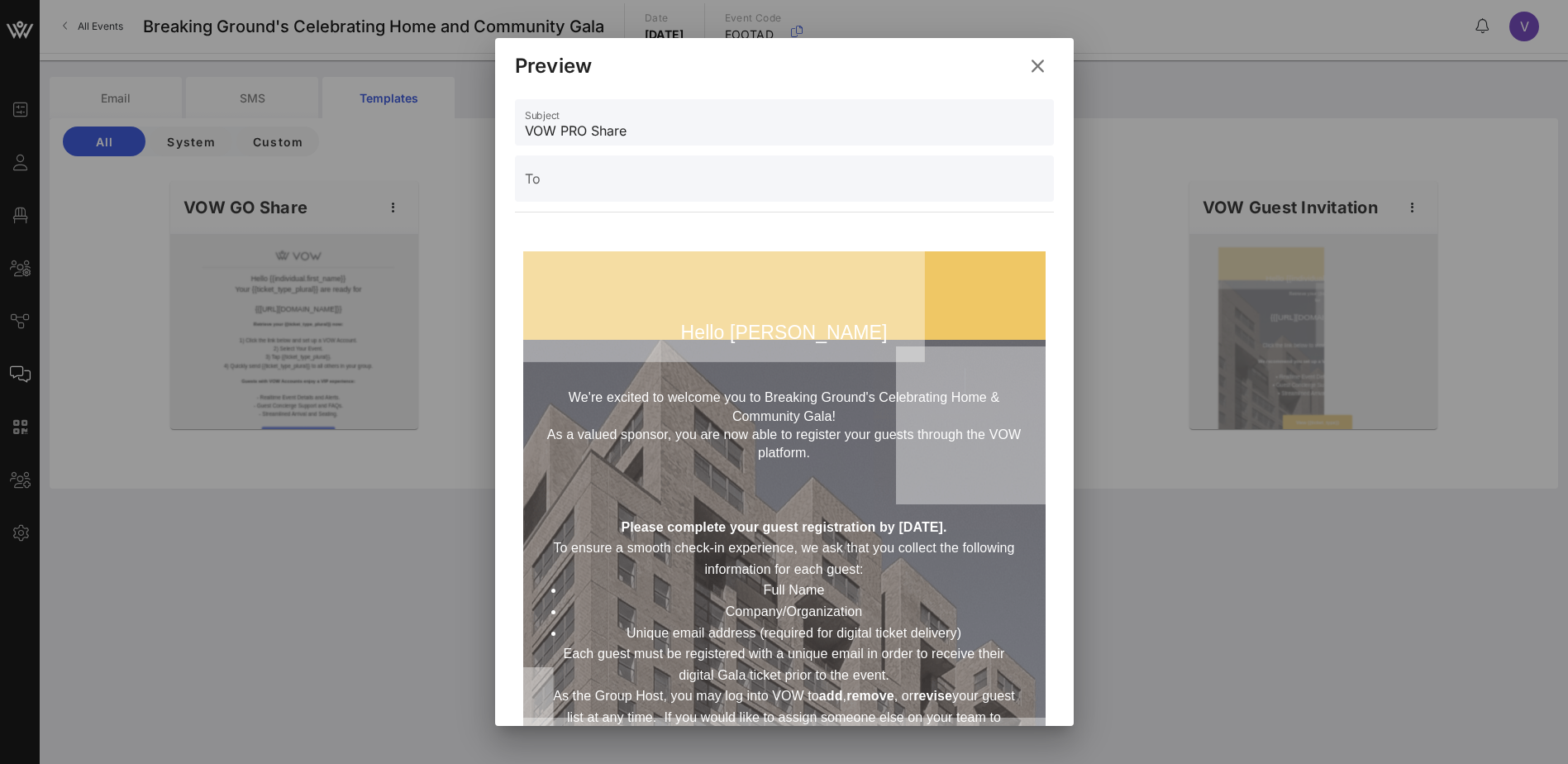
click at [1036, 63] on icon at bounding box center [1036, 67] width 24 height 23
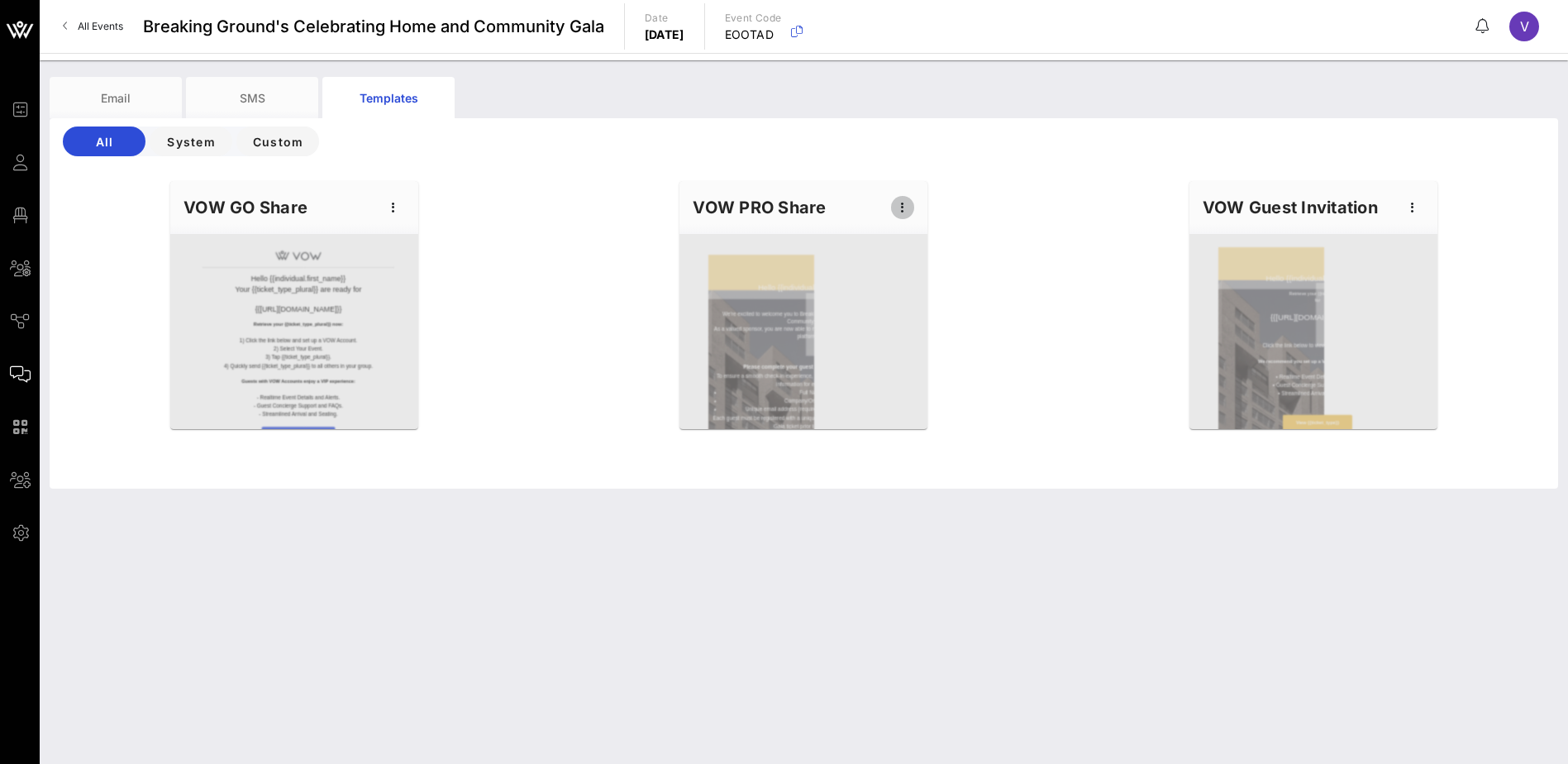
click at [899, 205] on icon "button" at bounding box center [902, 207] width 20 height 20
click at [913, 234] on div "Edit" at bounding box center [928, 235] width 42 height 13
type input "Register Your Breaking Ground Gala Guests [DATE] on VOW!"
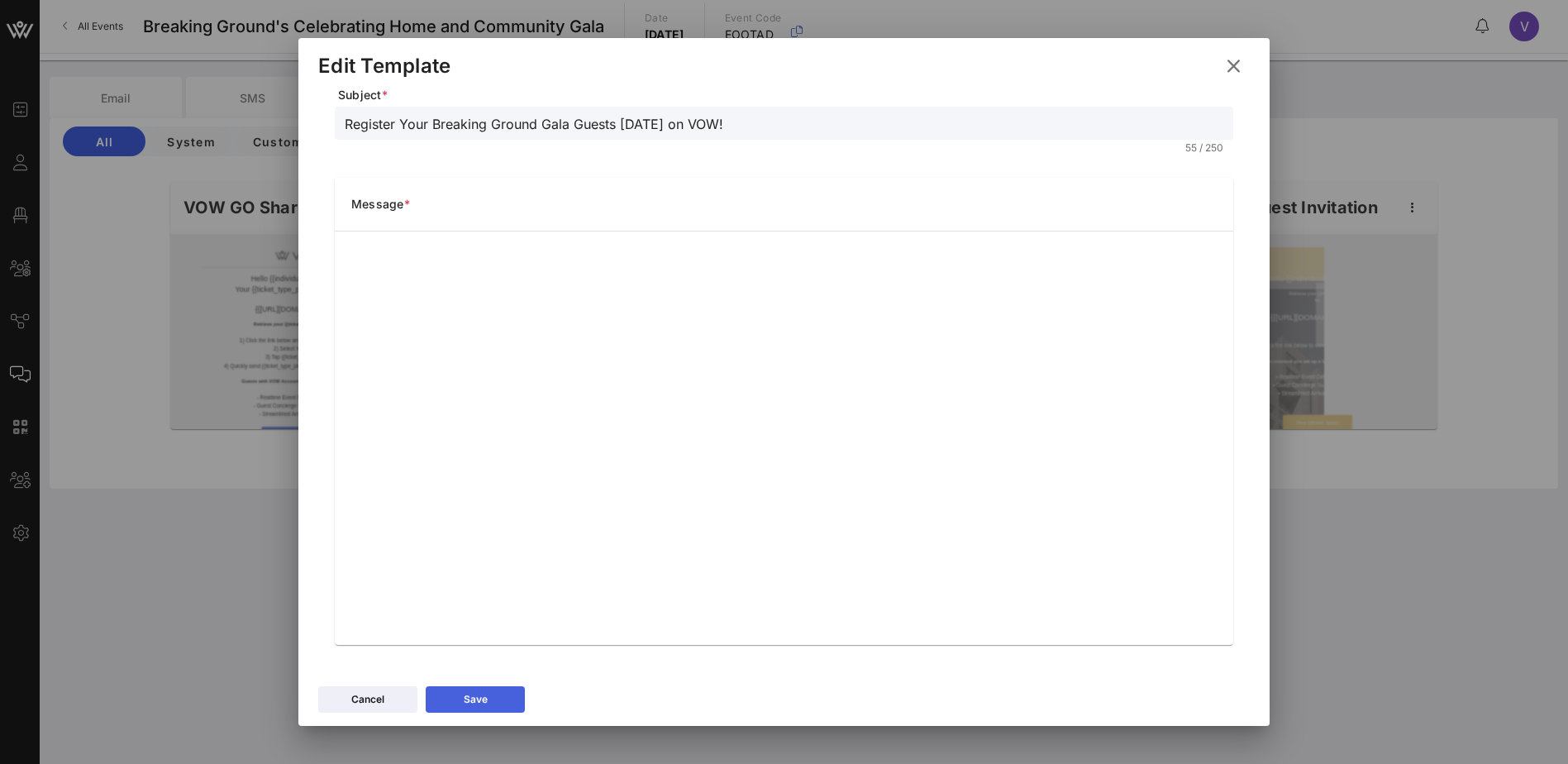
click at [464, 688] on button "Save" at bounding box center [474, 700] width 99 height 26
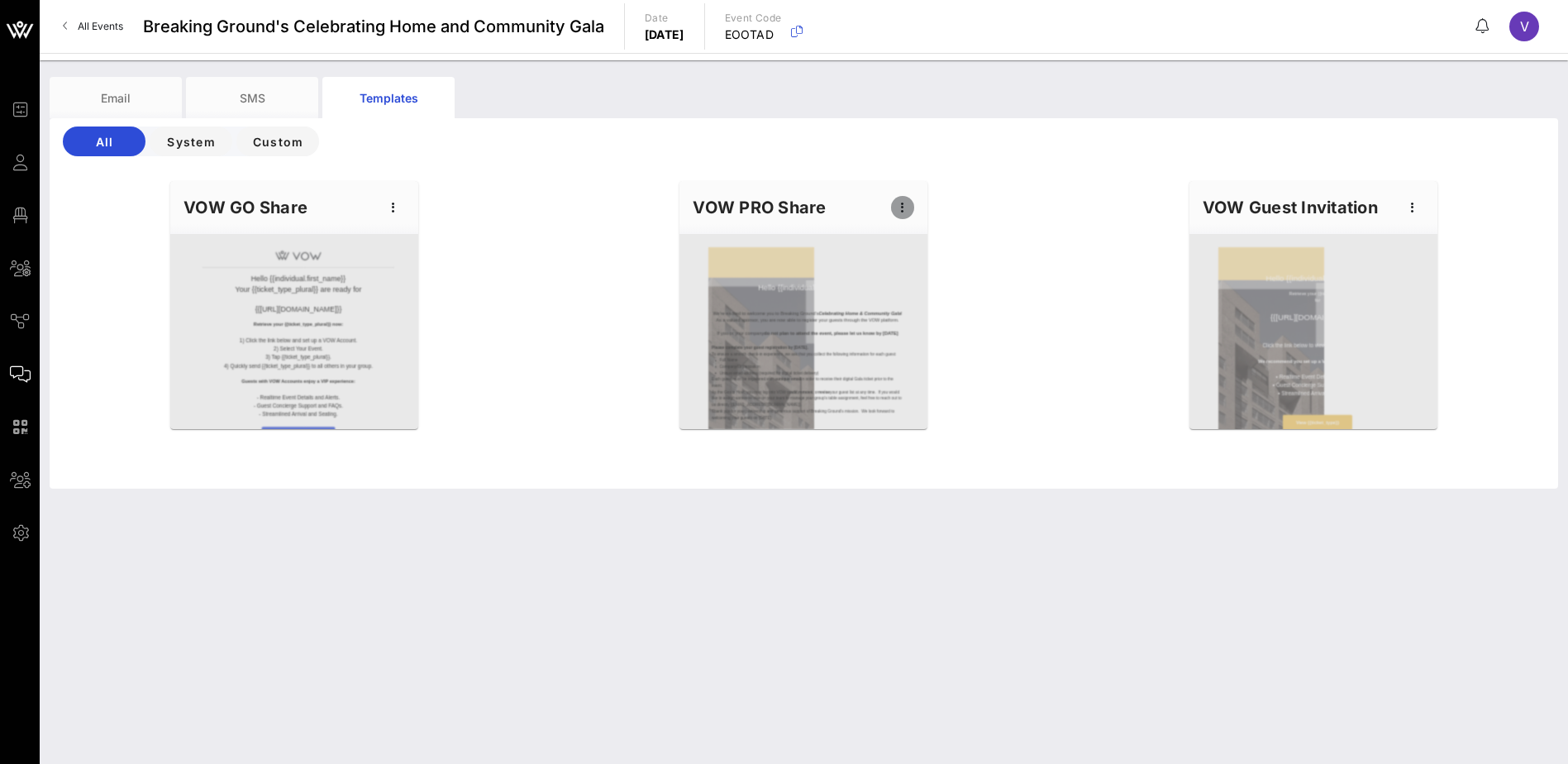
click at [899, 208] on icon "button" at bounding box center [902, 207] width 20 height 20
click at [922, 270] on div "Preview" at bounding box center [928, 269] width 42 height 13
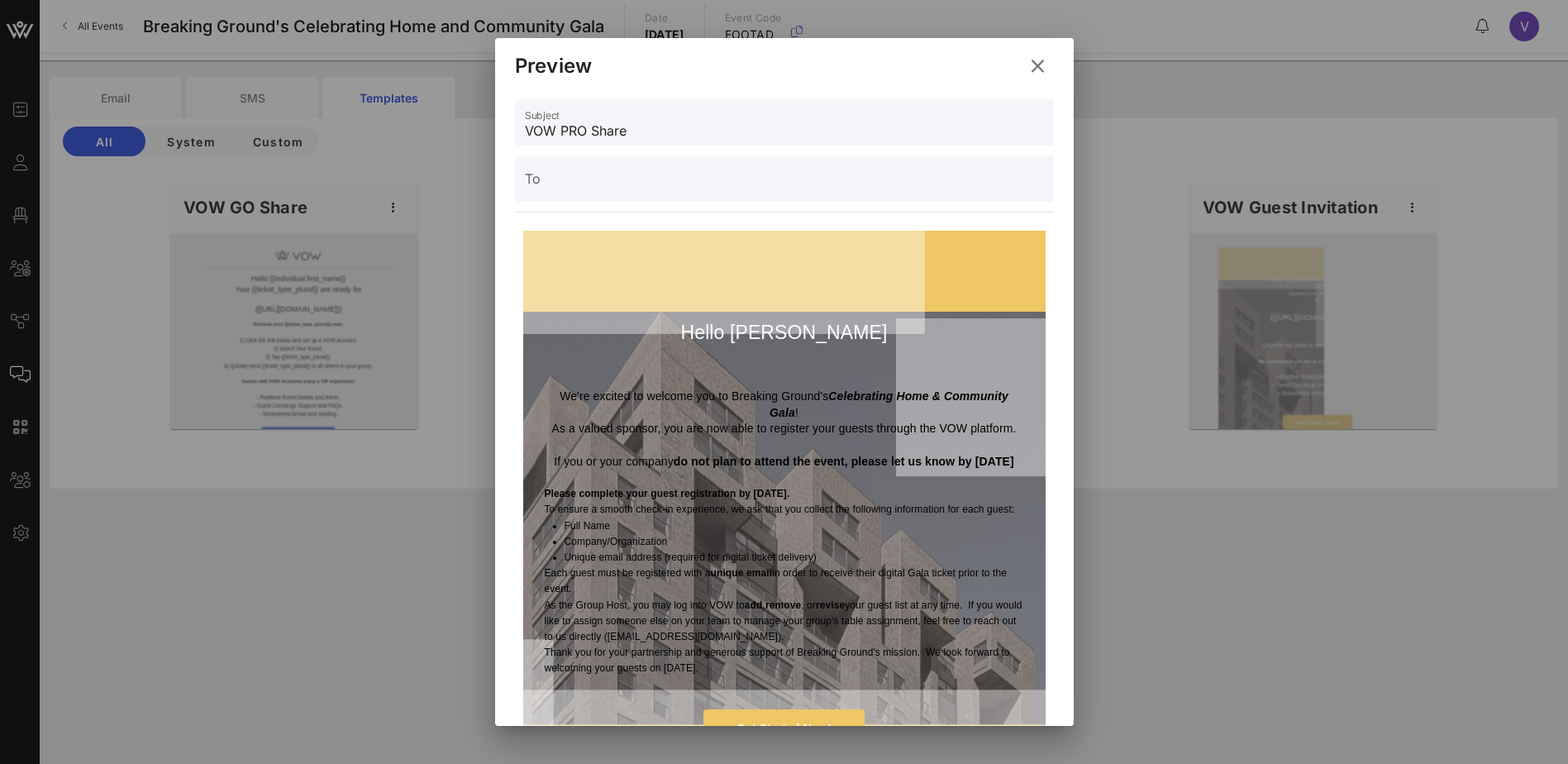
scroll to position [82, 0]
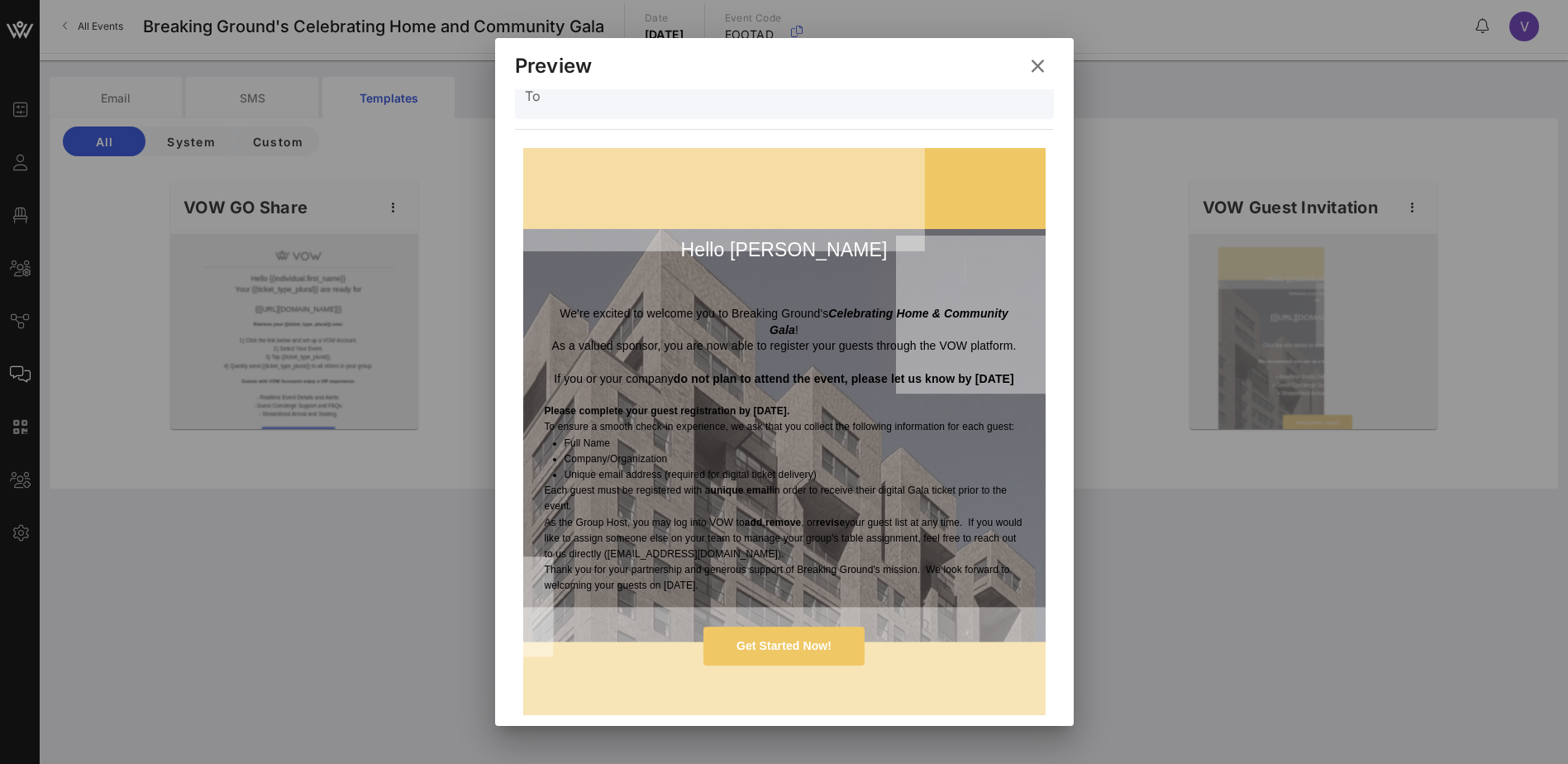
click at [1035, 64] on icon at bounding box center [1037, 66] width 26 height 24
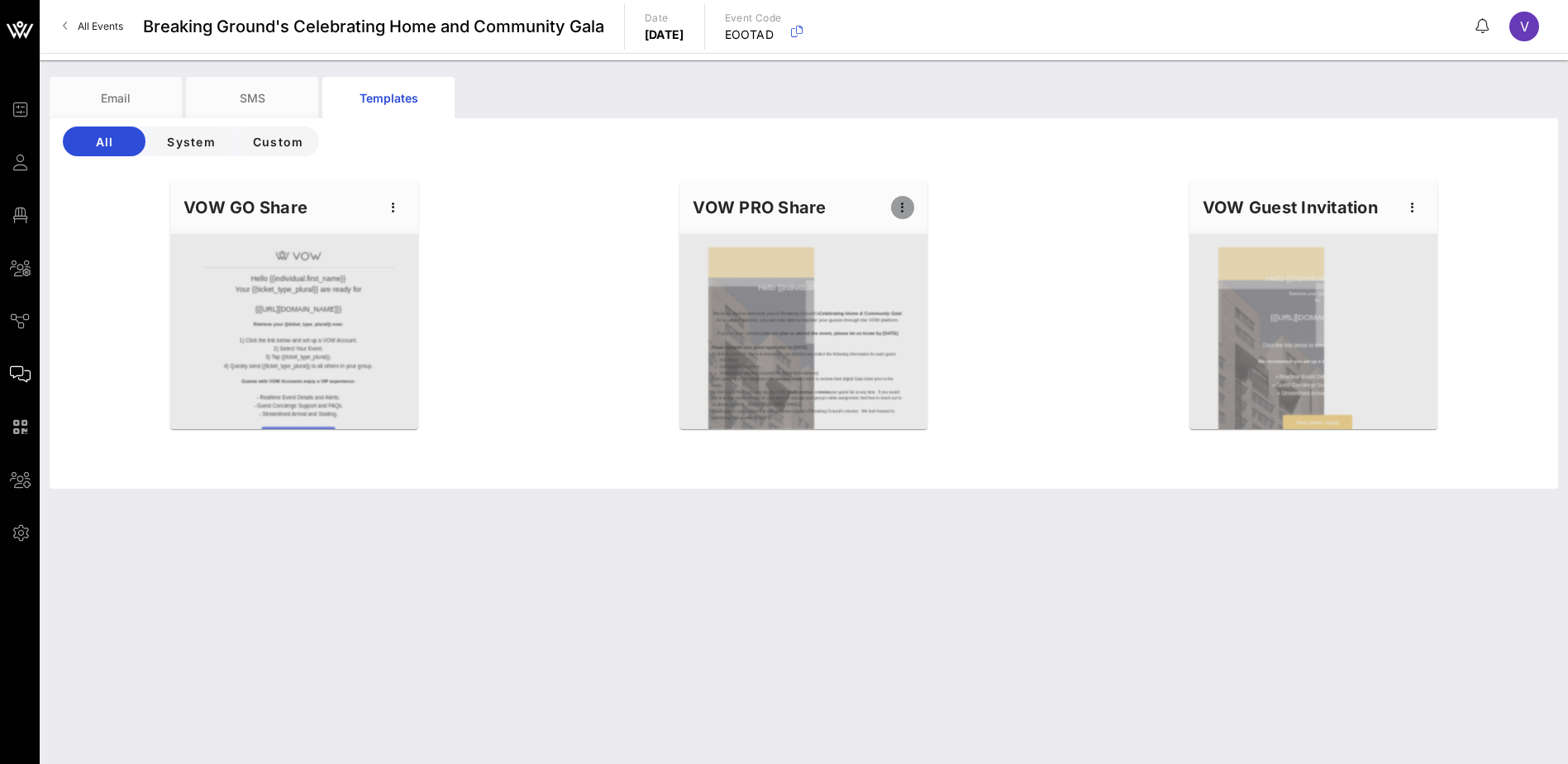
click at [899, 201] on icon "button" at bounding box center [902, 207] width 20 height 20
click at [916, 238] on div "Edit" at bounding box center [928, 235] width 42 height 13
type input "Register Your Breaking Ground Gala Guests [DATE] on VOW!"
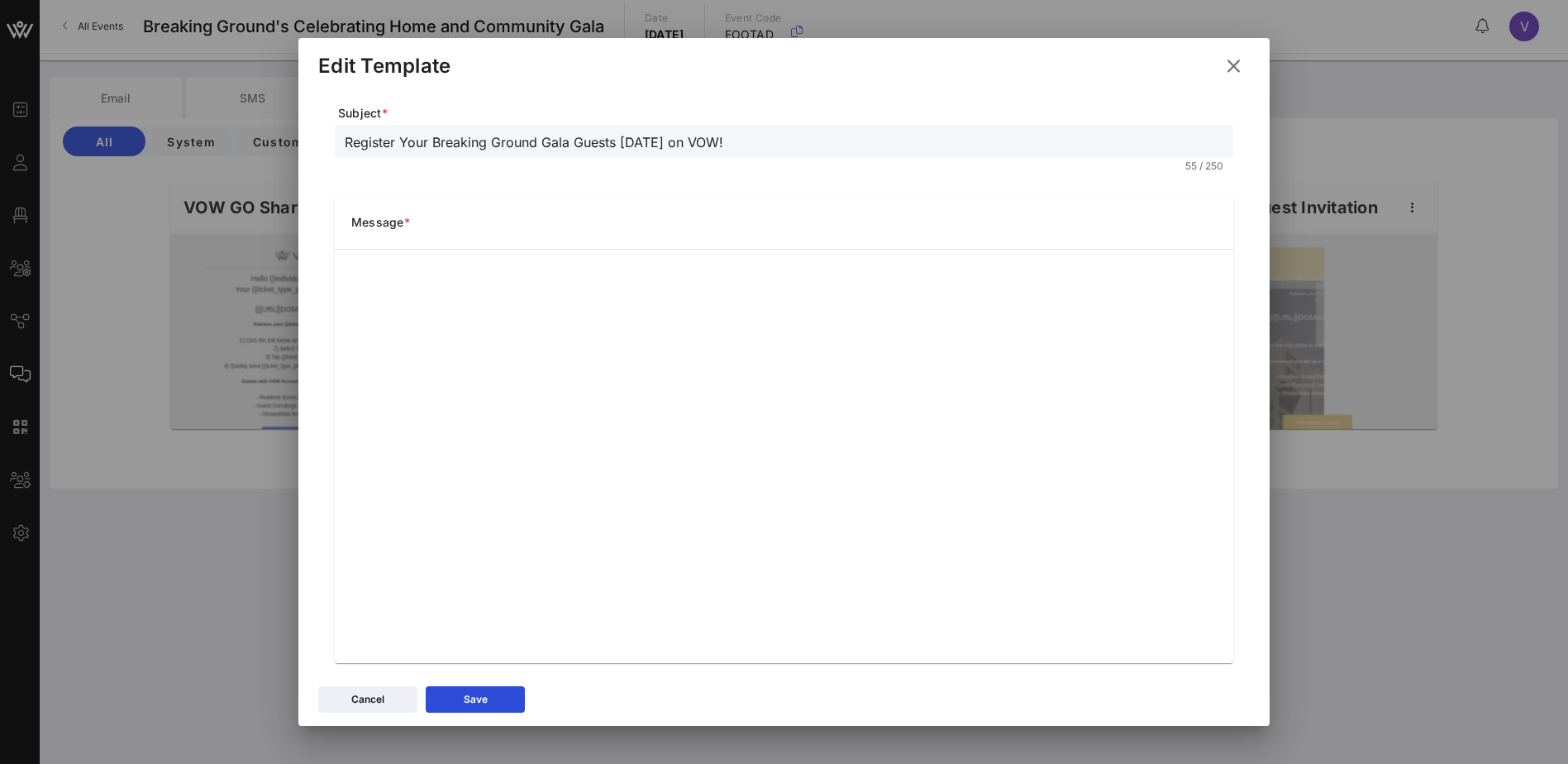
scroll to position [120, 0]
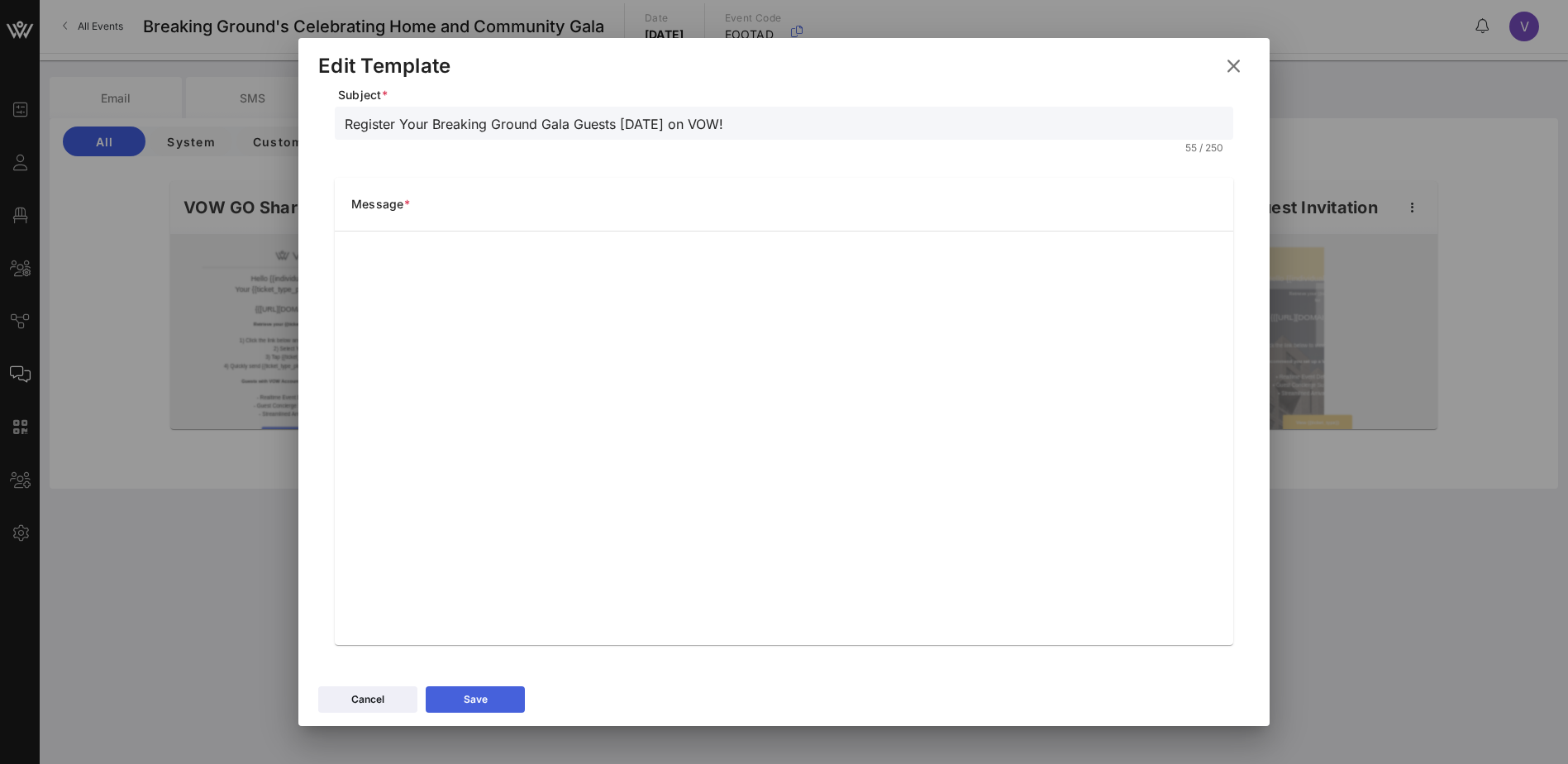
click at [467, 698] on div "Save" at bounding box center [475, 699] width 24 height 16
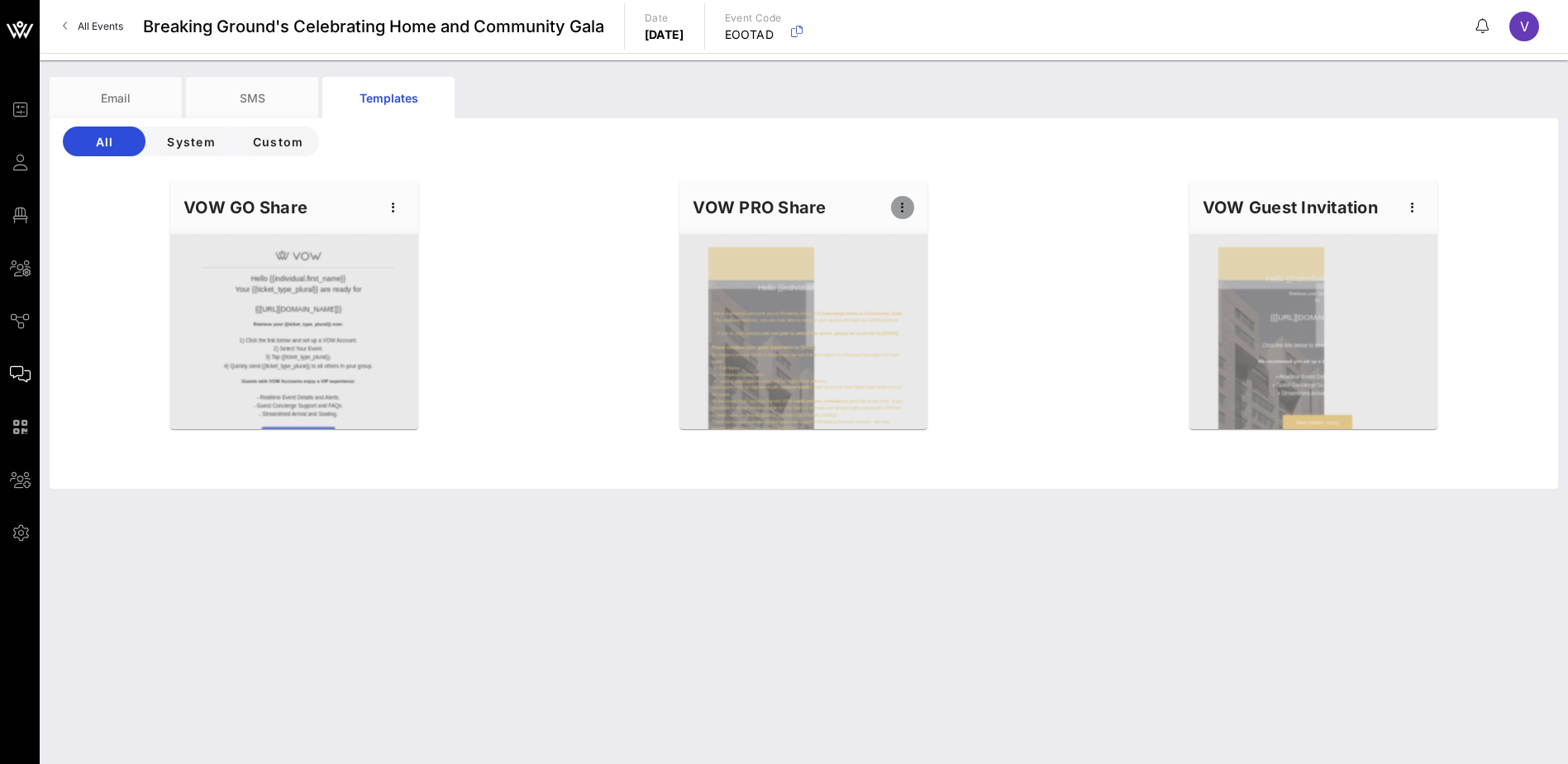
click at [905, 203] on icon "button" at bounding box center [902, 207] width 20 height 20
click at [909, 265] on div "Preview" at bounding box center [928, 269] width 42 height 13
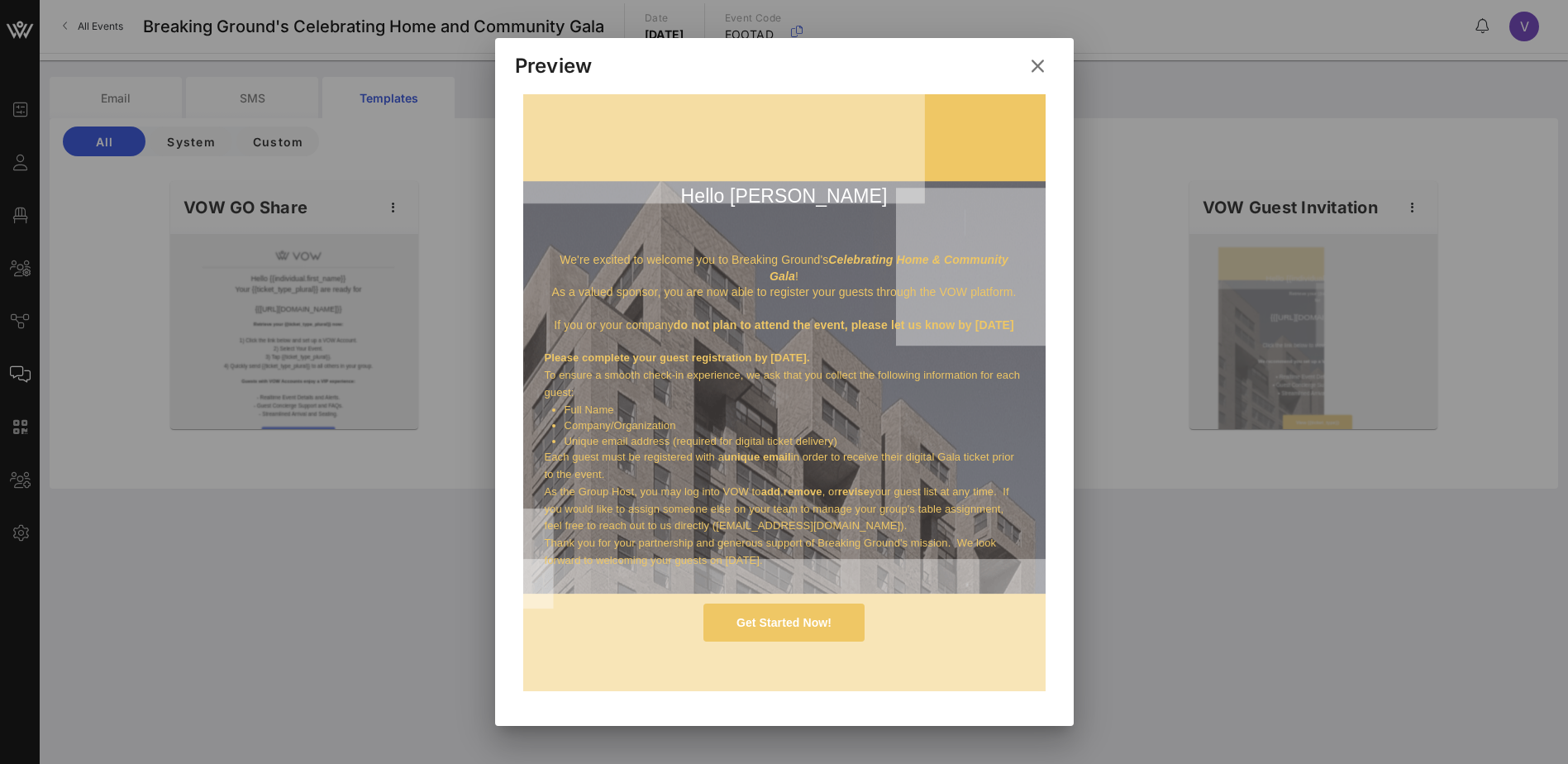
scroll to position [153, 0]
click at [1036, 59] on icon at bounding box center [1036, 67] width 24 height 23
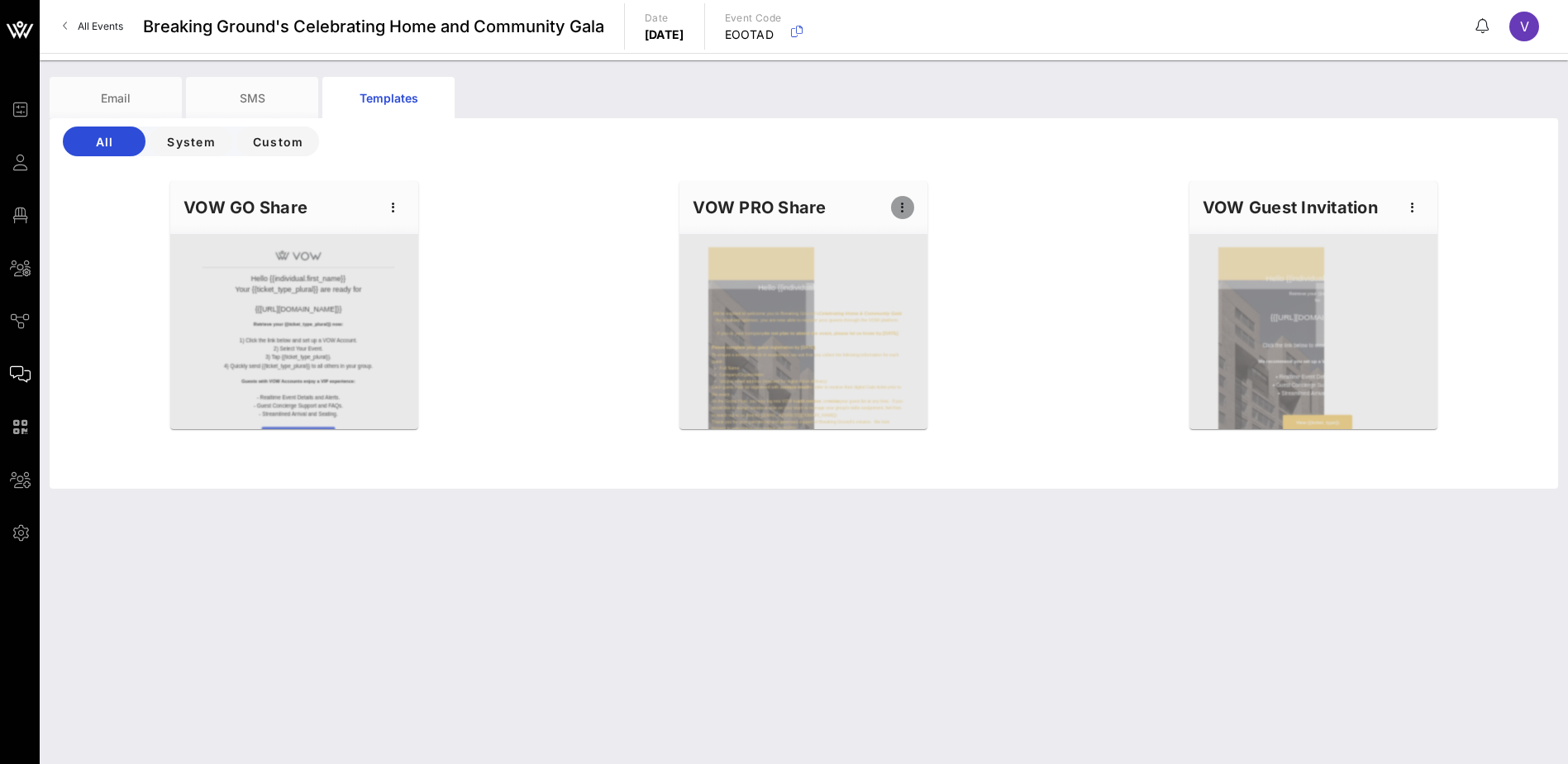
click at [901, 208] on icon "button" at bounding box center [902, 207] width 20 height 20
click at [919, 234] on div "Edit" at bounding box center [928, 235] width 42 height 13
type input "Register Your Breaking Ground Gala Guests [DATE] on VOW!"
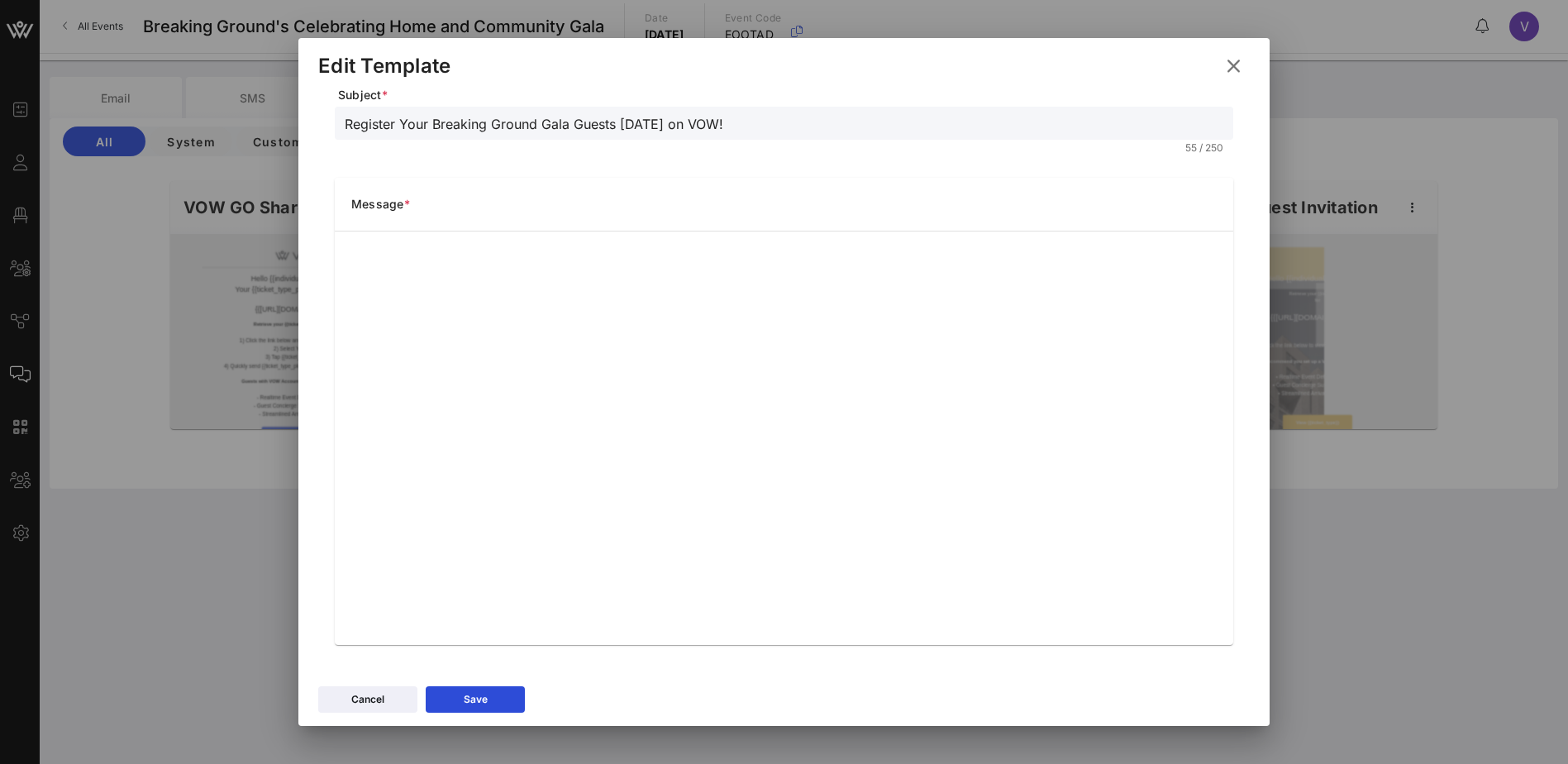
click at [1235, 64] on icon at bounding box center [1233, 66] width 23 height 21
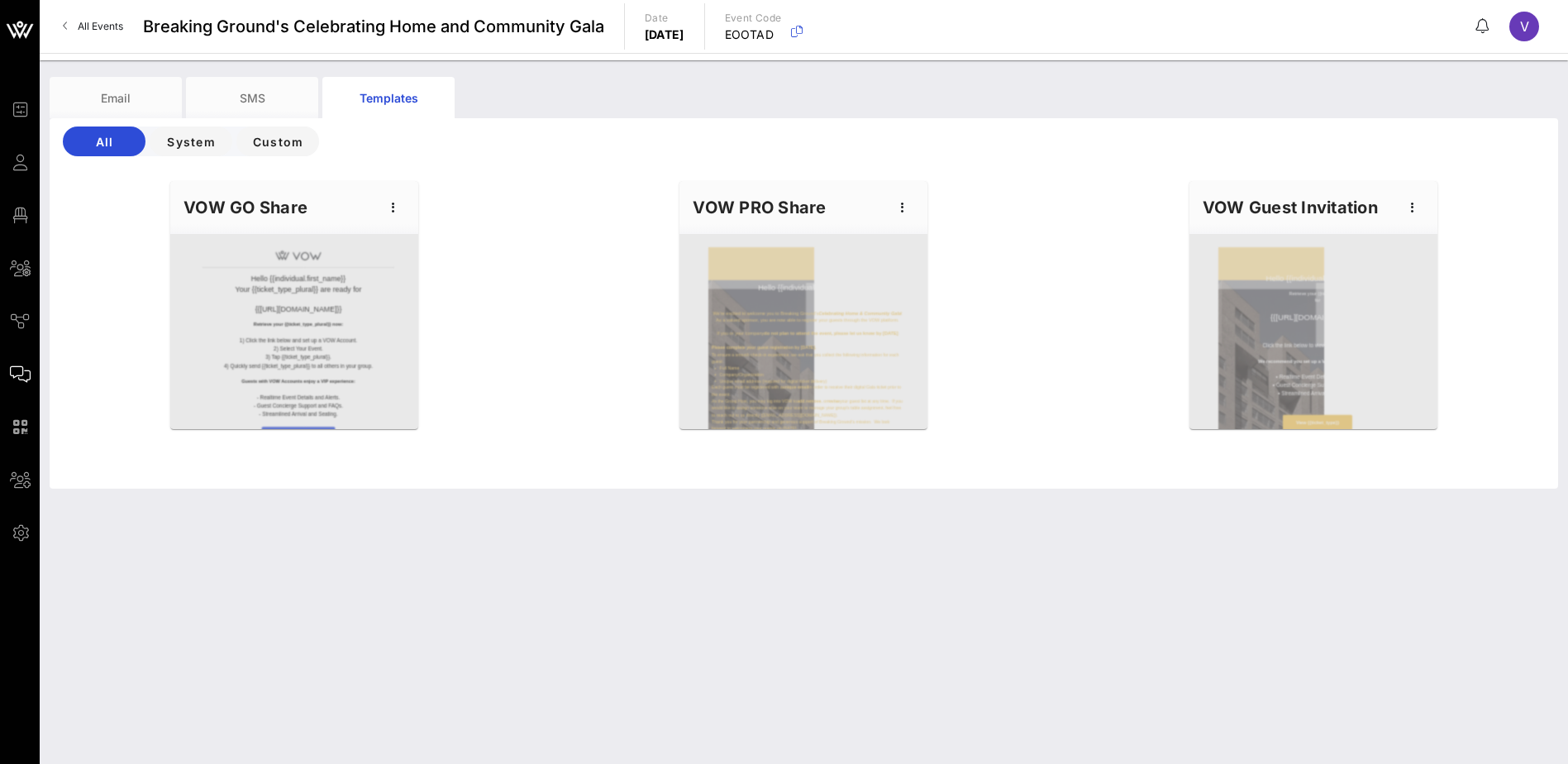
click at [1520, 29] on span "V" at bounding box center [1525, 26] width 9 height 16
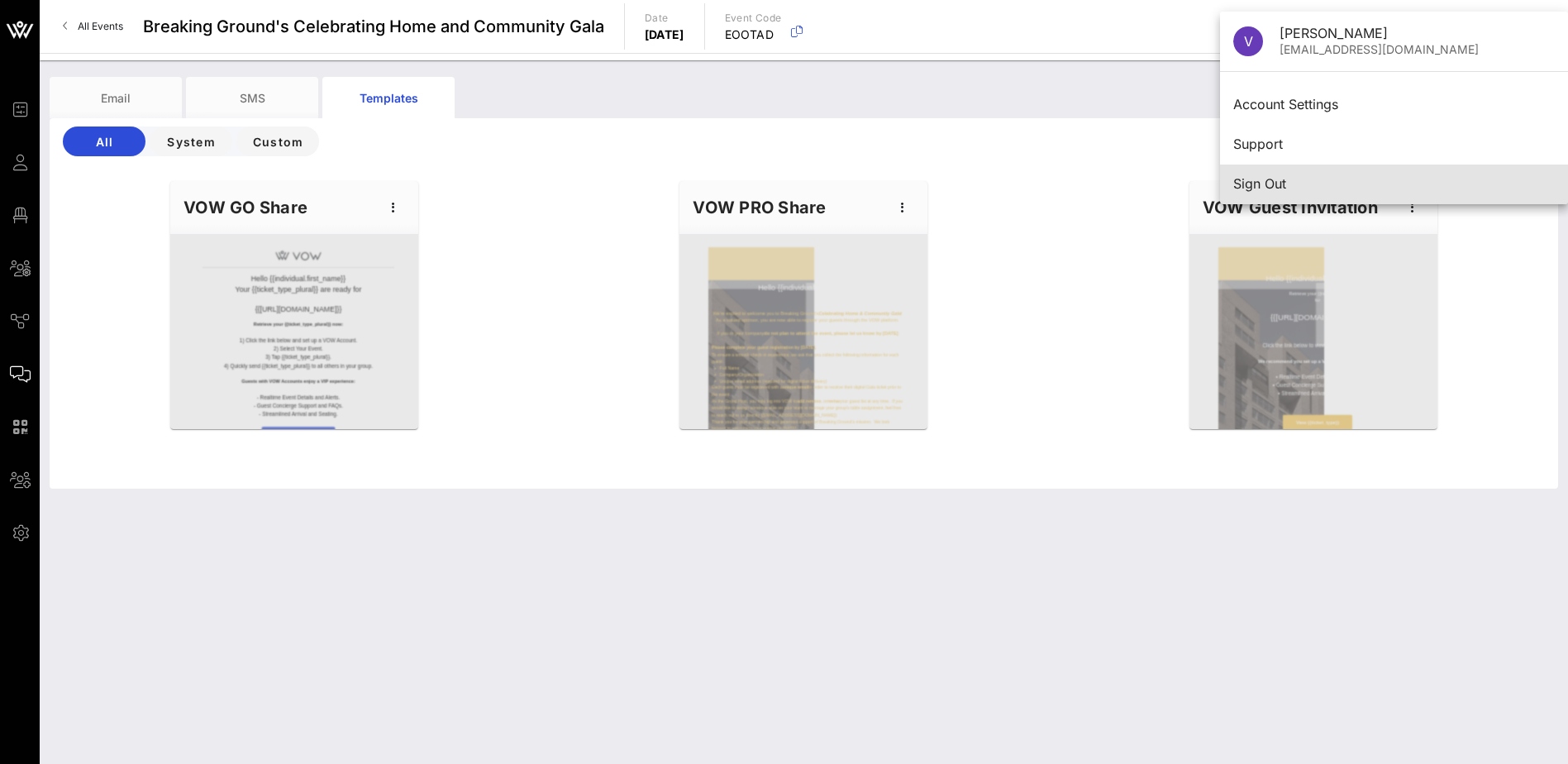
click at [1239, 184] on div "Sign Out" at bounding box center [1394, 183] width 321 height 16
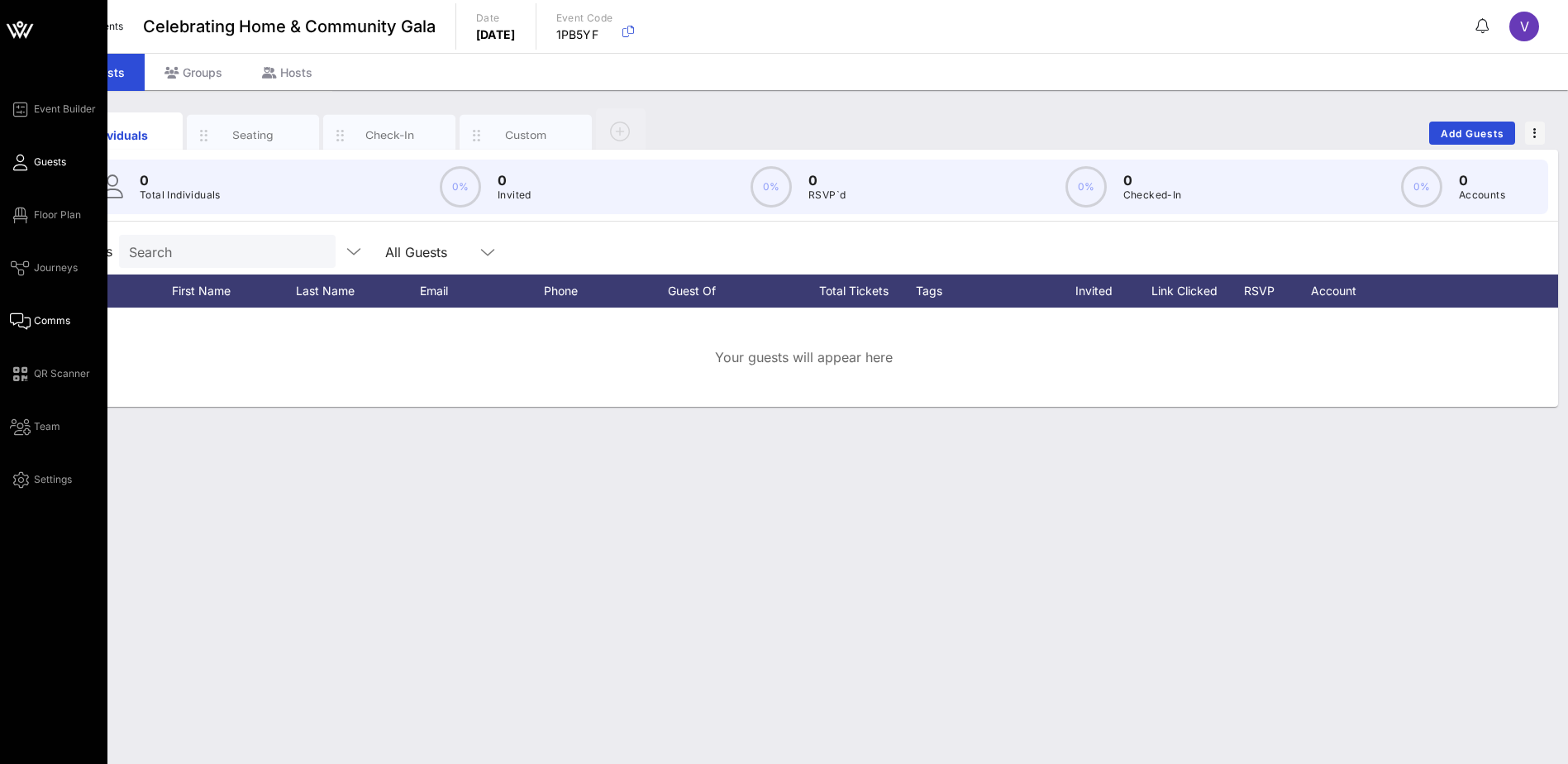
click at [66, 329] on link "Comms" at bounding box center [40, 321] width 60 height 20
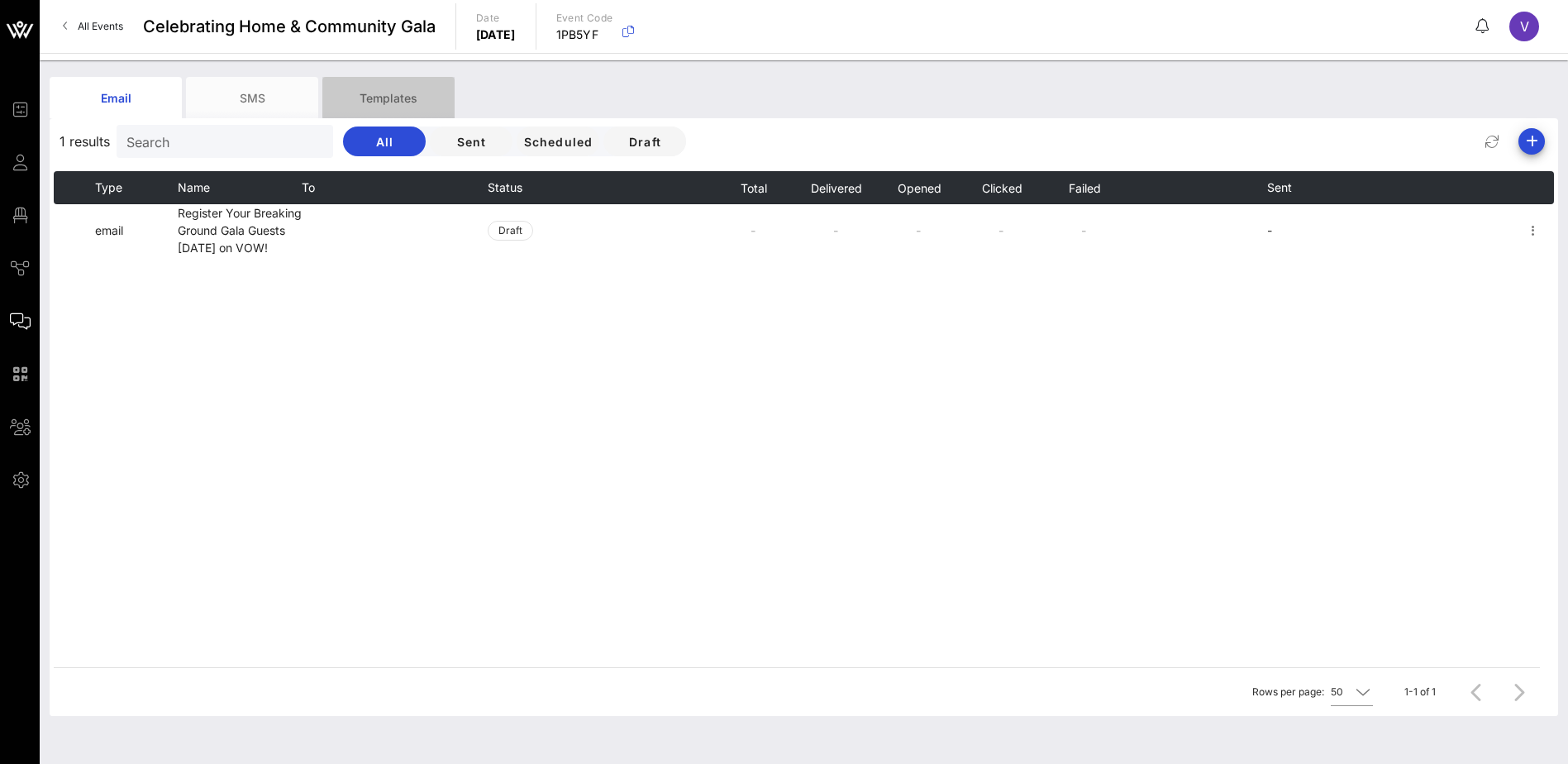
click at [351, 94] on div "Templates" at bounding box center [388, 97] width 132 height 42
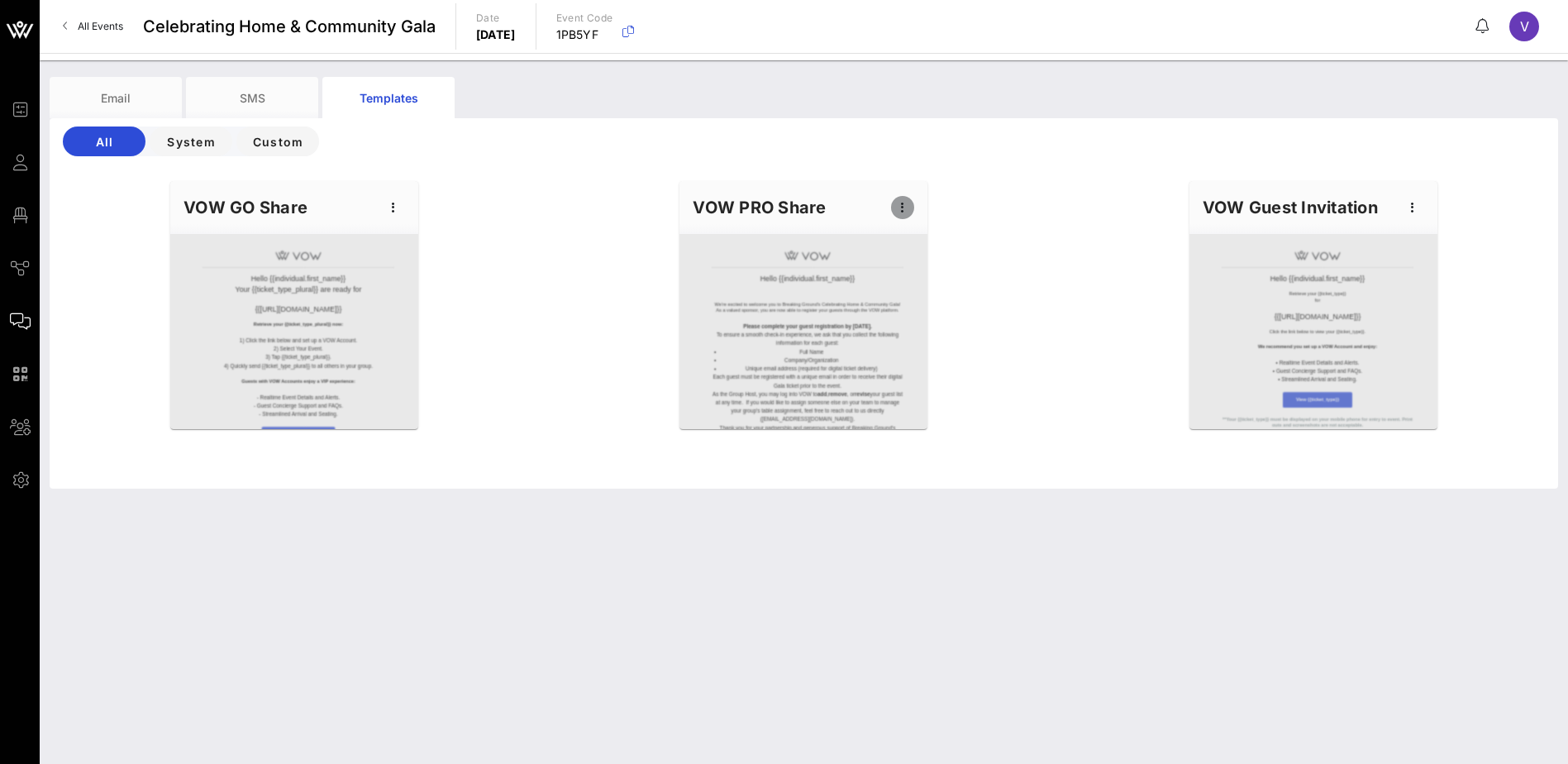
click at [902, 209] on icon "button" at bounding box center [902, 207] width 20 height 20
click at [916, 233] on div "Edit" at bounding box center [928, 235] width 42 height 13
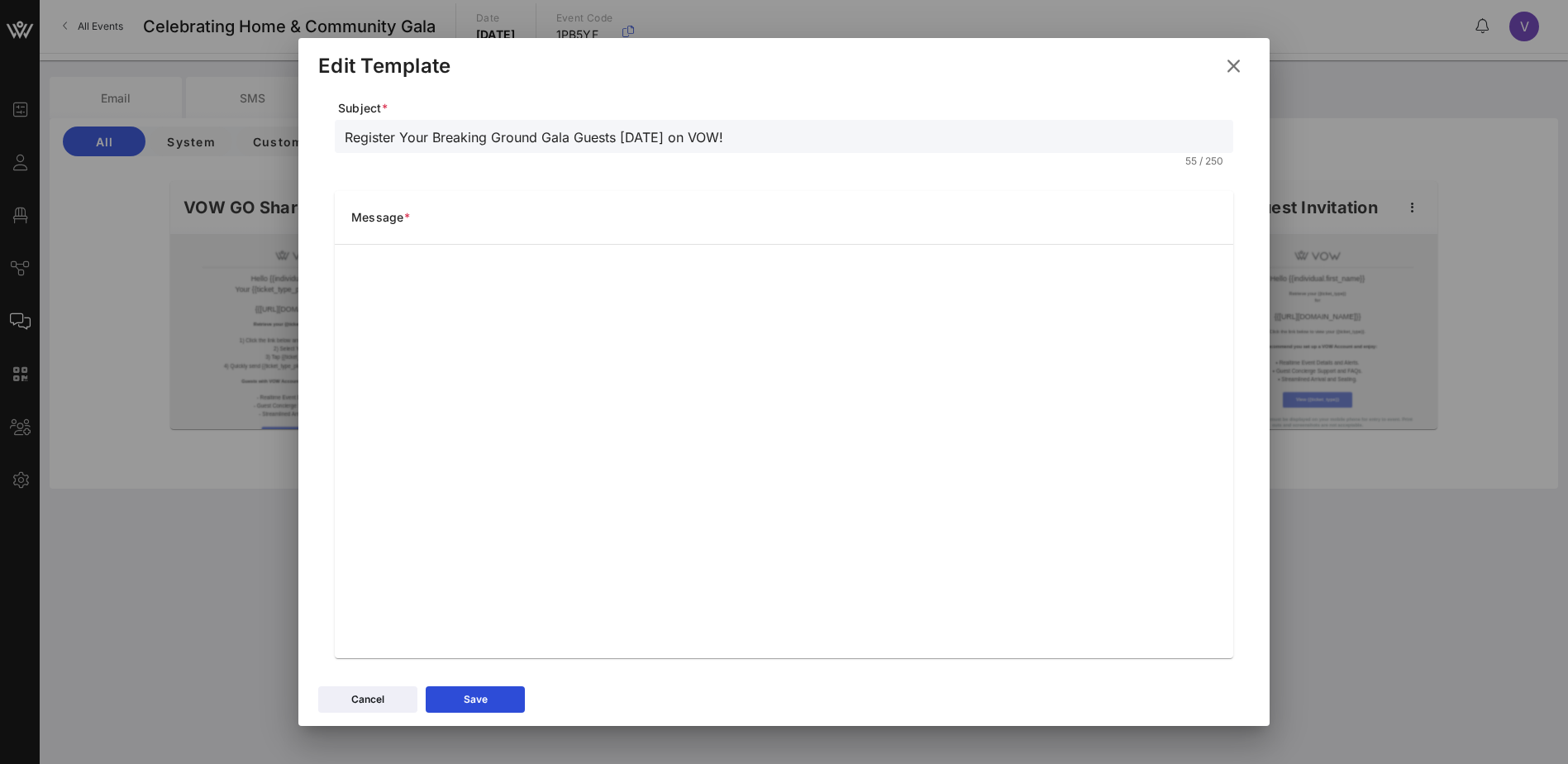
scroll to position [120, 0]
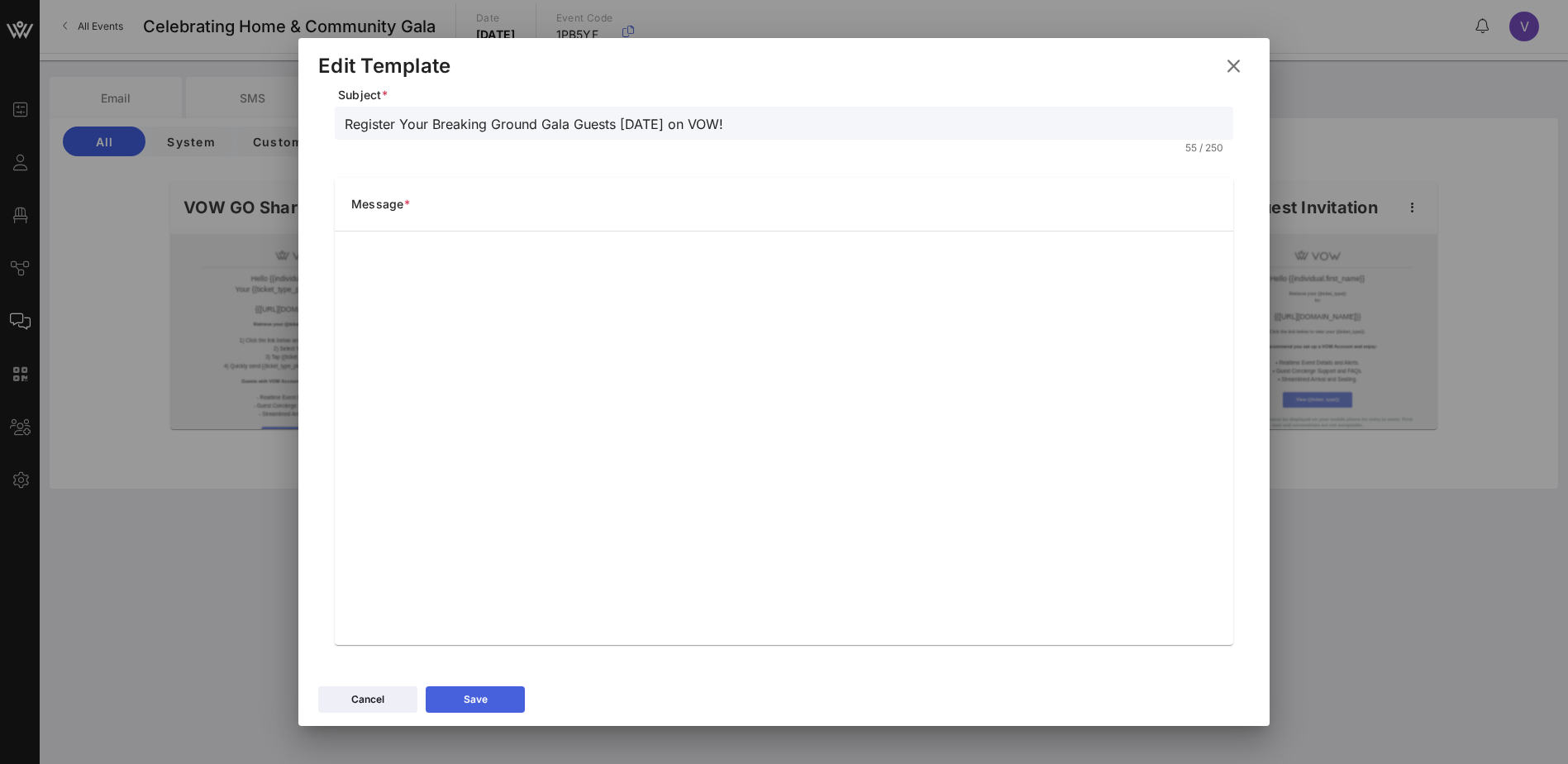
click at [502, 698] on button "Save" at bounding box center [474, 700] width 99 height 26
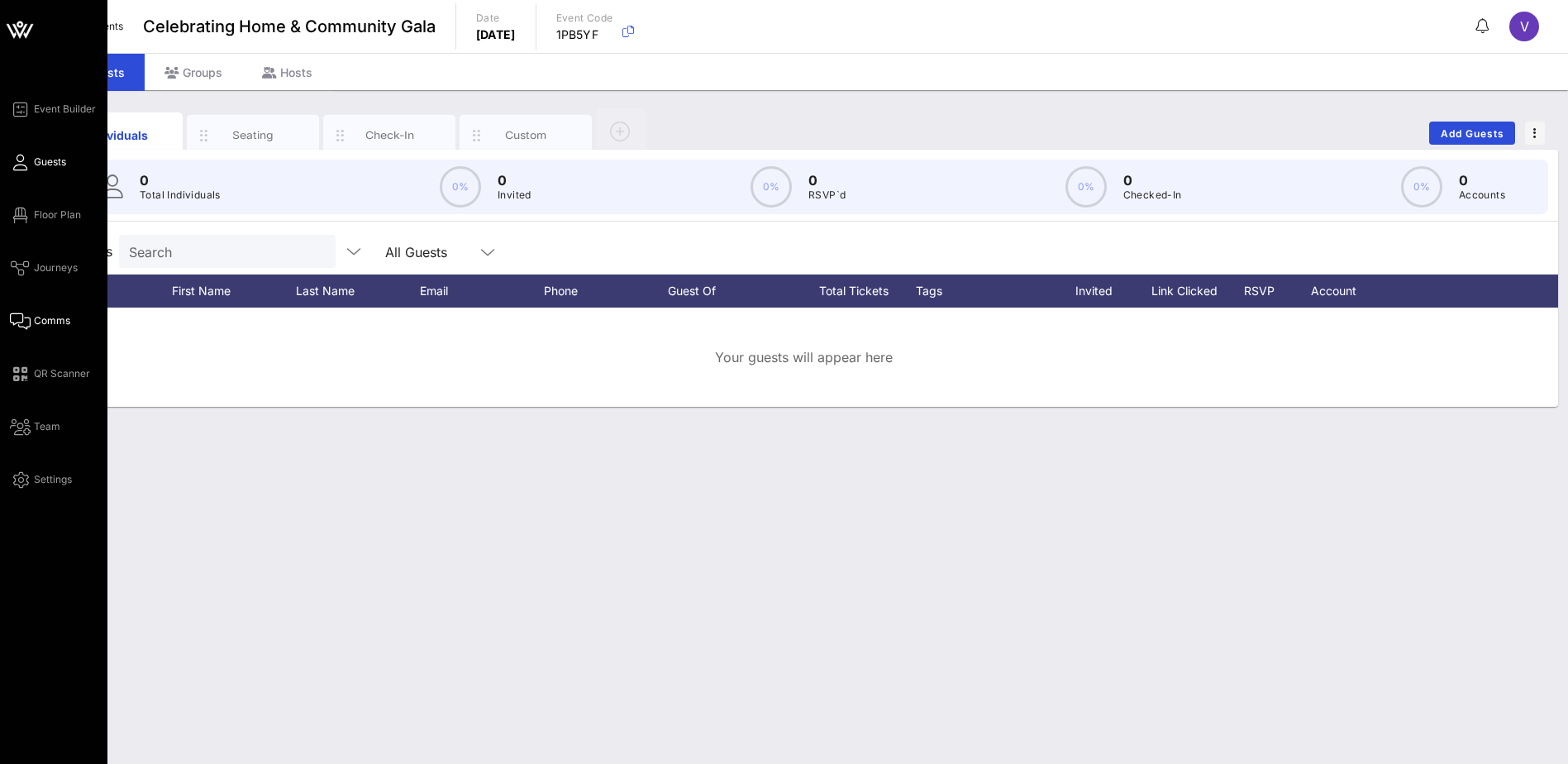
click at [52, 321] on span "Comms" at bounding box center [52, 321] width 36 height 15
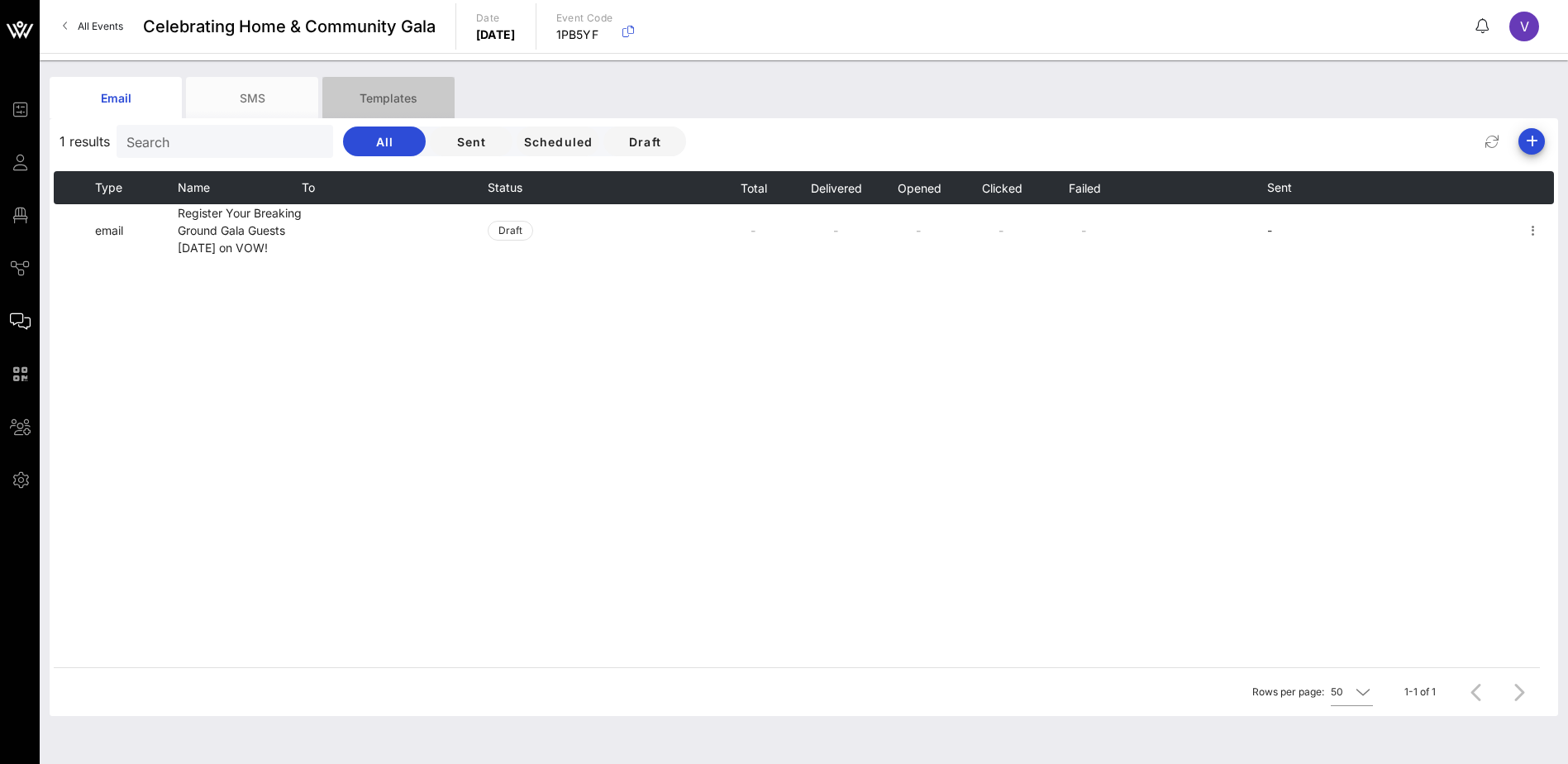
click at [389, 96] on div "Templates" at bounding box center [388, 97] width 132 height 42
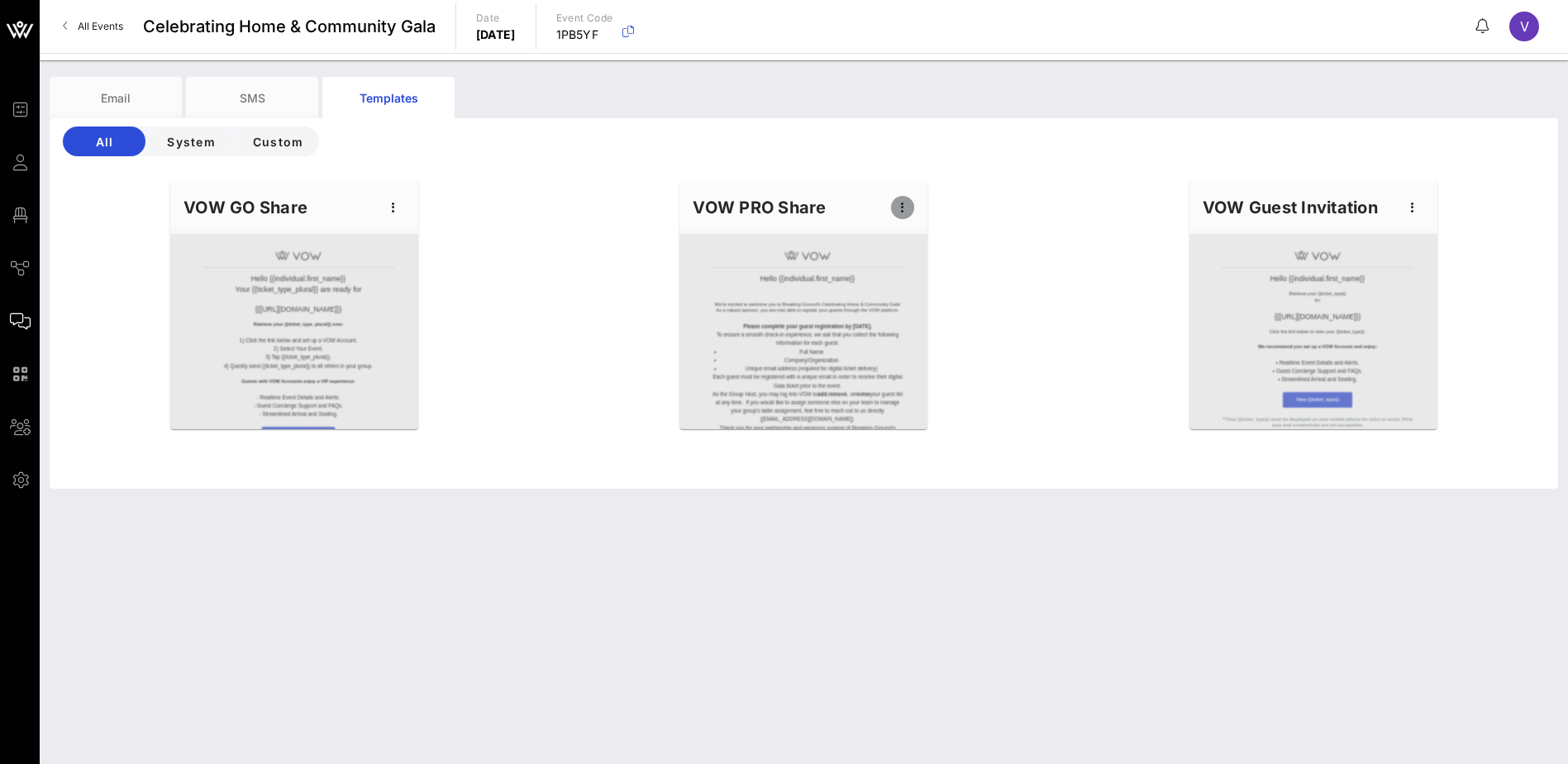
click at [903, 211] on icon "button" at bounding box center [902, 207] width 20 height 20
click at [921, 268] on div "Preview" at bounding box center [928, 269] width 42 height 13
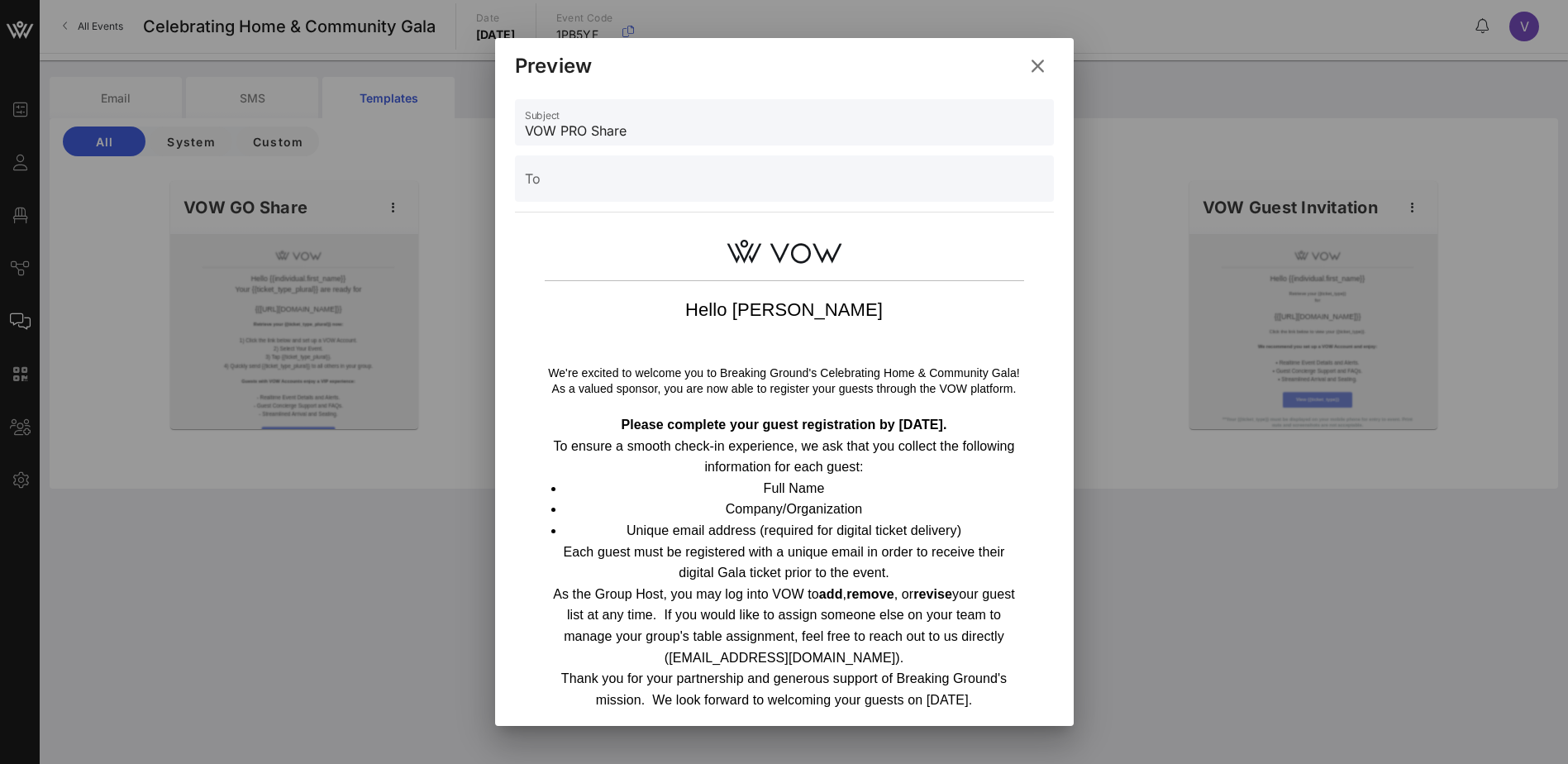
click at [1041, 61] on icon at bounding box center [1036, 67] width 24 height 23
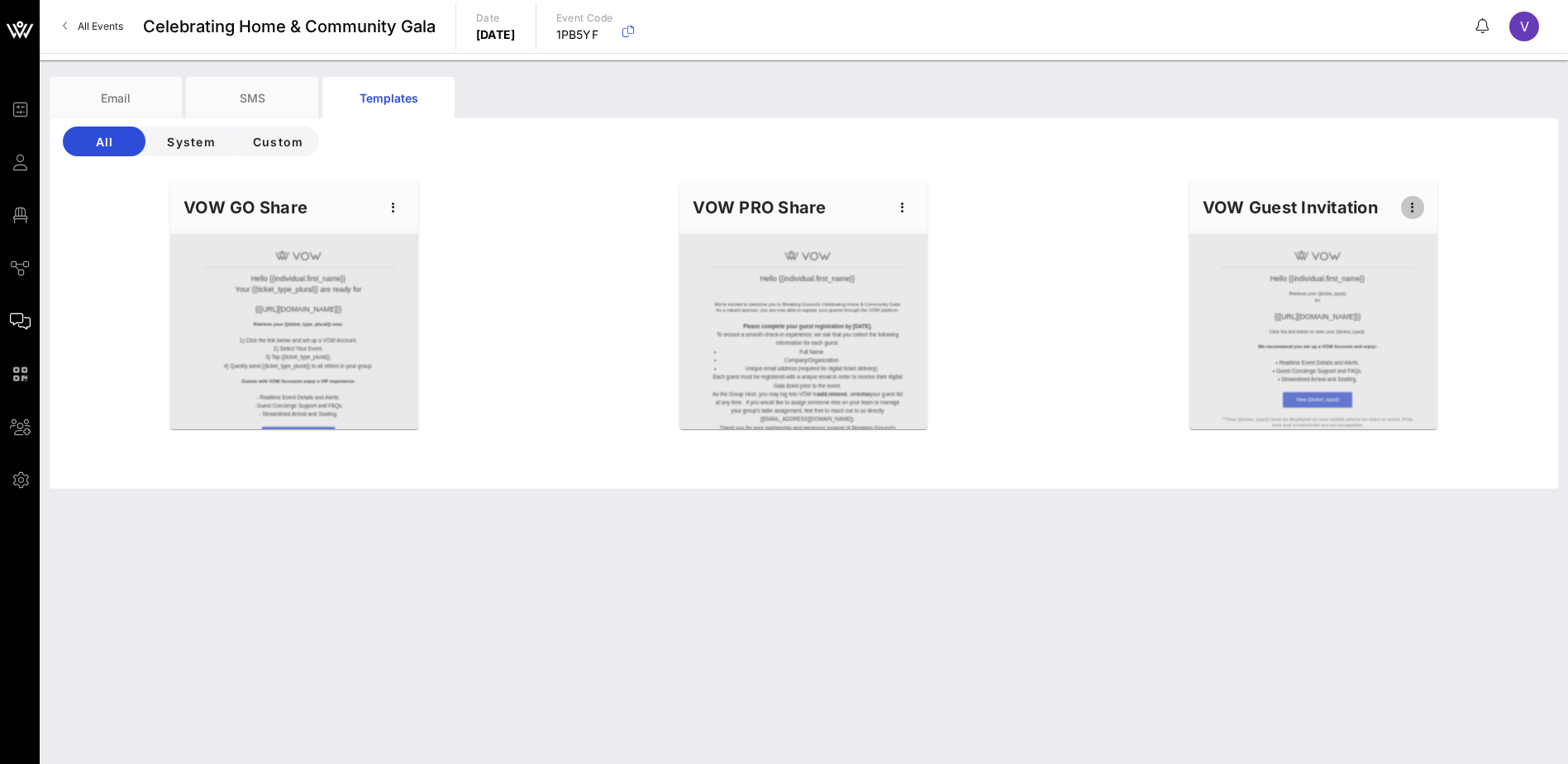
click at [1413, 206] on icon "button" at bounding box center [1412, 207] width 20 height 20
click at [905, 205] on icon "button" at bounding box center [902, 207] width 20 height 20
click at [923, 232] on div "Edit" at bounding box center [928, 235] width 42 height 13
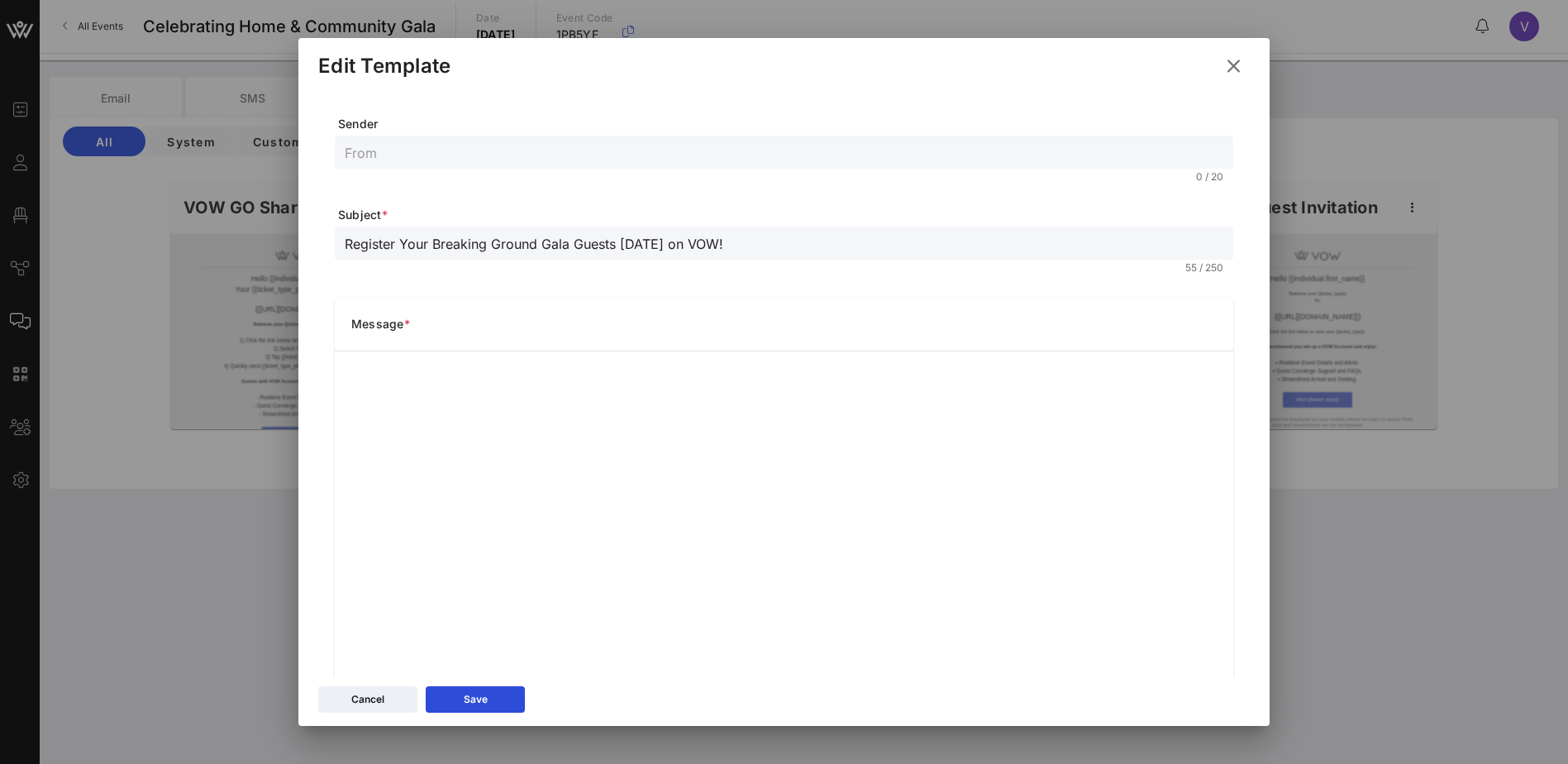
click at [1235, 66] on icon at bounding box center [1233, 66] width 23 height 21
